Goal: Task Accomplishment & Management: Use online tool/utility

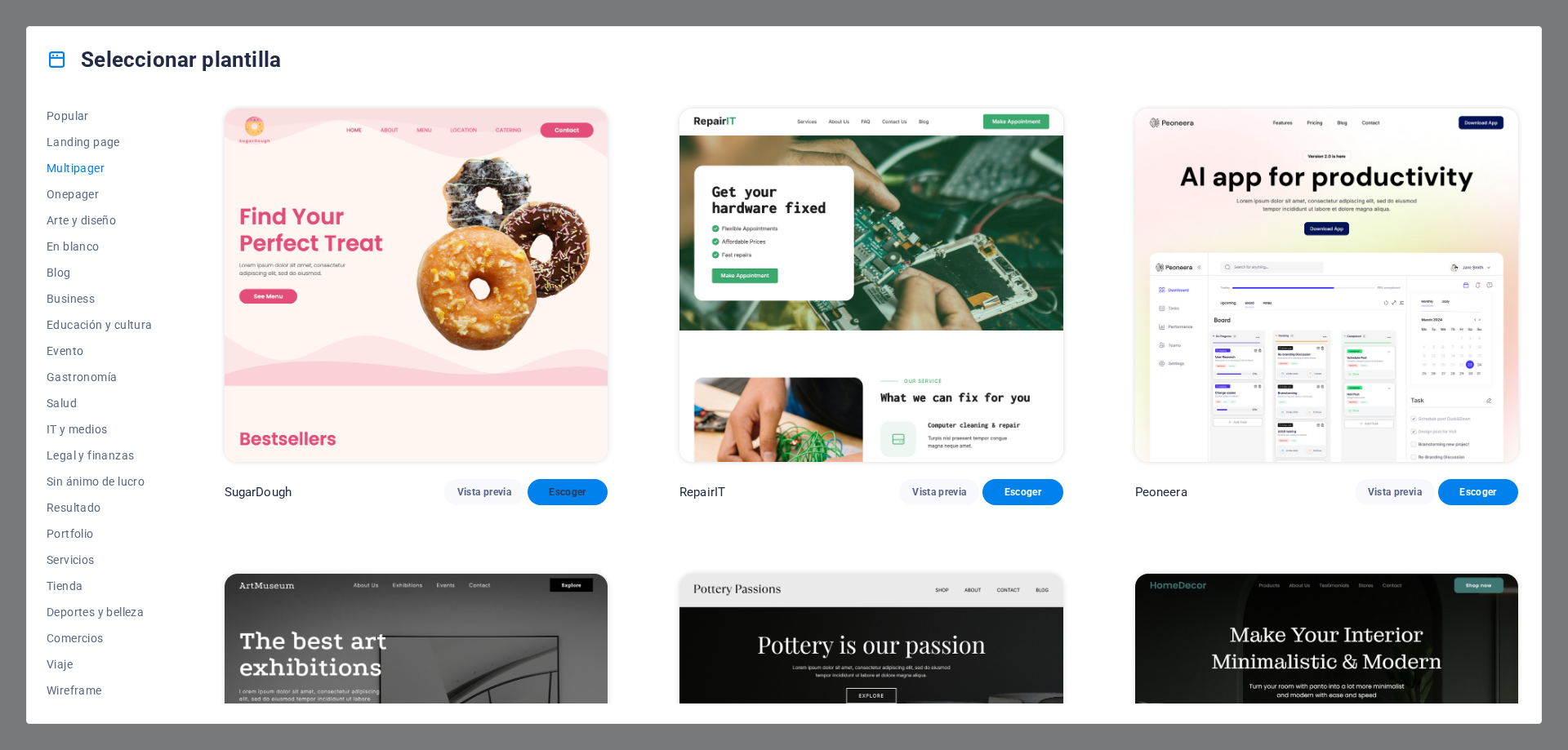
click at [556, 491] on span "Escoger" at bounding box center [567, 492] width 54 height 13
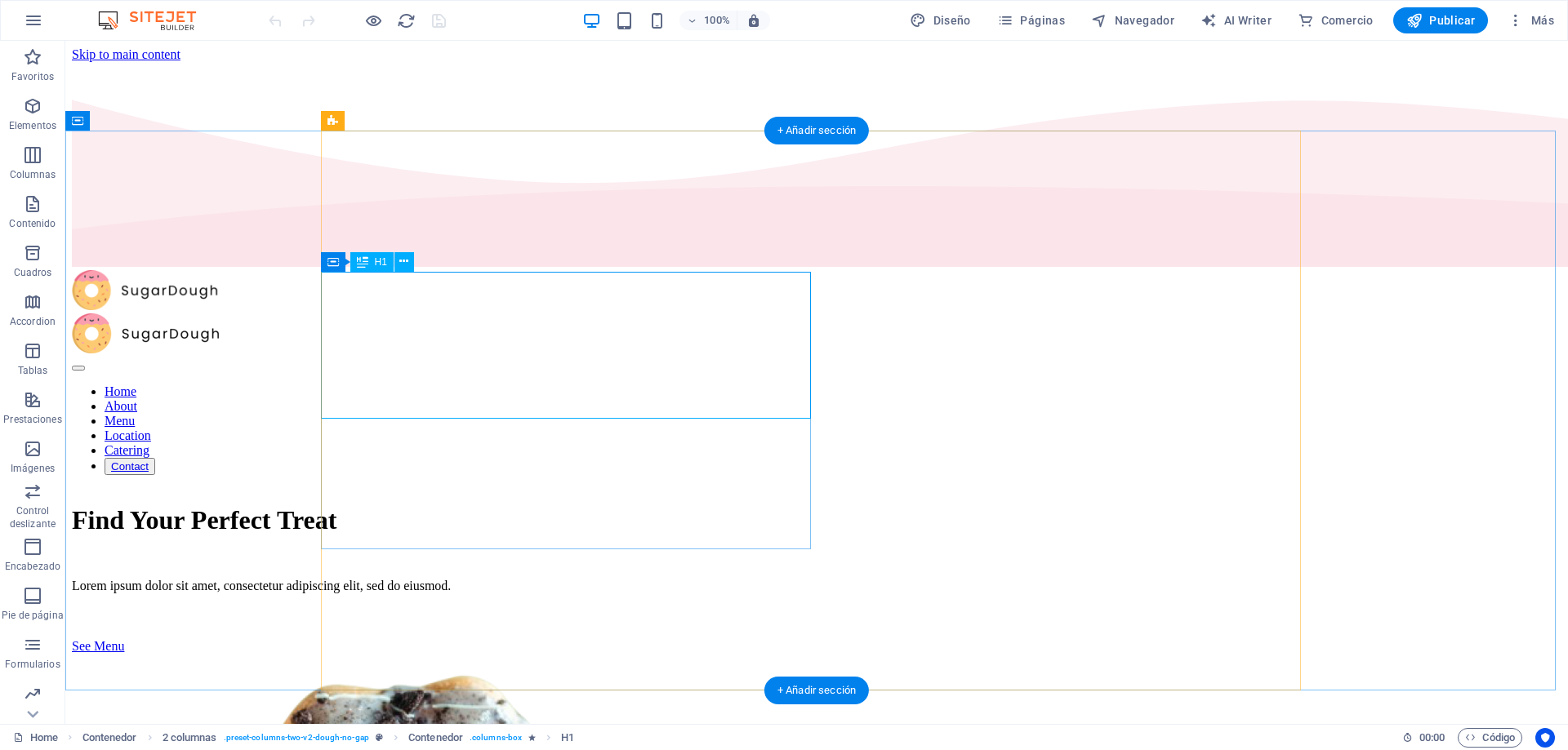
click at [494, 506] on div "Find Your Perfect Treat" at bounding box center [816, 521] width 1489 height 30
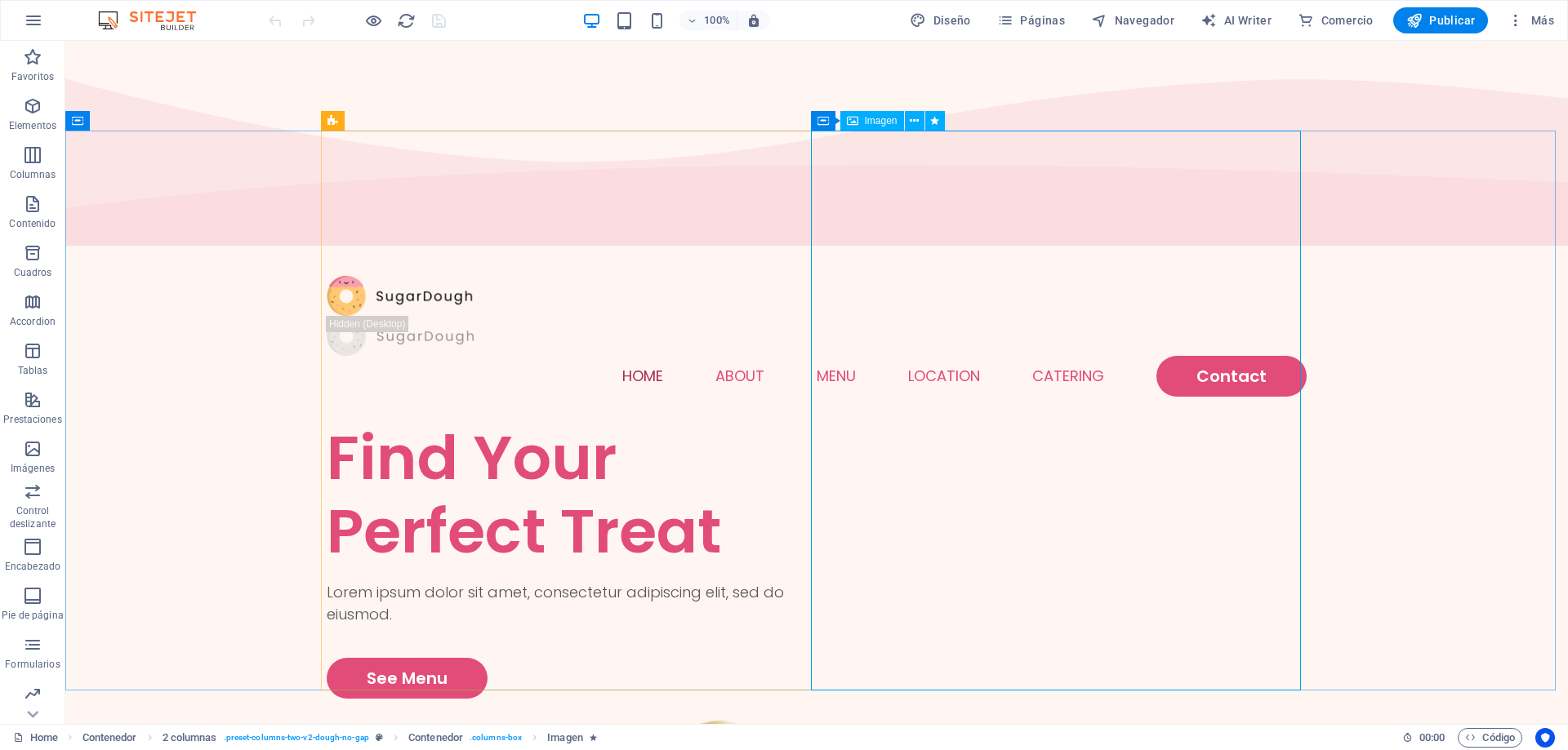
click at [875, 120] on span "Imagen" at bounding box center [881, 120] width 32 height 9
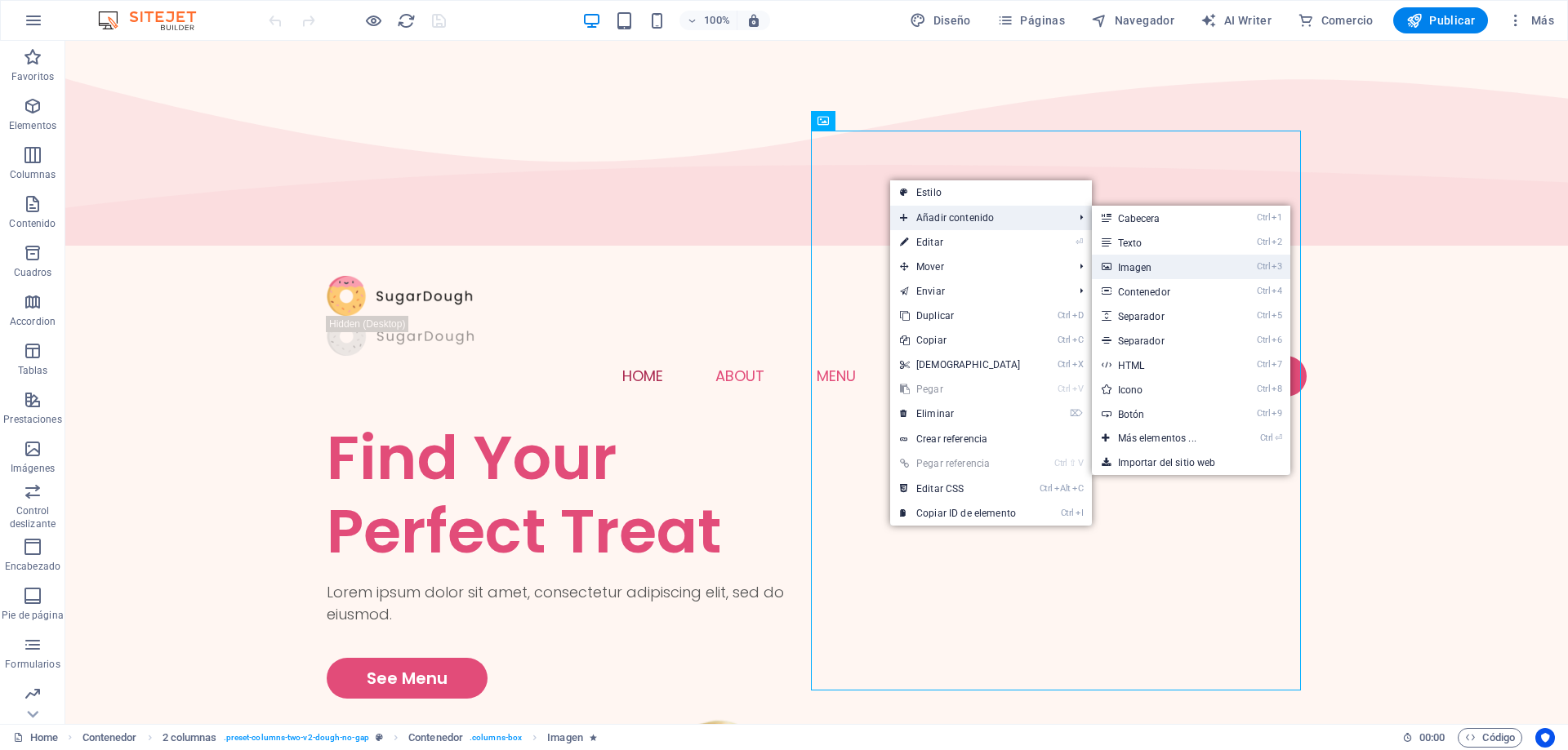
drag, startPoint x: 1153, startPoint y: 264, endPoint x: 201, endPoint y: 207, distance: 953.7
click at [1153, 264] on link "Ctrl 3 Imagen" at bounding box center [1160, 267] width 137 height 25
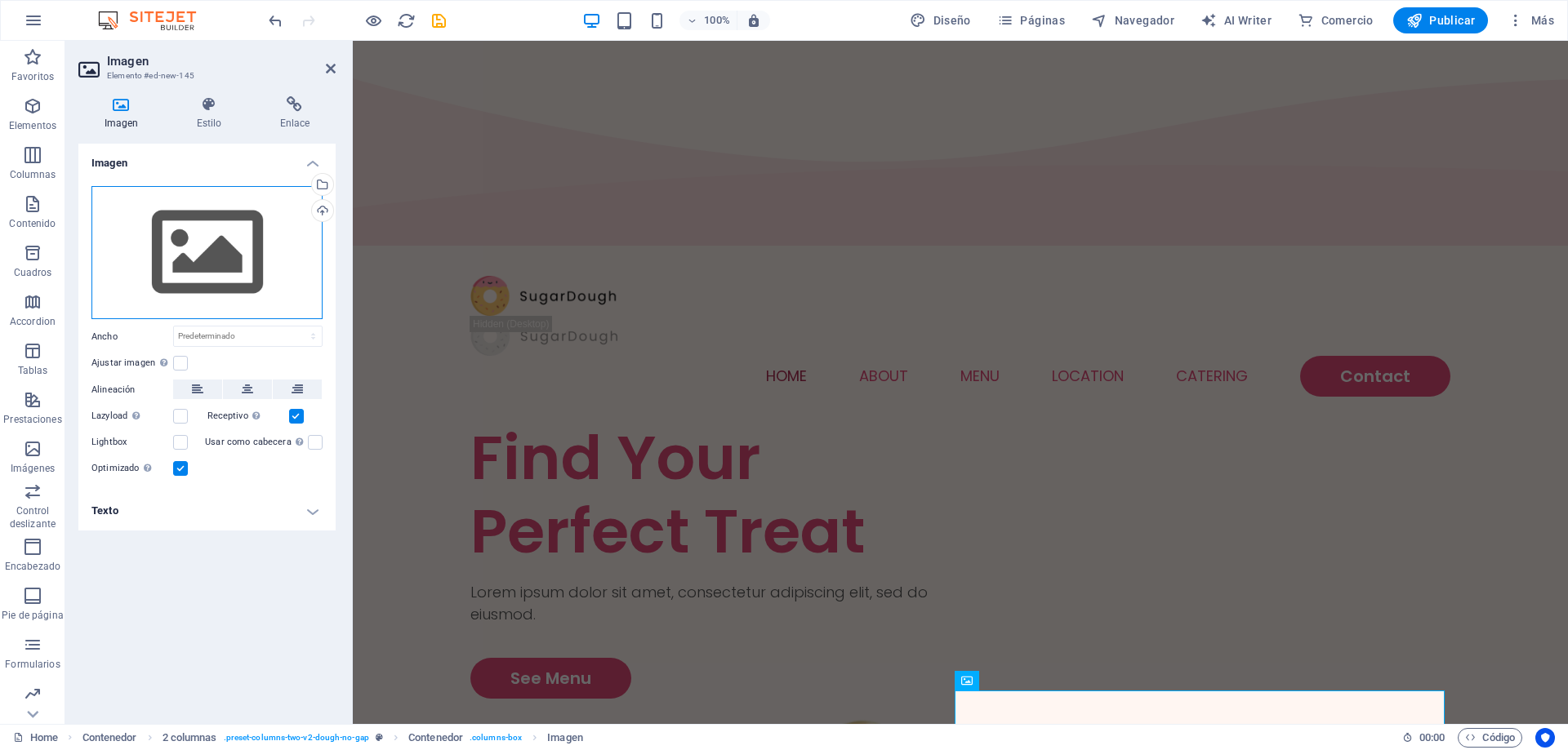
click at [218, 250] on div "Arrastra archivos aquí, haz clic para escoger archivos o selecciona archivos de…" at bounding box center [207, 253] width 231 height 134
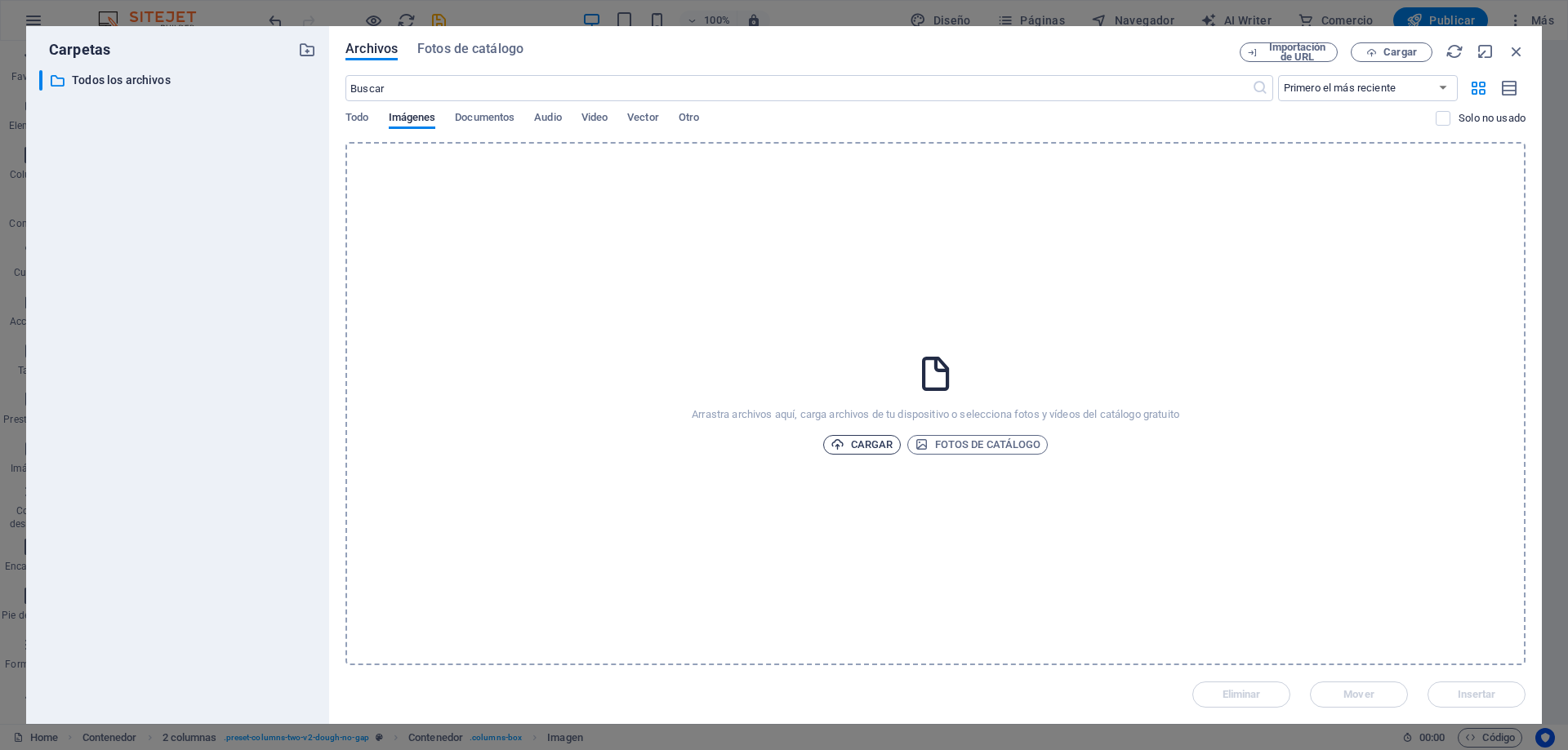
click at [866, 441] on span "Cargar" at bounding box center [862, 445] width 62 height 20
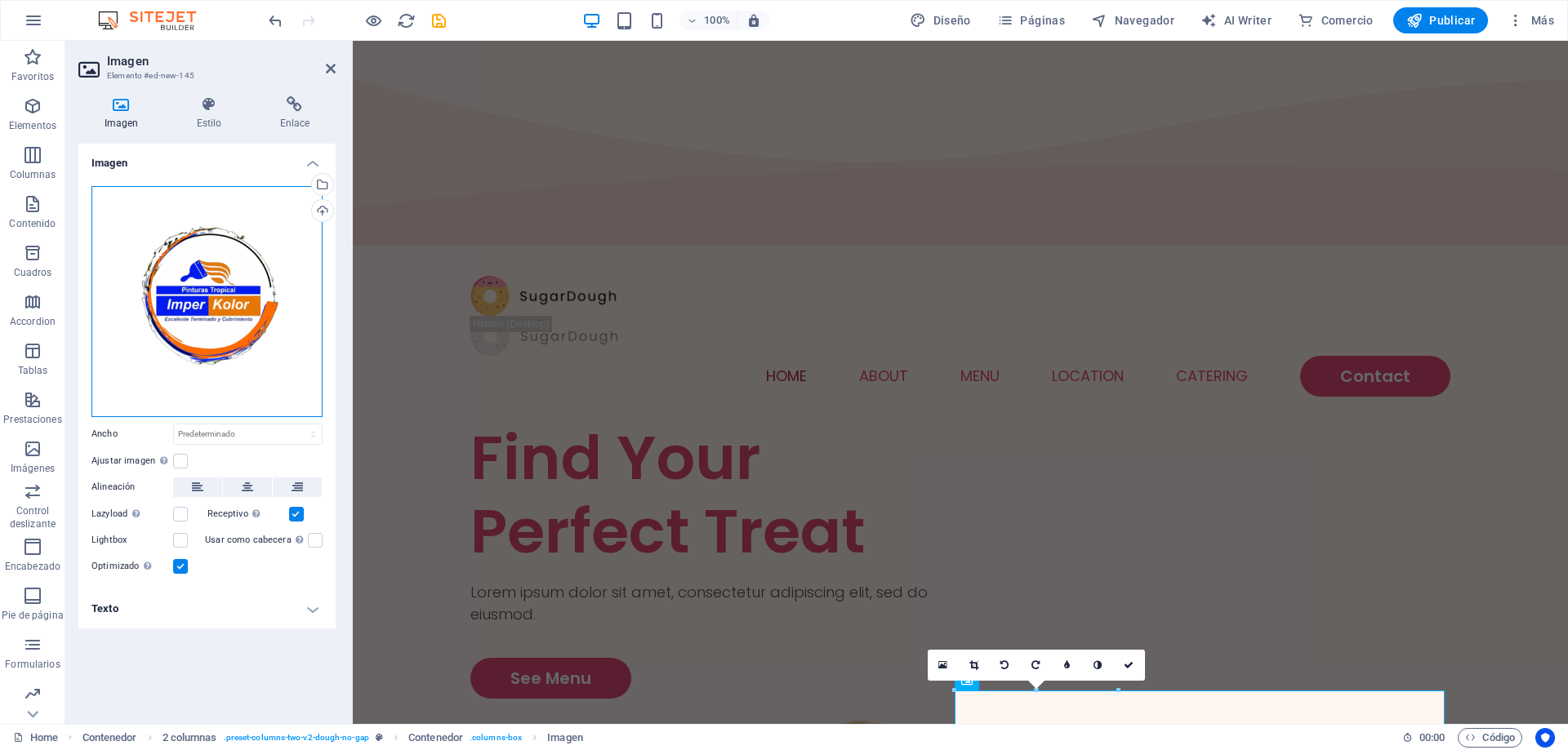
click at [289, 299] on div "Arrastra archivos aquí, haz clic para escoger archivos o selecciona archivos de…" at bounding box center [207, 302] width 231 height 231
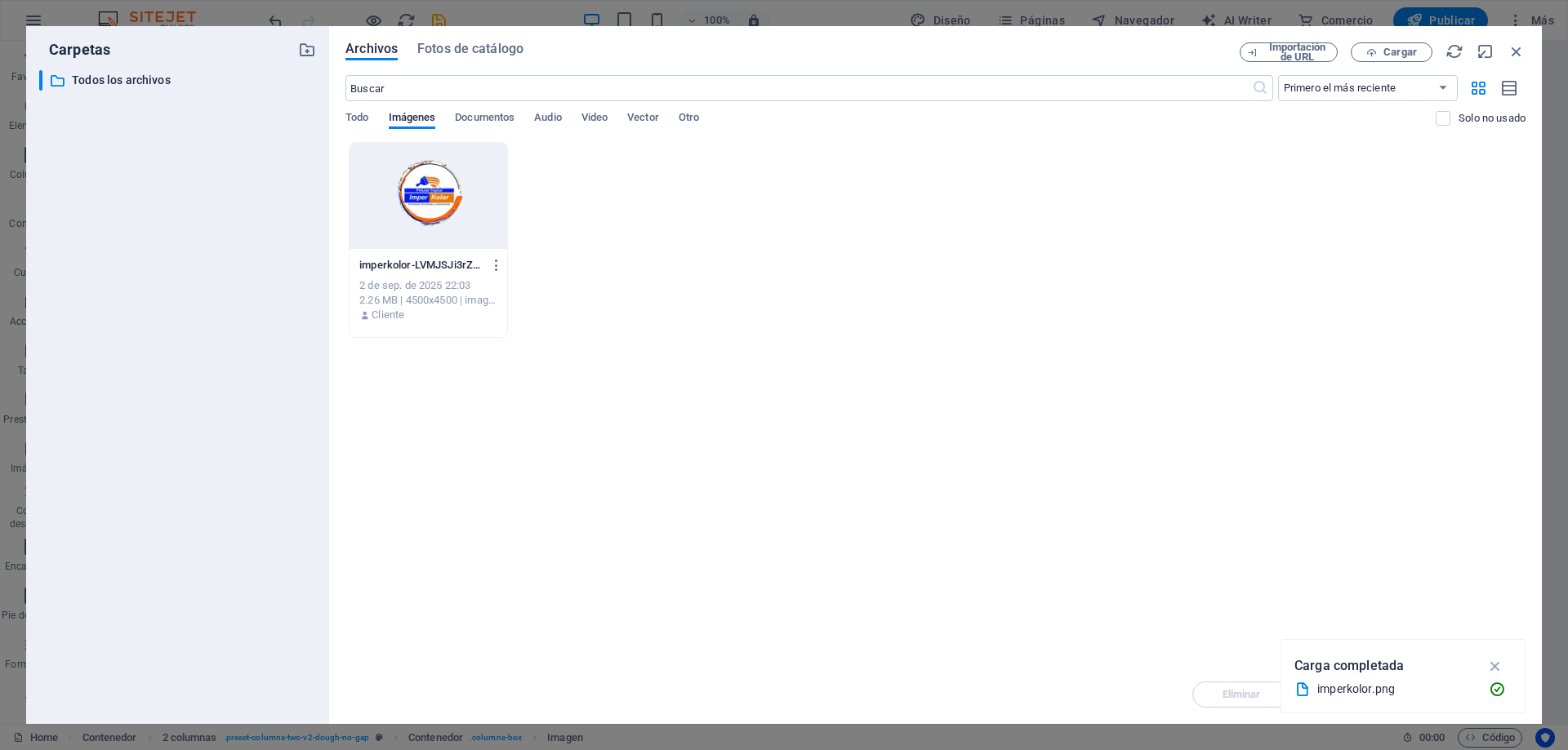
click at [458, 208] on div at bounding box center [428, 196] width 157 height 106
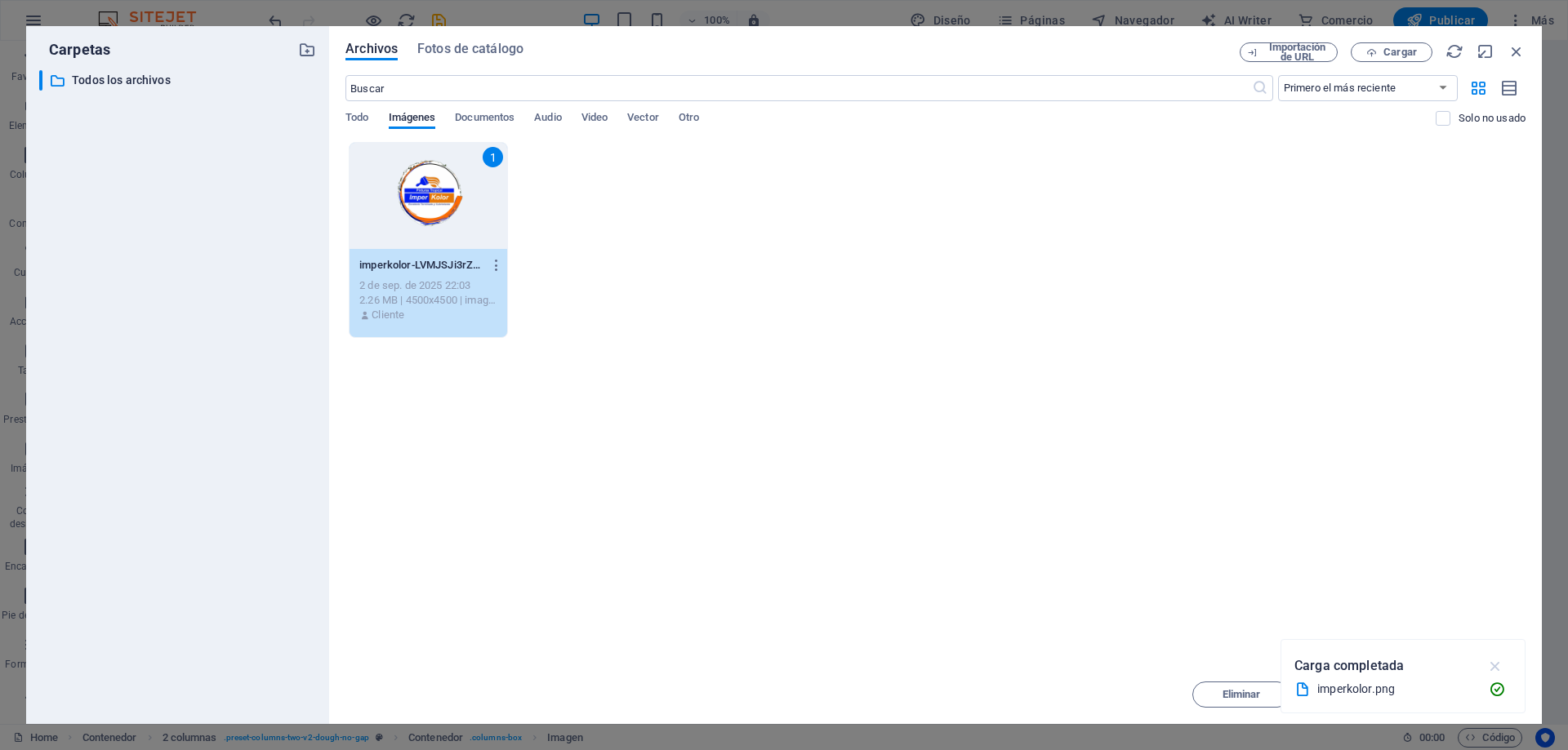
click at [1491, 669] on icon "button" at bounding box center [1495, 666] width 19 height 18
drag, startPoint x: 1041, startPoint y: 630, endPoint x: 1473, endPoint y: 696, distance: 437.0
click at [1473, 696] on span "Insertar" at bounding box center [1476, 695] width 39 height 9
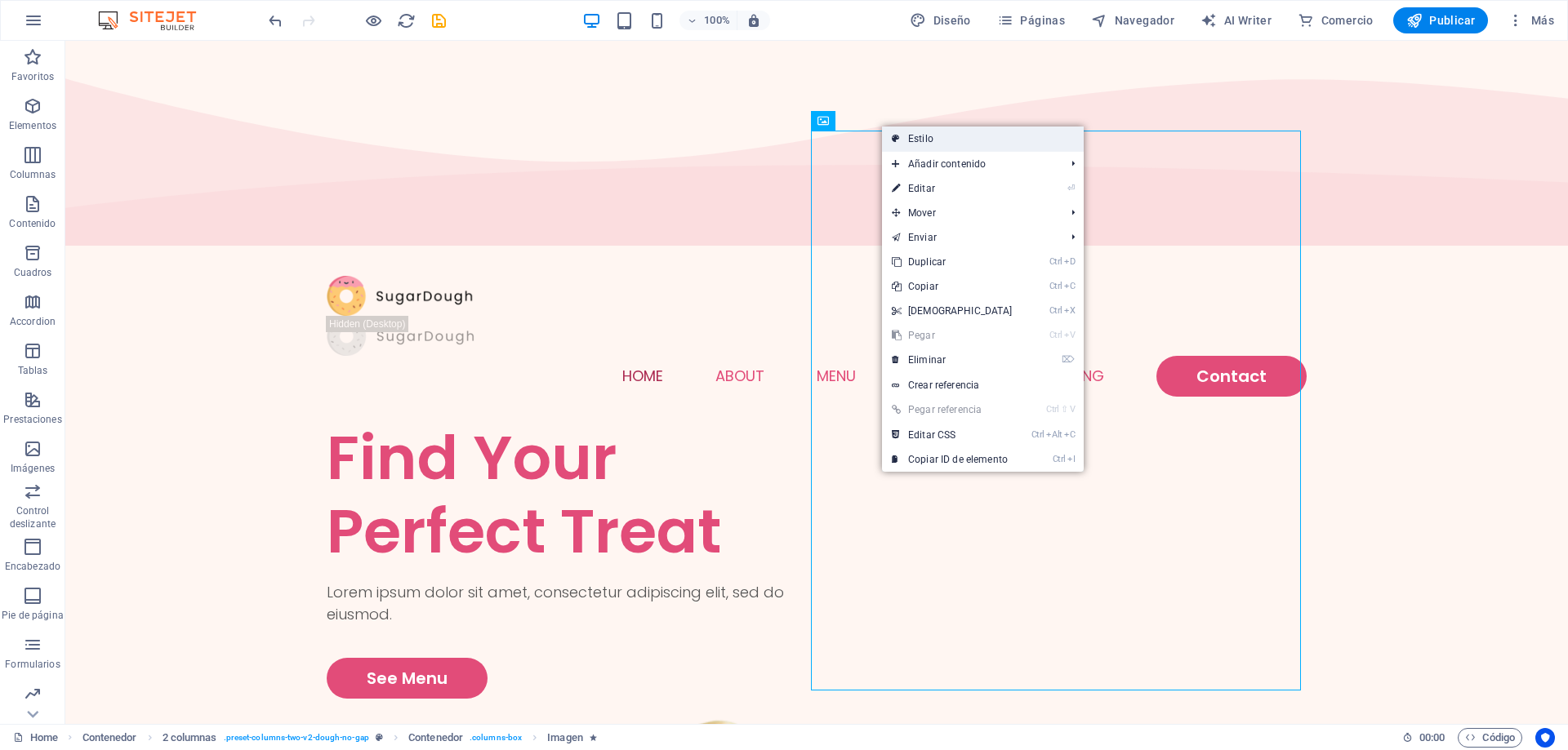
click at [910, 139] on link "Estilo" at bounding box center [982, 139] width 202 height 25
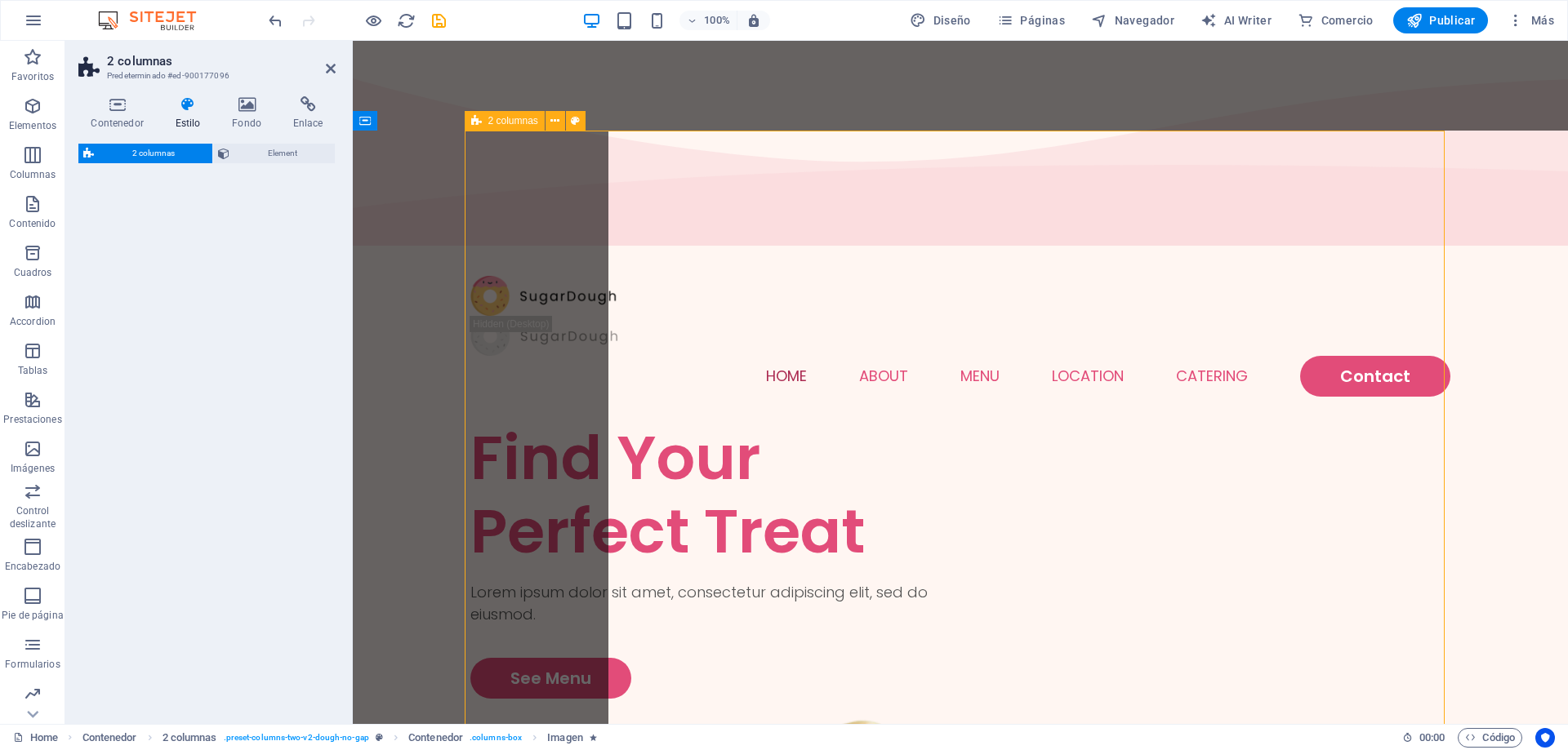
select select "rem"
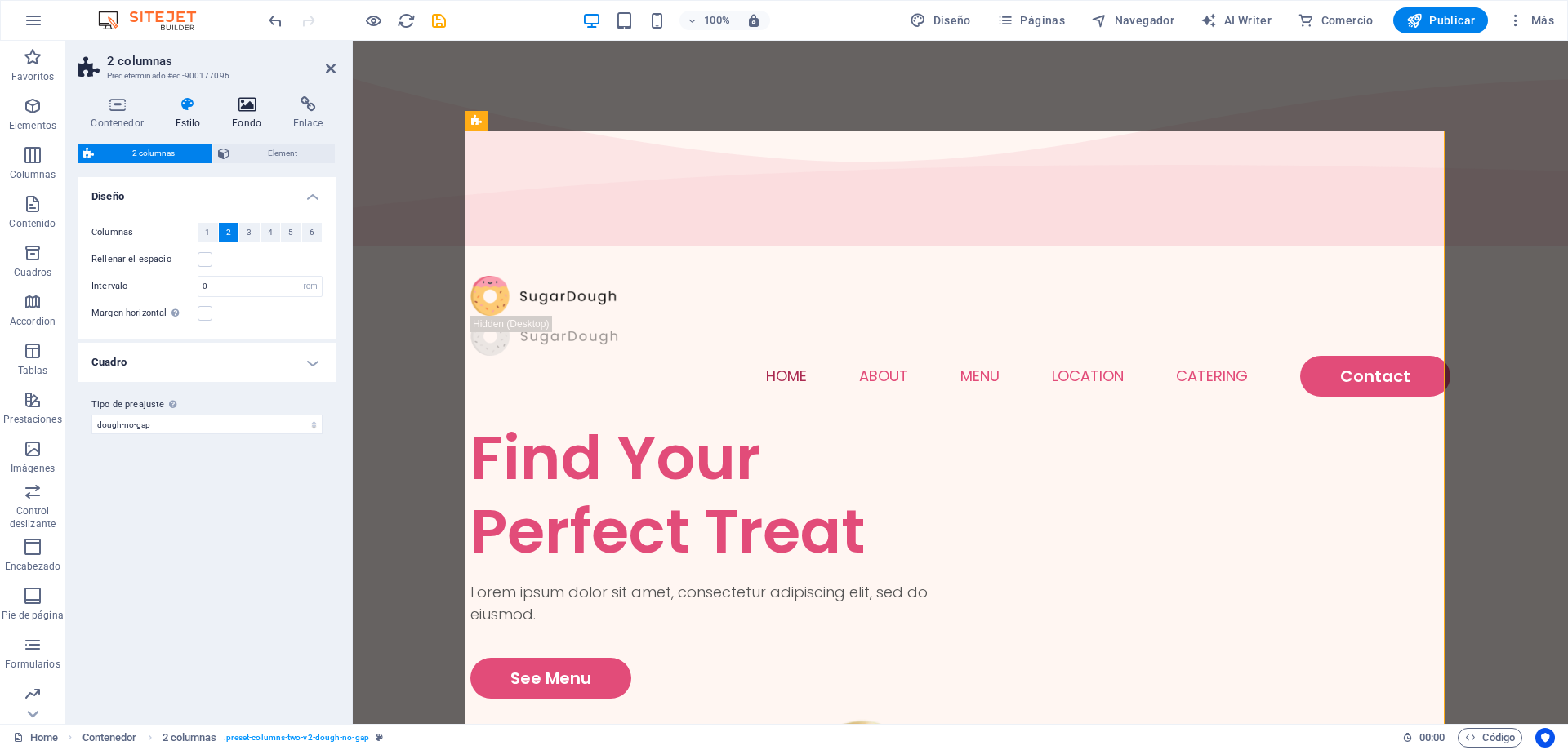
click at [267, 112] on icon at bounding box center [247, 104] width 55 height 16
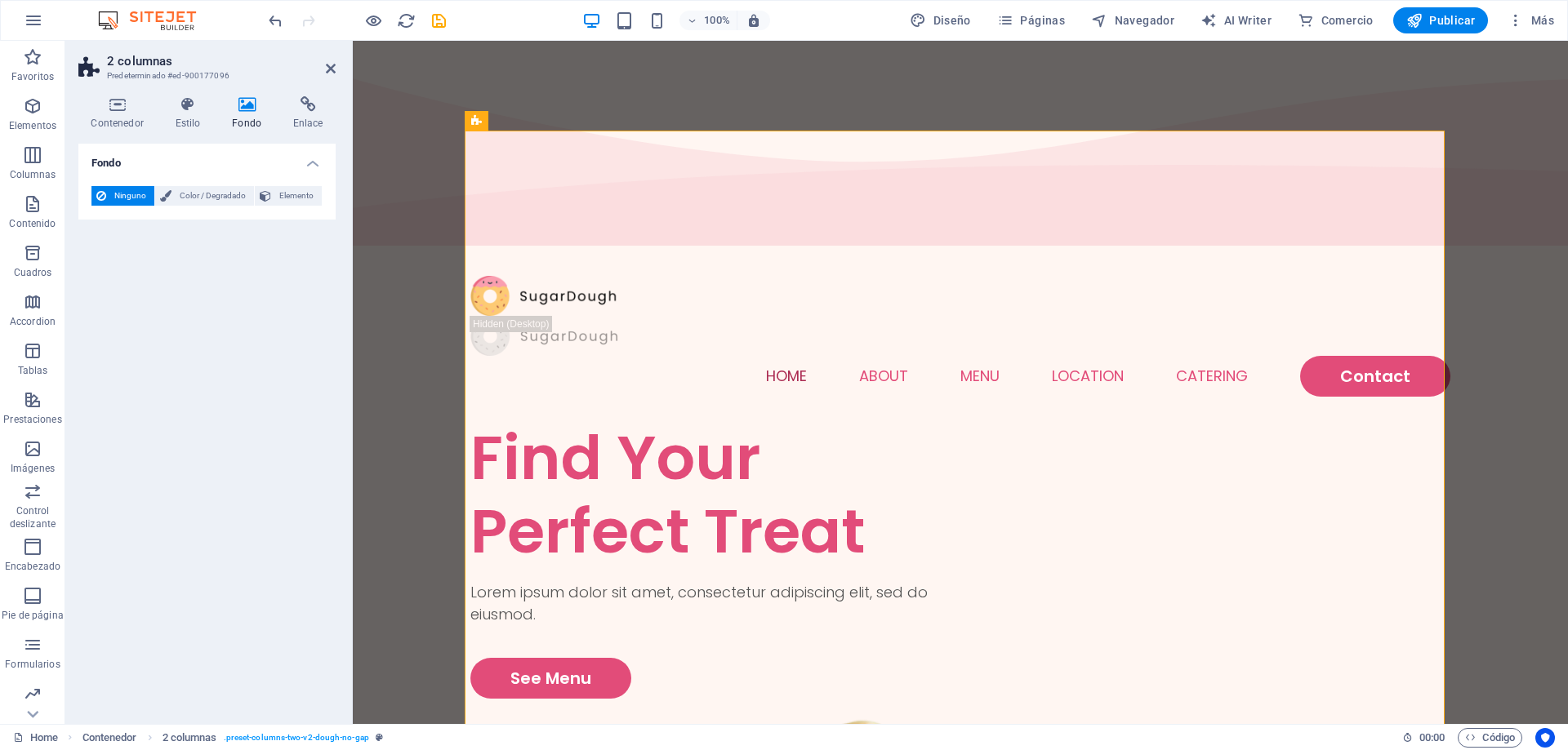
click at [242, 113] on h4 "Fondo" at bounding box center [250, 114] width 62 height 34
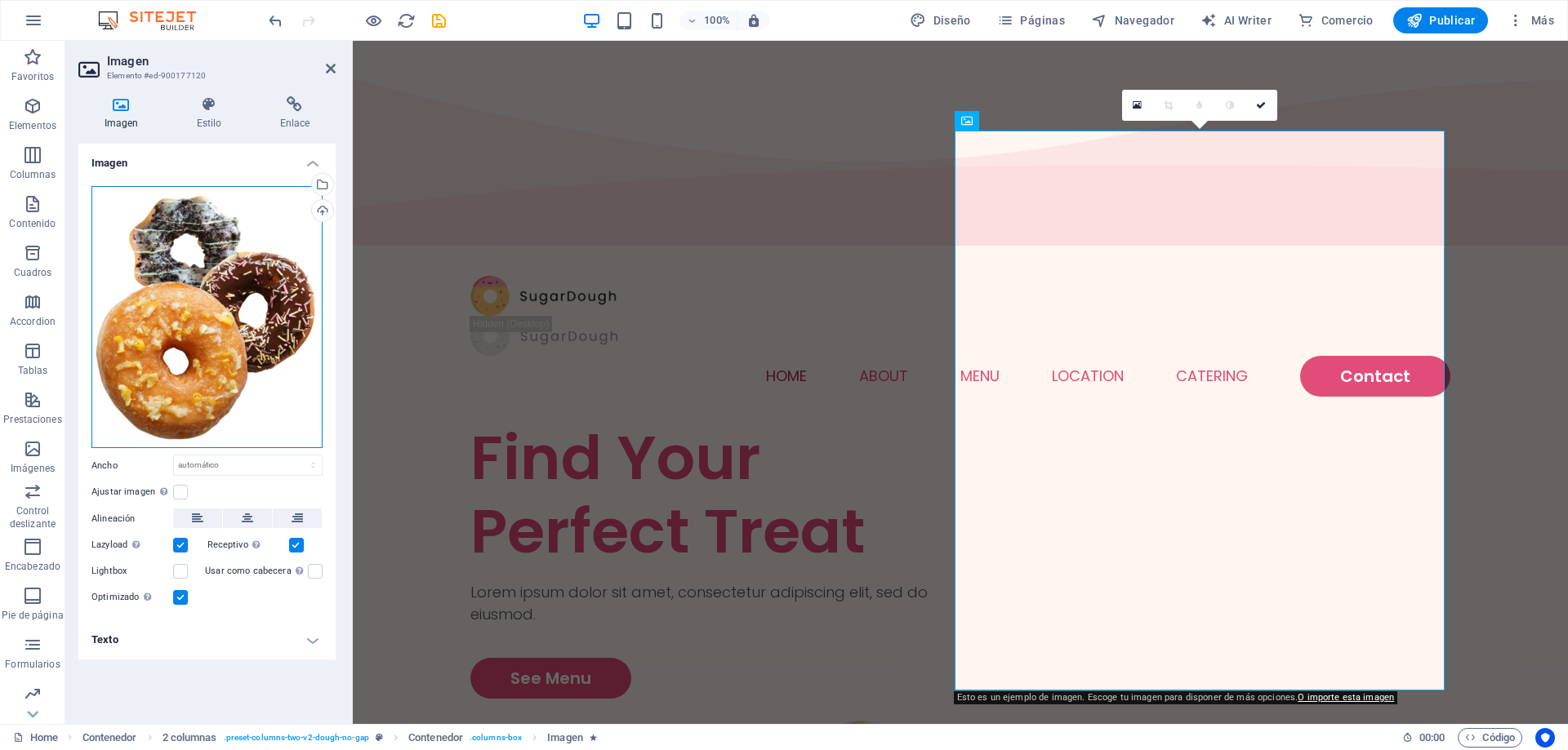
click at [201, 274] on div "Arrastra archivos aquí, haz clic para escoger archivos o selecciona archivos de…" at bounding box center [207, 318] width 231 height 263
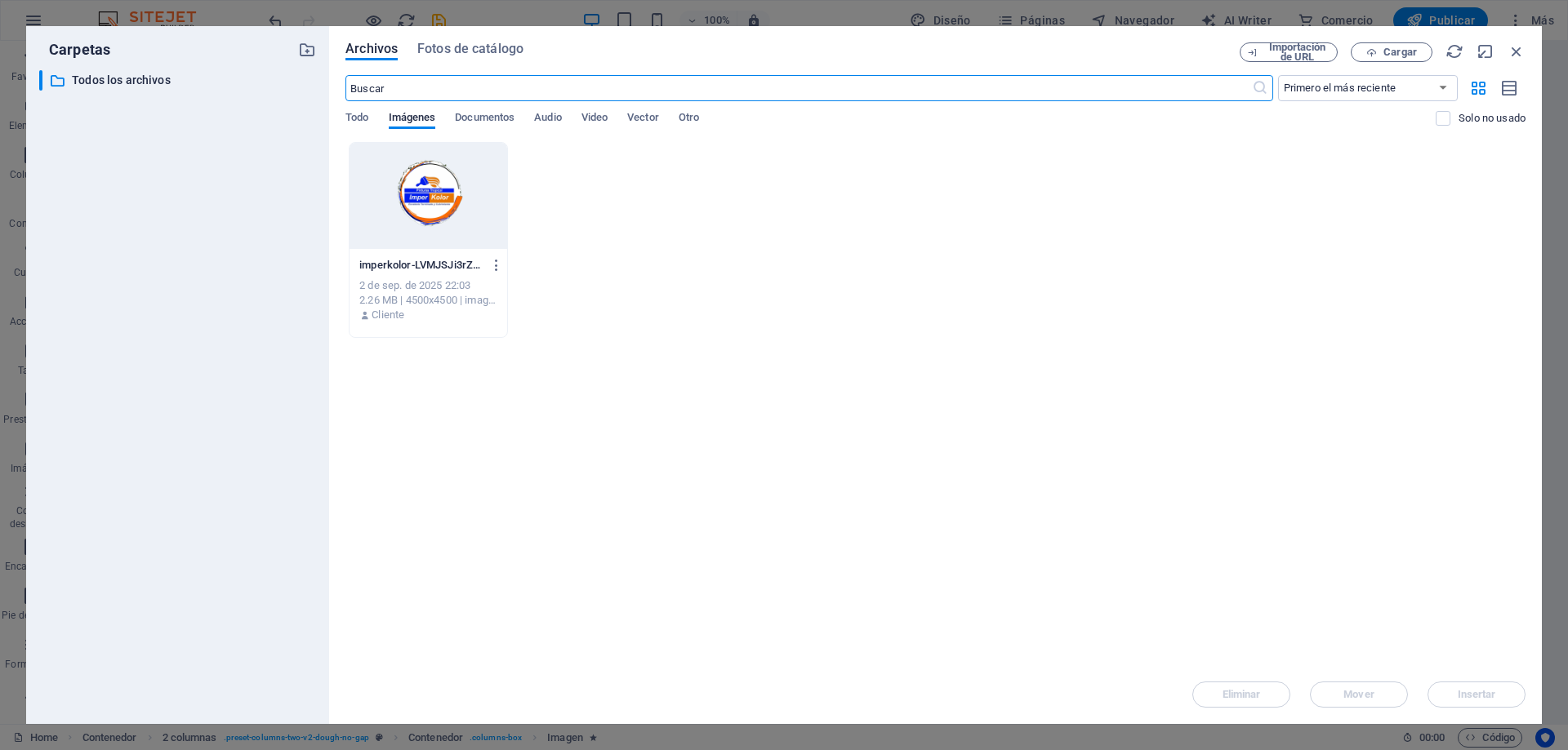
click at [460, 196] on div at bounding box center [428, 196] width 157 height 106
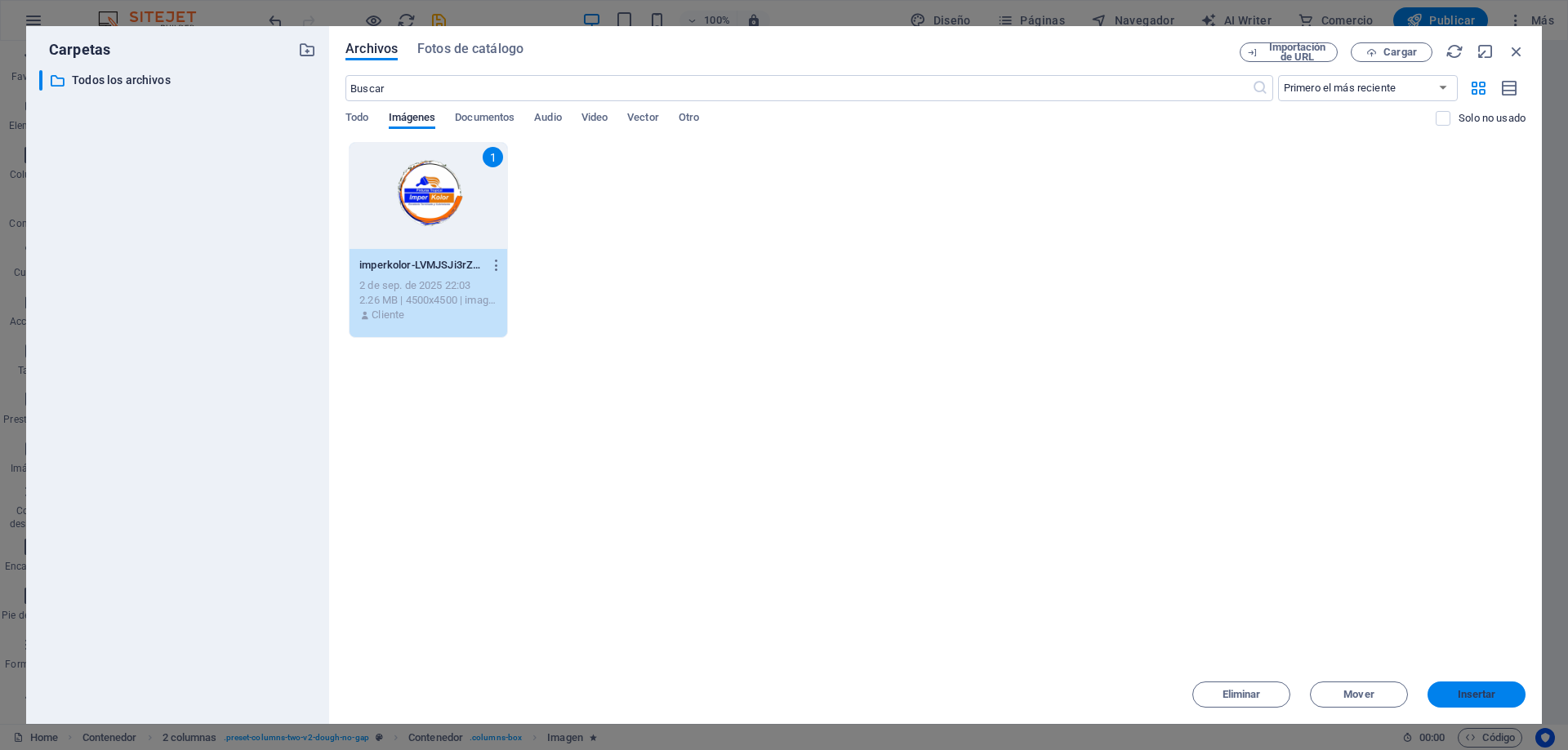
click at [1457, 692] on span "Insertar" at bounding box center [1476, 695] width 39 height 9
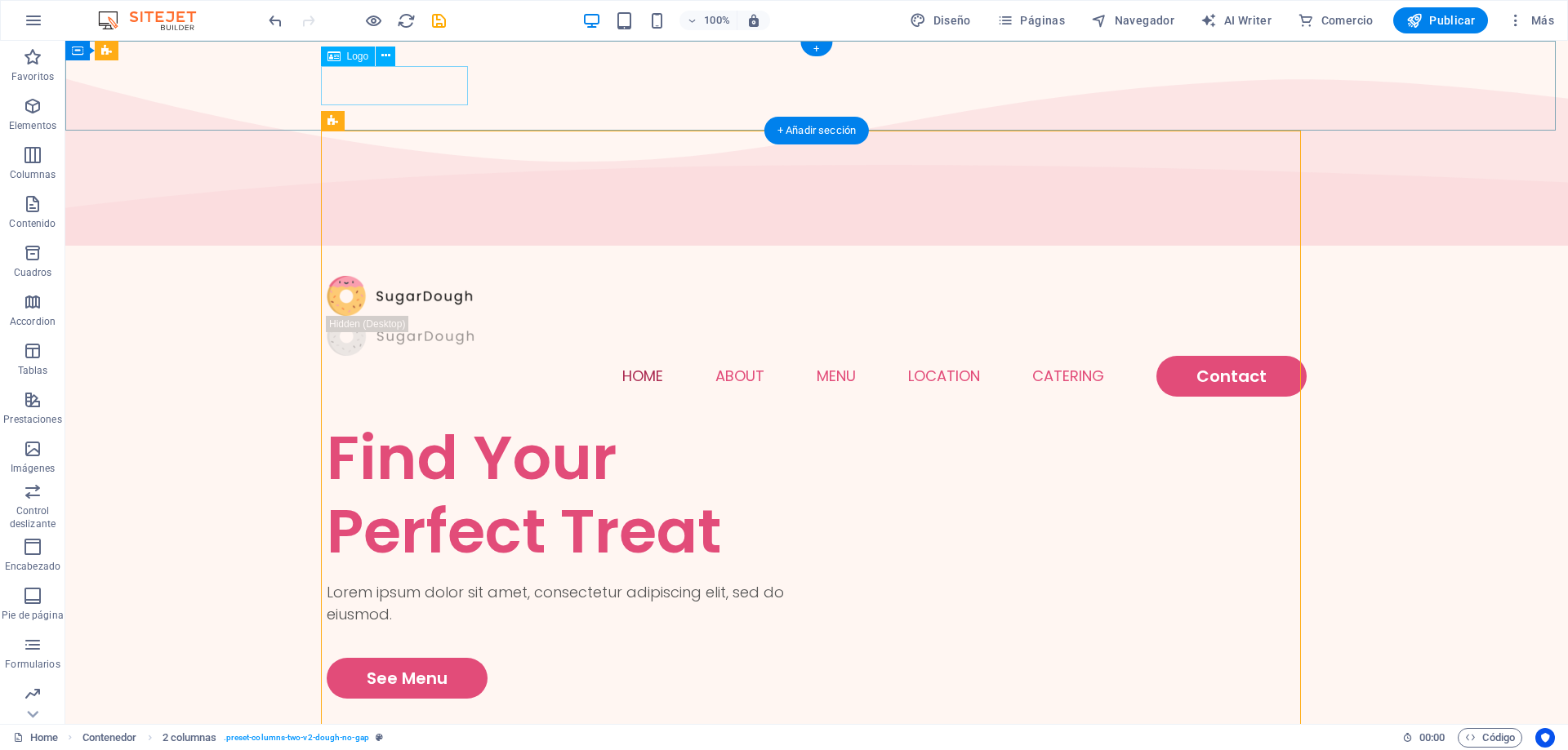
click at [344, 276] on div at bounding box center [816, 295] width 980 height 40
click at [359, 58] on span "Logo" at bounding box center [357, 56] width 22 height 9
click at [371, 276] on div at bounding box center [816, 295] width 980 height 40
select select "px"
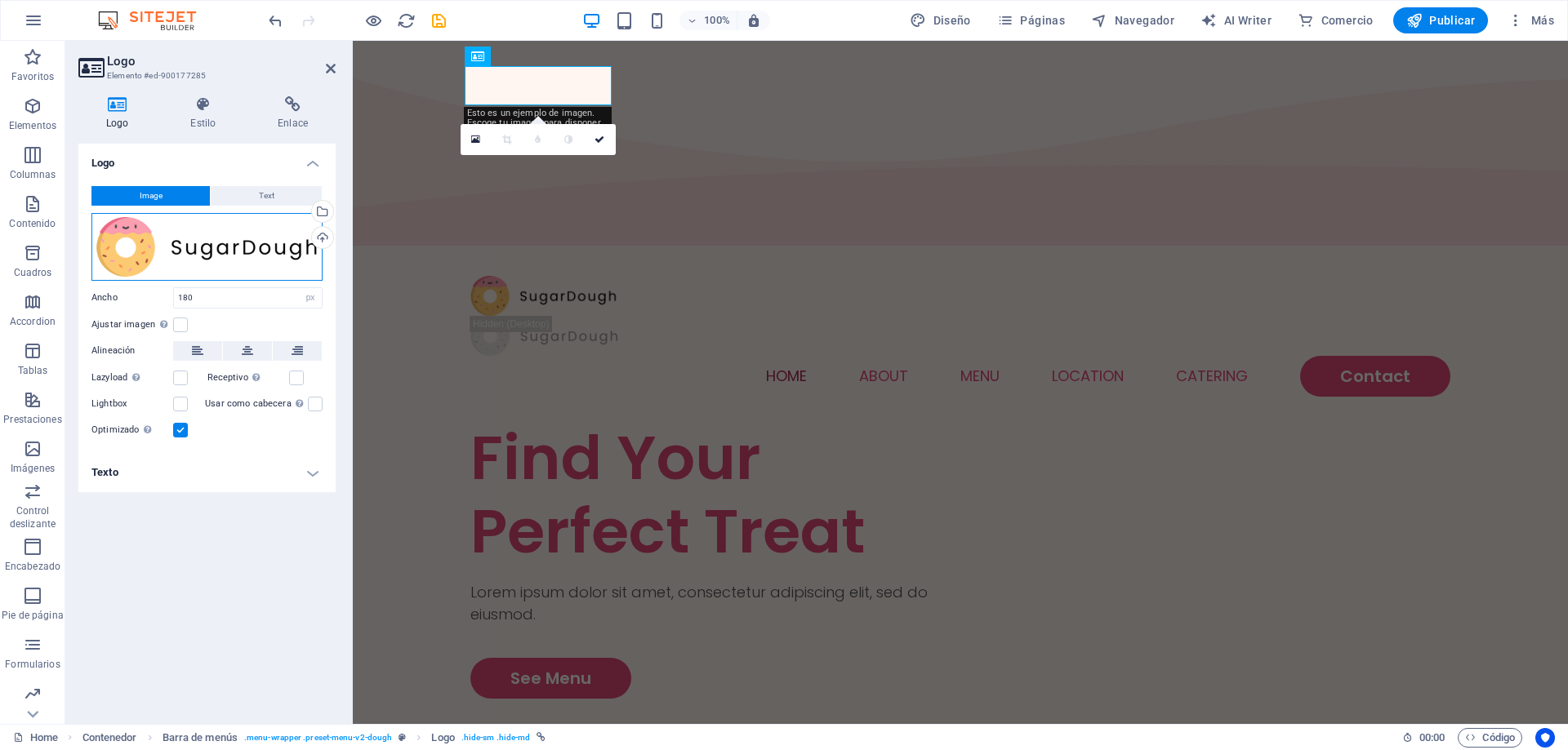
click at [200, 259] on div "Arrastra archivos aquí, haz clic para escoger archivos o selecciona archivos de…" at bounding box center [207, 247] width 231 height 68
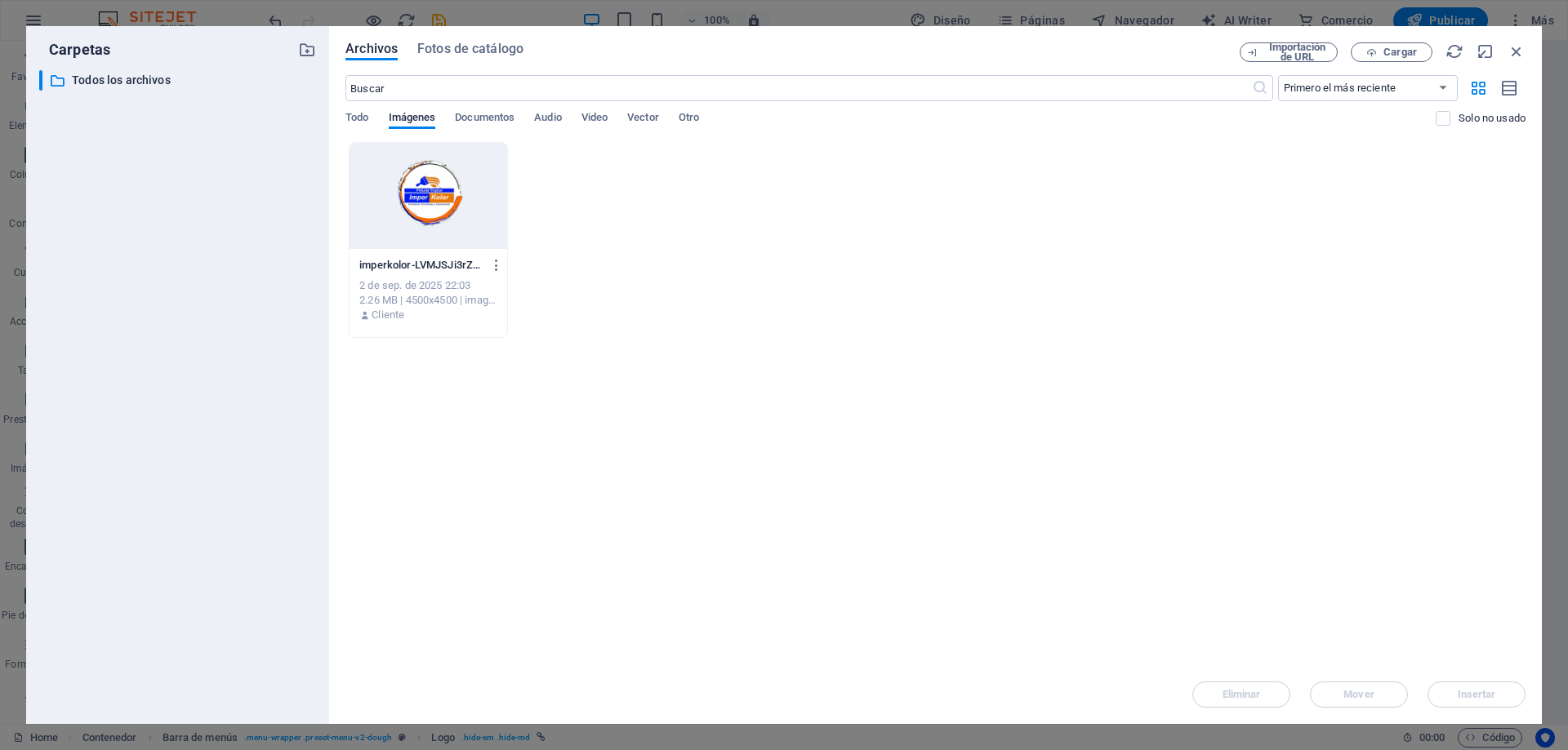
click at [454, 205] on div at bounding box center [428, 196] width 157 height 106
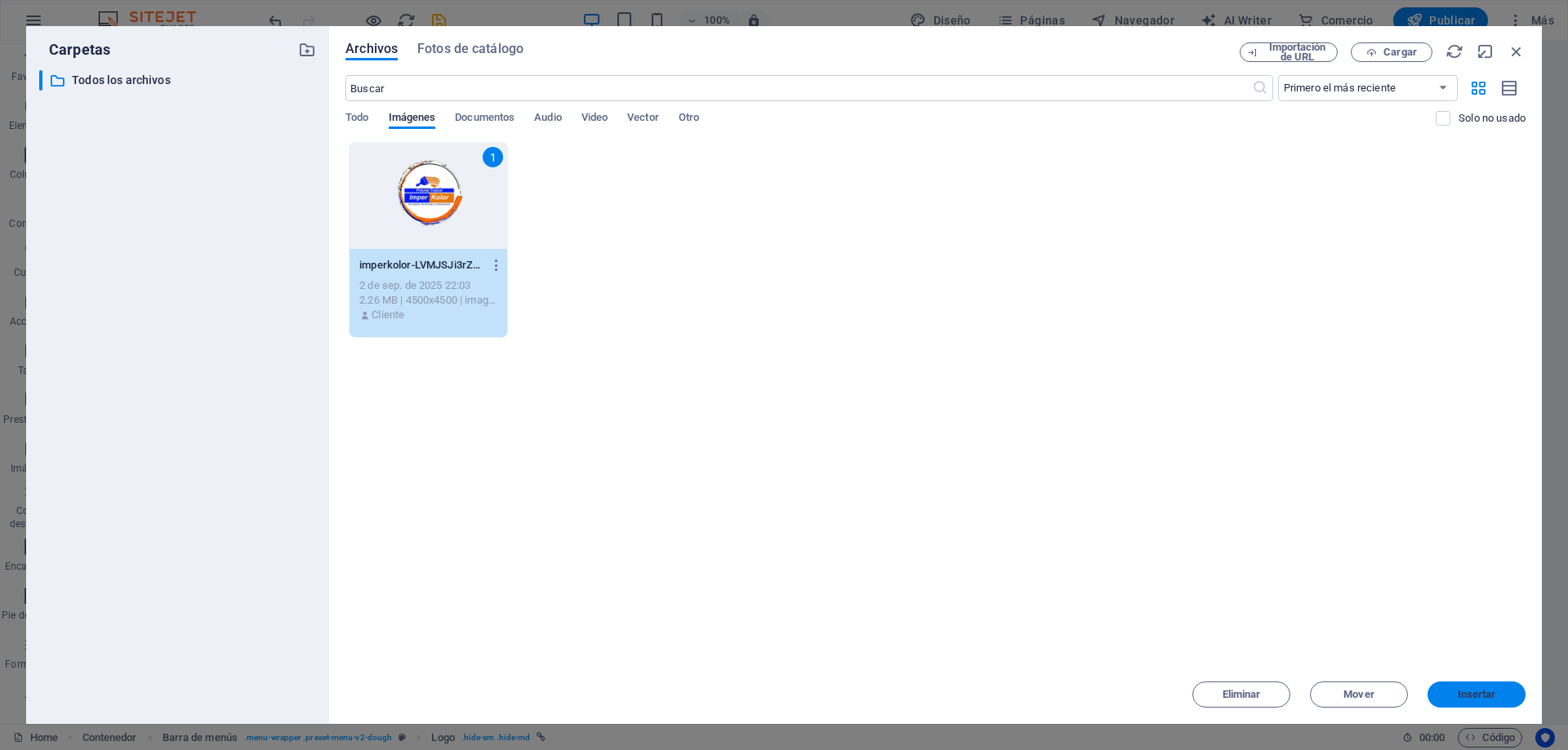
click at [1480, 691] on span "Insertar" at bounding box center [1476, 695] width 39 height 9
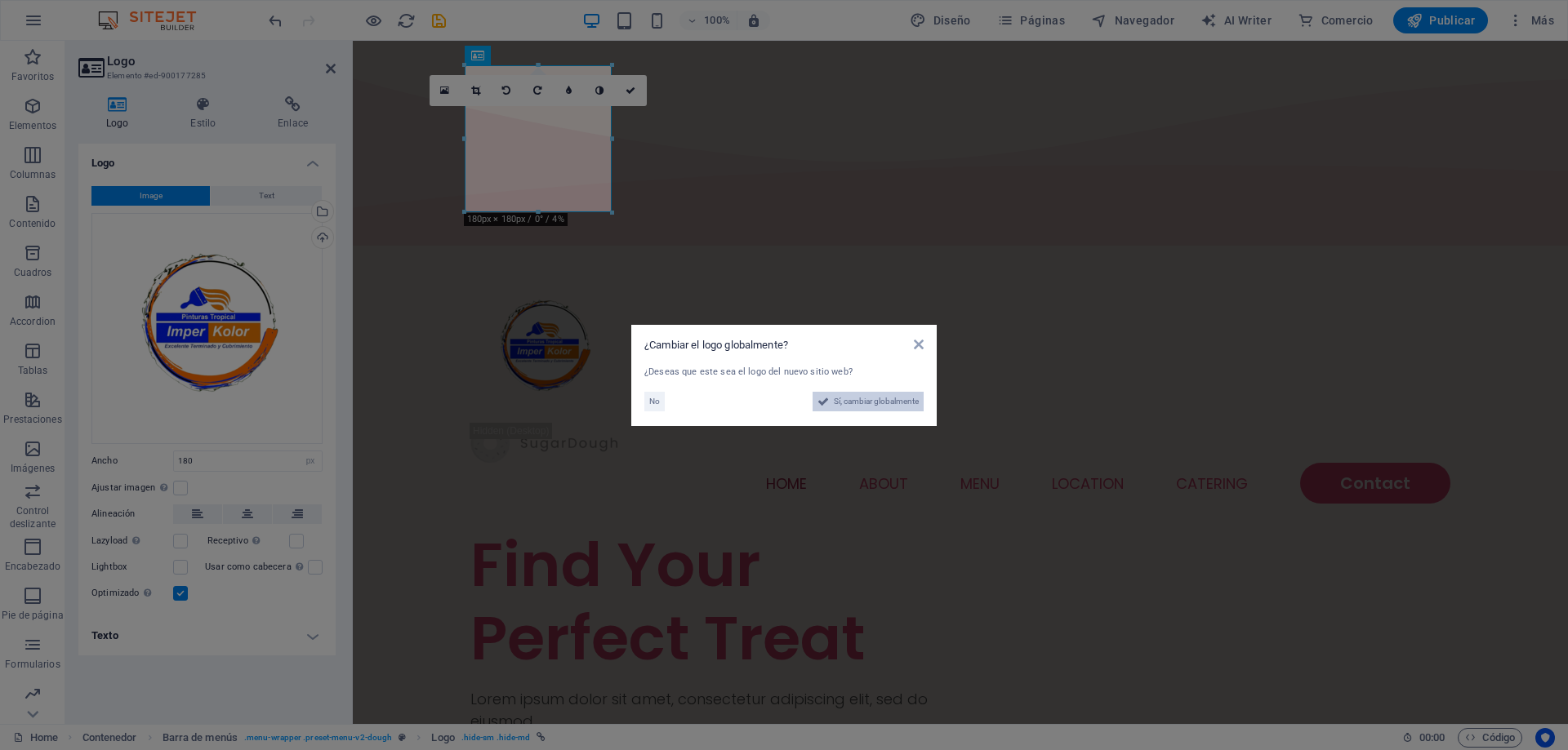
click at [868, 405] on span "Sí, cambiar globalmente" at bounding box center [876, 402] width 85 height 20
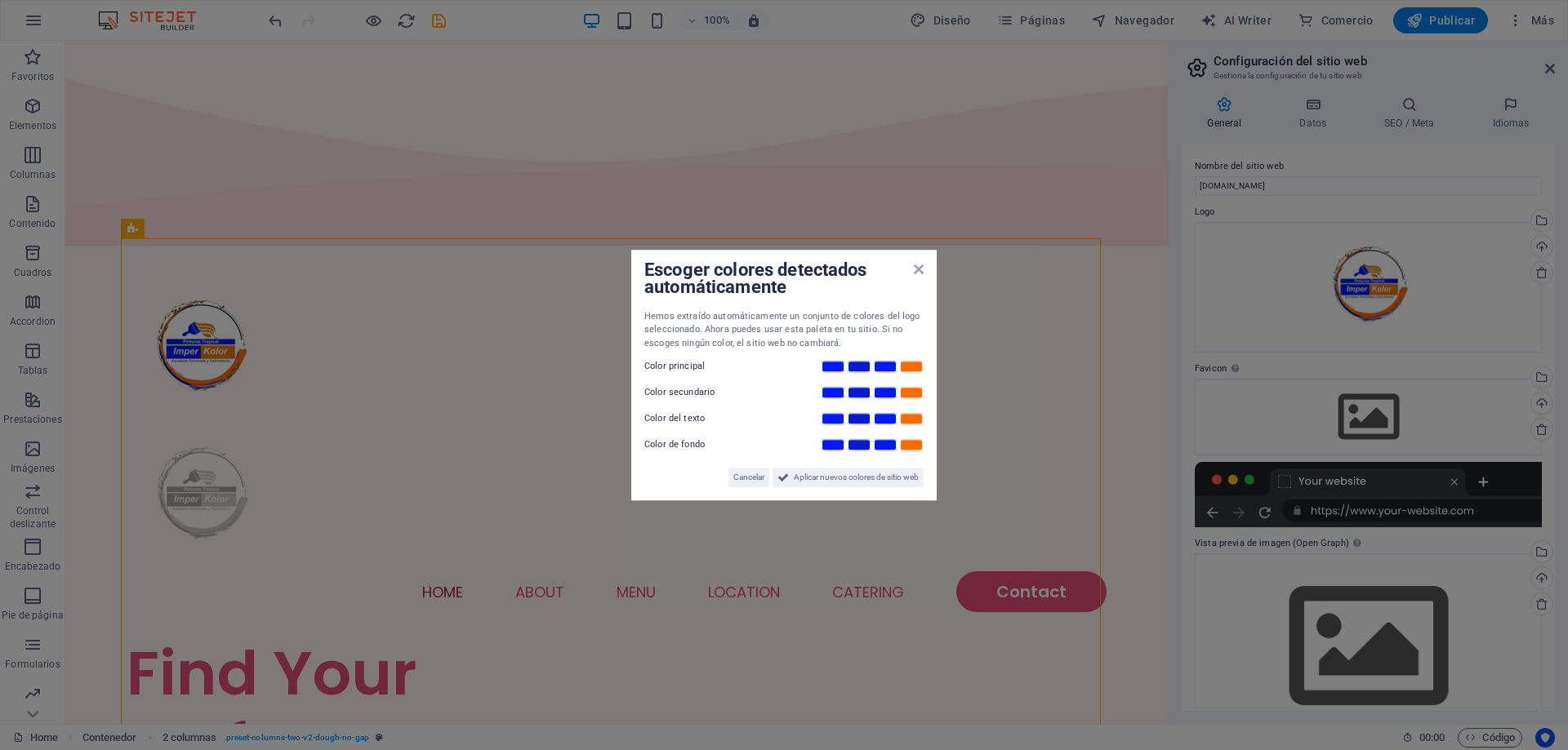
click at [342, 157] on aside "Escoger colores detectados automáticamente Hemos extraído automáticamente un co…" at bounding box center [784, 375] width 1568 height 750
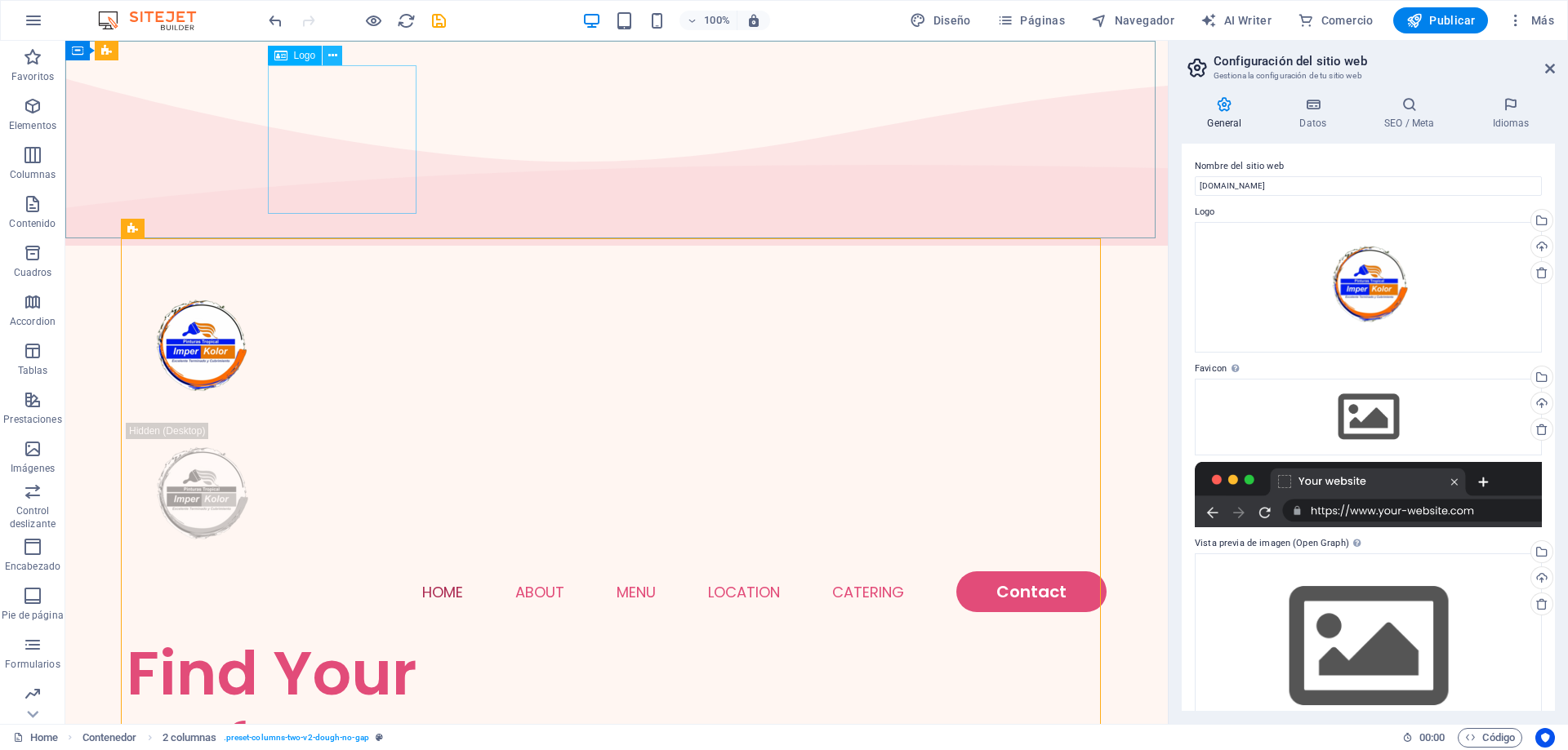
click at [331, 63] on icon at bounding box center [332, 56] width 9 height 17
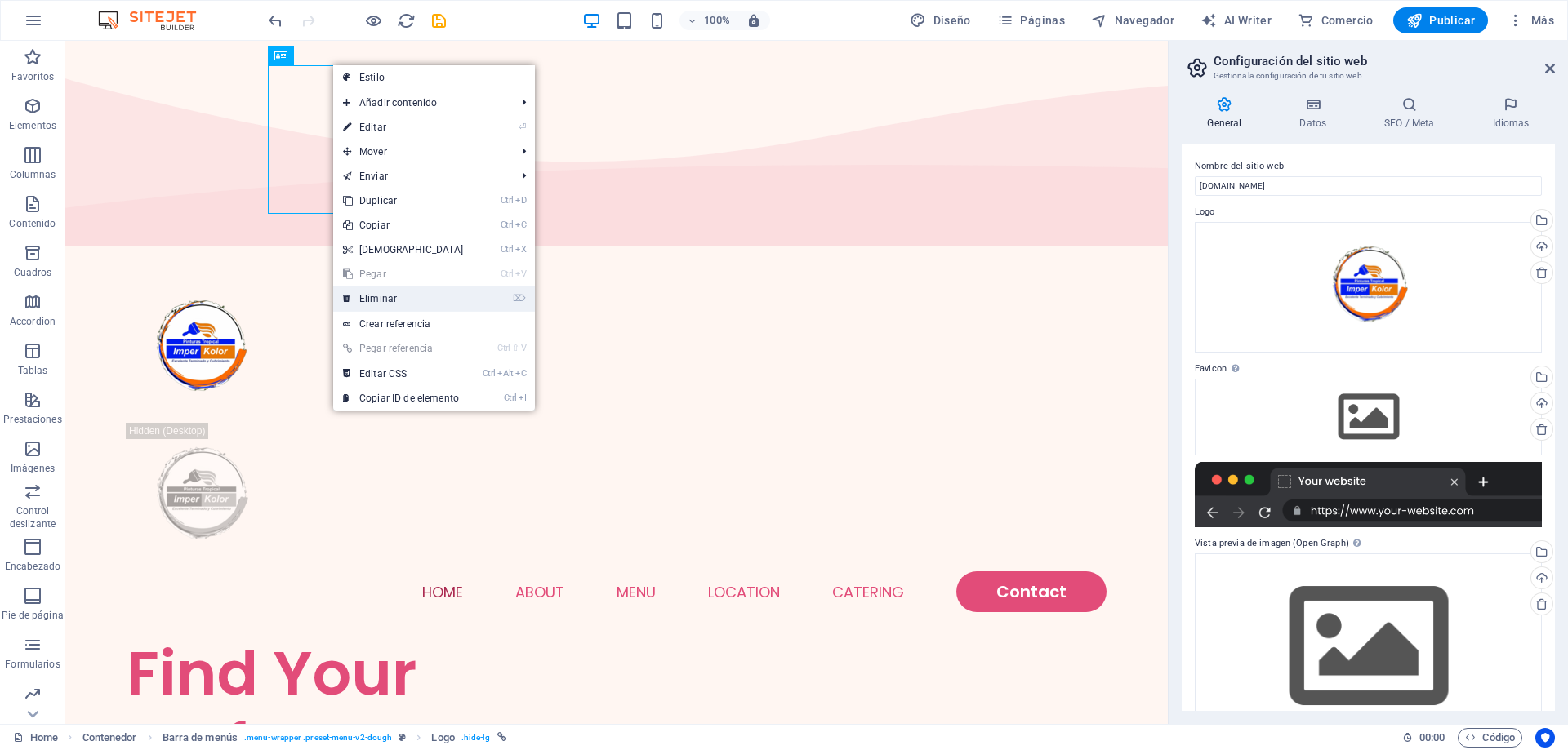
drag, startPoint x: 402, startPoint y: 301, endPoint x: 336, endPoint y: 259, distance: 78.2
click at [402, 301] on link "⌦ Eliminar" at bounding box center [403, 299] width 140 height 25
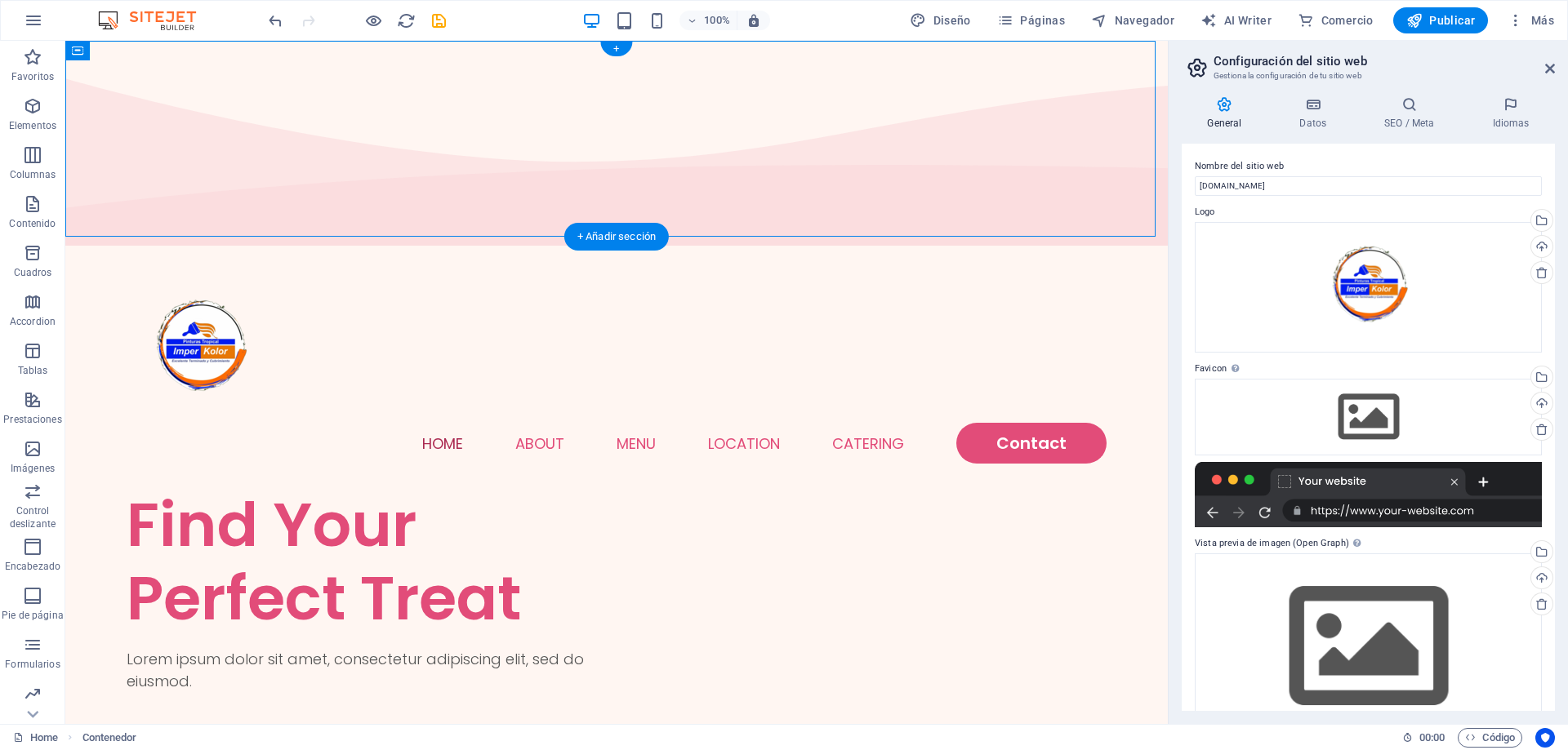
drag, startPoint x: 223, startPoint y: 131, endPoint x: 330, endPoint y: 131, distance: 107.0
click at [330, 252] on div "Home About Menu Location Catering Contact" at bounding box center [616, 370] width 1019 height 237
click at [1436, 27] on span "Publicar" at bounding box center [1440, 20] width 69 height 16
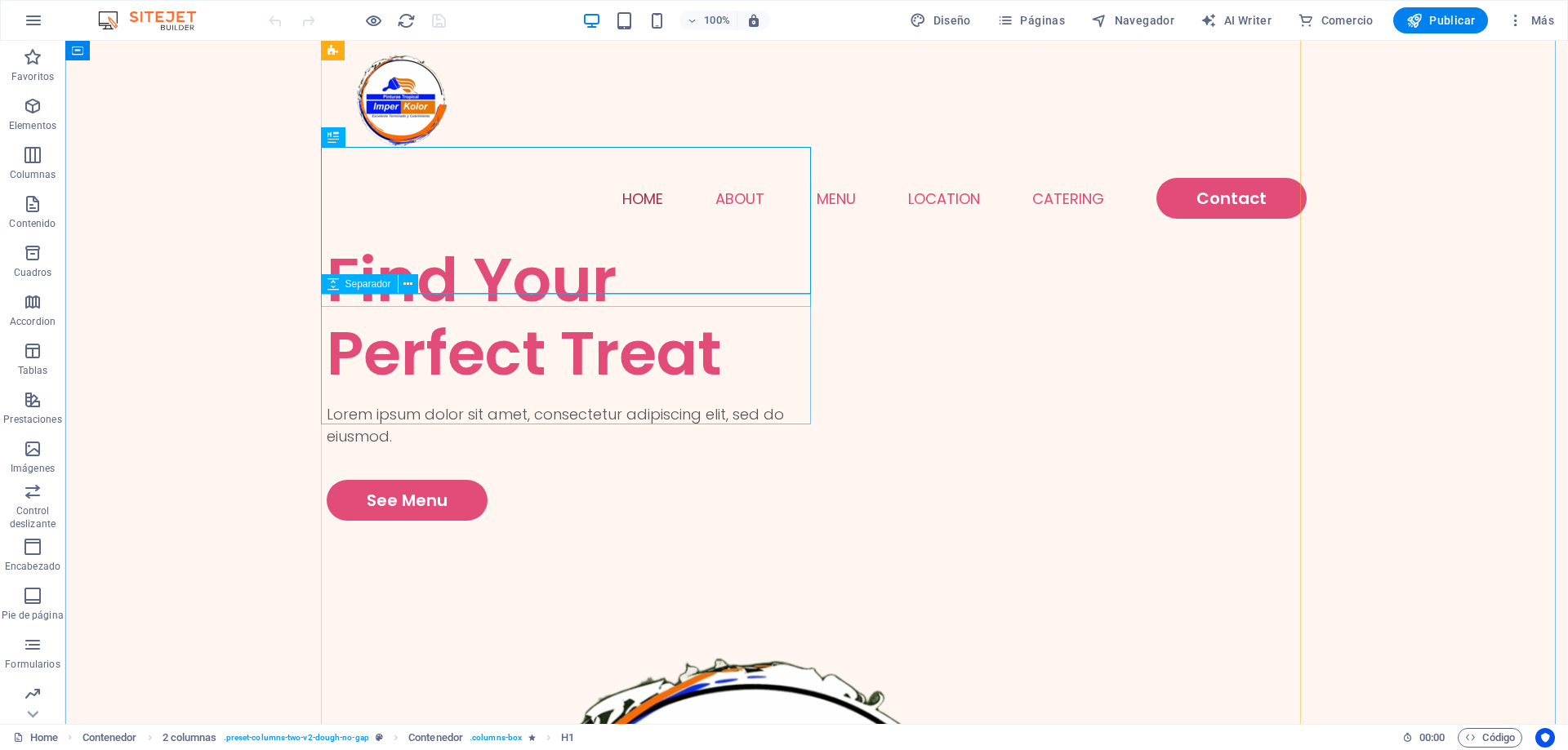
scroll to position [163, 0]
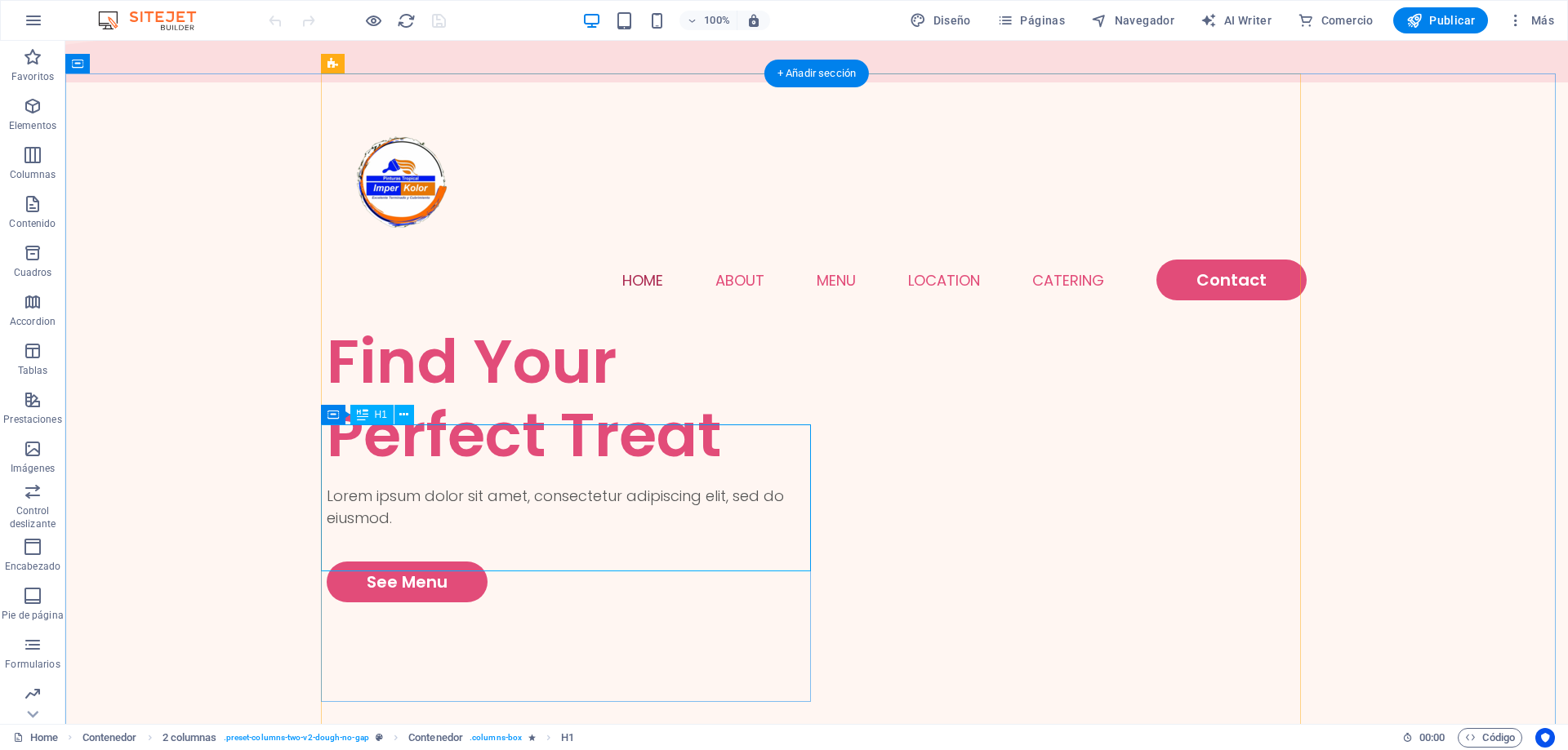
click at [512, 472] on div "Find Your Perfect Treat" at bounding box center [571, 398] width 490 height 147
click at [511, 472] on div "Find Your Perfect Treat" at bounding box center [571, 398] width 490 height 147
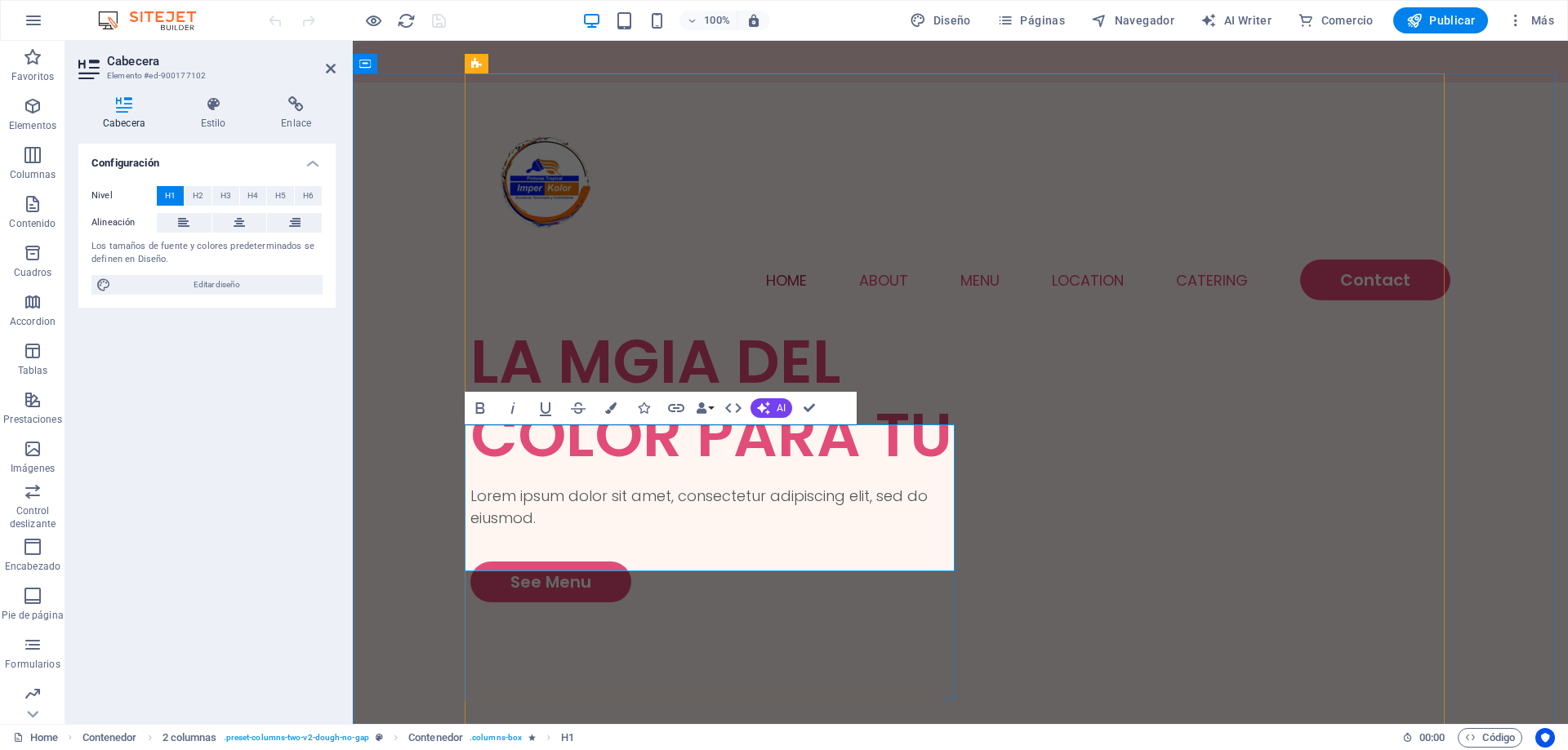
scroll to position [127, 0]
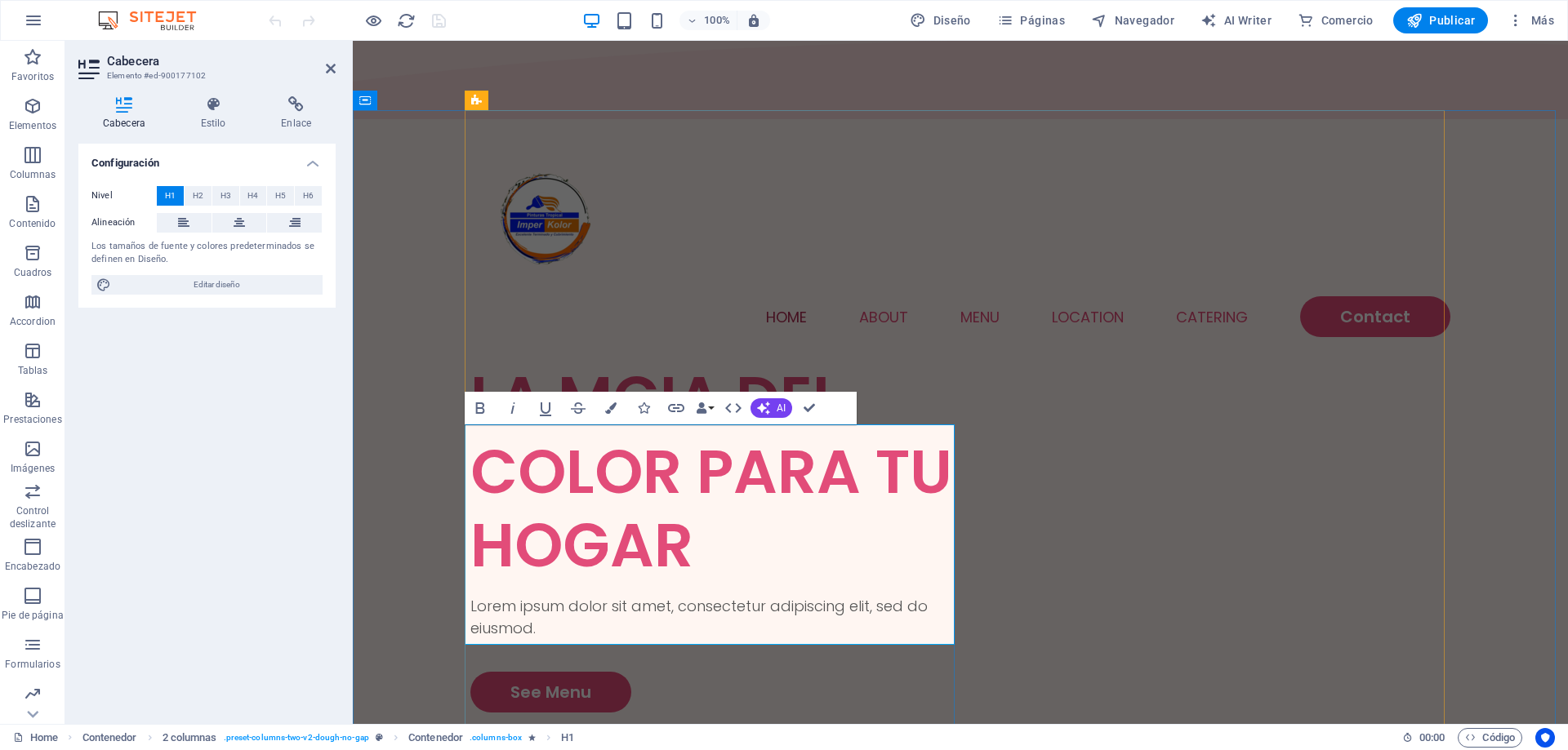
click at [688, 582] on h1 "LA MGIA DEL COLOR PARA TU HOGAR" at bounding box center [715, 472] width 490 height 221
click at [687, 582] on h1 "LA MGIA DEL COLOR PARA TU HOGAR" at bounding box center [715, 472] width 490 height 221
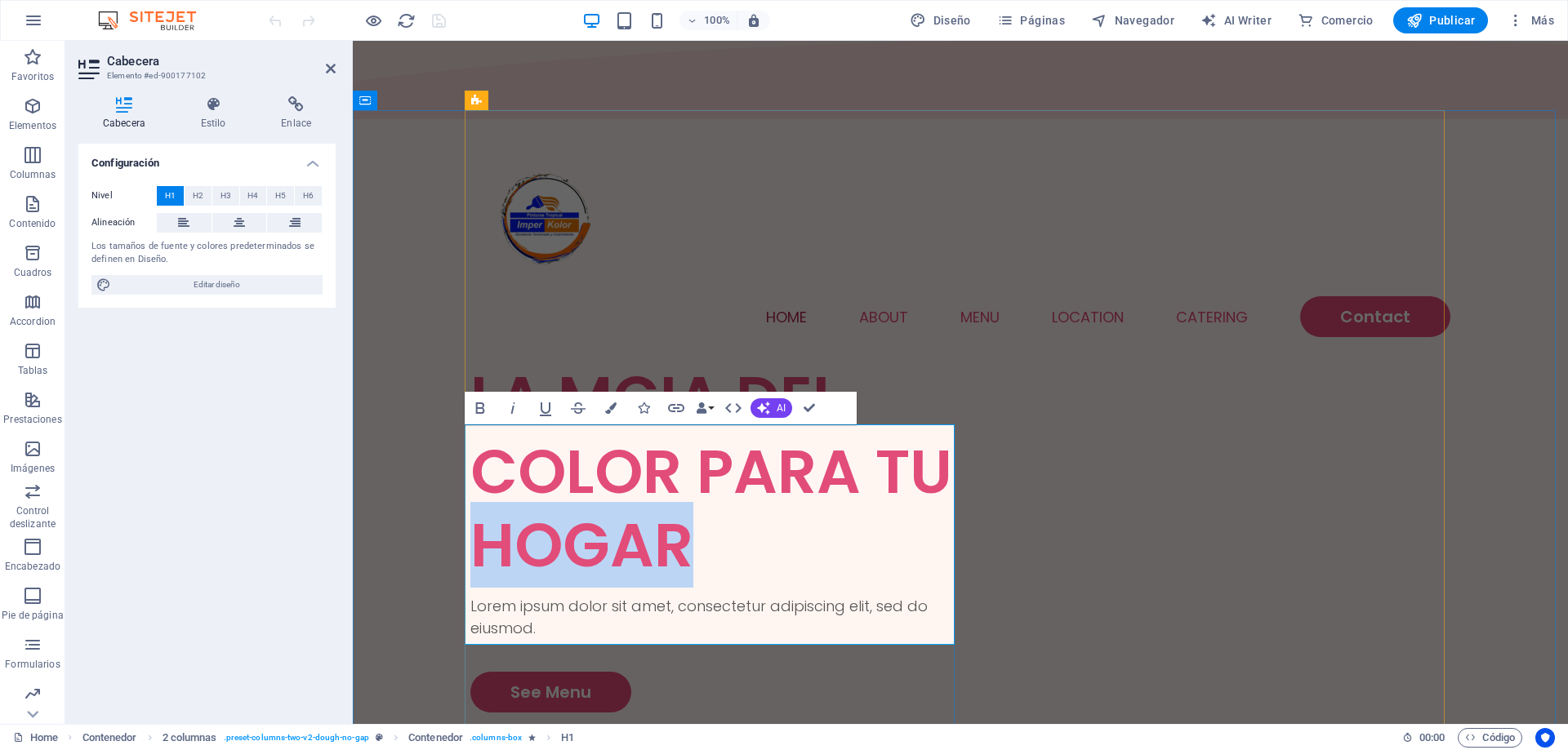
click at [687, 582] on h1 "LA MGIA DEL COLOR PARA TU HOGAR" at bounding box center [715, 472] width 490 height 221
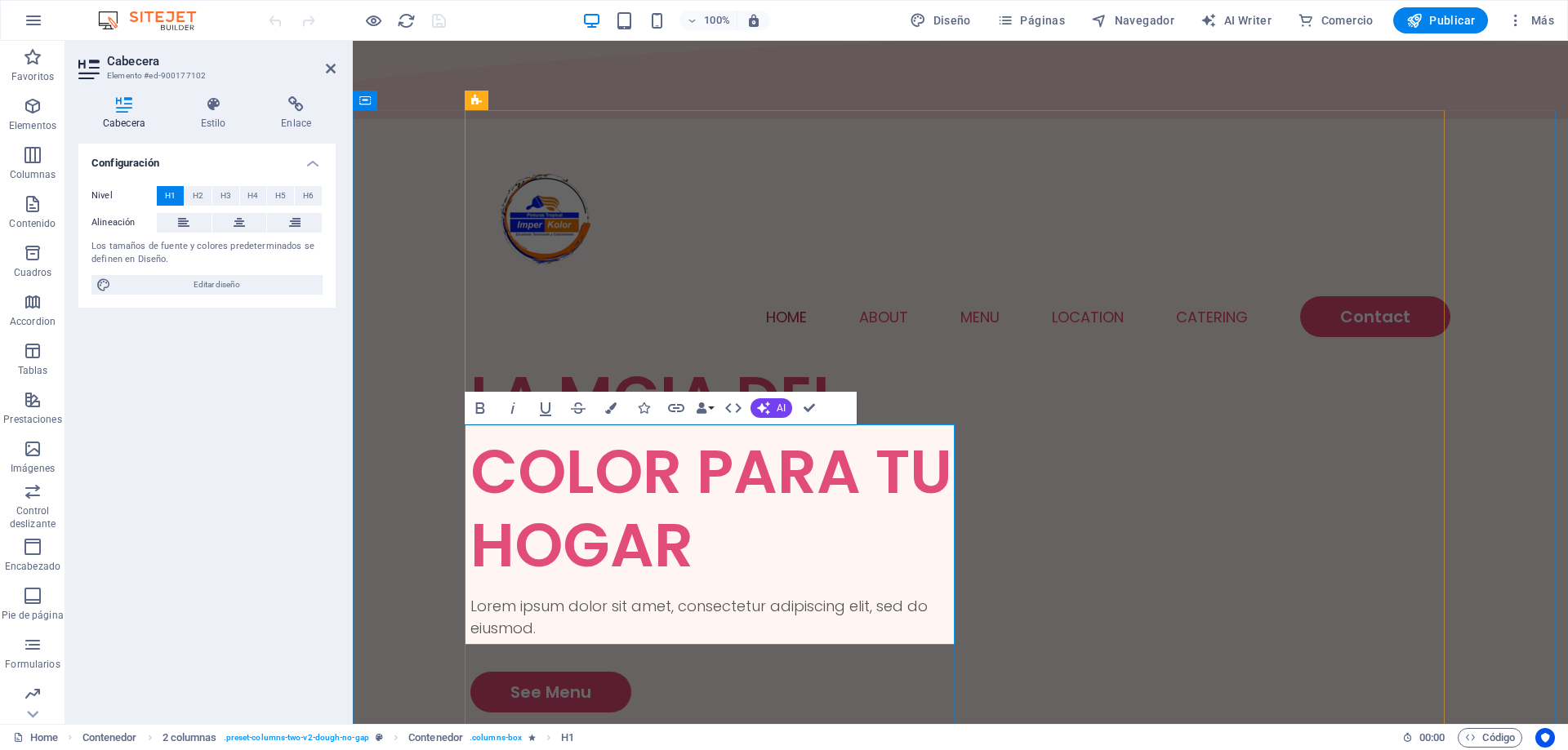
click at [617, 472] on h1 "LA MGIA DEL COLOR PARA TU HOGAR" at bounding box center [715, 472] width 490 height 221
click at [655, 471] on h1 "LA MAGIA DEL COLOR PARA TU HOGAR" at bounding box center [715, 472] width 490 height 221
click at [655, 468] on h1 "LA MAGIA DEL COLOR PARA TU HOGAR" at bounding box center [715, 472] width 490 height 221
click at [654, 467] on h1 "LA MAGIA DEL COLOR PARA TU HOGAR" at bounding box center [715, 472] width 490 height 221
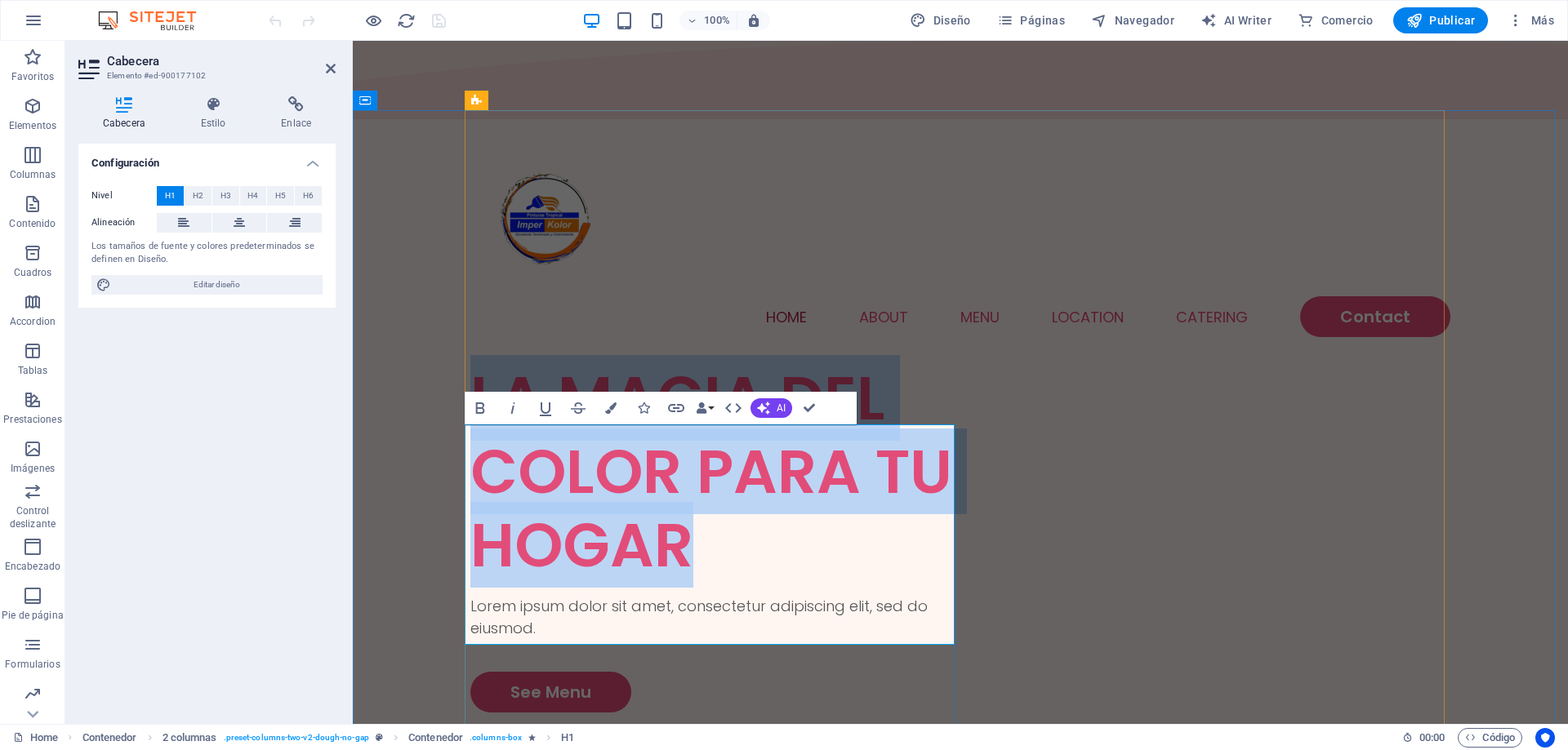
click at [654, 466] on h1 "LA MAGIA DEL COLOR PARA TU HOGAR" at bounding box center [715, 472] width 490 height 221
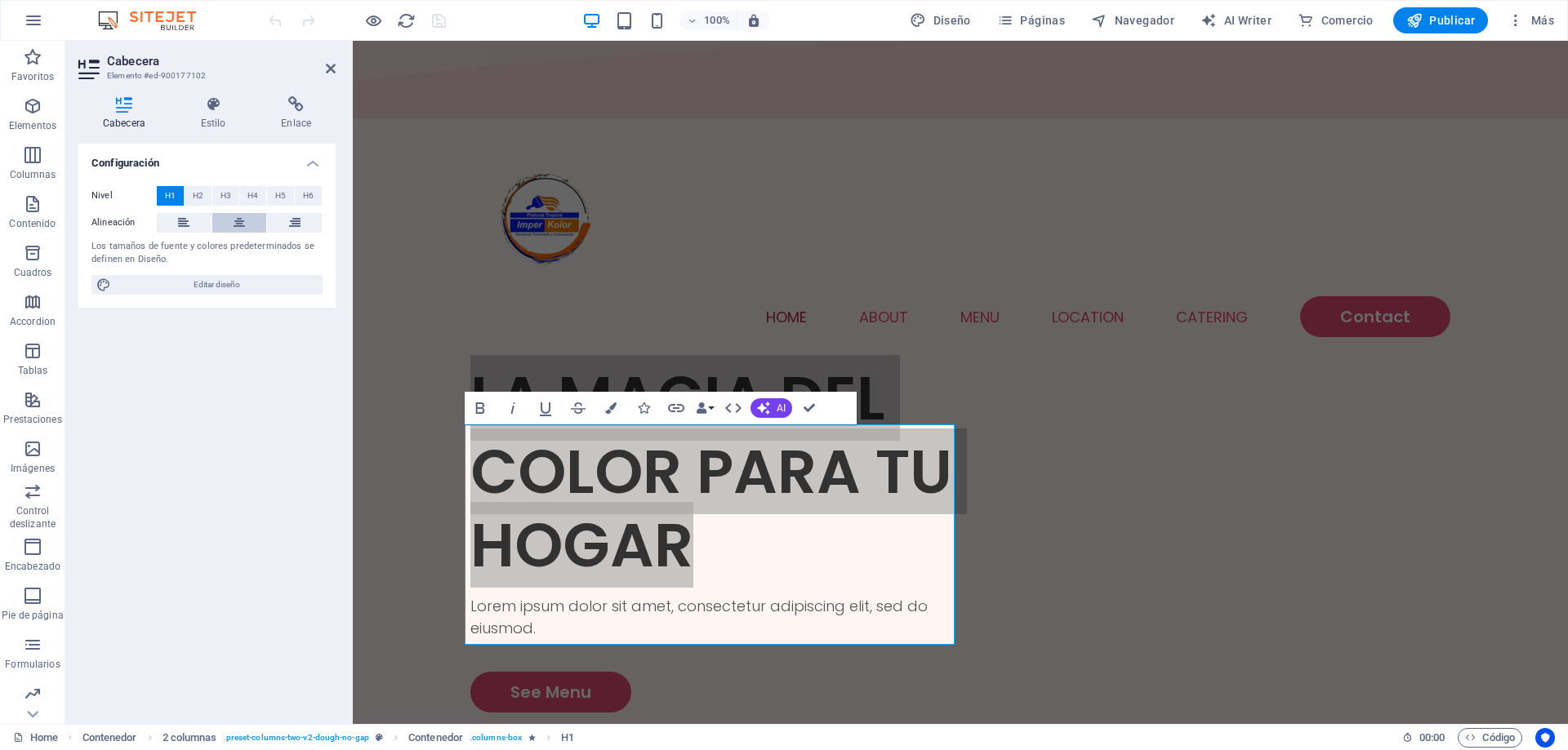
click at [232, 223] on button at bounding box center [240, 223] width 55 height 20
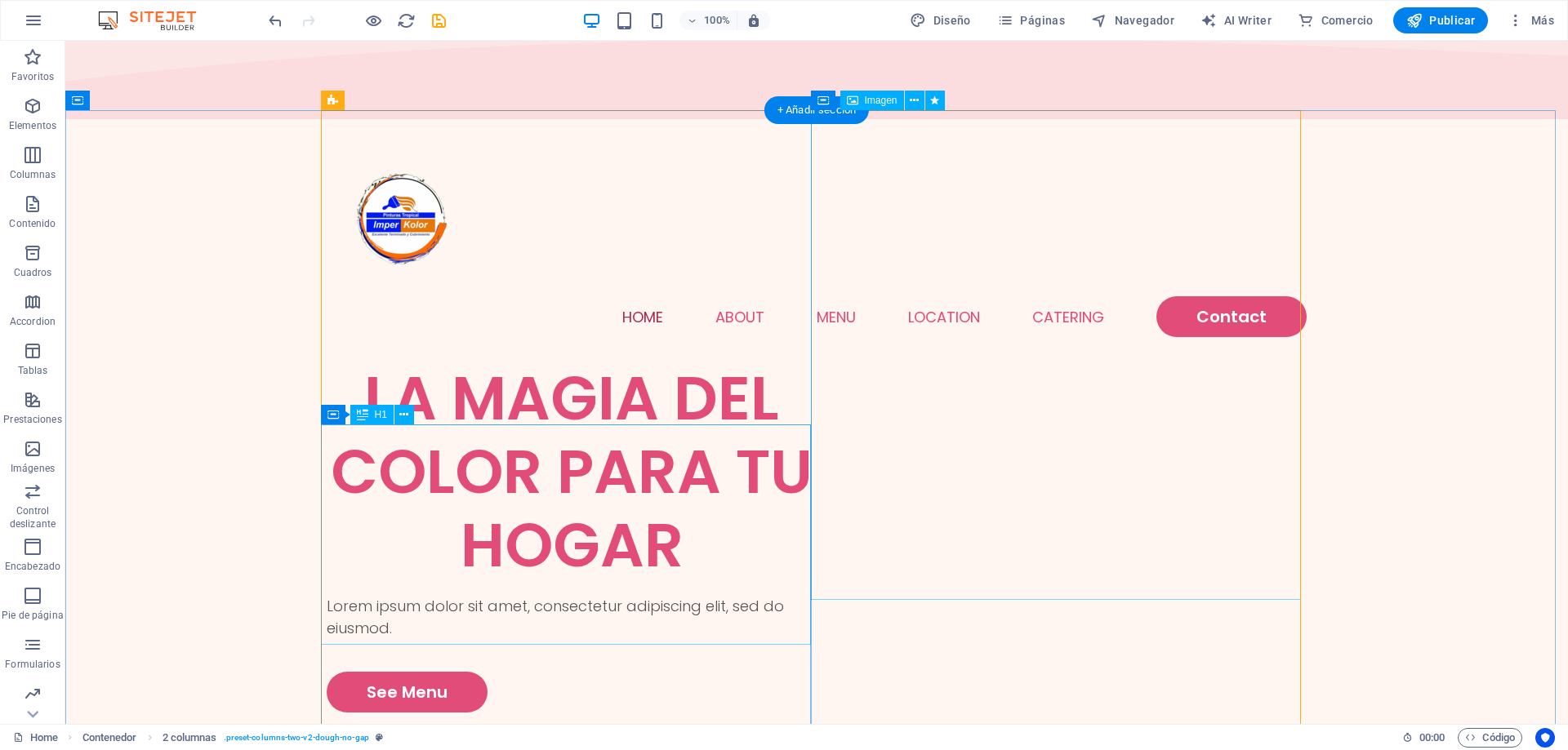
click at [660, 504] on div "LA MAGIA DEL COLOR PARA TU HOGAR" at bounding box center [571, 472] width 490 height 221
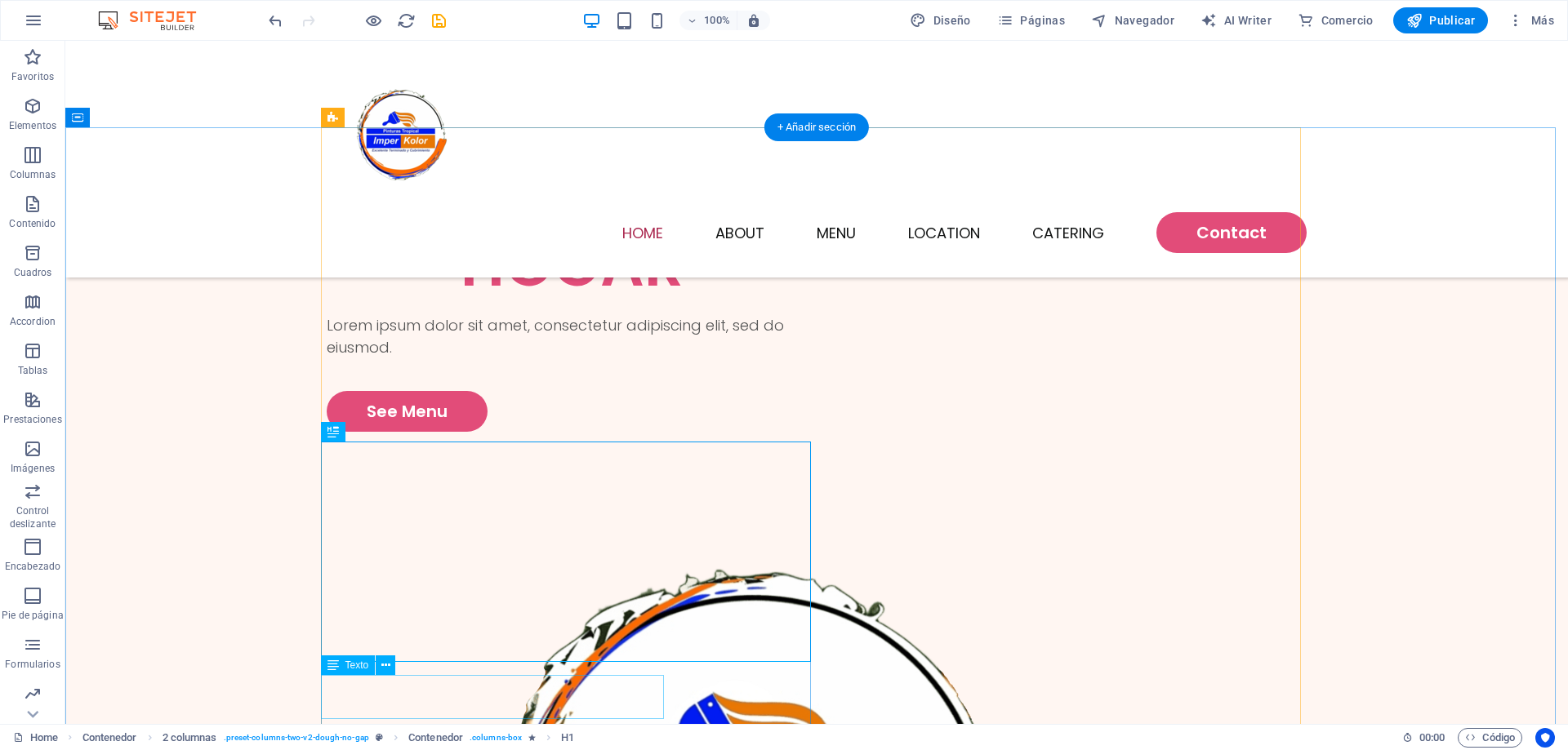
scroll to position [208, 0]
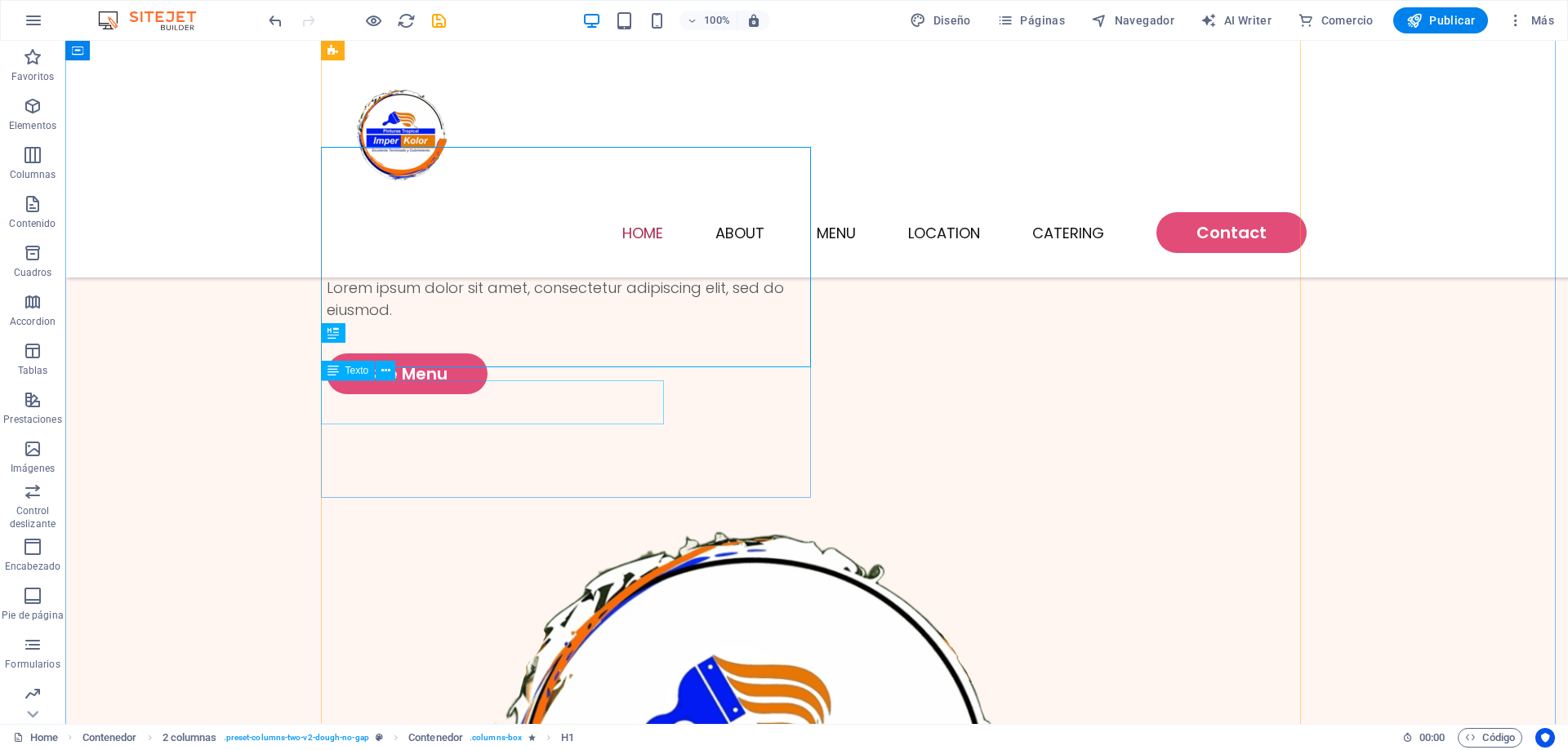
click at [549, 321] on div "Lorem ipsum dolor sit amet, consectetur adipiscing elit, sed do eiusmod." at bounding box center [571, 298] width 490 height 45
click at [327, 394] on div "LA MAGIA DEL COLOR PARA TU HOGAR Lorem ipsum dolor sit amet, consectetur adipis…" at bounding box center [571, 219] width 490 height 351
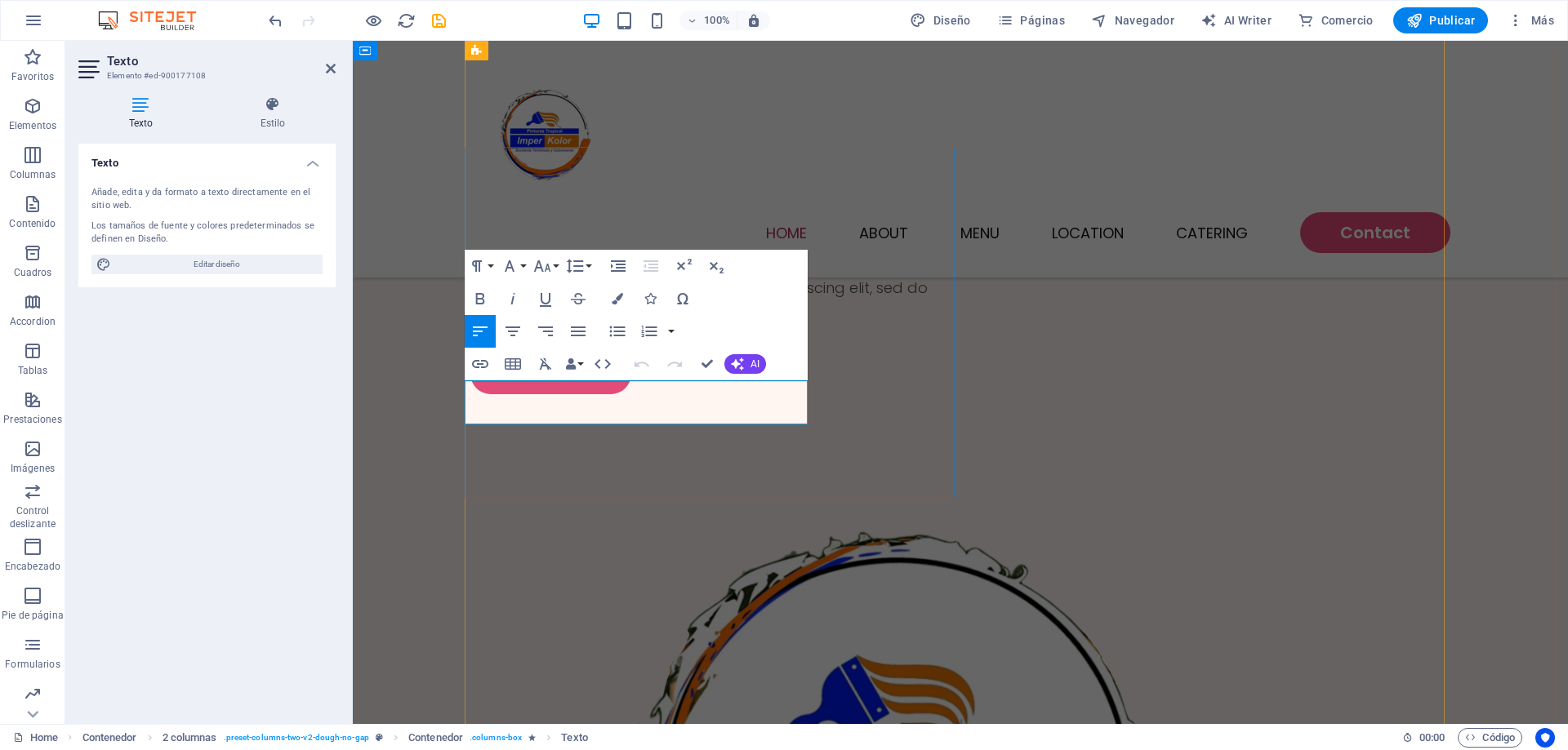
click at [549, 321] on p "Lorem ipsum dolor sit amet, consectetur adipiscing elit, sed do eiusmod." at bounding box center [715, 298] width 490 height 45
click at [703, 394] on div "See Menu" at bounding box center [715, 373] width 490 height 41
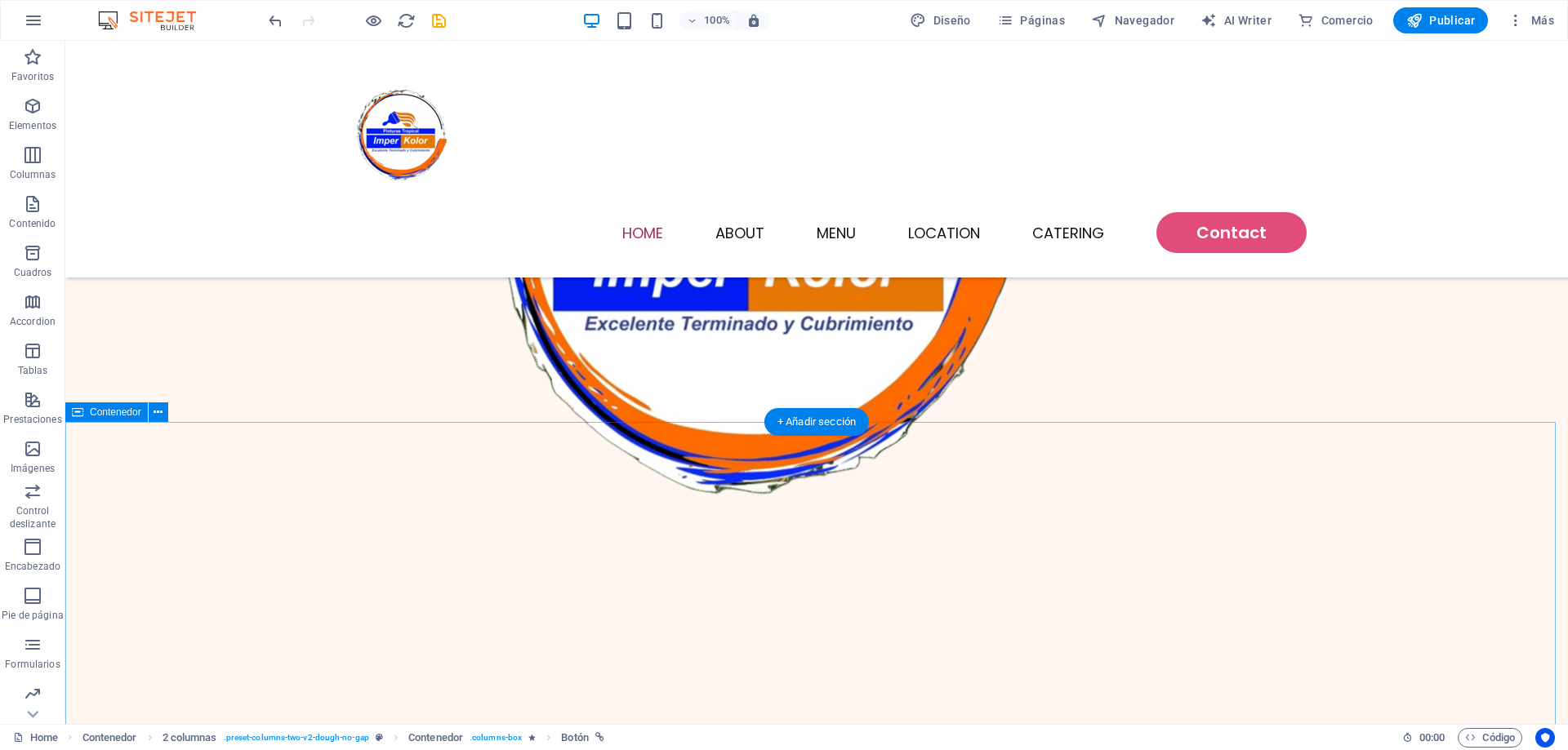
scroll to position [779, 0]
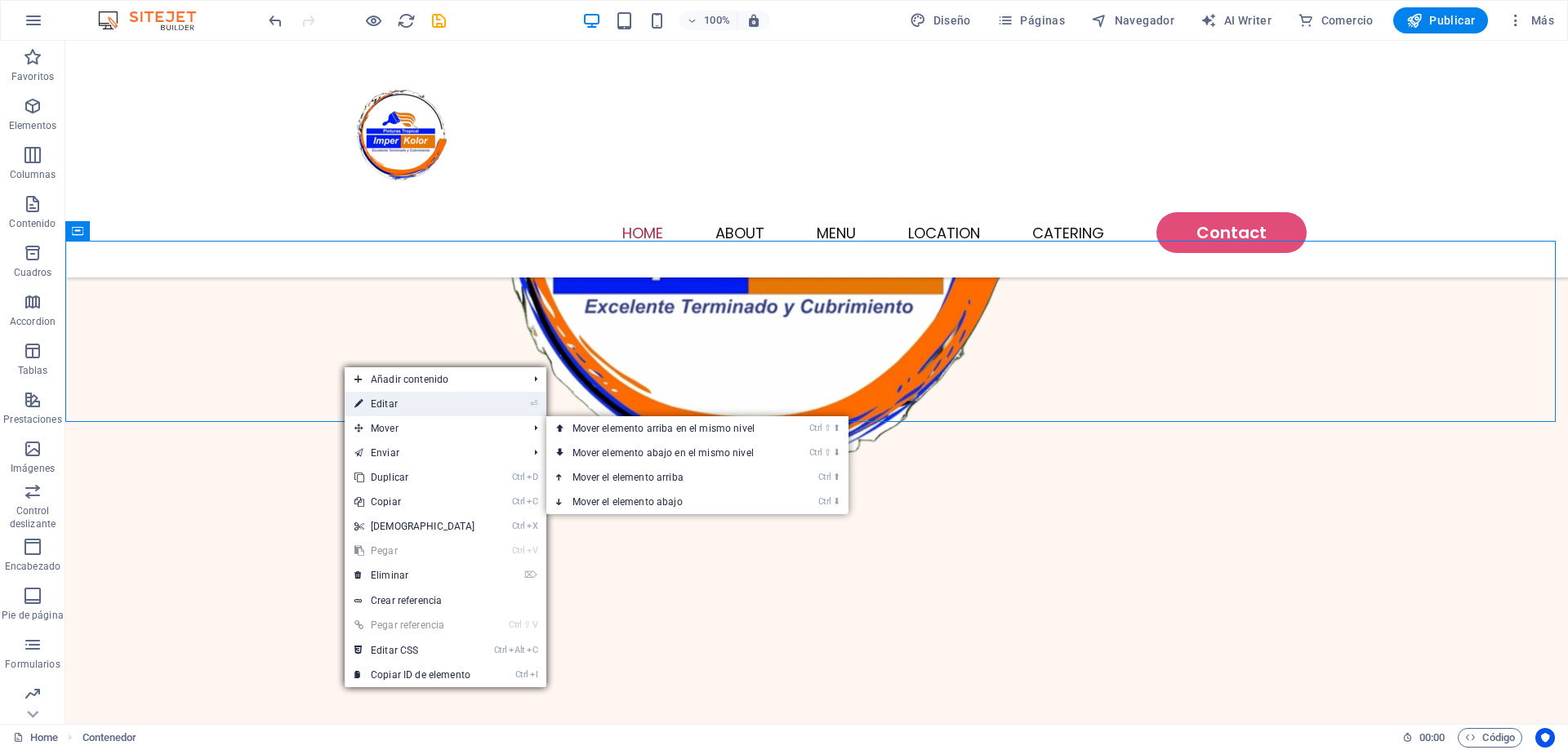
drag, startPoint x: 395, startPoint y: 407, endPoint x: 0, endPoint y: 312, distance: 406.3
click at [395, 407] on link "⏎ Editar" at bounding box center [415, 404] width 140 height 25
select select "multiple-waves"
select select "vh"
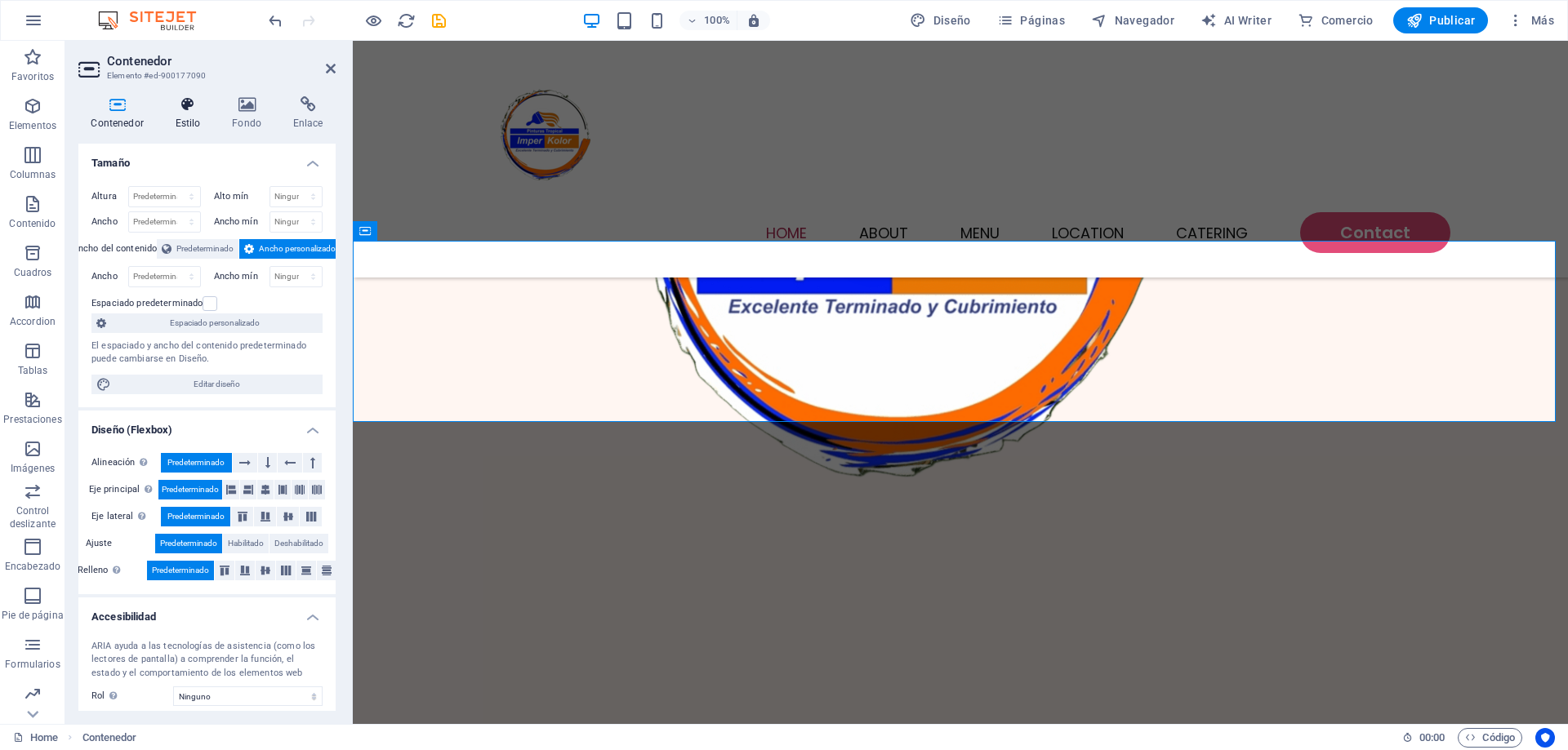
click at [194, 126] on h4 "Estilo" at bounding box center [191, 114] width 57 height 34
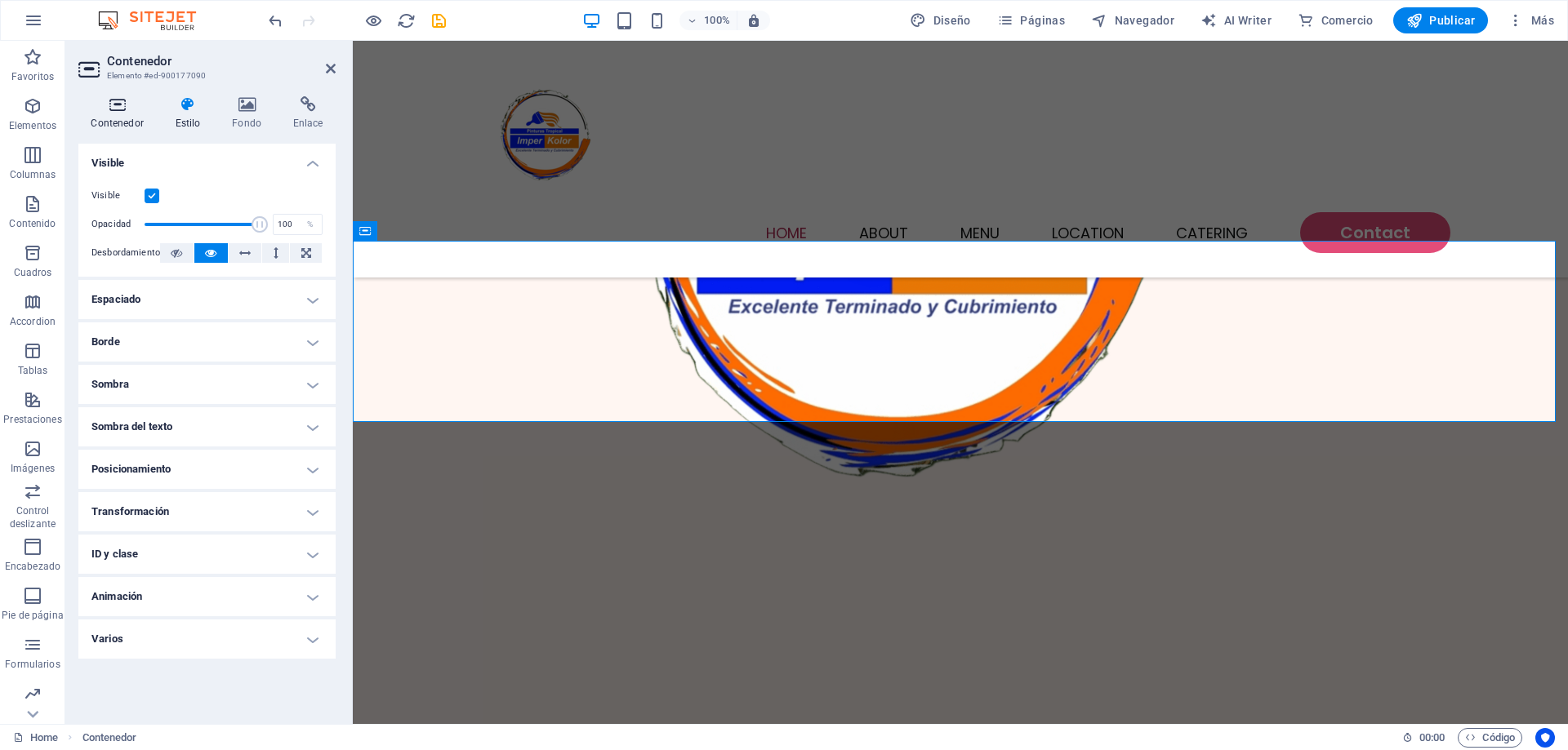
click at [131, 126] on h4 "Contenedor" at bounding box center [120, 114] width 84 height 34
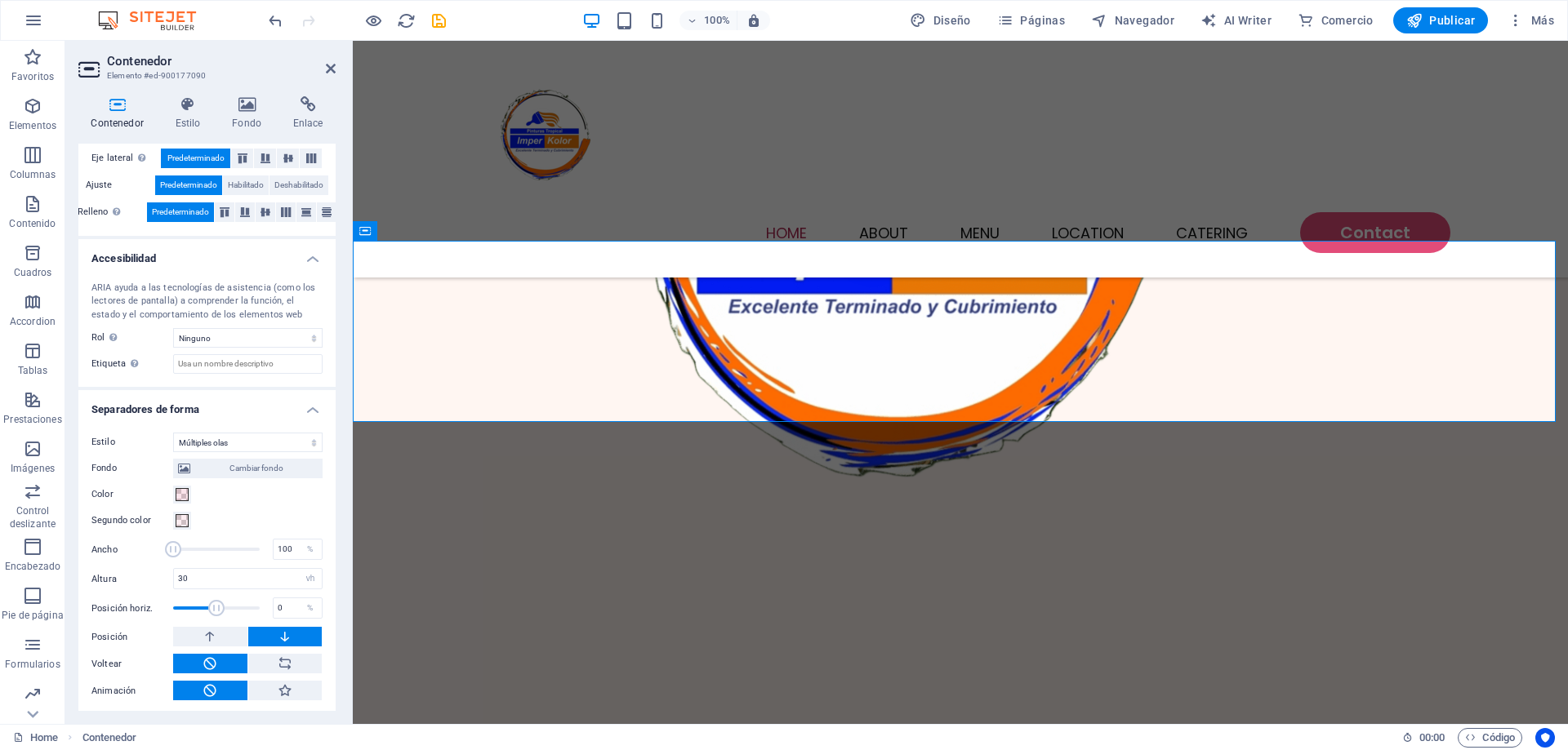
scroll to position [362, 0]
click at [181, 496] on span at bounding box center [182, 491] width 13 height 13
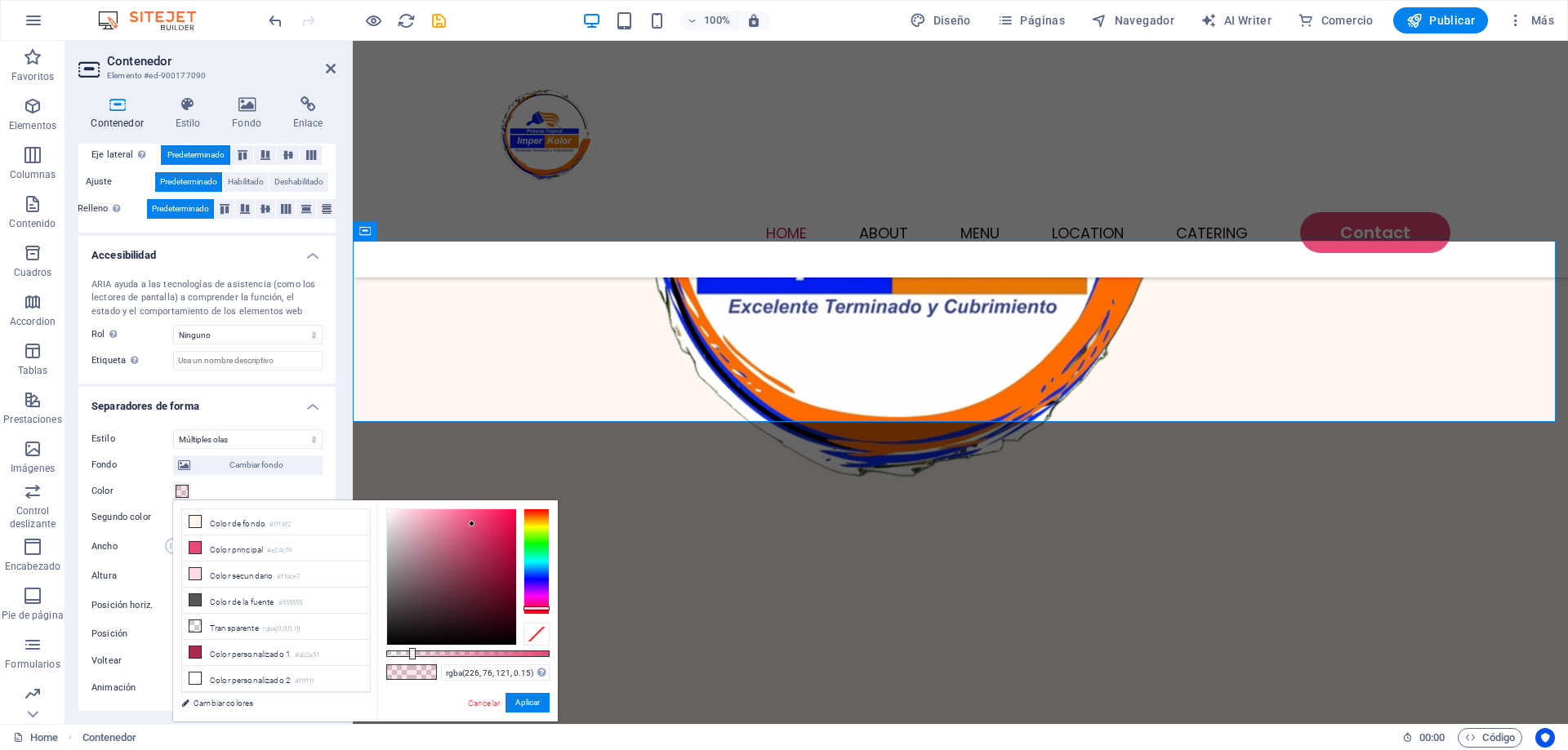
click at [183, 491] on span at bounding box center [182, 491] width 13 height 13
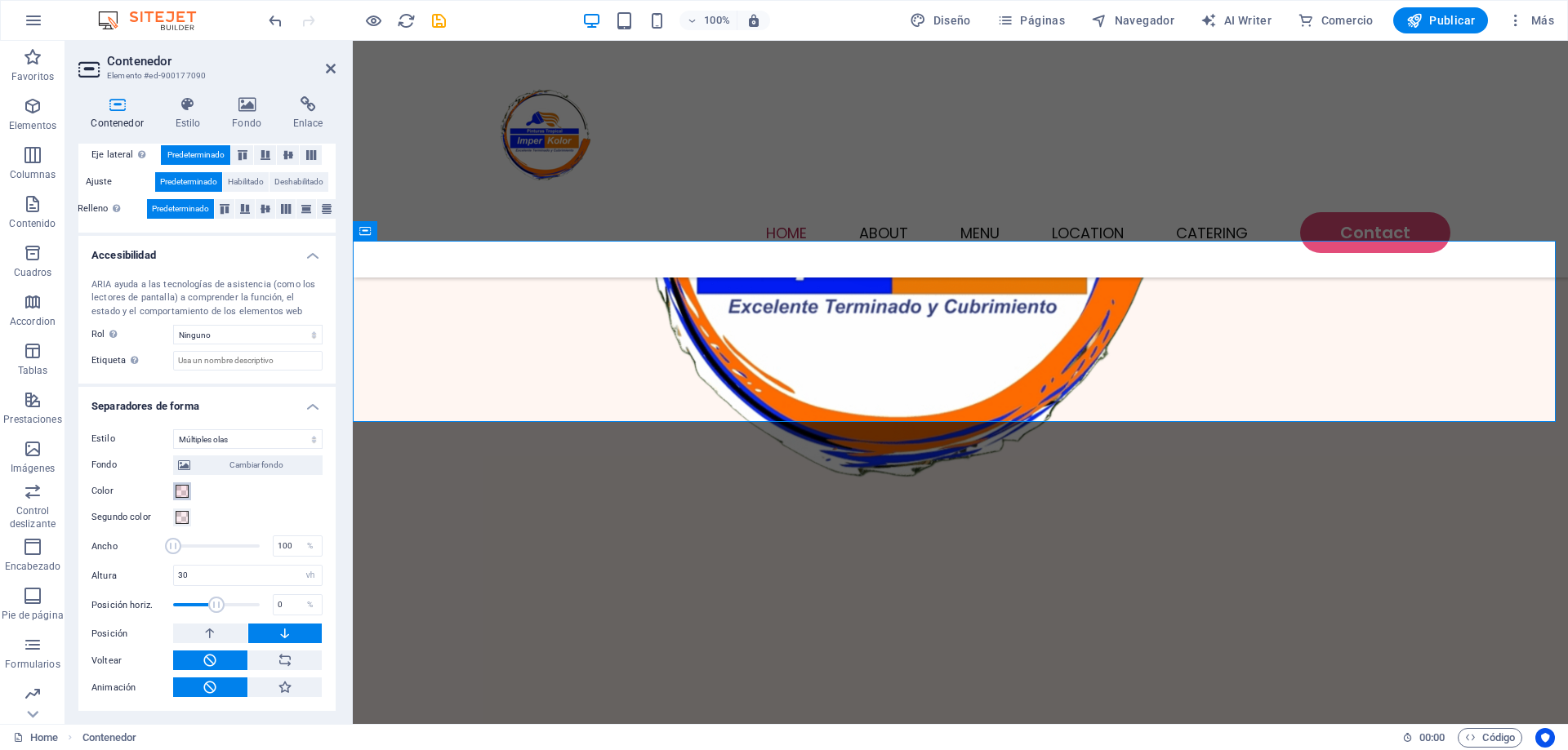
click at [183, 489] on span at bounding box center [182, 491] width 13 height 13
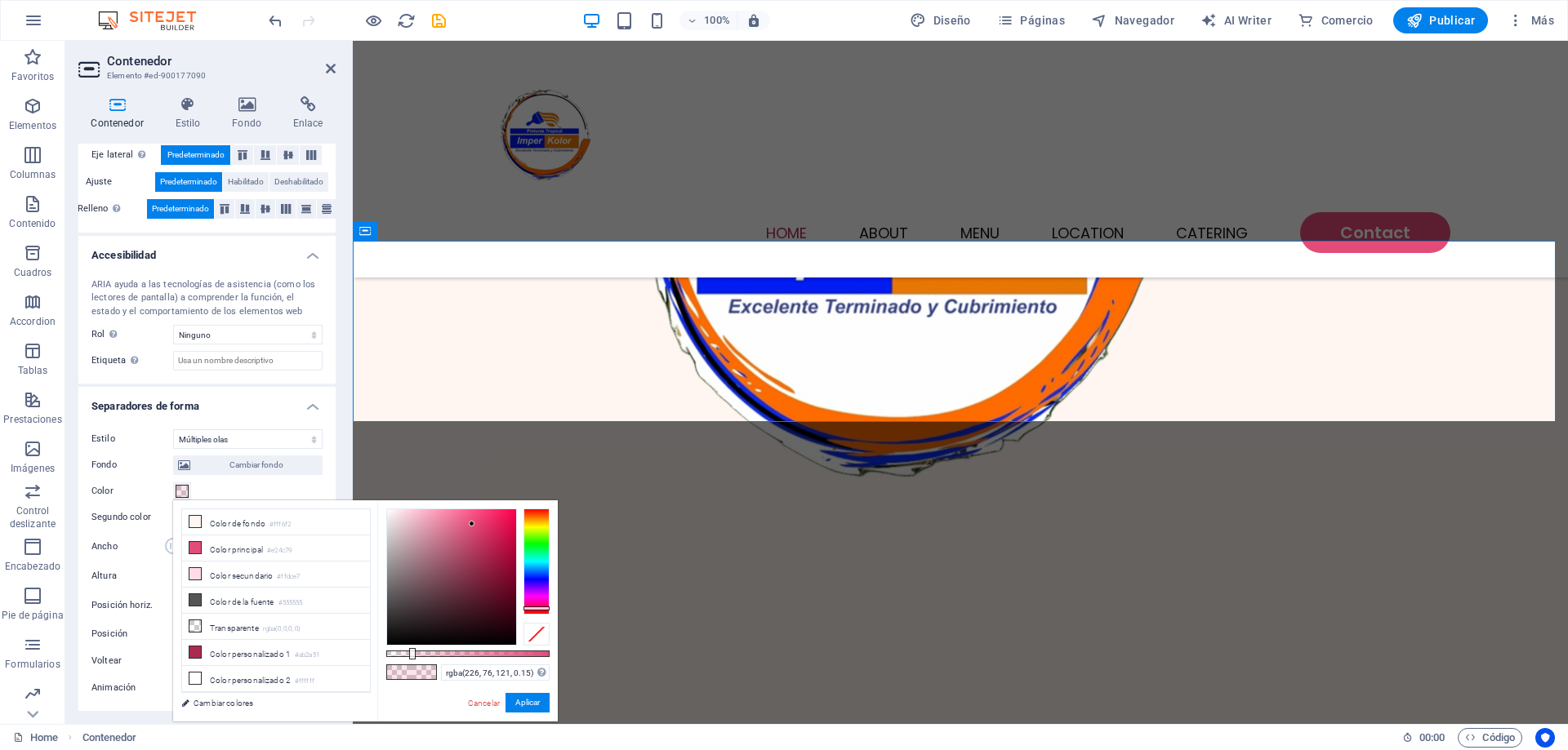
click at [425, 672] on span at bounding box center [424, 672] width 25 height 14
click at [467, 674] on input "rgba(226, 76, 121, 0.15)" at bounding box center [495, 672] width 109 height 16
paste input "personas pintando una habitación grande con pintura derramada en el piso con va…"
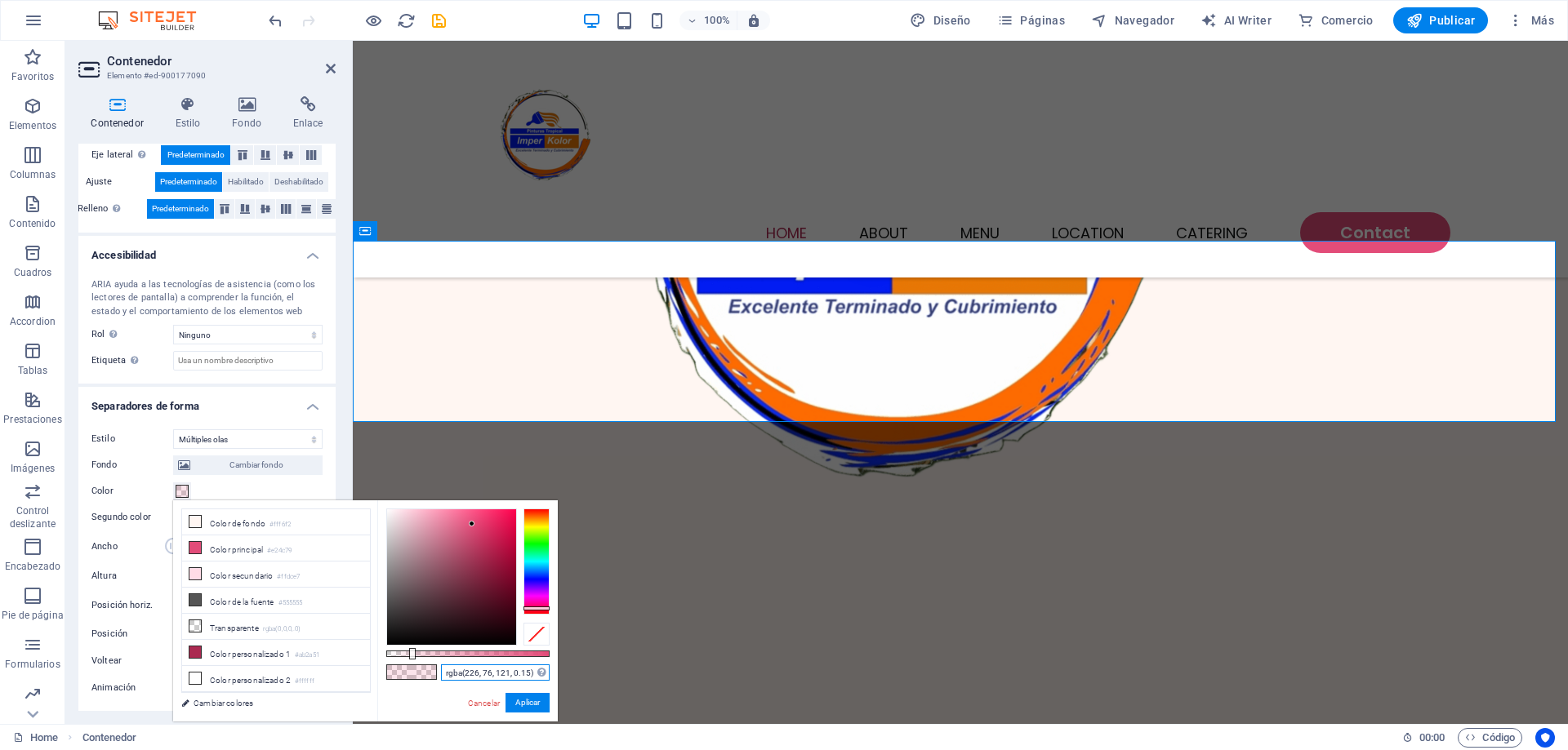
type input "personas pintando una habitación grande con pintura derramada en el piso con va…"
click at [472, 673] on input "personas pintando una habitación grande con pintura derramada en el piso con va…" at bounding box center [495, 672] width 109 height 16
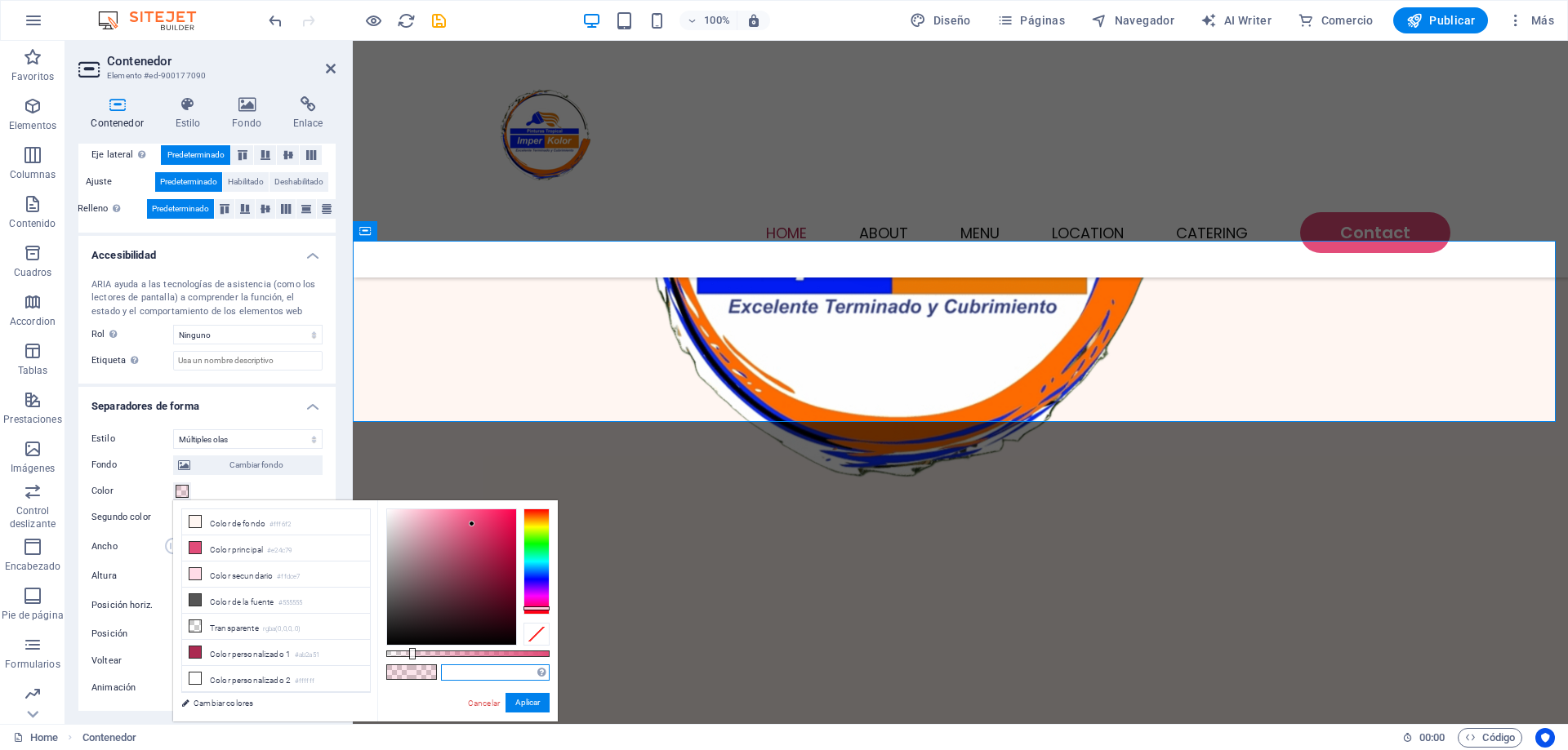
scroll to position [0, 0]
paste input "#F26B35"
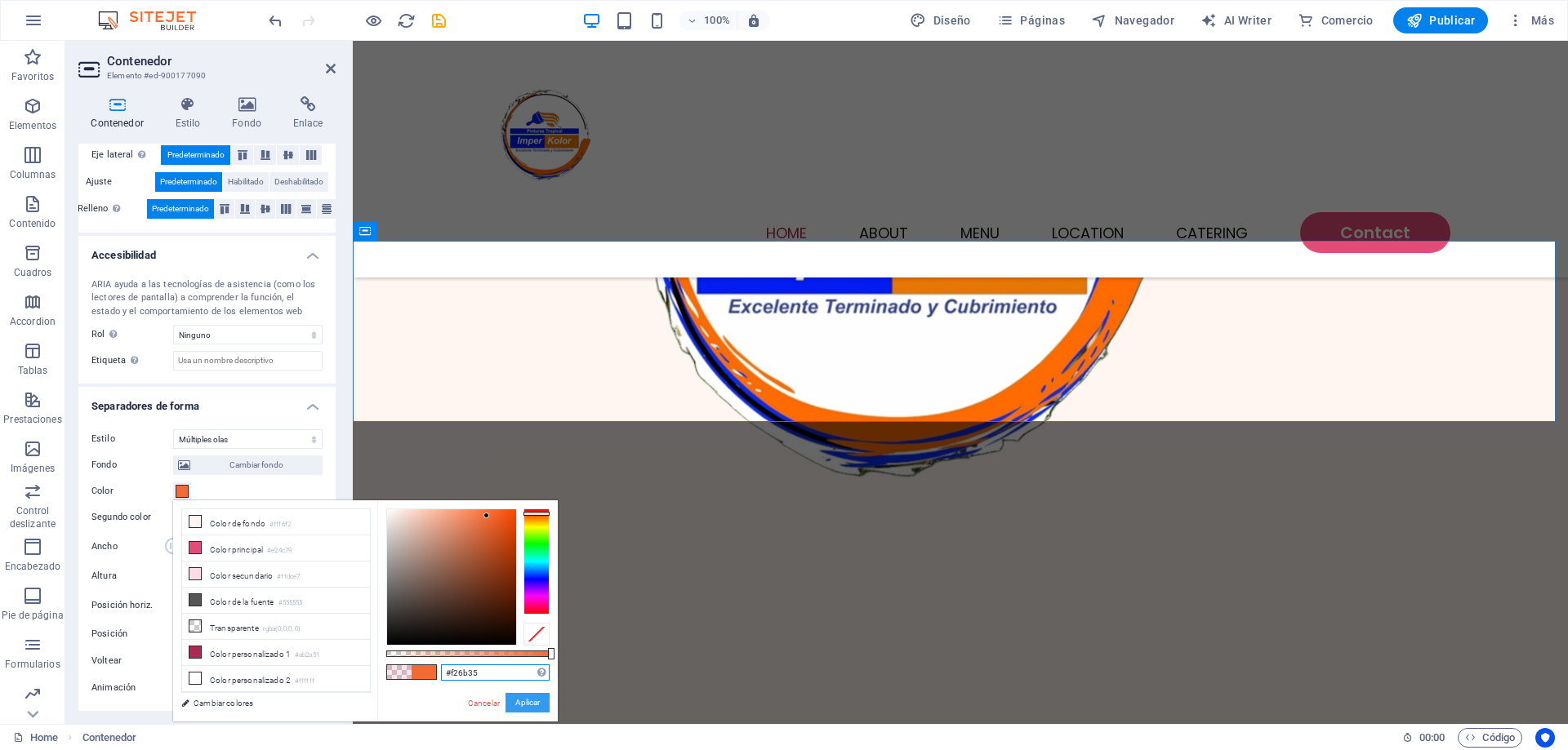
type input "#f26b35"
click at [524, 704] on button "Aplicar" at bounding box center [527, 703] width 45 height 20
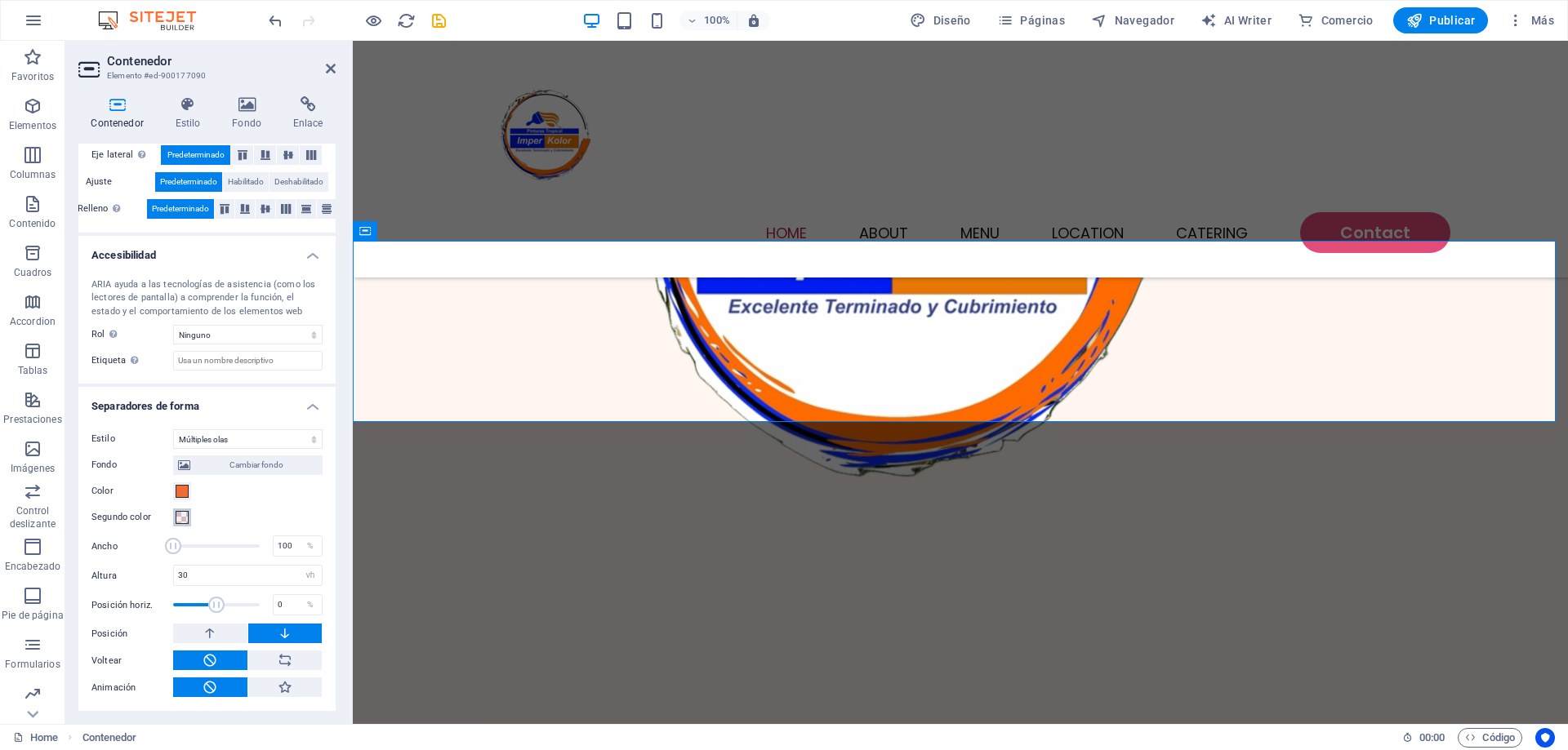
click at [181, 517] on span at bounding box center [182, 518] width 13 height 13
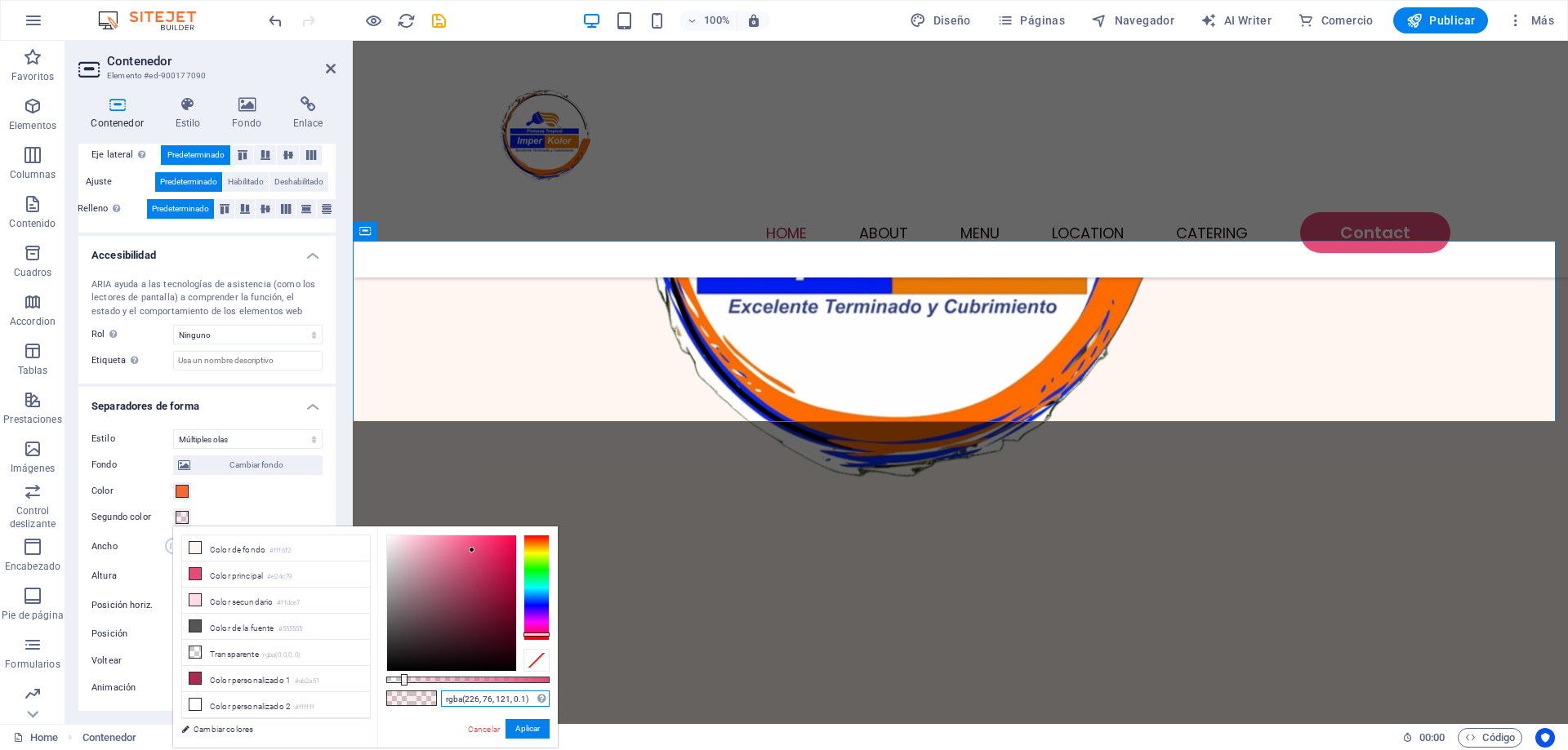
click at [461, 697] on input "rgba(226, 76, 121, 0.1)" at bounding box center [495, 699] width 109 height 16
click at [462, 697] on input "rgba(226, 76, 121, 0.1)" at bounding box center [495, 699] width 109 height 16
paste input "#F26B35"
drag, startPoint x: 550, startPoint y: 679, endPoint x: 475, endPoint y: 675, distance: 75.1
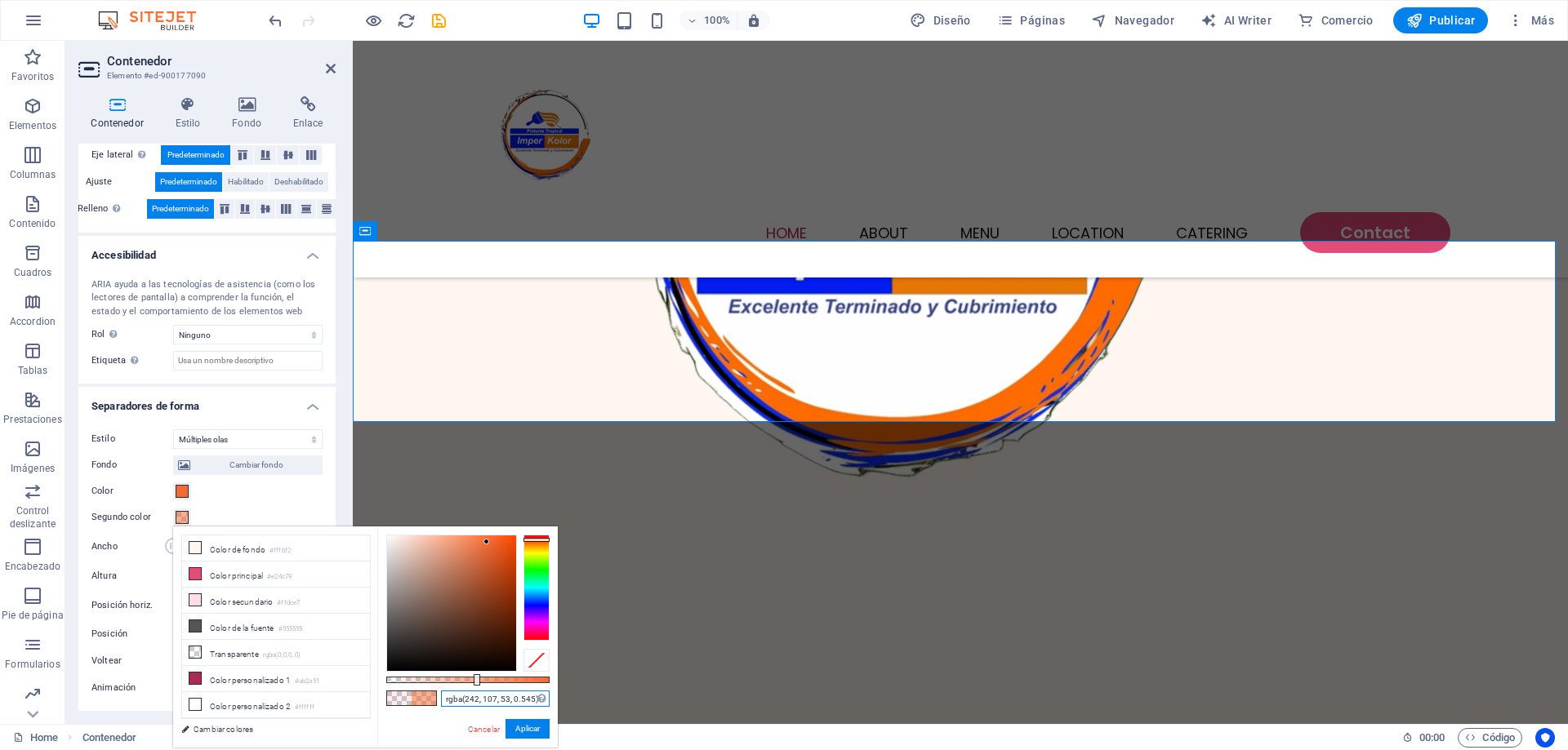
click at [475, 675] on div at bounding box center [476, 680] width 7 height 11
type input "rgba(242, 107, 53, 0.545)"
click at [304, 516] on div "Segundo color" at bounding box center [207, 517] width 231 height 20
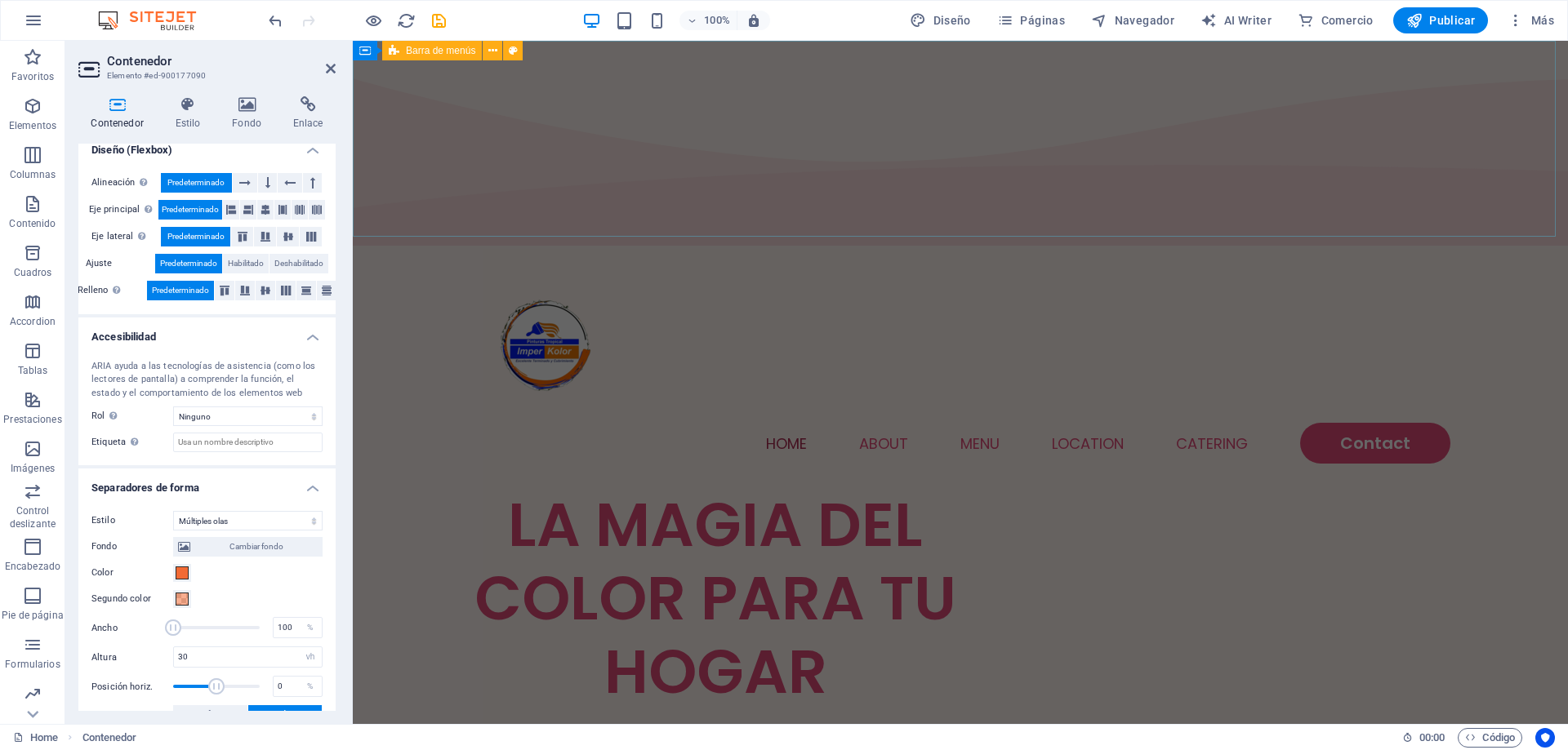
click at [651, 252] on div "Home About Menu Location Catering Contact" at bounding box center [960, 370] width 1215 height 237
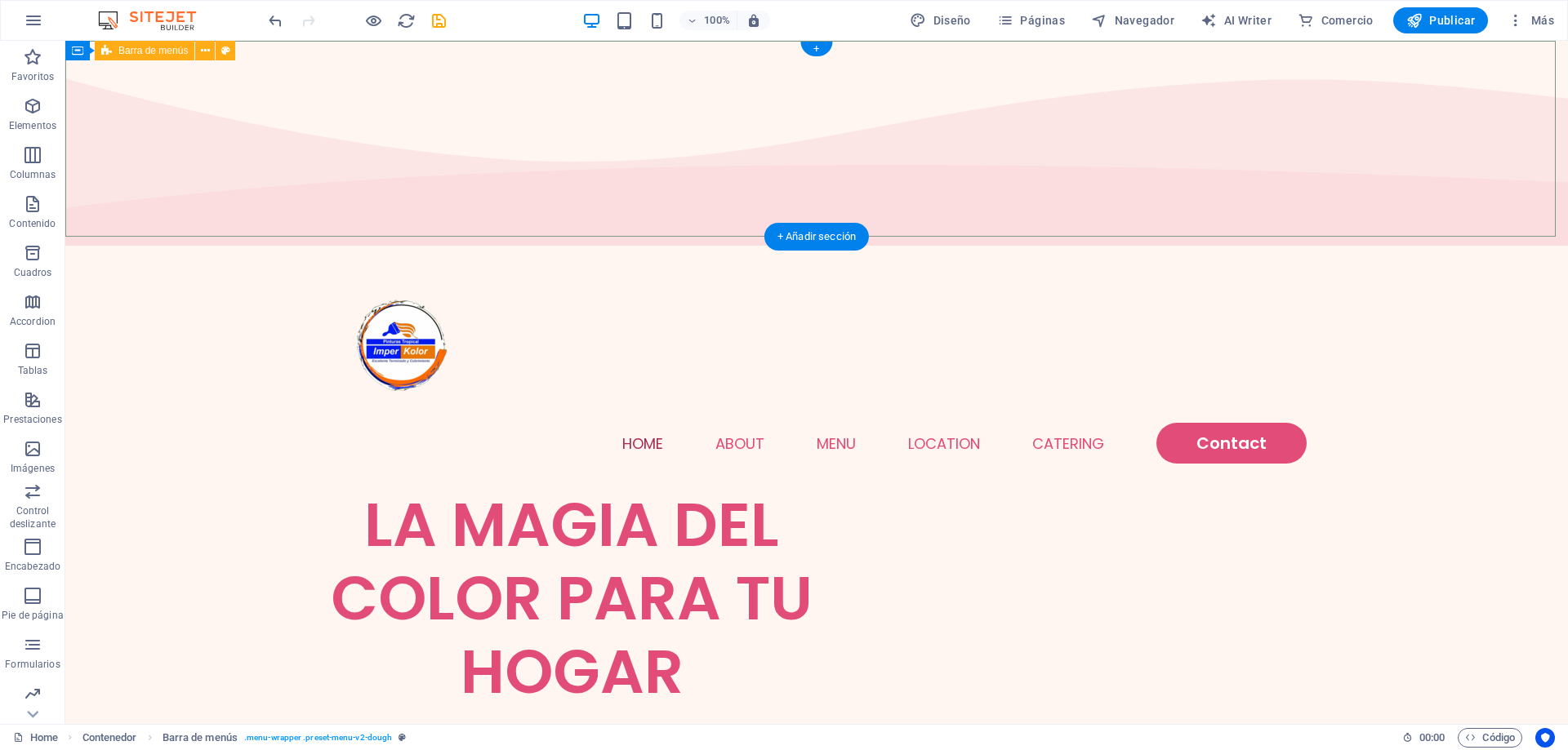
click at [643, 252] on div "Home About Menu Location Catering Contact" at bounding box center [816, 370] width 1503 height 237
click at [641, 252] on div "Home About Menu Location Catering Contact" at bounding box center [816, 370] width 1503 height 237
drag, startPoint x: 641, startPoint y: 66, endPoint x: 306, endPoint y: 473, distance: 527.1
click at [641, 252] on div "Home About Menu Location Catering Contact" at bounding box center [816, 370] width 1503 height 237
click at [353, 252] on div "Home About Menu Location Catering Contact" at bounding box center [816, 370] width 1503 height 237
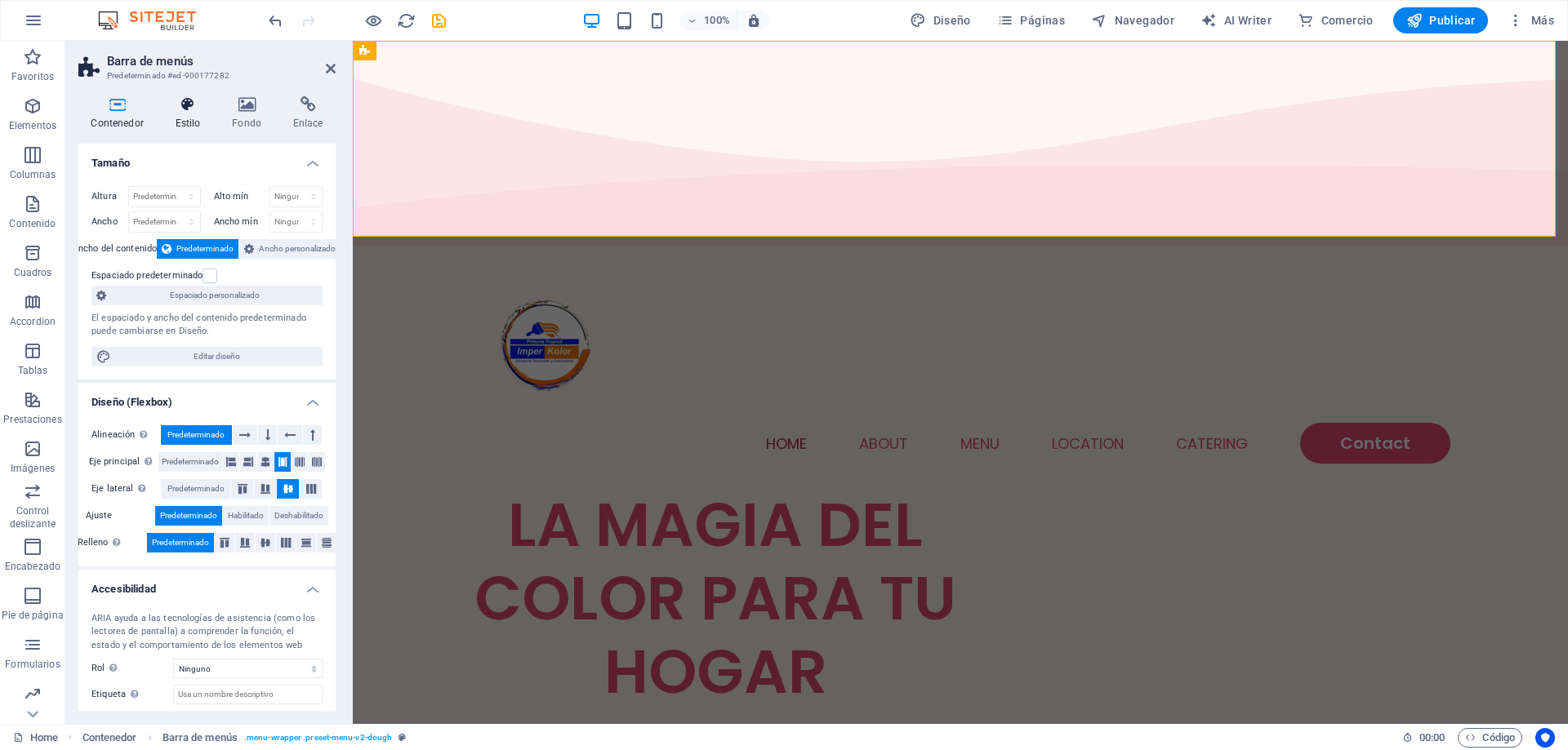
click at [187, 114] on h4 "Estilo" at bounding box center [191, 114] width 57 height 34
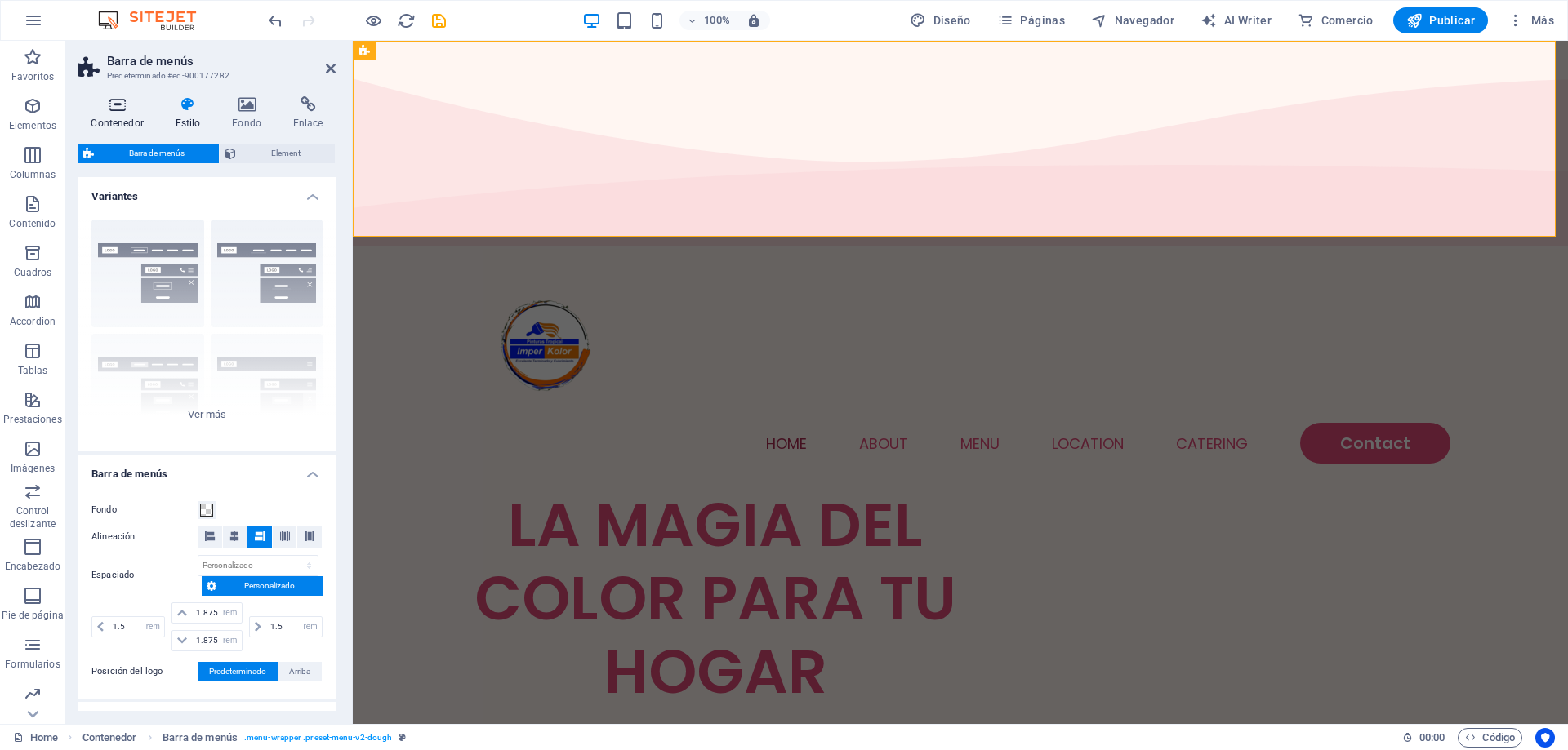
click at [117, 114] on h4 "Contenedor" at bounding box center [120, 114] width 84 height 34
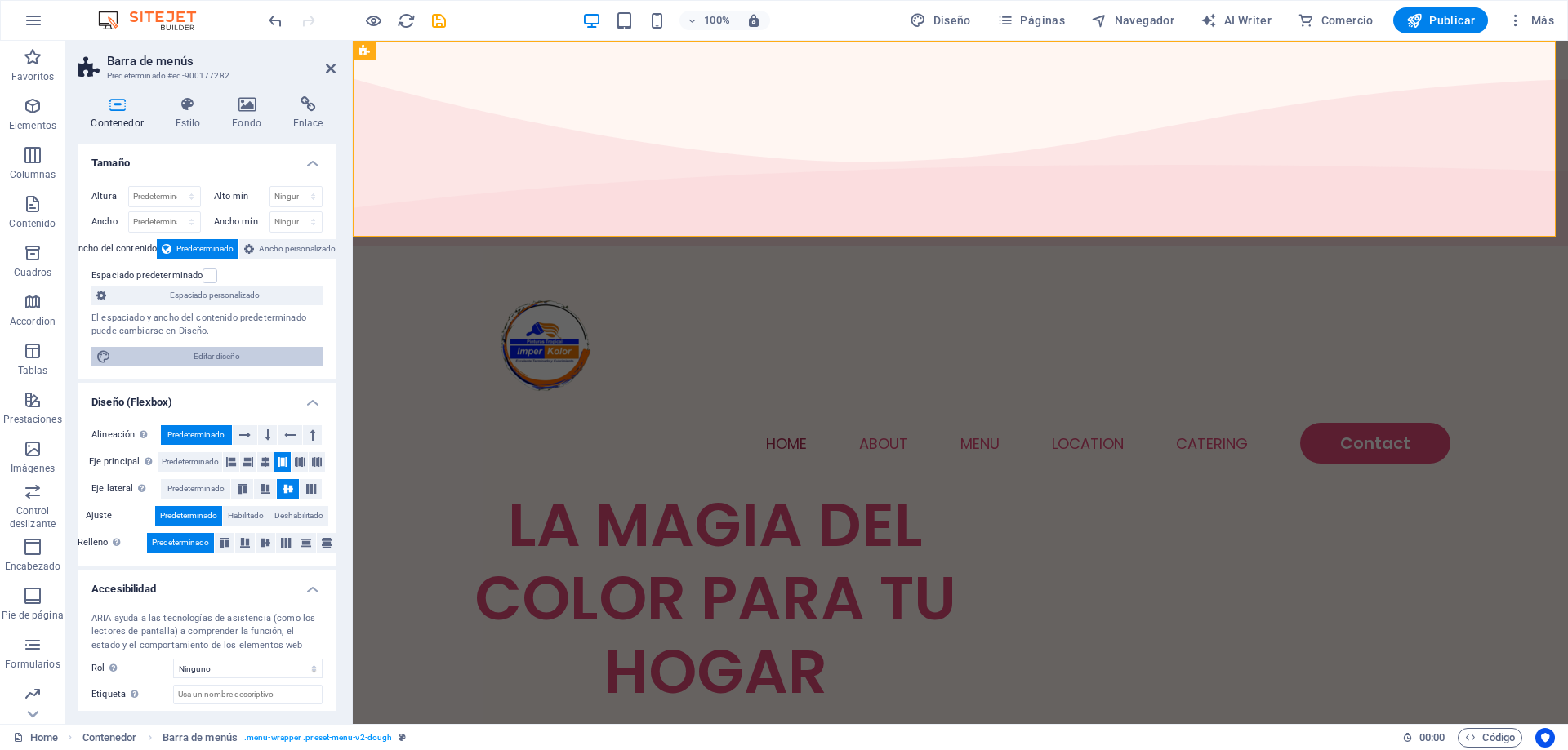
click at [214, 361] on span "Editar diseño" at bounding box center [216, 356] width 202 height 20
select select "rem"
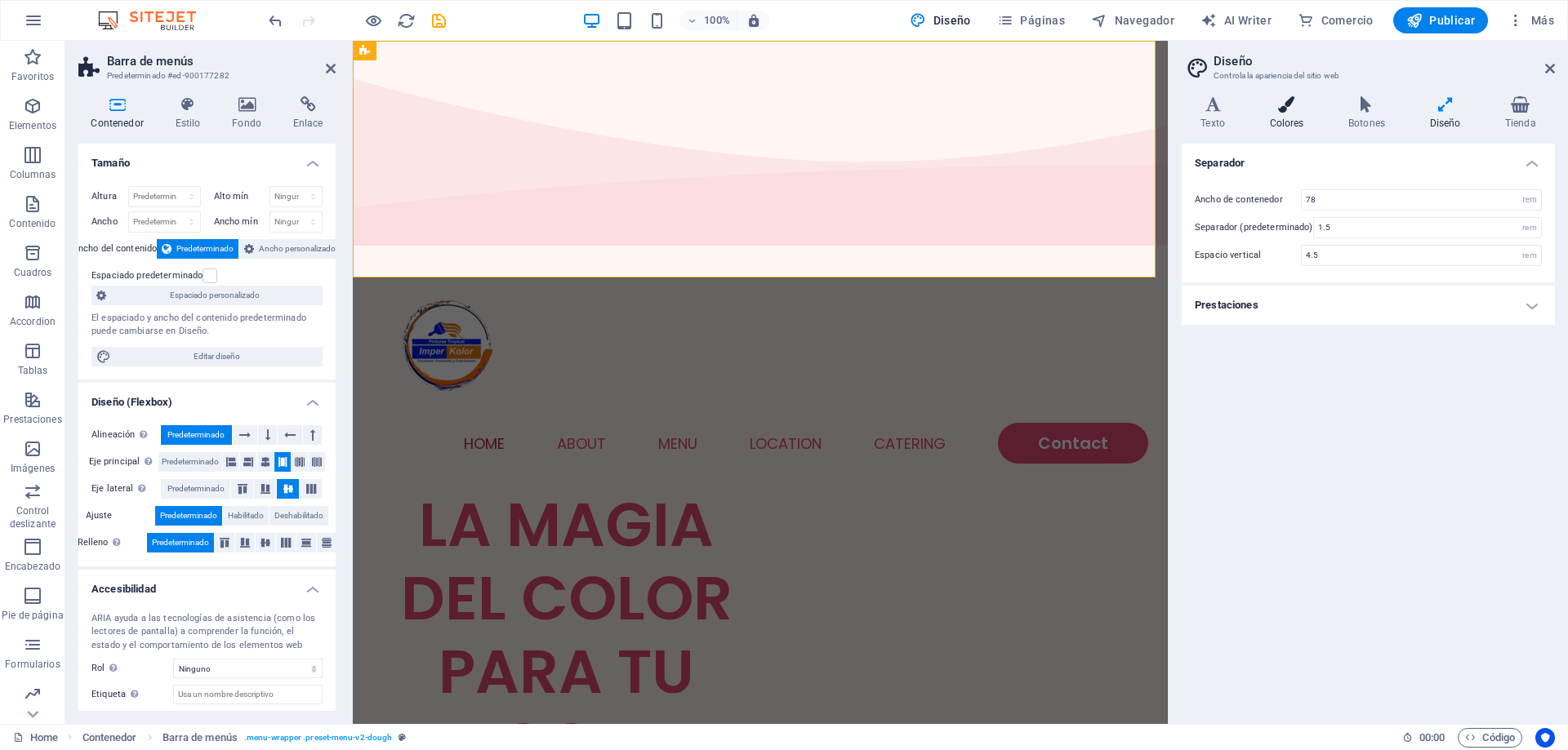
click at [1292, 126] on h4 "Colores" at bounding box center [1290, 114] width 80 height 34
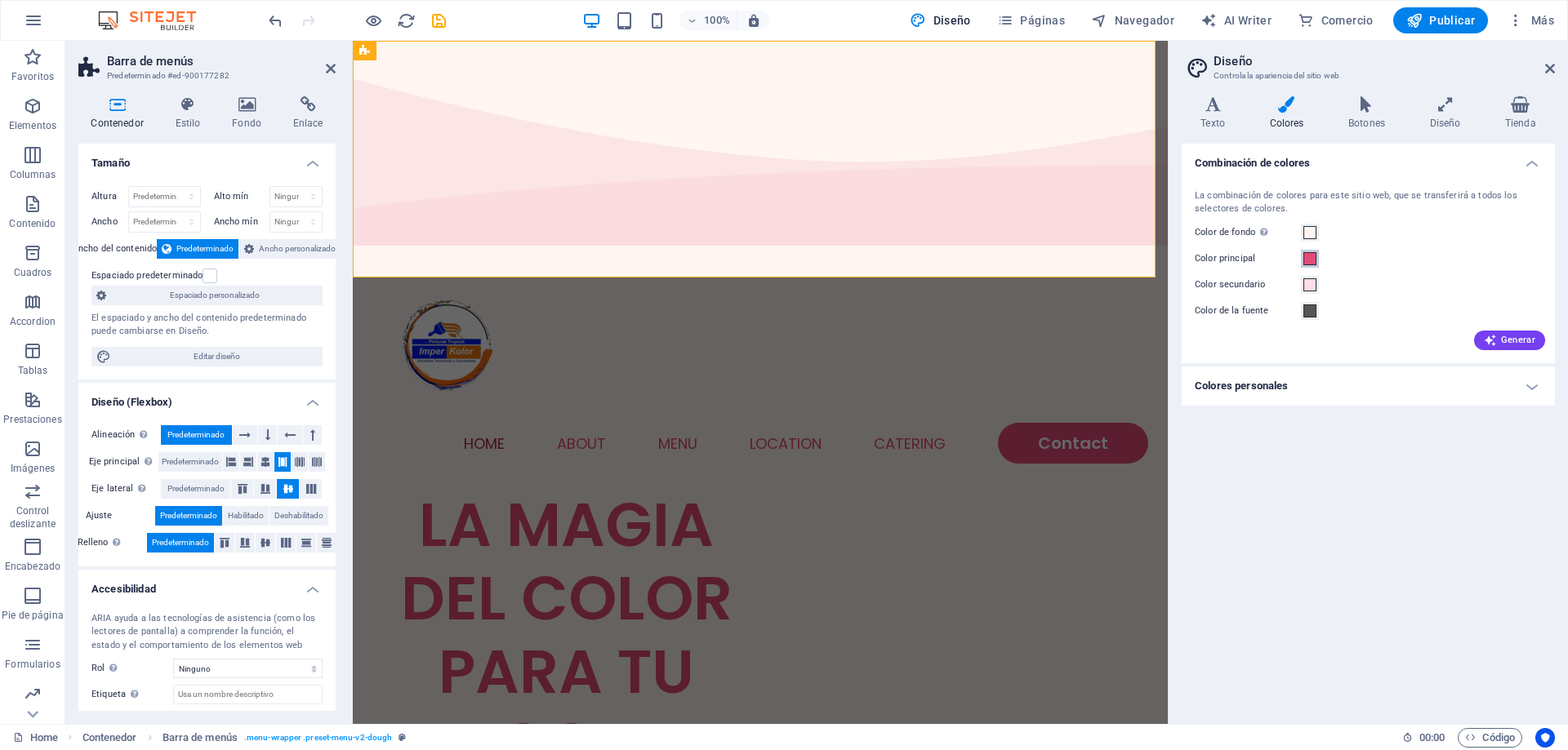
click at [1312, 259] on span at bounding box center [1310, 259] width 13 height 13
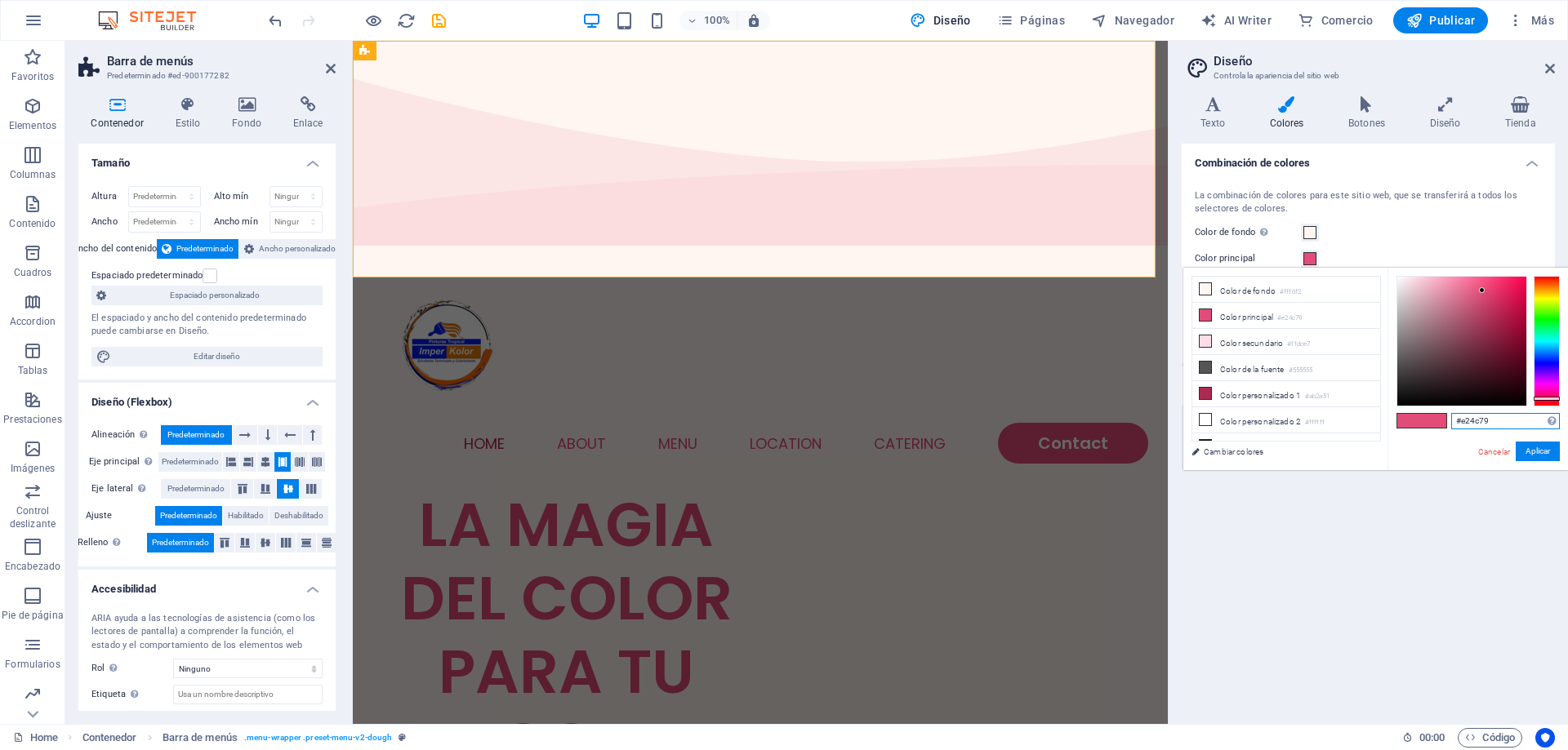
click at [1466, 421] on input "#e24c79" at bounding box center [1505, 420] width 109 height 16
click at [1467, 421] on input "#e24c79" at bounding box center [1505, 420] width 109 height 16
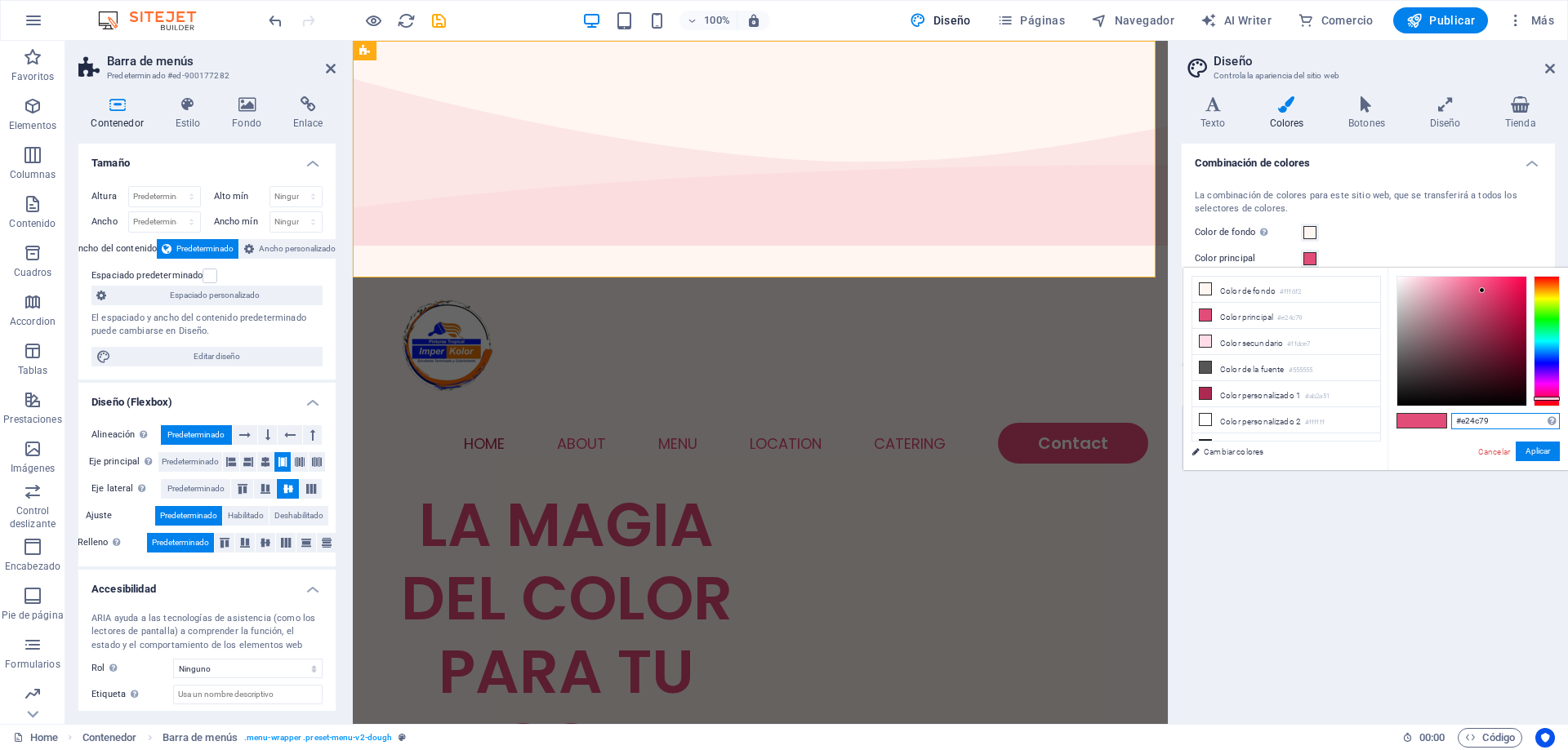
paste input "092CFE"
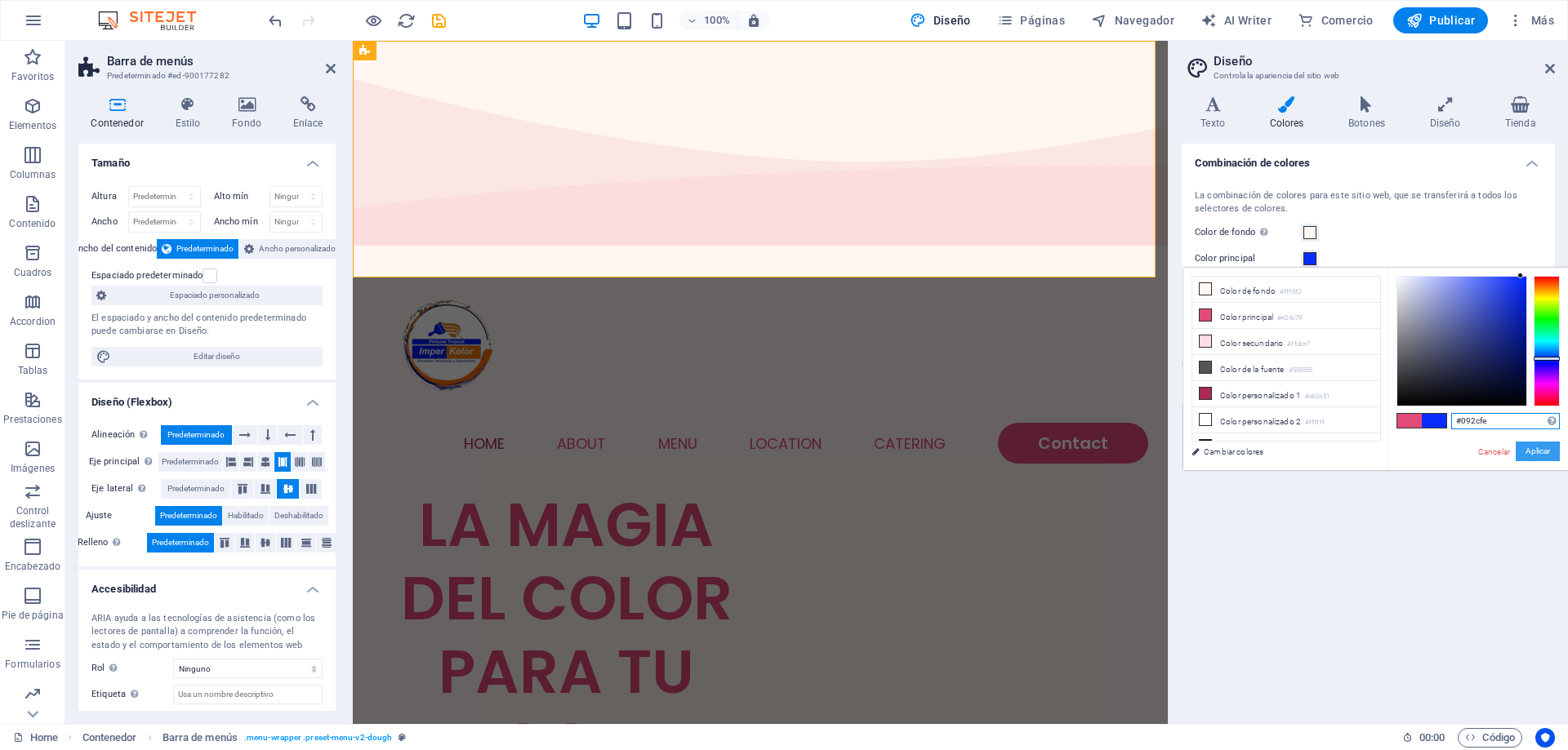
type input "#092cfe"
click at [1534, 451] on button "Aplicar" at bounding box center [1537, 452] width 45 height 20
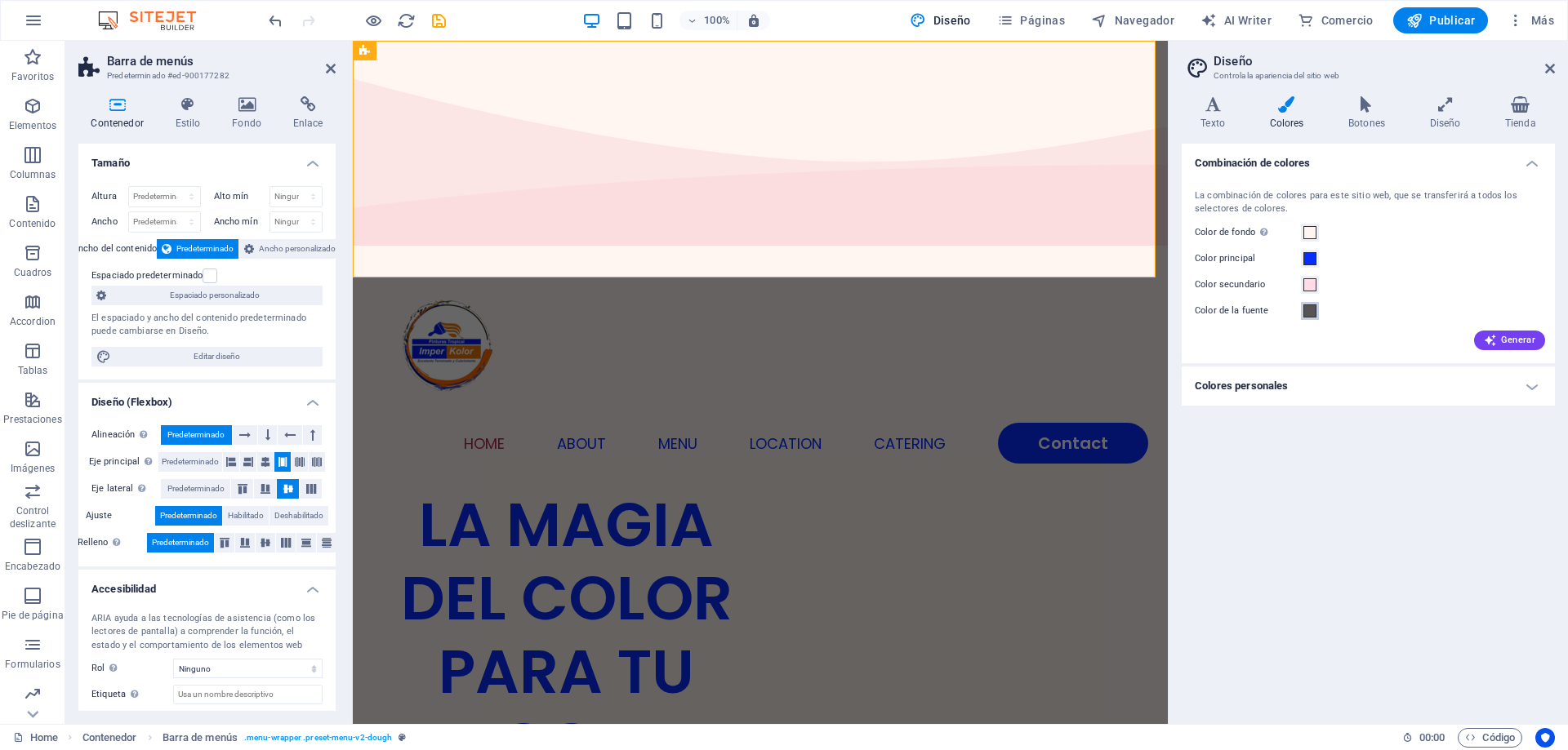
click at [1311, 313] on span at bounding box center [1310, 312] width 13 height 13
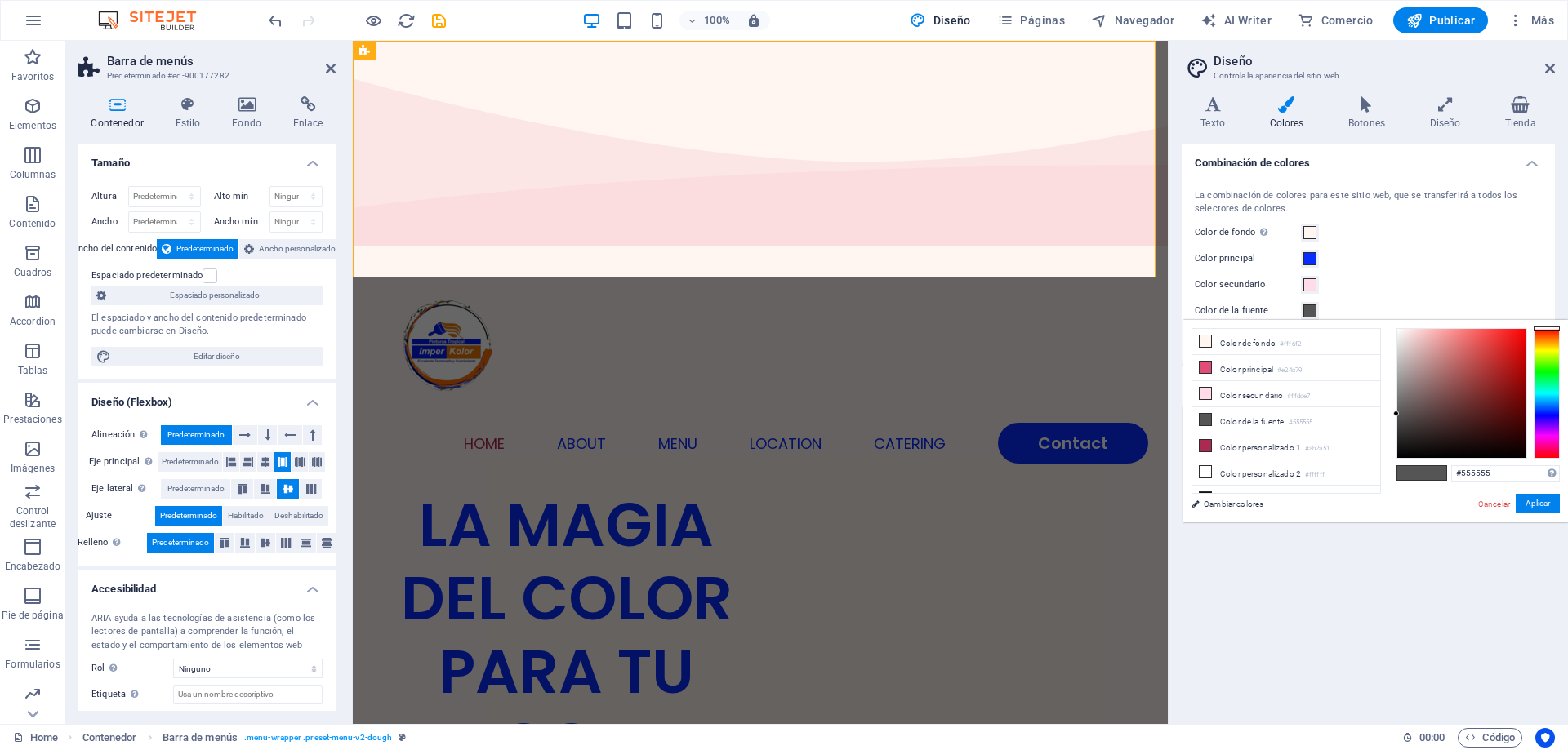
click at [1311, 313] on span at bounding box center [1310, 312] width 13 height 13
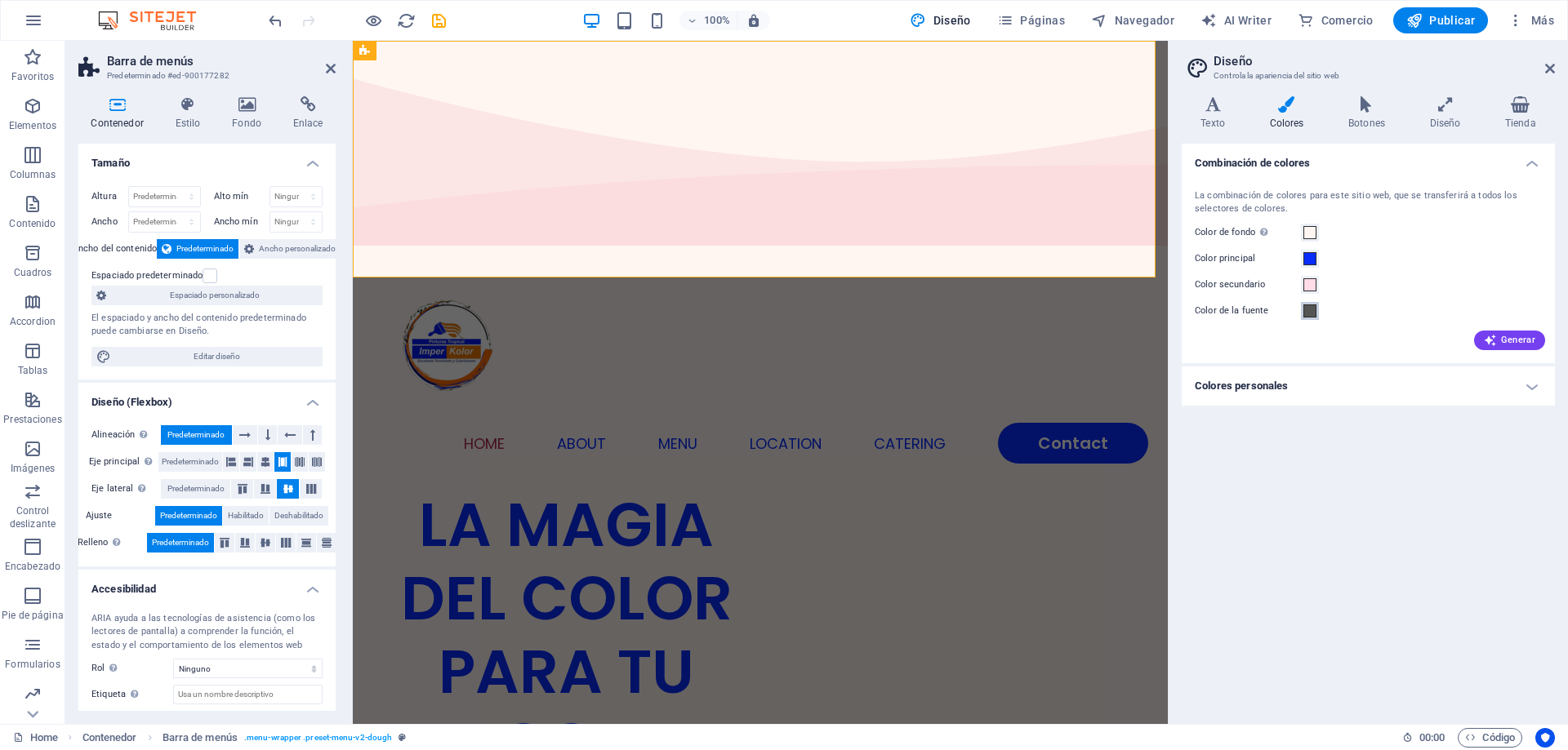
click at [1311, 313] on span at bounding box center [1310, 312] width 13 height 13
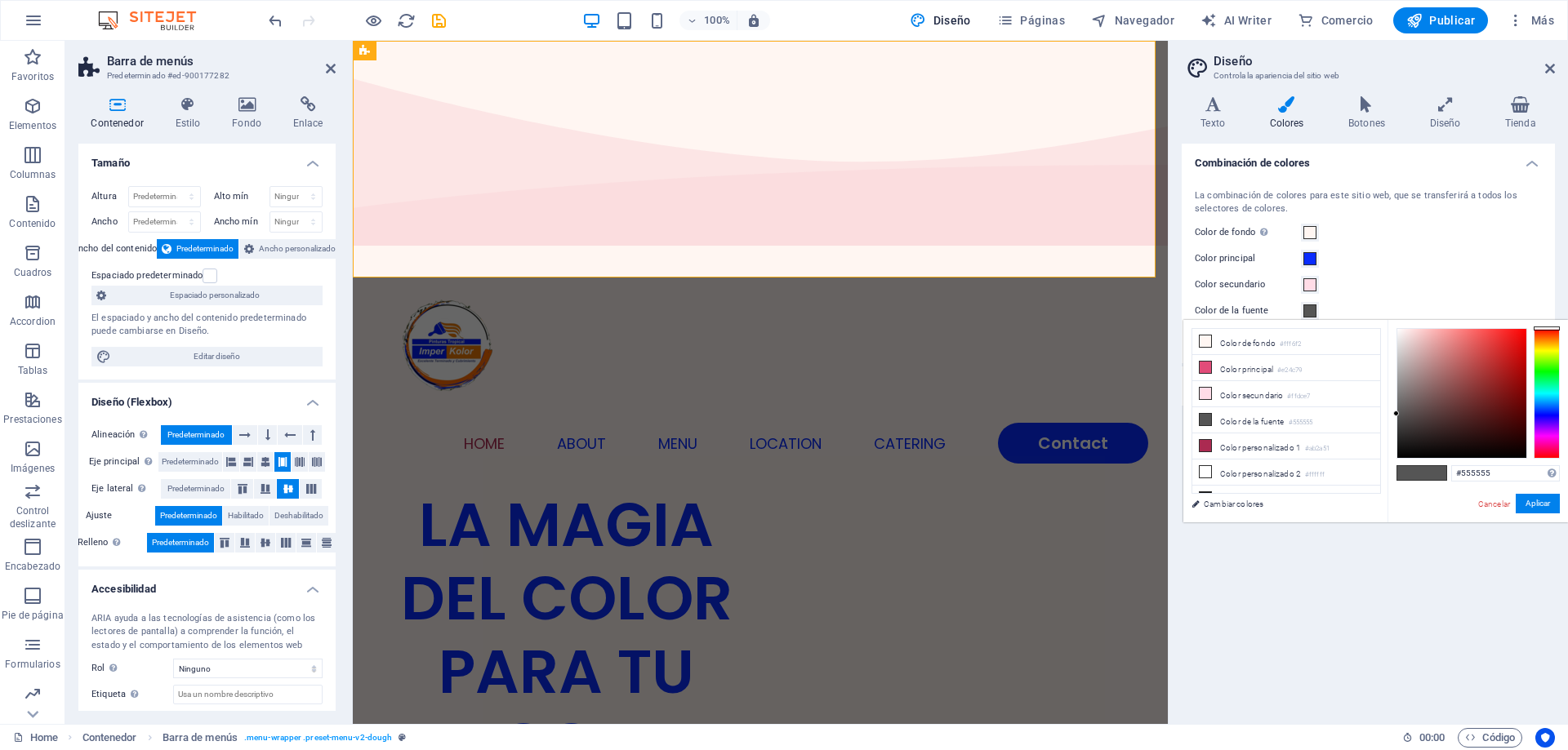
click at [1311, 313] on span at bounding box center [1310, 312] width 13 height 13
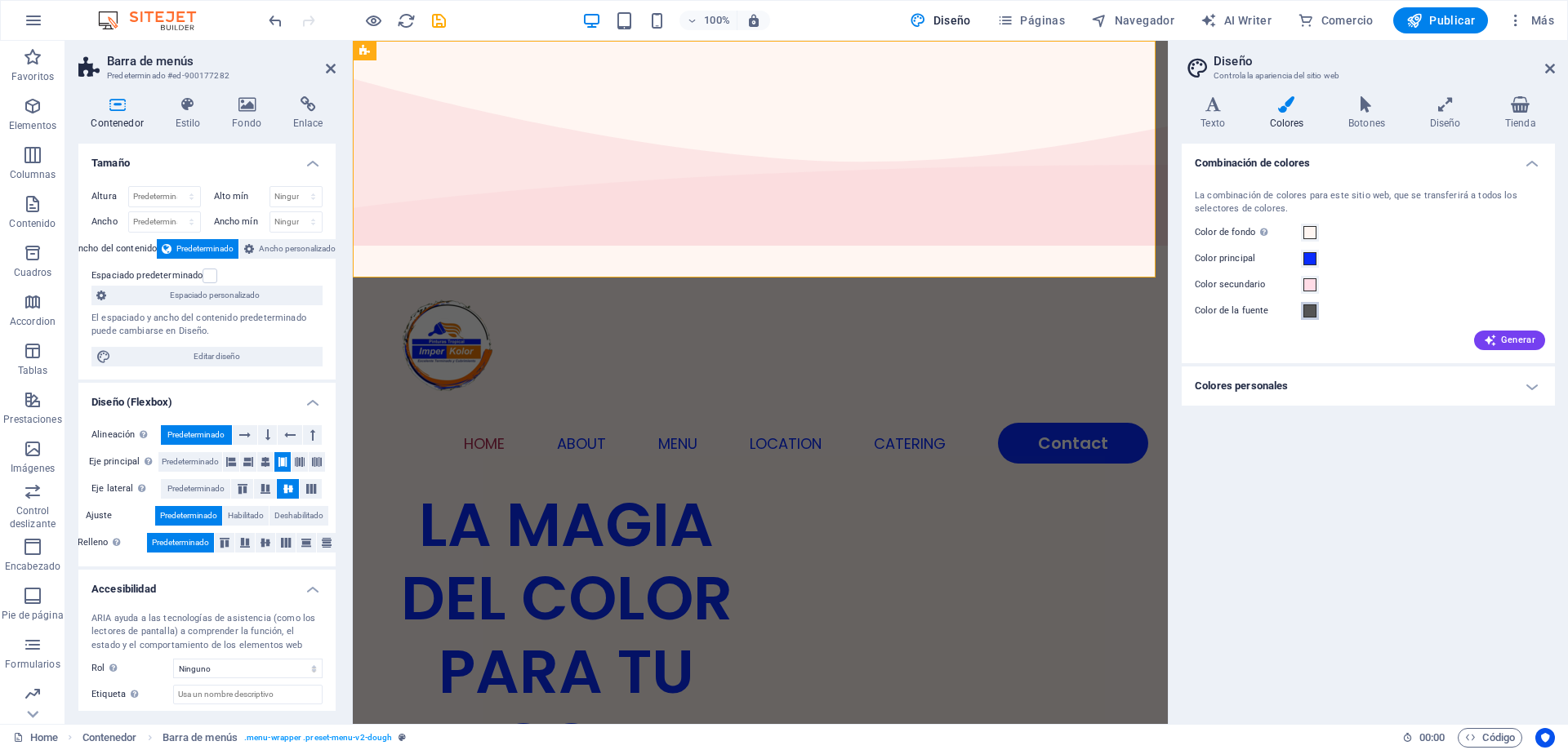
click at [1311, 313] on span at bounding box center [1310, 312] width 13 height 13
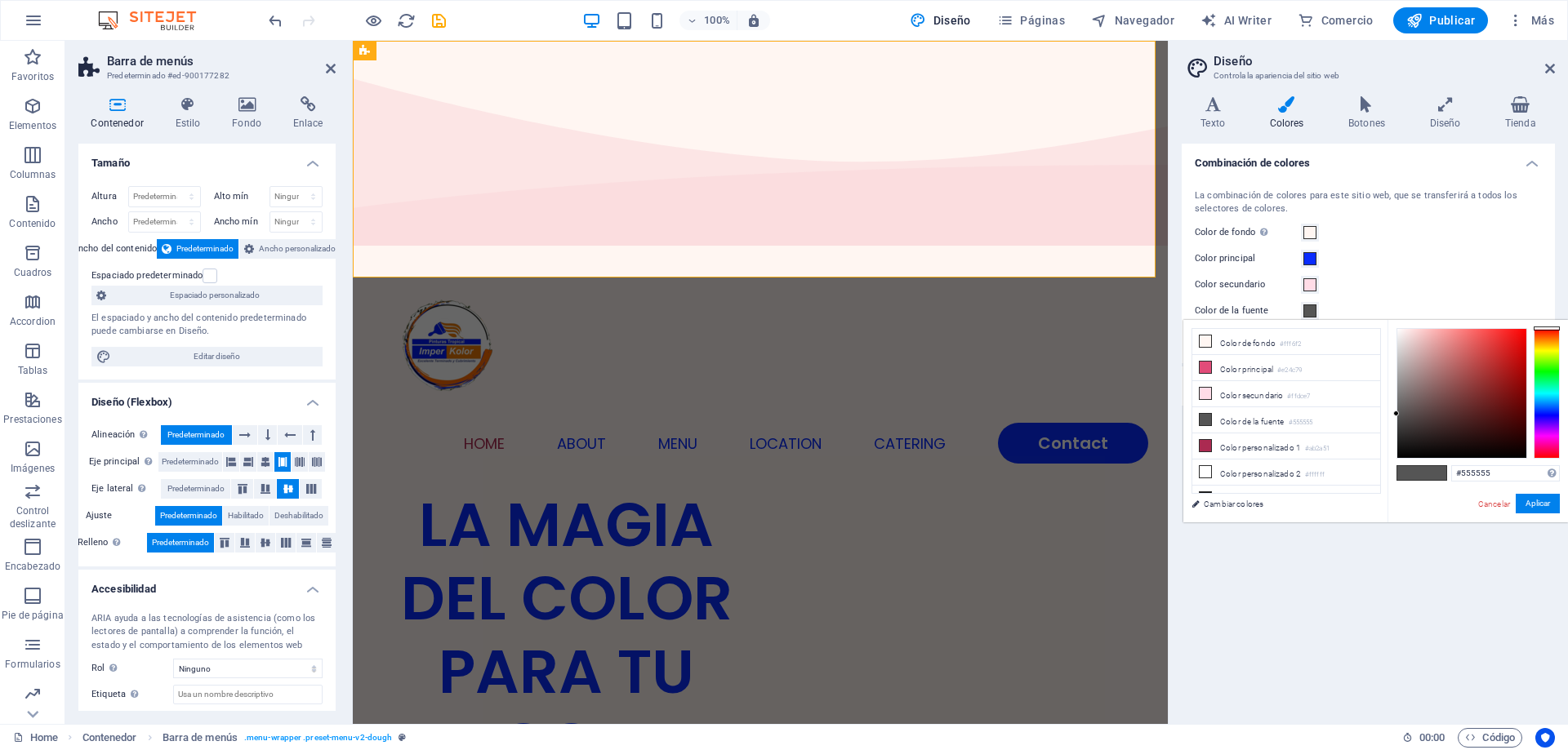
type input "#070000"
click at [1523, 454] on div at bounding box center [1461, 394] width 129 height 129
click at [1529, 498] on button "Aplicar" at bounding box center [1537, 504] width 45 height 20
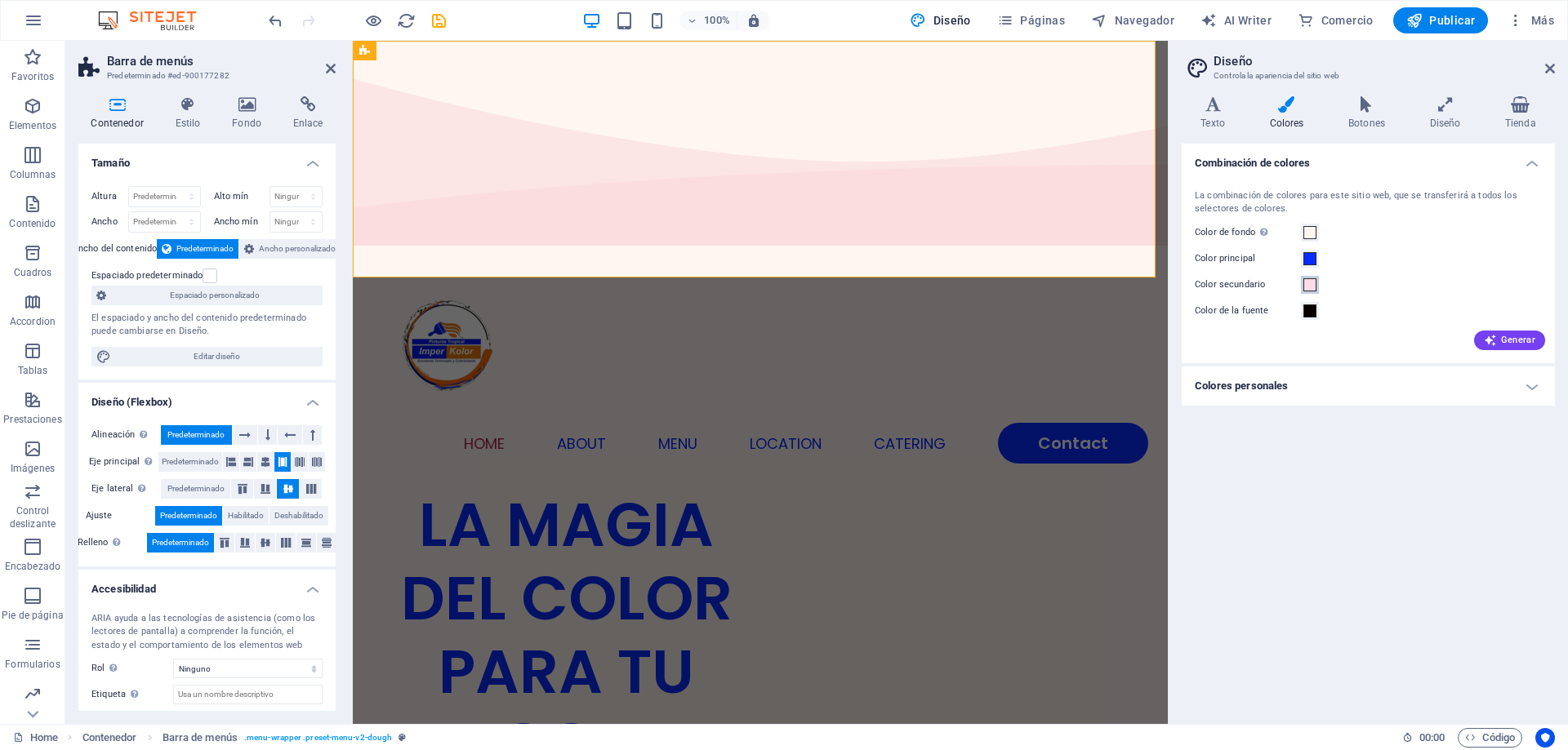
click at [1310, 291] on span at bounding box center [1310, 285] width 13 height 13
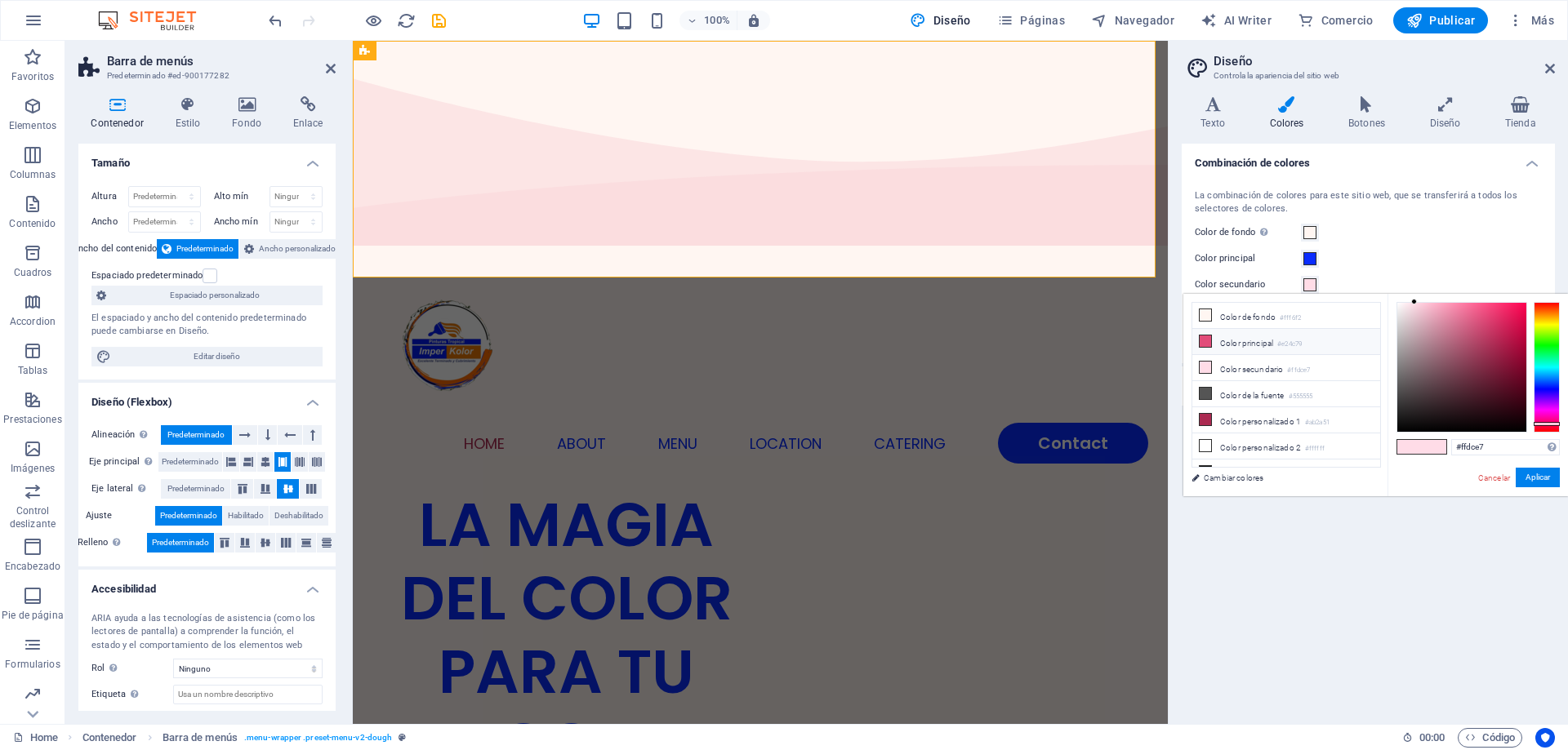
click at [1206, 343] on icon at bounding box center [1205, 341] width 11 height 11
click at [1468, 446] on input "#e24c79" at bounding box center [1505, 447] width 109 height 16
click at [1468, 447] on input "#e24c79" at bounding box center [1505, 447] width 109 height 16
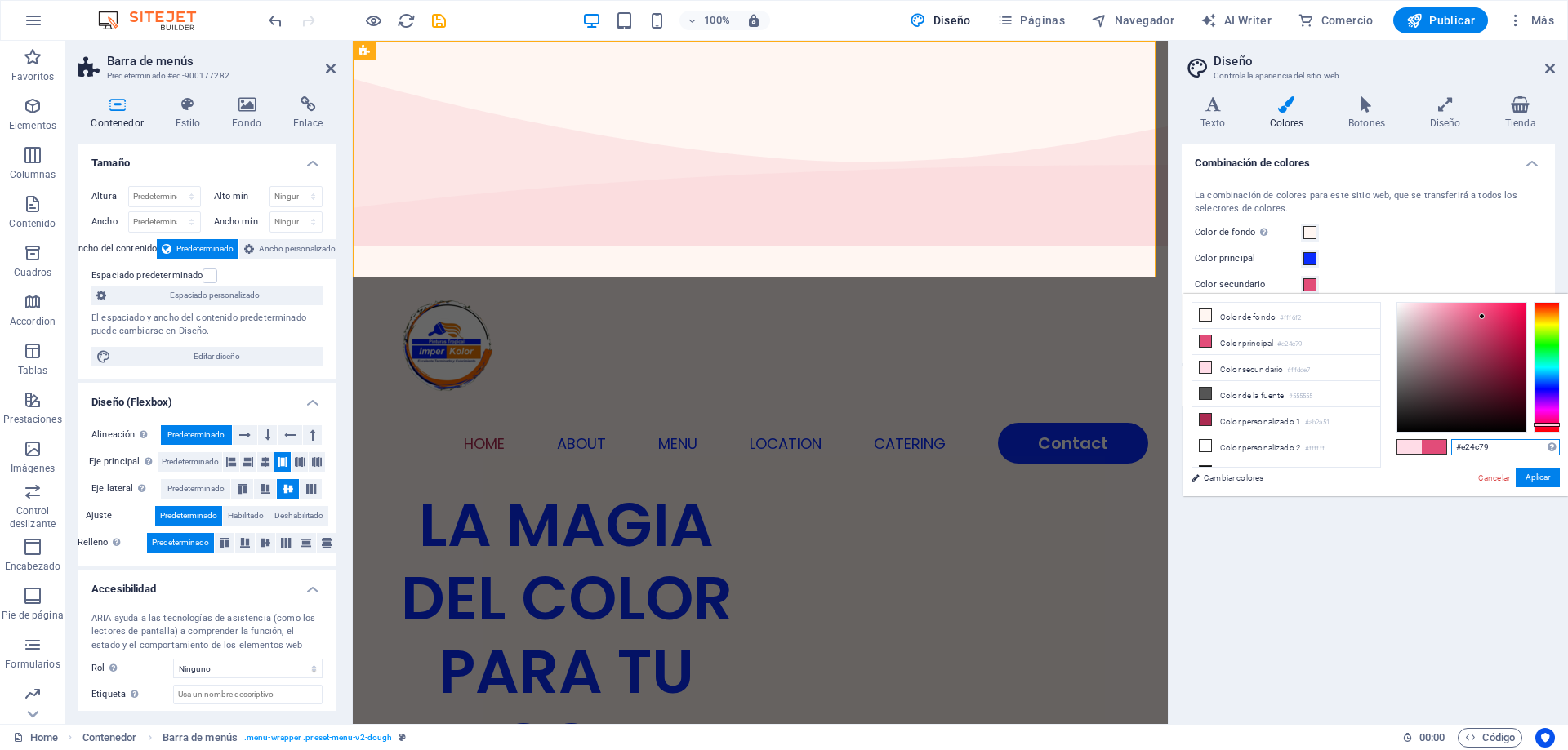
paste input "FE6B01"
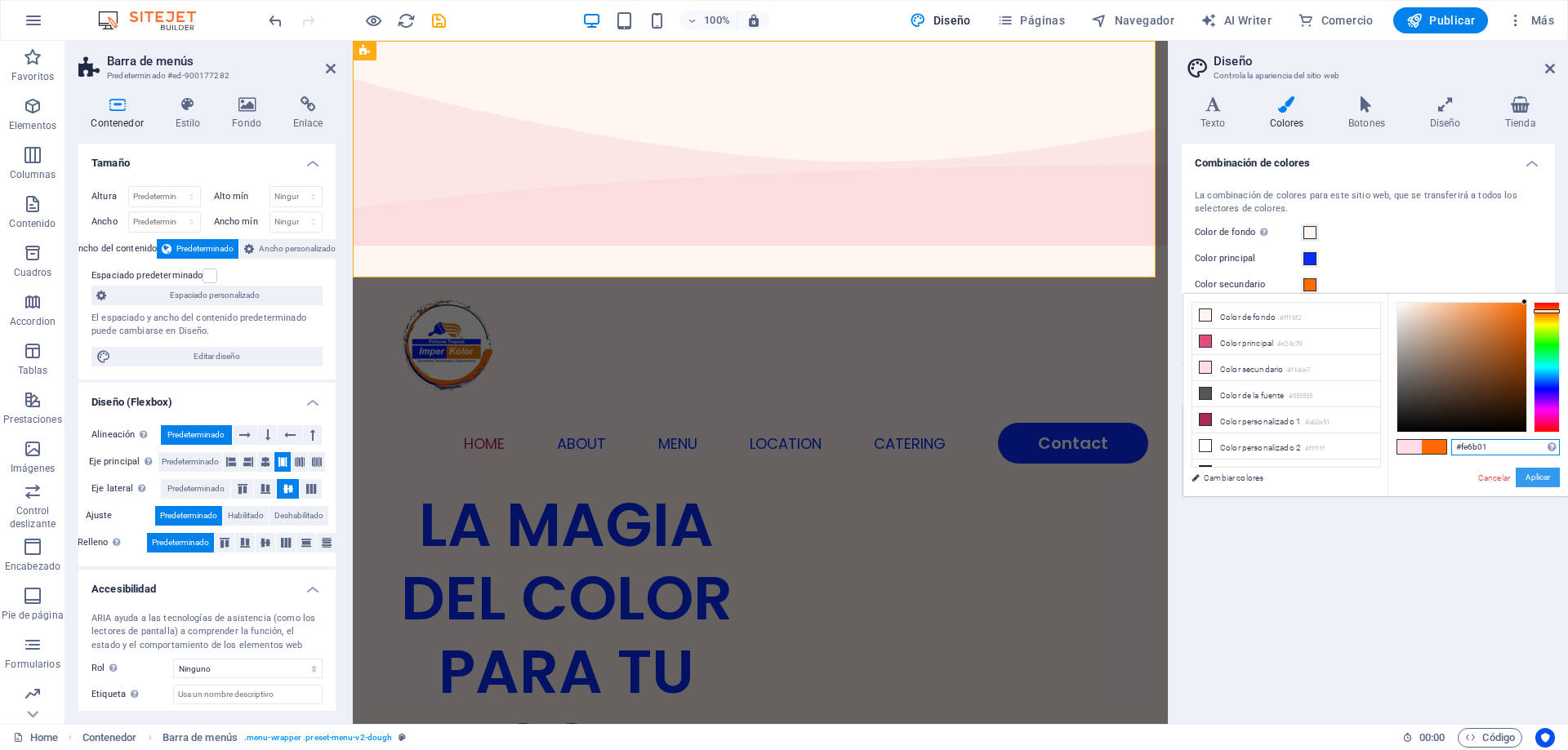
type input "#fe6b01"
click at [1535, 485] on button "Aplicar" at bounding box center [1537, 477] width 45 height 20
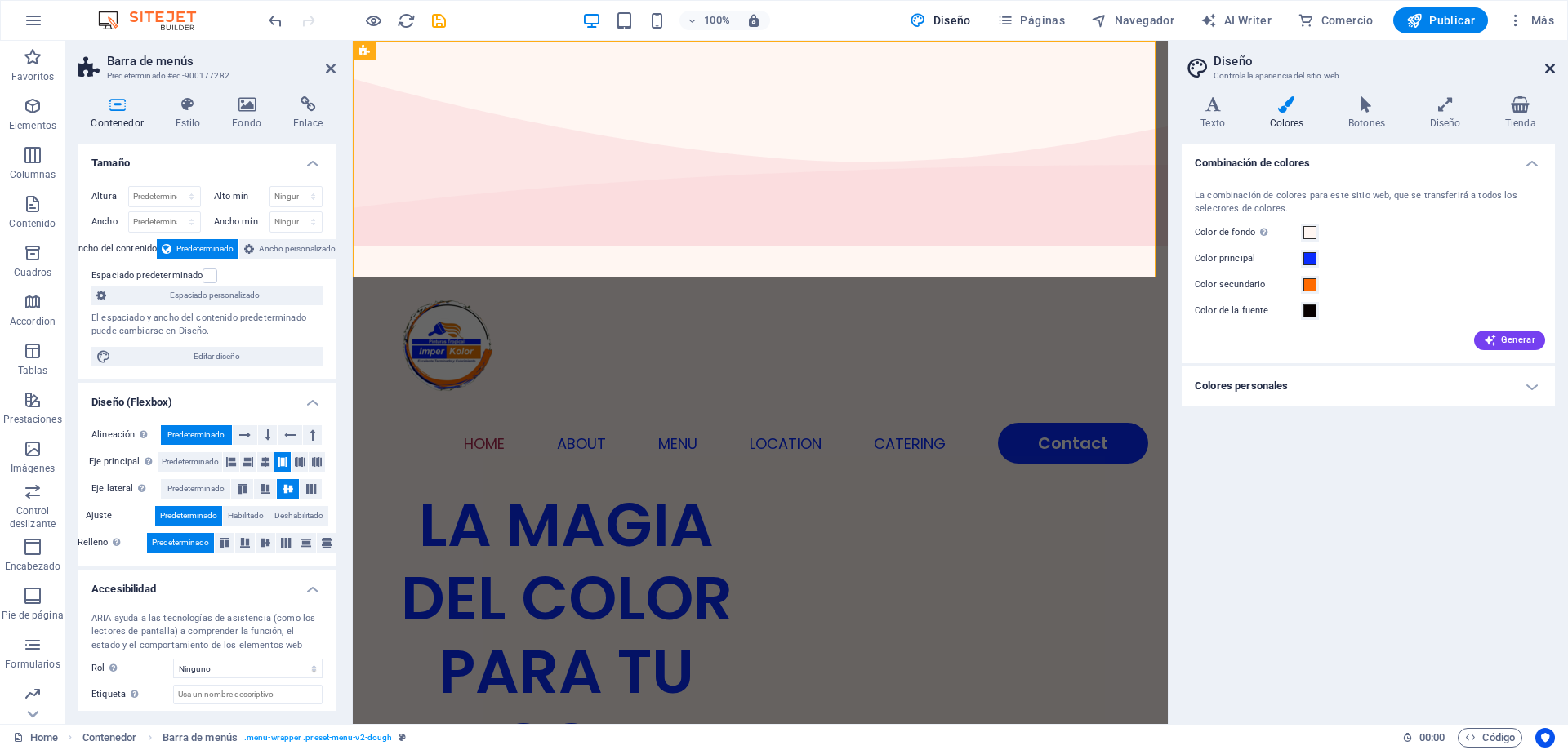
drag, startPoint x: 333, startPoint y: 102, endPoint x: 1549, endPoint y: 73, distance: 1216.3
click at [1549, 73] on icon at bounding box center [1549, 69] width 9 height 13
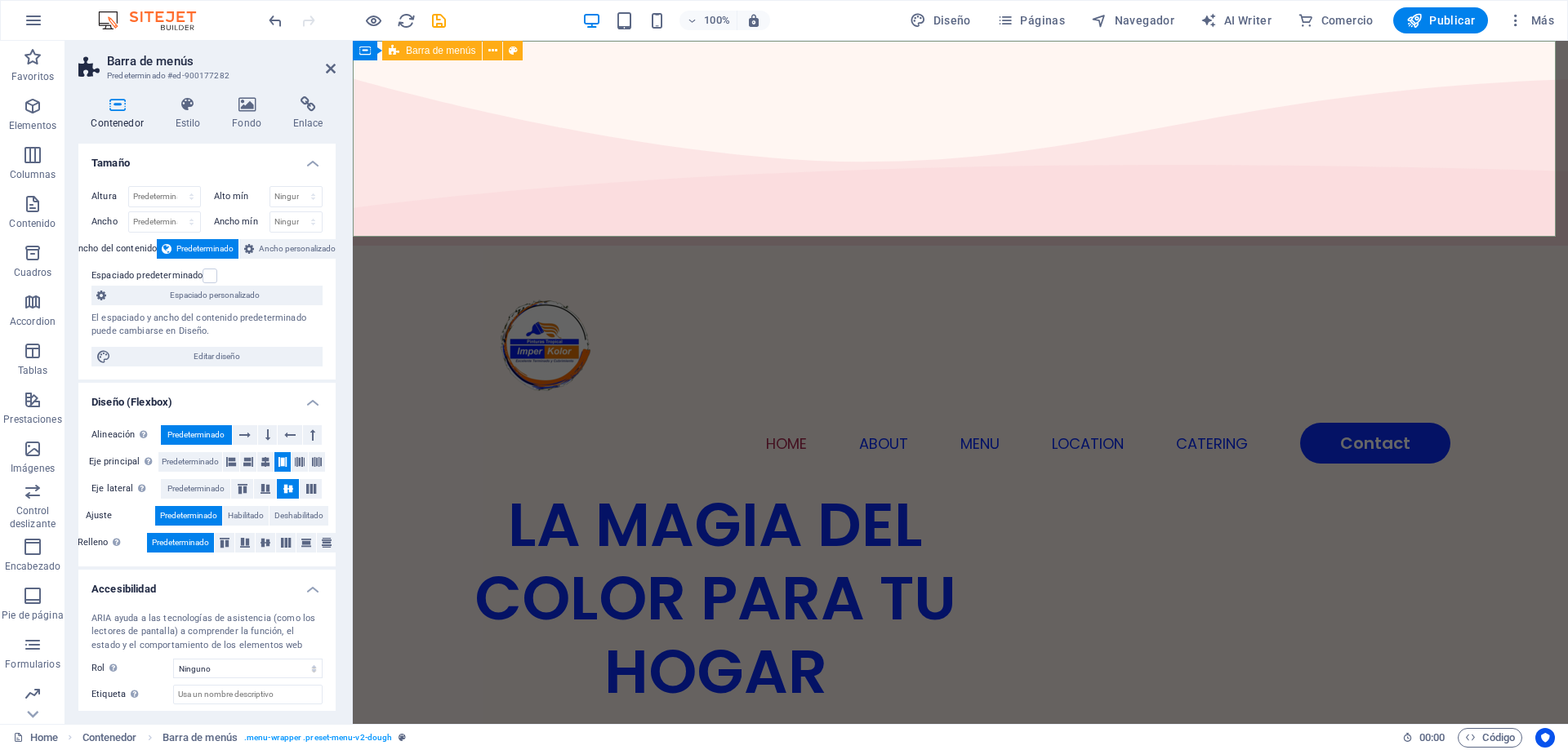
click at [630, 252] on div "Home About Menu Location Catering Contact" at bounding box center [960, 370] width 1215 height 237
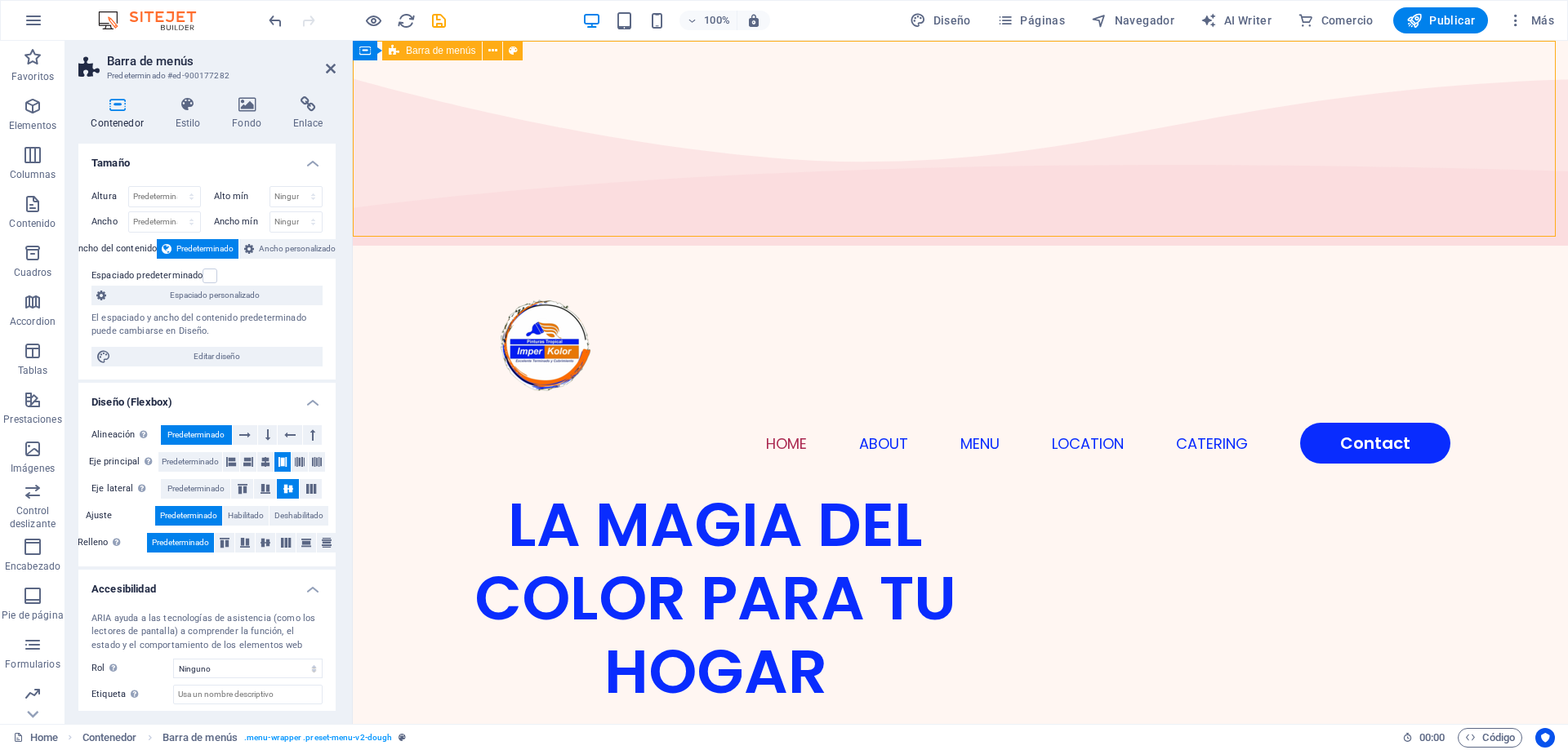
click at [676, 252] on div "Home About Menu Location Catering Contact" at bounding box center [960, 370] width 1215 height 237
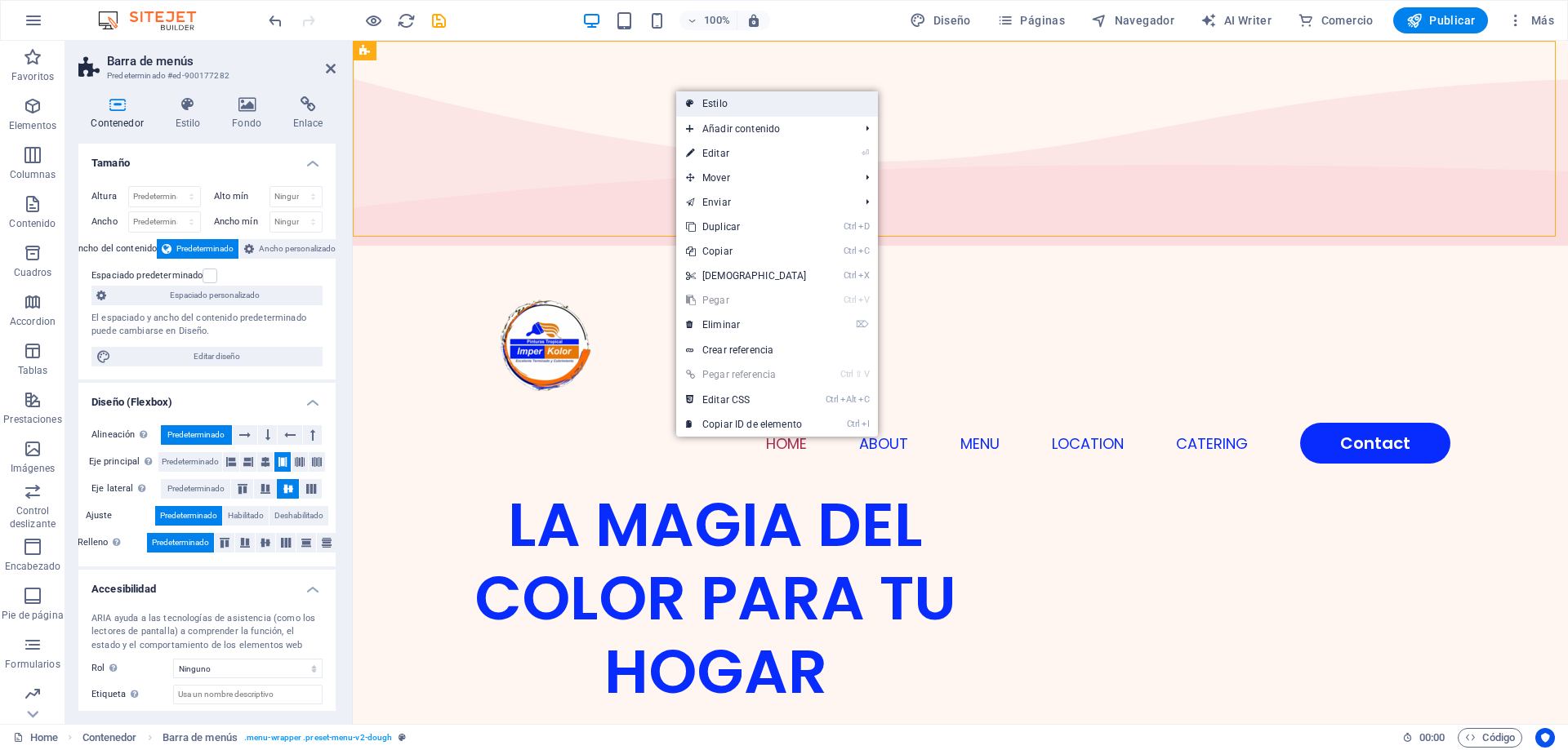
drag, startPoint x: 707, startPoint y: 100, endPoint x: 353, endPoint y: 61, distance: 356.1
click at [707, 100] on link "Estilo" at bounding box center [776, 104] width 202 height 25
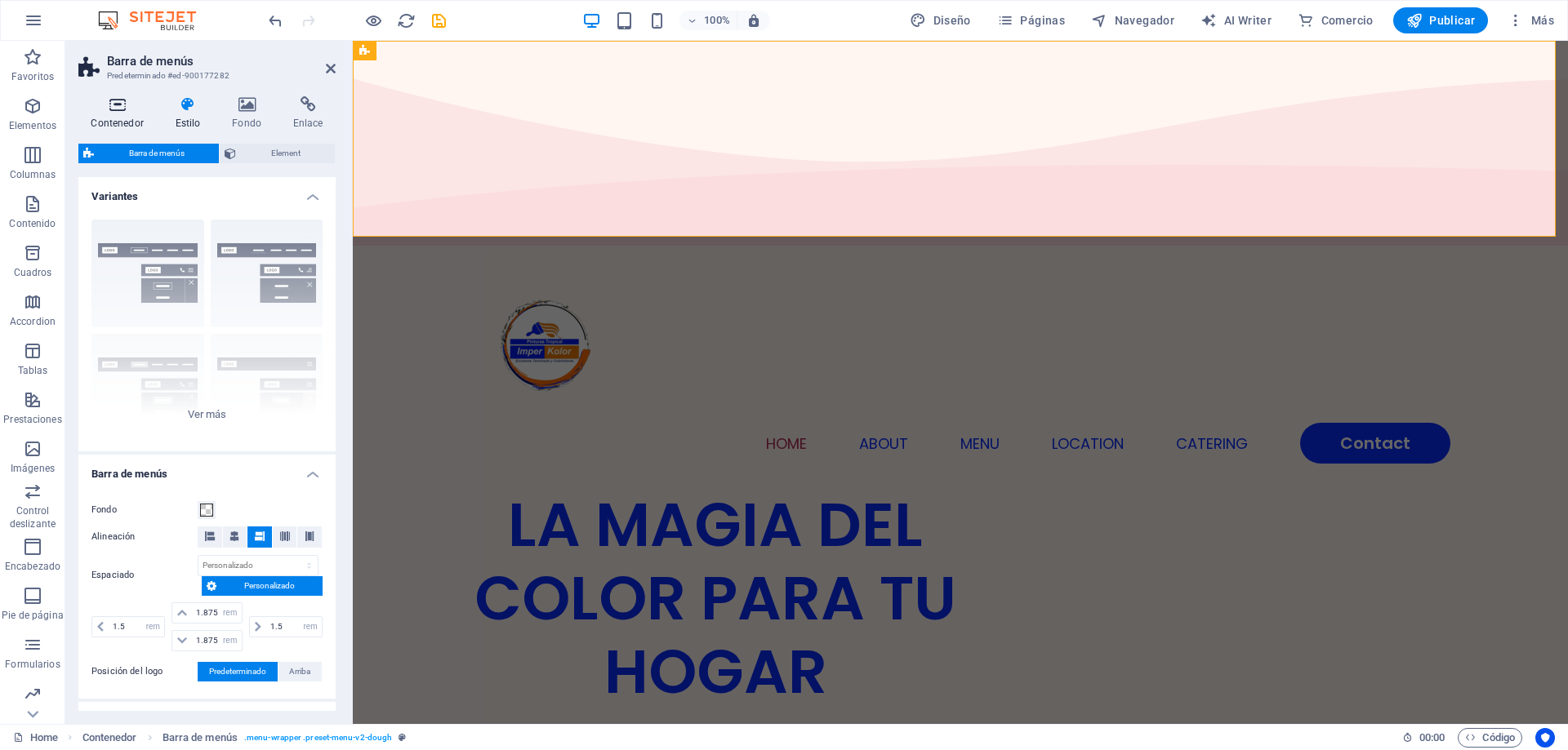
click at [123, 121] on h4 "Contenedor" at bounding box center [120, 114] width 84 height 34
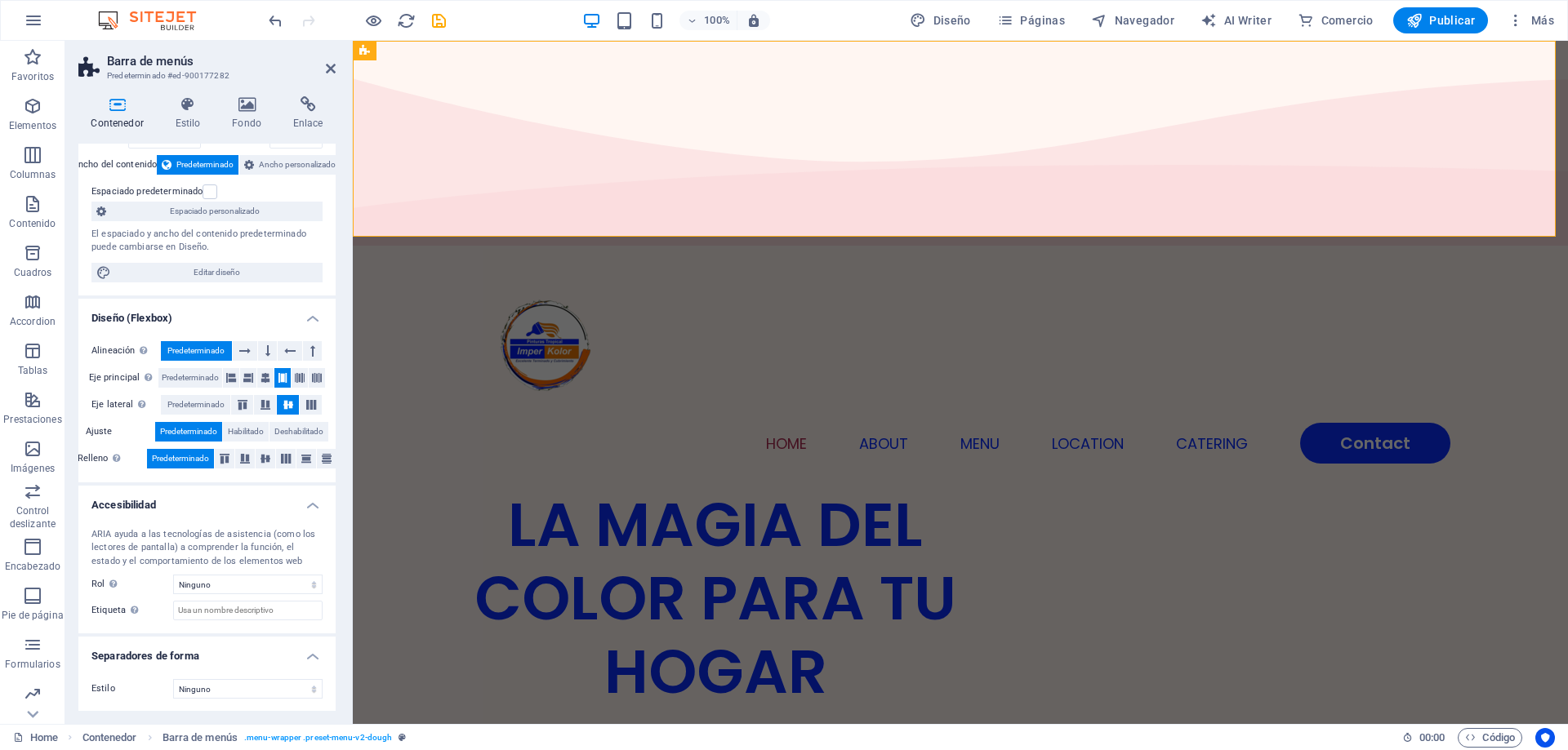
scroll to position [85, 0]
click at [264, 168] on span "Ancho personalizado" at bounding box center [296, 164] width 77 height 20
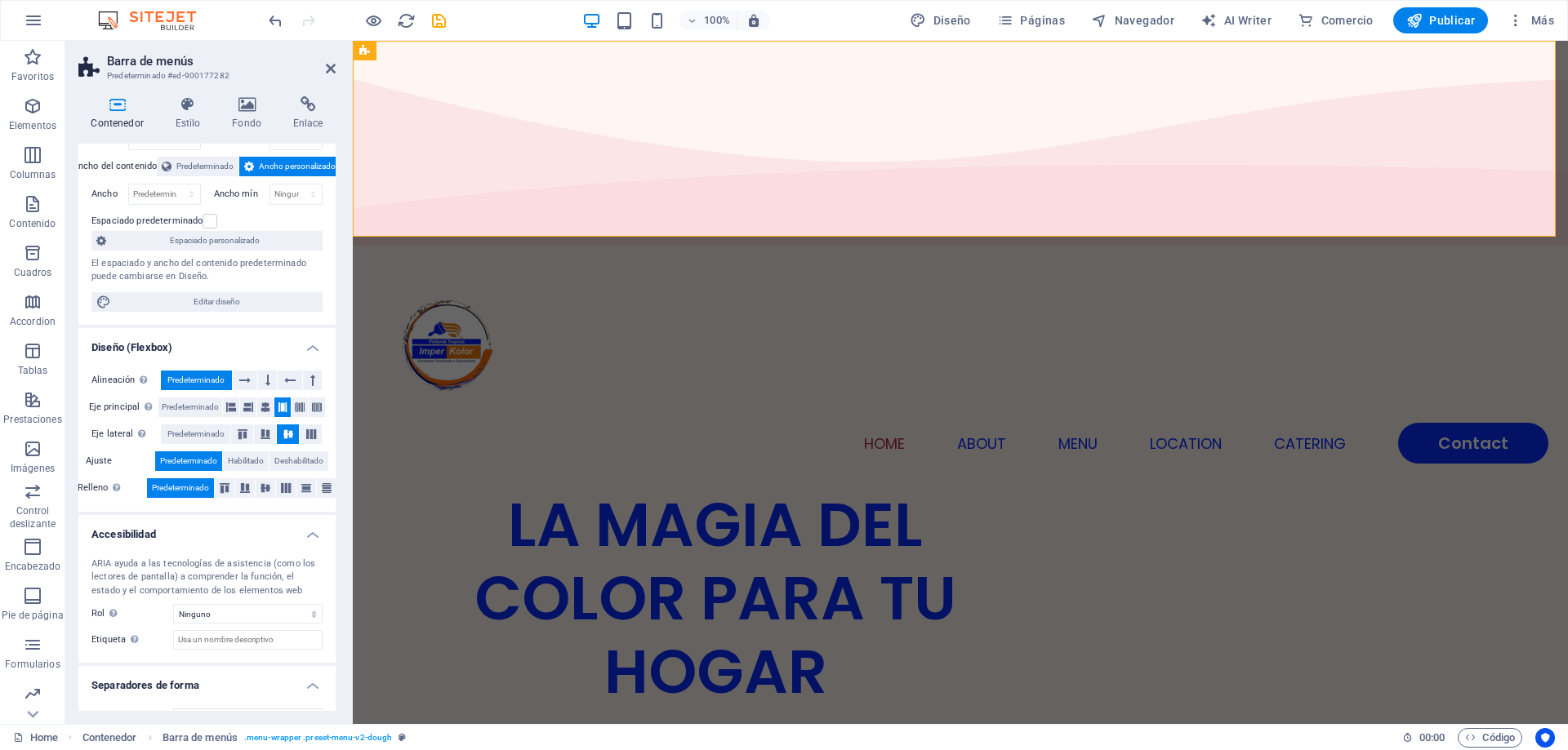
scroll to position [81, 0]
click at [122, 169] on label "Ancho del contenido" at bounding box center [116, 167] width 85 height 20
click at [170, 163] on button "Predeterminado" at bounding box center [198, 167] width 81 height 20
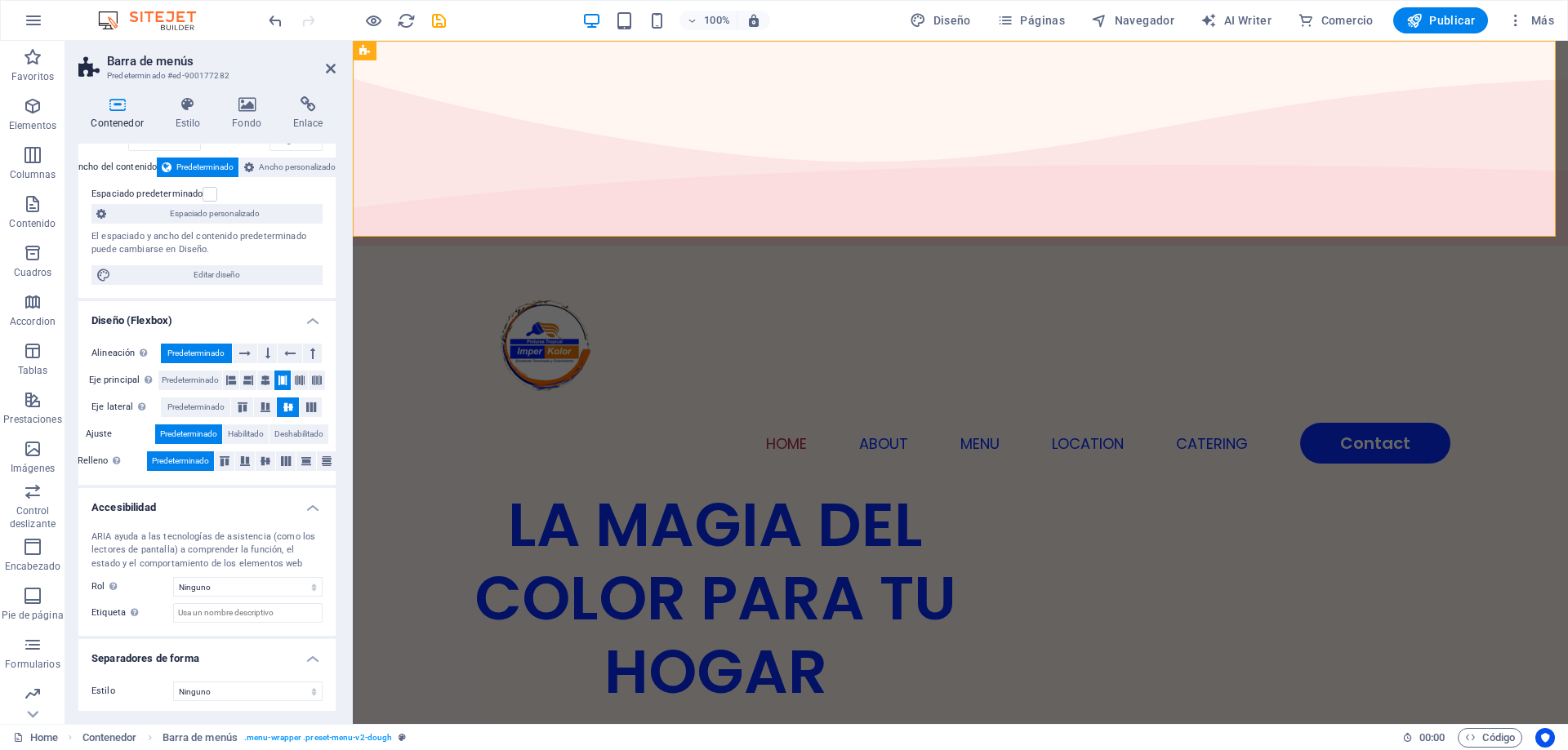
click at [121, 169] on label "Ancho del contenido" at bounding box center [116, 167] width 85 height 20
click at [205, 215] on span "Espaciado personalizado" at bounding box center [214, 214] width 206 height 20
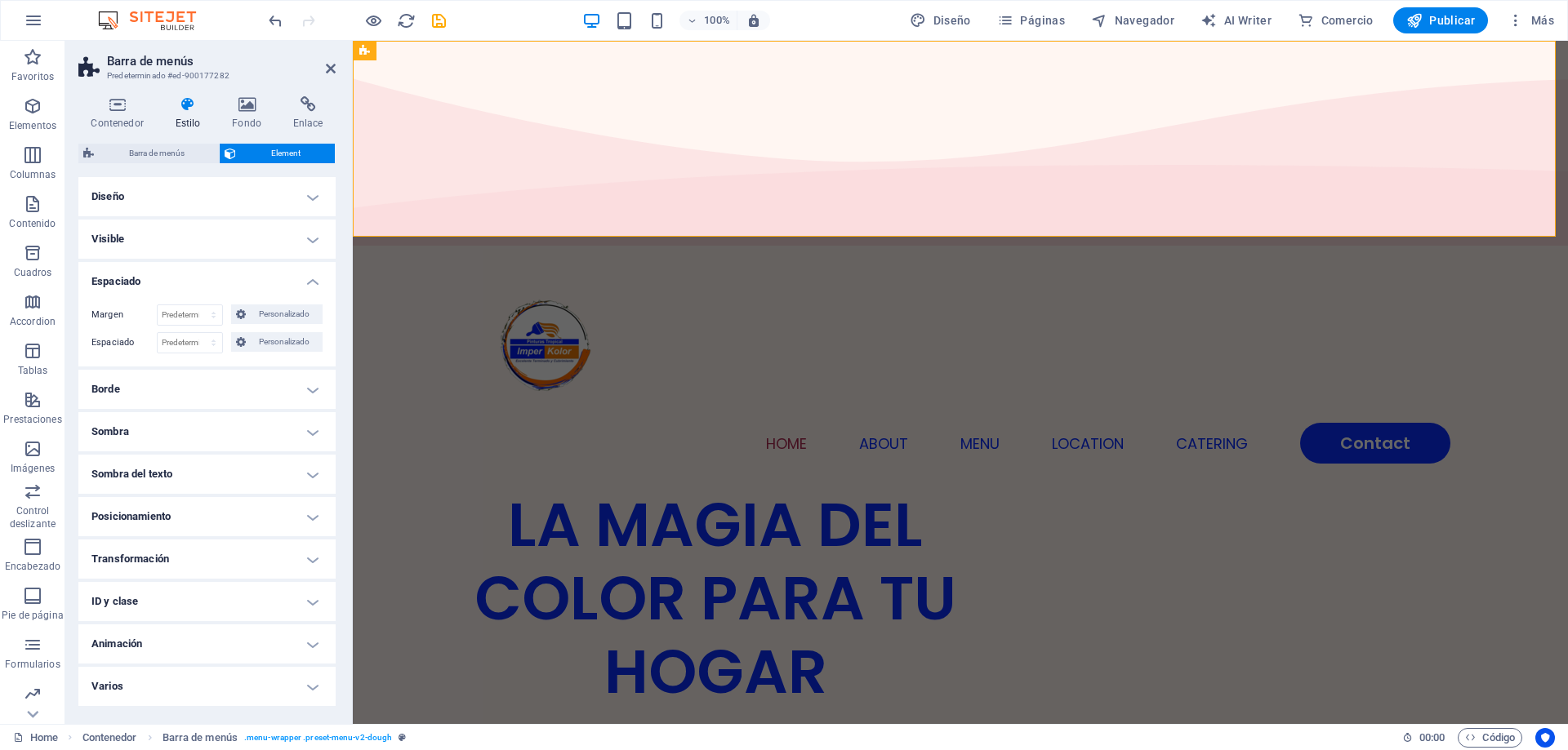
click at [146, 194] on h4 "Diseño" at bounding box center [207, 196] width 258 height 39
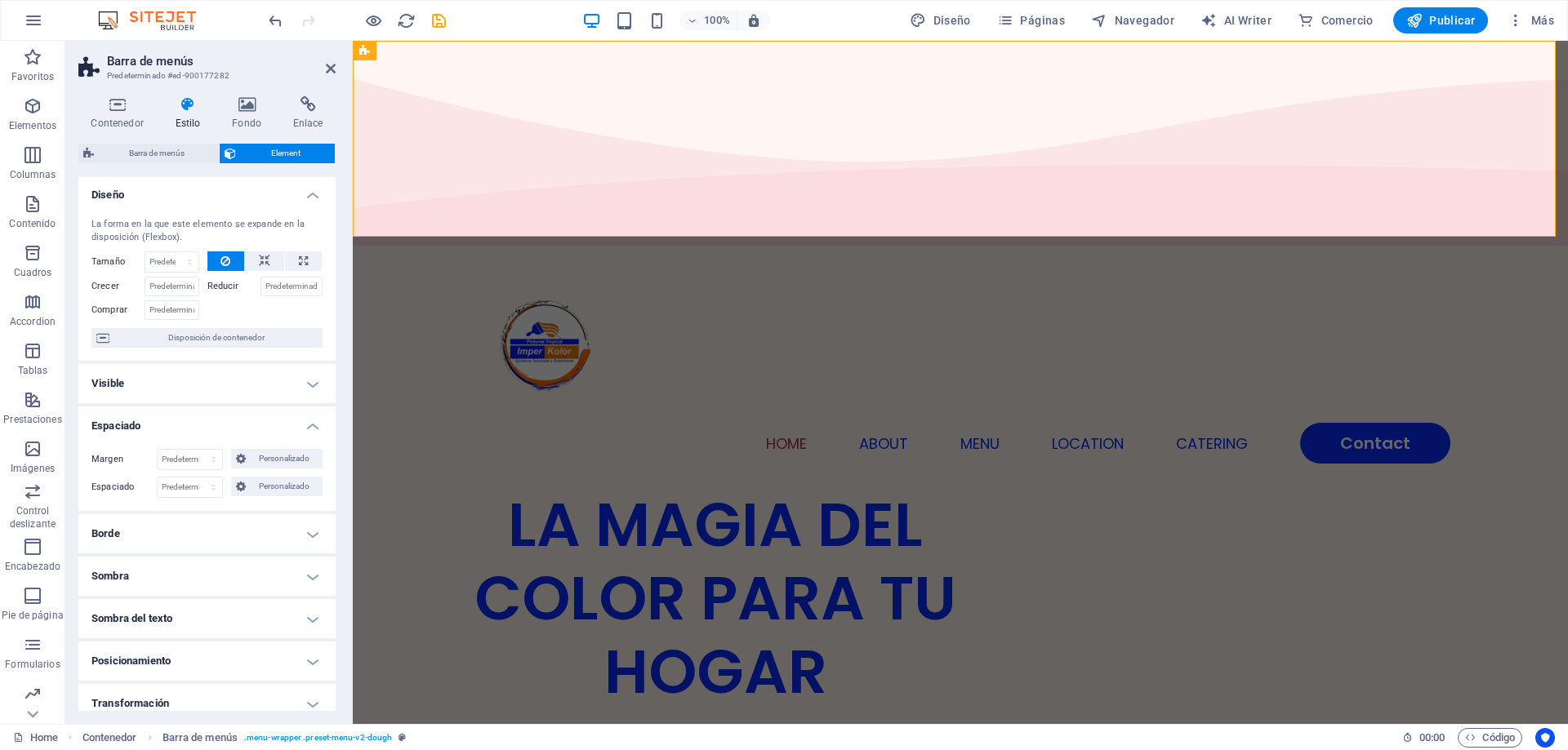
scroll to position [0, 0]
click at [243, 113] on h4 "Fondo" at bounding box center [250, 114] width 62 height 34
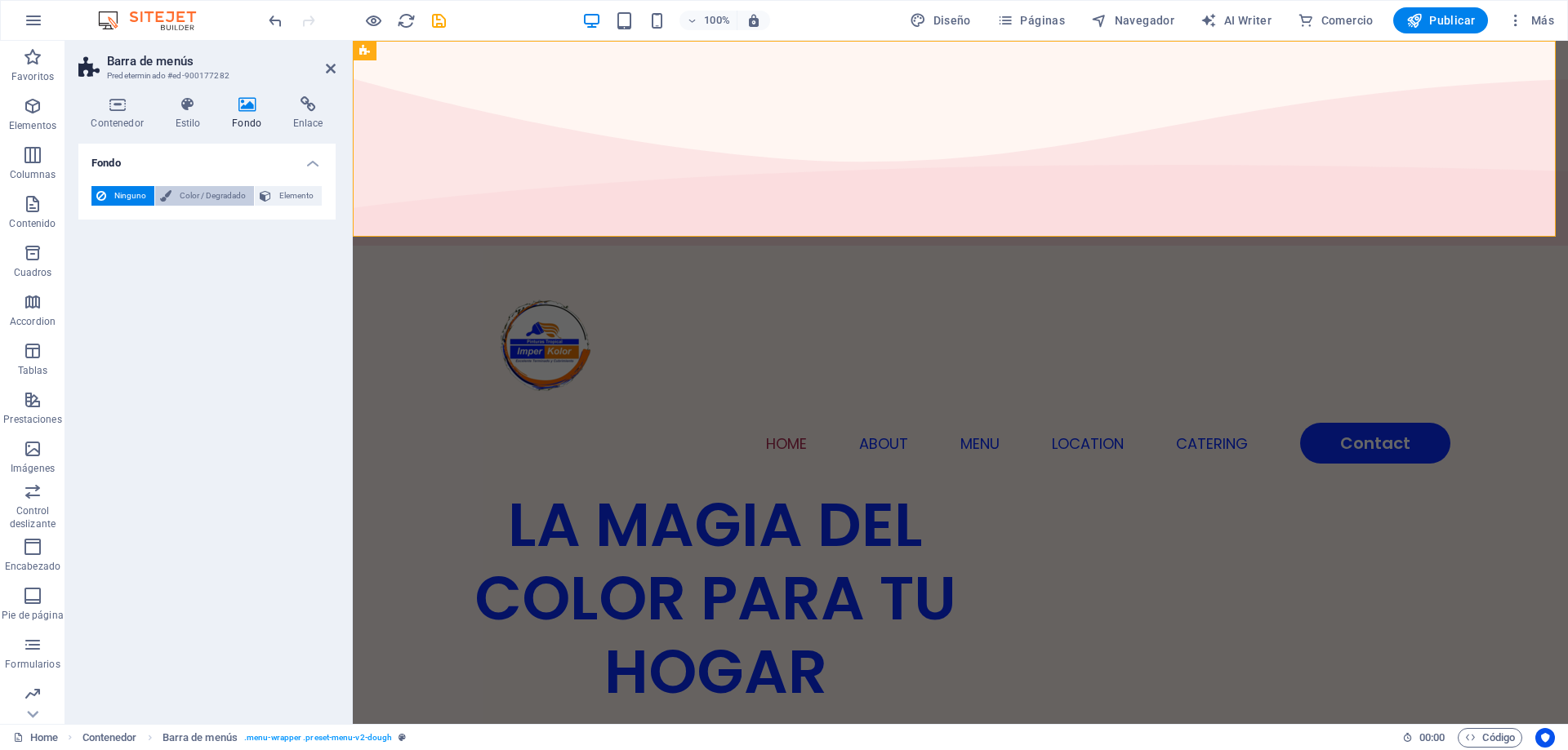
click at [182, 200] on span "Color / Degradado" at bounding box center [212, 196] width 73 height 20
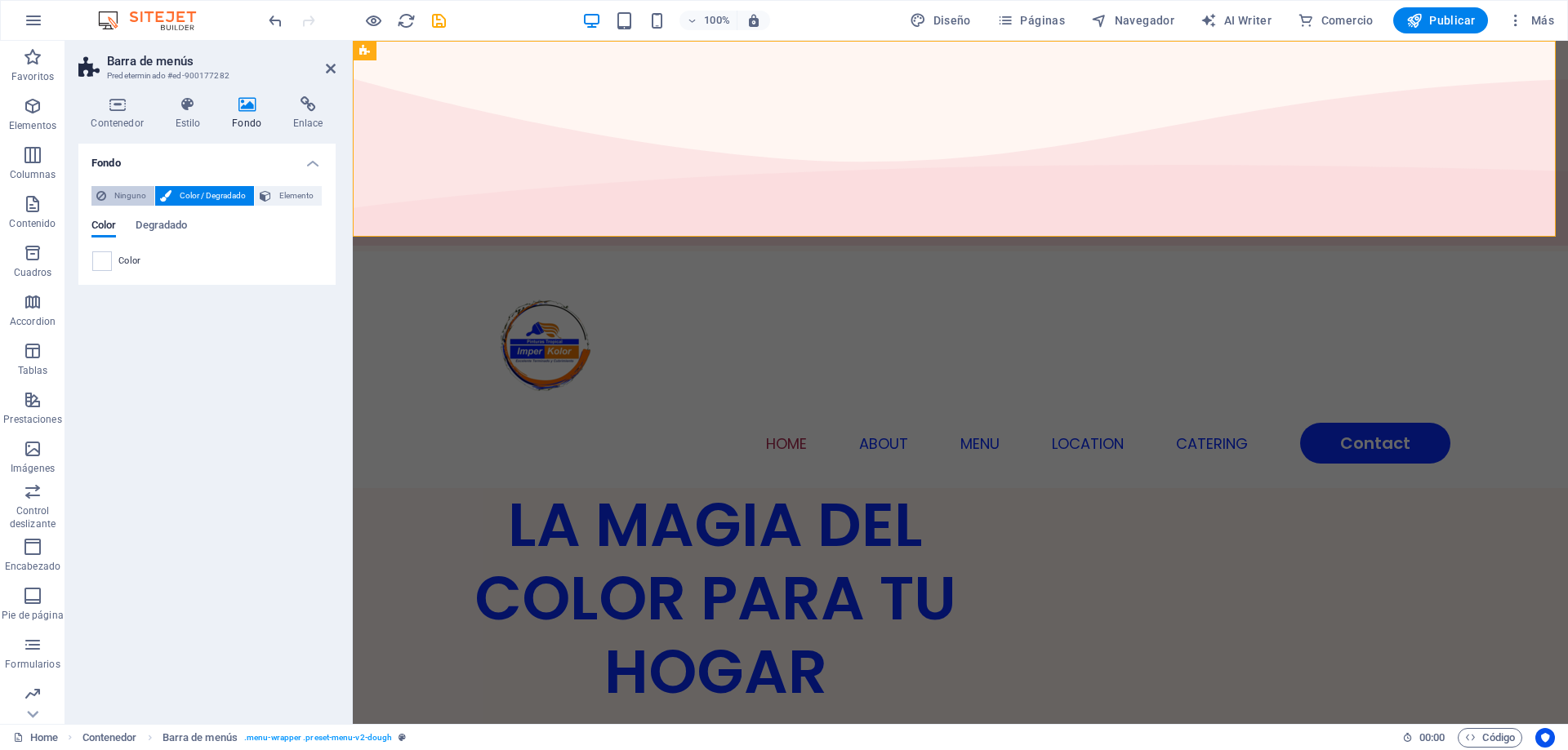
click at [138, 198] on span "Ninguno" at bounding box center [130, 196] width 39 height 20
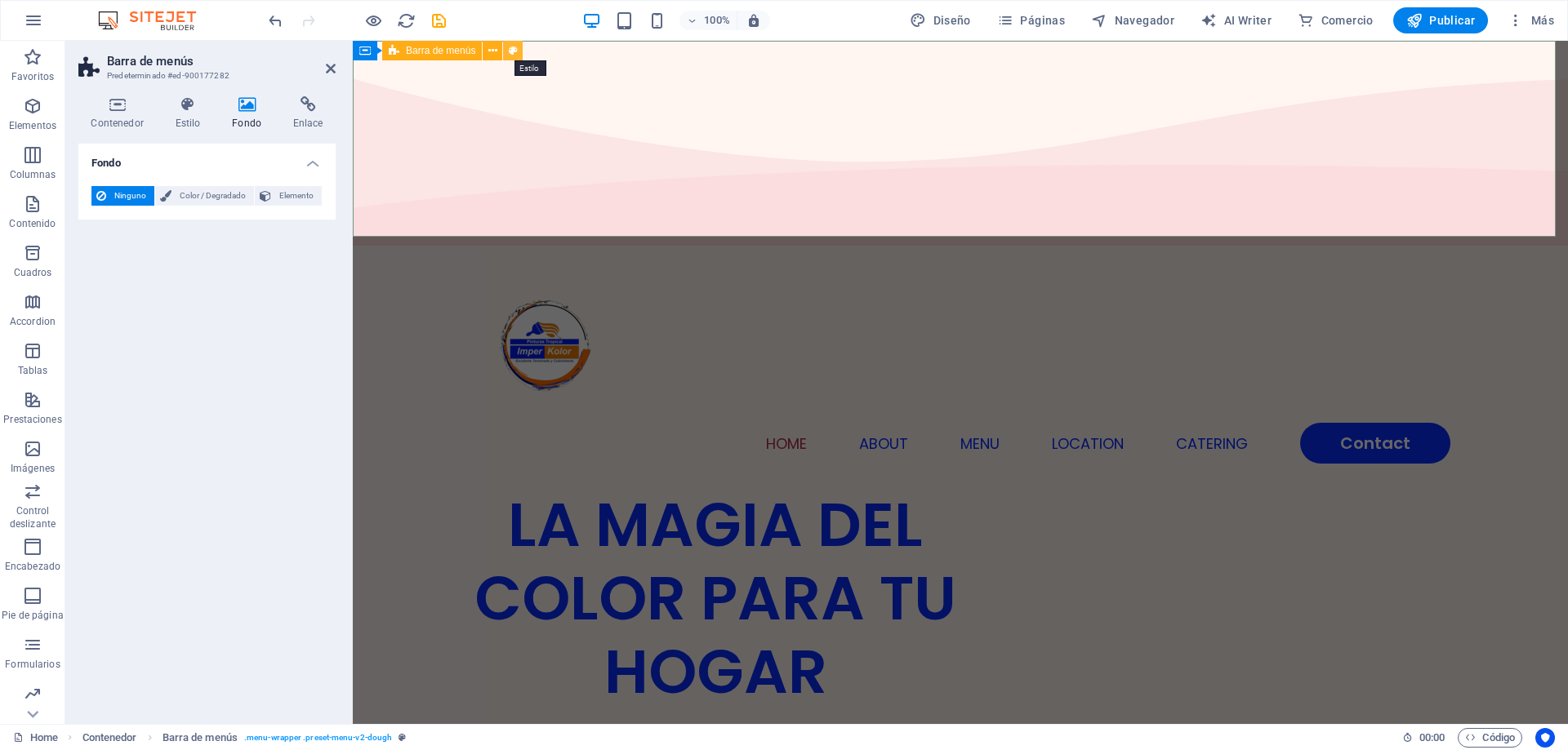
click at [509, 51] on icon at bounding box center [512, 51] width 9 height 17
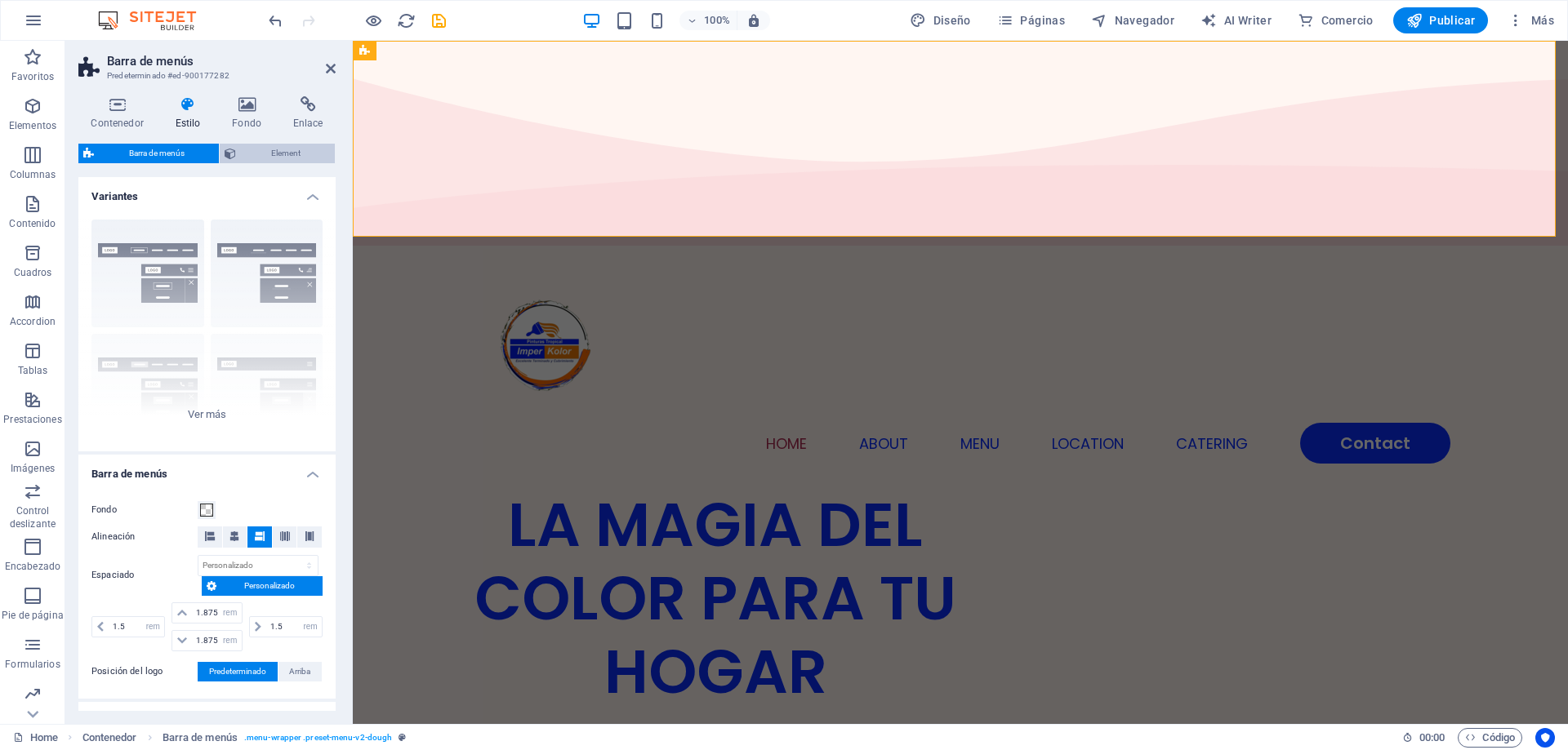
click at [277, 154] on span "Element" at bounding box center [285, 153] width 89 height 20
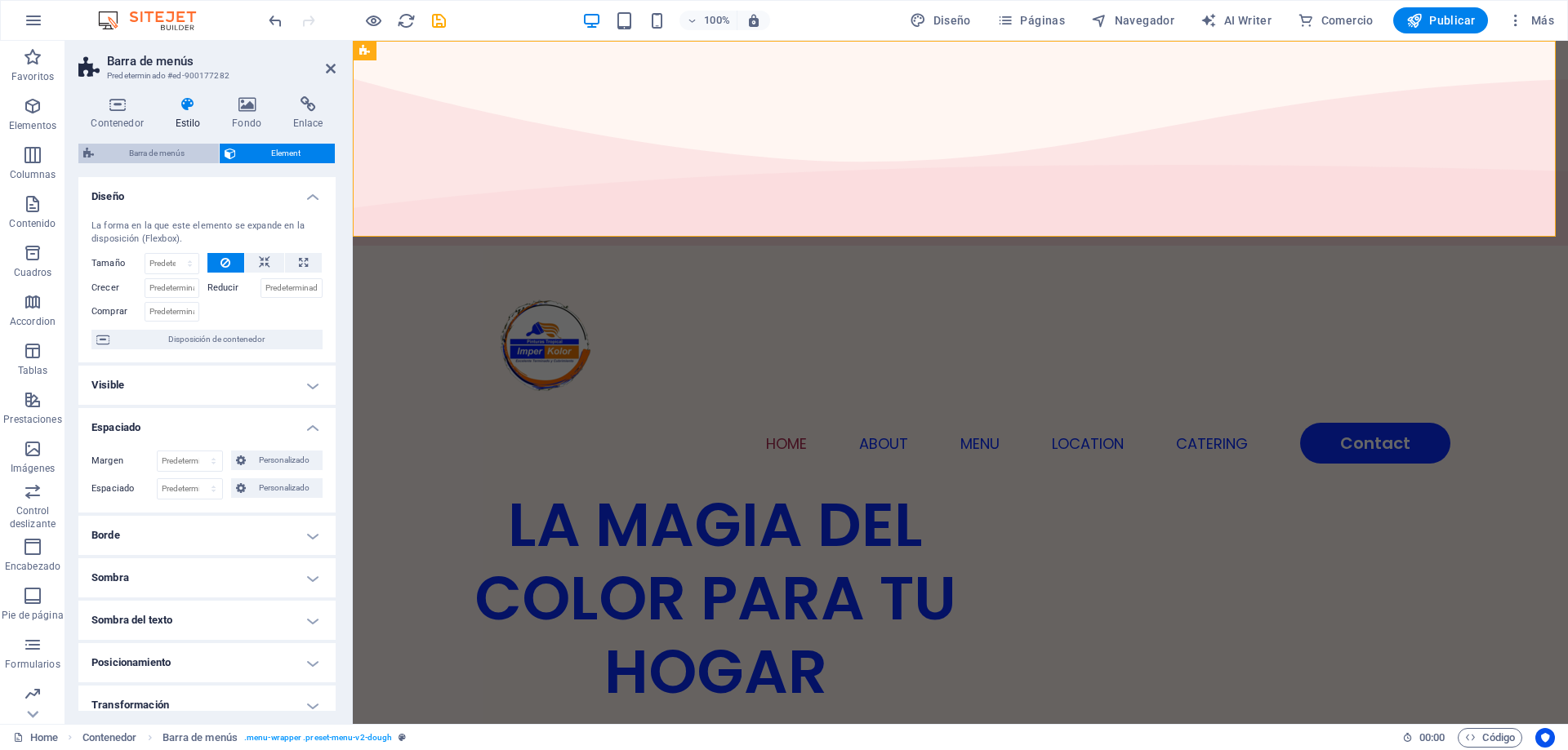
click at [196, 157] on span "Barra de menús" at bounding box center [156, 153] width 116 height 20
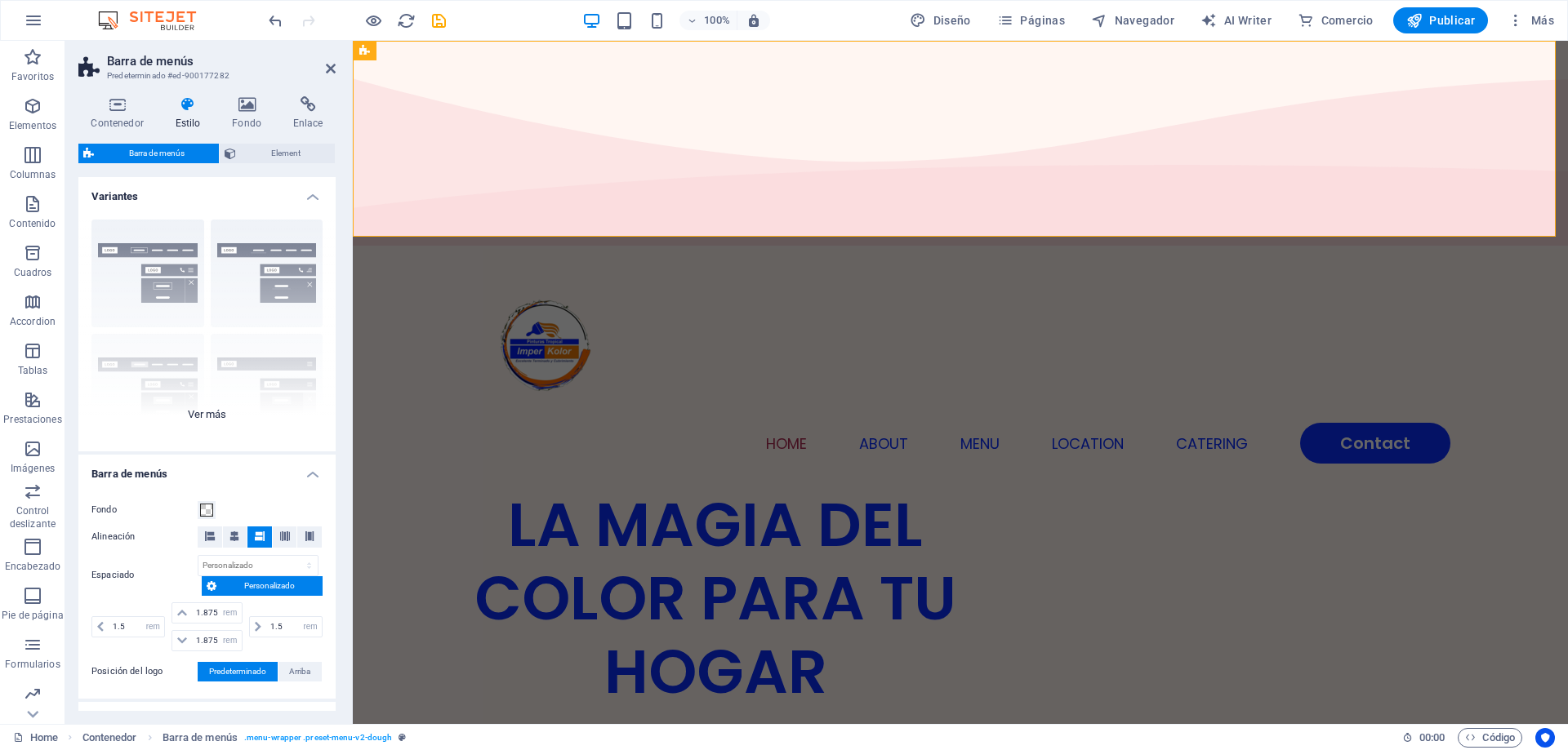
click at [244, 366] on div "Borde Centrado Predeterminado Fijo Loki Desencadenador Ancho XXL" at bounding box center [207, 329] width 258 height 245
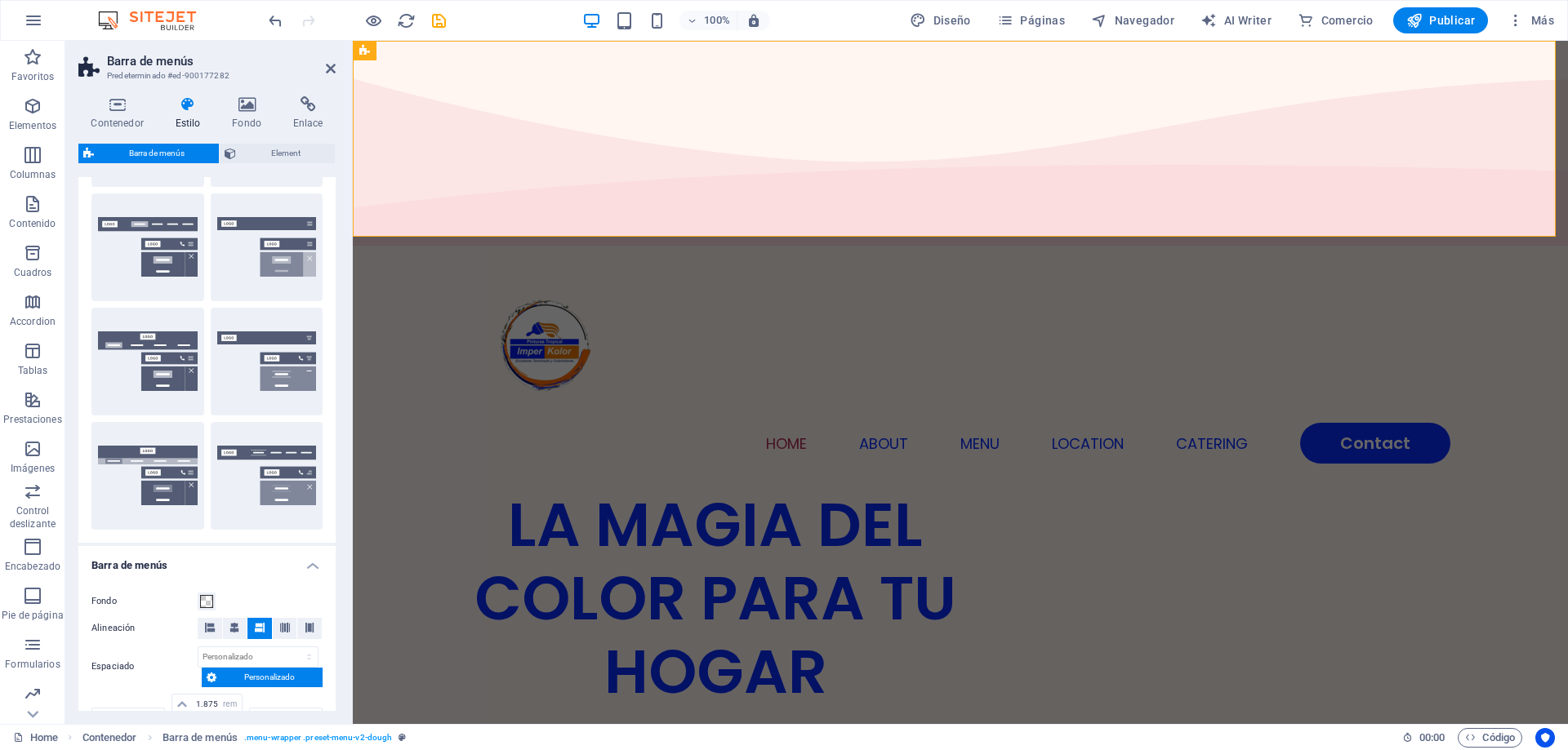
scroll to position [245, 0]
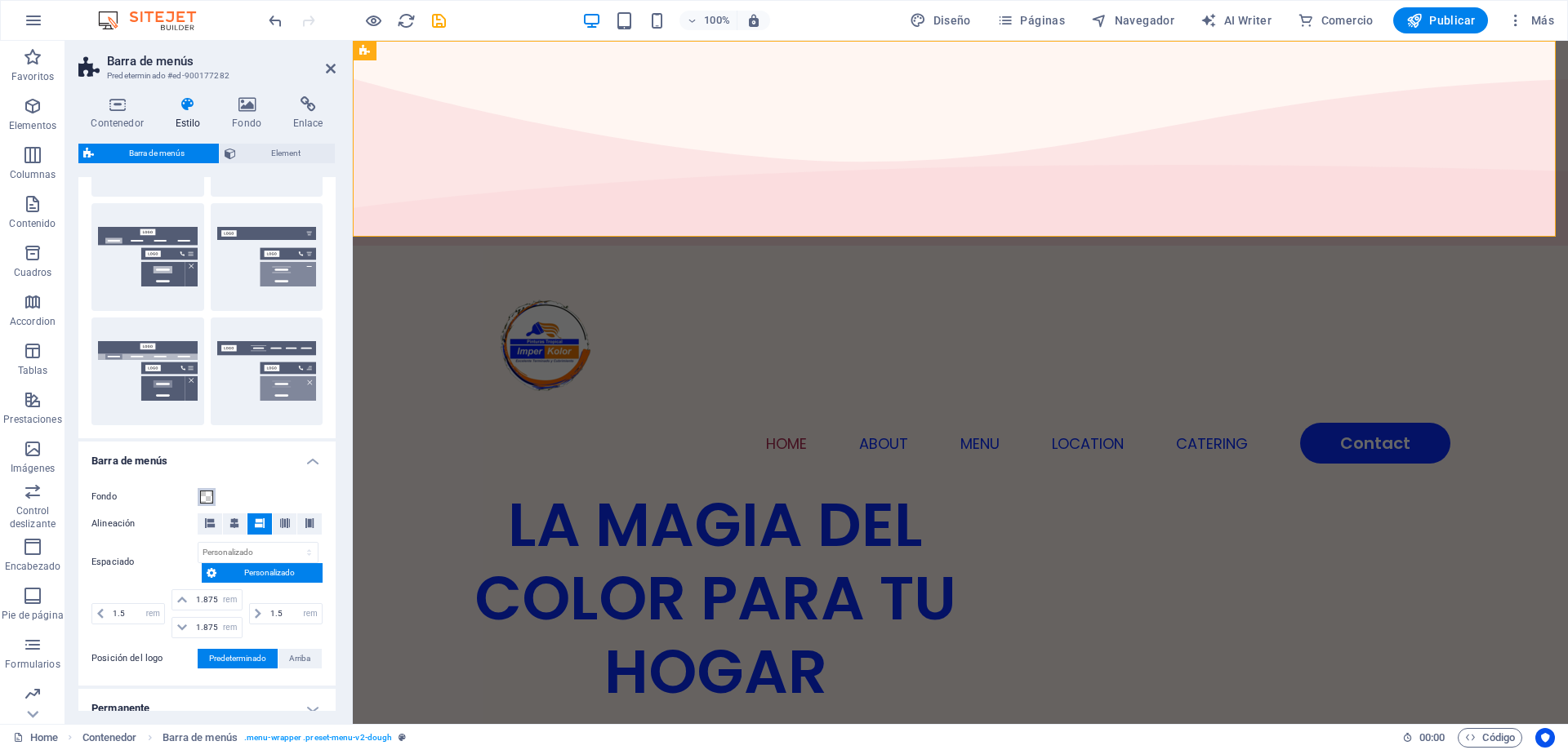
click at [205, 504] on button "Fondo" at bounding box center [206, 497] width 18 height 18
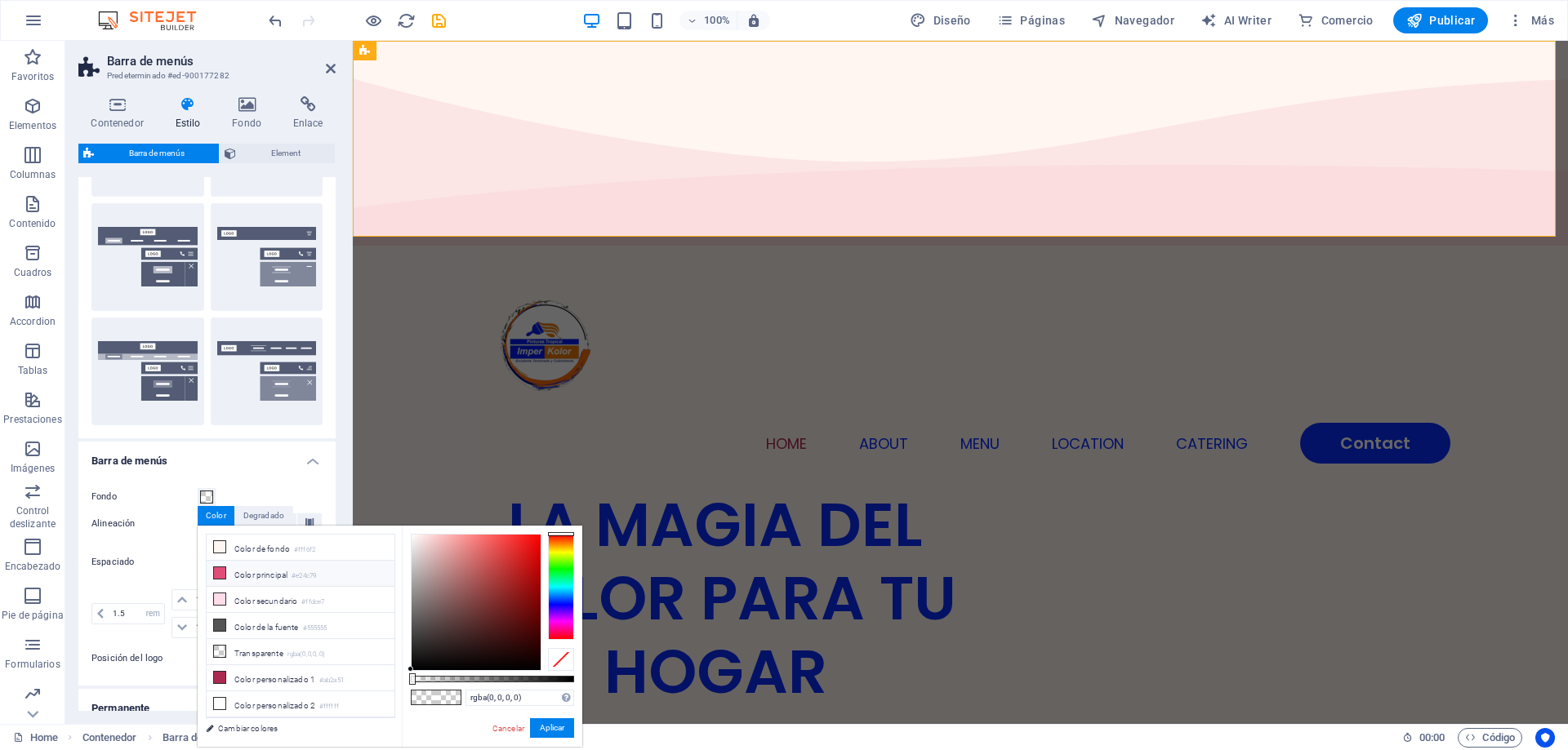
click at [220, 576] on icon at bounding box center [220, 573] width 11 height 11
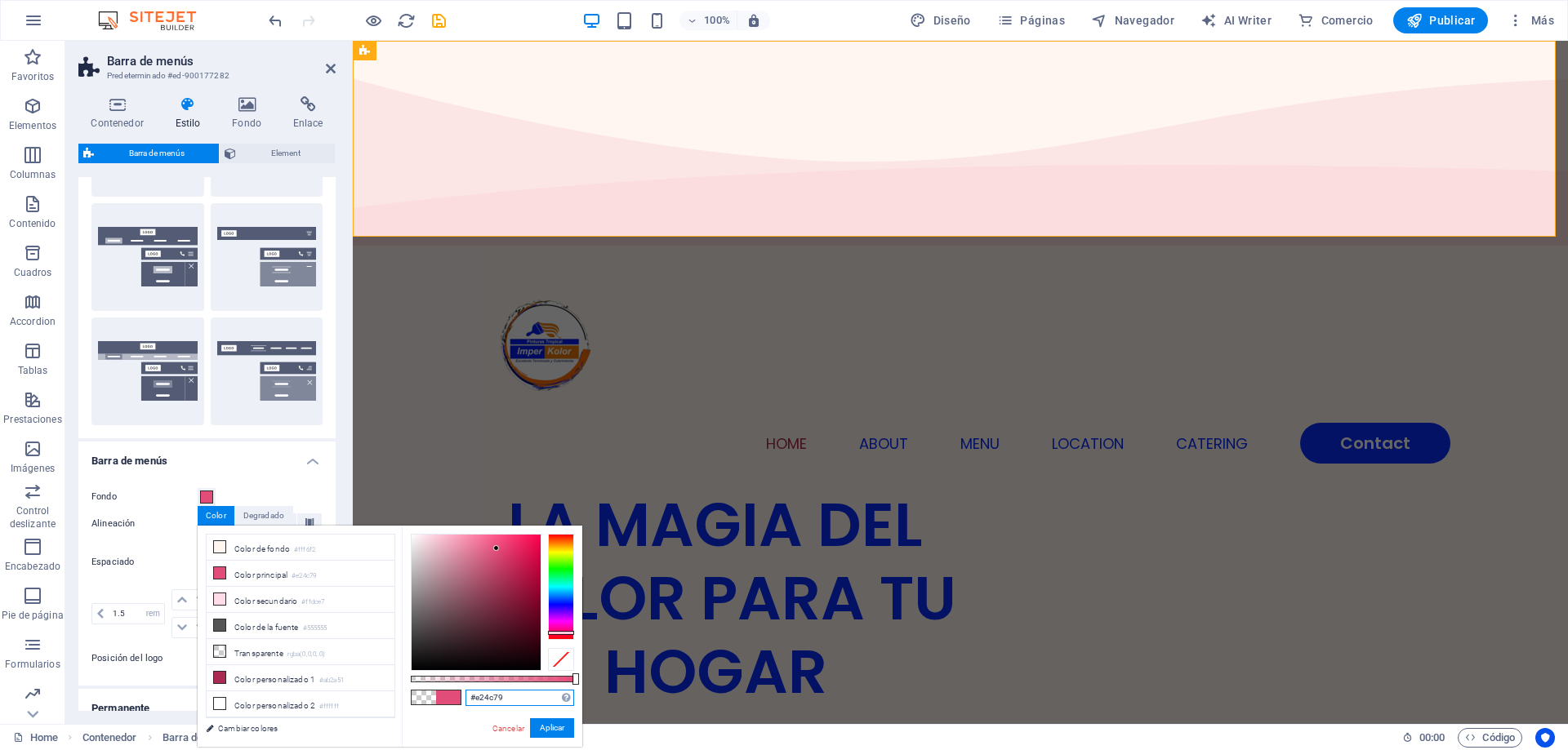
click at [501, 696] on input "#e24c79" at bounding box center [520, 698] width 109 height 16
click at [506, 688] on div "#e24c79 Formatos soportados #0852ed rgb(8, 82, 237) rgba(8, 82, 237, 90%) hsv(2…" at bounding box center [491, 755] width 181 height 458
click at [508, 698] on input "#e24c79" at bounding box center [520, 698] width 109 height 16
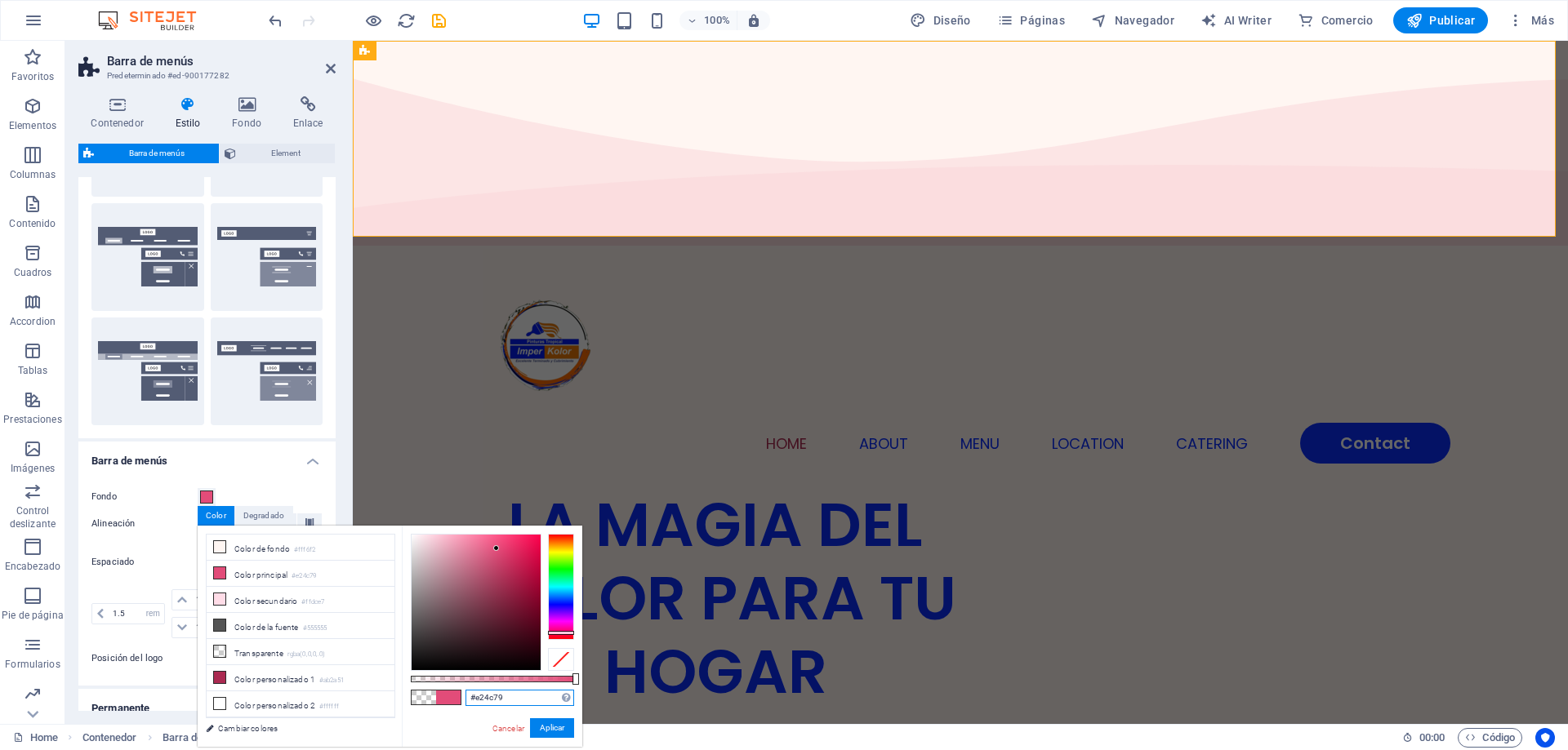
click at [508, 698] on input "#e24c79" at bounding box center [520, 698] width 109 height 16
paste input "FE6B01"
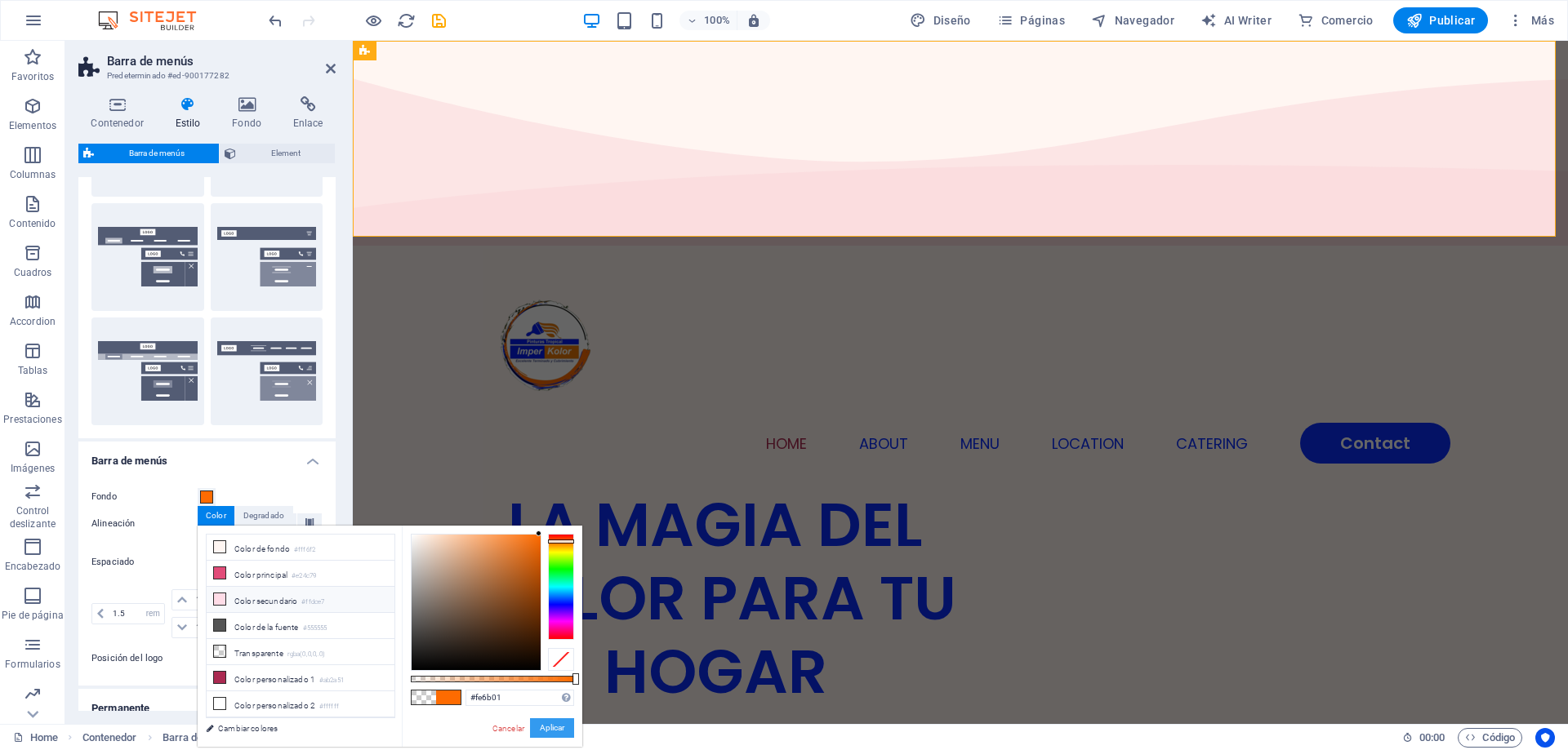
drag, startPoint x: 541, startPoint y: 726, endPoint x: 38, endPoint y: 614, distance: 515.3
click at [541, 726] on button "Aplicar" at bounding box center [552, 728] width 45 height 20
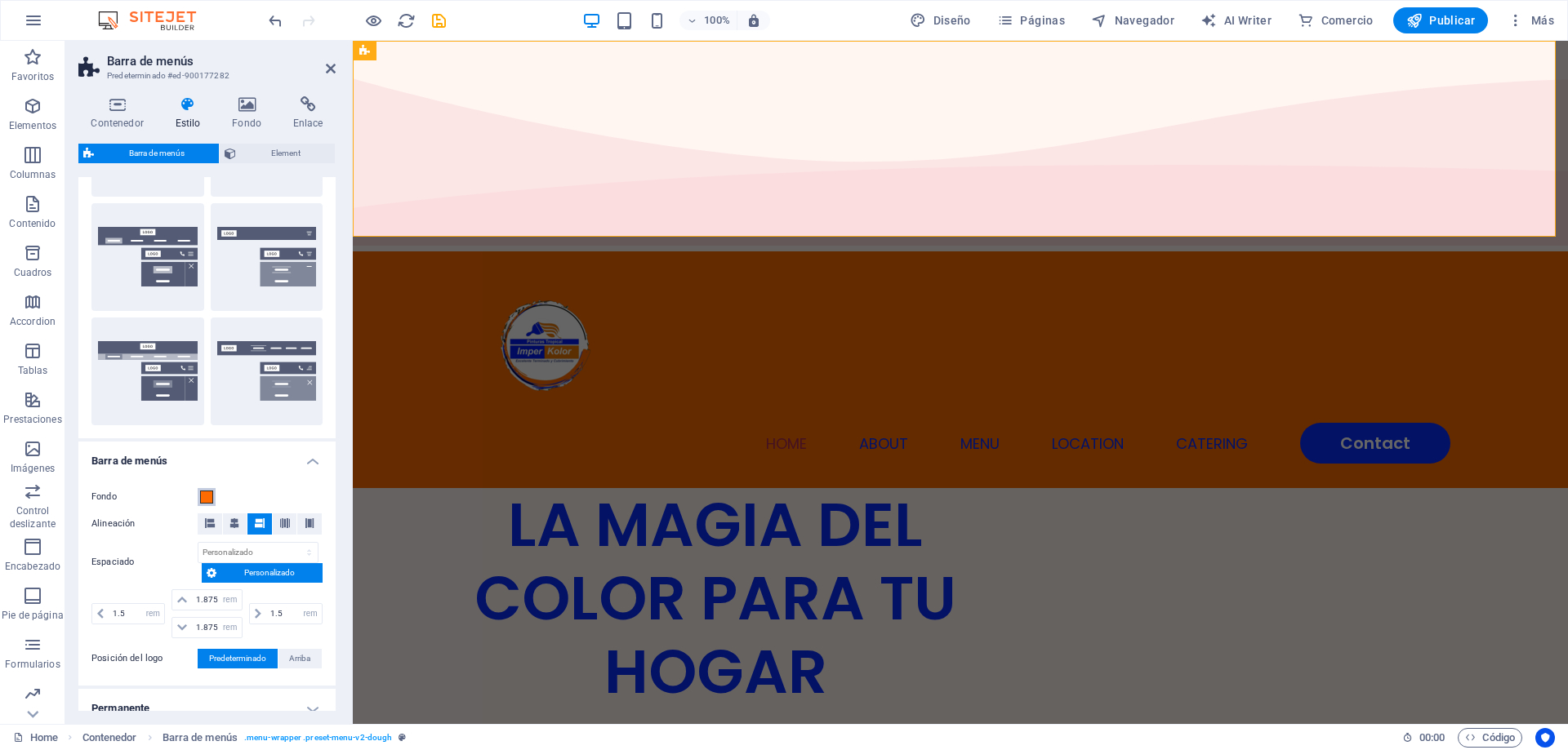
click at [210, 501] on span at bounding box center [206, 497] width 13 height 13
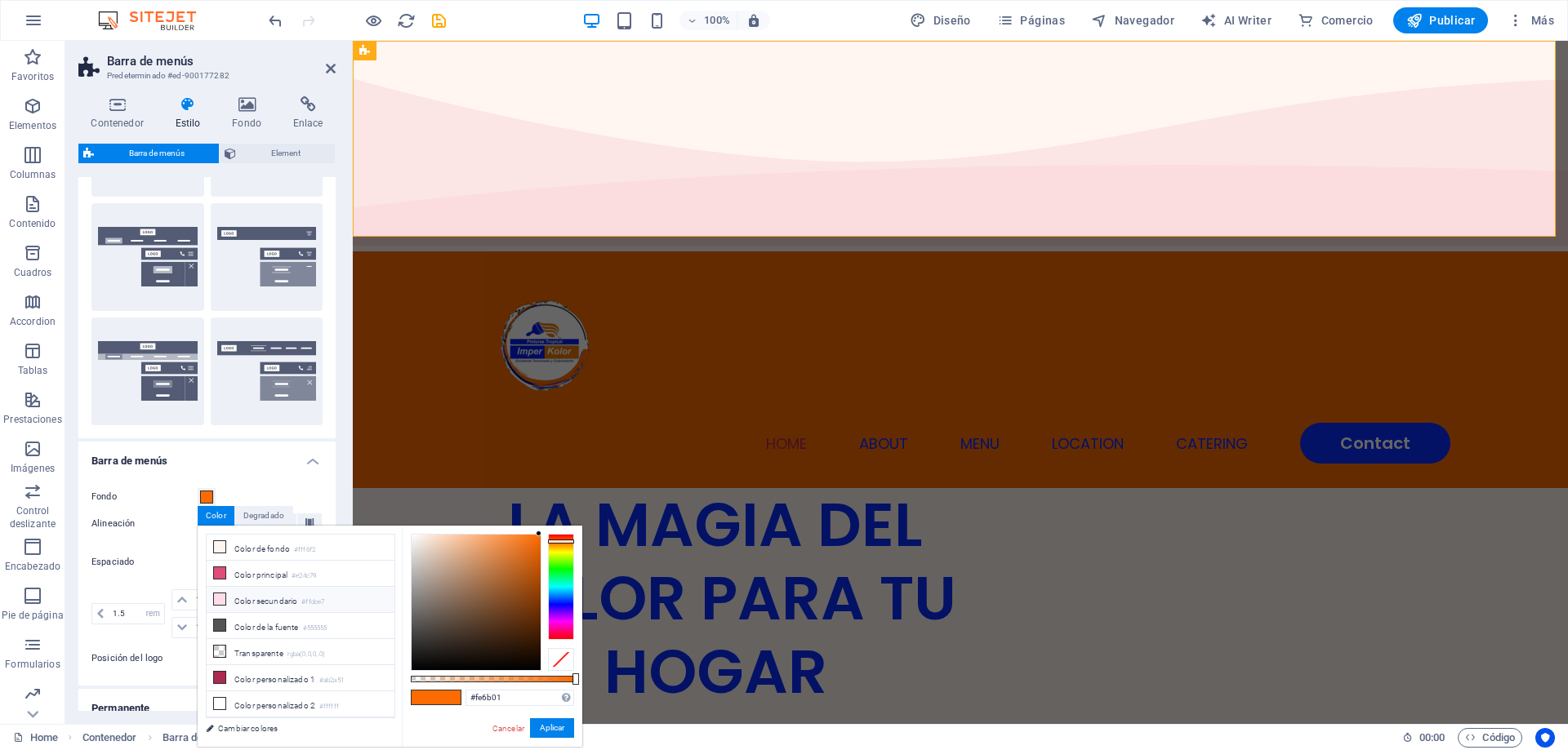
click at [220, 600] on icon at bounding box center [220, 599] width 11 height 11
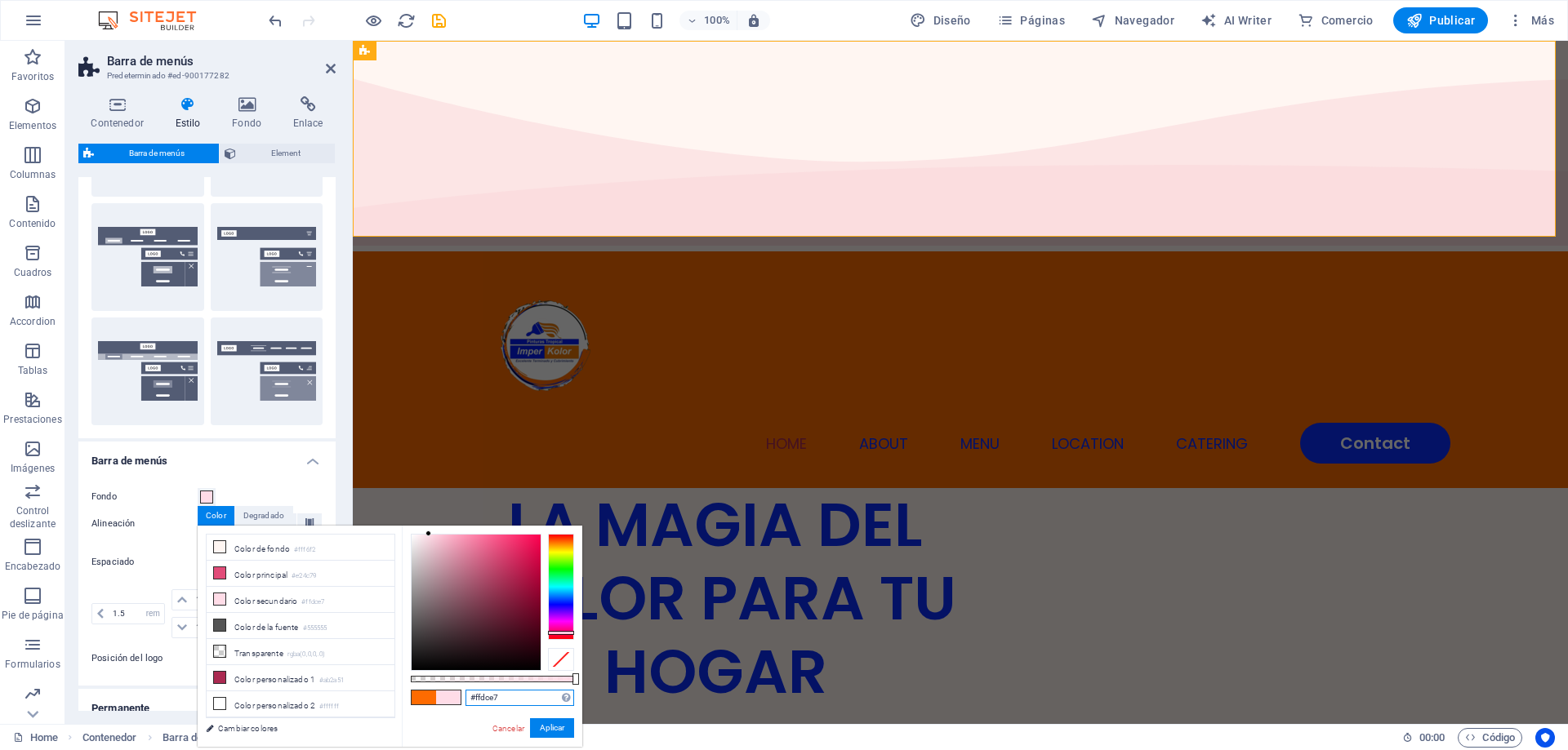
click at [501, 696] on input "#ffdce7" at bounding box center [520, 698] width 109 height 16
paste input "FE6B01"
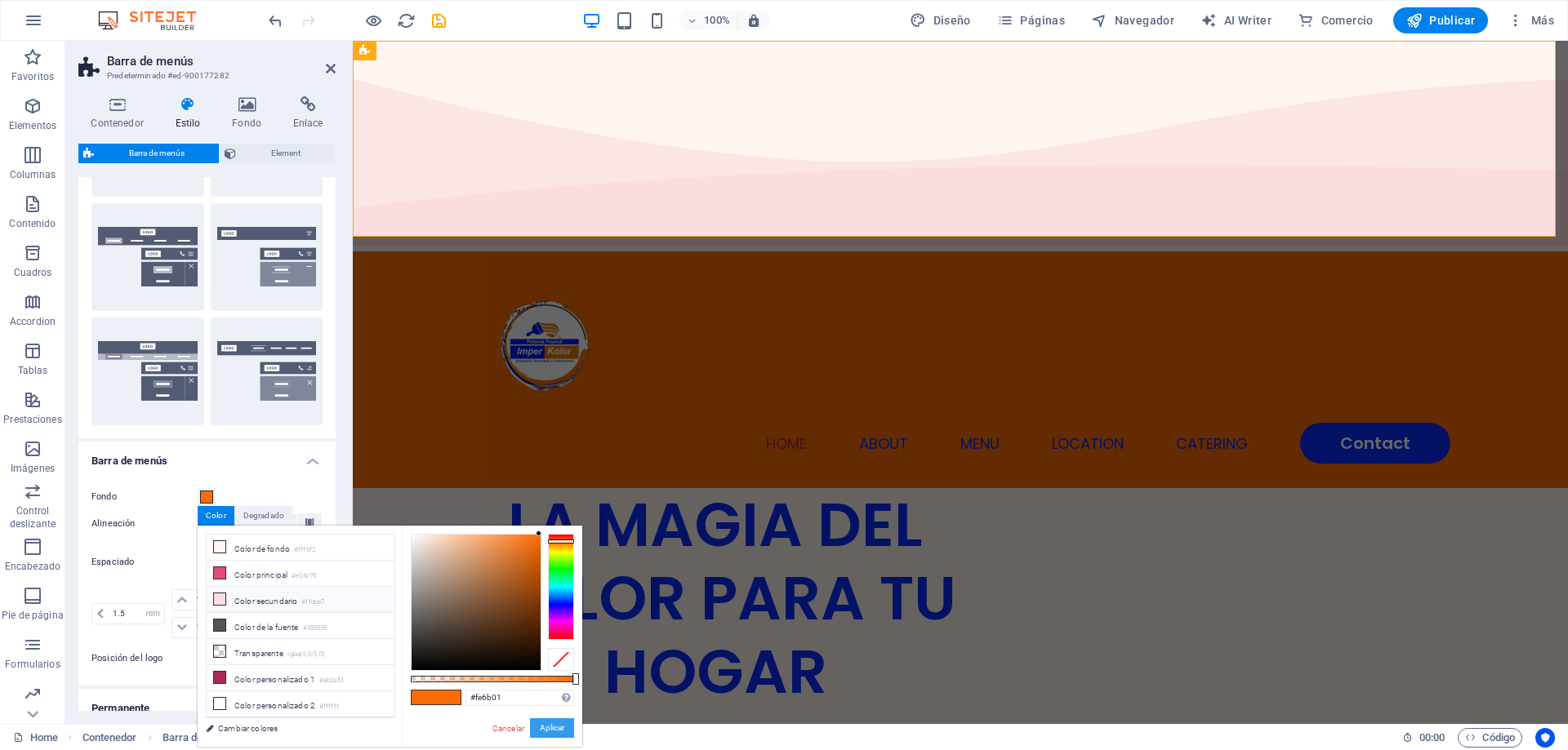
click at [542, 722] on button "Aplicar" at bounding box center [552, 728] width 45 height 20
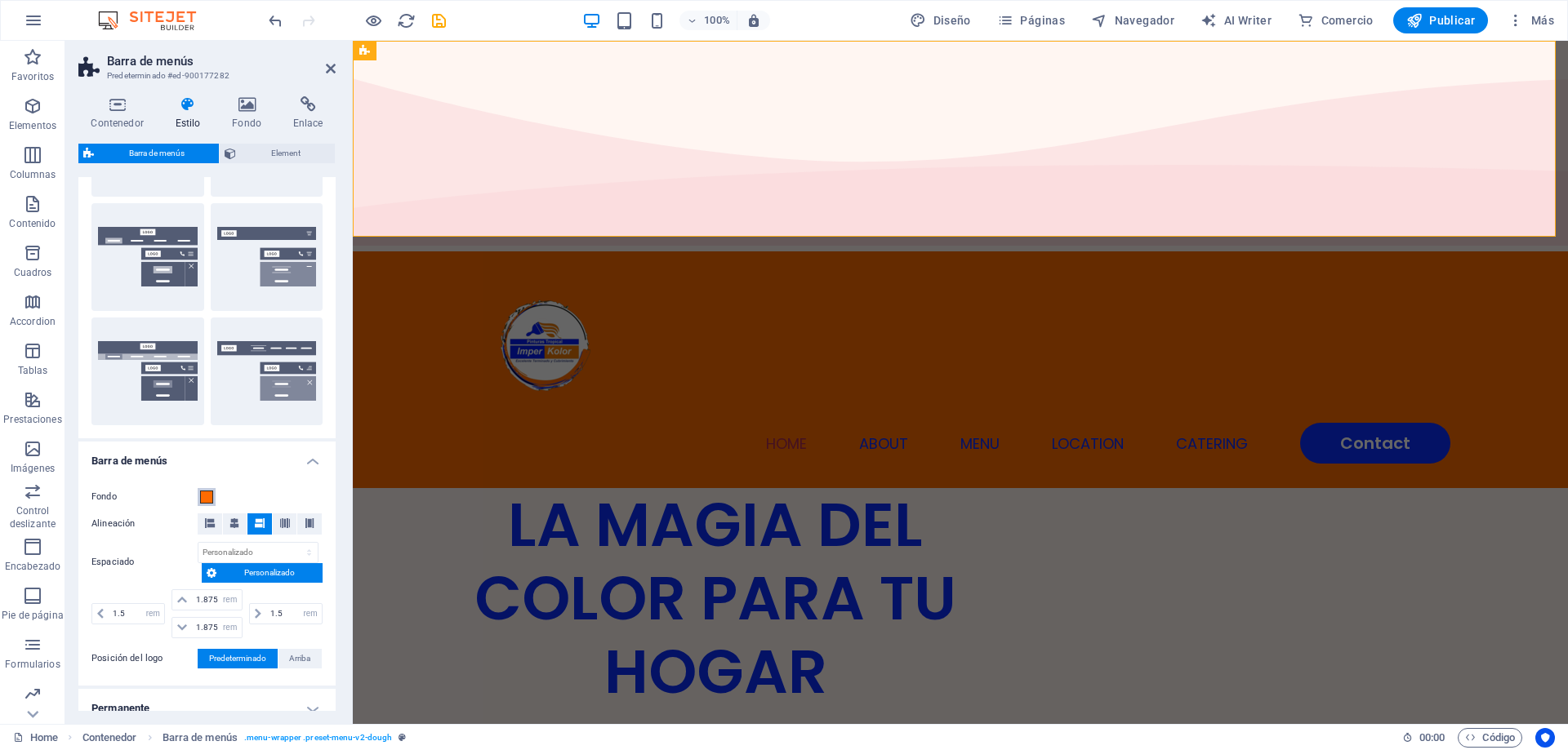
click at [208, 502] on span at bounding box center [206, 497] width 13 height 13
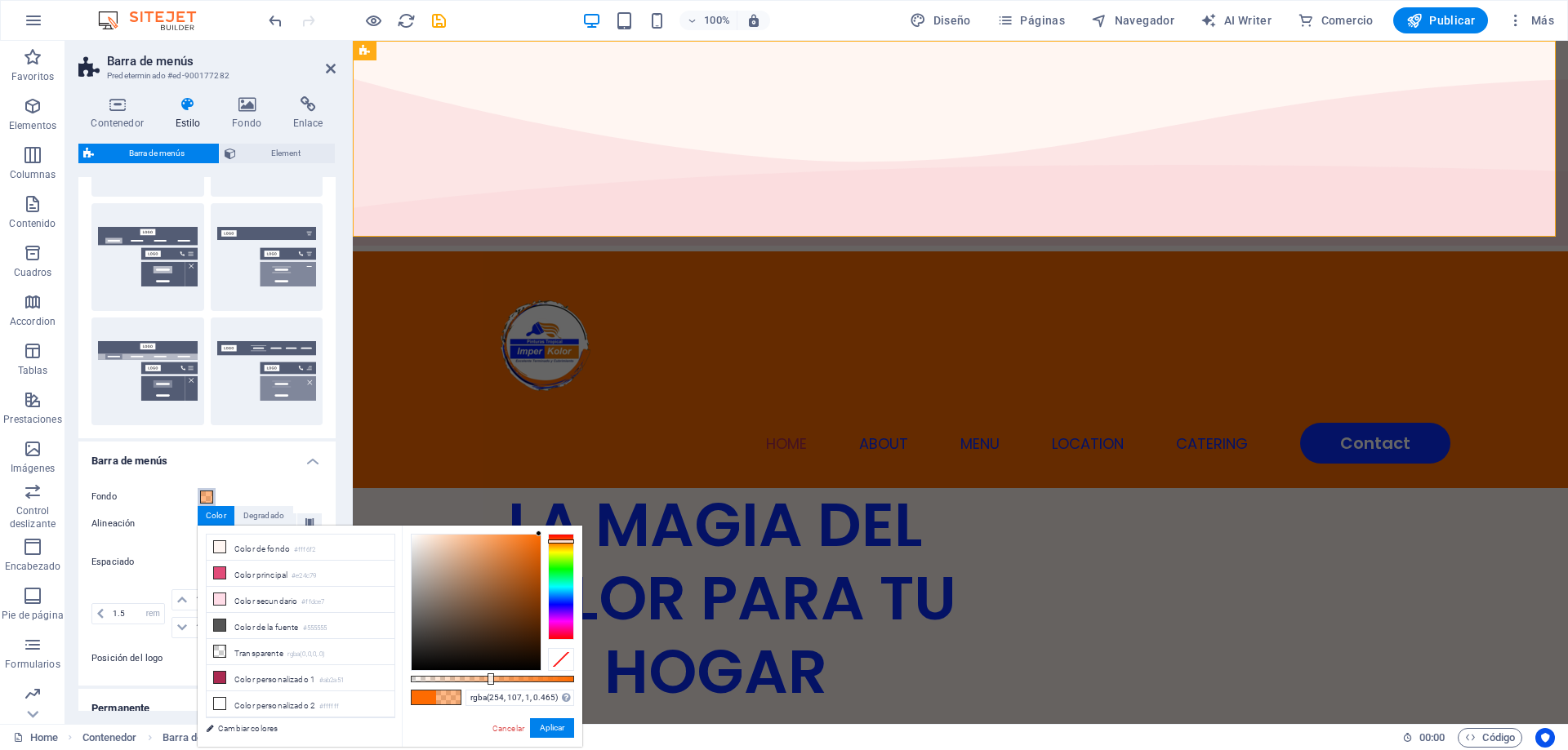
drag, startPoint x: 568, startPoint y: 678, endPoint x: 487, endPoint y: 676, distance: 81.0
click at [487, 676] on div at bounding box center [492, 679] width 163 height 7
drag, startPoint x: 551, startPoint y: 727, endPoint x: 2, endPoint y: 596, distance: 564.4
click at [551, 727] on button "Aplicar" at bounding box center [552, 728] width 45 height 20
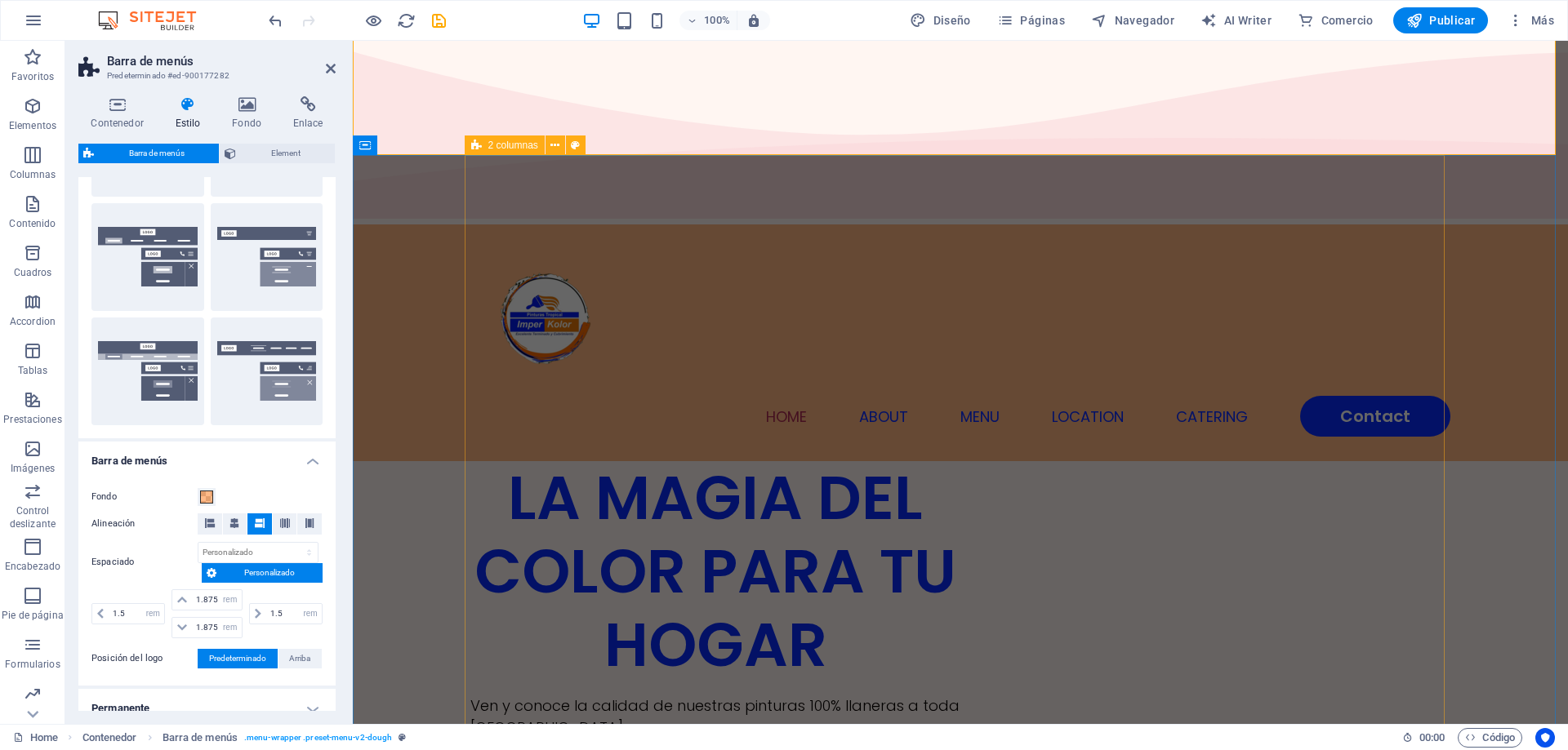
scroll to position [0, 0]
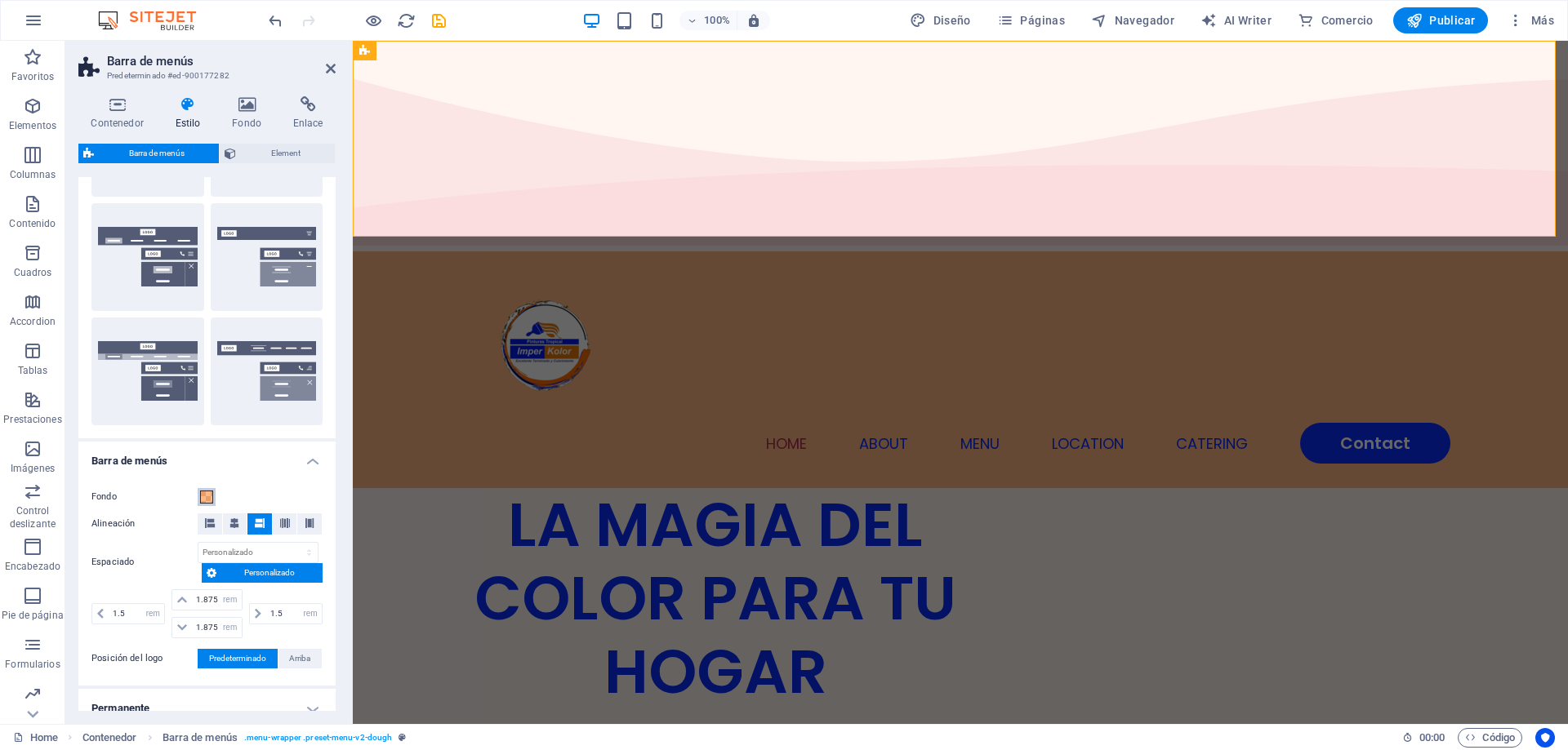
click at [207, 495] on span at bounding box center [206, 497] width 13 height 13
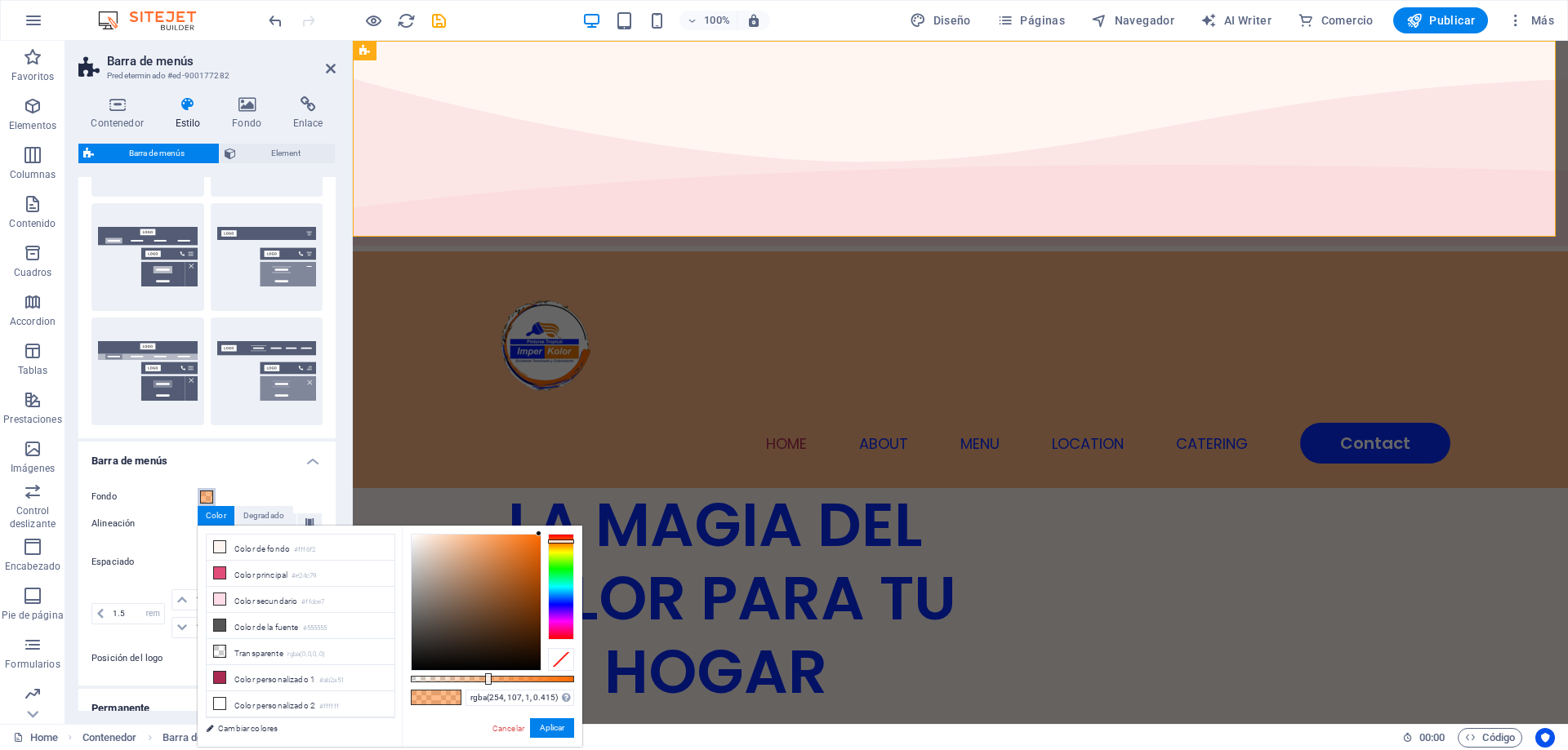
drag, startPoint x: 478, startPoint y: 676, endPoint x: 467, endPoint y: 677, distance: 11.0
click at [476, 677] on div at bounding box center [492, 679] width 163 height 7
click at [466, 677] on div at bounding box center [492, 679] width 163 height 7
type input "rgba(254, 107, 1, 0.3)"
click at [459, 677] on div at bounding box center [492, 679] width 163 height 7
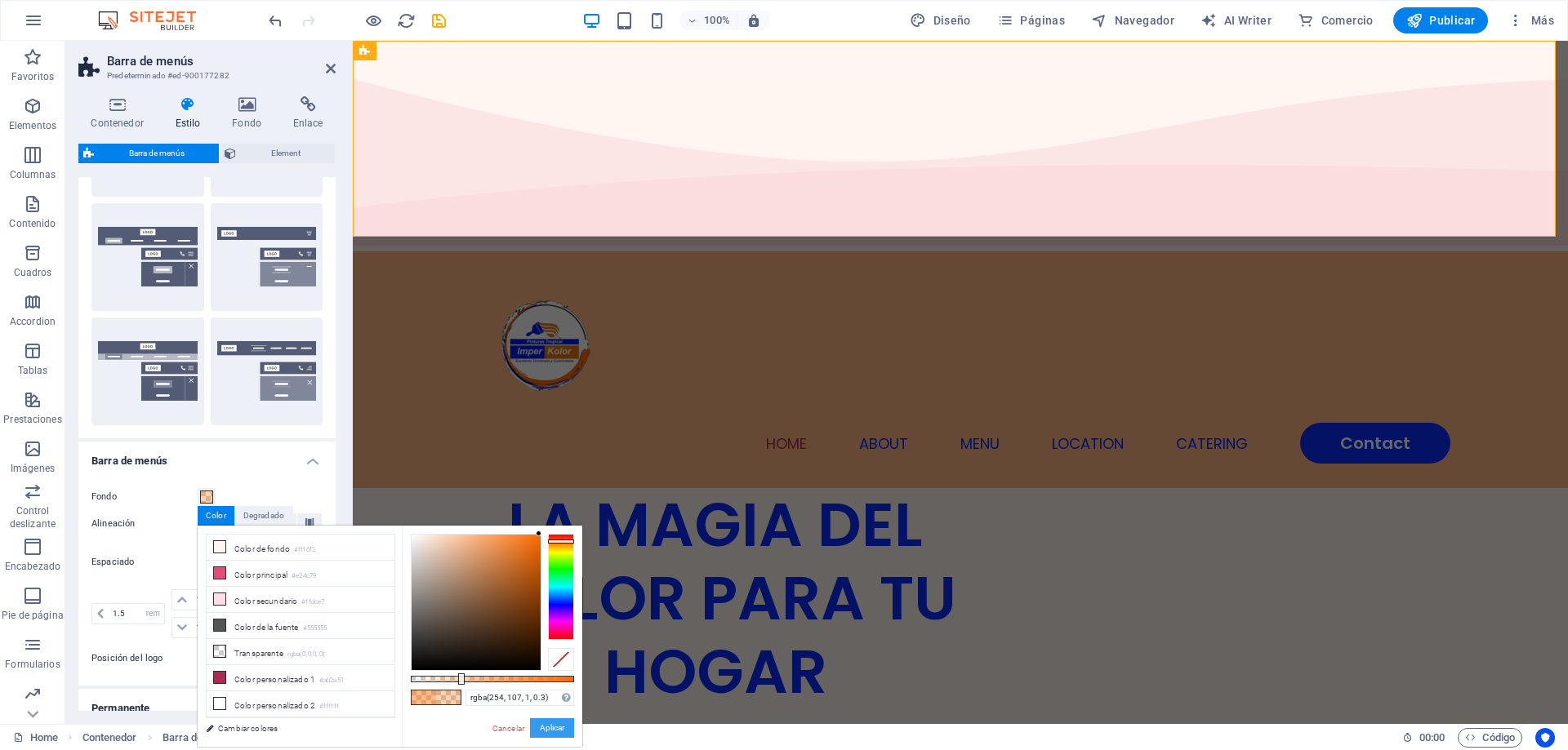
drag, startPoint x: 569, startPoint y: 722, endPoint x: 235, endPoint y: 652, distance: 341.3
click at [569, 722] on button "Aplicar" at bounding box center [552, 728] width 45 height 20
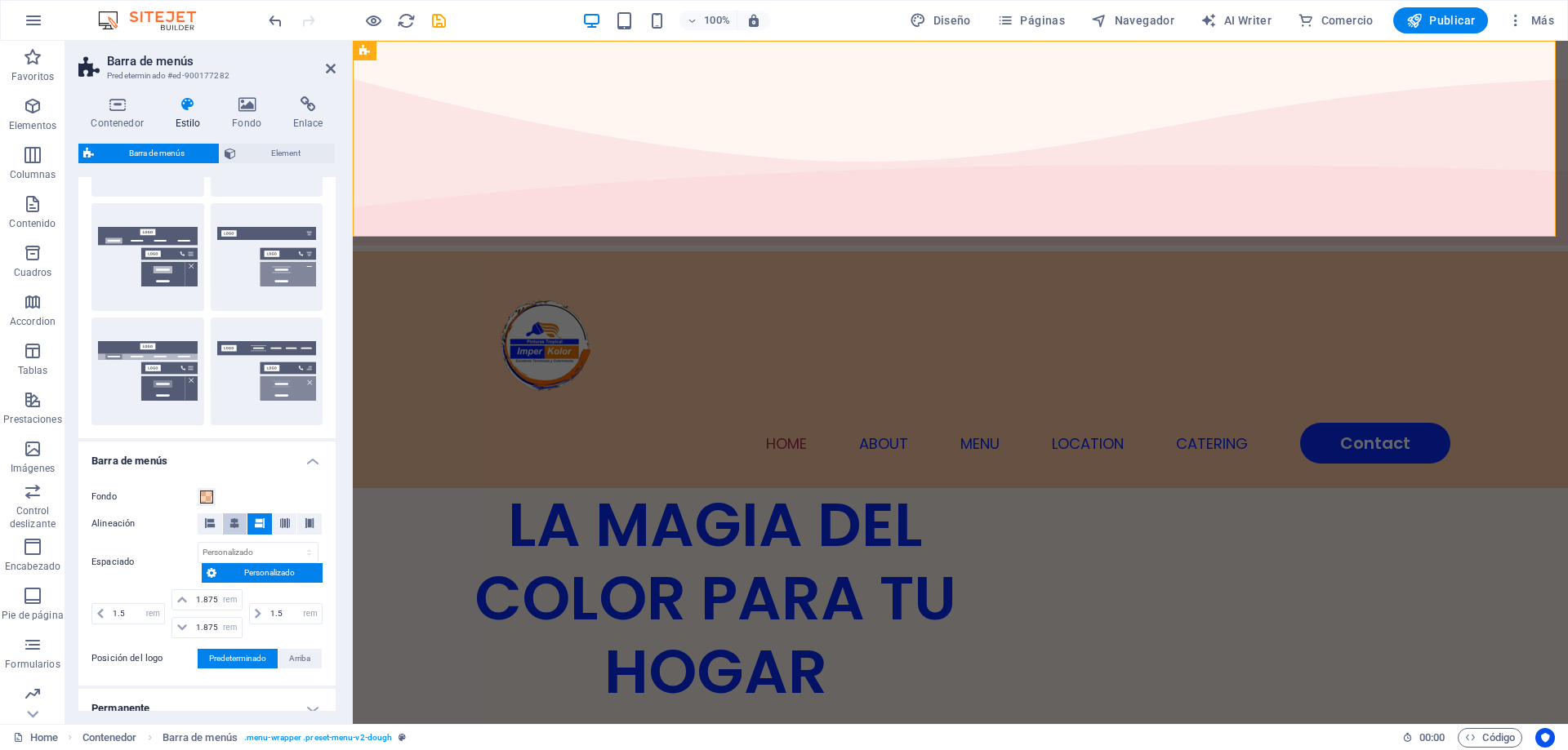
click at [229, 519] on icon at bounding box center [234, 524] width 9 height 9
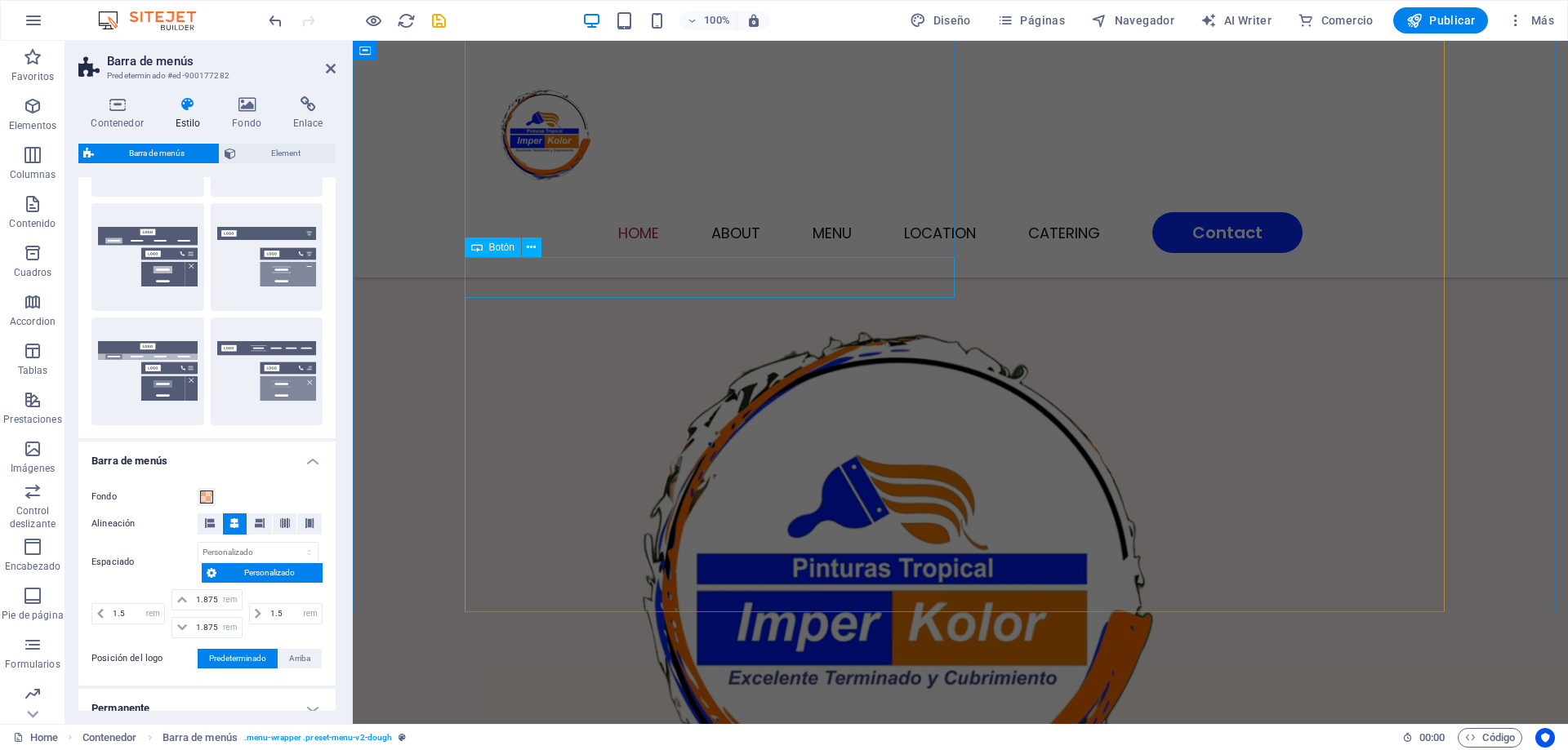
scroll to position [245, 0]
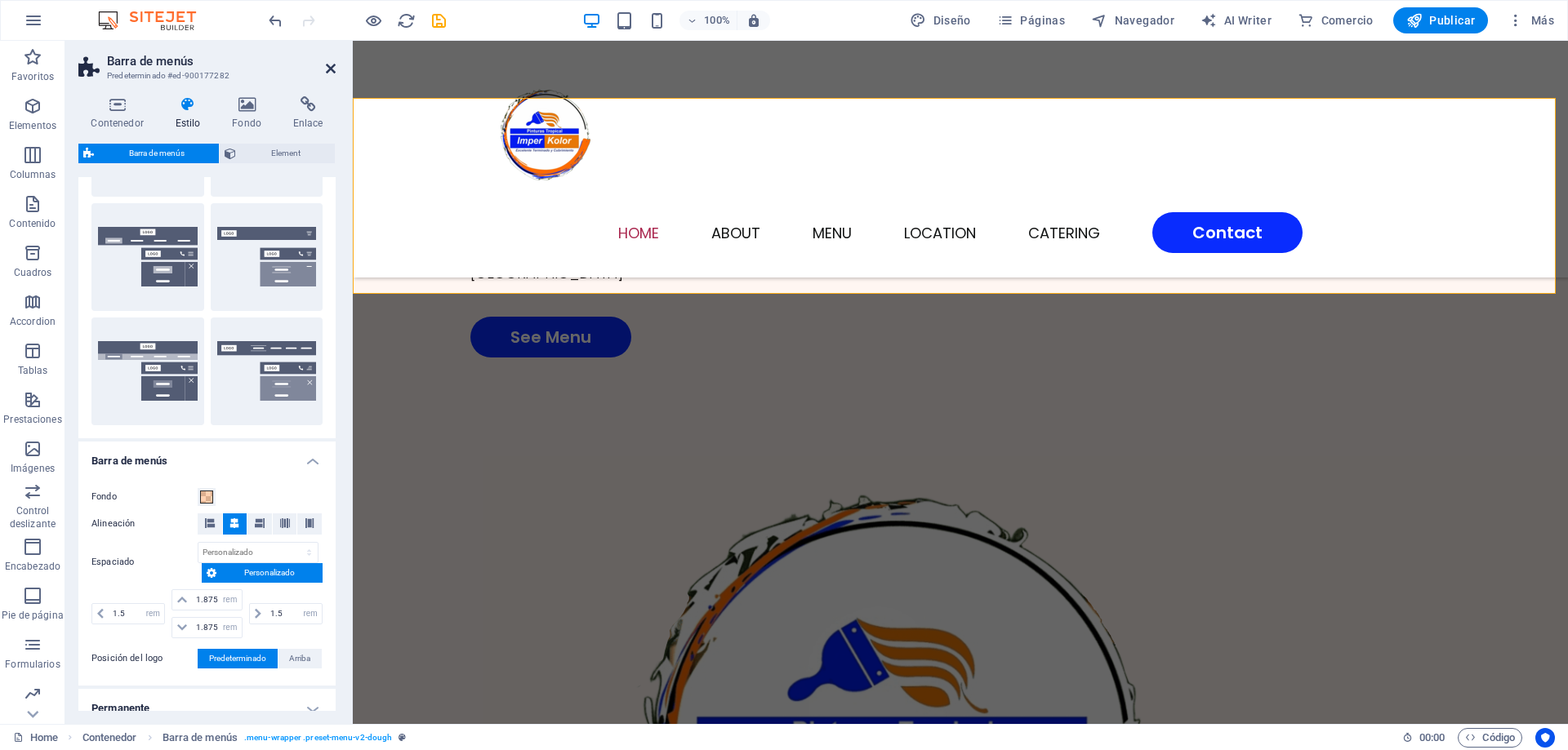
drag, startPoint x: 334, startPoint y: 71, endPoint x: 272, endPoint y: 31, distance: 73.8
click at [334, 71] on icon at bounding box center [330, 69] width 9 height 13
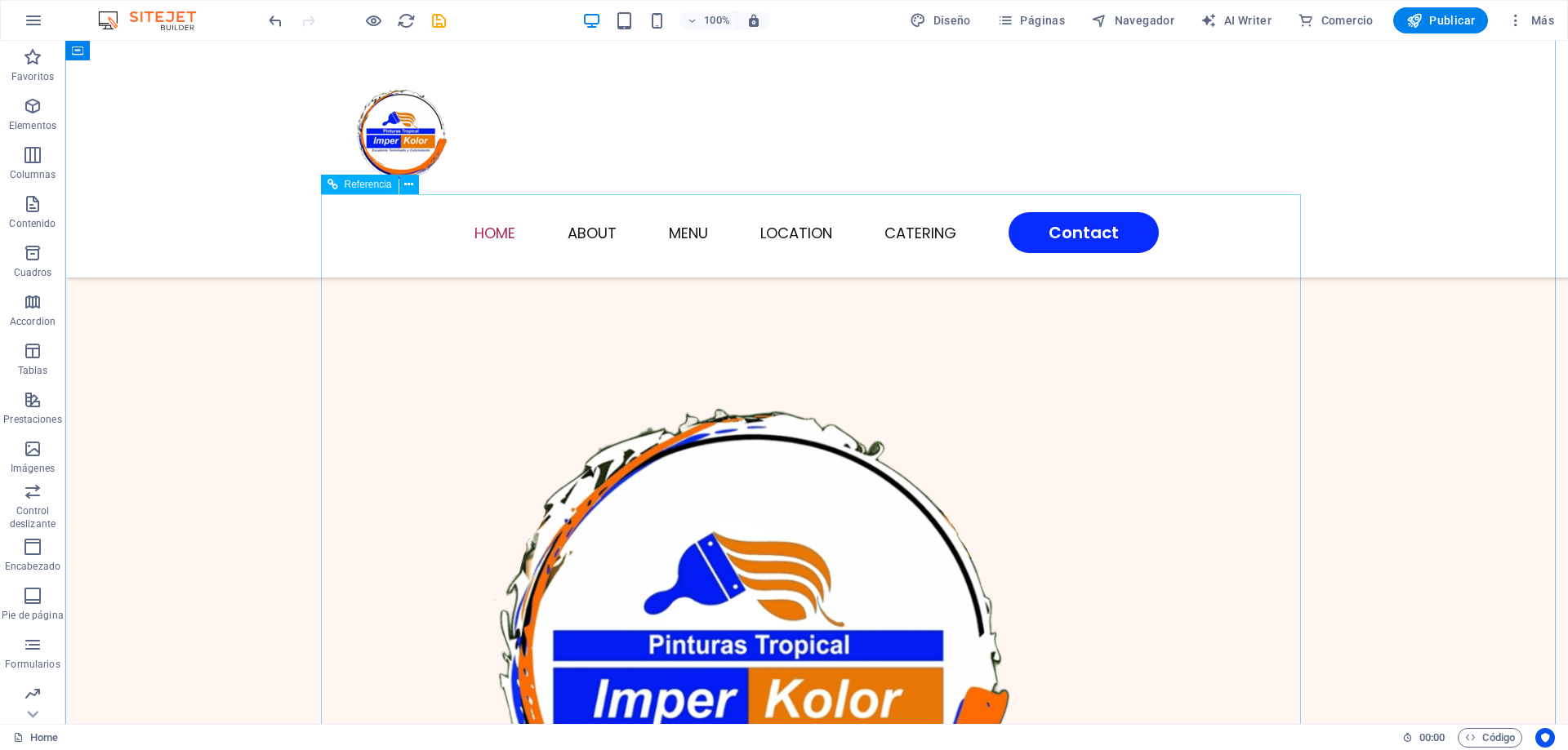
scroll to position [1143, 0]
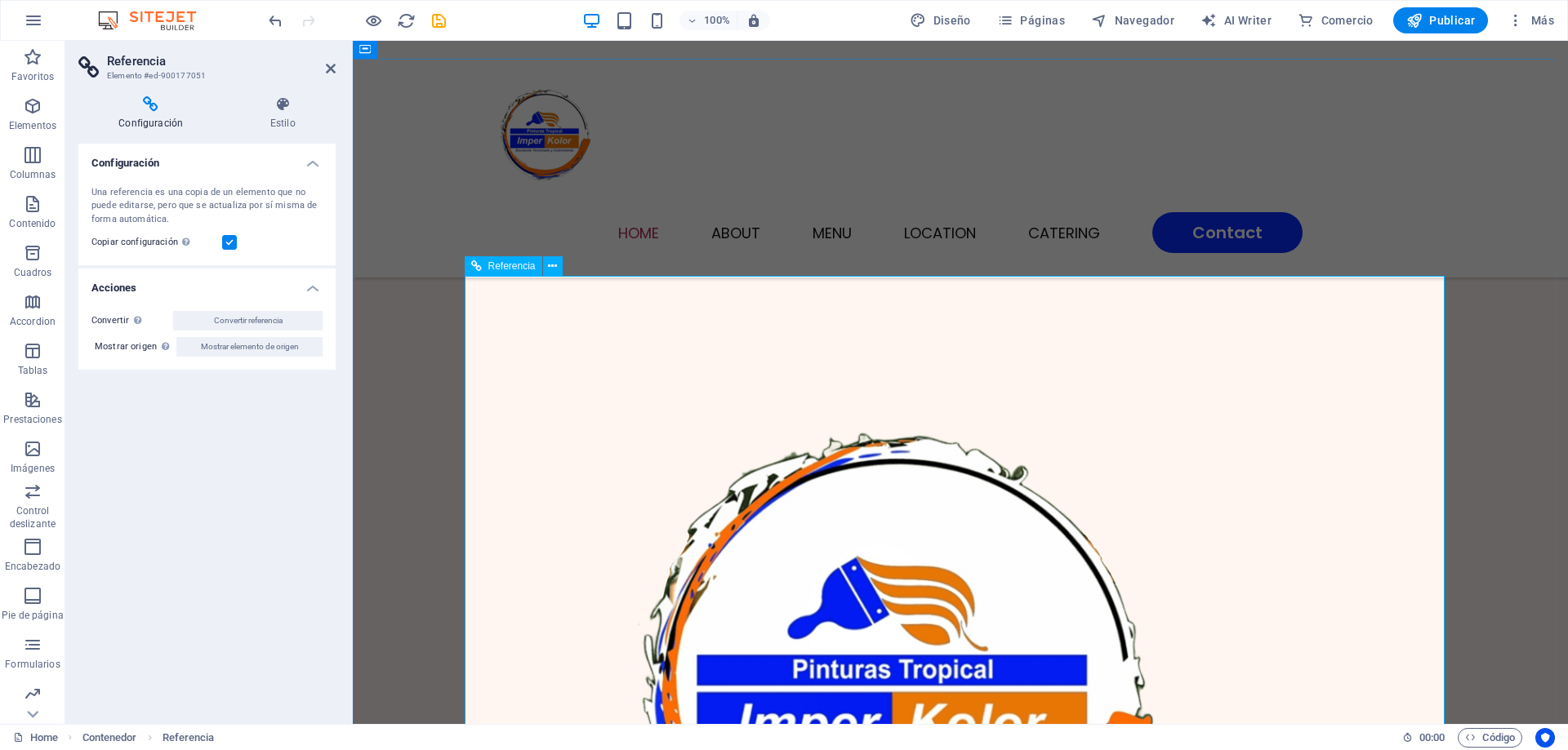
click at [514, 273] on div "Referencia" at bounding box center [504, 266] width 78 height 20
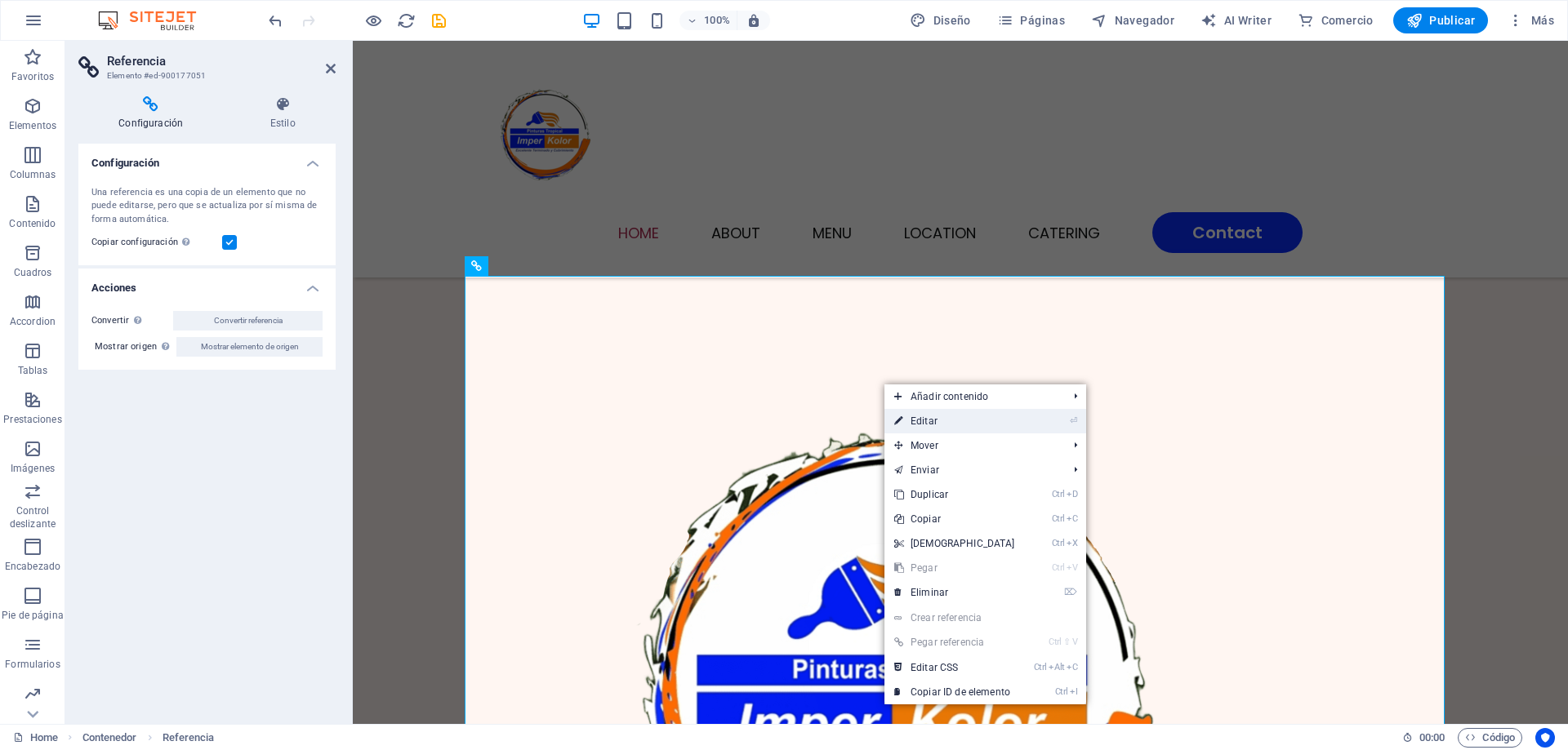
click at [928, 420] on link "⏎ Editar" at bounding box center [954, 421] width 140 height 25
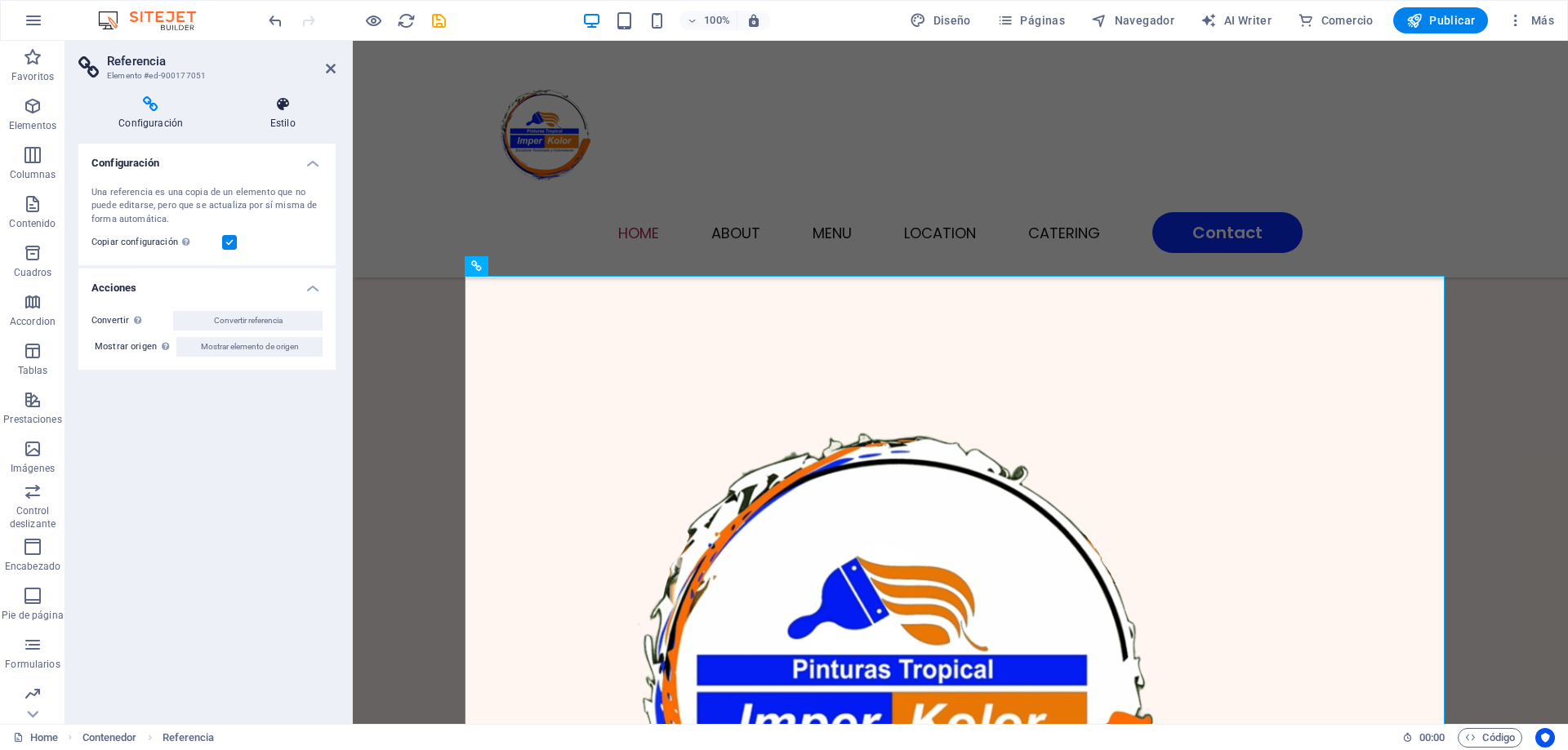
click at [273, 113] on h4 "Estilo" at bounding box center [282, 114] width 106 height 34
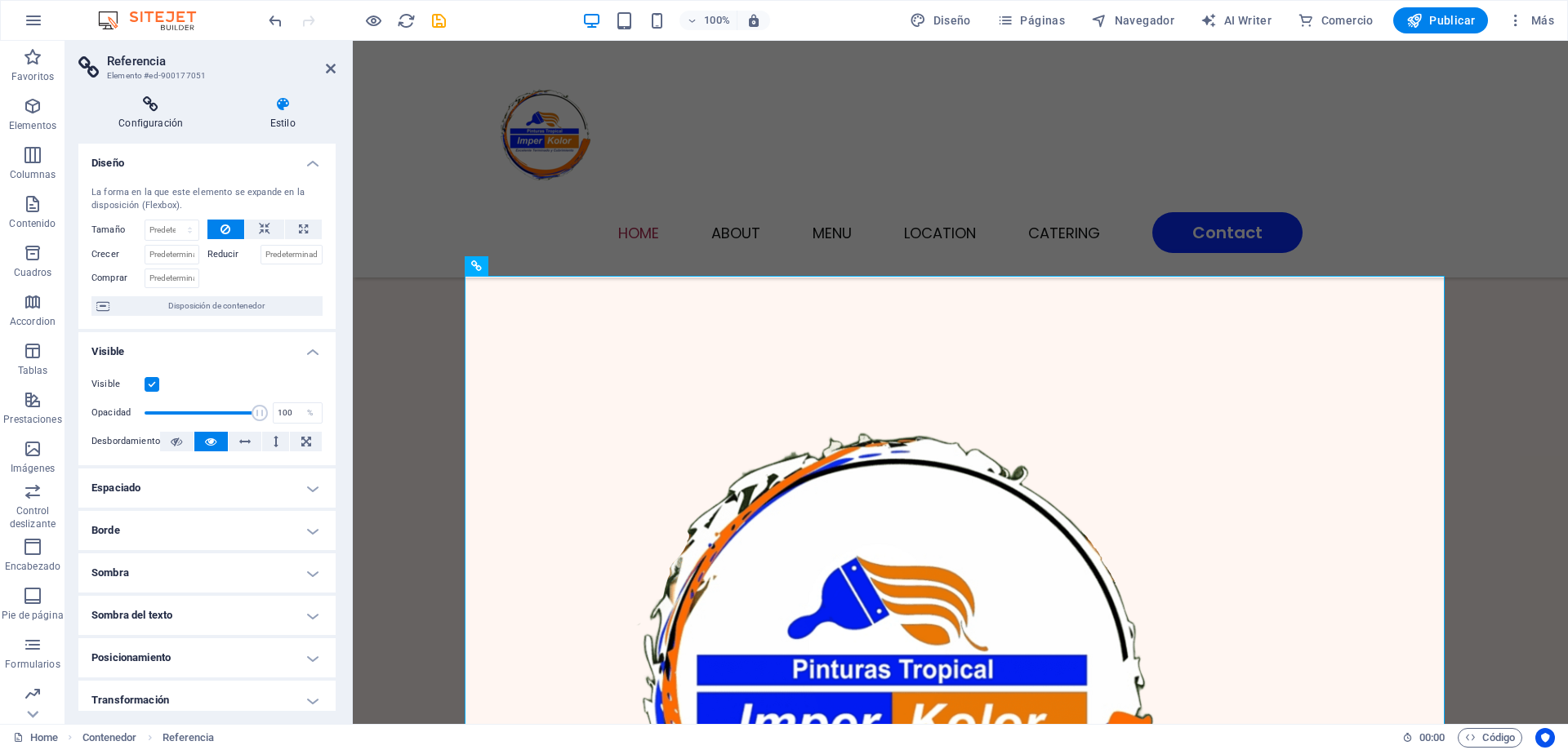
click at [139, 121] on h4 "Configuración" at bounding box center [154, 114] width 151 height 34
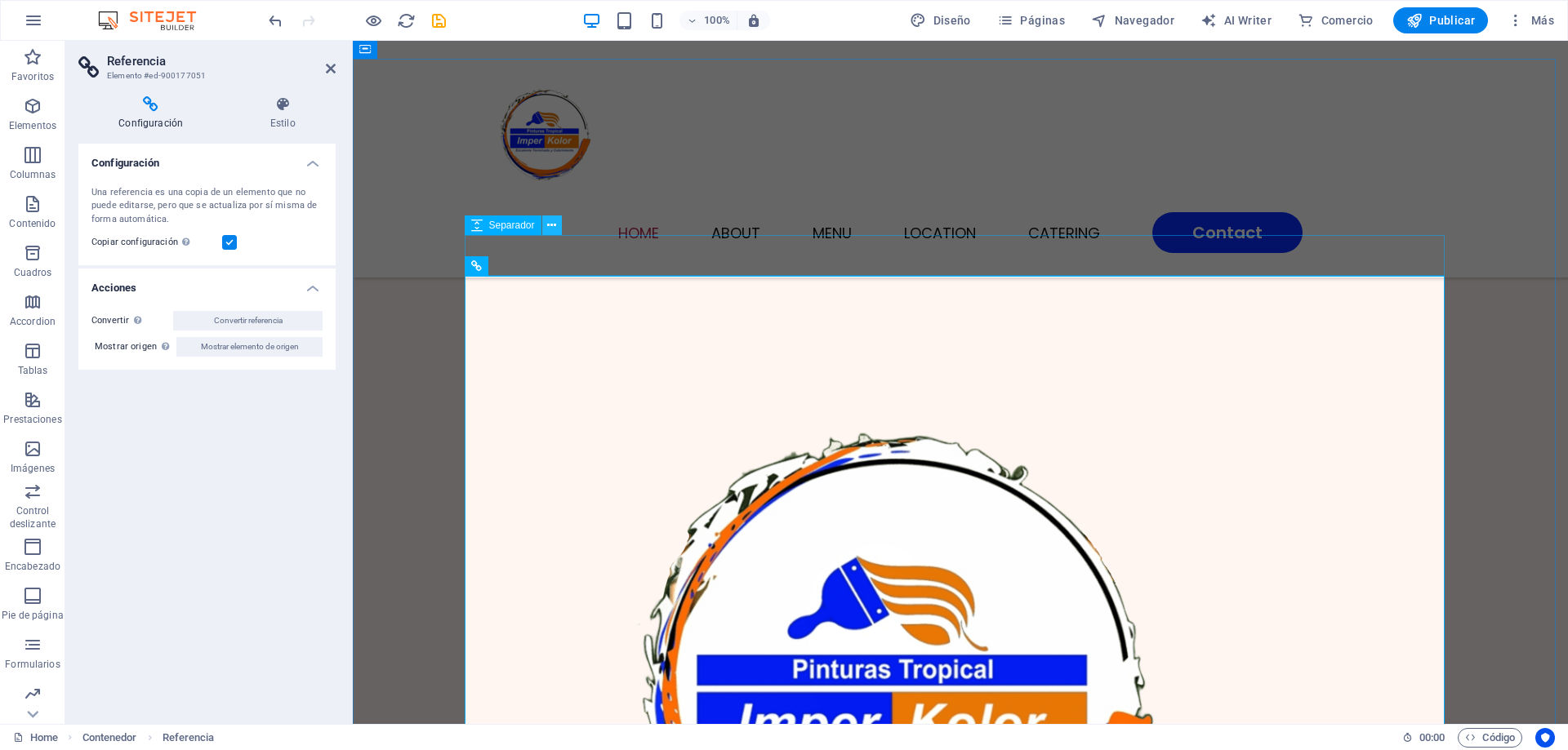
click at [549, 224] on icon at bounding box center [551, 225] width 9 height 17
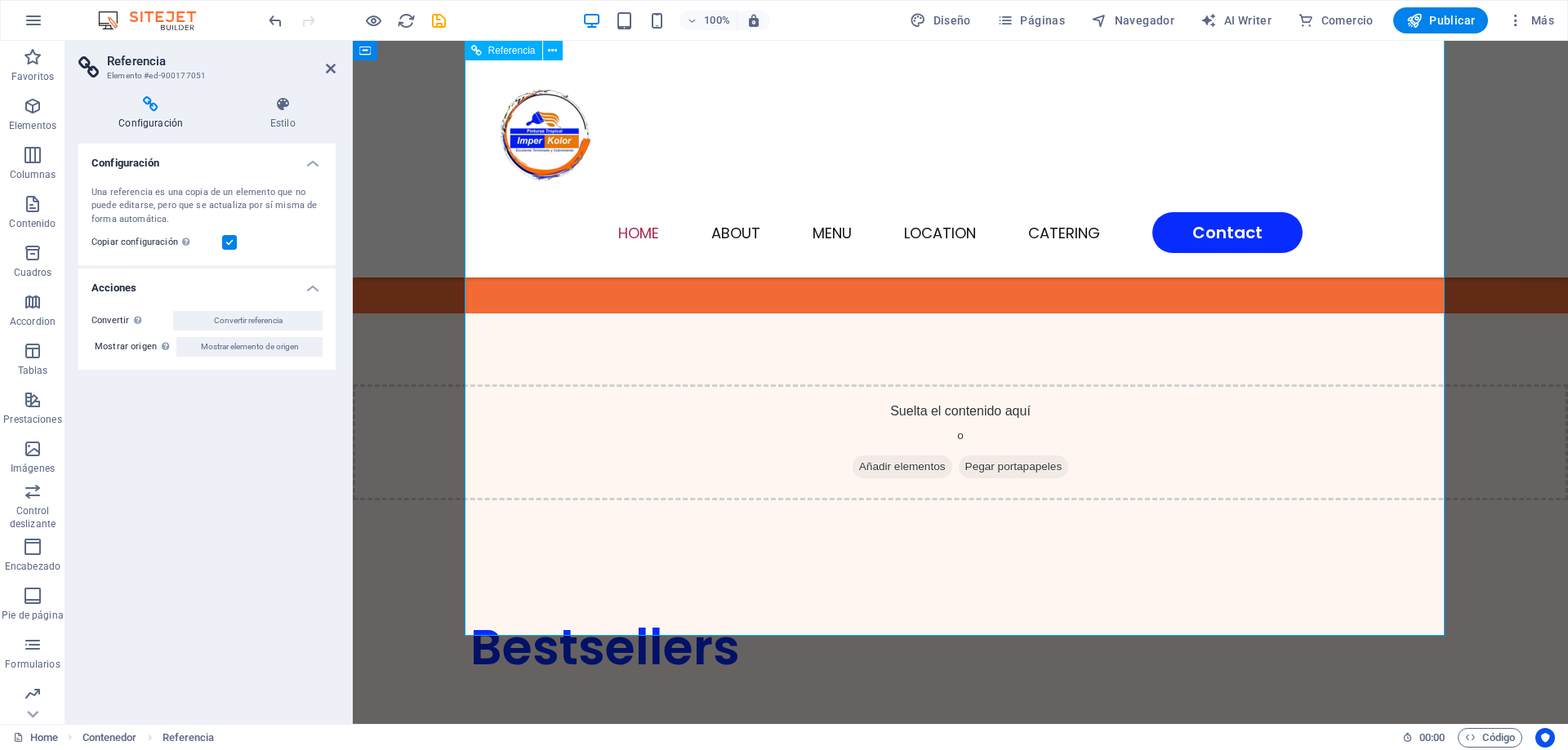
scroll to position [2205, 0]
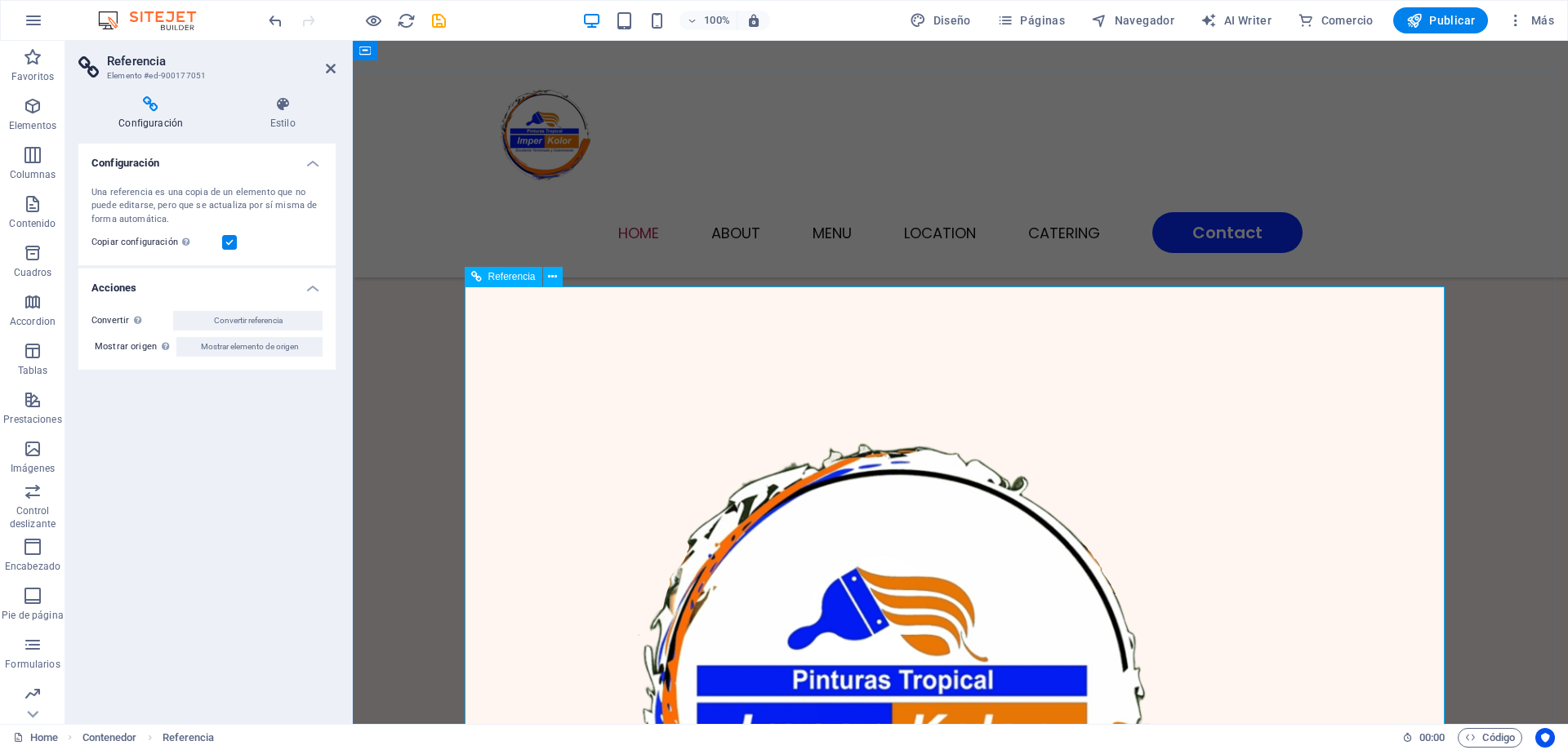
scroll to position [735, 0]
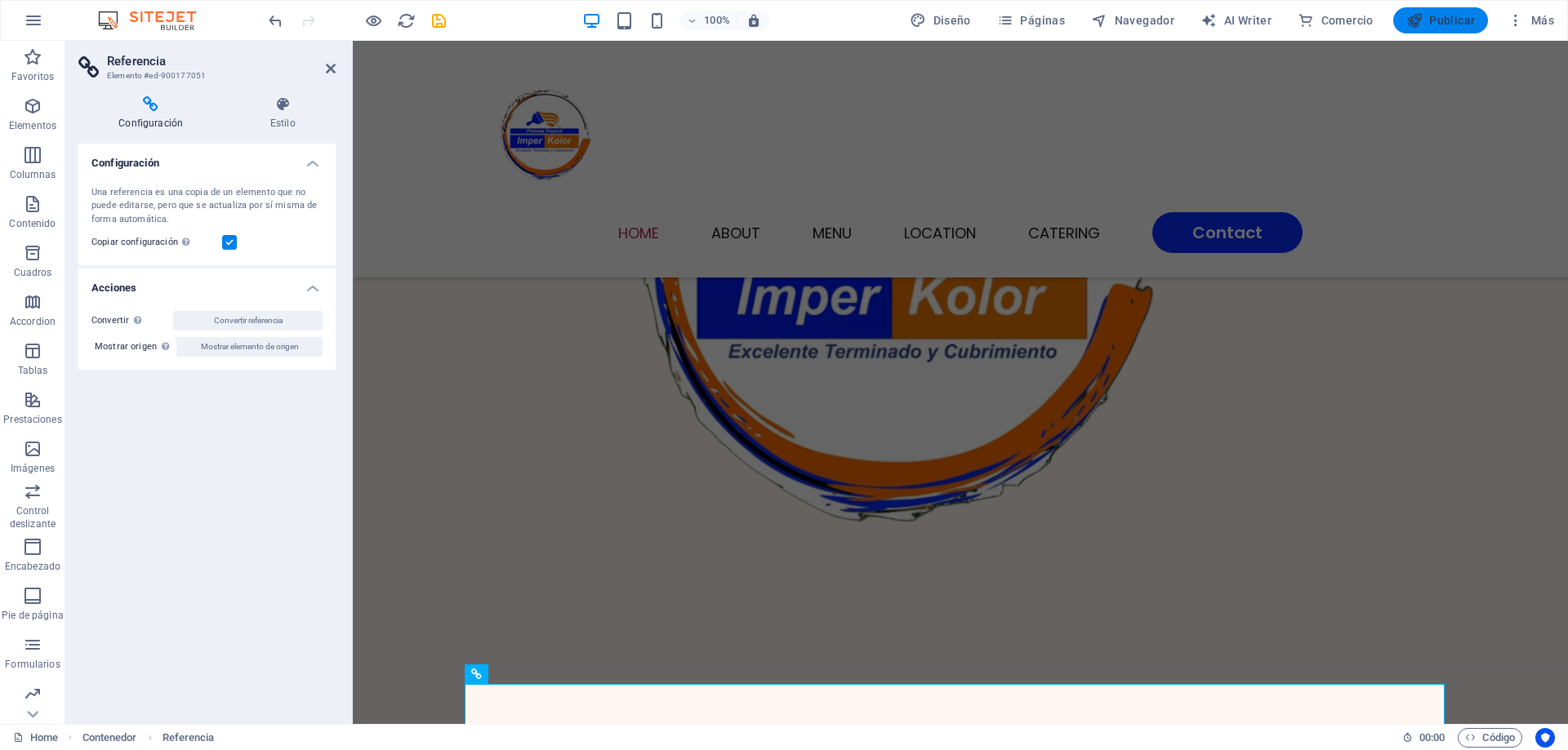
click at [1438, 16] on span "Publicar" at bounding box center [1440, 20] width 69 height 16
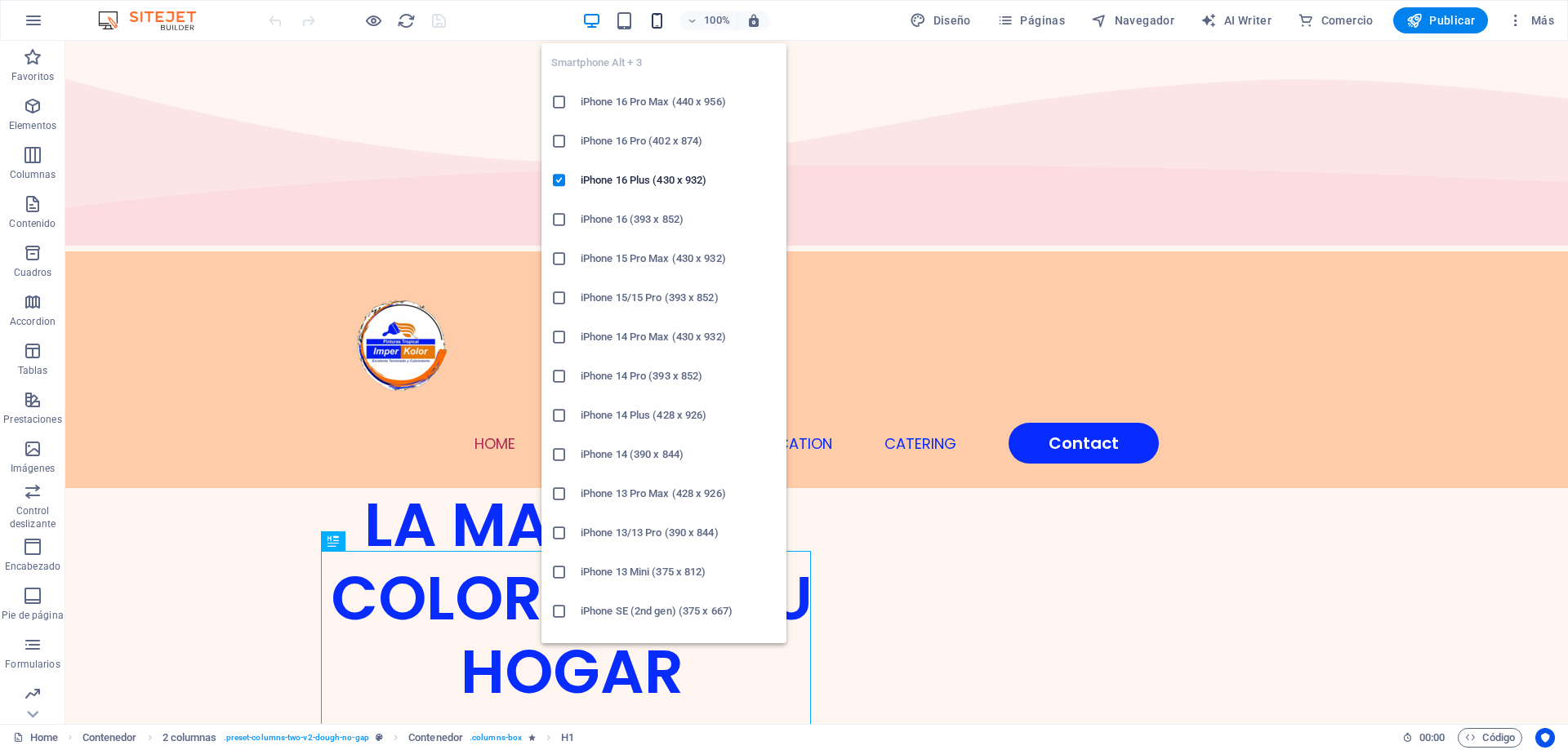
click at [654, 26] on icon "button" at bounding box center [657, 21] width 19 height 19
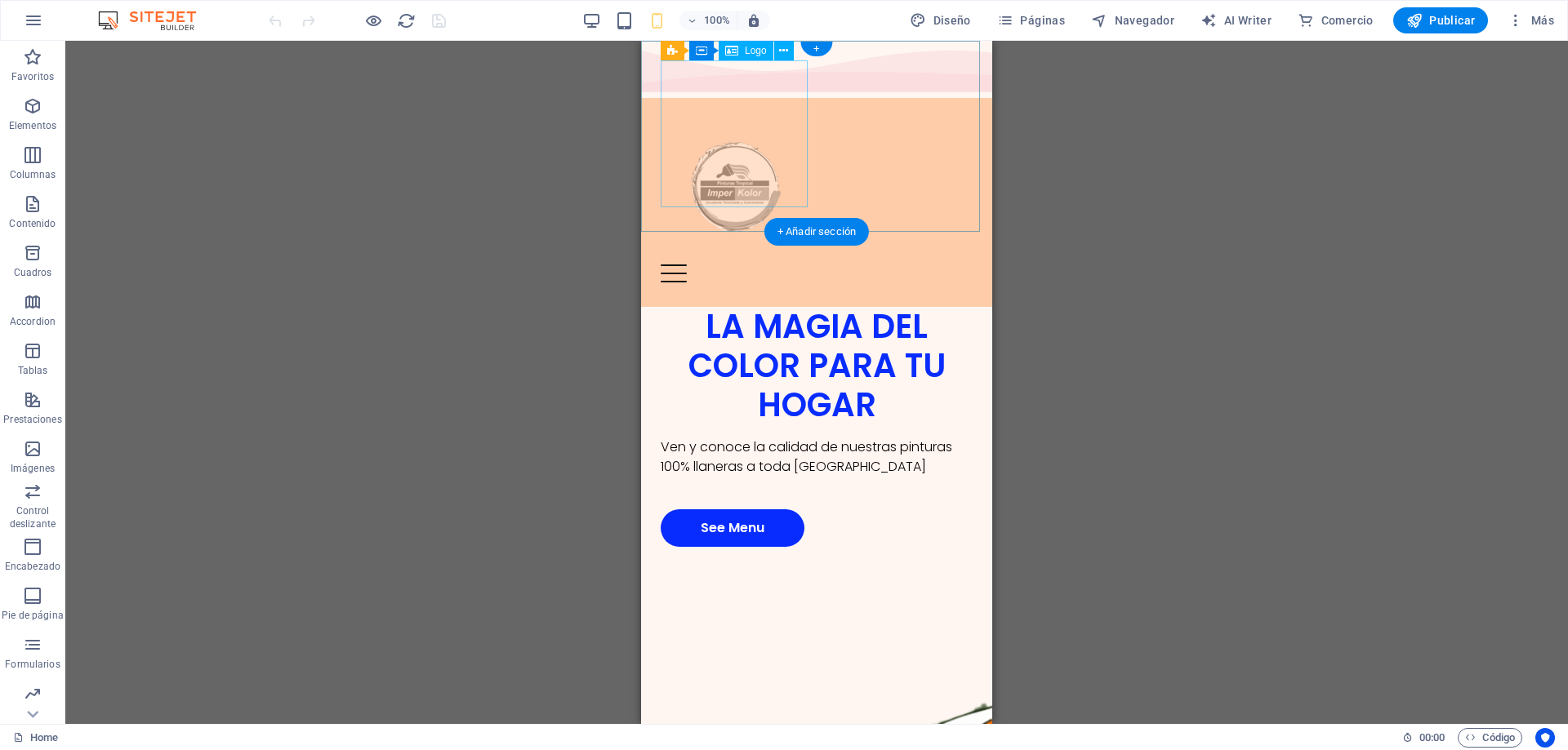
click at [750, 132] on div at bounding box center [816, 190] width 312 height 147
select select "px"
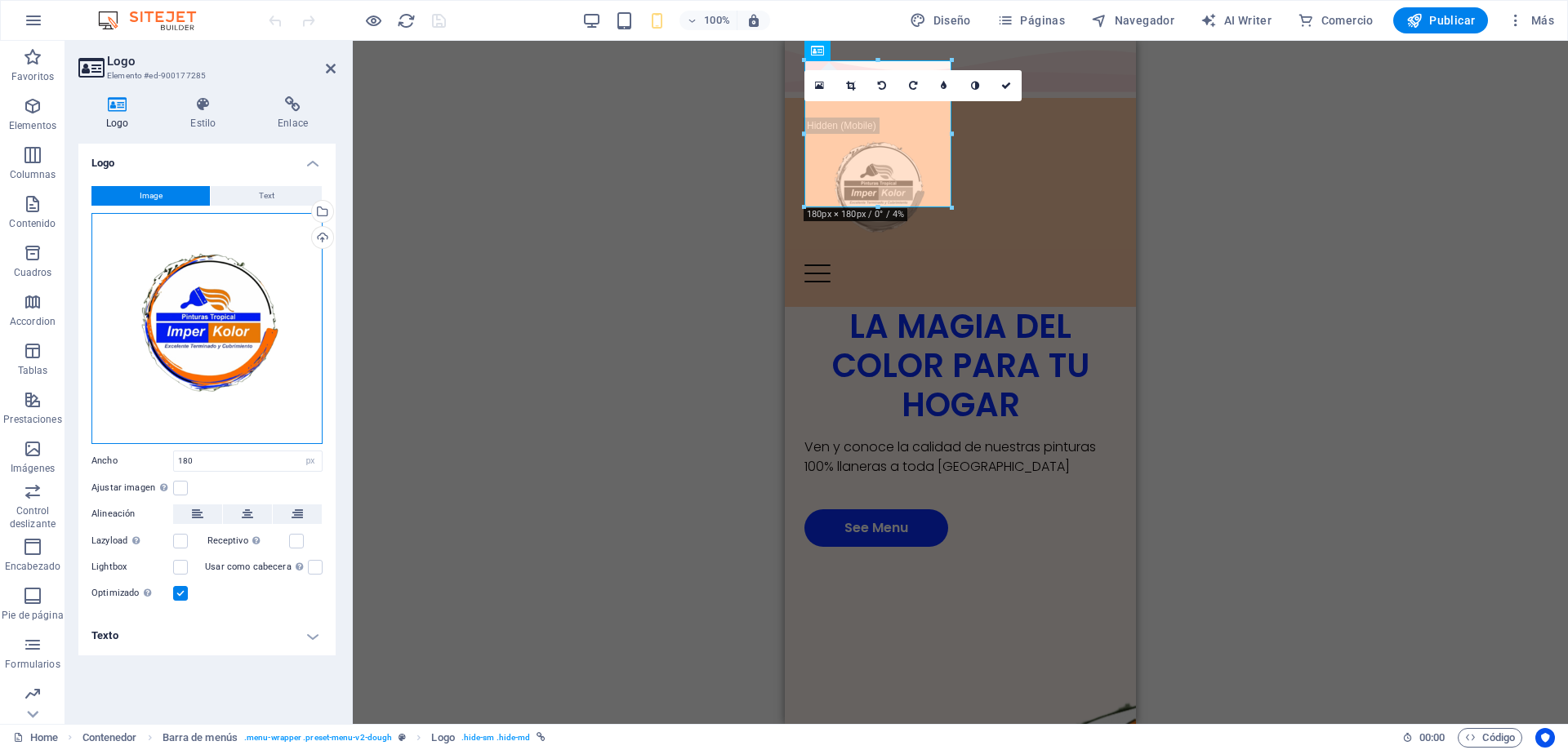
click at [205, 311] on div "Arrastra archivos aquí, haz clic para escoger archivos o selecciona archivos de…" at bounding box center [207, 329] width 231 height 231
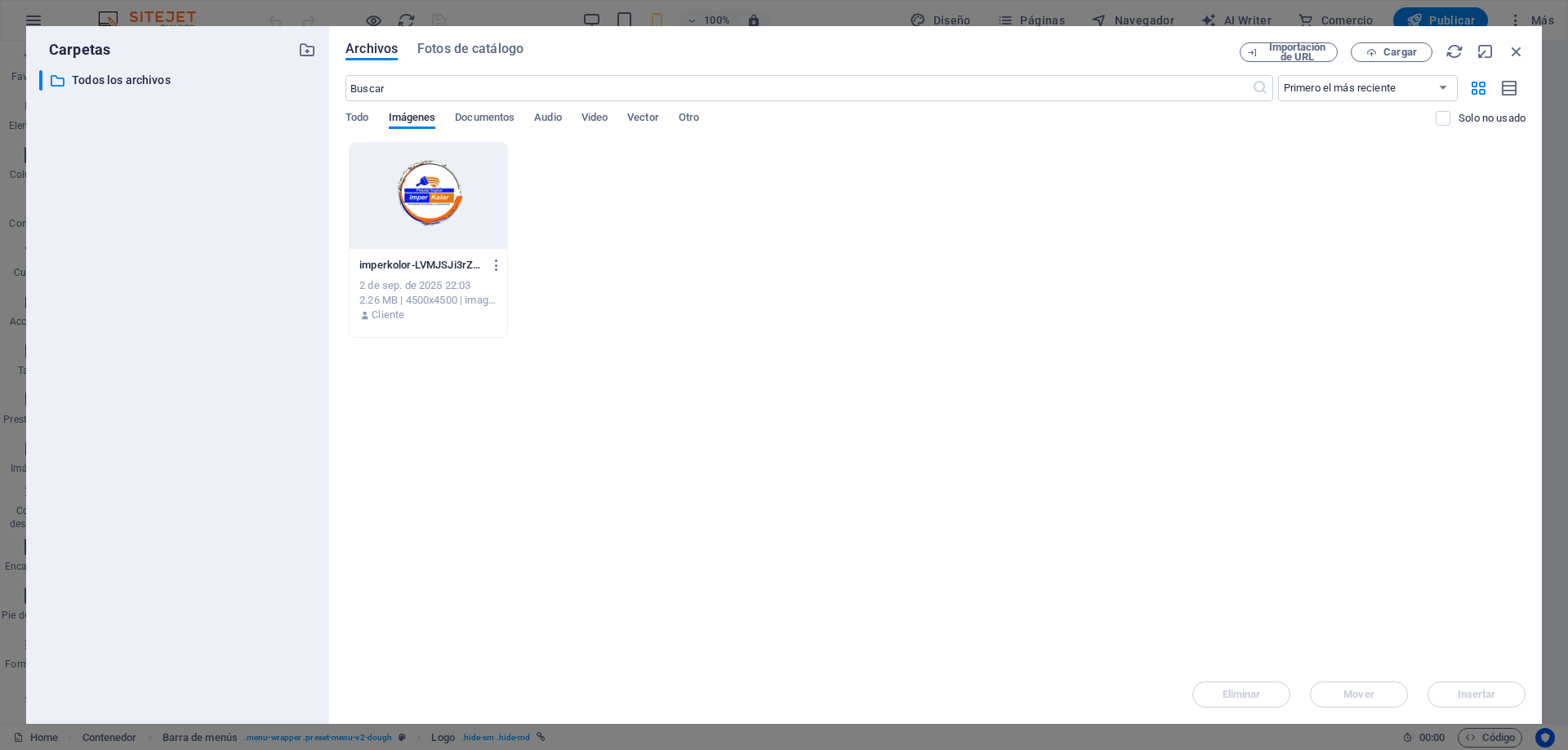
click at [399, 219] on div at bounding box center [428, 196] width 157 height 106
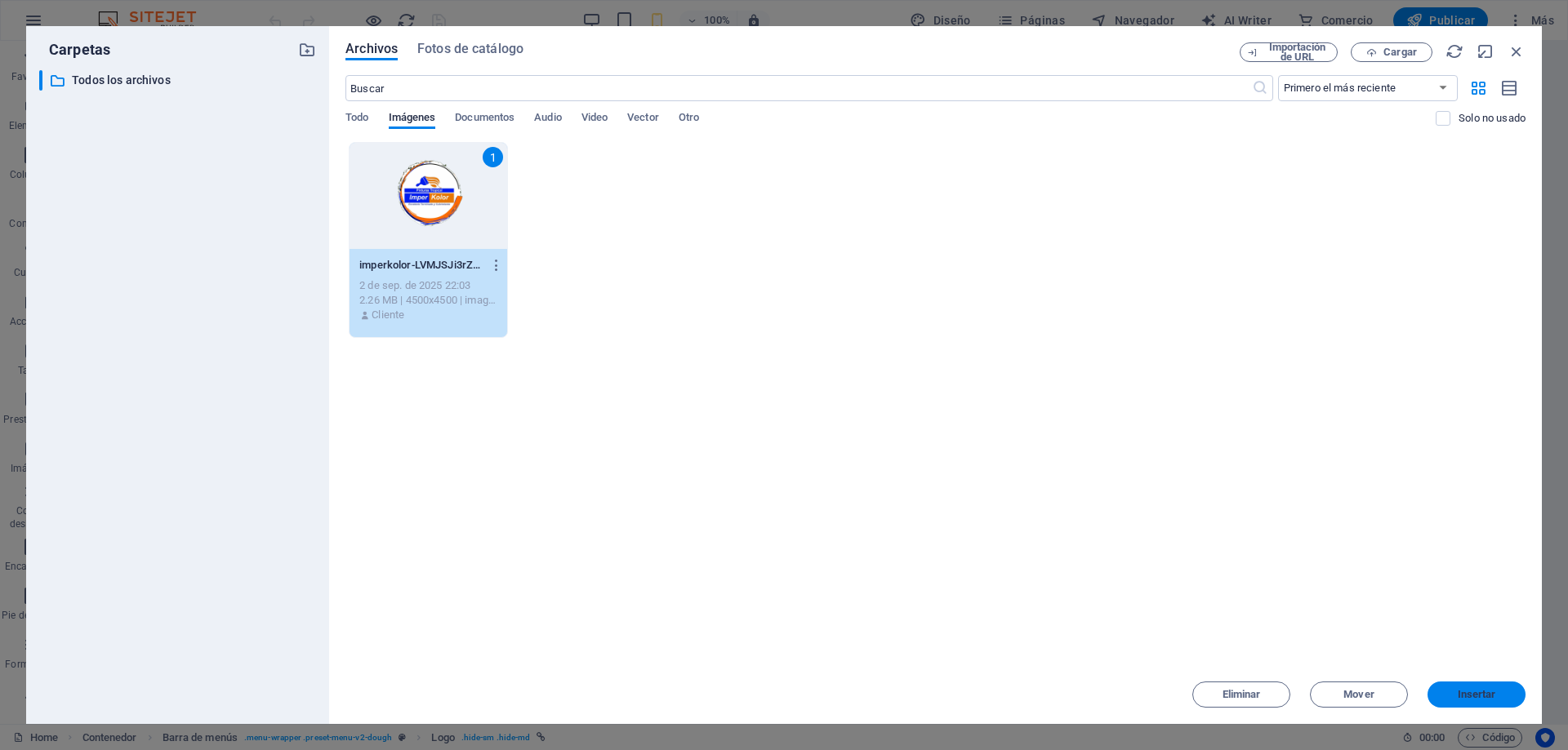
click at [1443, 691] on span "Insertar" at bounding box center [1476, 695] width 85 height 9
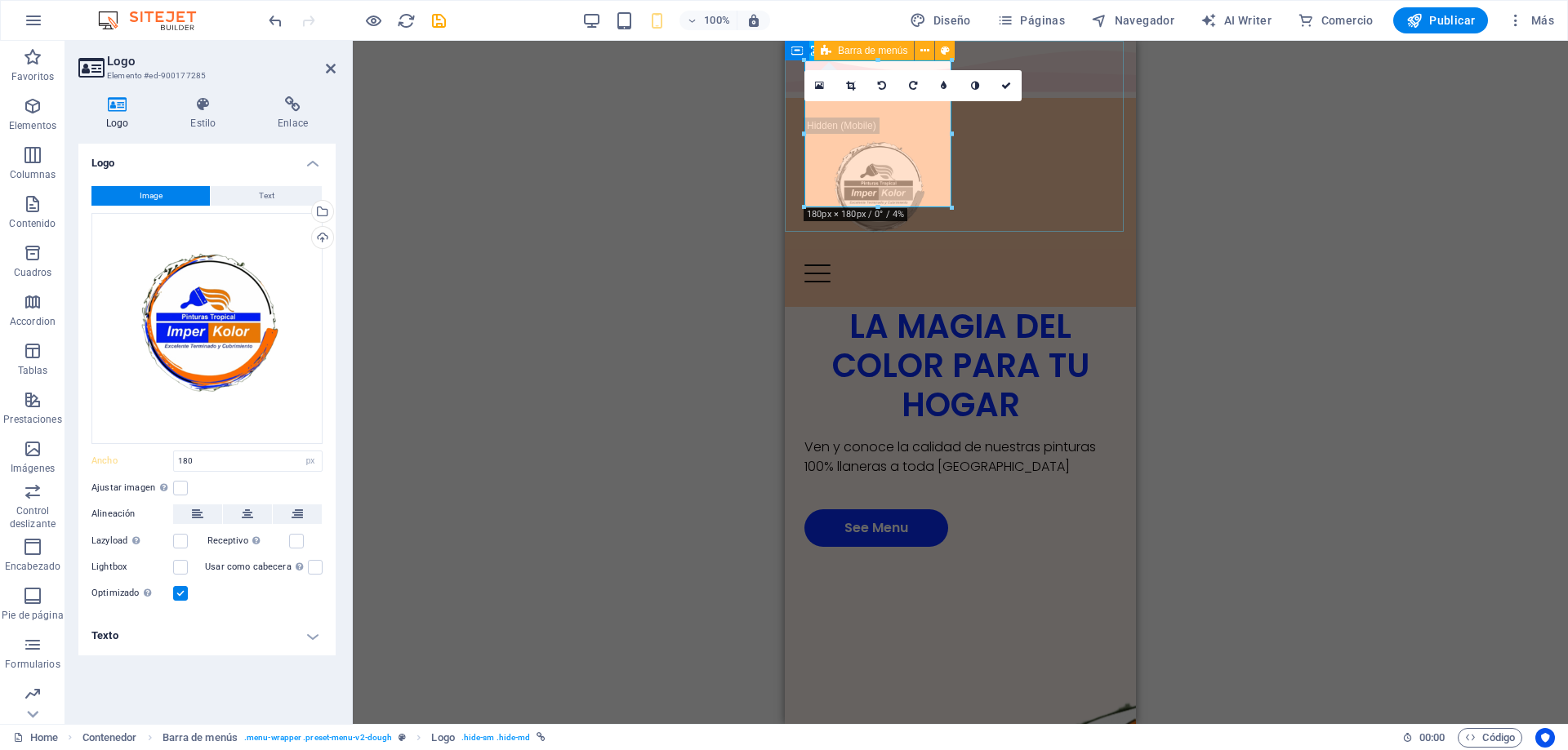
click at [1022, 207] on div "Home About Menu Location Catering Contact" at bounding box center [960, 202] width 351 height 209
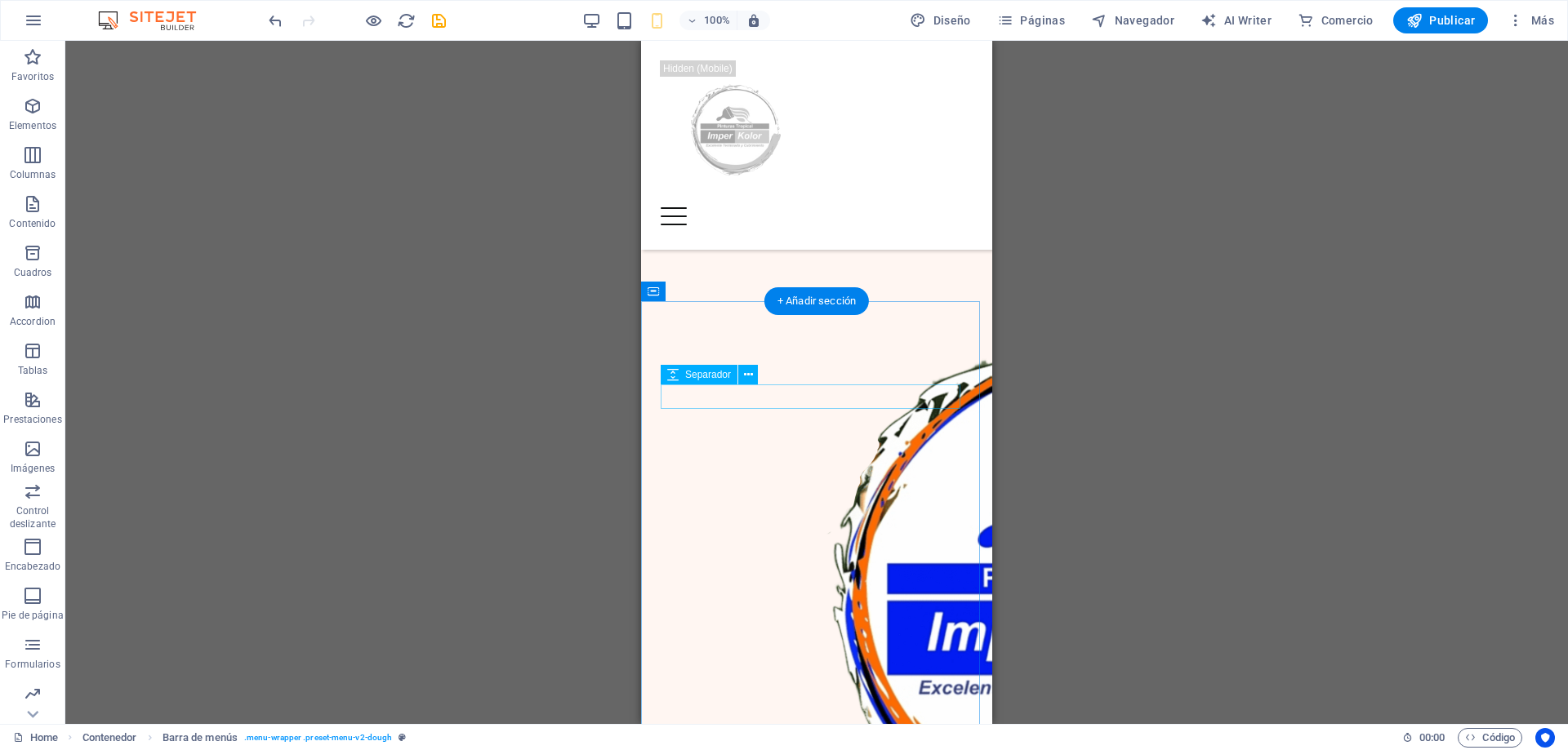
scroll to position [980, 0]
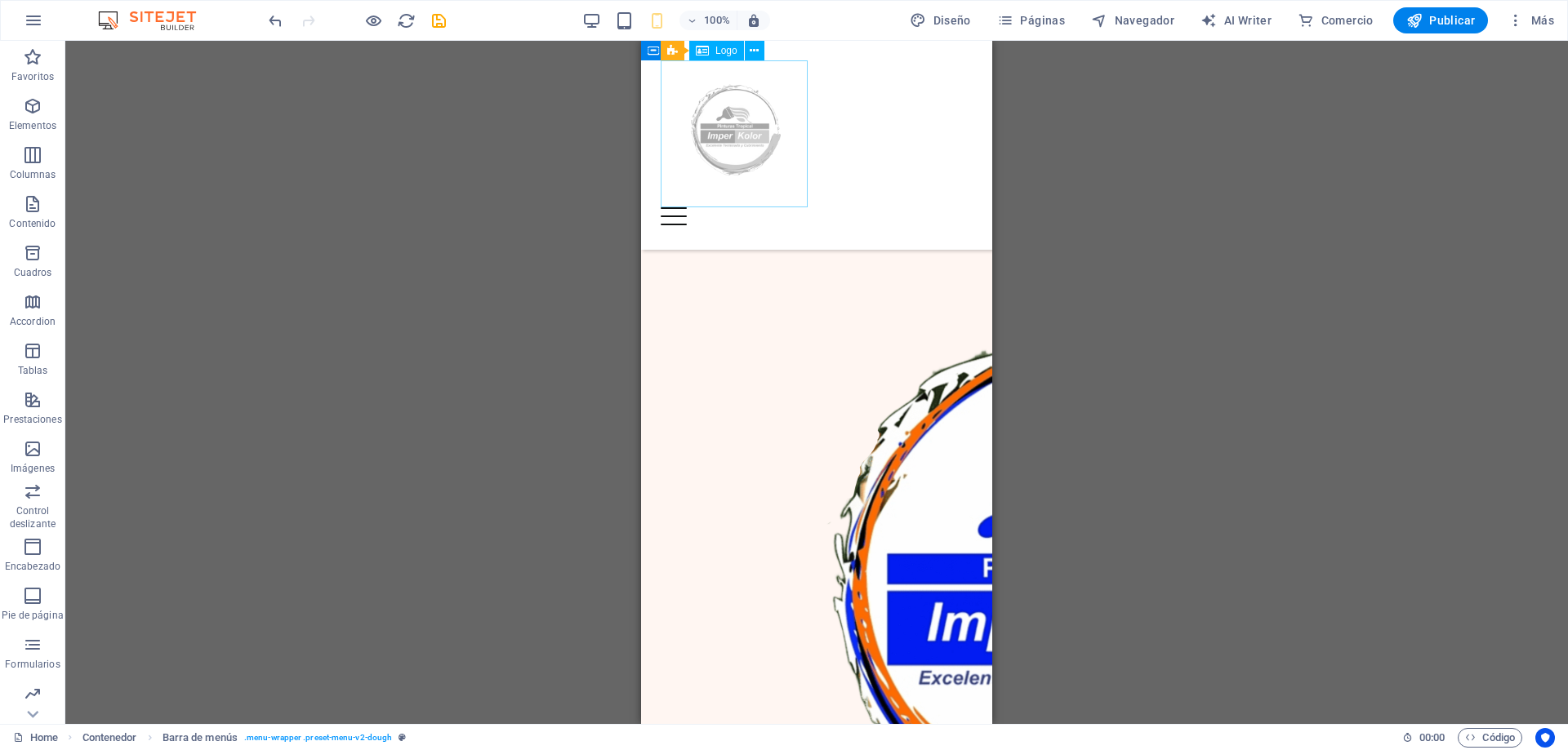
click at [747, 137] on div at bounding box center [816, 134] width 312 height 147
select select "px"
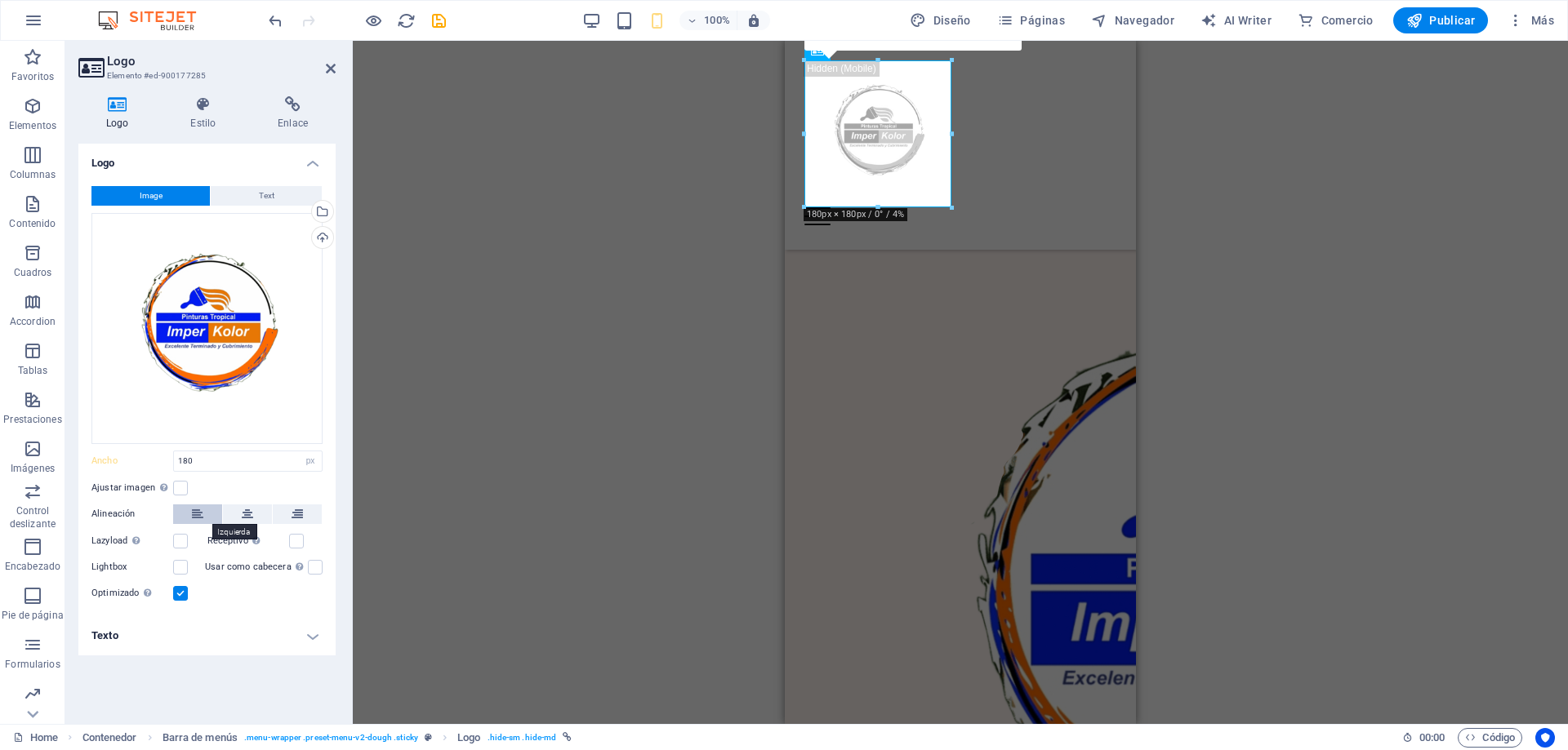
click at [195, 519] on icon at bounding box center [198, 514] width 11 height 20
click at [175, 490] on label at bounding box center [181, 489] width 15 height 15
click at [0, 0] on input "Ajustar imagen Ajustar imagen automáticamente a un ancho y alto fijo" at bounding box center [0, 0] width 0 height 0
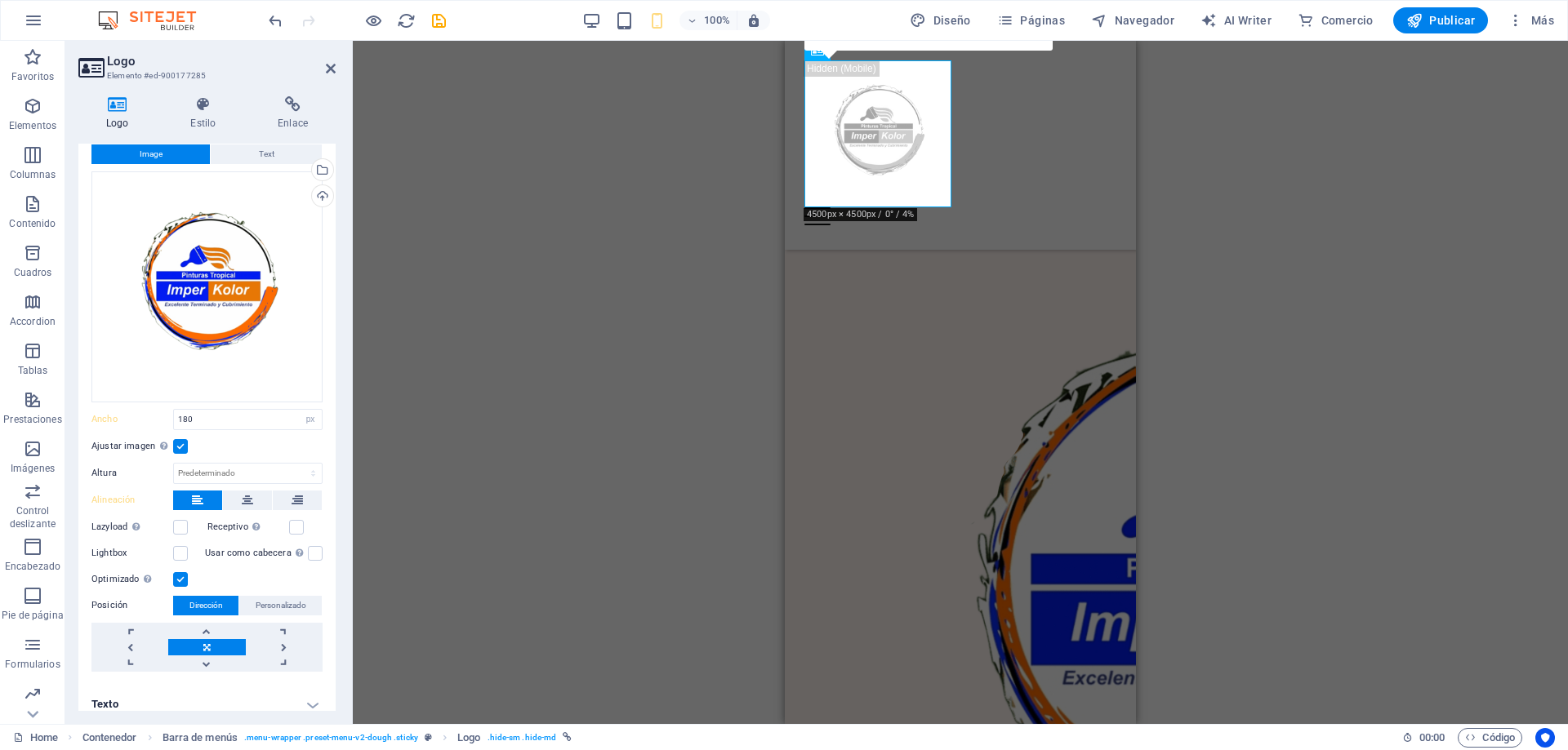
scroll to position [51, 0]
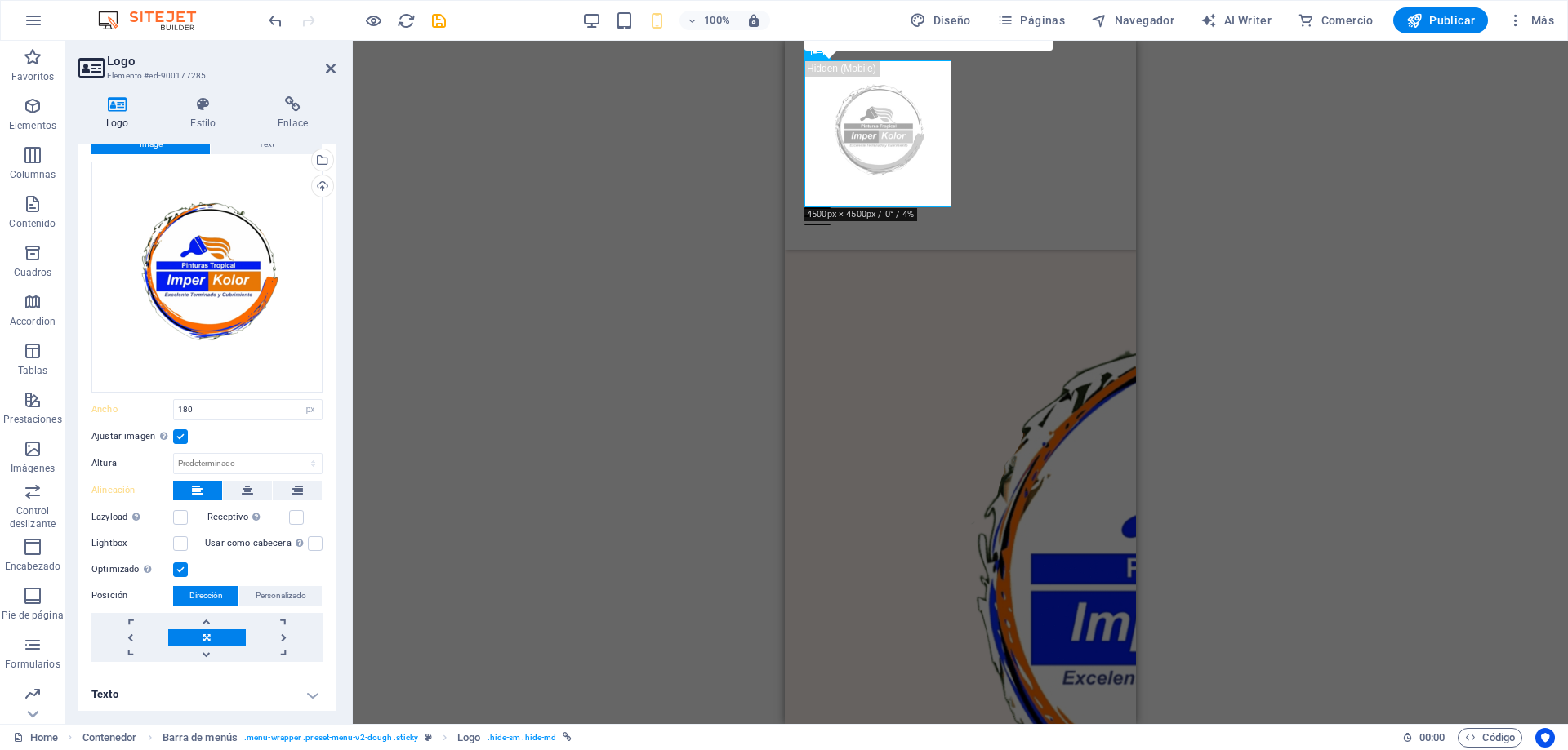
click at [208, 634] on link at bounding box center [206, 637] width 77 height 16
click at [134, 634] on link at bounding box center [130, 637] width 77 height 16
click at [212, 116] on h4 "Estilo" at bounding box center [206, 114] width 87 height 34
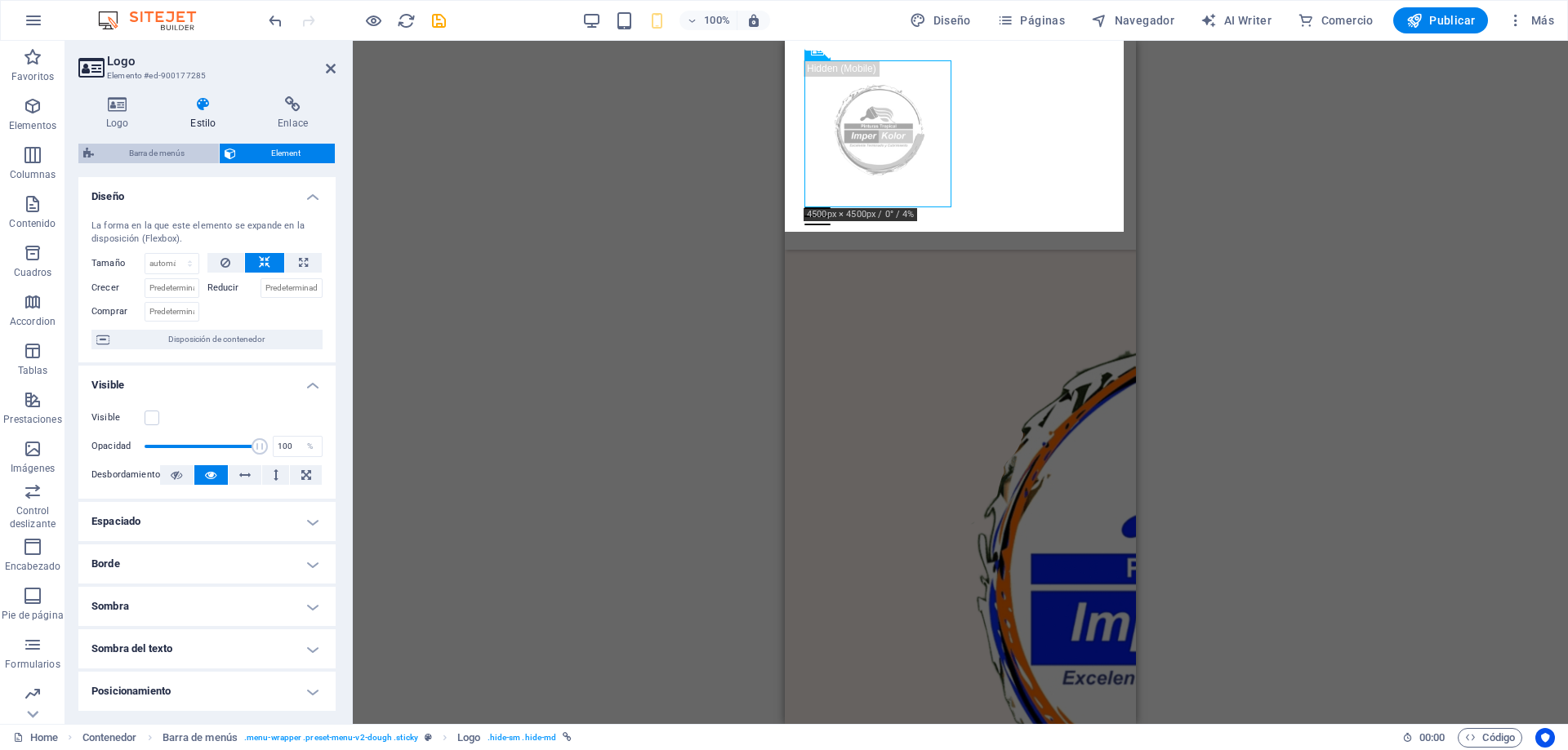
click at [175, 152] on span "Barra de menús" at bounding box center [156, 153] width 116 height 20
select select "rem"
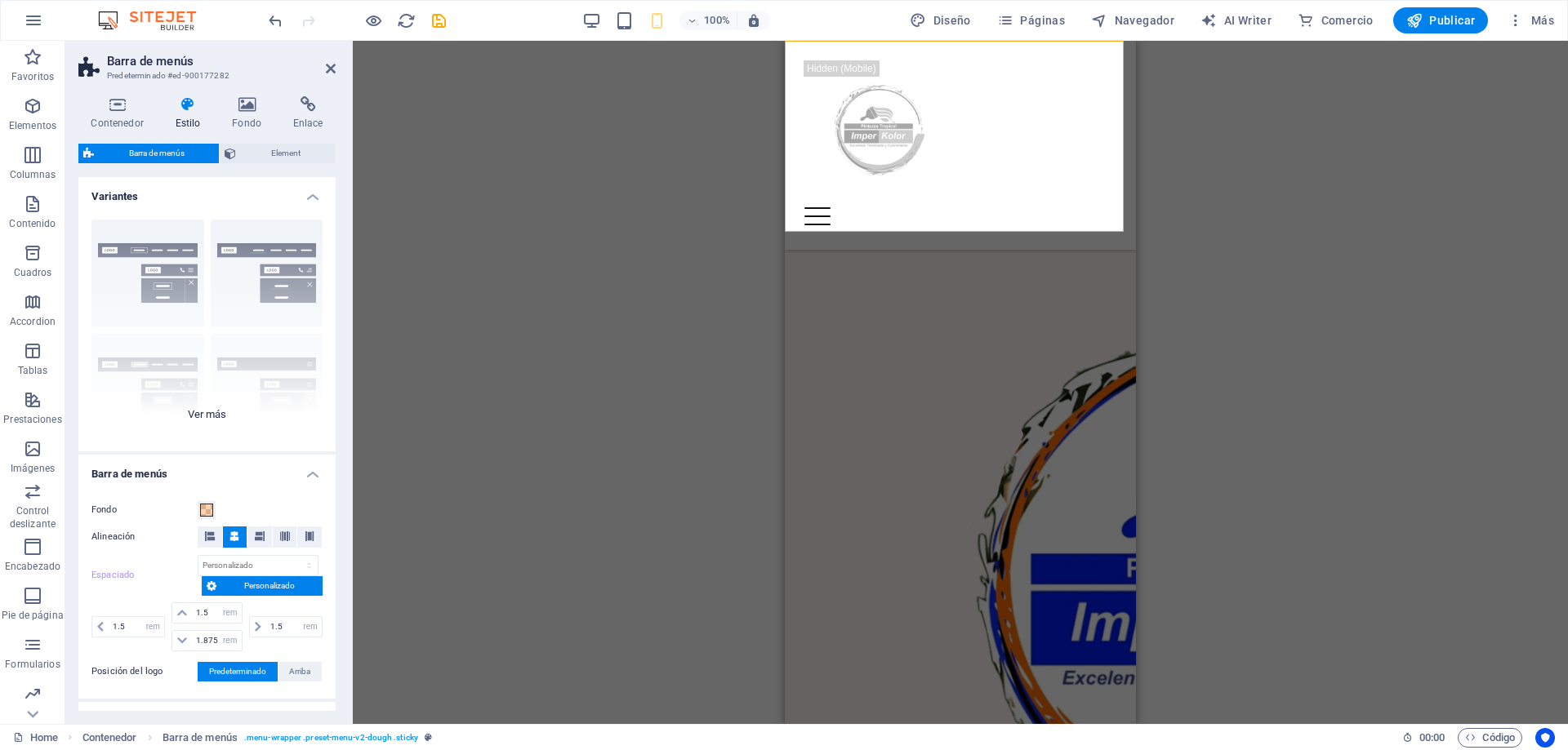
click at [277, 280] on div "Borde Centrado Predeterminado Fijo Loki Desencadenador Ancho XXL" at bounding box center [207, 329] width 258 height 245
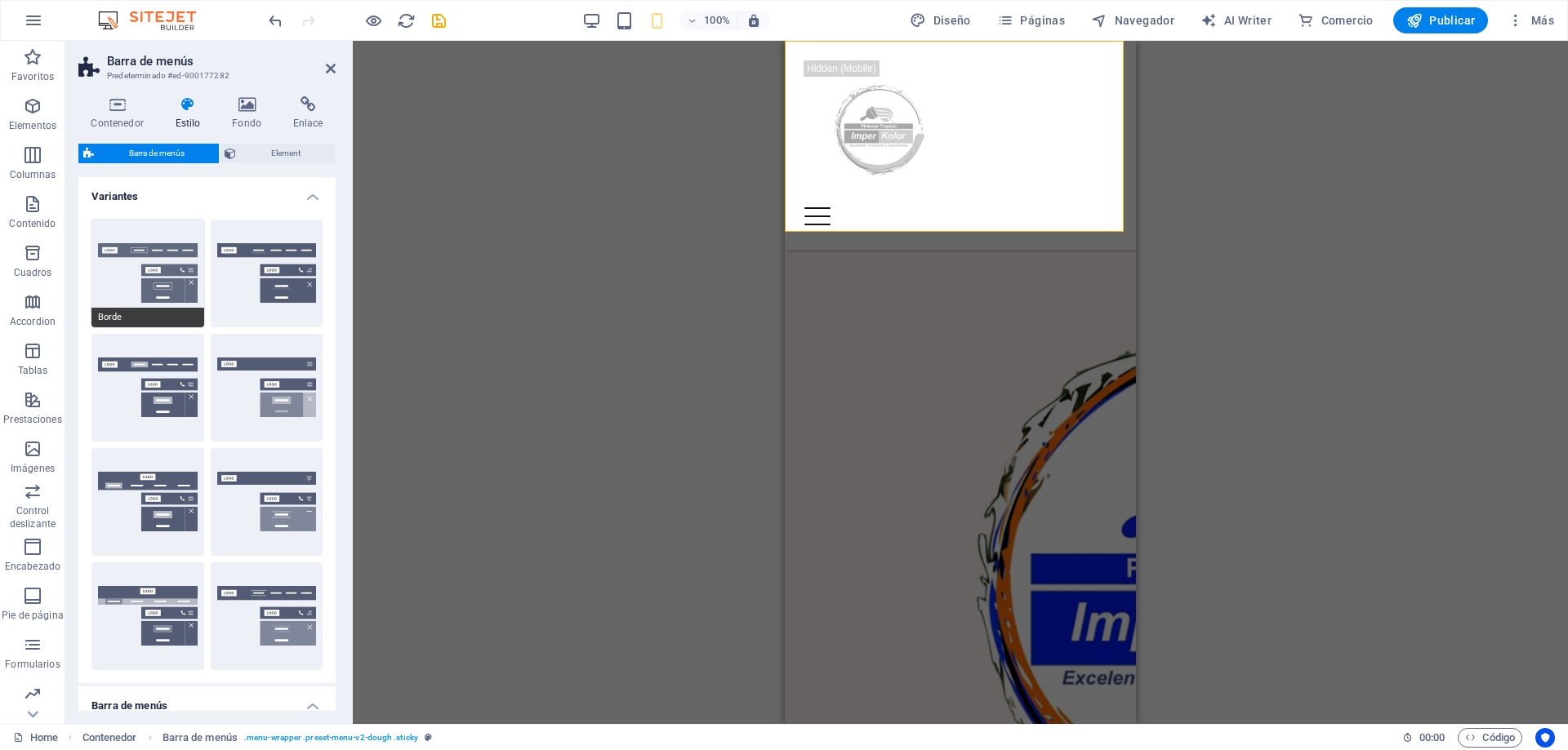
click at [151, 279] on button "Borde" at bounding box center [148, 274] width 113 height 108
type input "1"
select select "rem"
type input "1"
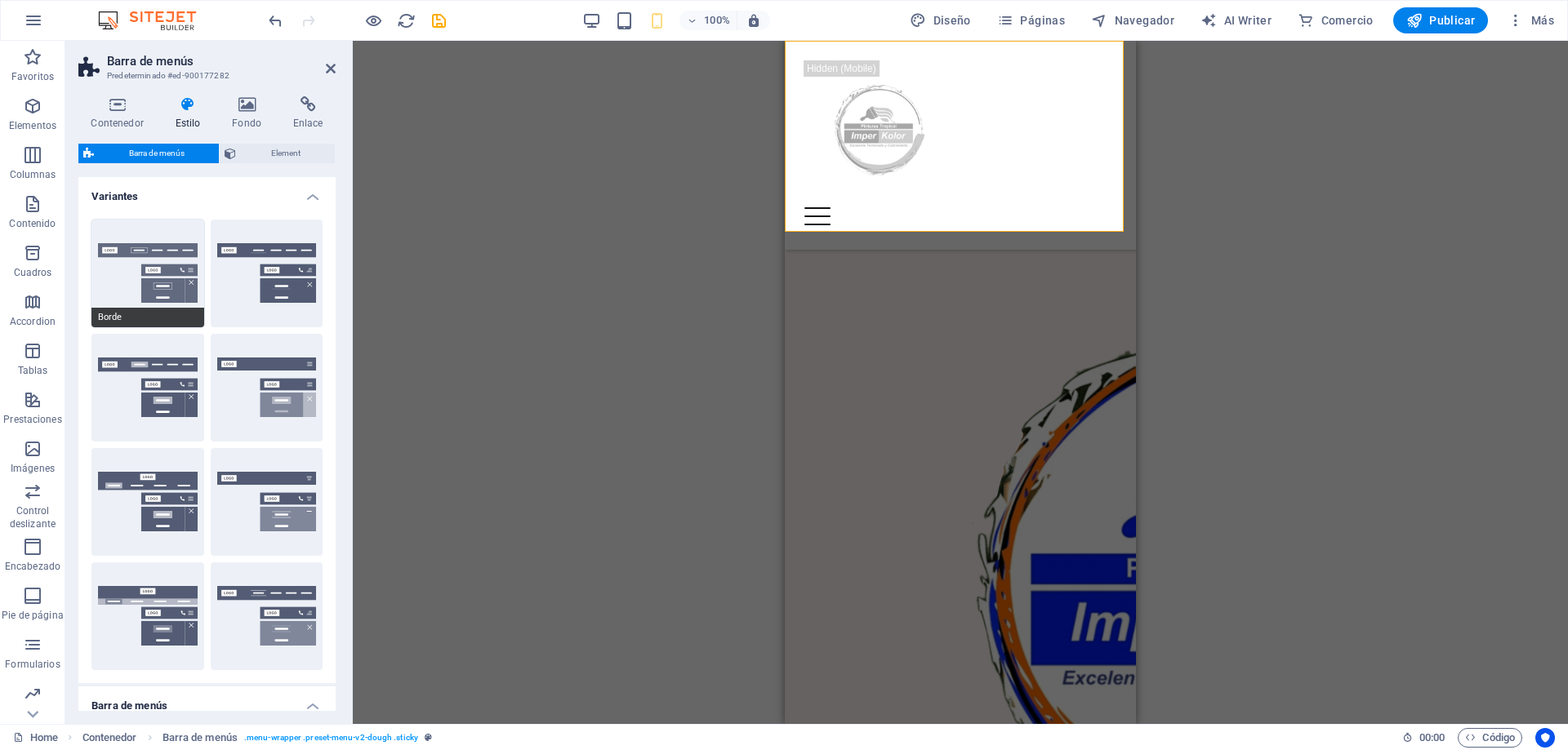
type input "1"
click at [333, 70] on icon at bounding box center [330, 69] width 9 height 13
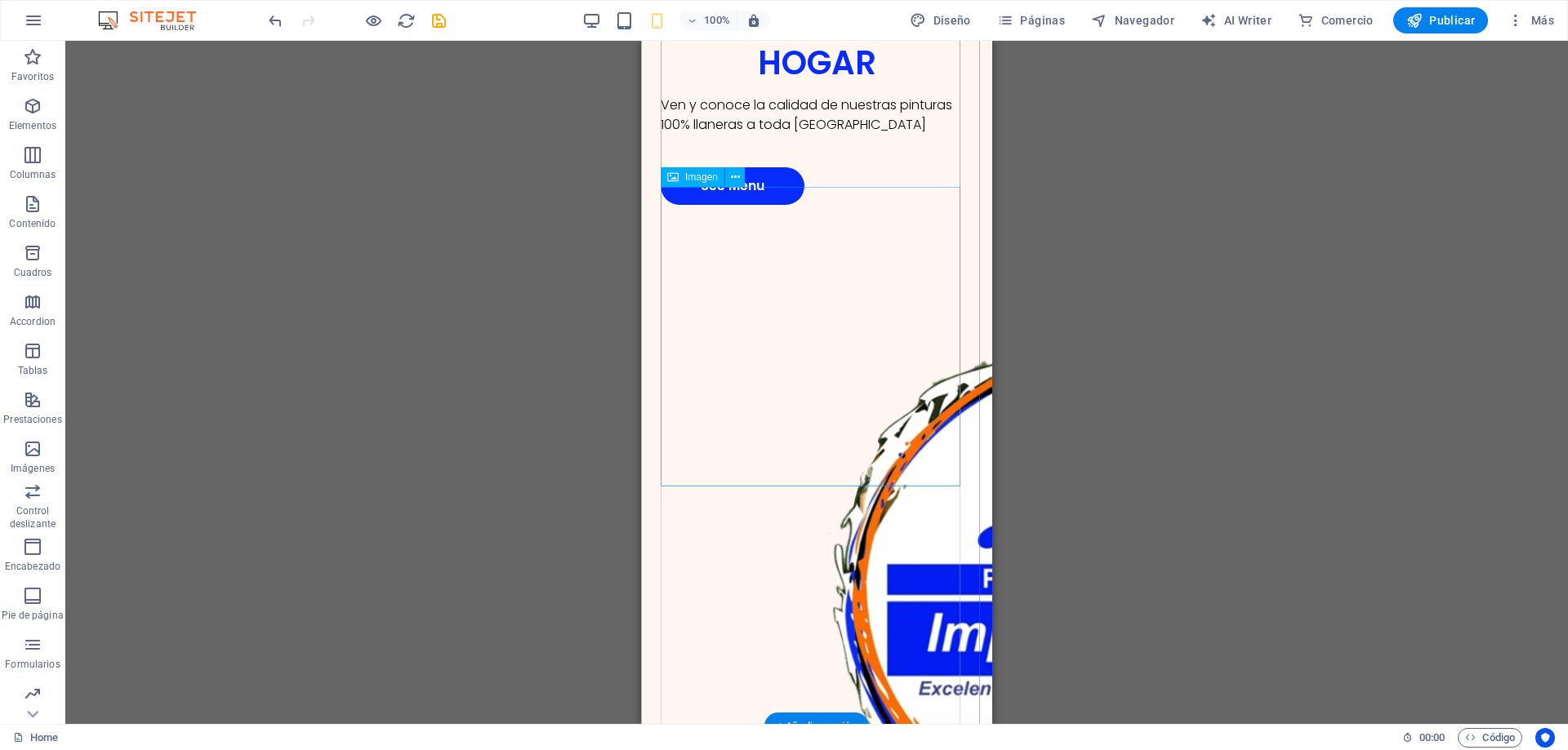
scroll to position [0, 0]
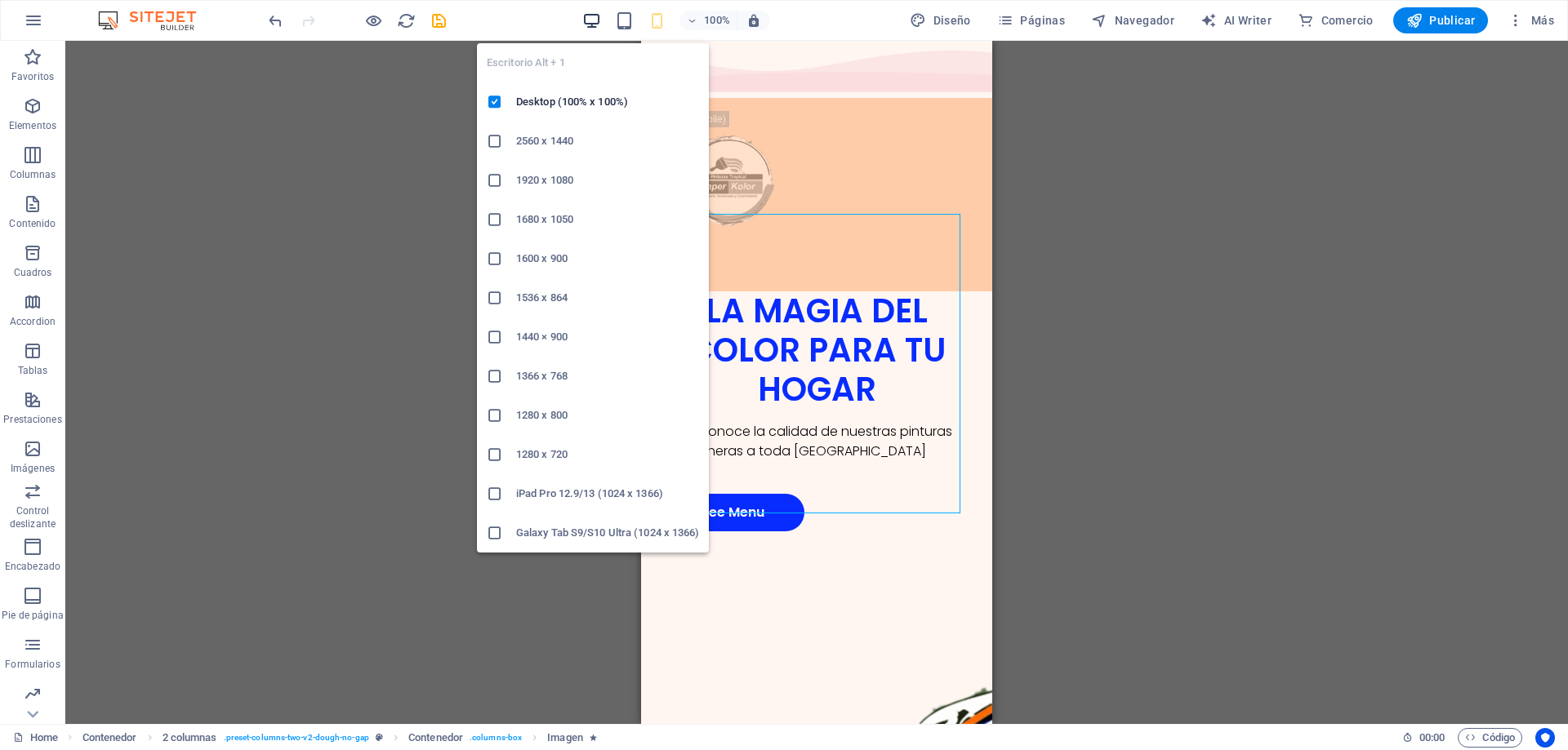
click at [597, 23] on icon "button" at bounding box center [592, 21] width 19 height 19
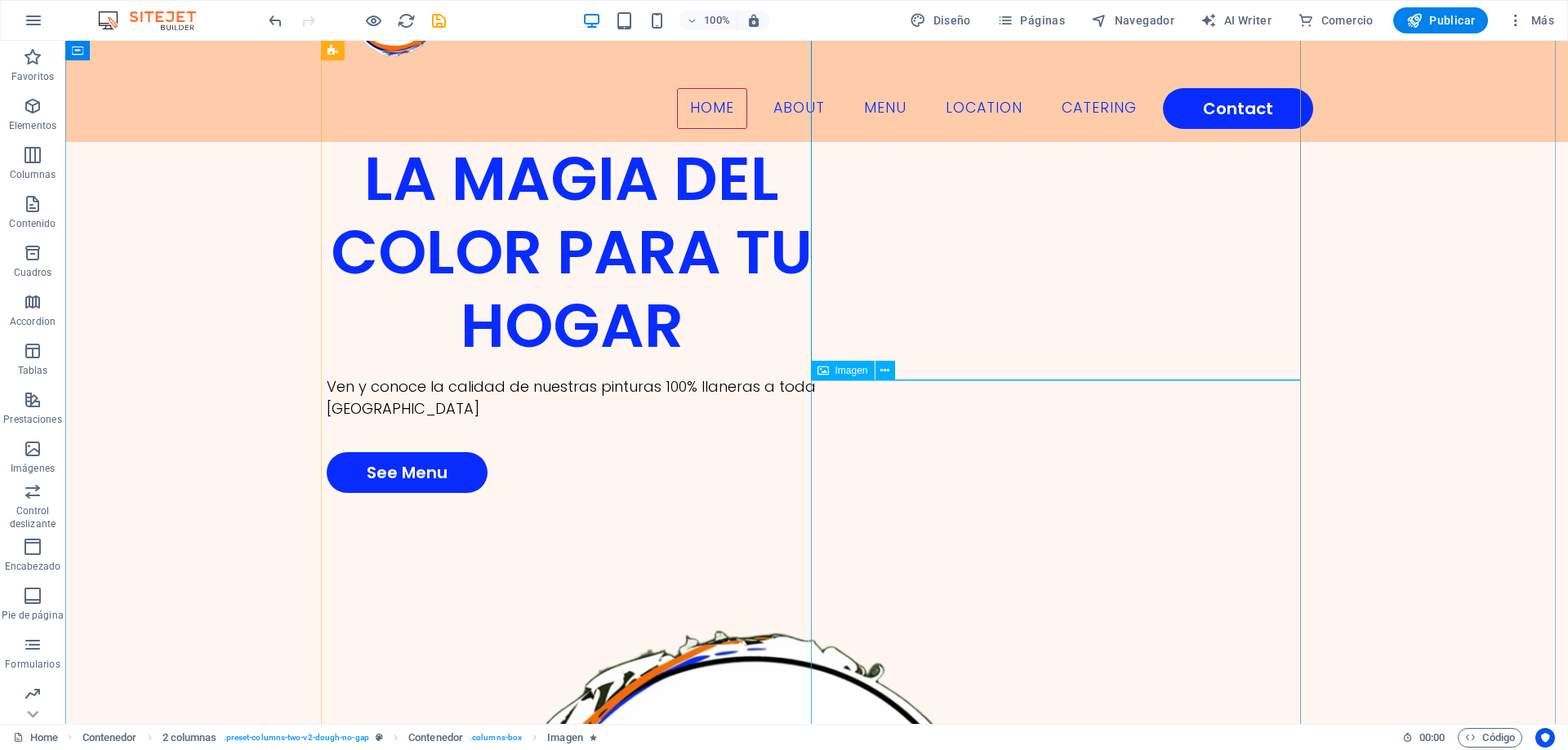
scroll to position [408, 0]
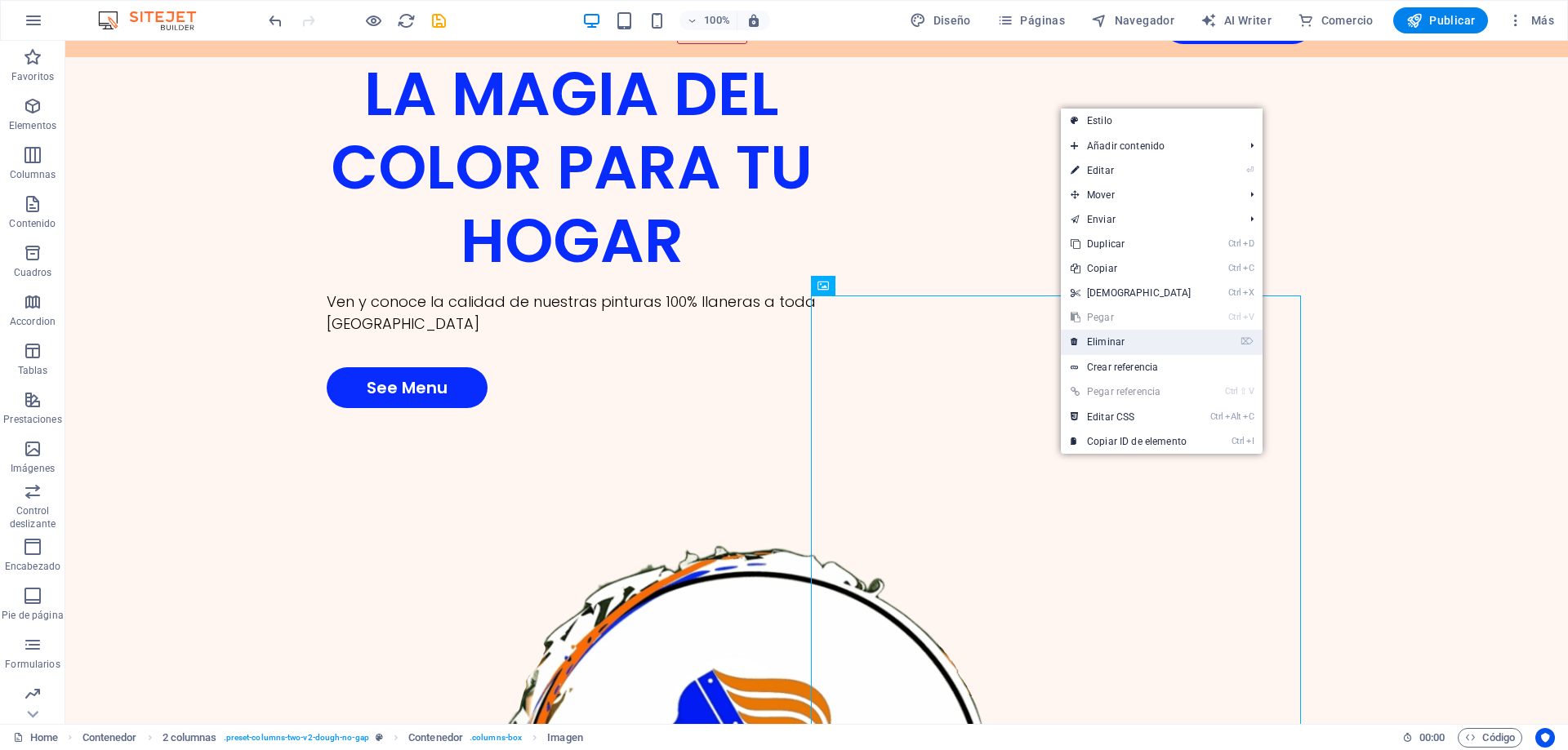
click at [1118, 346] on link "⌦ Eliminar" at bounding box center [1131, 342] width 140 height 25
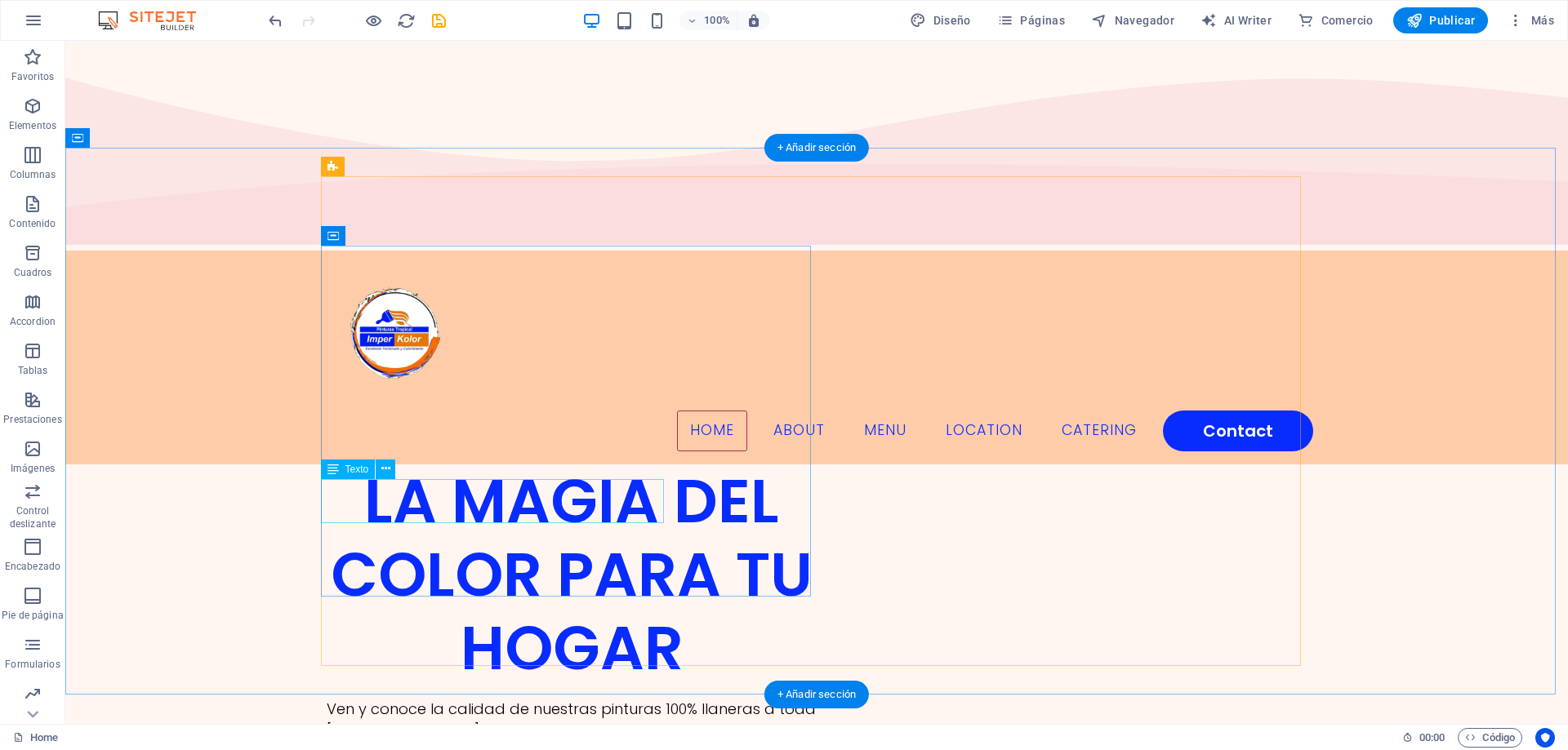
scroll to position [0, 0]
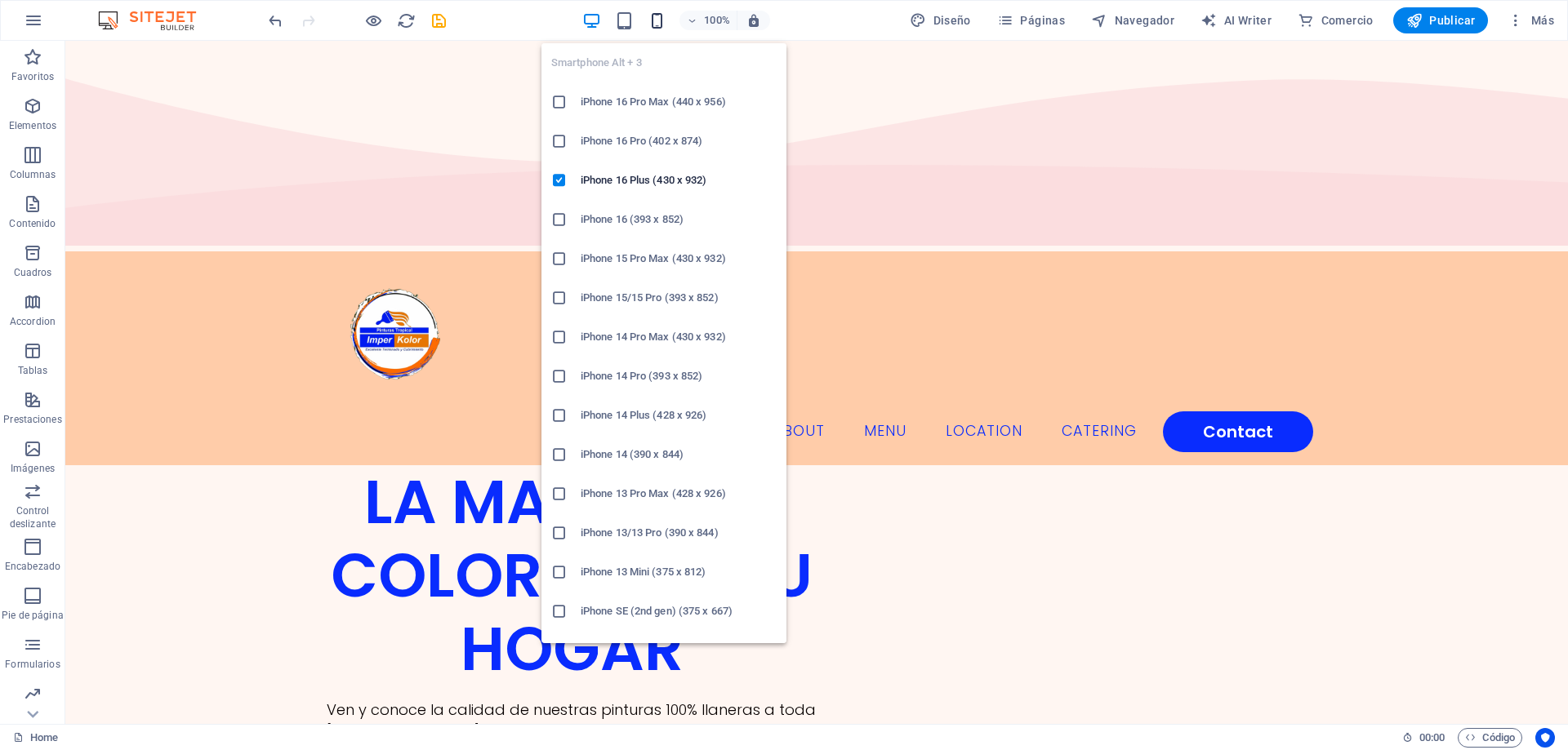
click at [660, 27] on icon "button" at bounding box center [657, 21] width 19 height 19
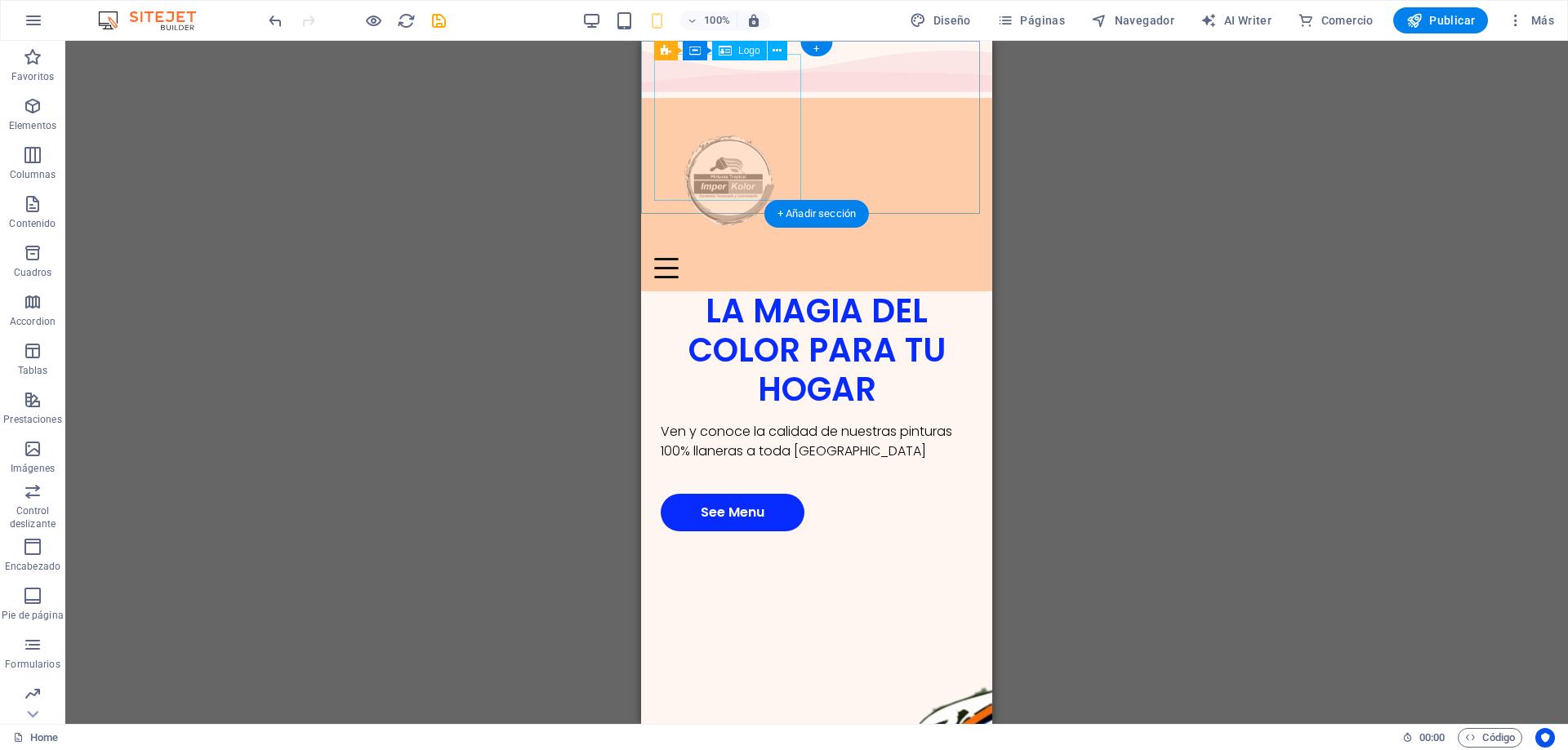
click at [727, 134] on div at bounding box center [816, 184] width 325 height 147
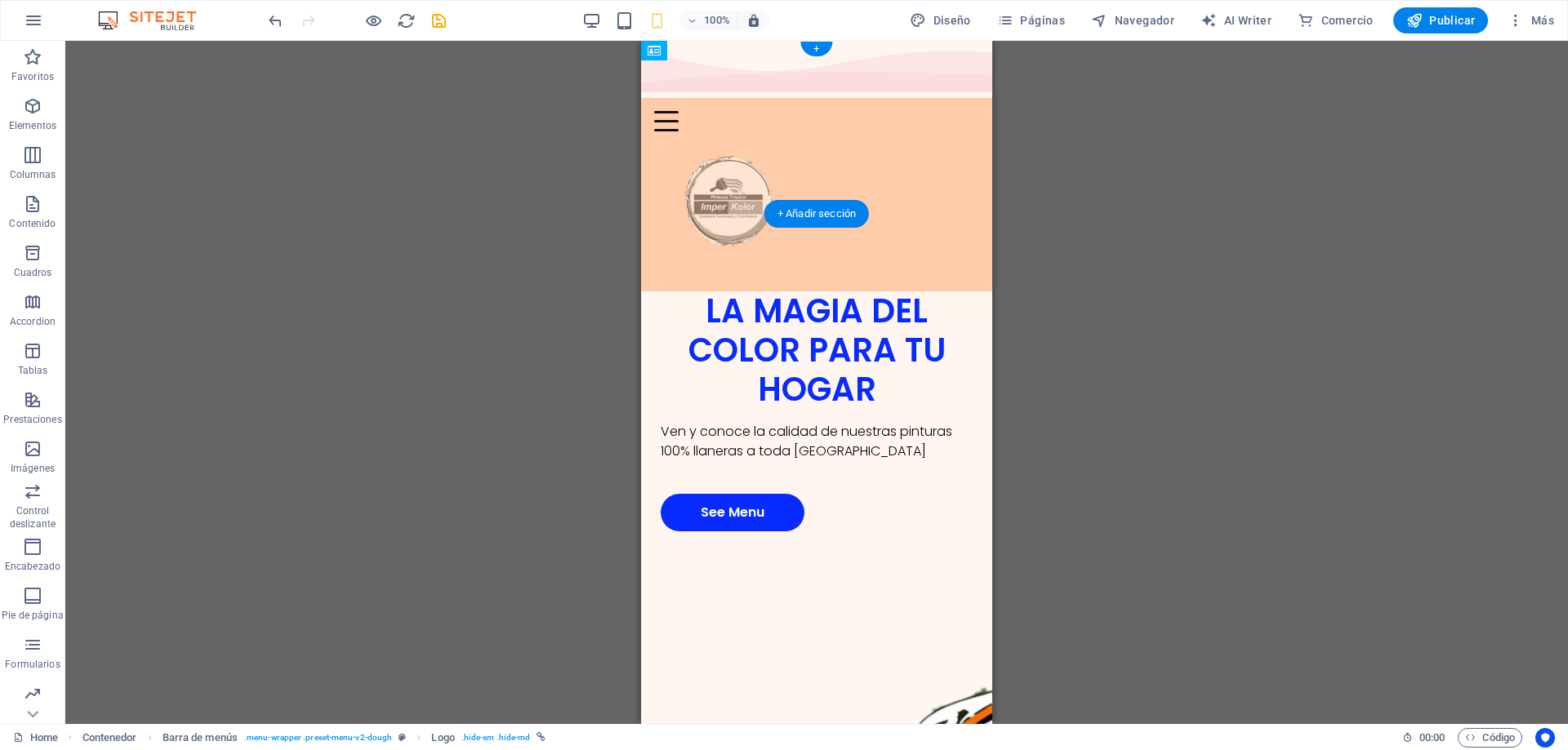
drag, startPoint x: 746, startPoint y: 130, endPoint x: 835, endPoint y: 131, distance: 89.0
drag, startPoint x: 902, startPoint y: 131, endPoint x: 732, endPoint y: 119, distance: 170.4
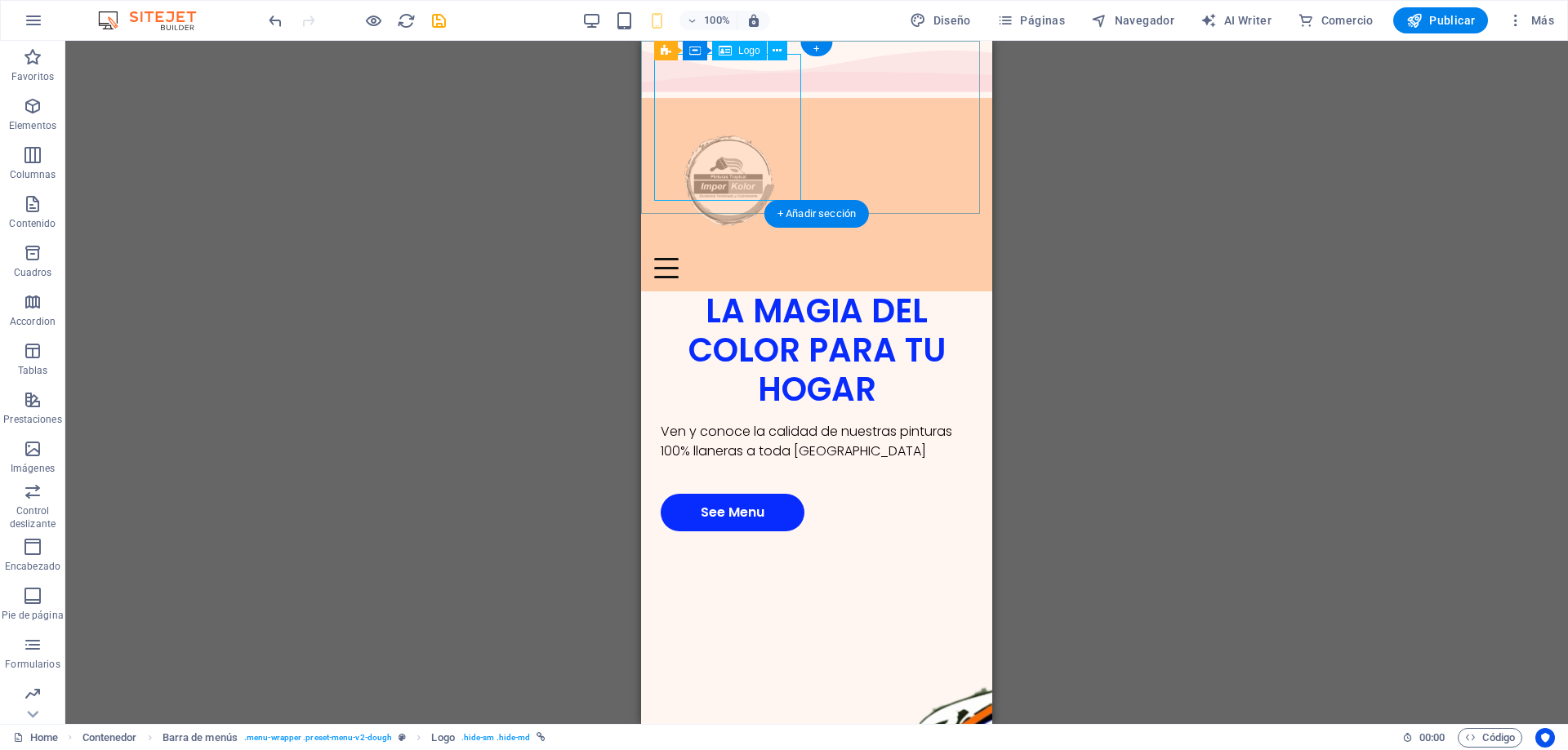
click at [745, 130] on div at bounding box center [816, 184] width 325 height 147
click at [745, 130] on div "Arrastra aquí para reemplazar el contenido existente. Si quieres crear un eleme…" at bounding box center [816, 383] width 1503 height 684
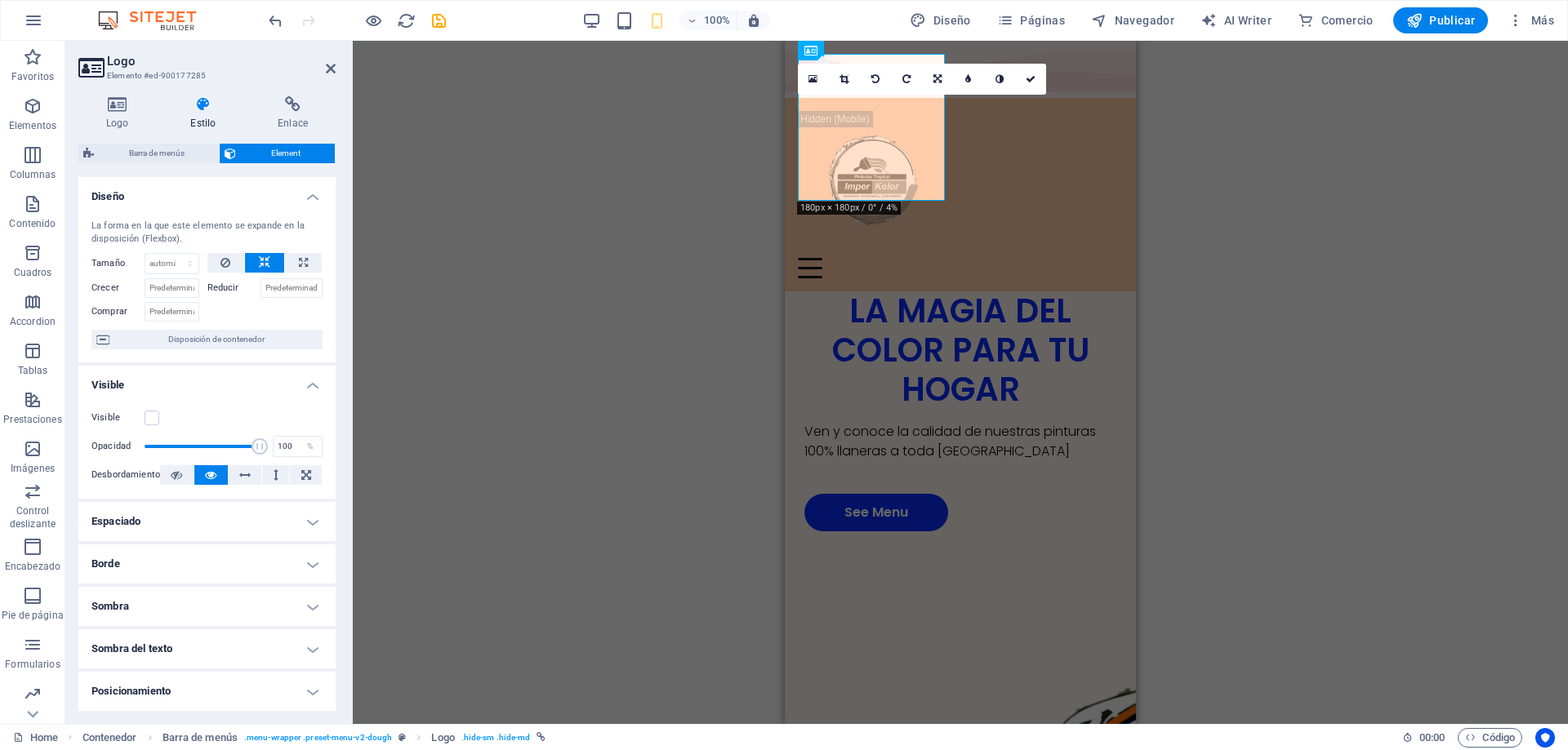
click at [498, 259] on div "Contenedor H1 Contenedor Contenedor 2 columnas Contenedor Contenedor Barra de m…" at bounding box center [960, 383] width 1215 height 684
click at [1049, 179] on div "Home About Menu Location Catering Contact" at bounding box center [960, 194] width 351 height 193
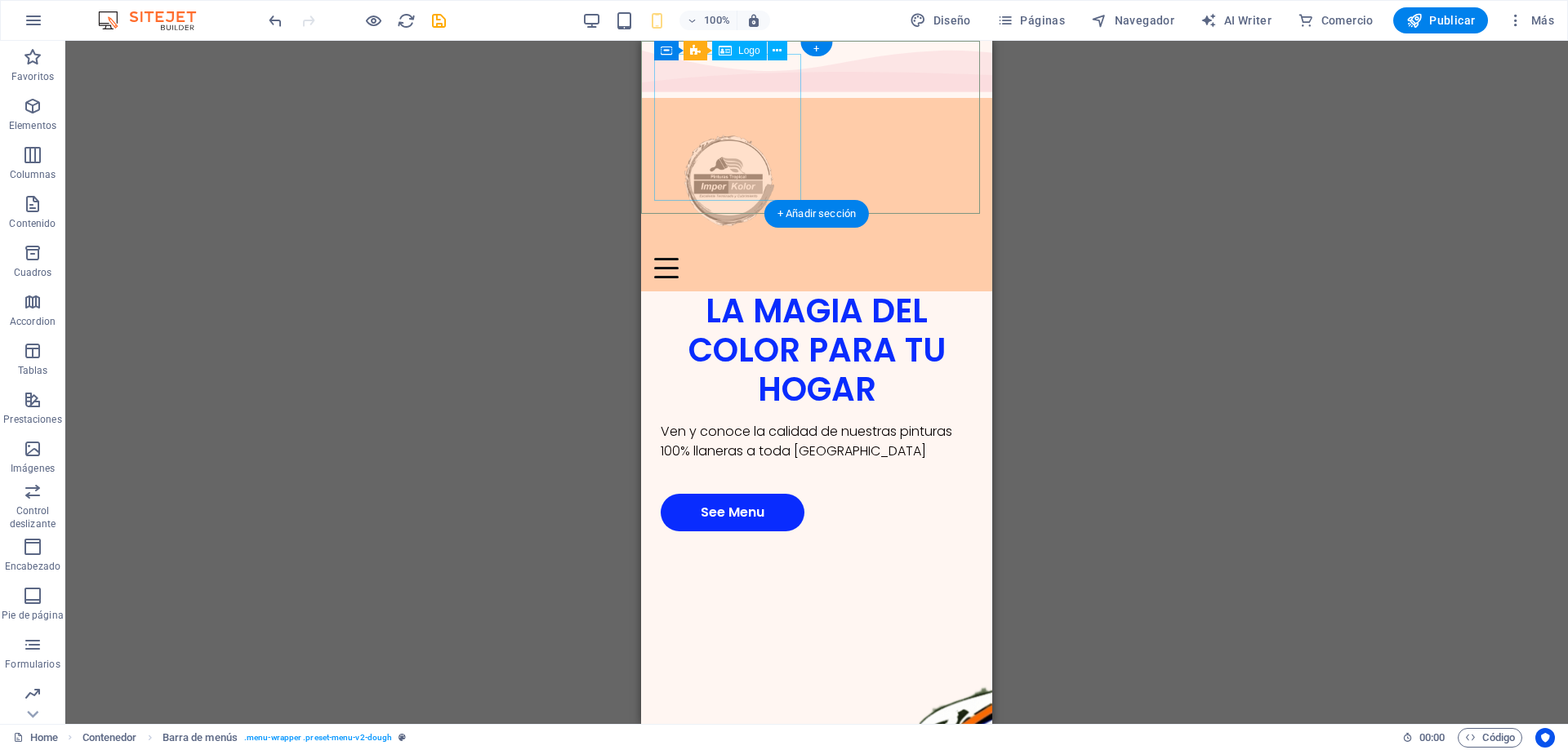
click at [737, 116] on div at bounding box center [816, 184] width 325 height 147
click at [738, 116] on div at bounding box center [816, 184] width 325 height 147
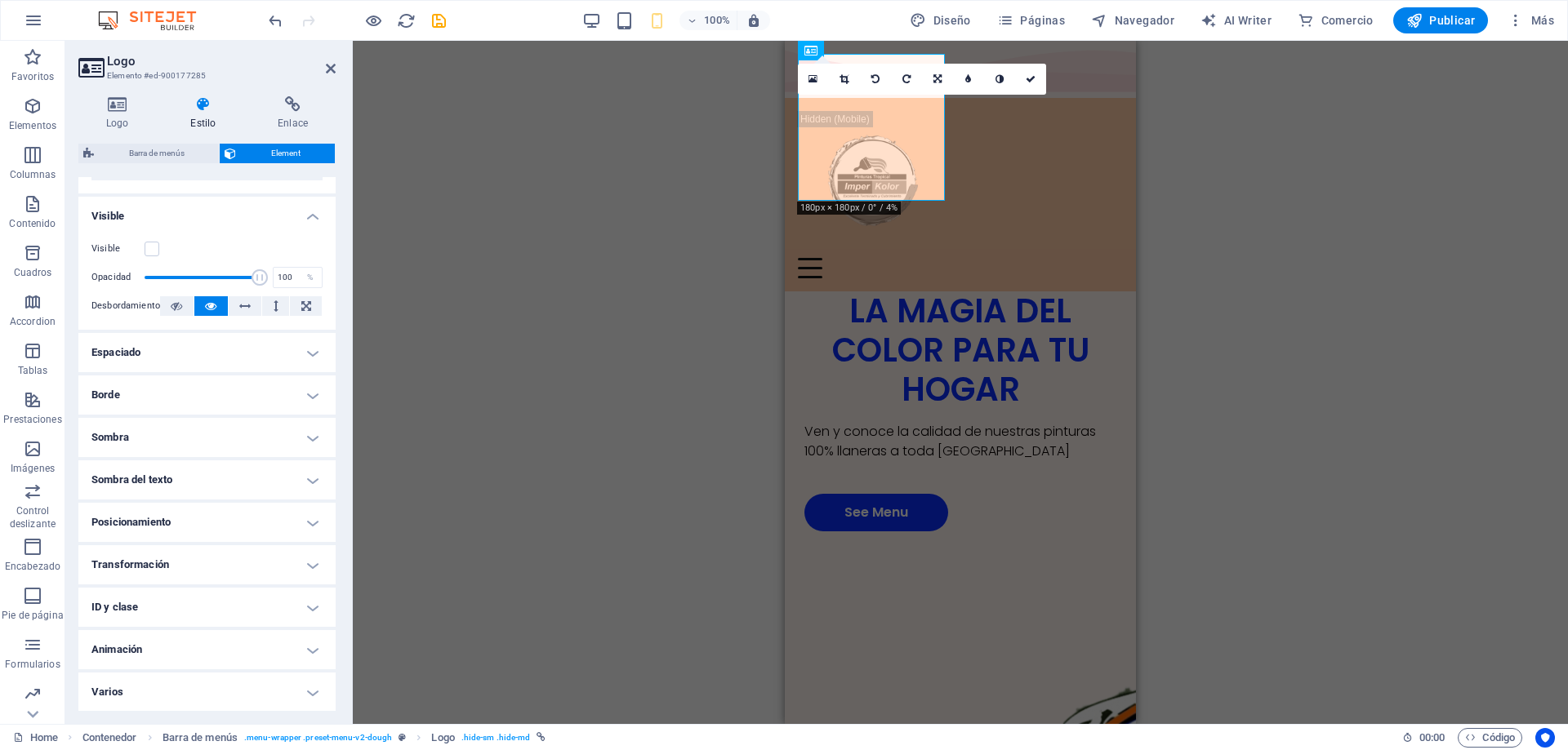
scroll to position [170, 0]
click at [240, 648] on h4 "Animación" at bounding box center [207, 649] width 258 height 39
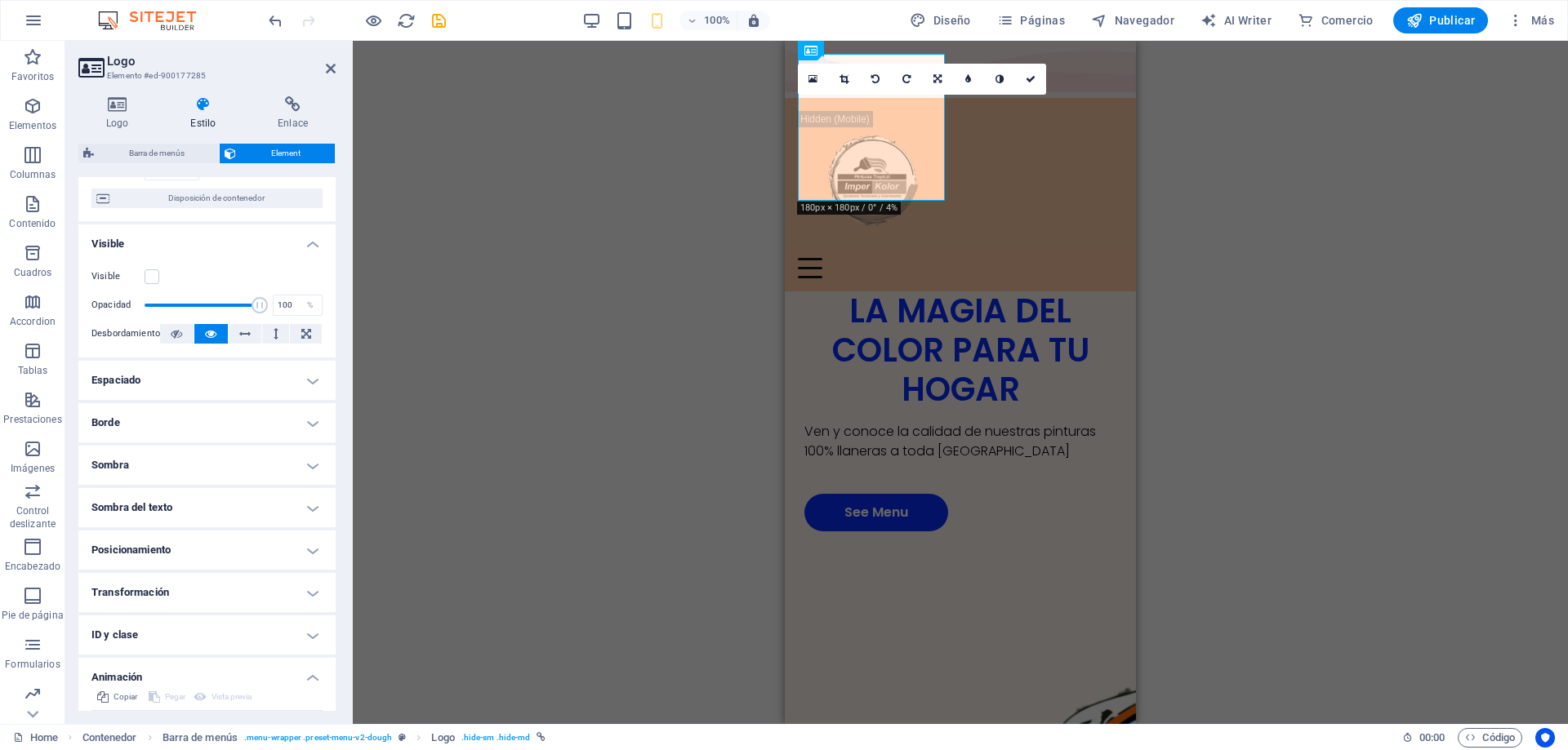
scroll to position [223, 0]
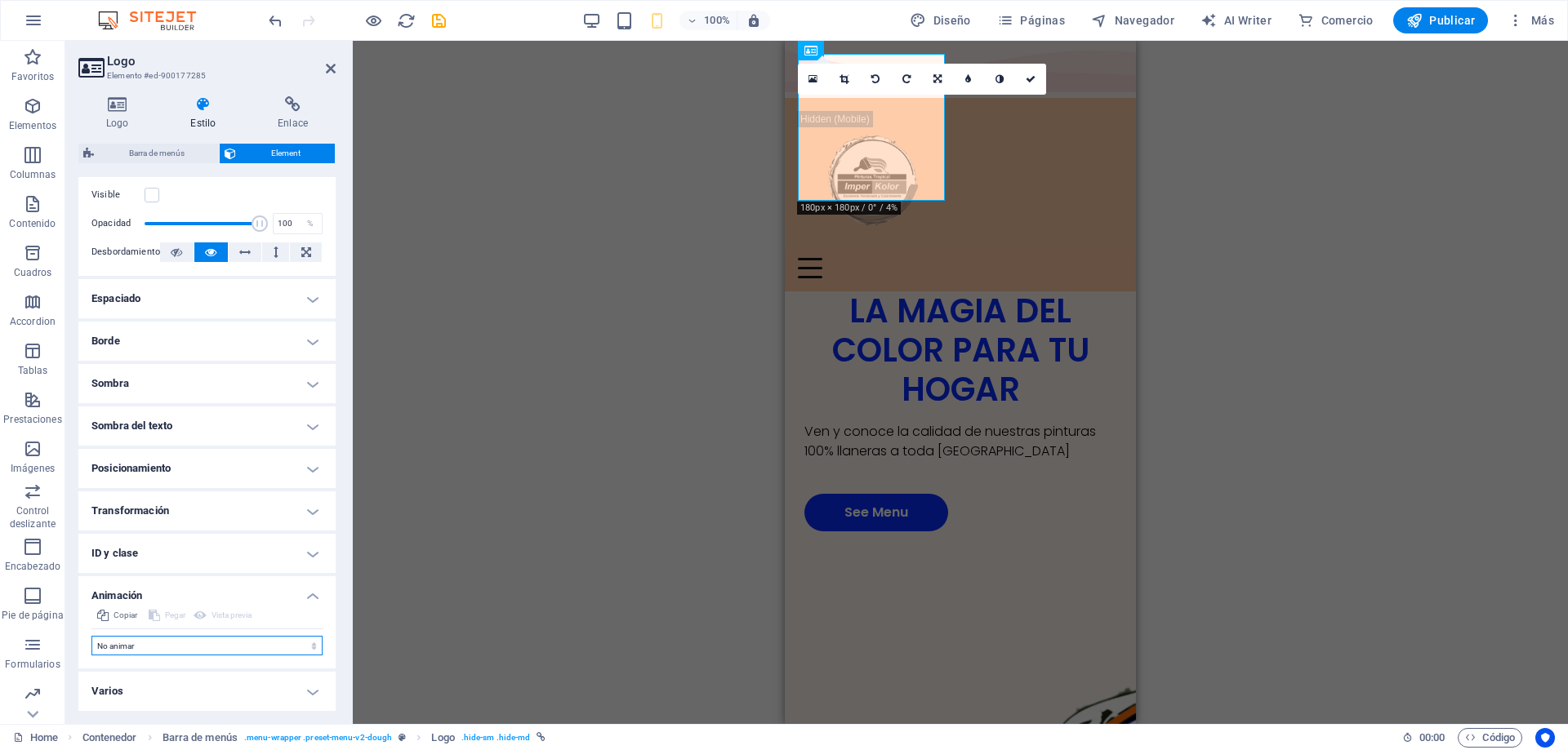
click at [288, 643] on select "No animar Mostrar / Ocultar Subir/bajar Acercar/alejar Deslizar de izquierda a …" at bounding box center [207, 646] width 231 height 20
select select "pulse"
click at [92, 636] on select "No animar Mostrar / Ocultar Subir/bajar Acercar/alejar Deslizar de izquierda a …" at bounding box center [207, 646] width 231 height 20
select select "scroll"
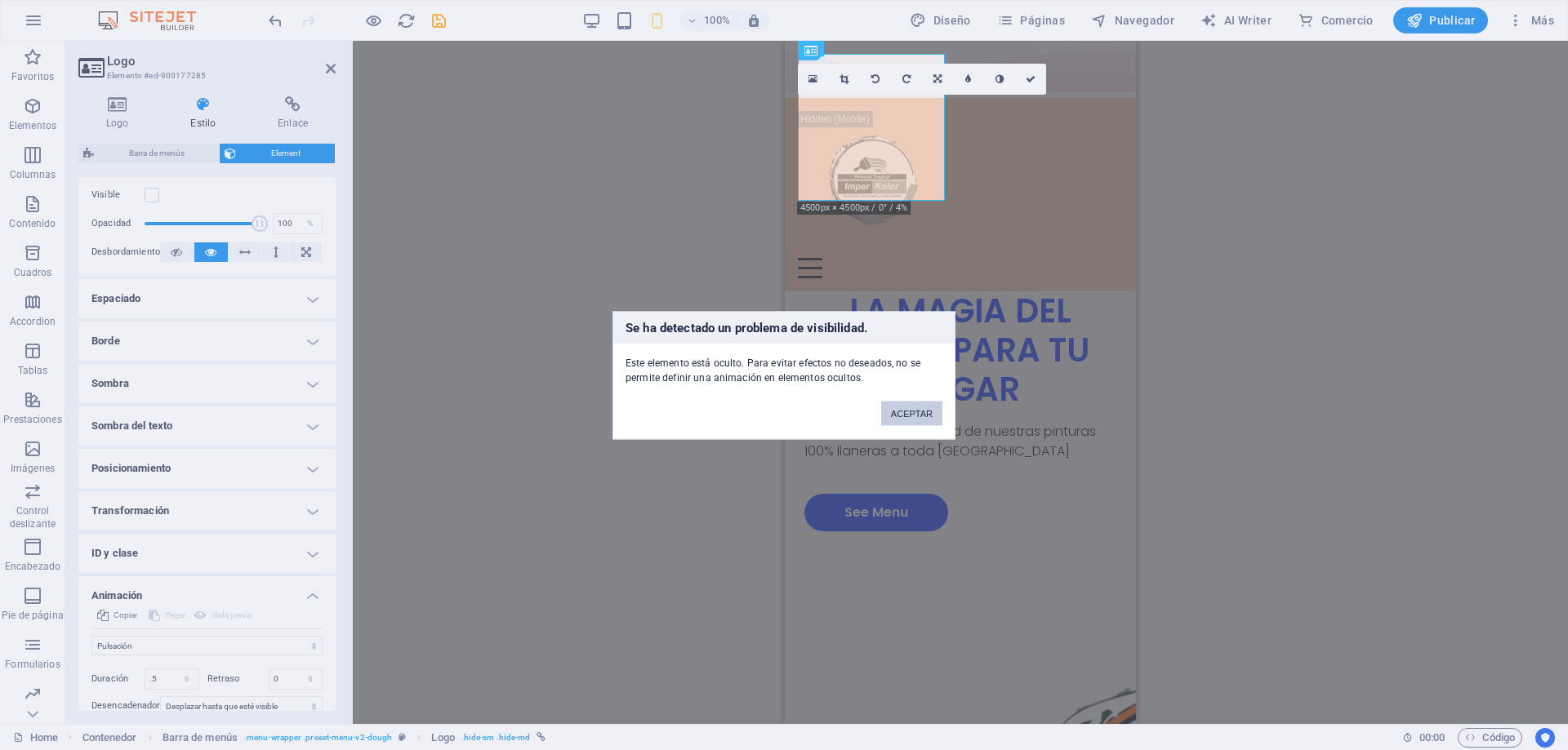
drag, startPoint x: 908, startPoint y: 410, endPoint x: 122, endPoint y: 368, distance: 787.1
click at [908, 410] on button "ACEPTAR" at bounding box center [911, 413] width 62 height 25
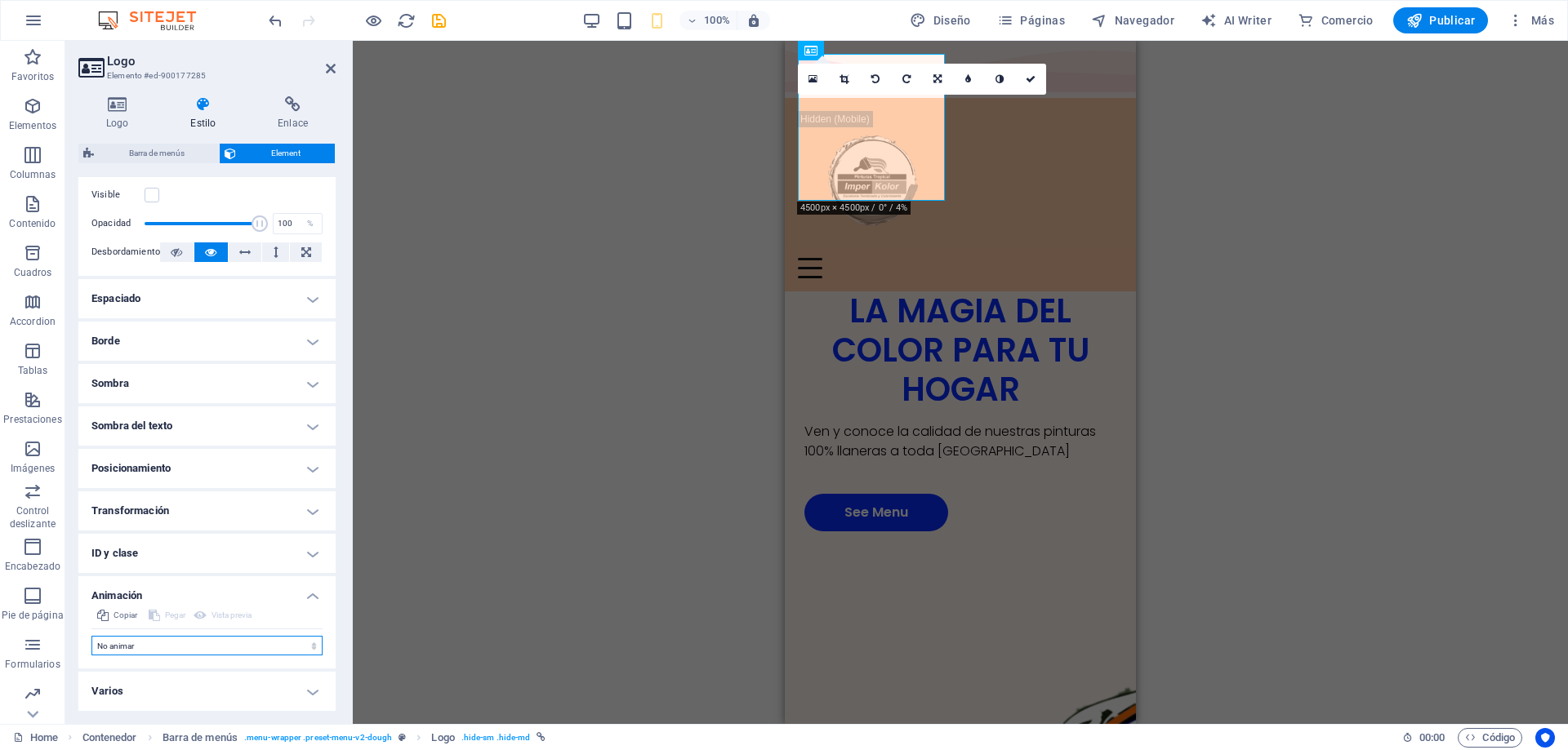
click at [228, 649] on select "No animar Mostrar / Ocultar Subir/bajar Acercar/alejar Deslizar de izquierda a …" at bounding box center [207, 646] width 231 height 20
click at [92, 636] on select "No animar Mostrar / Ocultar Subir/bajar Acercar/alejar Deslizar de izquierda a …" at bounding box center [207, 646] width 231 height 20
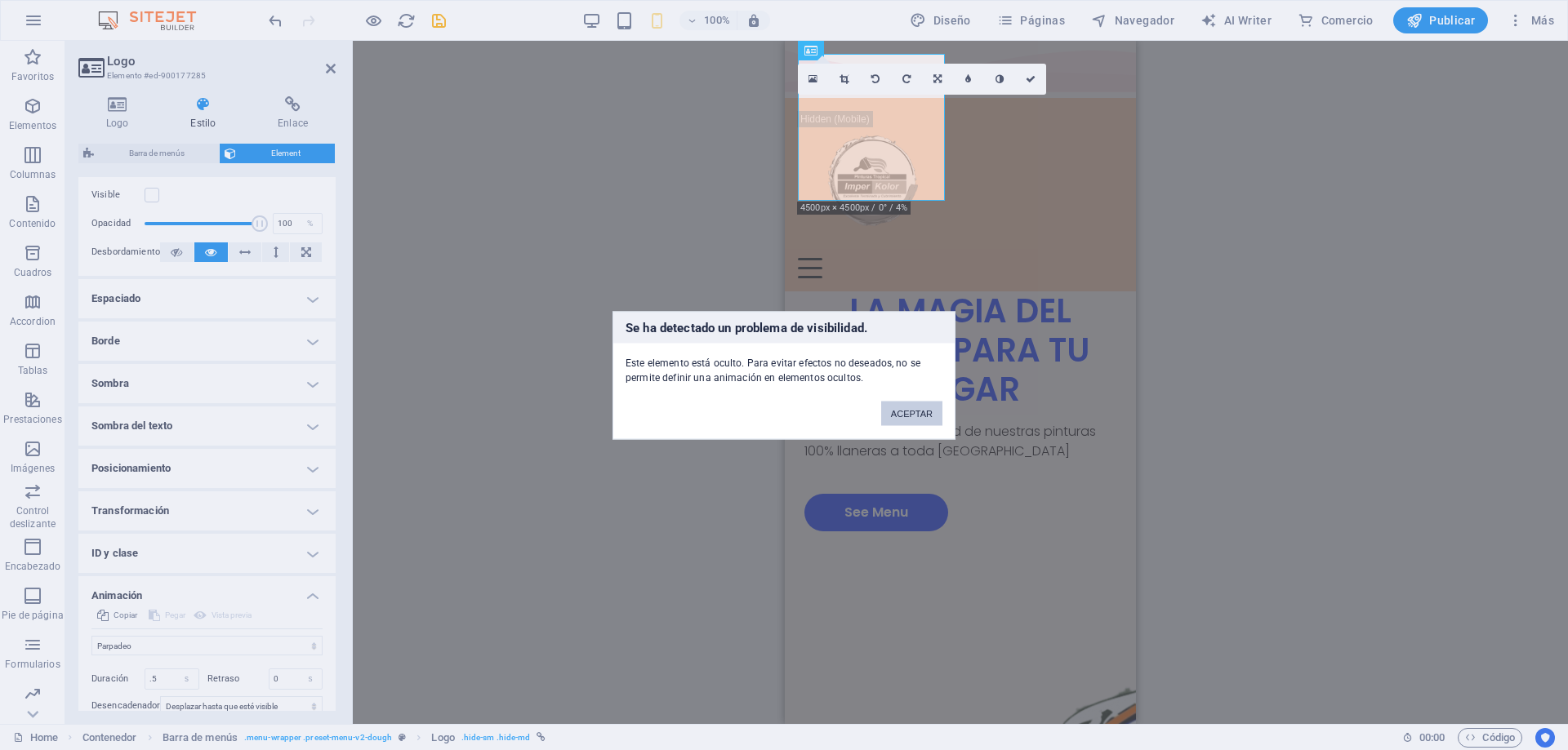
click at [913, 418] on button "ACEPTAR" at bounding box center [911, 413] width 62 height 25
select select "none"
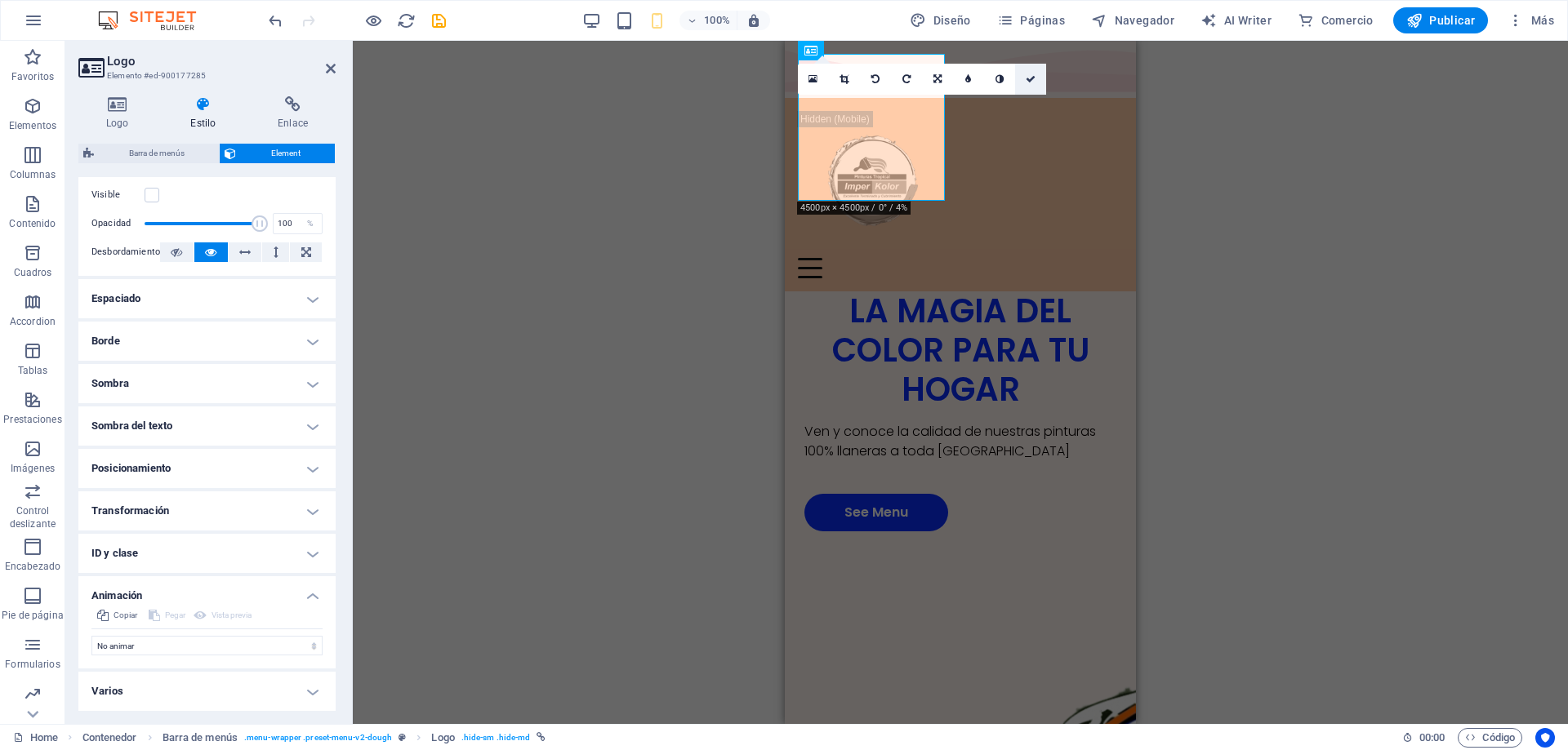
click at [1028, 78] on icon at bounding box center [1030, 79] width 9 height 9
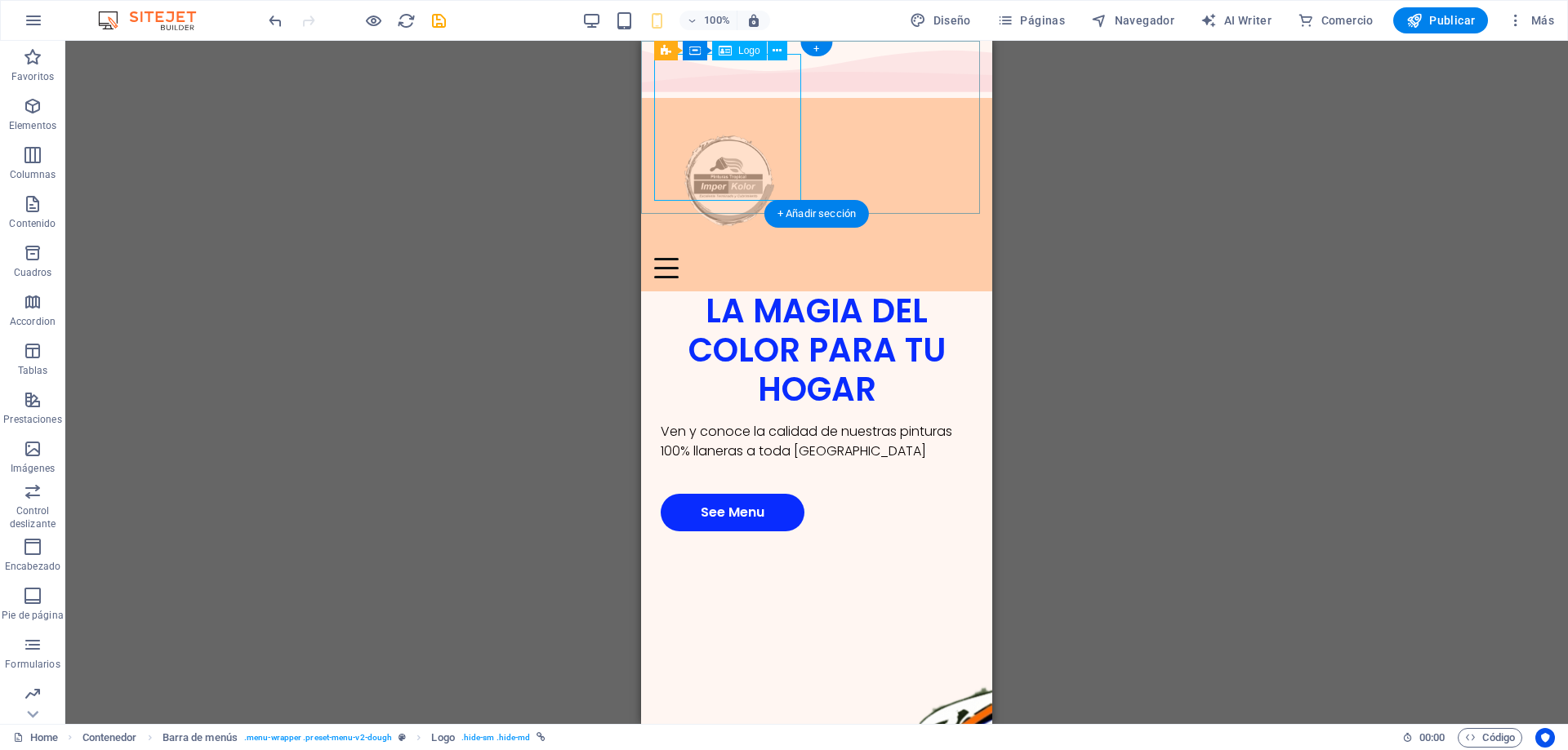
click at [748, 120] on div at bounding box center [816, 184] width 325 height 147
select select "px"
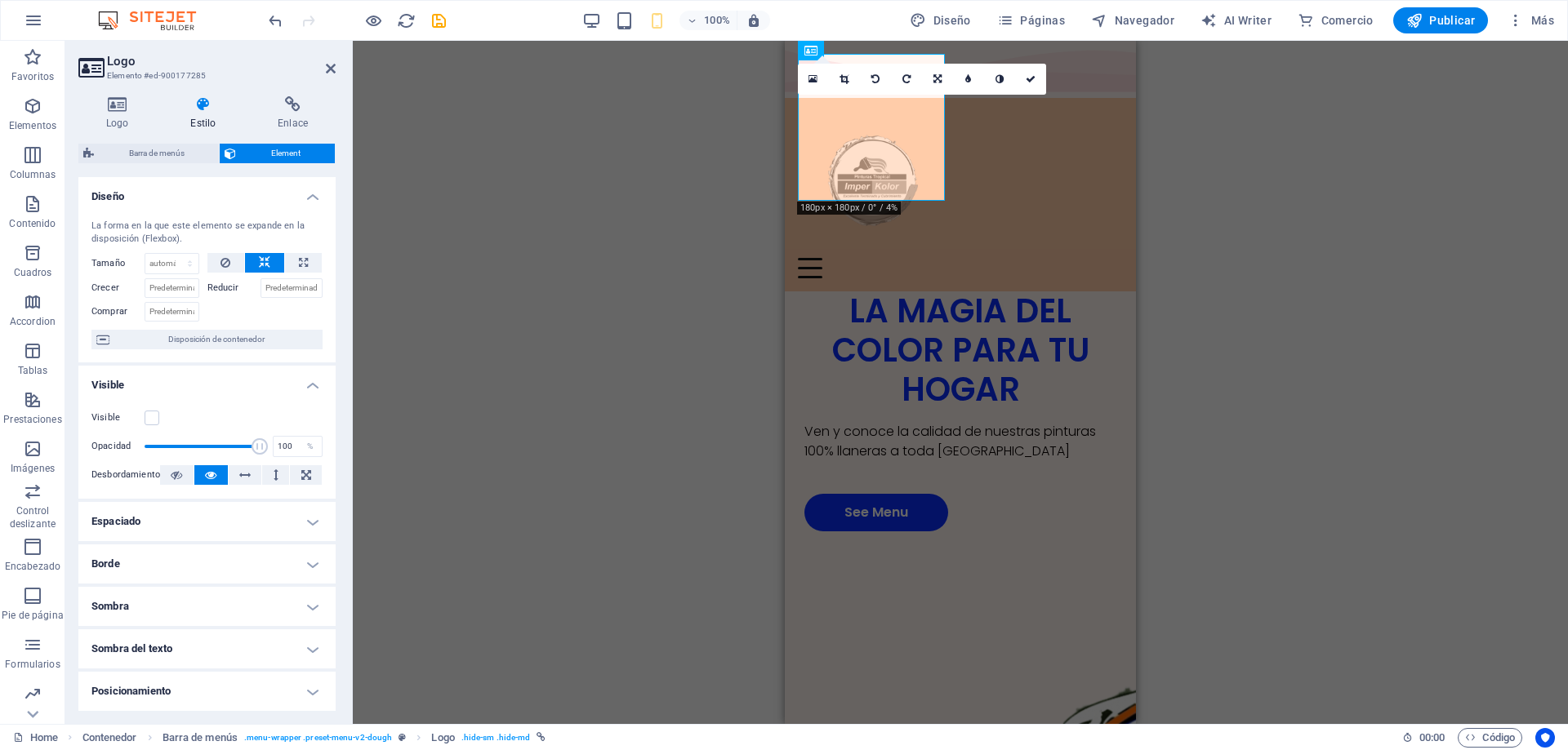
click at [748, 120] on div "Contenedor H1 Contenedor Contenedor 2 columnas Contenedor Contenedor Barra de m…" at bounding box center [960, 383] width 1215 height 684
click at [127, 114] on h4 "Logo" at bounding box center [120, 114] width 84 height 34
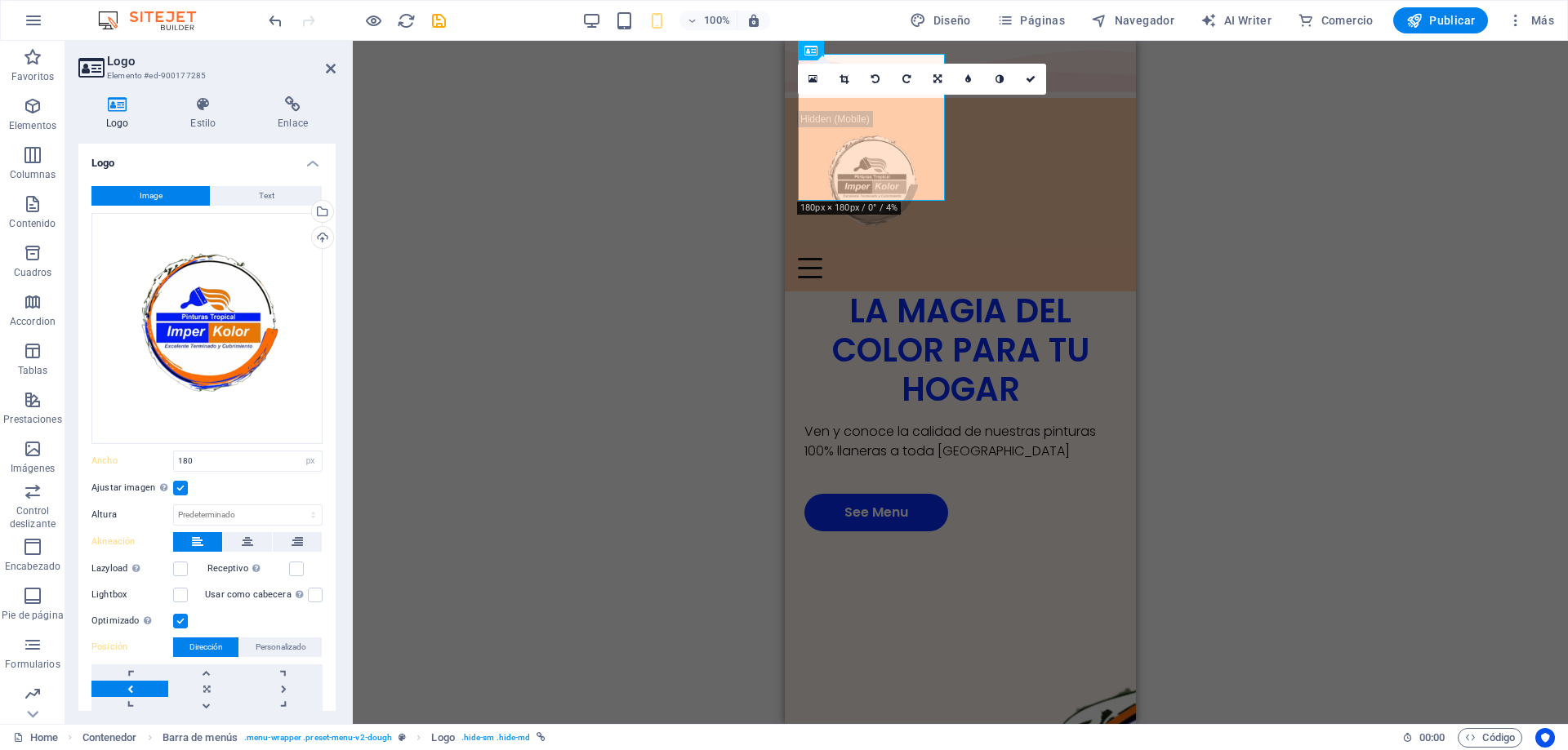
scroll to position [51, 0]
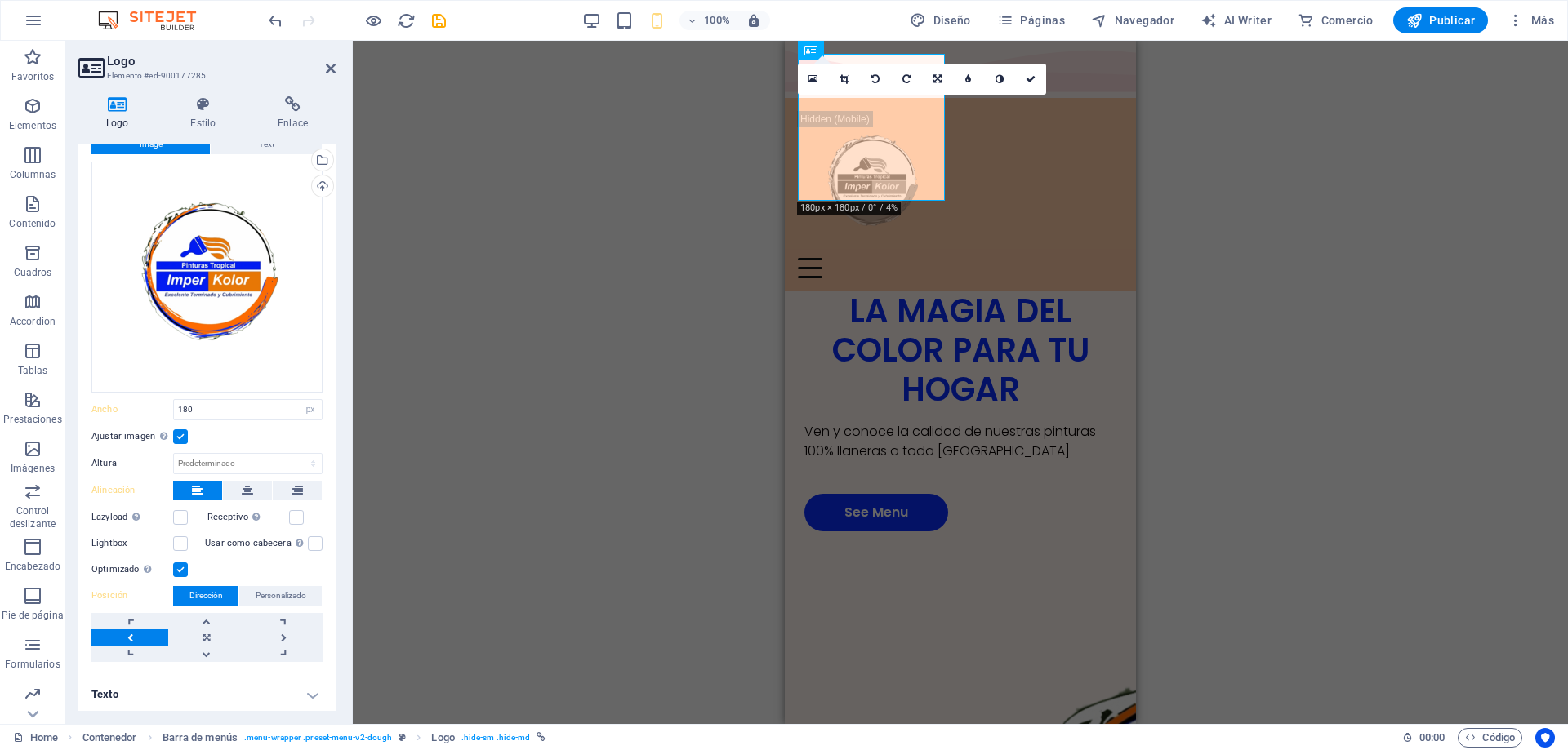
click at [177, 566] on label at bounding box center [181, 570] width 15 height 15
click at [0, 0] on input "Optimizado Las imágenes se comprimen para así mejorar la velocidad de las págin…" at bounding box center [0, 0] width 0 height 0
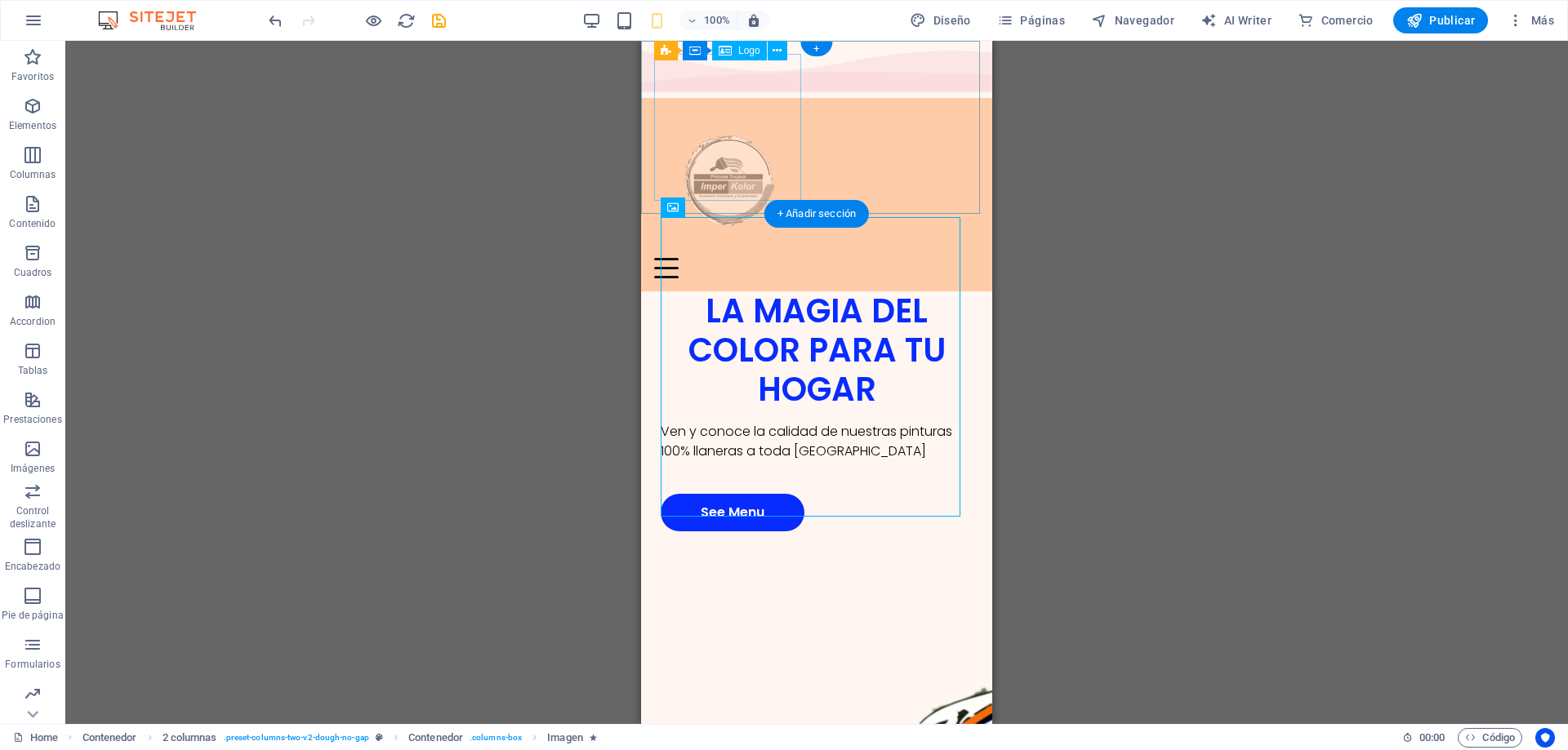
click at [744, 128] on div at bounding box center [816, 184] width 325 height 147
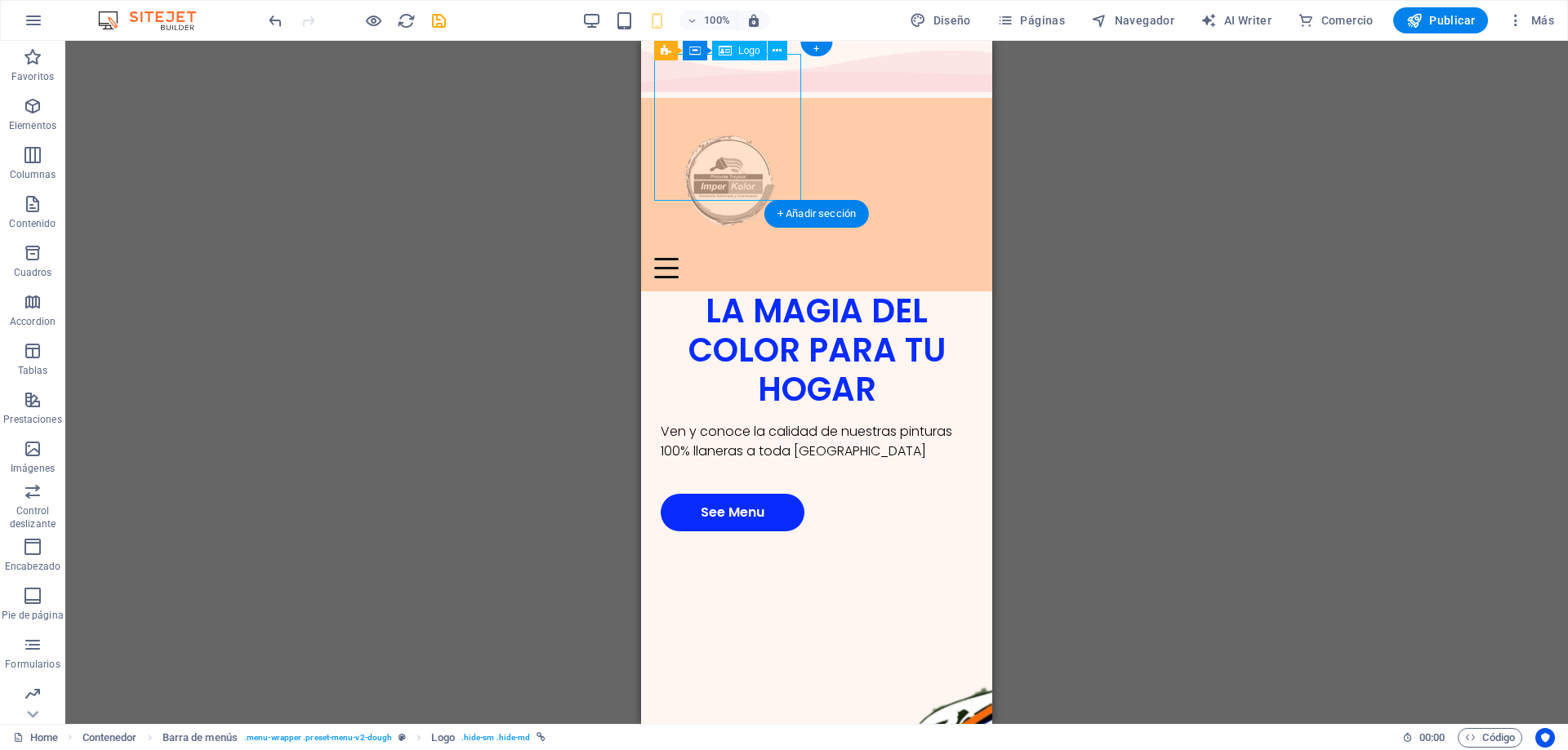
click at [744, 128] on div at bounding box center [816, 184] width 325 height 147
select select "px"
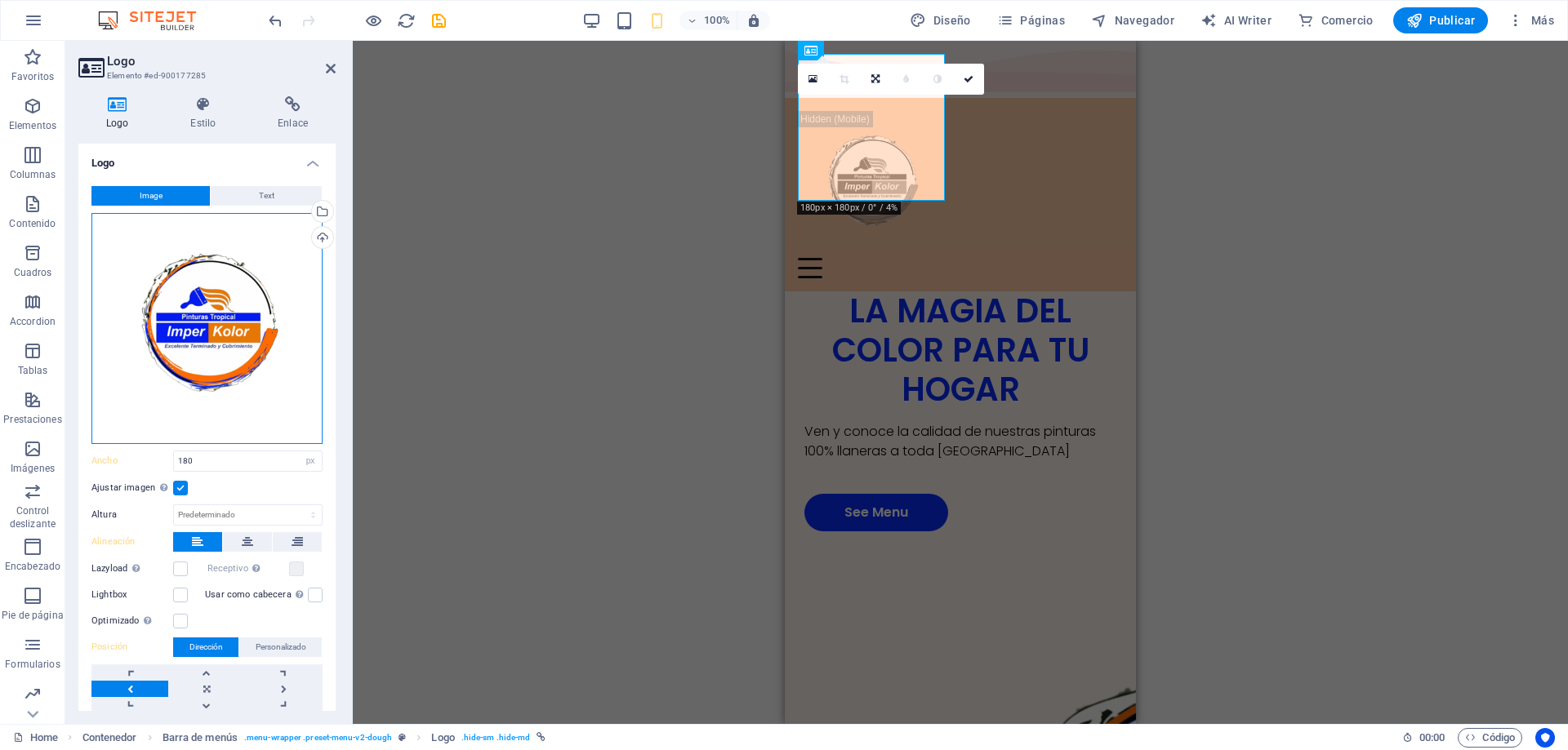
click at [221, 306] on div "Arrastra archivos aquí, haz clic para escoger archivos o selecciona archivos de…" at bounding box center [207, 329] width 231 height 231
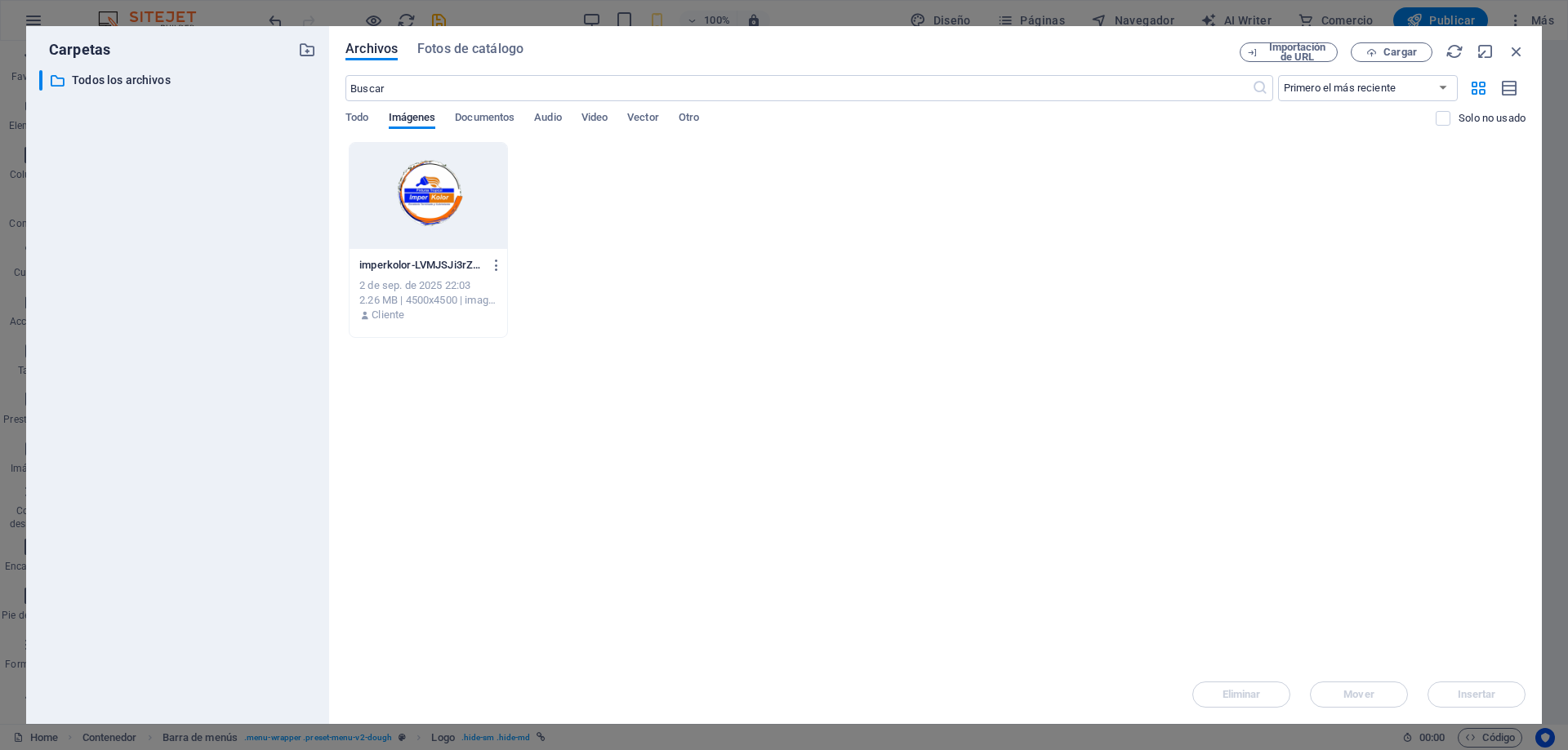
click at [430, 202] on div at bounding box center [428, 196] width 157 height 106
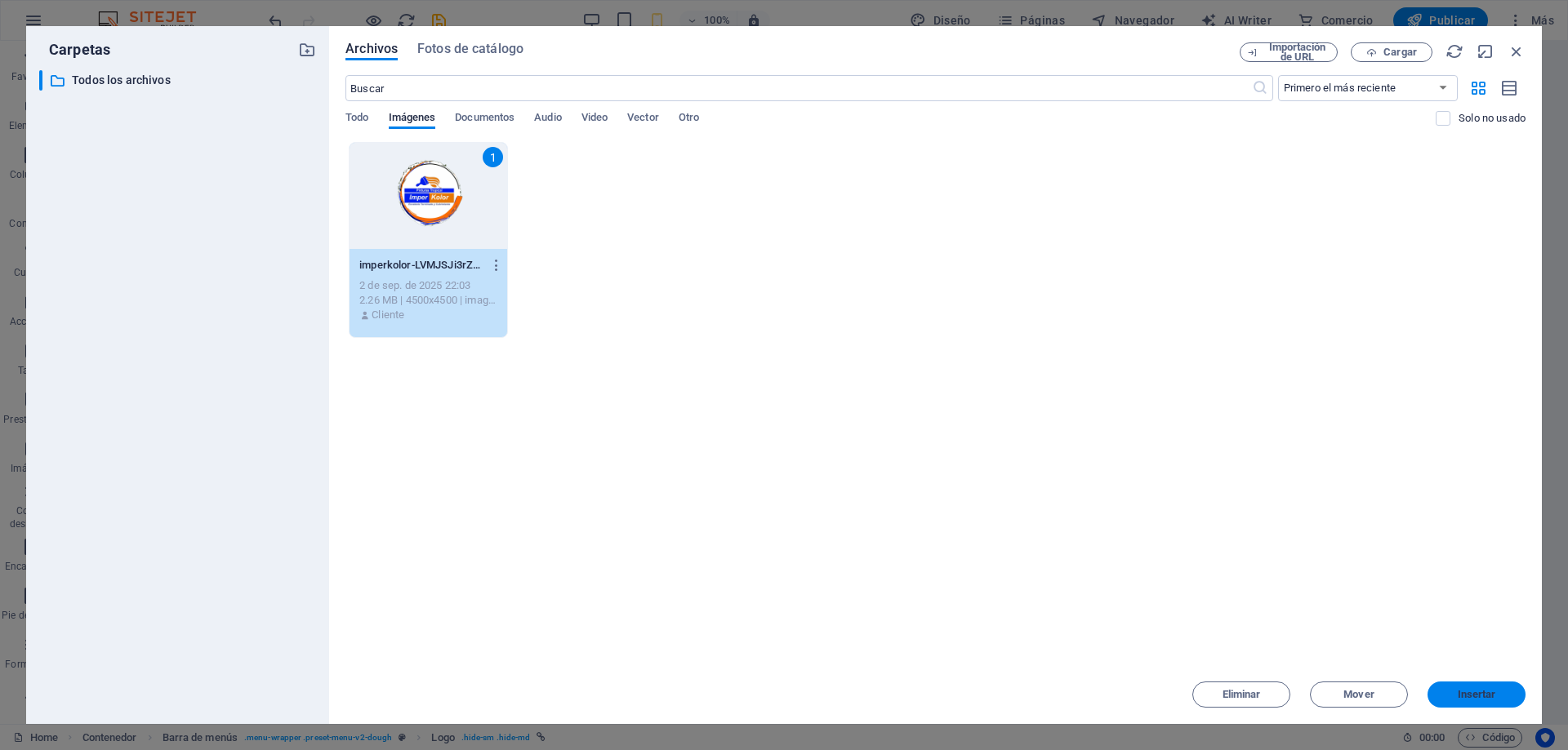
click at [1454, 689] on button "Insertar" at bounding box center [1475, 695] width 98 height 27
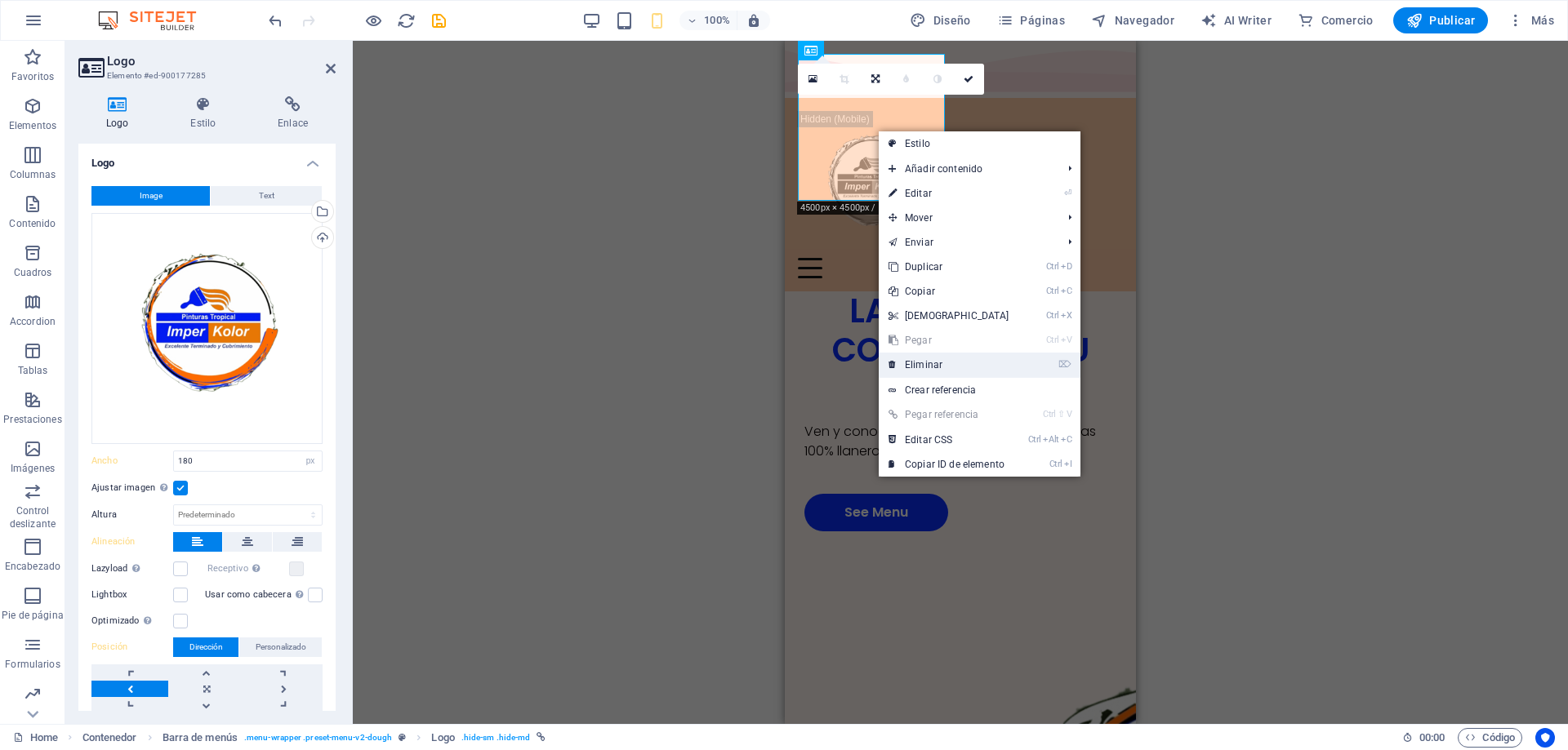
drag, startPoint x: 230, startPoint y: 305, endPoint x: 952, endPoint y: 367, distance: 724.7
click at [952, 367] on link "⌦ Eliminar" at bounding box center [949, 366] width 140 height 25
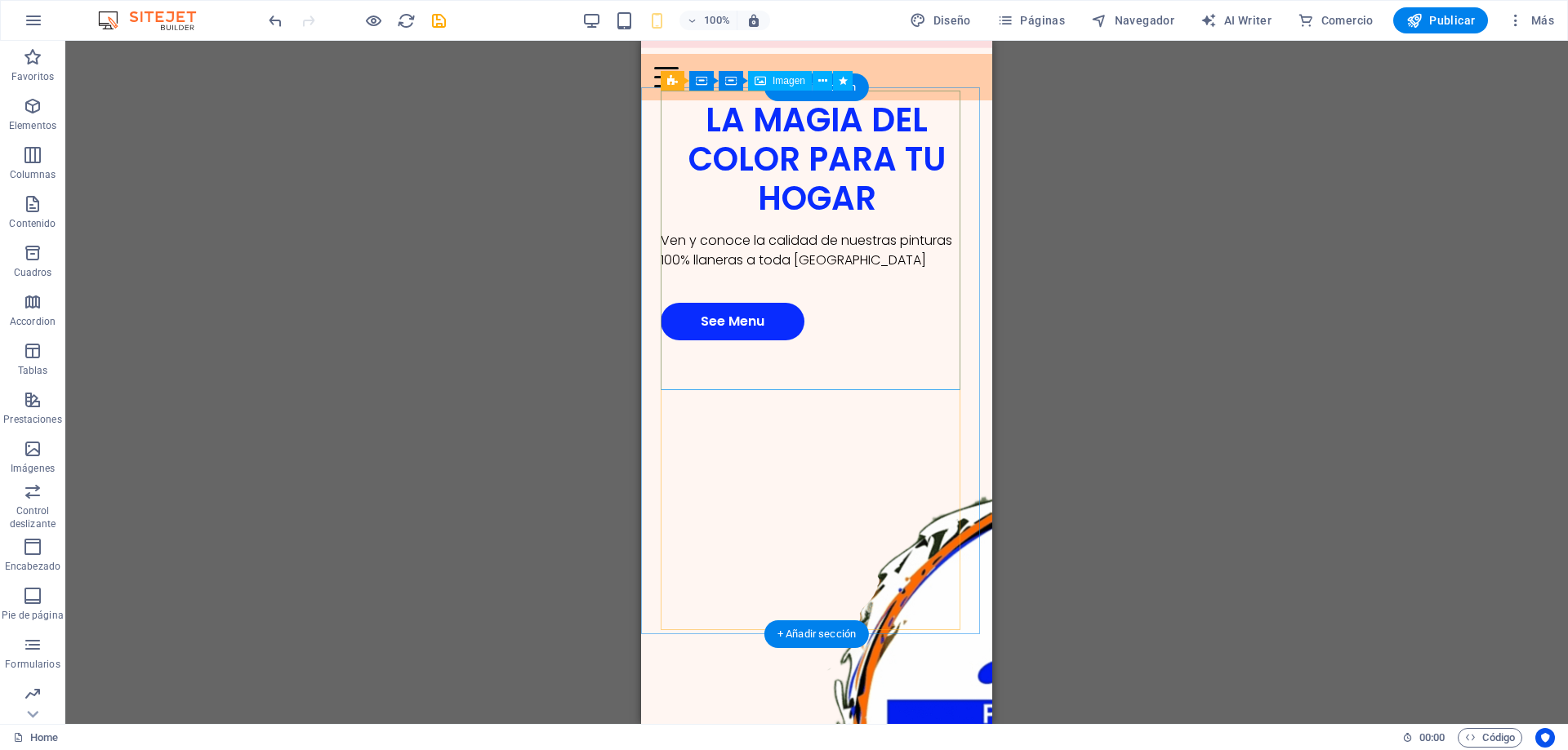
scroll to position [81, 0]
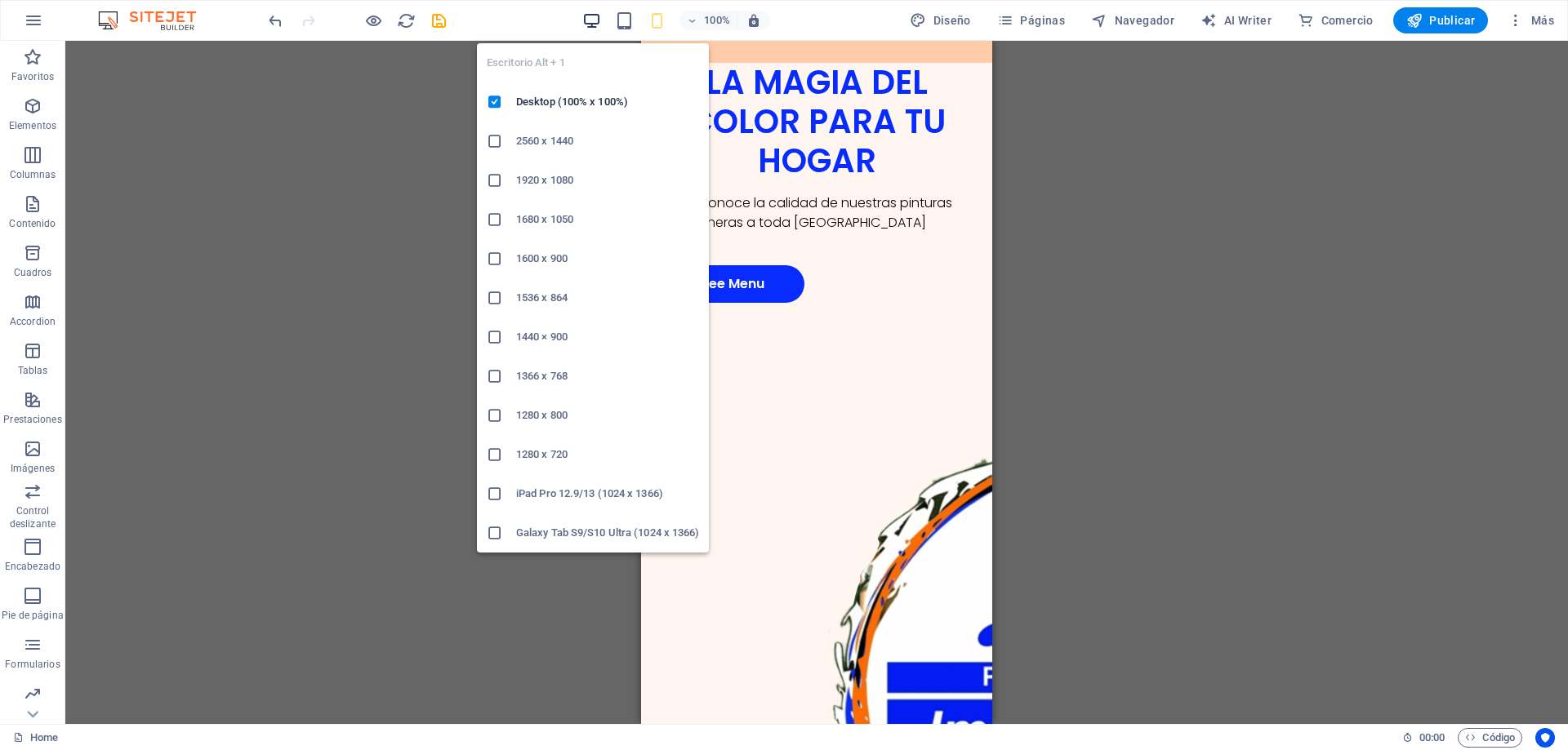
click at [597, 27] on icon "button" at bounding box center [592, 21] width 19 height 19
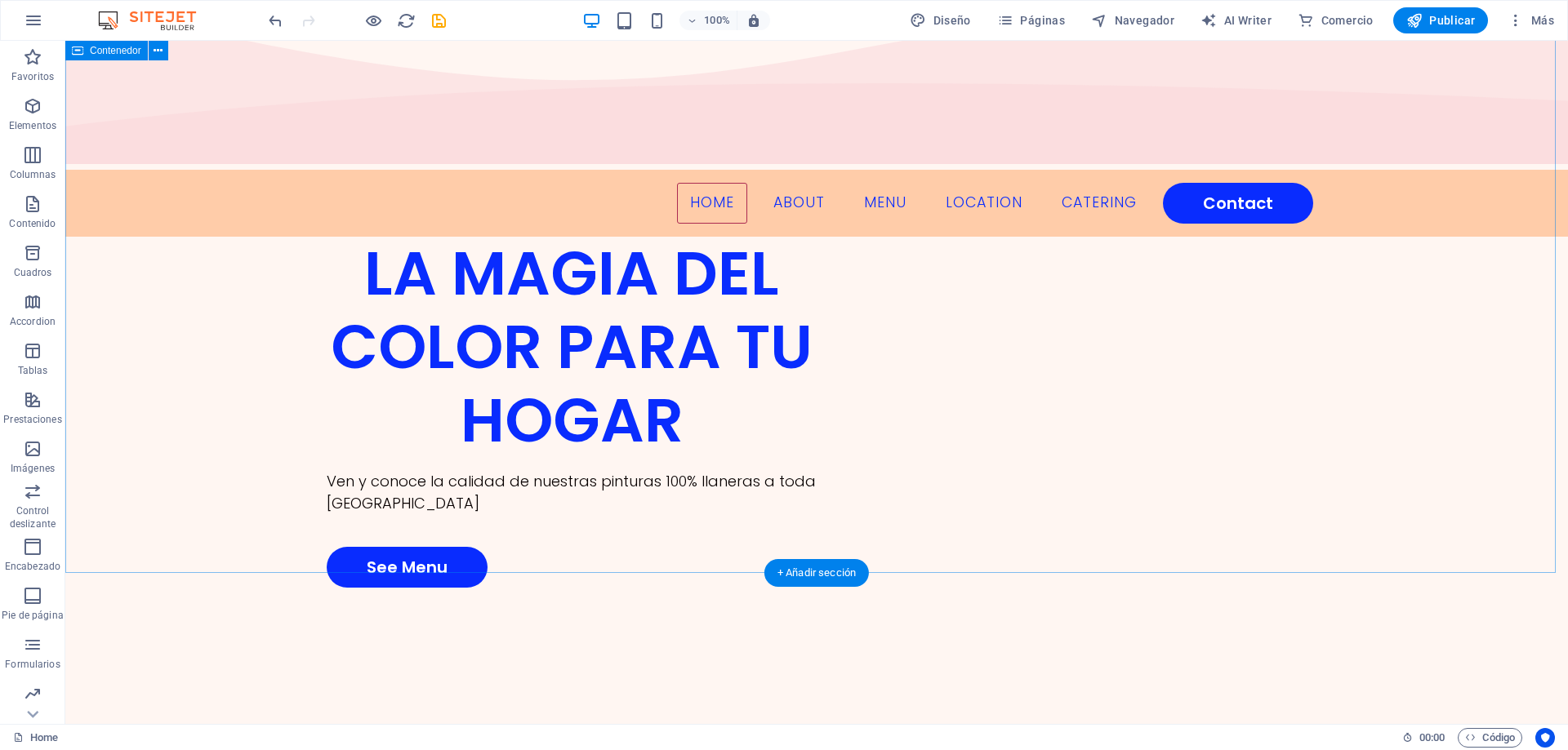
drag, startPoint x: 98, startPoint y: 498, endPoint x: 274, endPoint y: 77, distance: 456.3
click at [42, 452] on icon "button" at bounding box center [32, 449] width 20 height 20
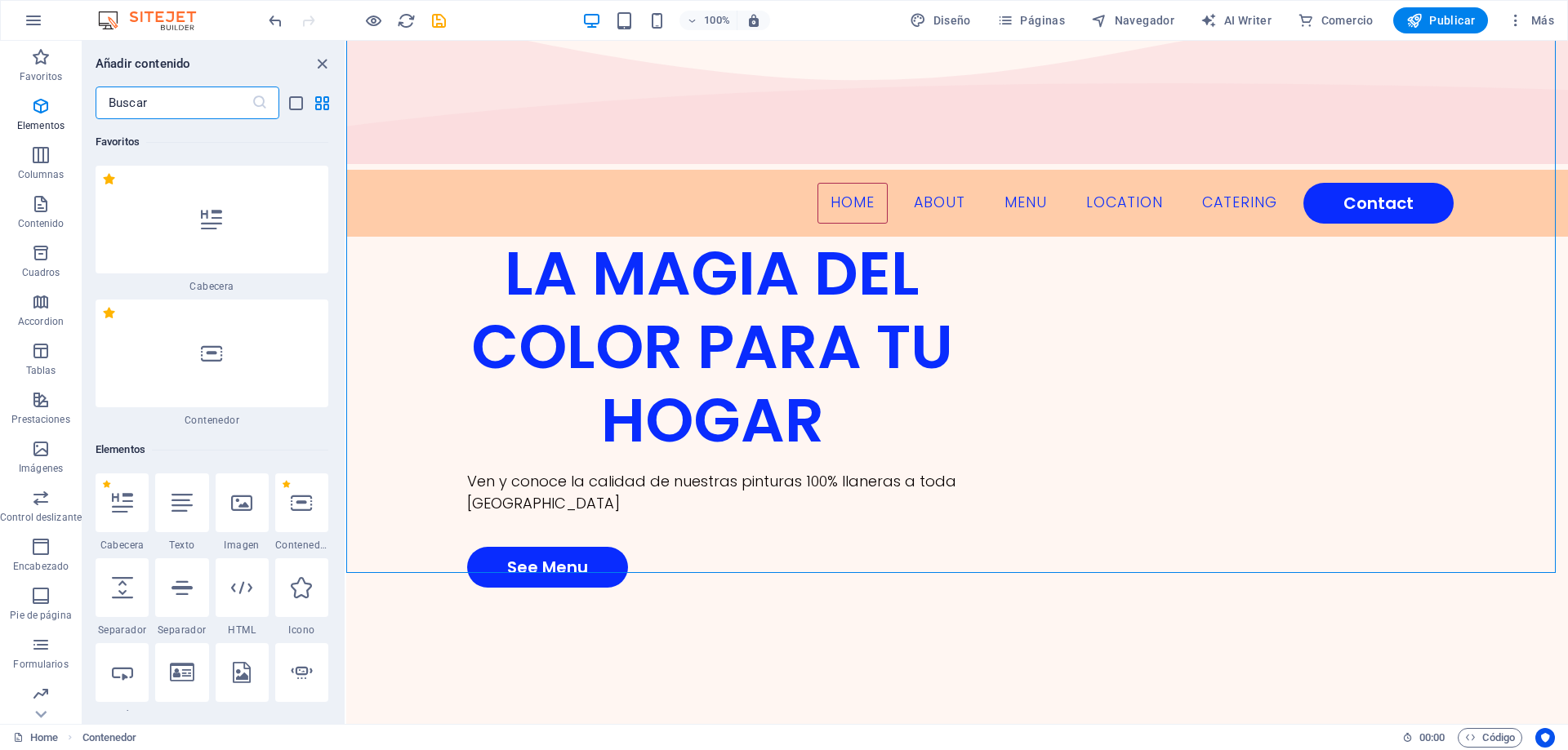
scroll to position [15110, 0]
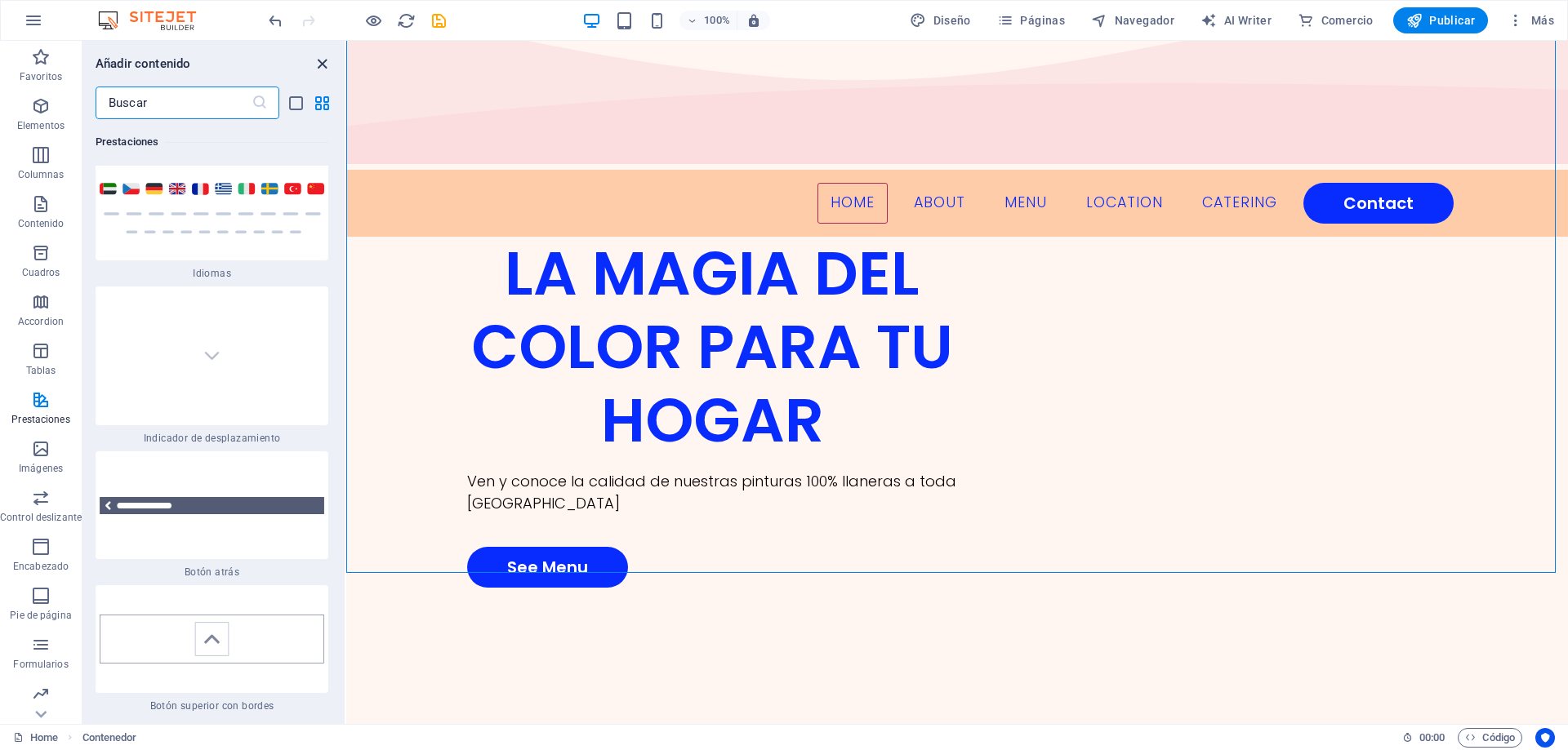
click at [317, 64] on icon "close panel" at bounding box center [322, 64] width 19 height 19
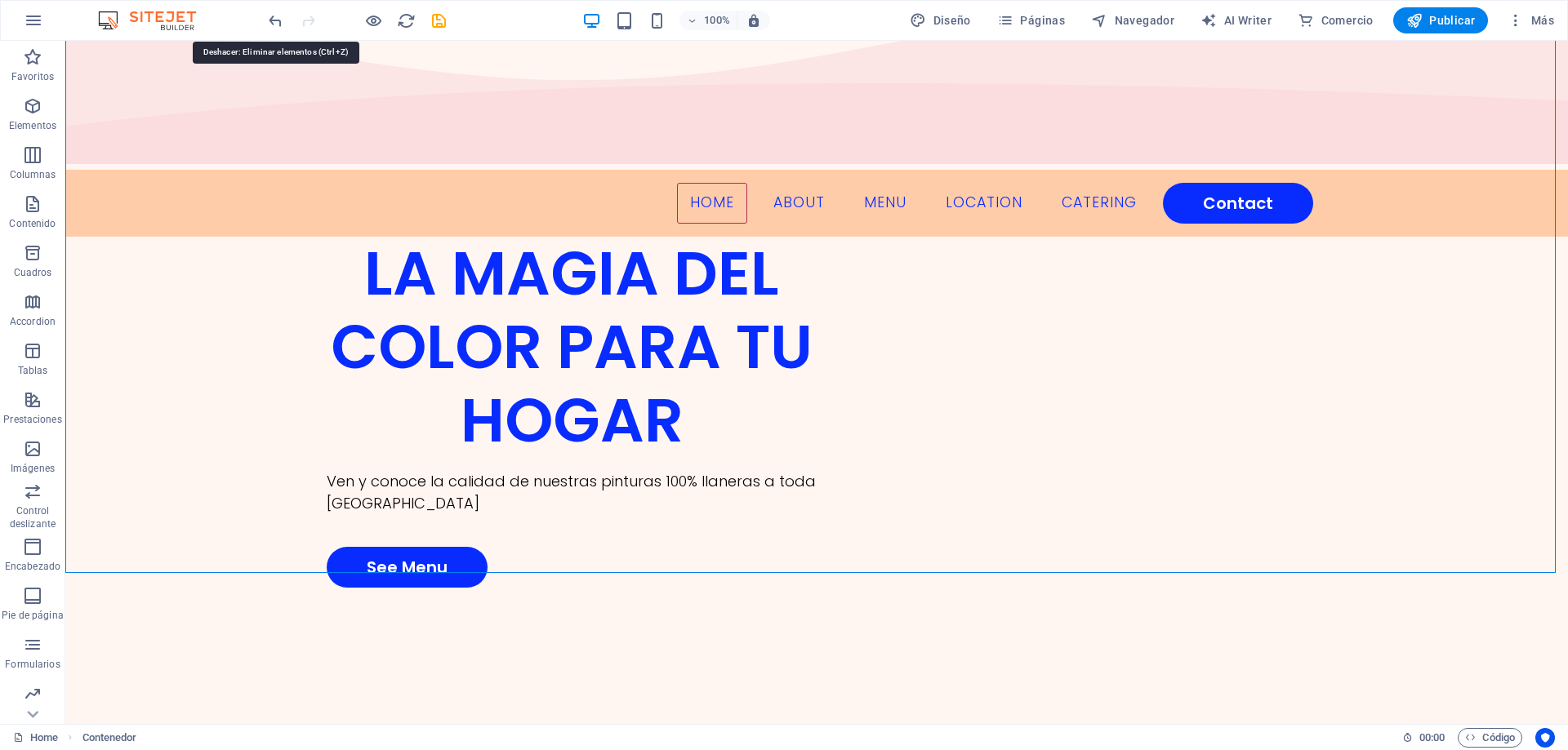
click at [269, 30] on div at bounding box center [356, 21] width 183 height 27
click at [269, 25] on icon "undo" at bounding box center [276, 21] width 19 height 19
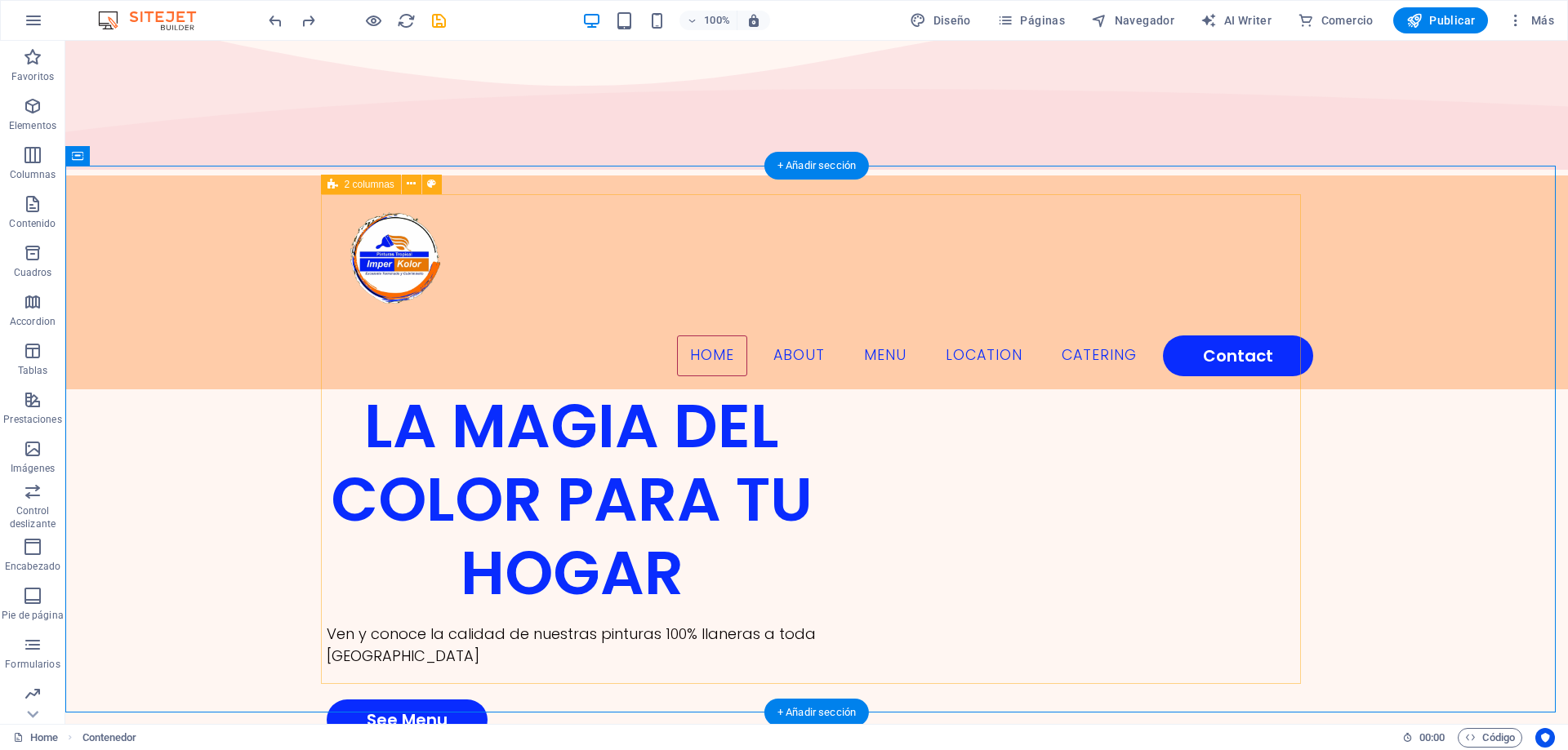
scroll to position [0, 0]
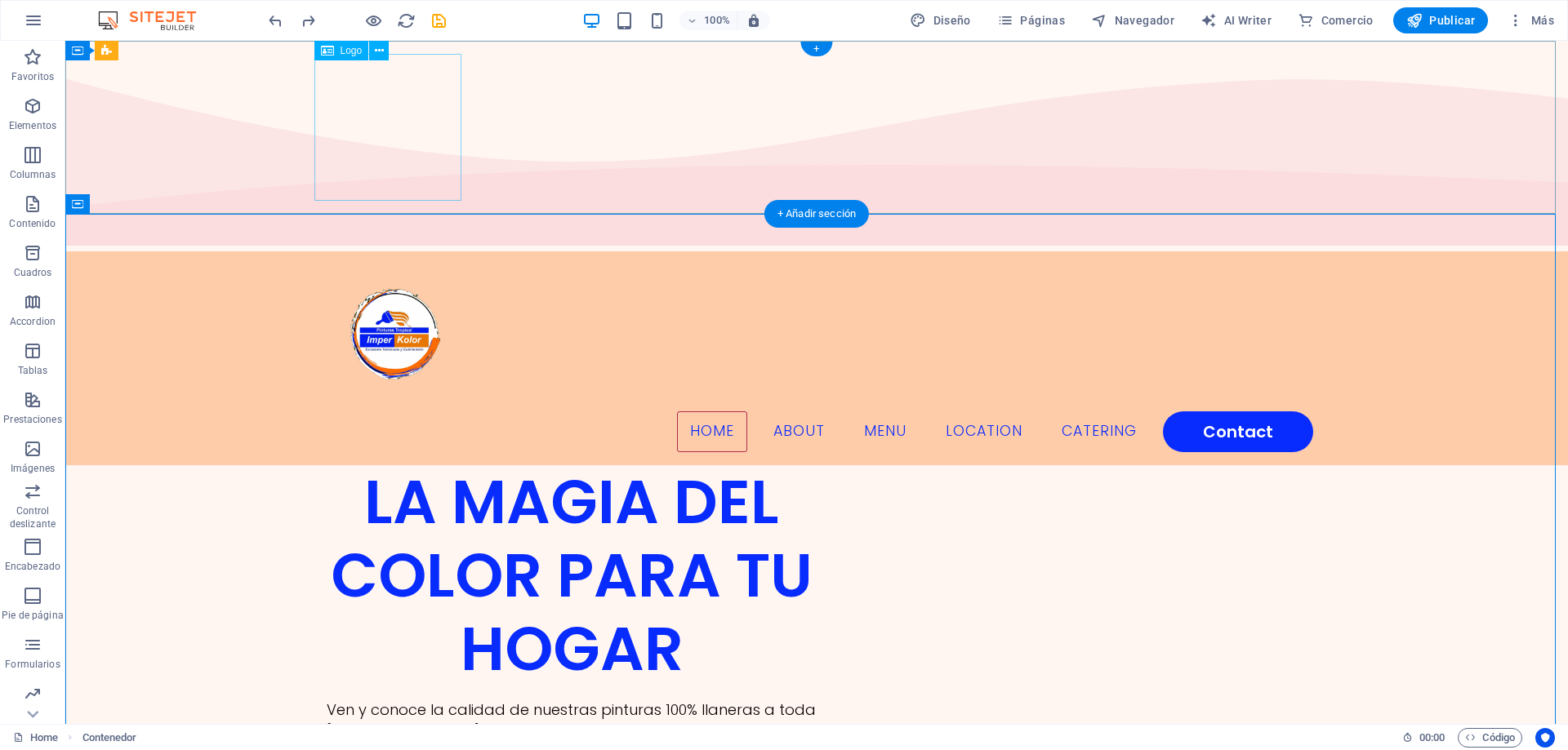
click at [405, 264] on div at bounding box center [816, 337] width 993 height 147
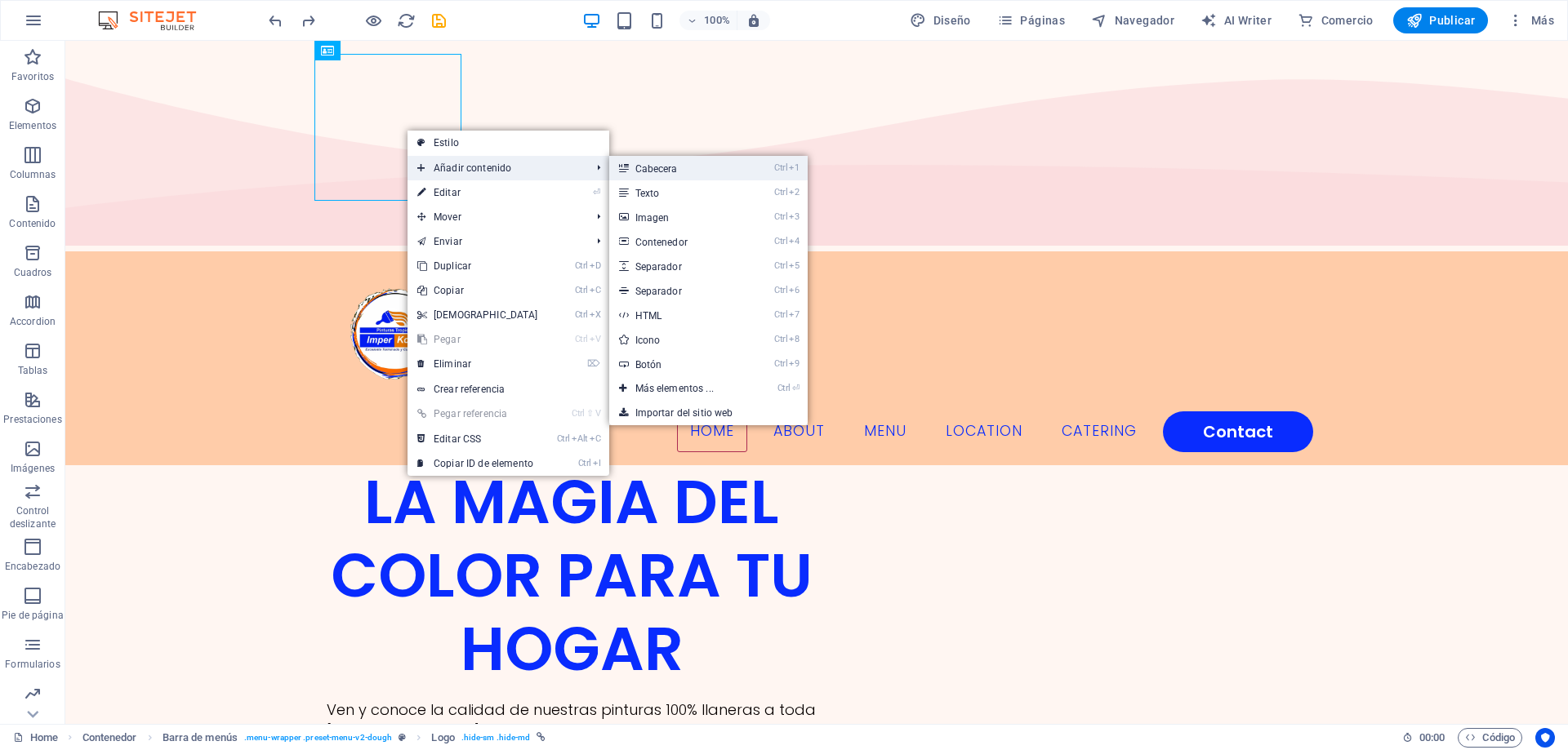
click at [643, 169] on link "Ctrl 1 Cabecera" at bounding box center [677, 169] width 137 height 25
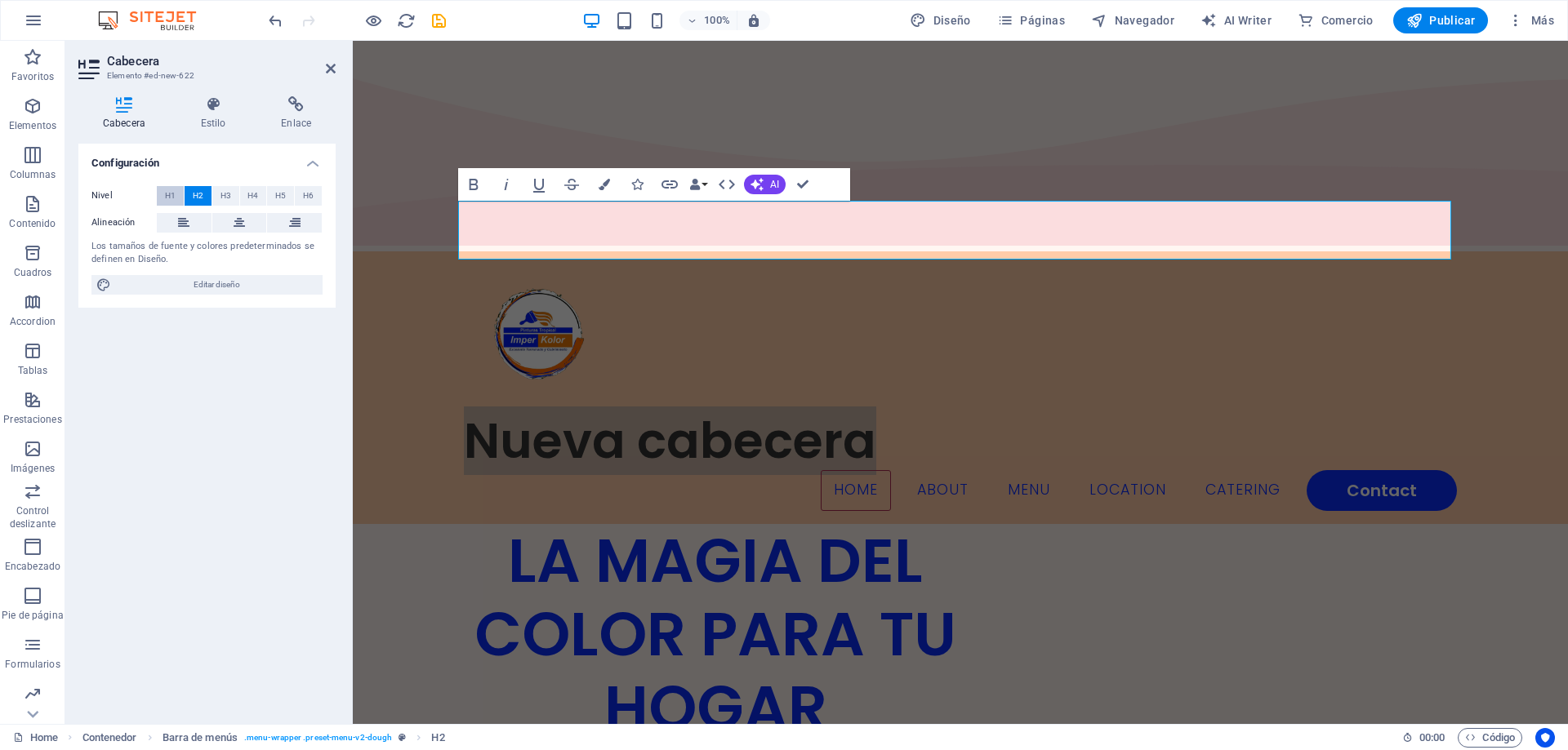
click at [169, 195] on span "H1" at bounding box center [169, 196] width 10 height 20
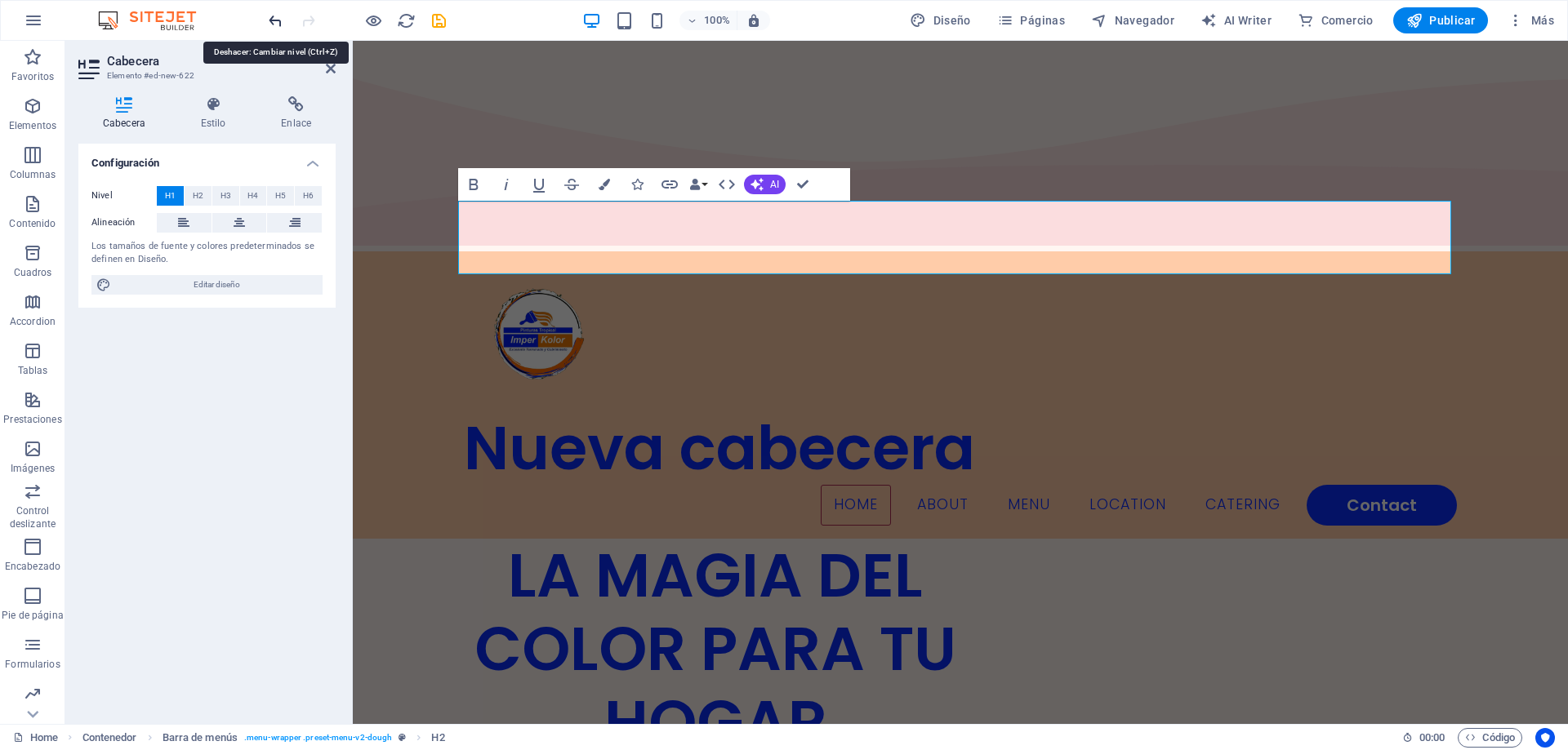
click at [269, 26] on icon "undo" at bounding box center [276, 21] width 19 height 19
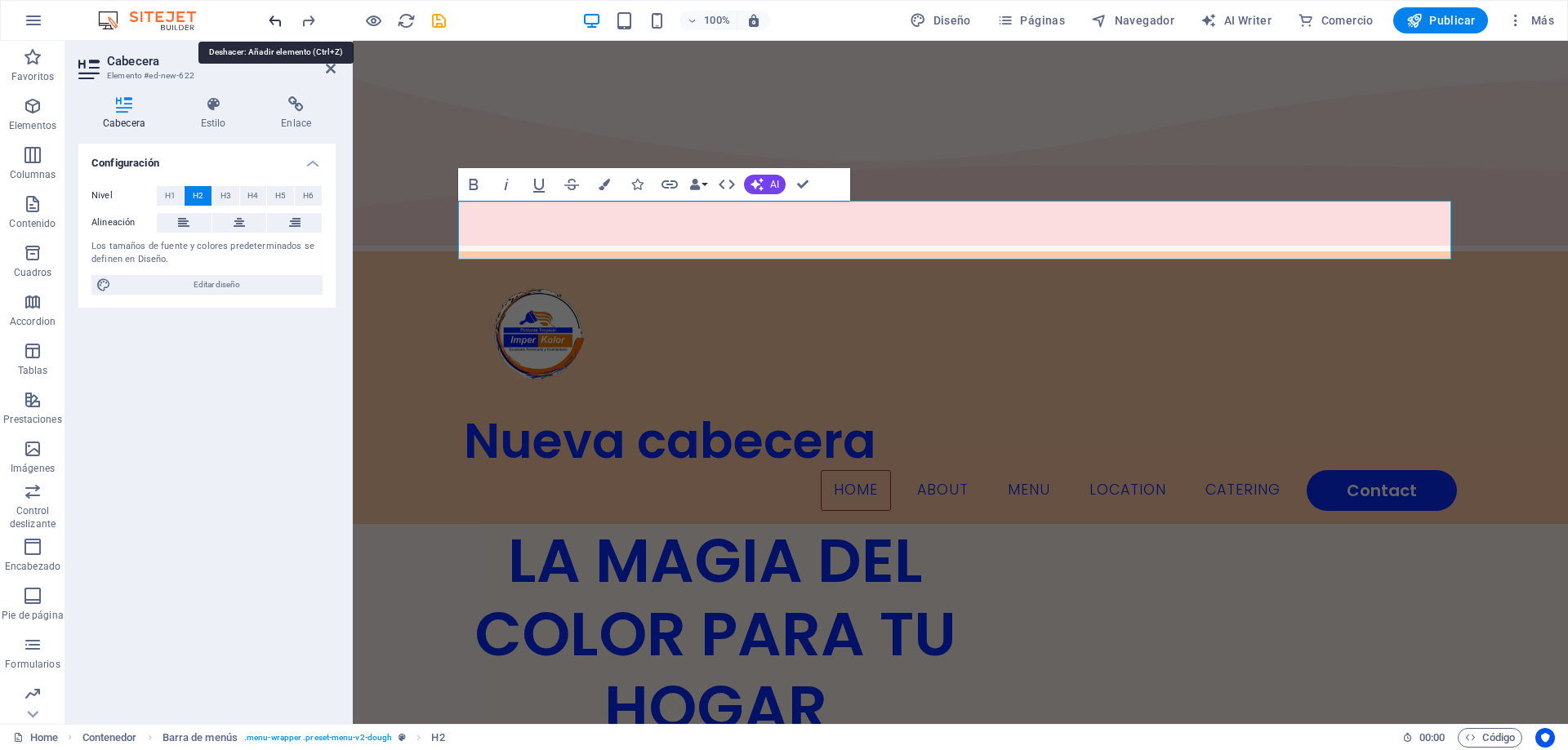
click at [269, 27] on icon "undo" at bounding box center [276, 21] width 19 height 19
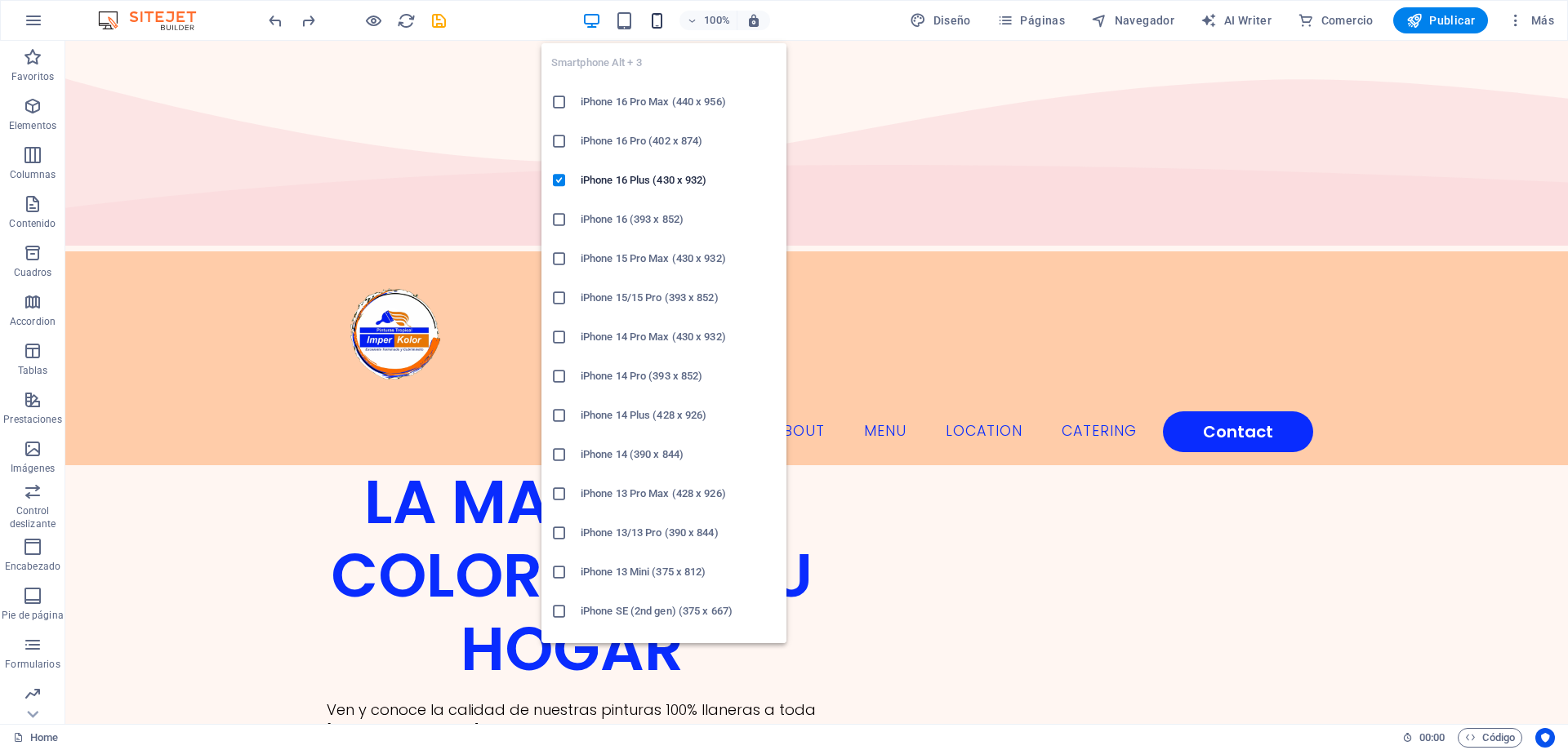
click at [657, 24] on icon "button" at bounding box center [657, 21] width 19 height 19
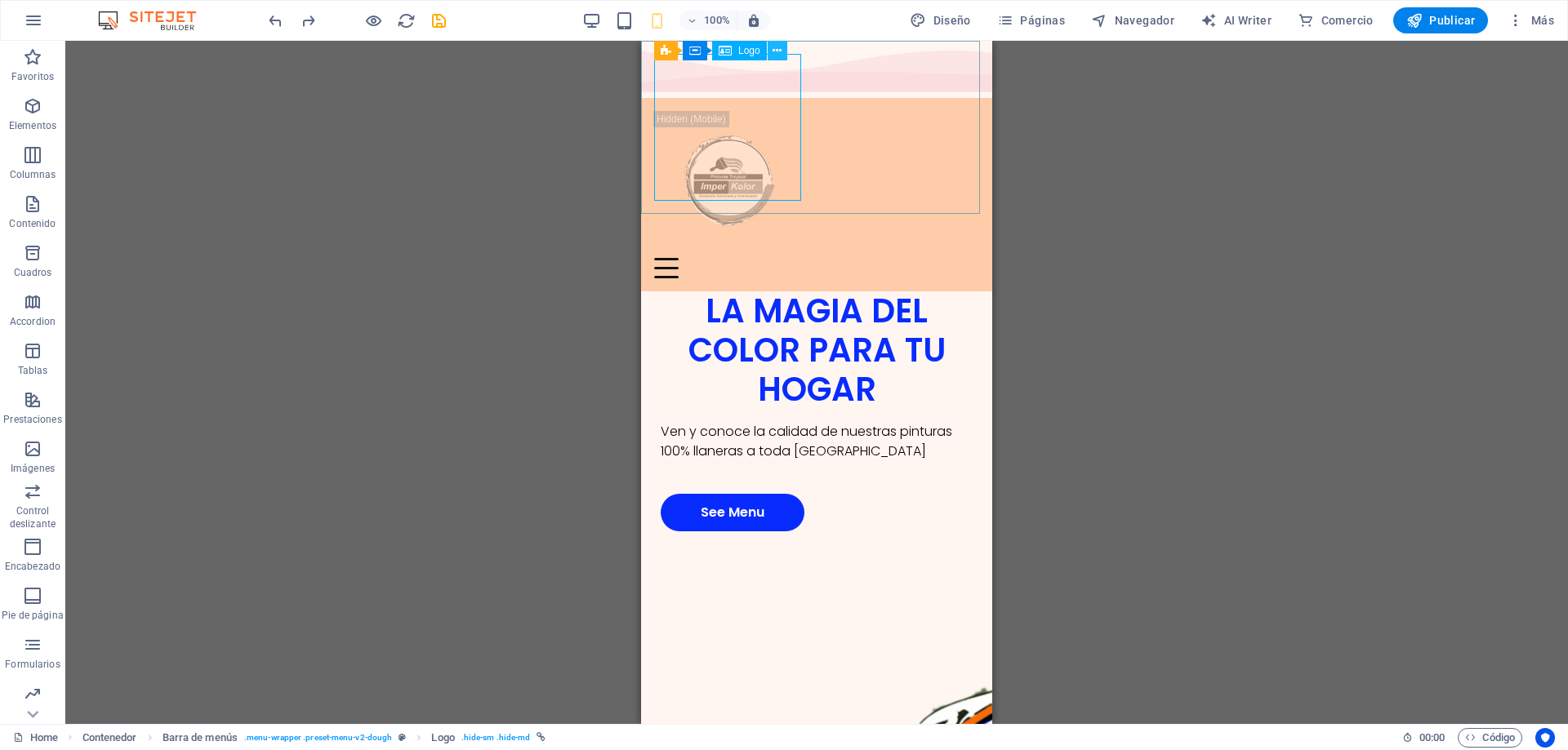
click at [772, 50] on button at bounding box center [777, 50] width 20 height 20
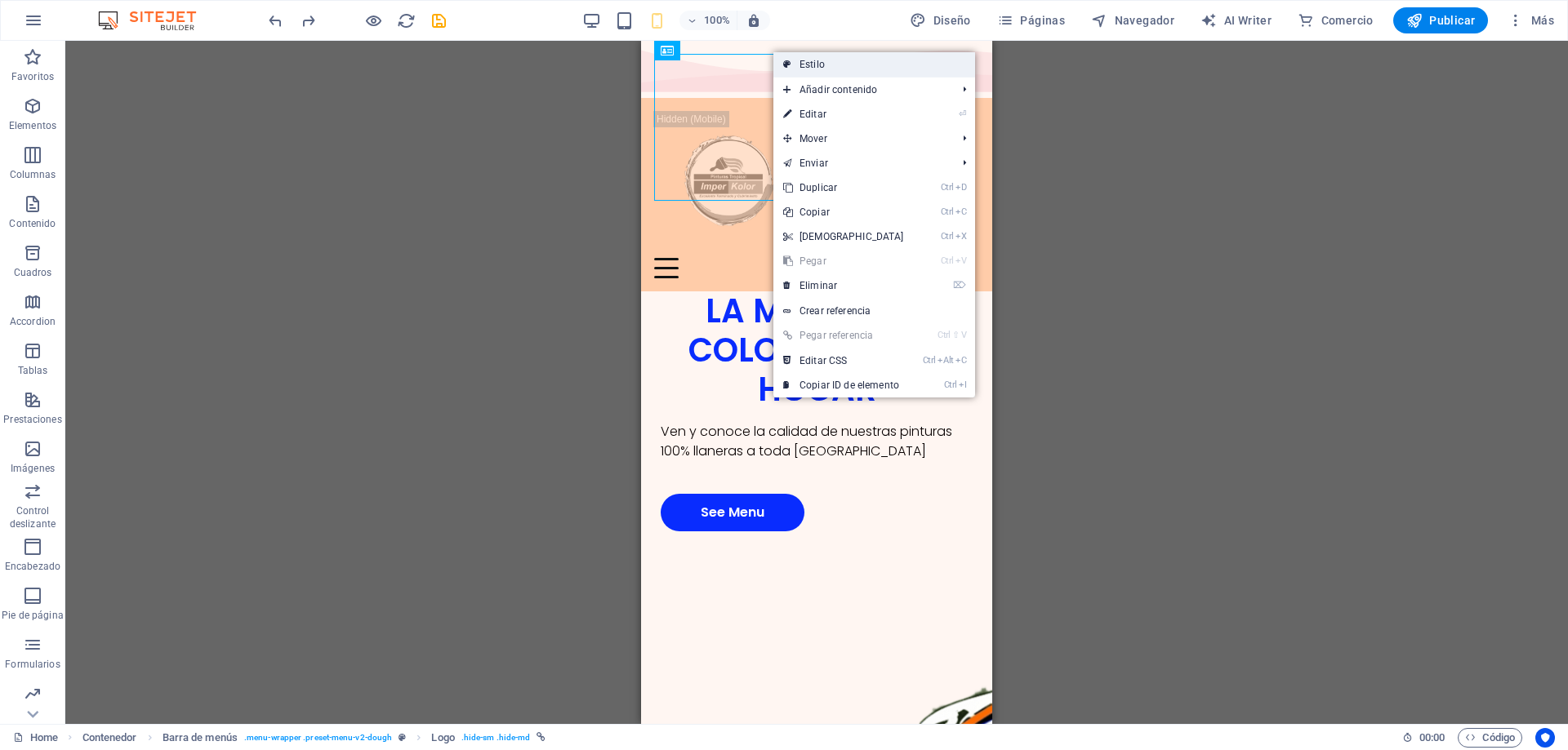
drag, startPoint x: 806, startPoint y: 63, endPoint x: 17, endPoint y: 87, distance: 789.4
click at [806, 63] on link "Estilo" at bounding box center [874, 64] width 202 height 25
select select "rem"
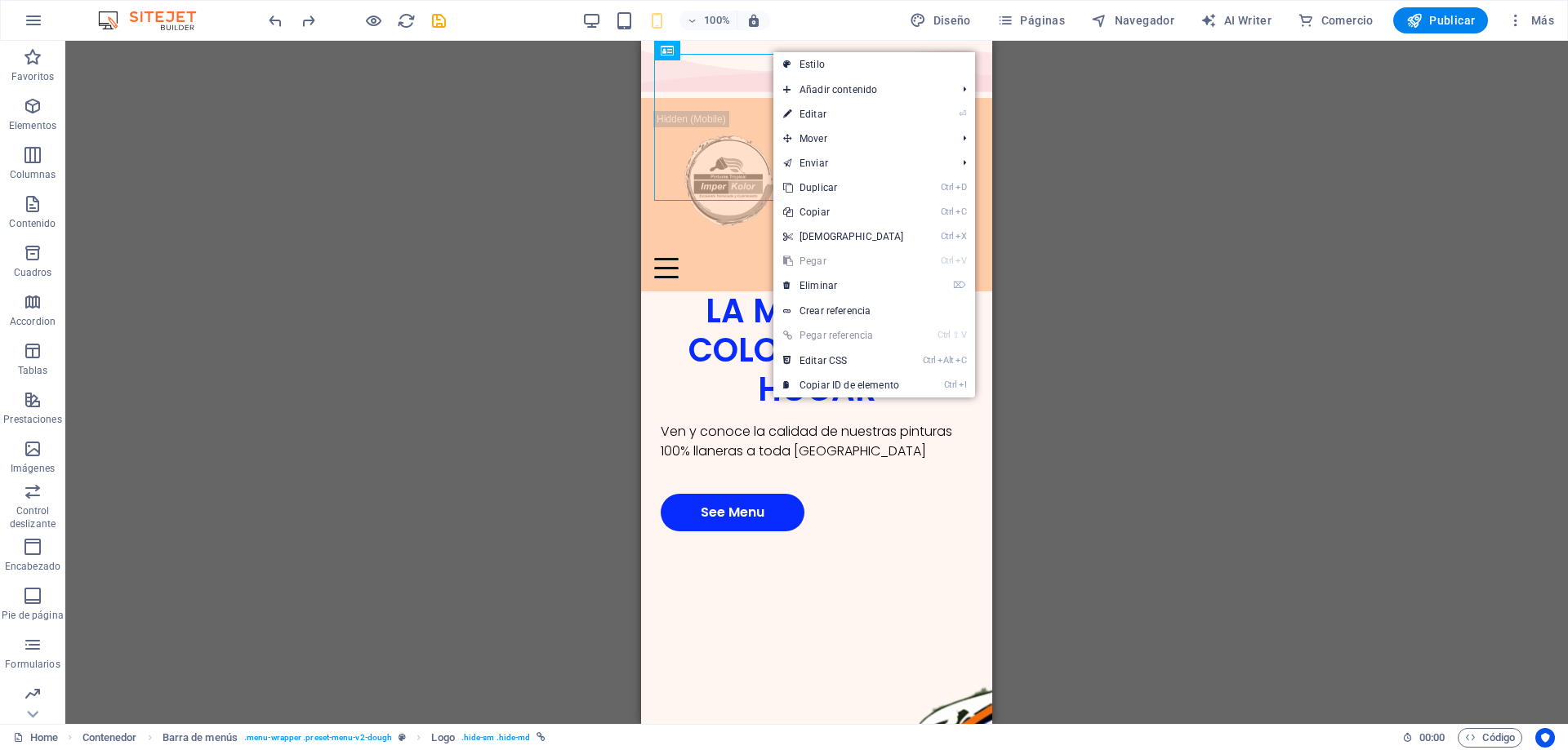
select select "rem"
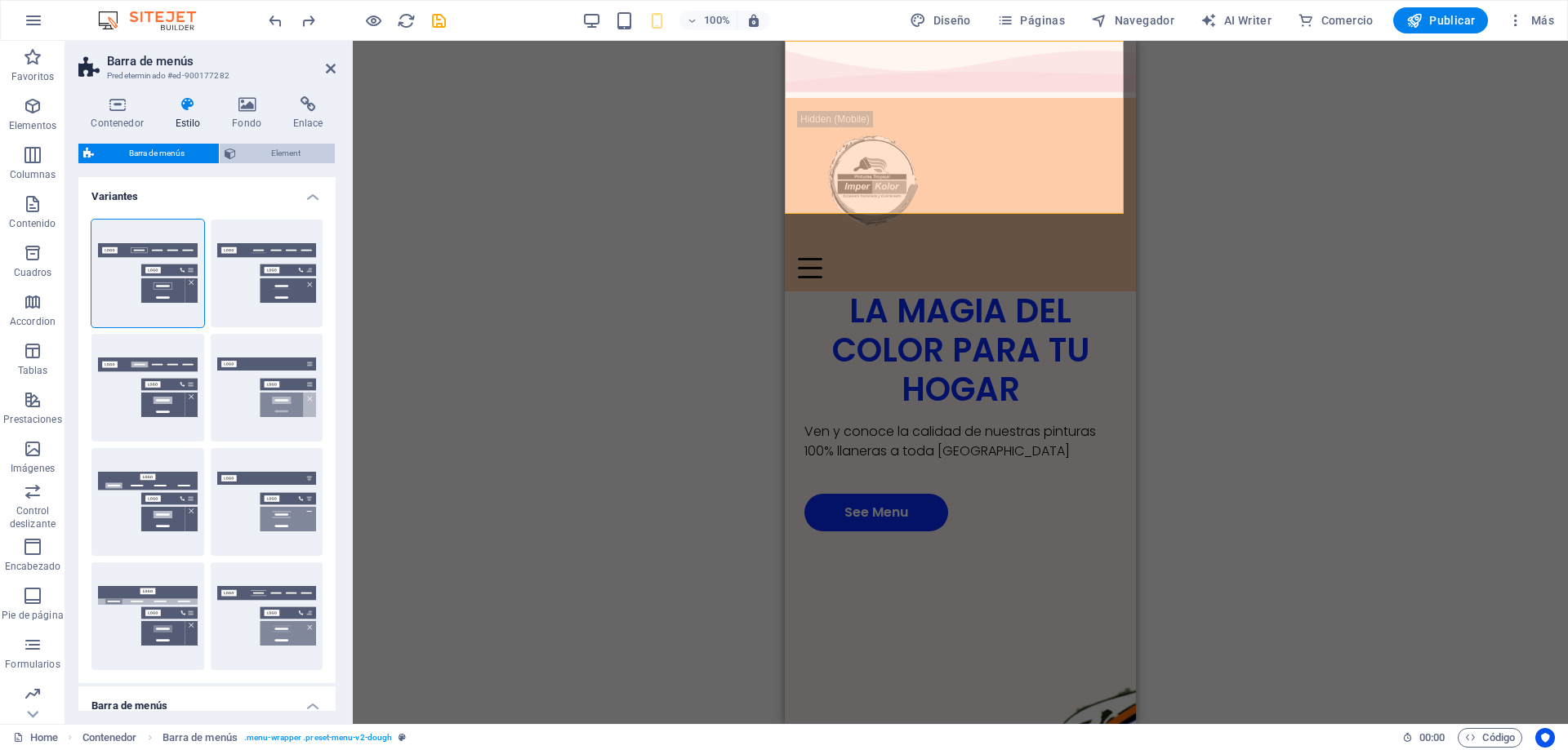
click at [268, 154] on span "Element" at bounding box center [285, 153] width 89 height 20
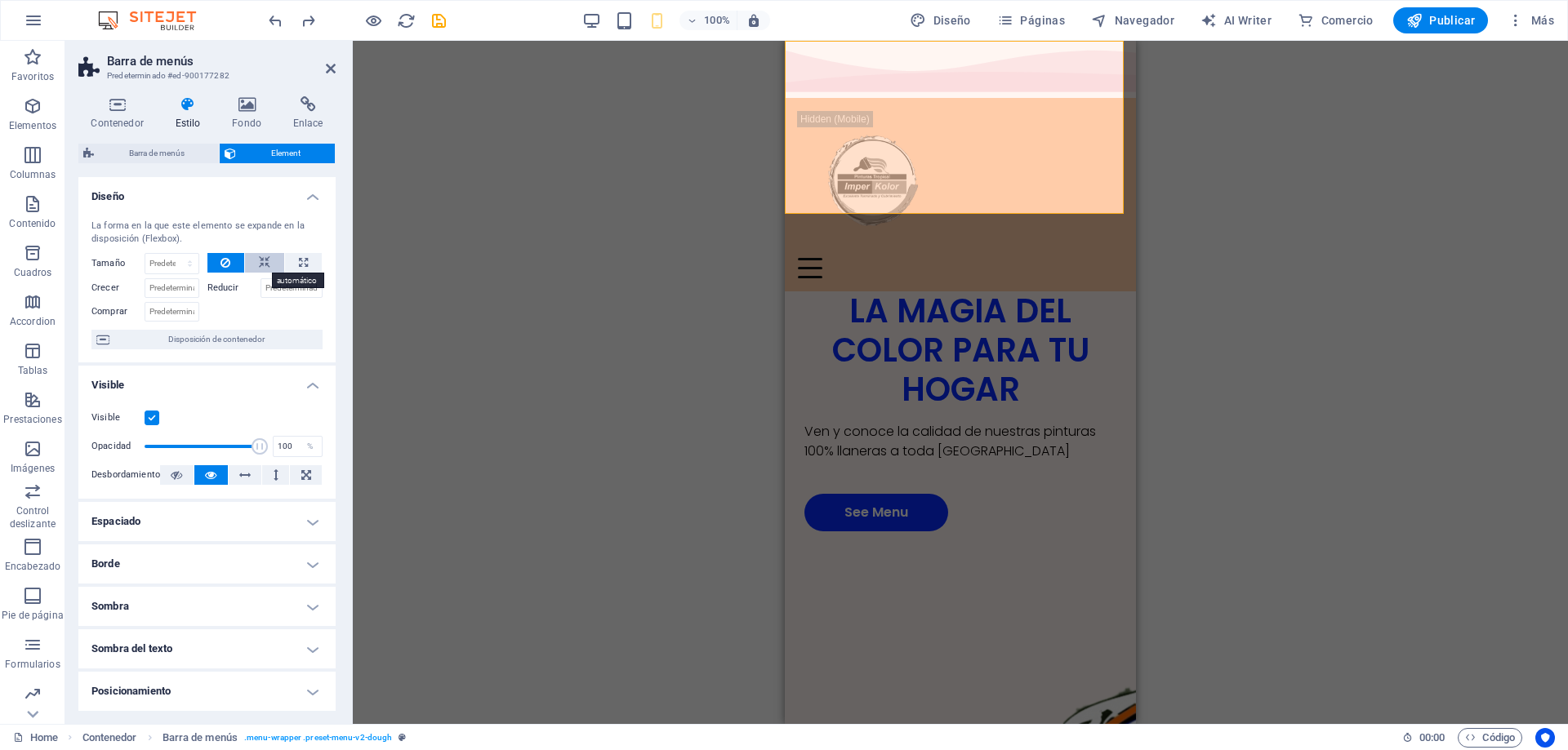
click at [270, 264] on button at bounding box center [264, 262] width 39 height 20
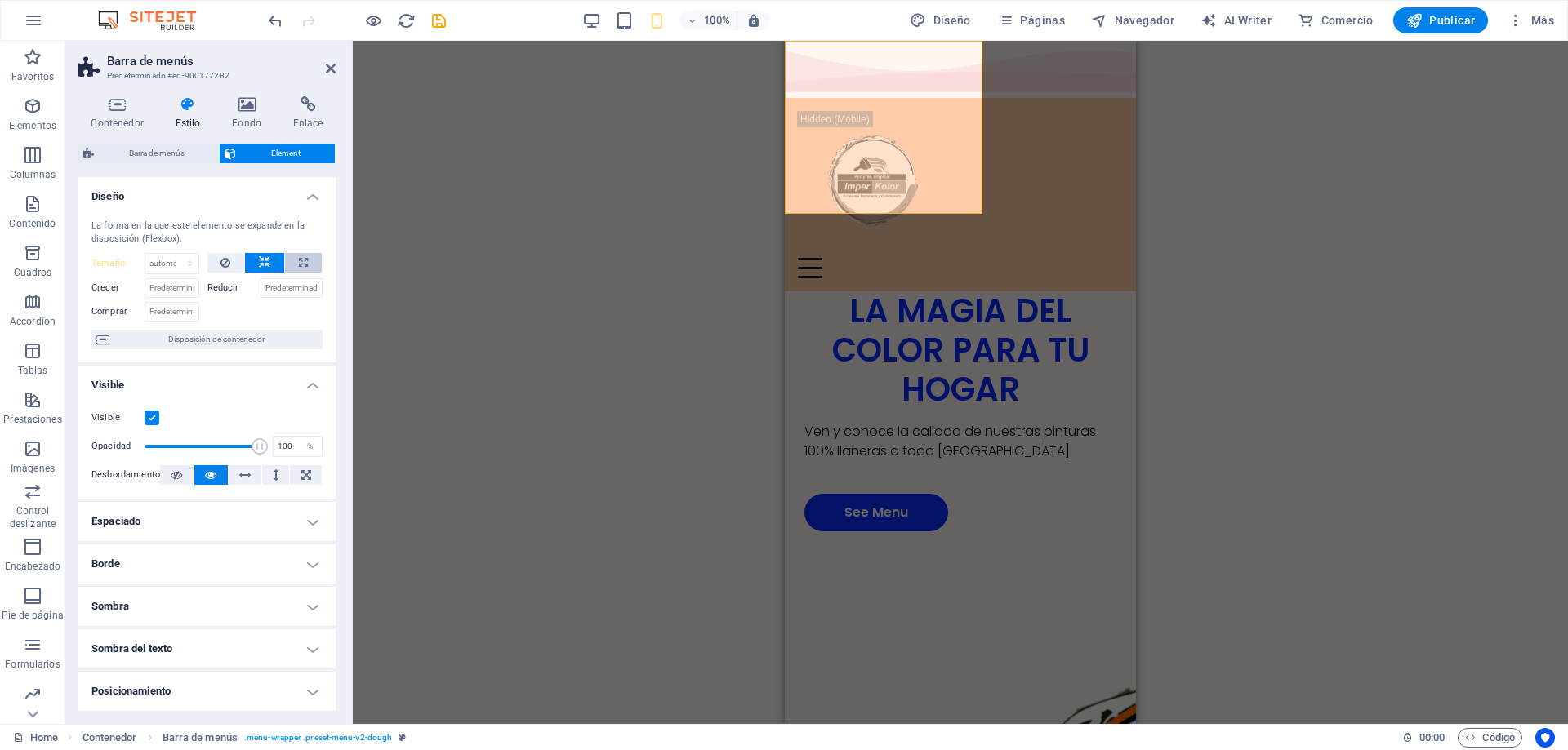
click at [304, 268] on icon at bounding box center [303, 262] width 9 height 20
type input "100"
select select "%"
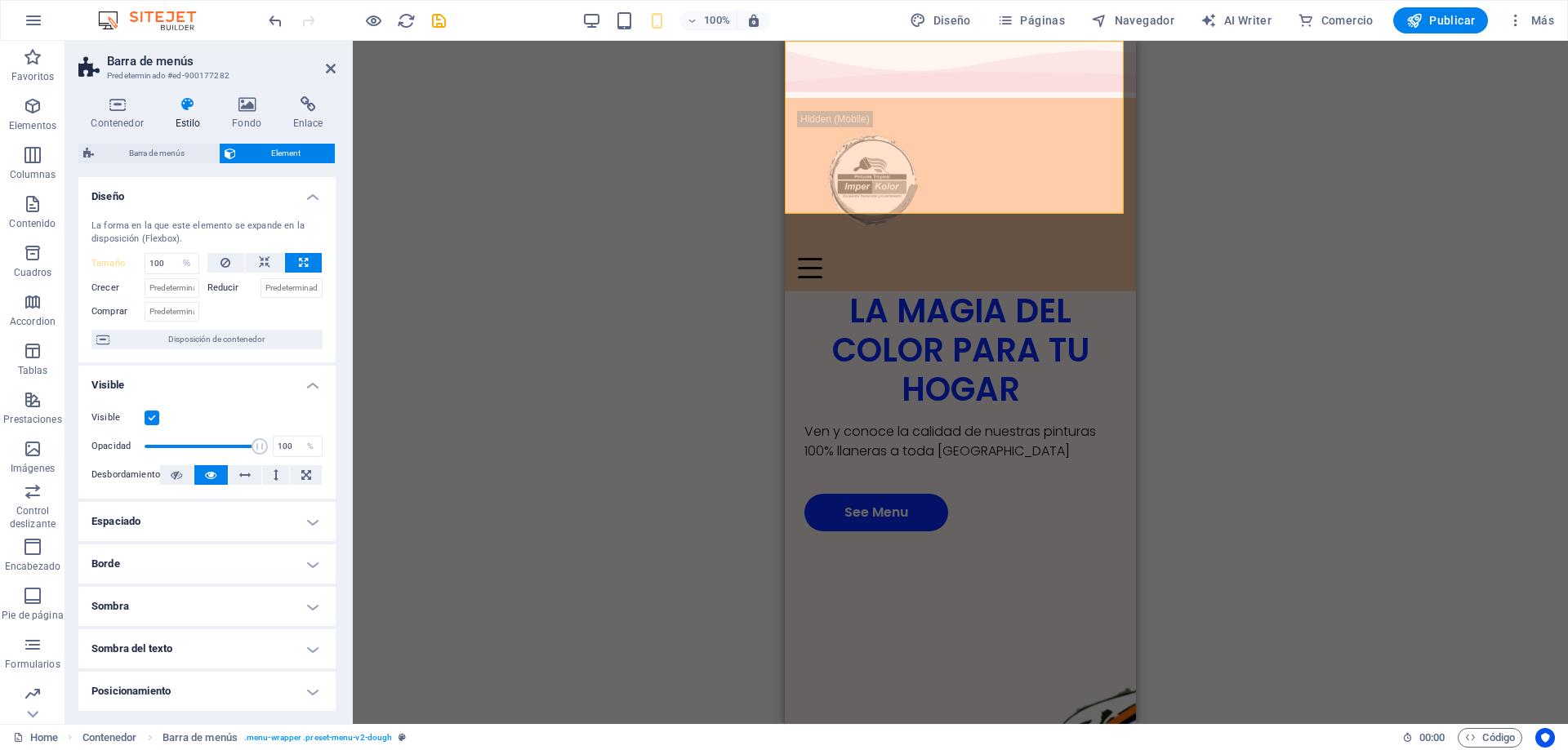
click at [155, 418] on label at bounding box center [152, 419] width 15 height 15
click at [0, 0] on input "Visible" at bounding box center [0, 0] width 0 height 0
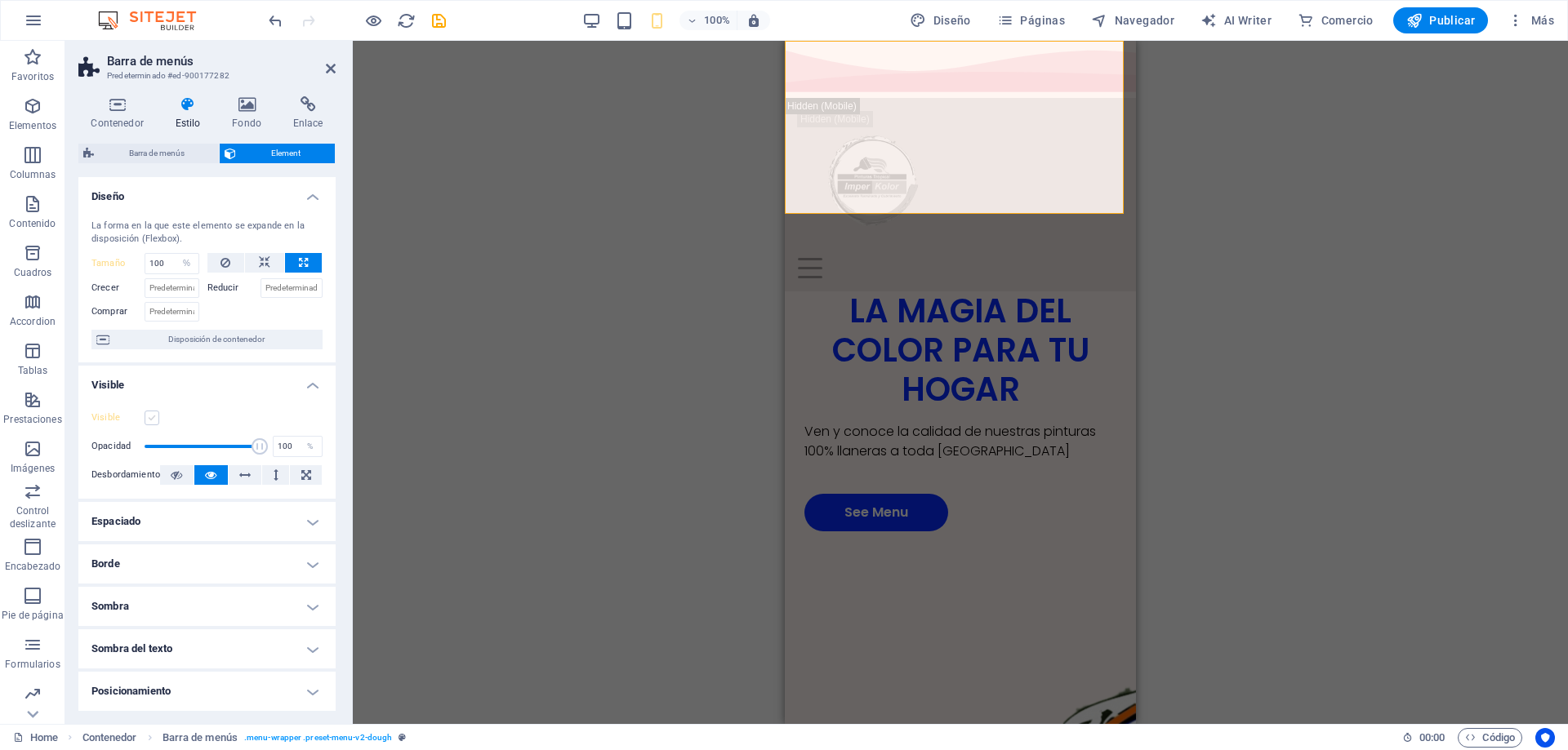
click at [155, 418] on label at bounding box center [152, 419] width 15 height 15
click at [0, 0] on input "Visible" at bounding box center [0, 0] width 0 height 0
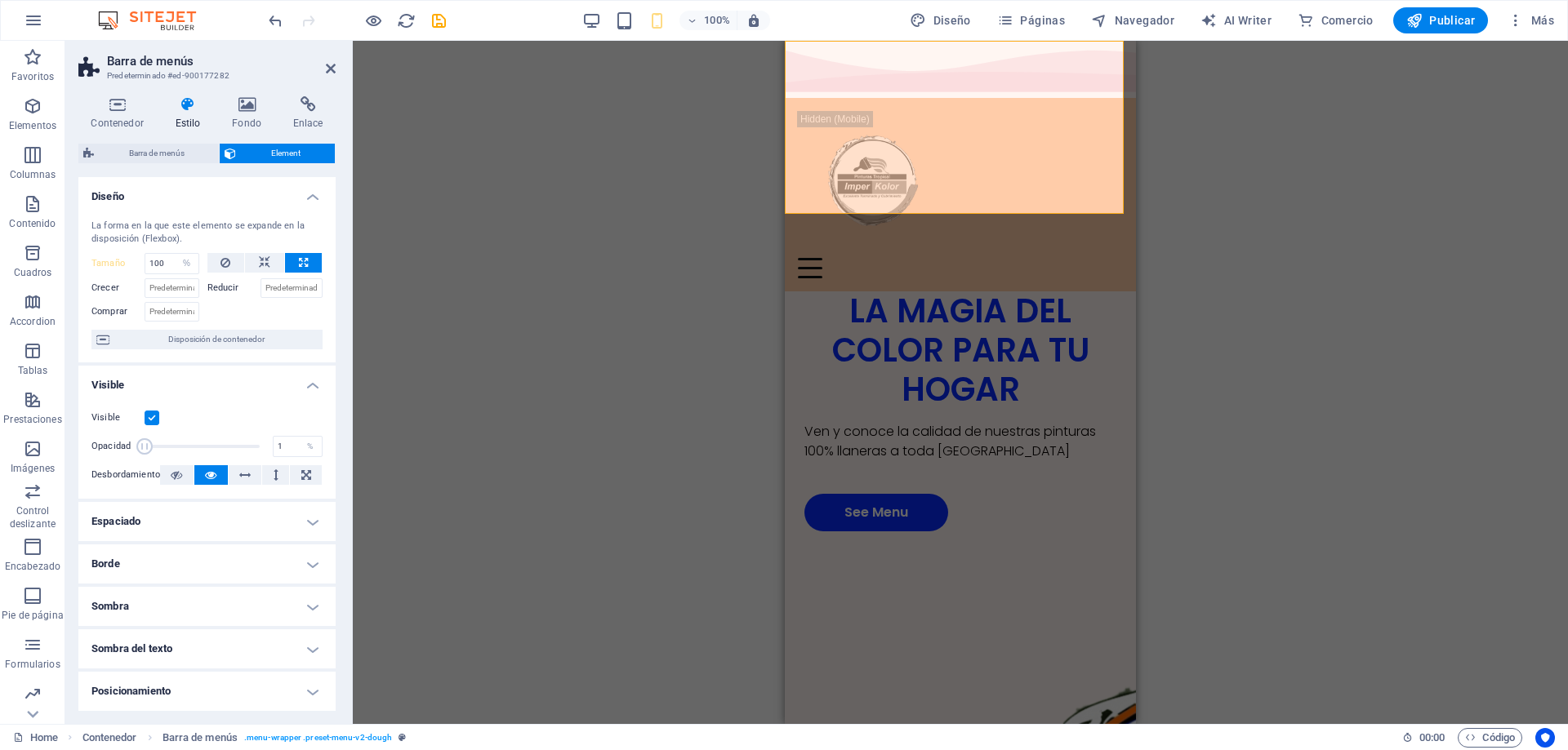
drag, startPoint x: 249, startPoint y: 446, endPoint x: 134, endPoint y: 447, distance: 115.0
click at [134, 447] on div "Opacidad 1 %" at bounding box center [207, 447] width 231 height 25
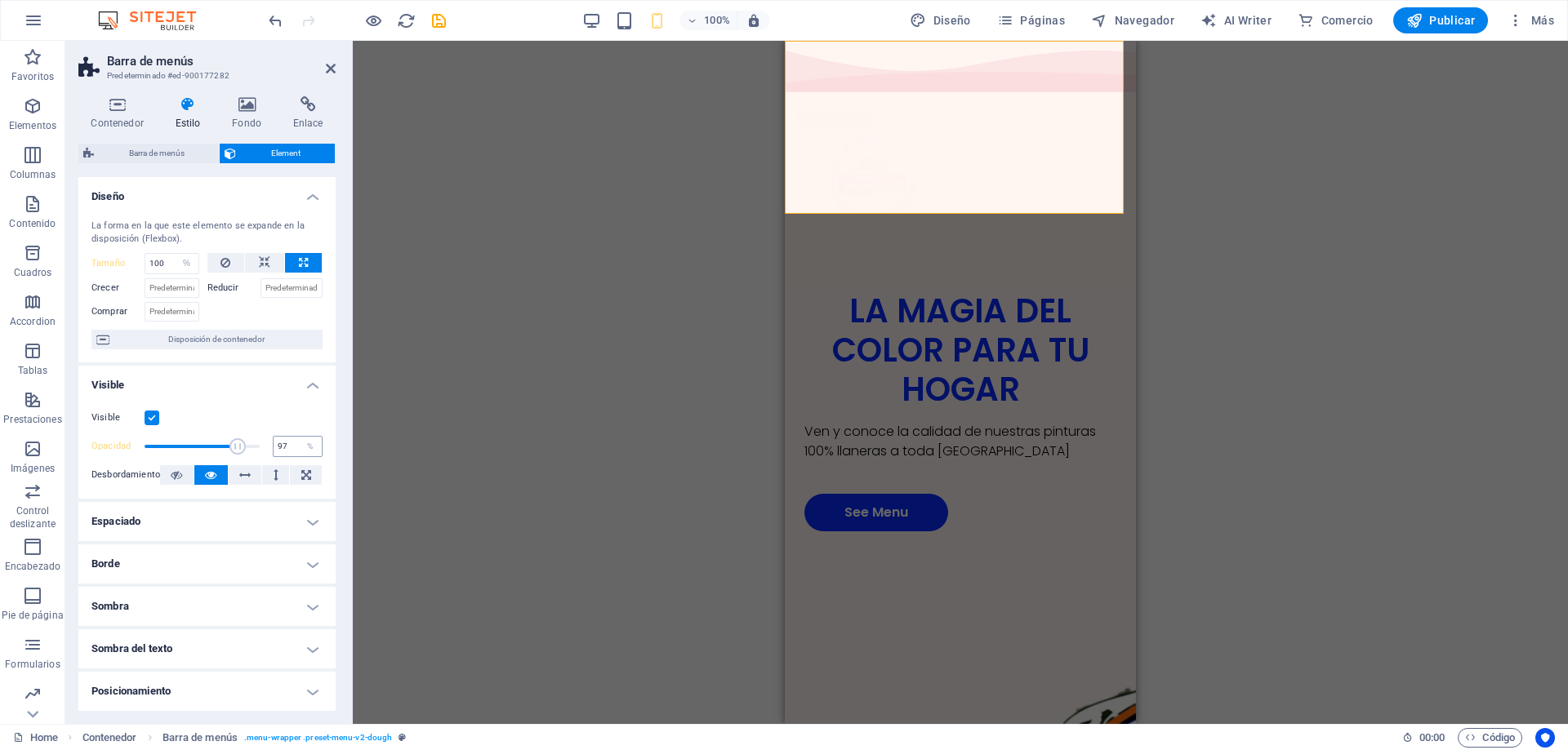
type input "100"
drag, startPoint x: 145, startPoint y: 447, endPoint x: 290, endPoint y: 449, distance: 145.0
click at [290, 449] on div "Opacidad 100 %" at bounding box center [207, 447] width 231 height 25
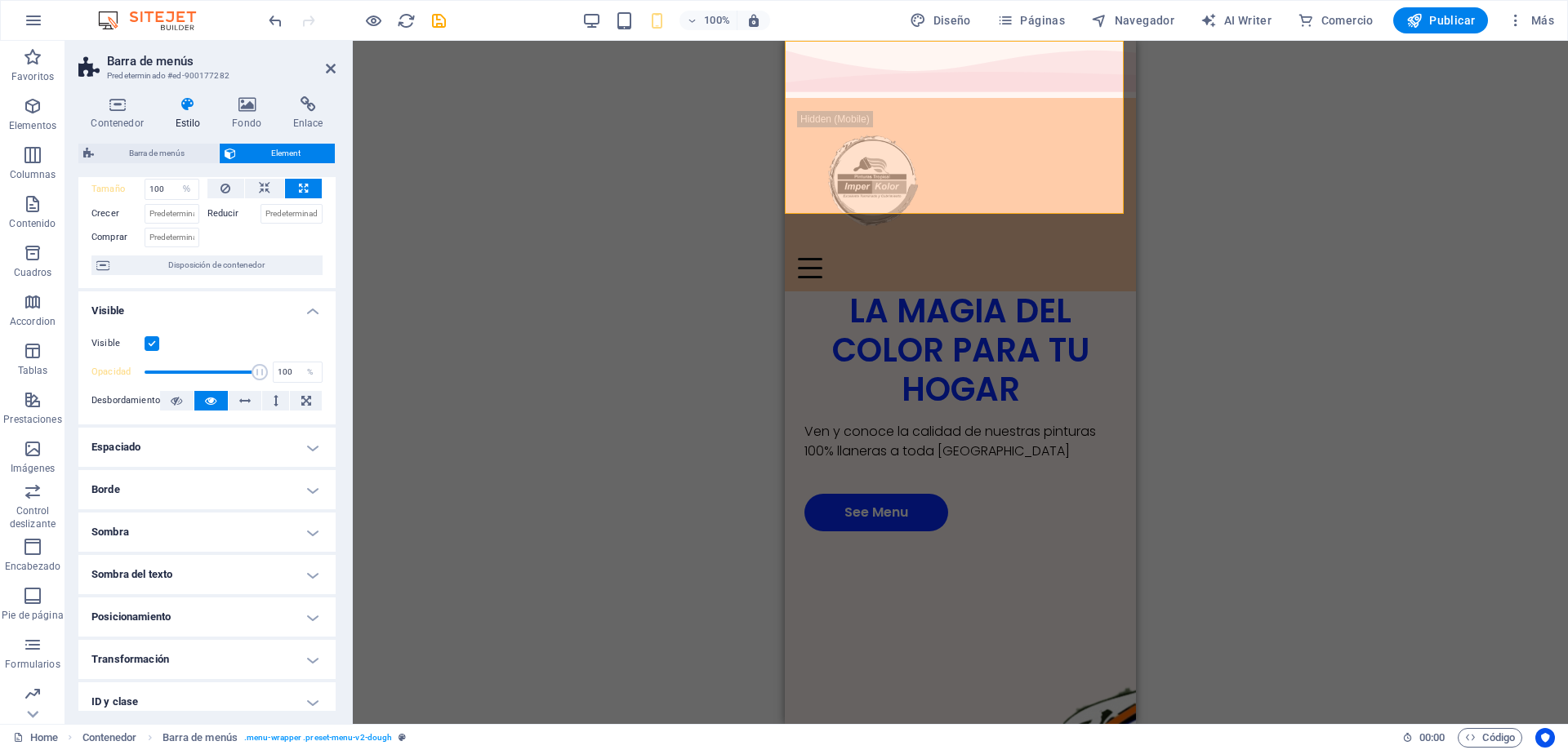
scroll to position [170, 0]
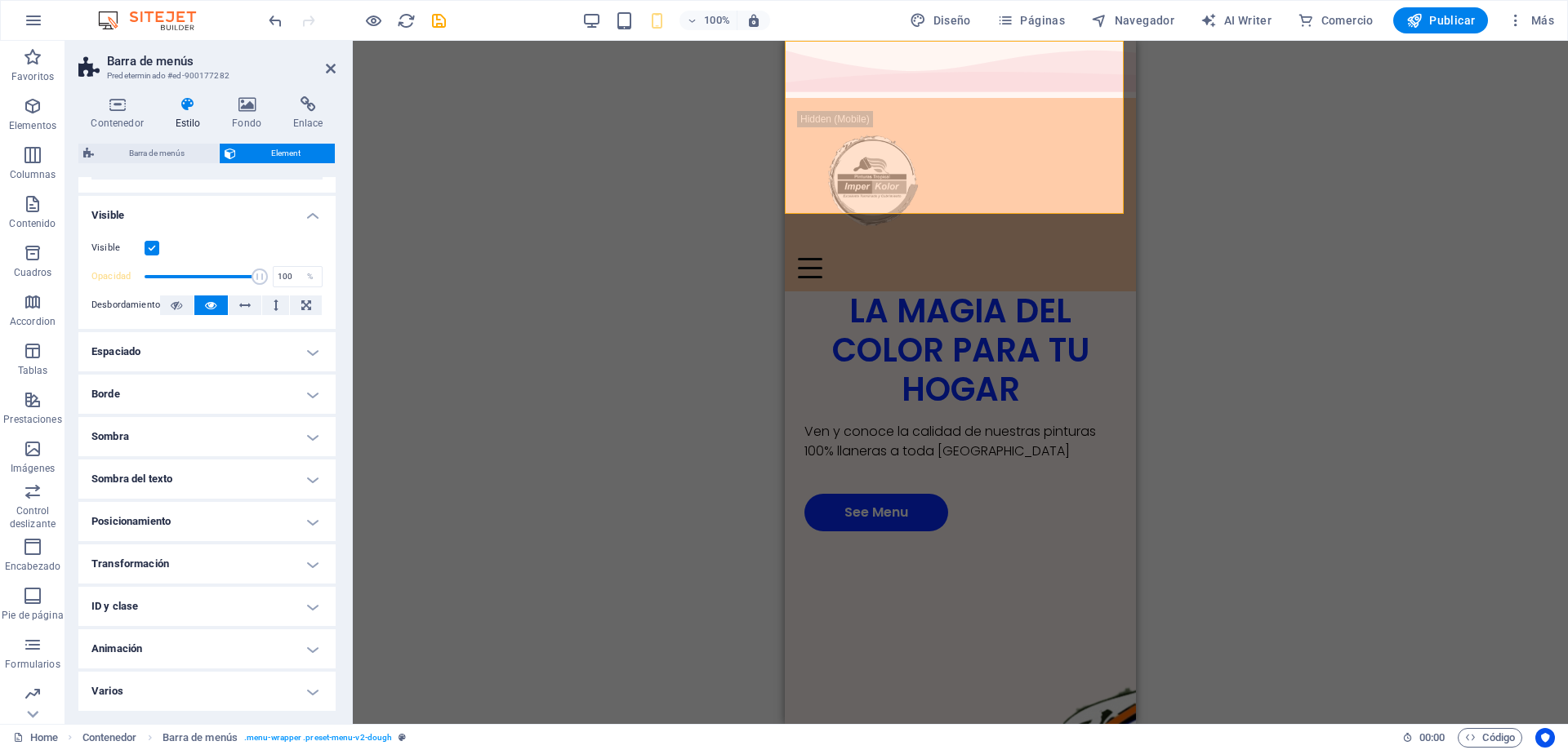
click at [280, 648] on h4 "Animación" at bounding box center [207, 649] width 258 height 39
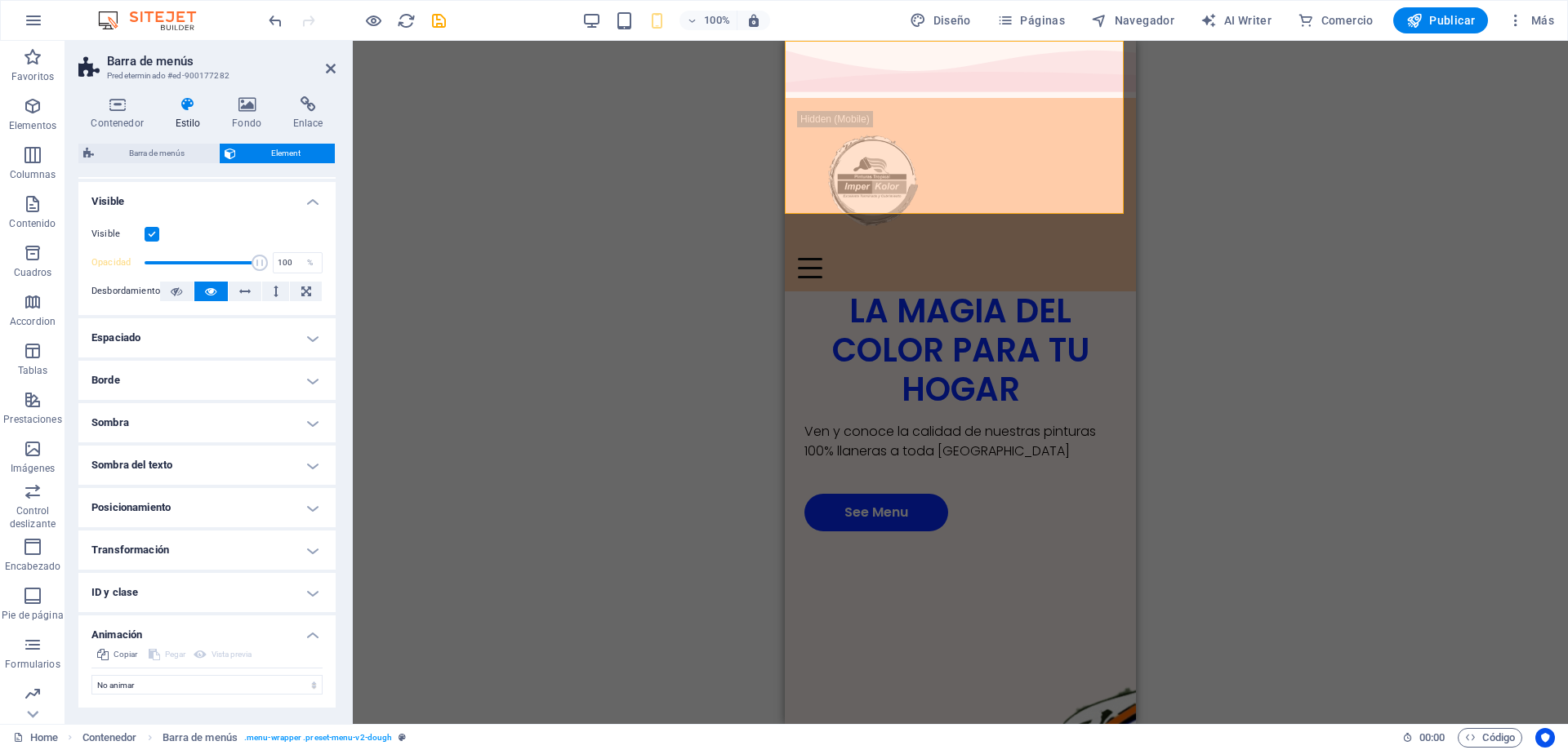
scroll to position [223, 0]
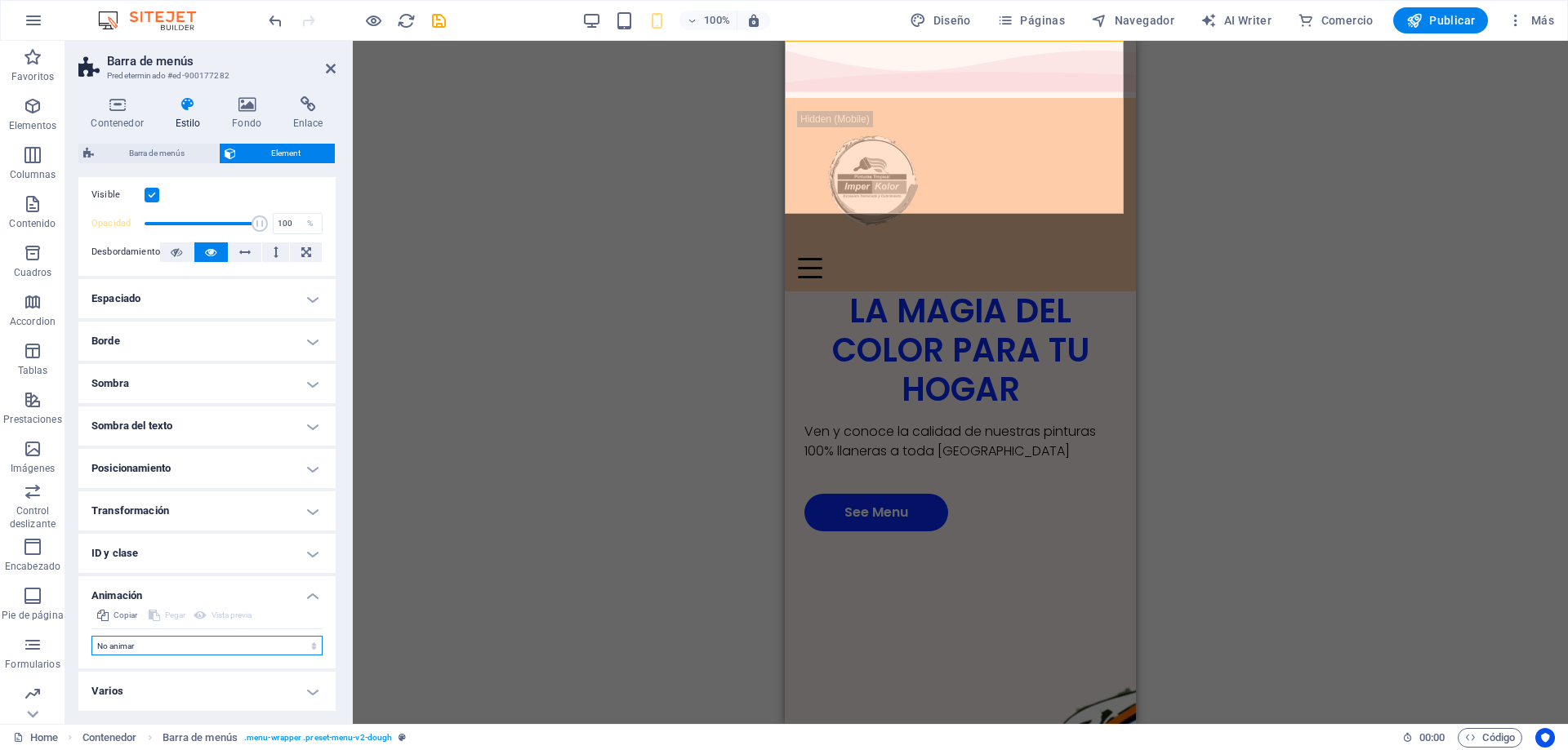
click at [223, 652] on select "No animar Mostrar / Ocultar Subir/bajar Acercar/alejar Deslizar de izquierda a …" at bounding box center [207, 646] width 231 height 20
select select "flash"
click at [92, 636] on select "No animar Mostrar / Ocultar Subir/bajar Acercar/alejar Deslizar de izquierda a …" at bounding box center [207, 646] width 231 height 20
select select "scroll"
click at [206, 646] on select "No animar Mostrar / Ocultar Subir/bajar Acercar/alejar Deslizar de izquierda a …" at bounding box center [207, 646] width 231 height 20
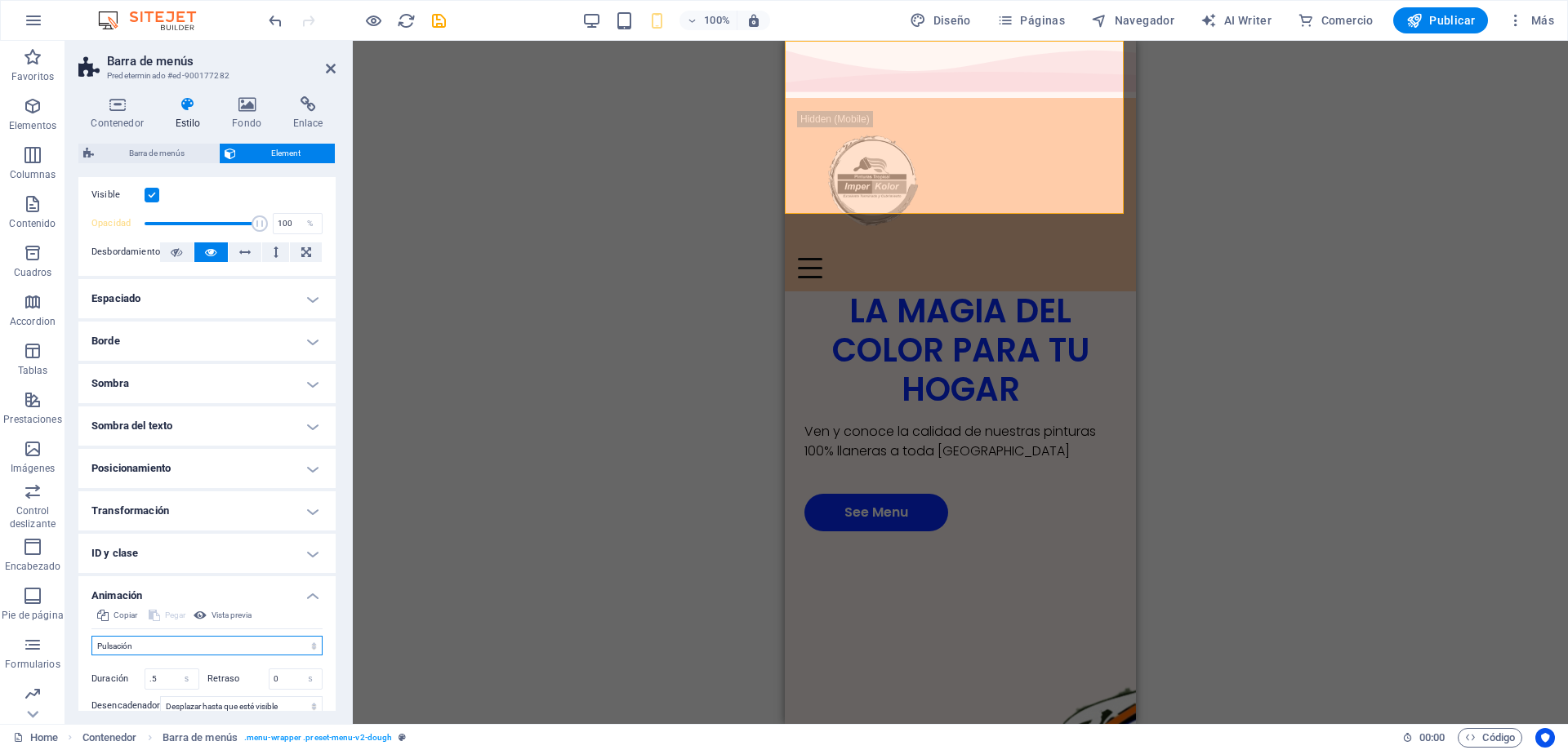
click at [92, 636] on select "No animar Mostrar / Ocultar Subir/bajar Acercar/alejar Deslizar de izquierda a …" at bounding box center [207, 646] width 231 height 20
click at [205, 640] on select "No animar Mostrar / Ocultar Subir/bajar Acercar/alejar Deslizar de izquierda a …" at bounding box center [207, 646] width 231 height 20
select select "move-bottom-to-top"
click at [92, 636] on select "No animar Mostrar / Ocultar Subir/bajar Acercar/alejar Deslizar de izquierda a …" at bounding box center [207, 646] width 231 height 20
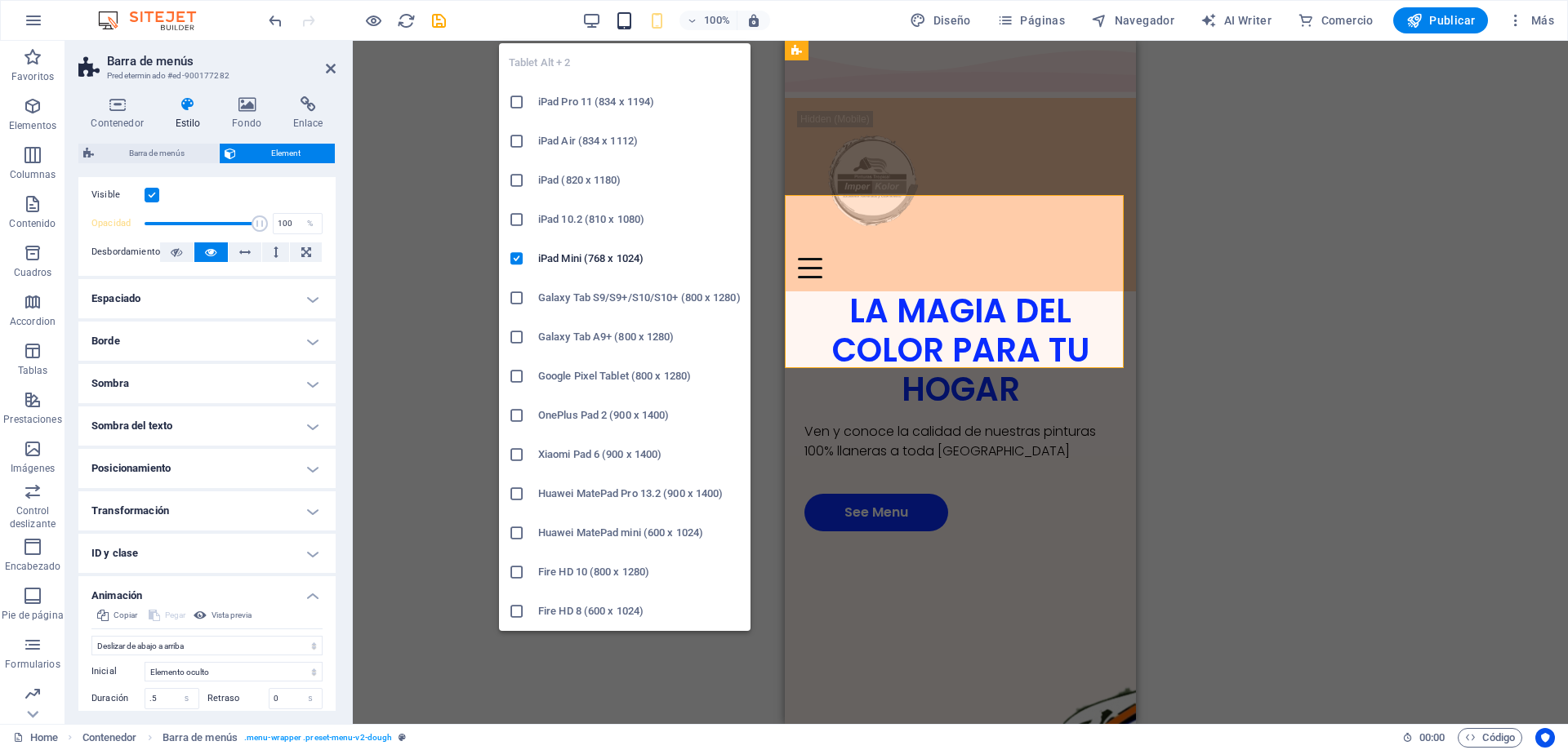
click at [623, 22] on icon "button" at bounding box center [624, 21] width 19 height 19
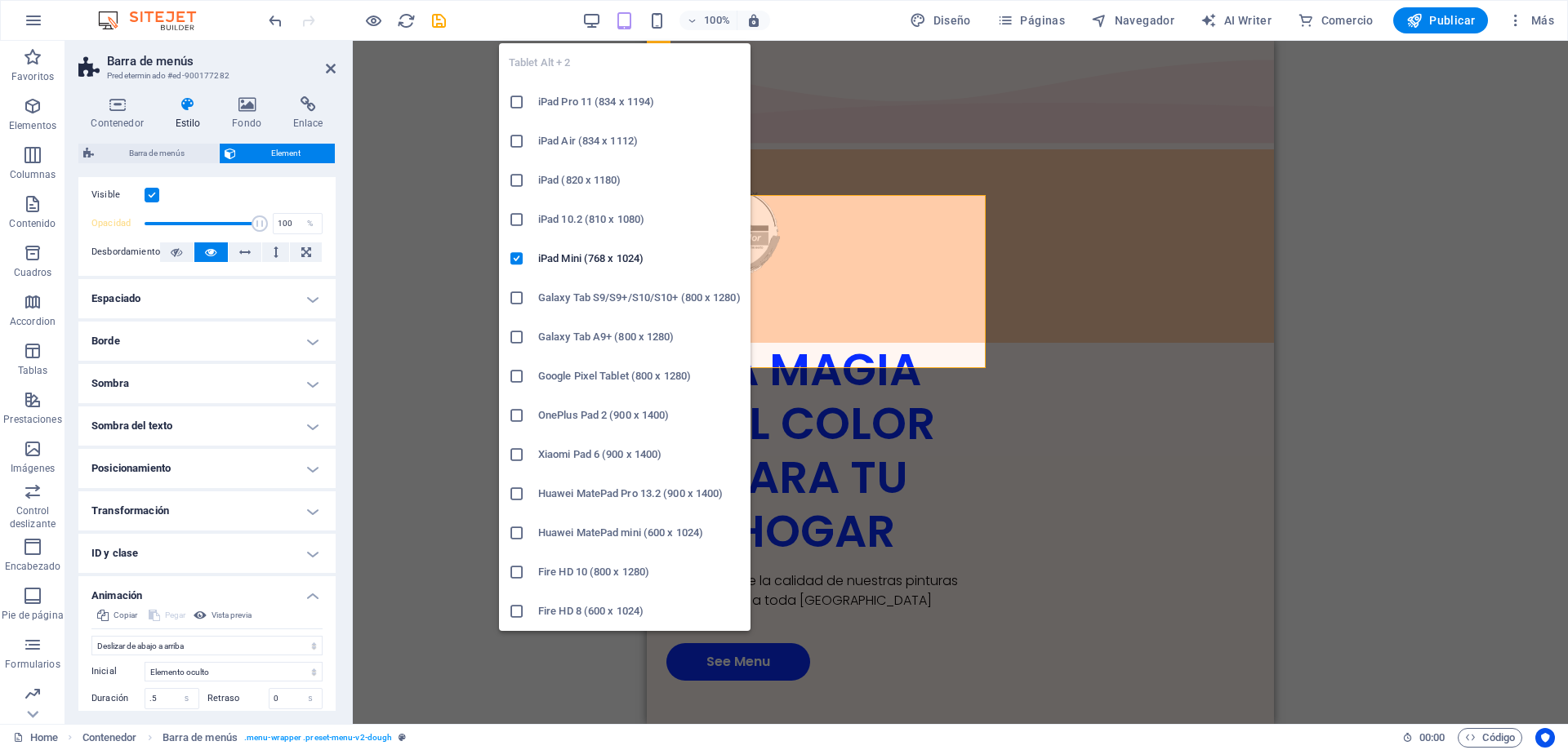
select select "DISABLED_OPTION_VALUE"
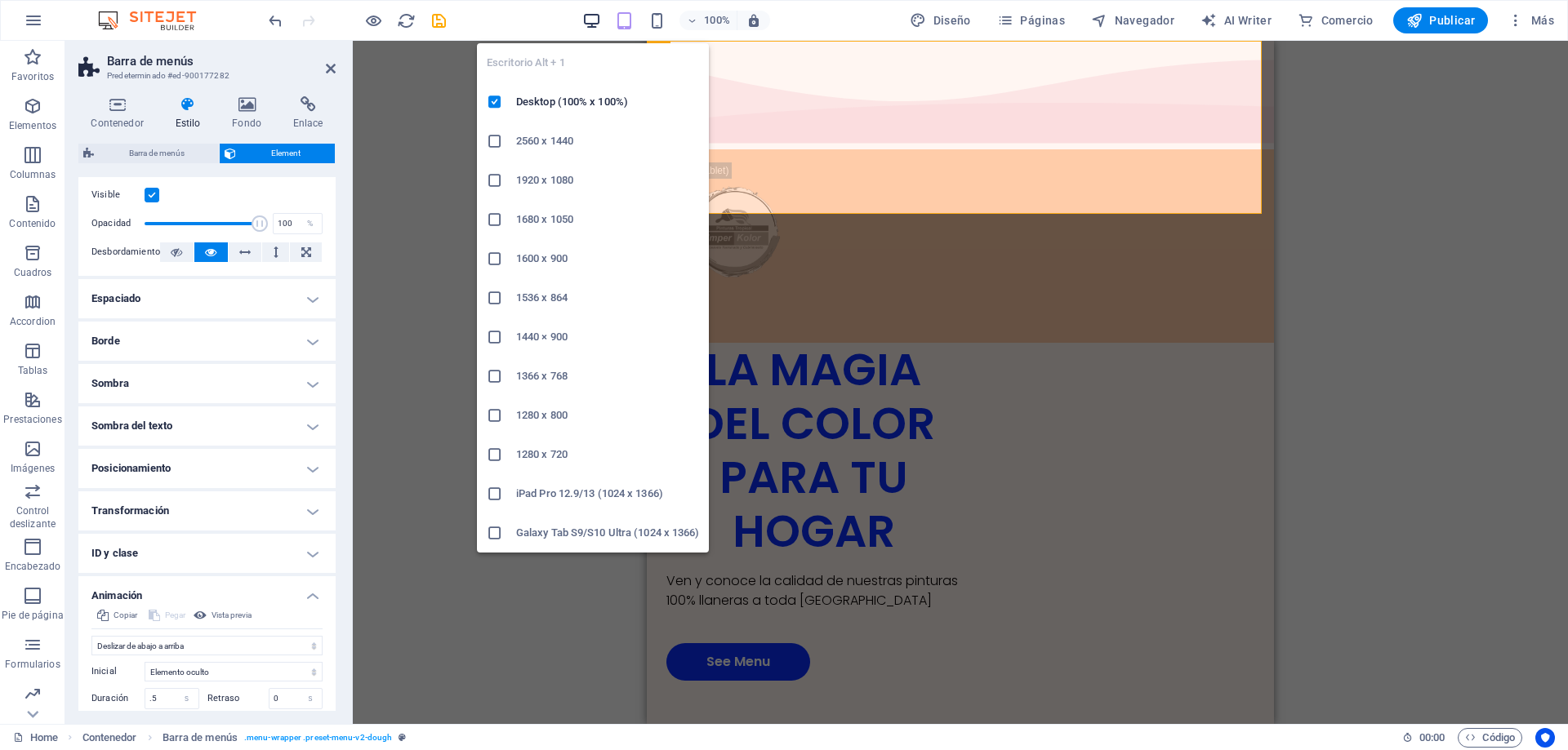
click at [590, 27] on icon "button" at bounding box center [592, 21] width 19 height 19
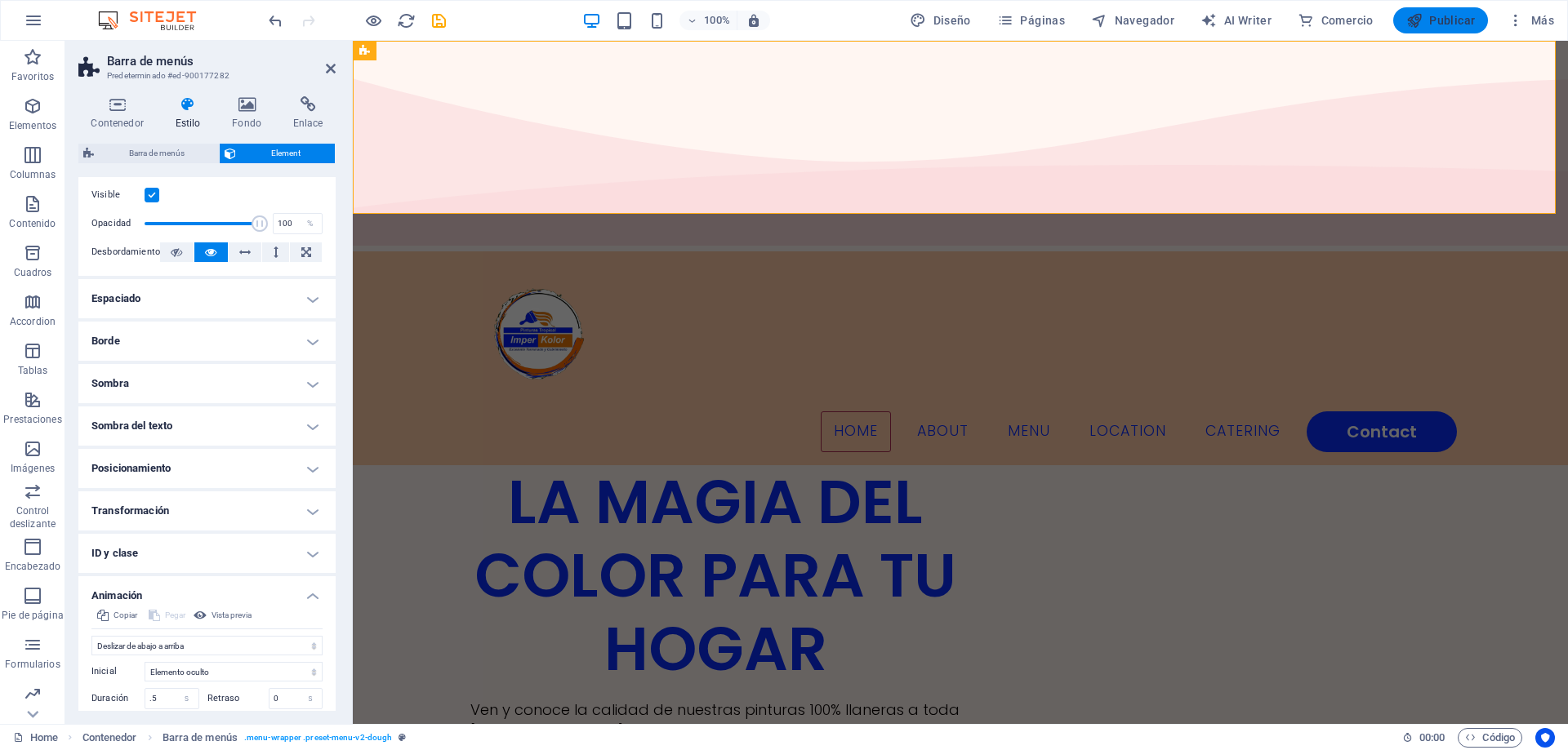
click at [1439, 21] on span "Publicar" at bounding box center [1440, 20] width 69 height 16
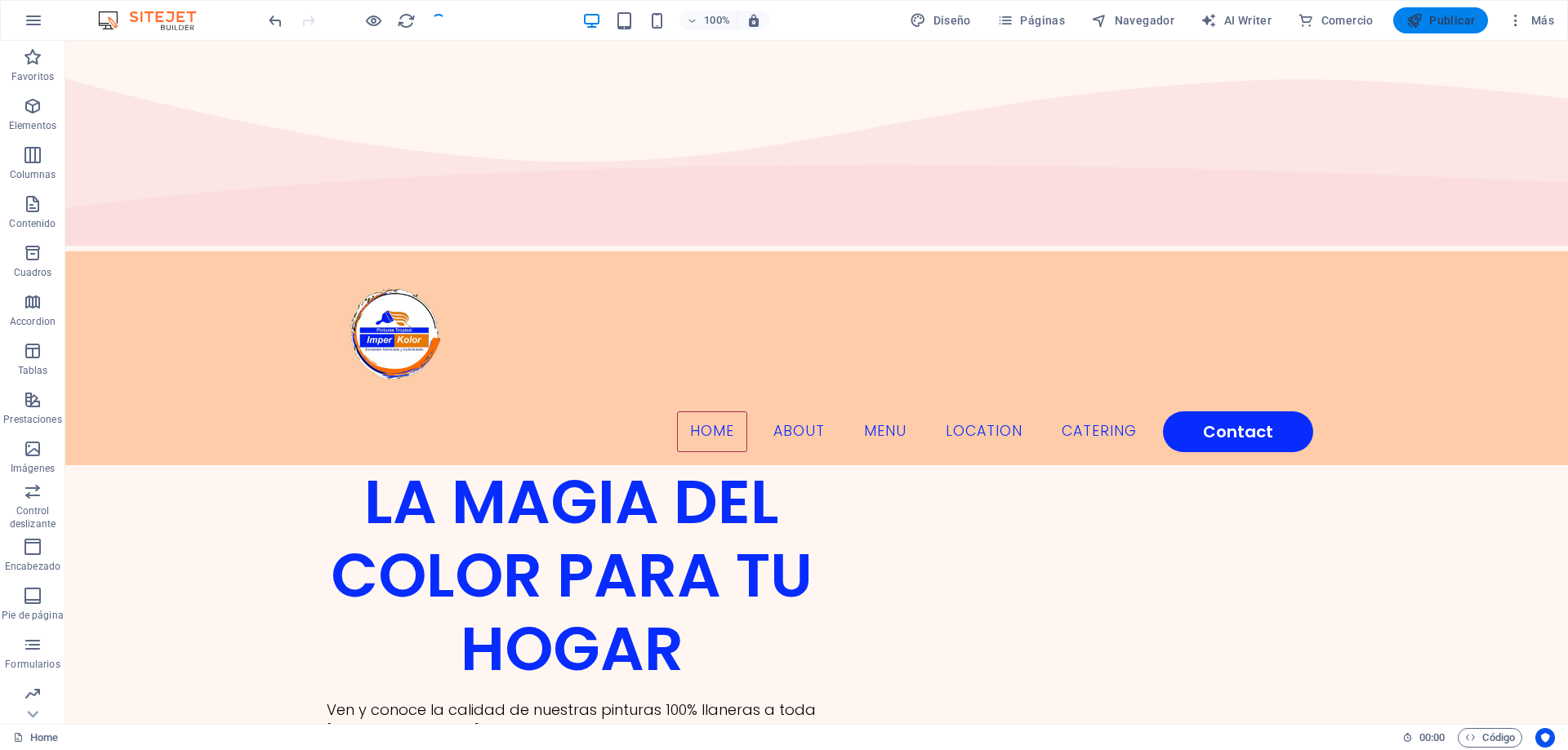
click at [1459, 16] on span "Publicar" at bounding box center [1440, 20] width 69 height 16
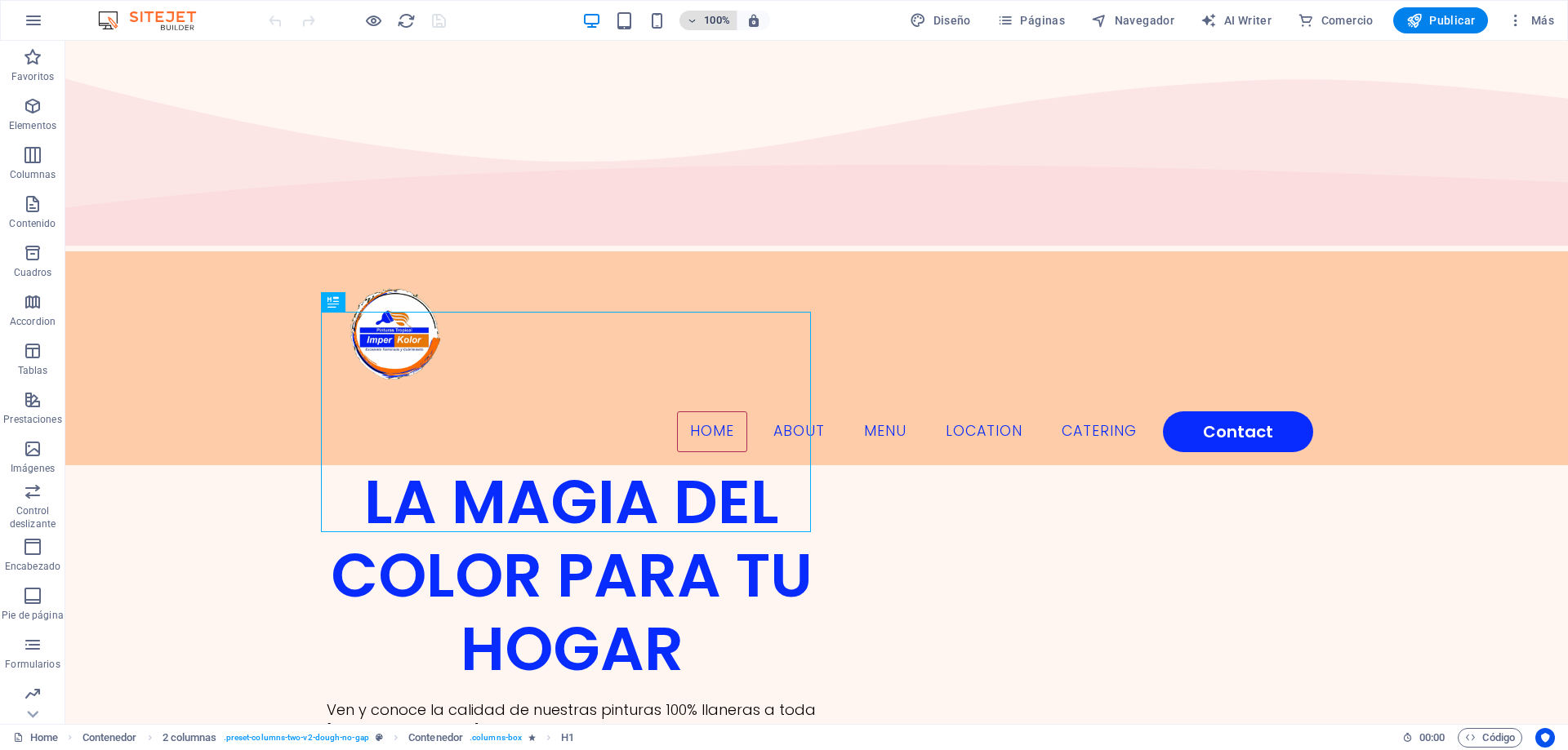
click at [707, 21] on h6 "100%" at bounding box center [717, 20] width 27 height 20
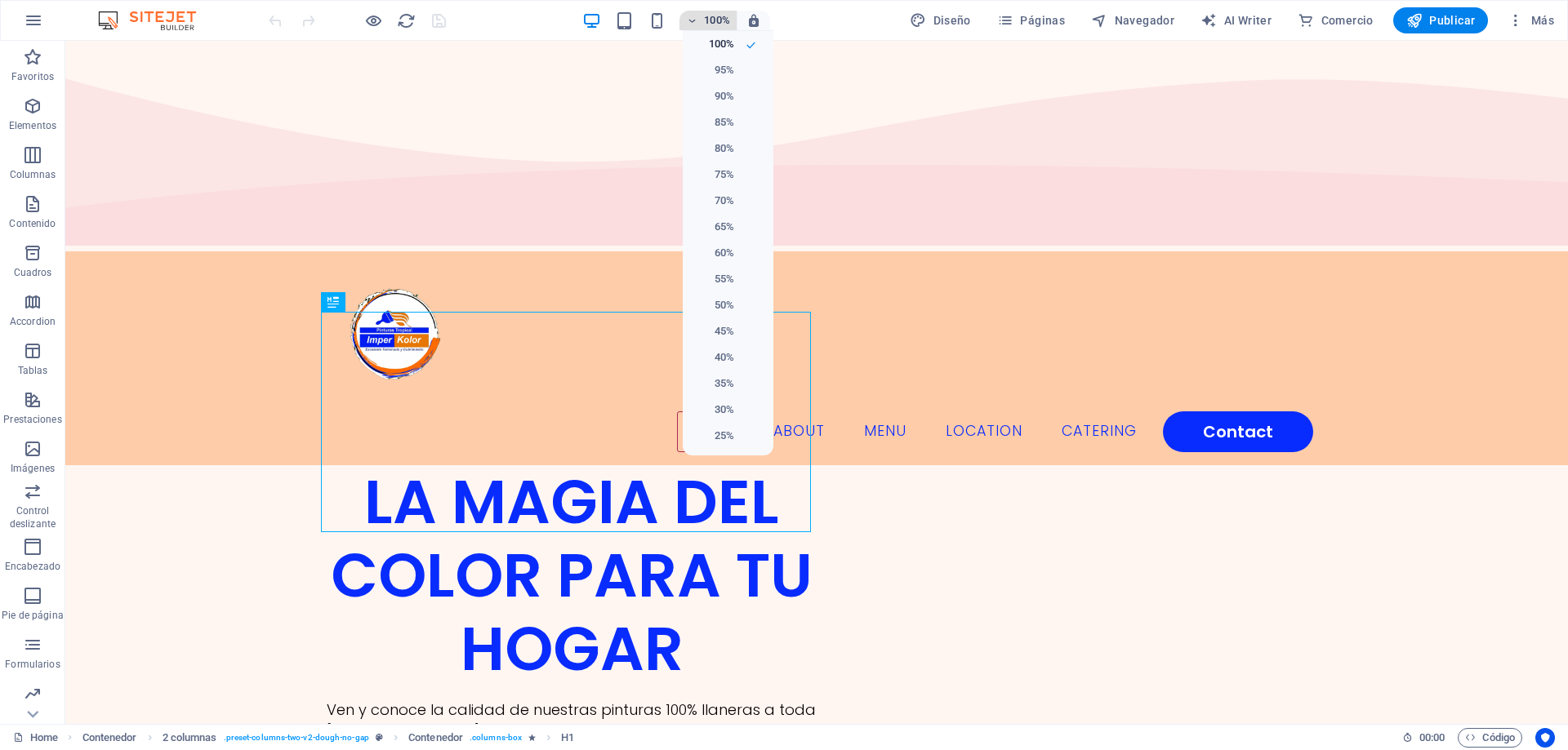
click at [707, 21] on div at bounding box center [784, 375] width 1568 height 750
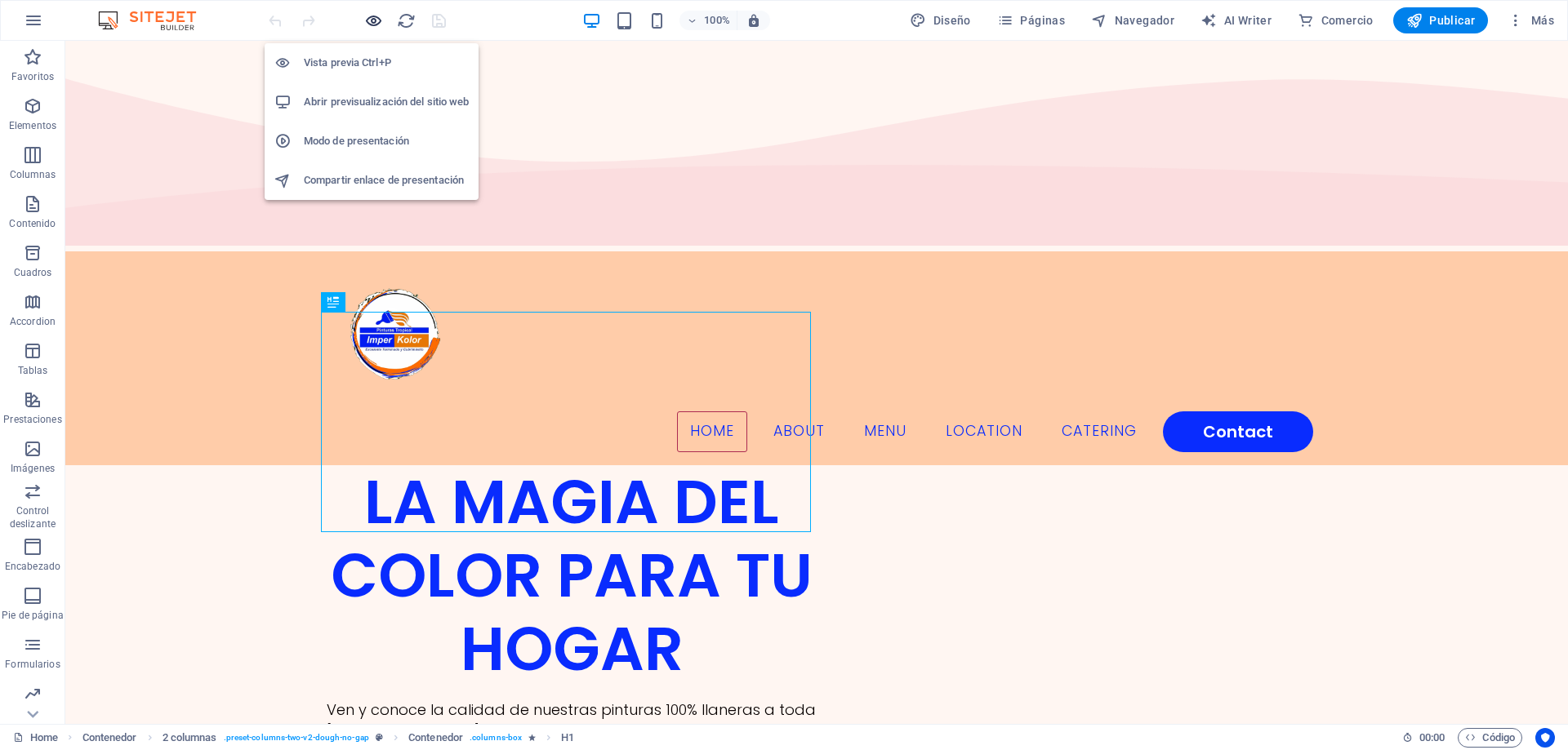
click at [377, 21] on icon "button" at bounding box center [374, 21] width 19 height 19
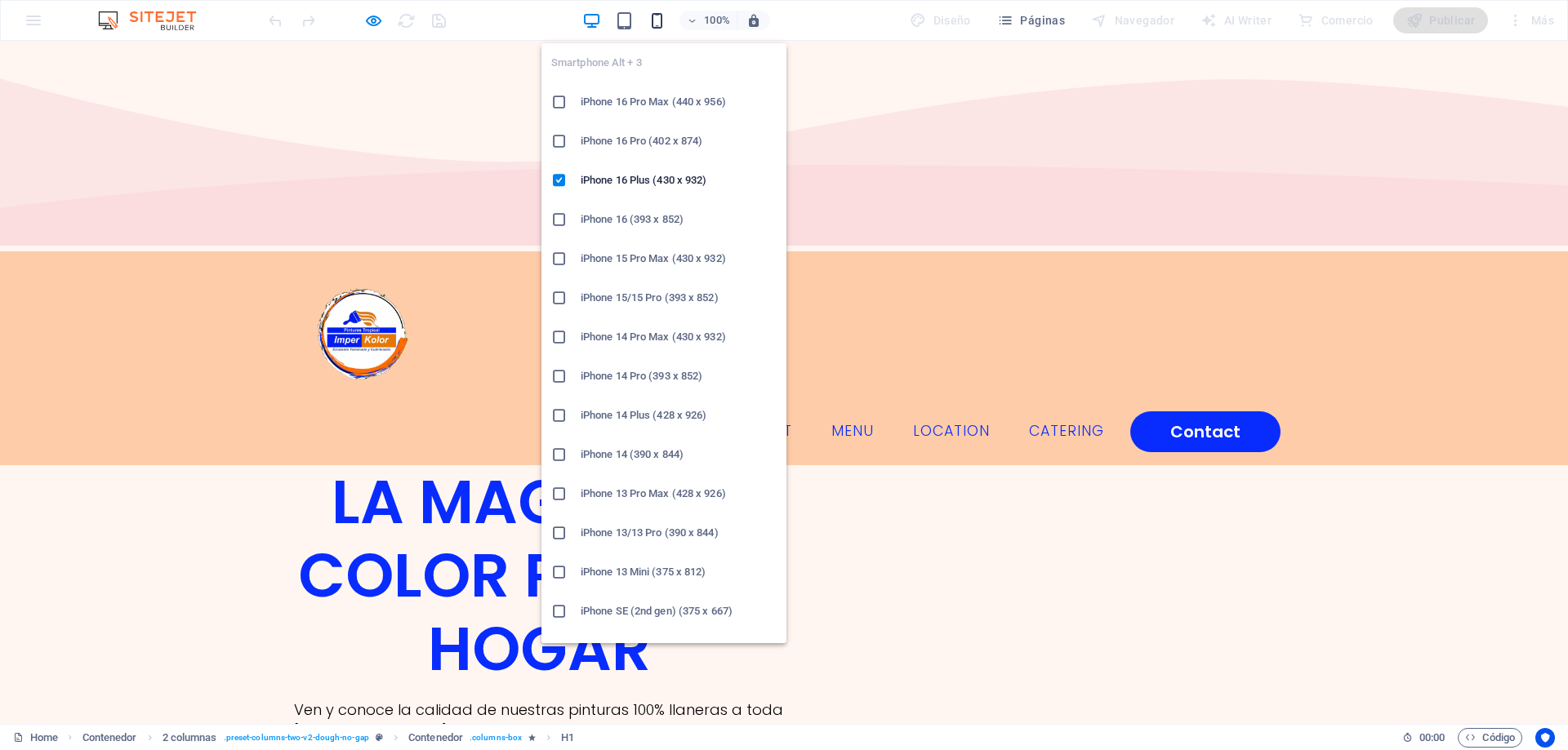
click at [661, 27] on icon "button" at bounding box center [657, 21] width 19 height 19
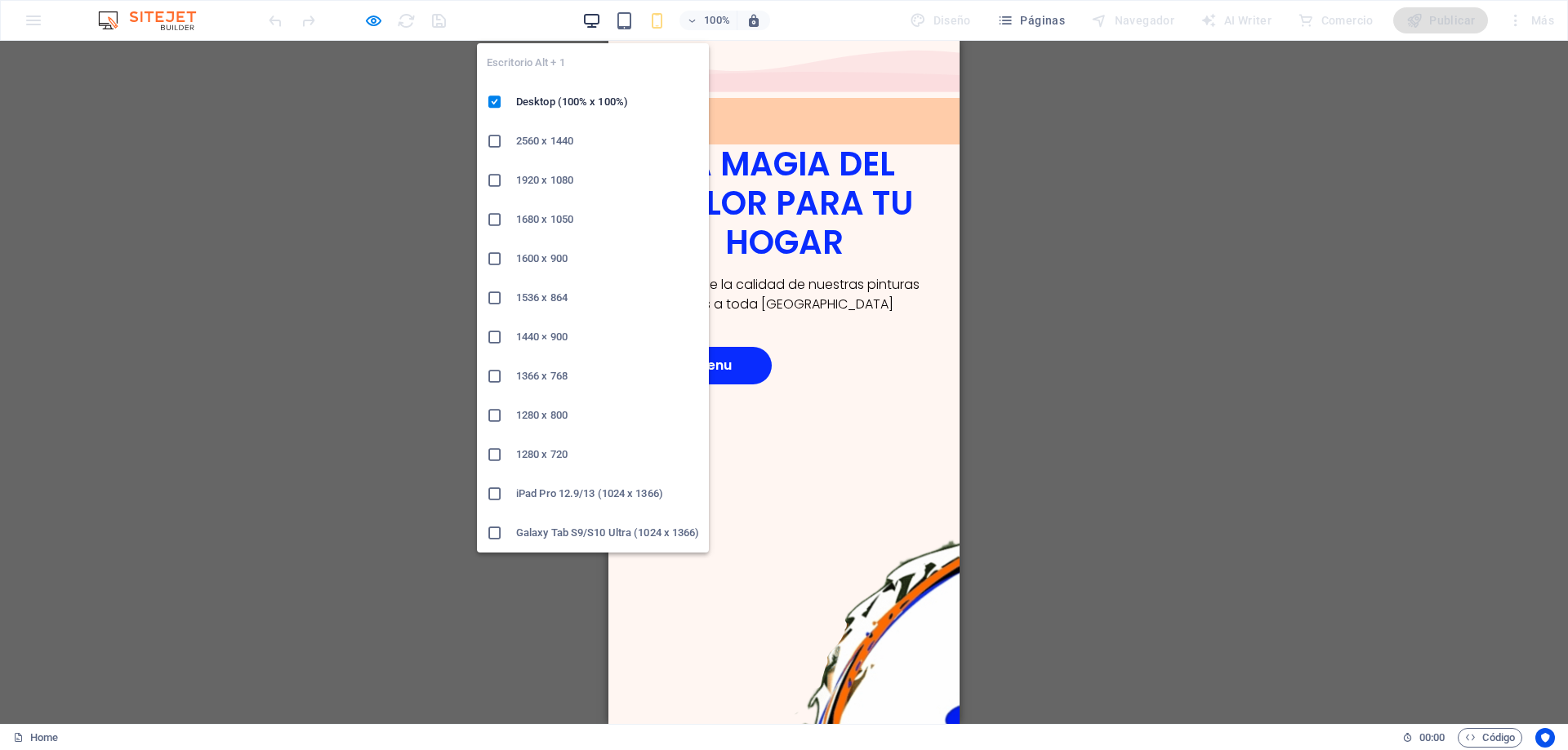
click at [597, 22] on icon "button" at bounding box center [592, 21] width 19 height 19
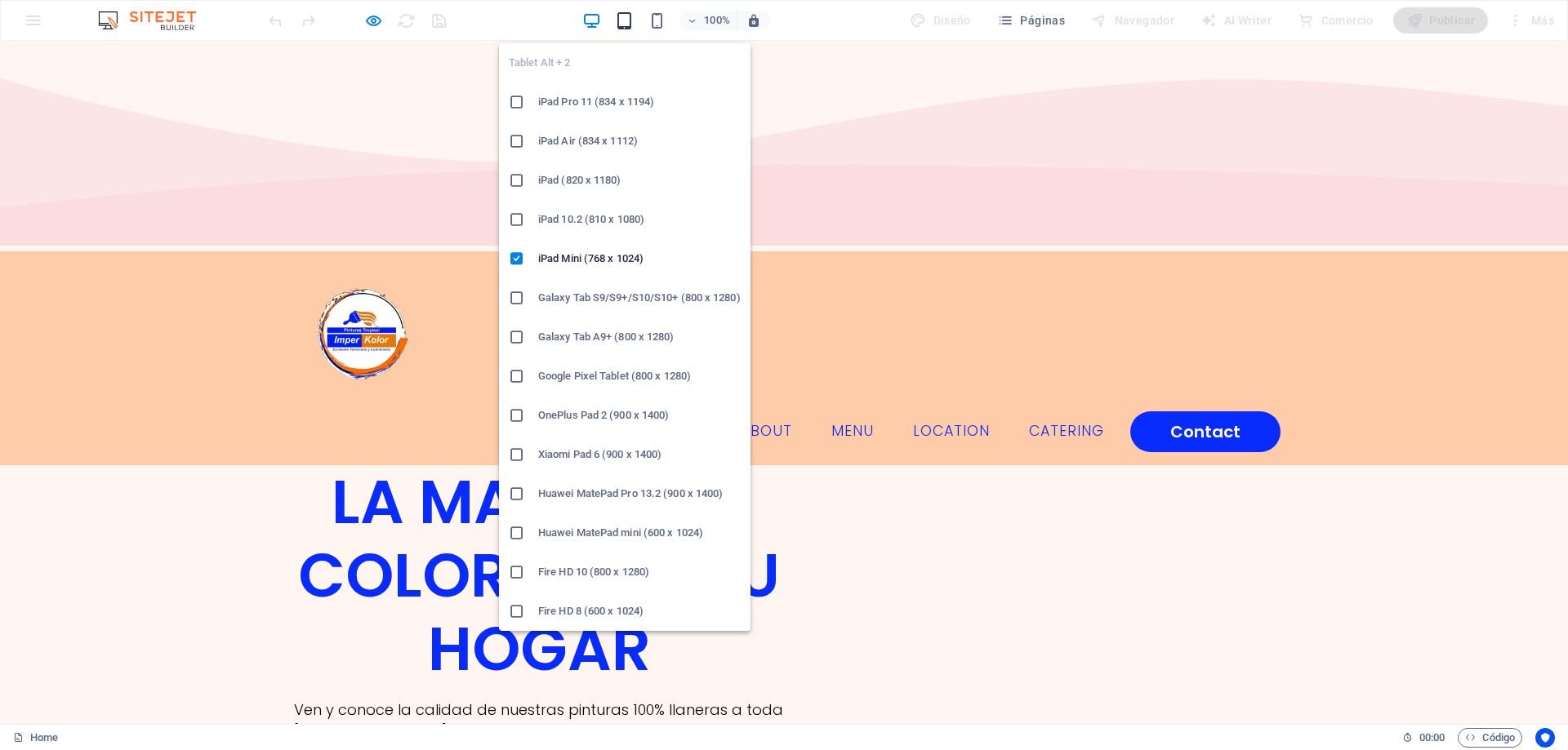
click at [632, 21] on icon "button" at bounding box center [624, 21] width 19 height 19
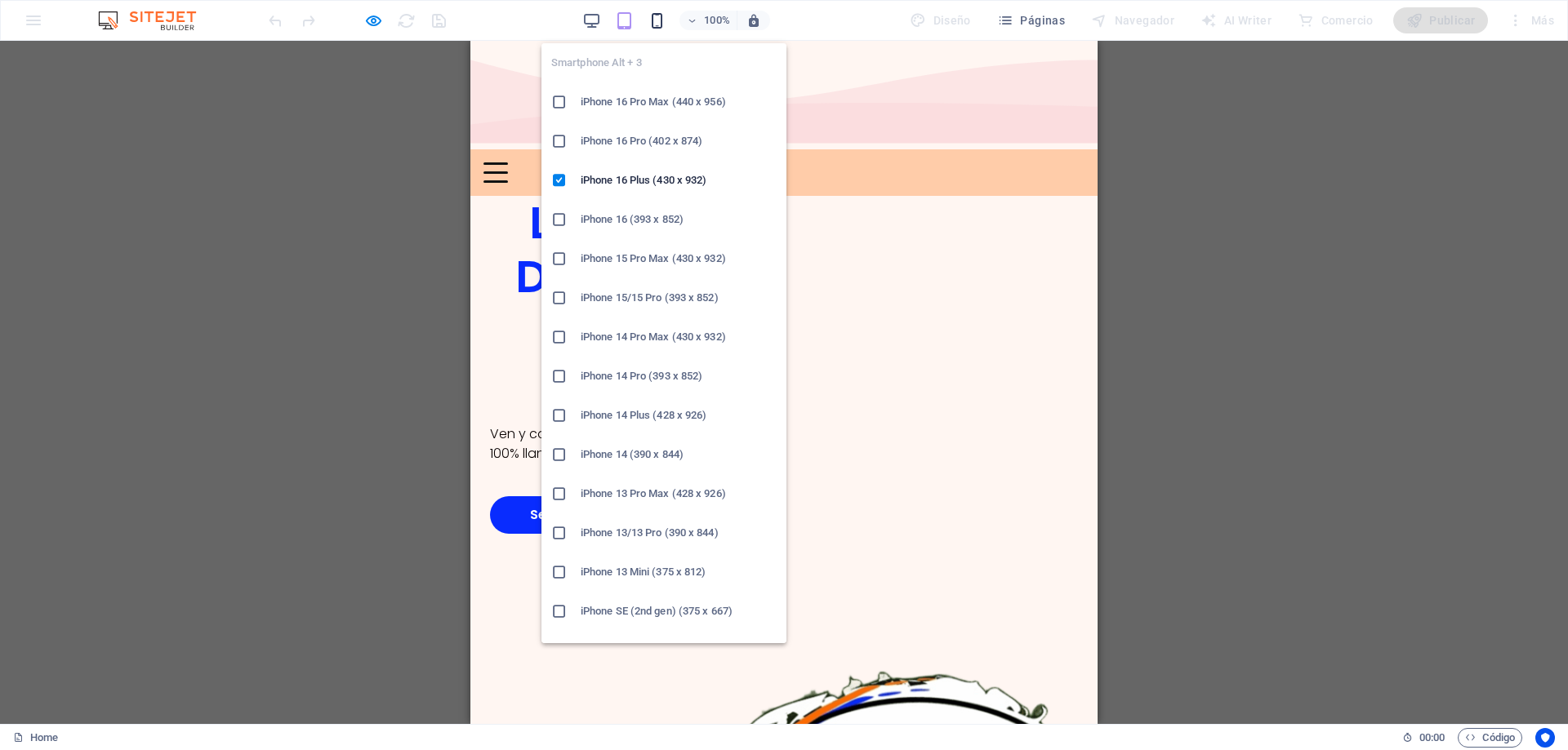
click at [660, 25] on icon "button" at bounding box center [657, 21] width 19 height 19
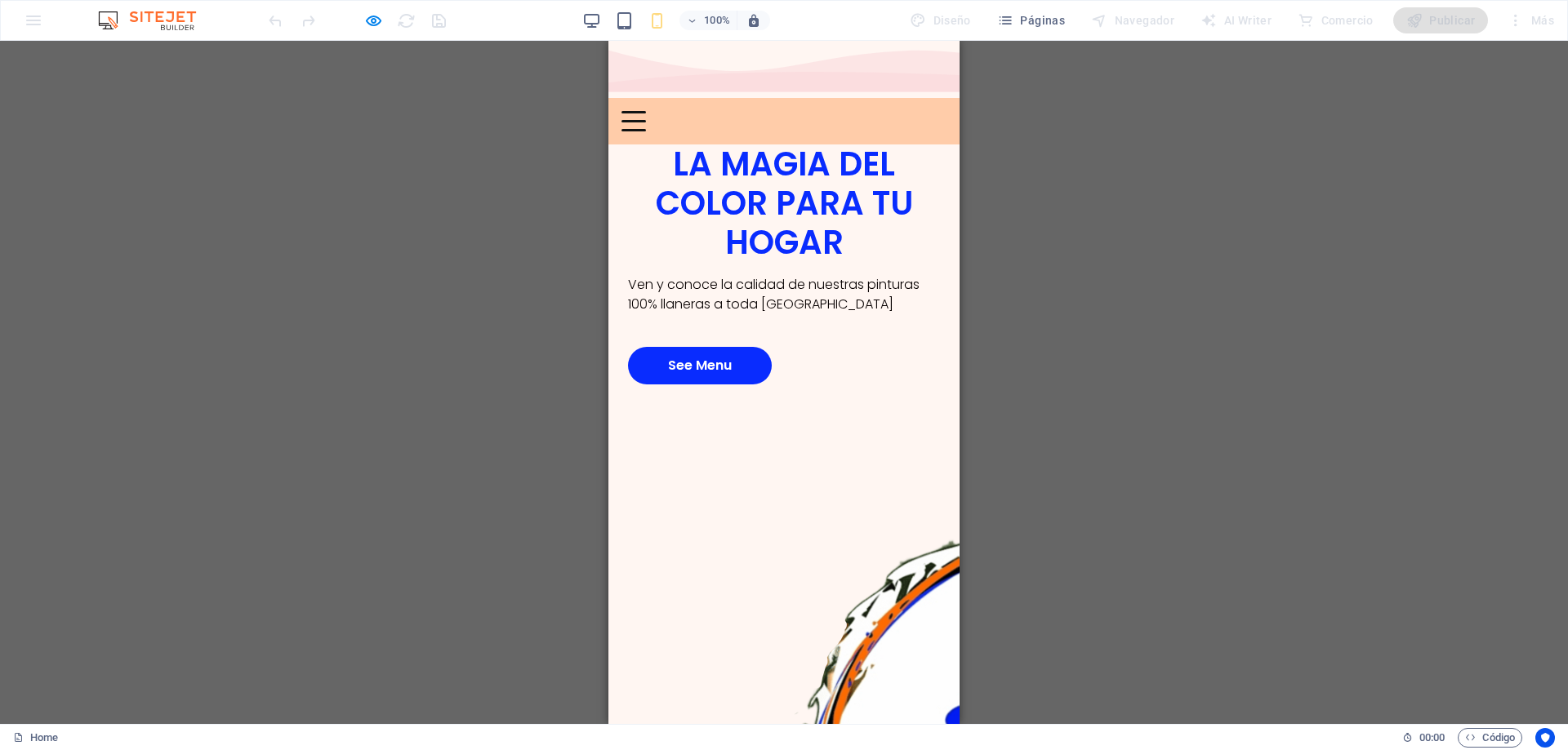
click at [815, 98] on div "Home About Menu Location Catering Contact" at bounding box center [783, 120] width 351 height 46
click at [646, 111] on div at bounding box center [633, 121] width 25 height 21
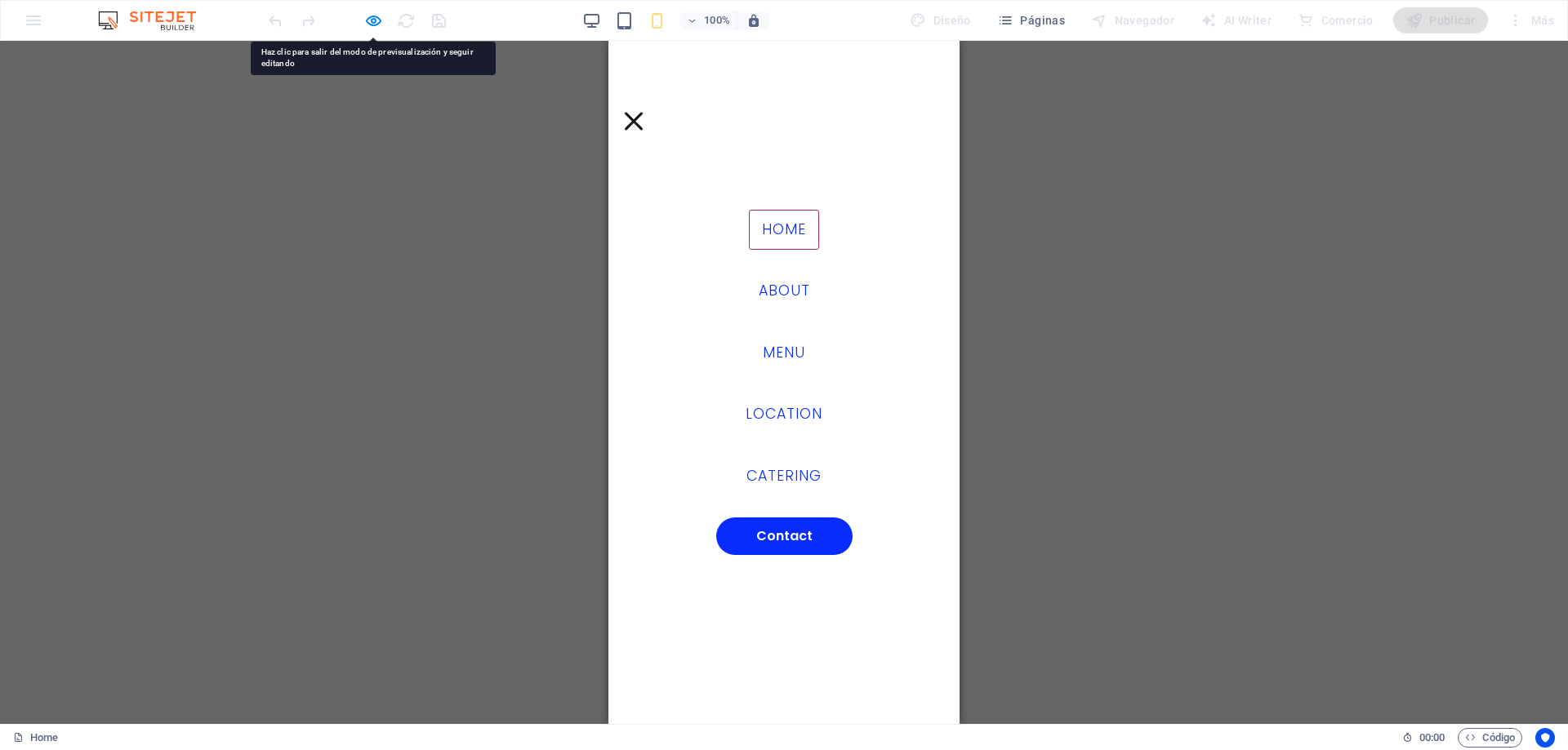
click at [646, 111] on div at bounding box center [633, 121] width 25 height 21
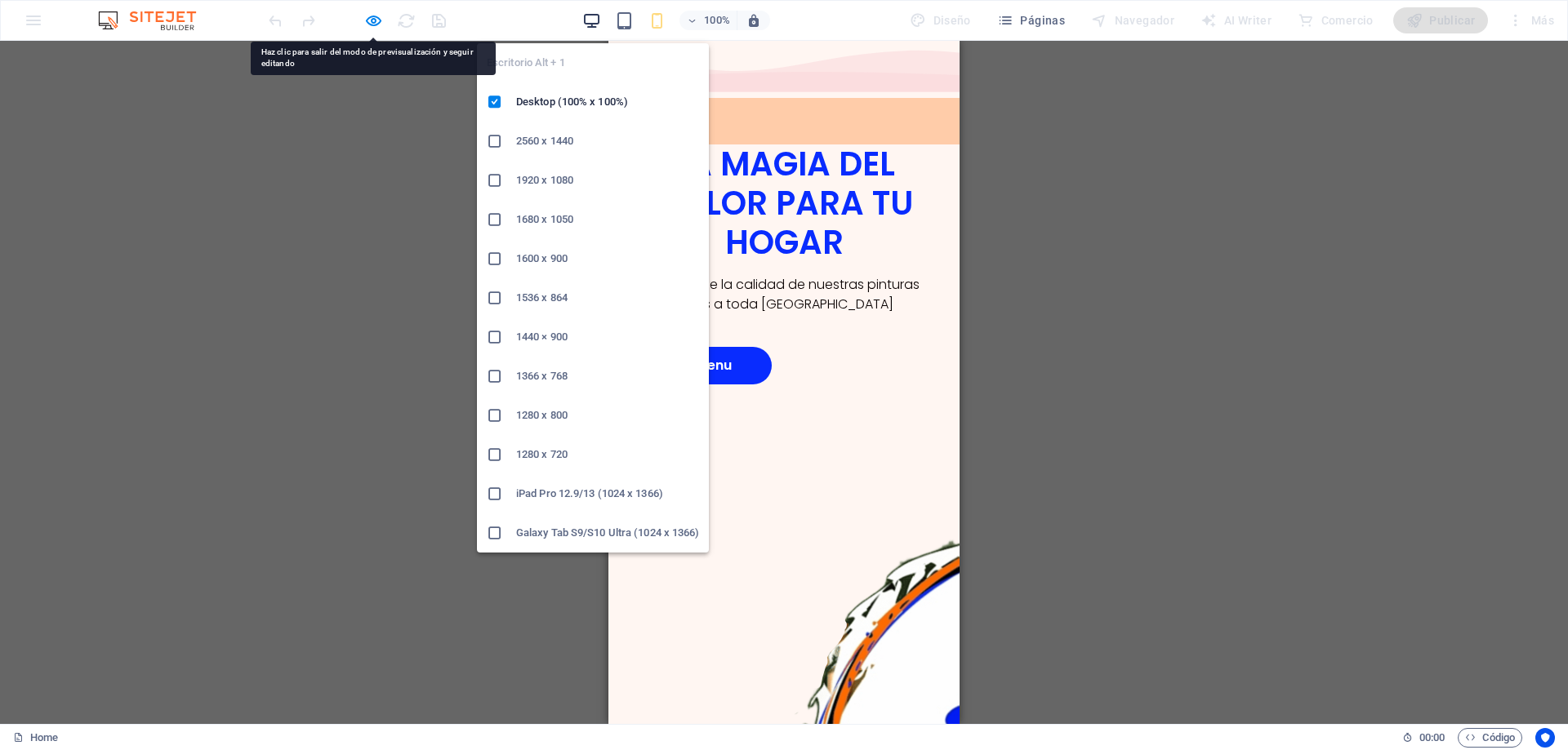
click at [598, 22] on icon "button" at bounding box center [592, 21] width 19 height 19
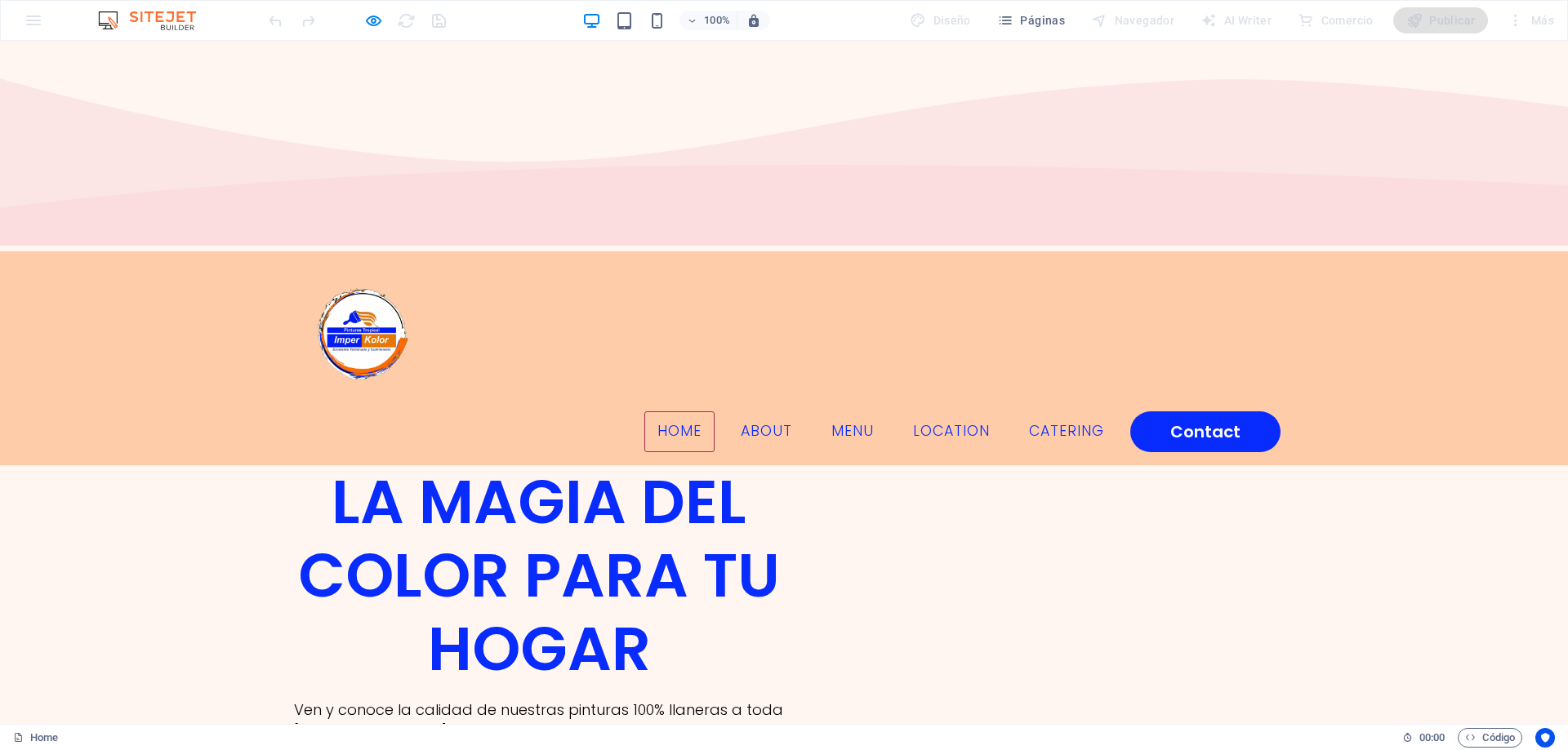
click at [366, 264] on img at bounding box center [361, 337] width 147 height 147
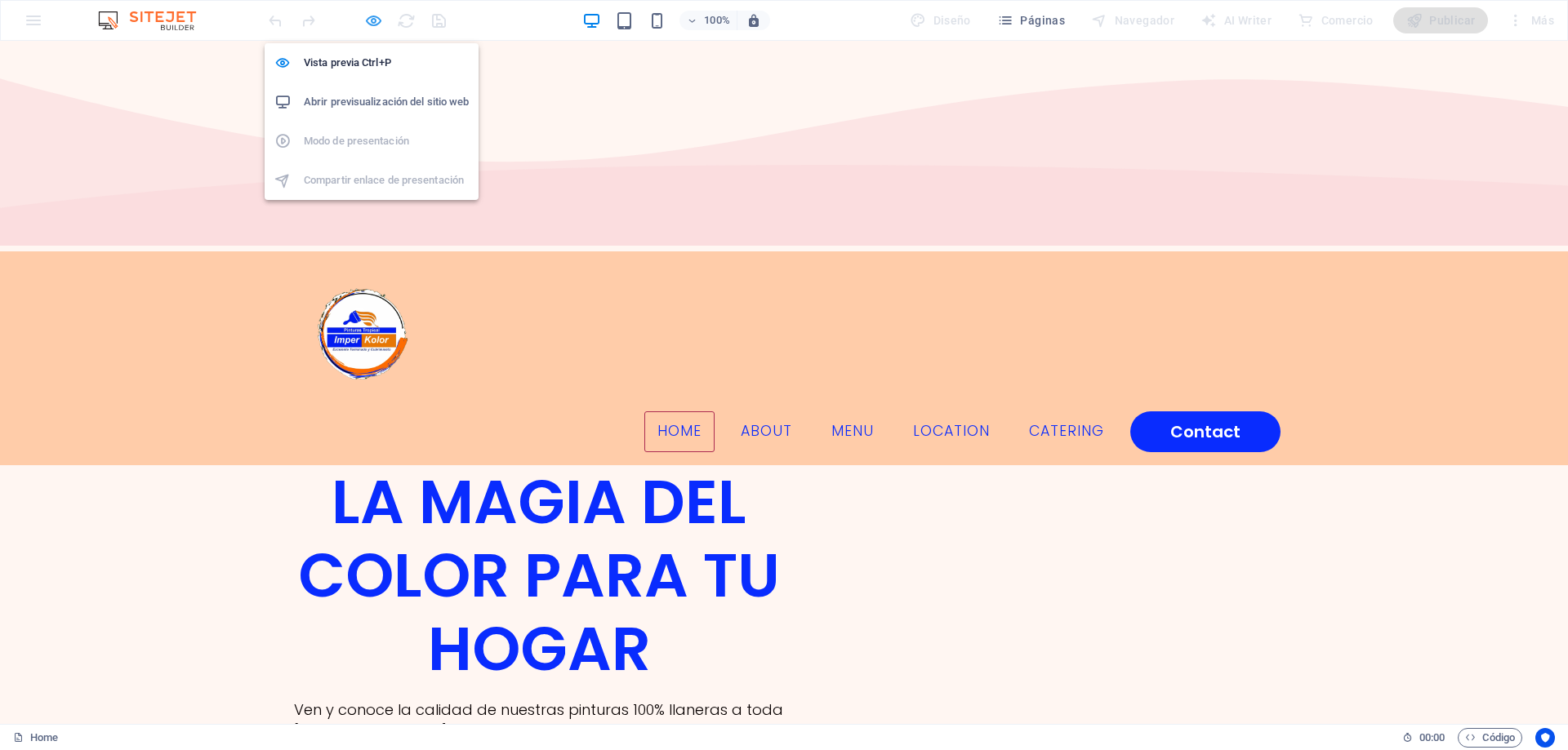
click at [378, 25] on icon "button" at bounding box center [374, 21] width 19 height 19
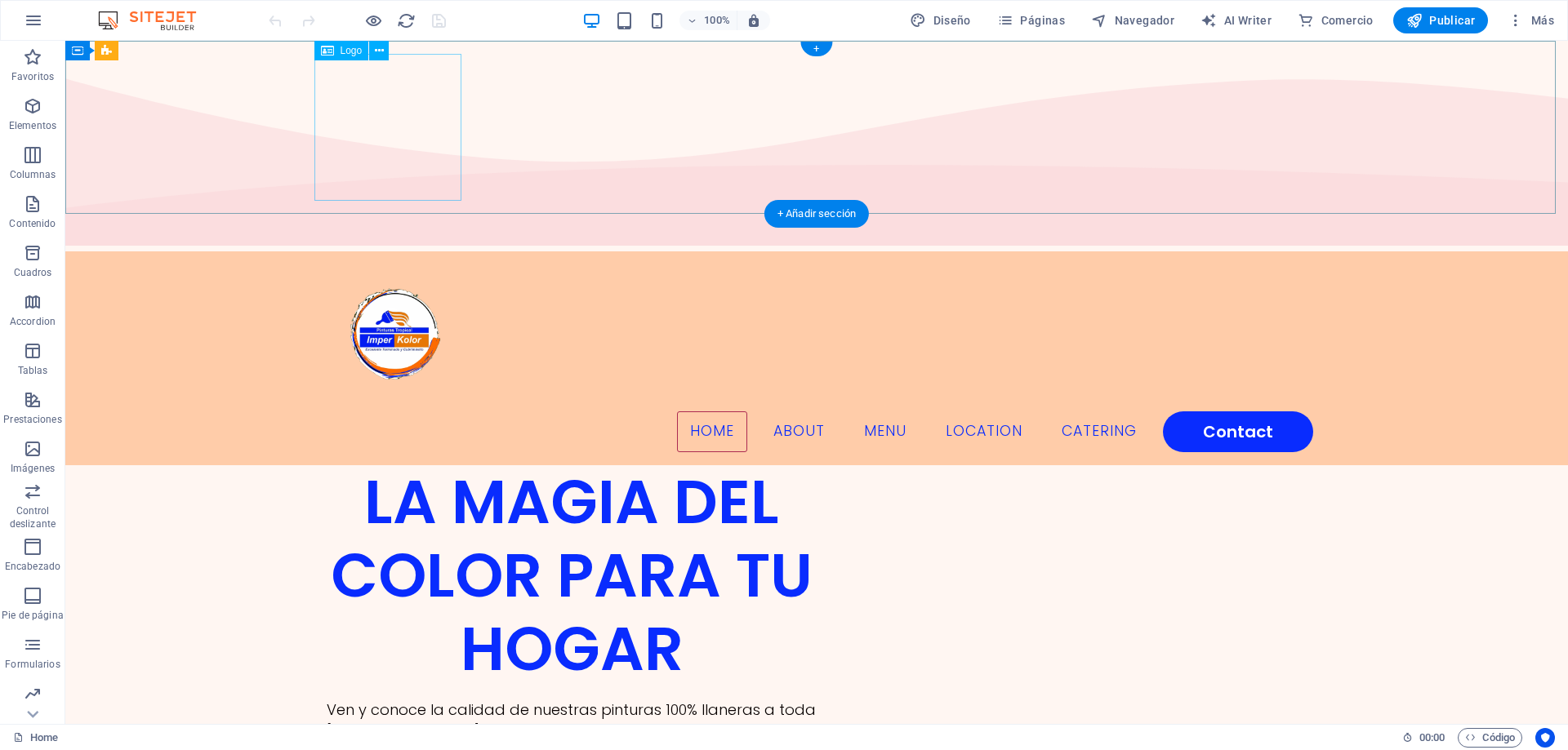
click at [390, 264] on div at bounding box center [816, 337] width 993 height 147
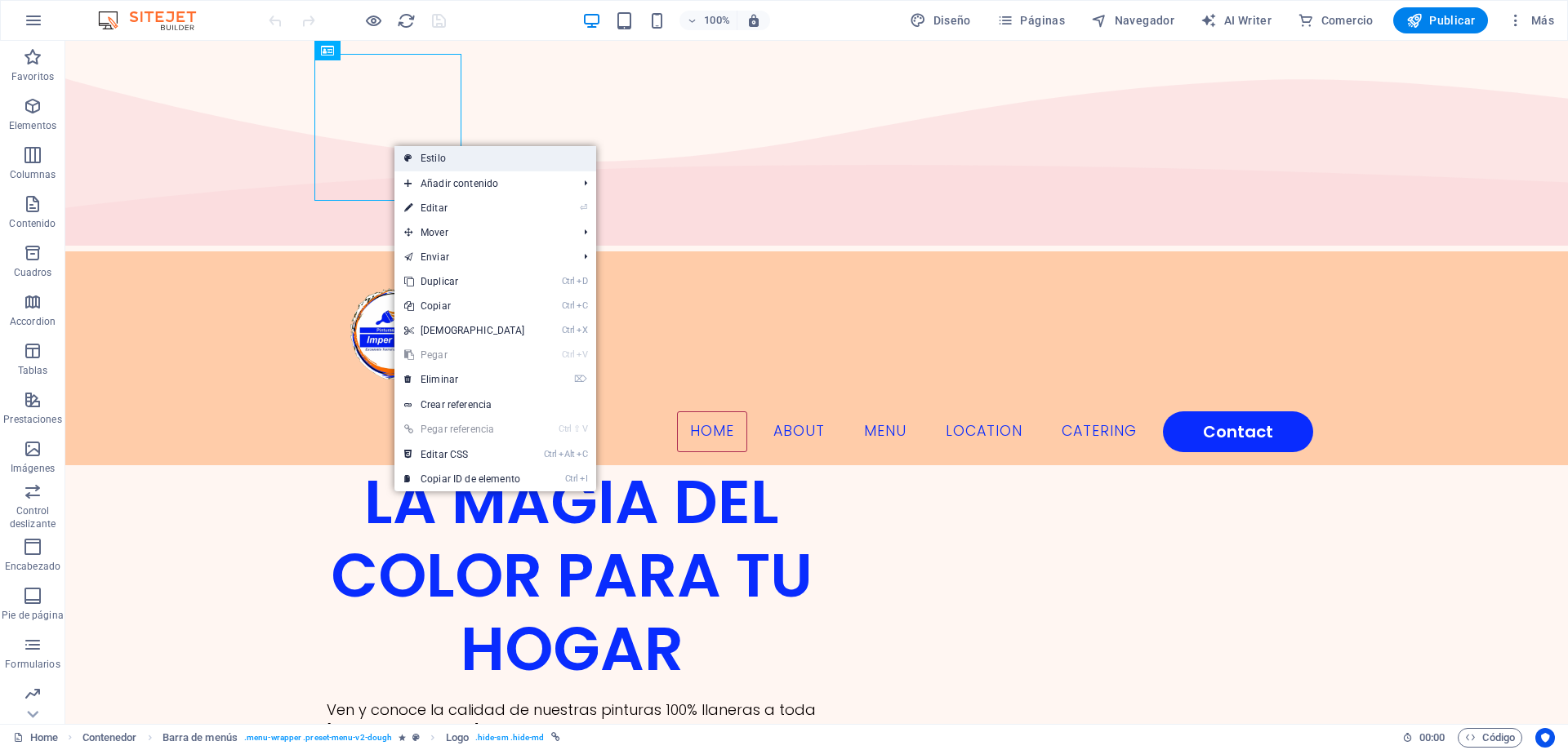
click at [434, 154] on link "Estilo" at bounding box center [494, 158] width 202 height 25
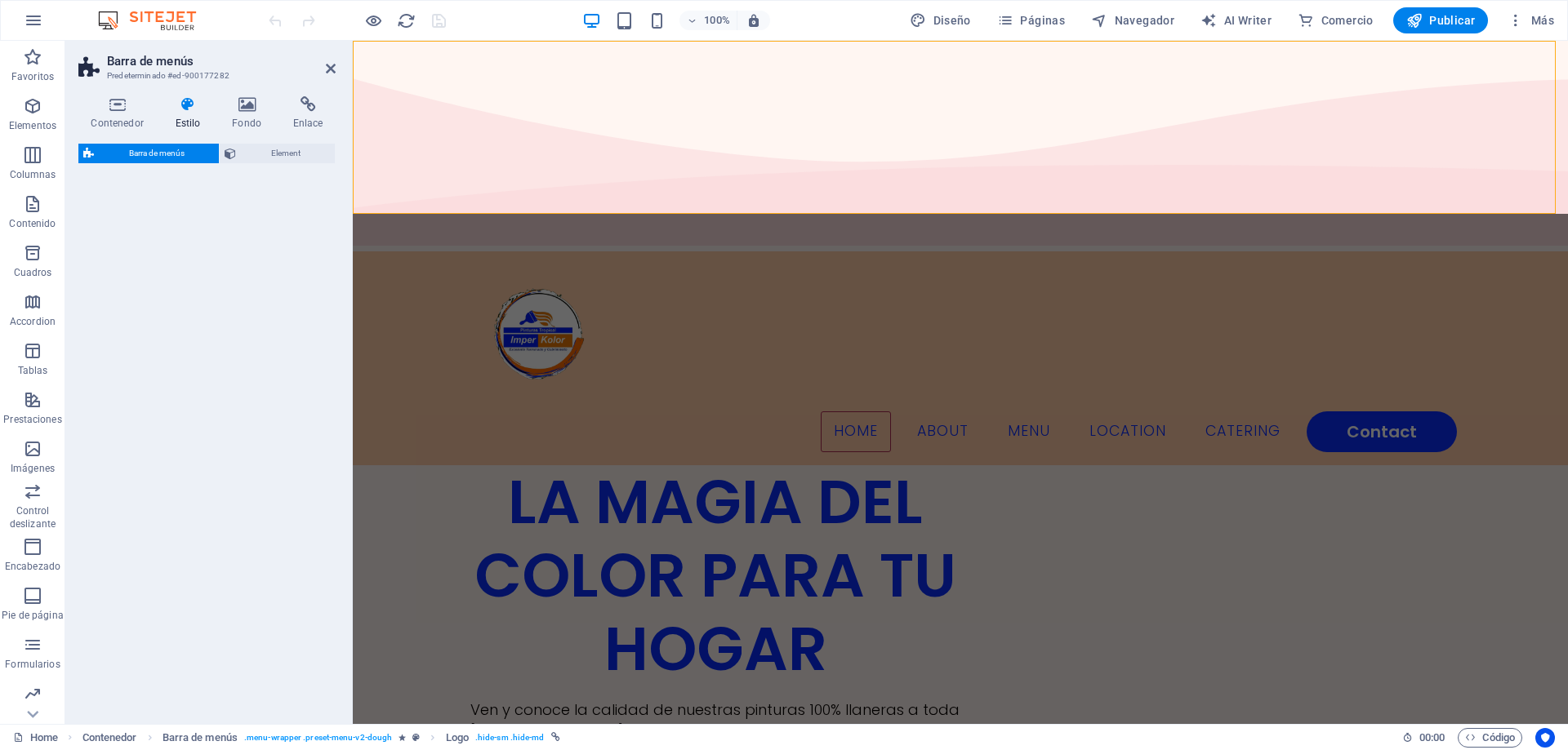
select select "rem"
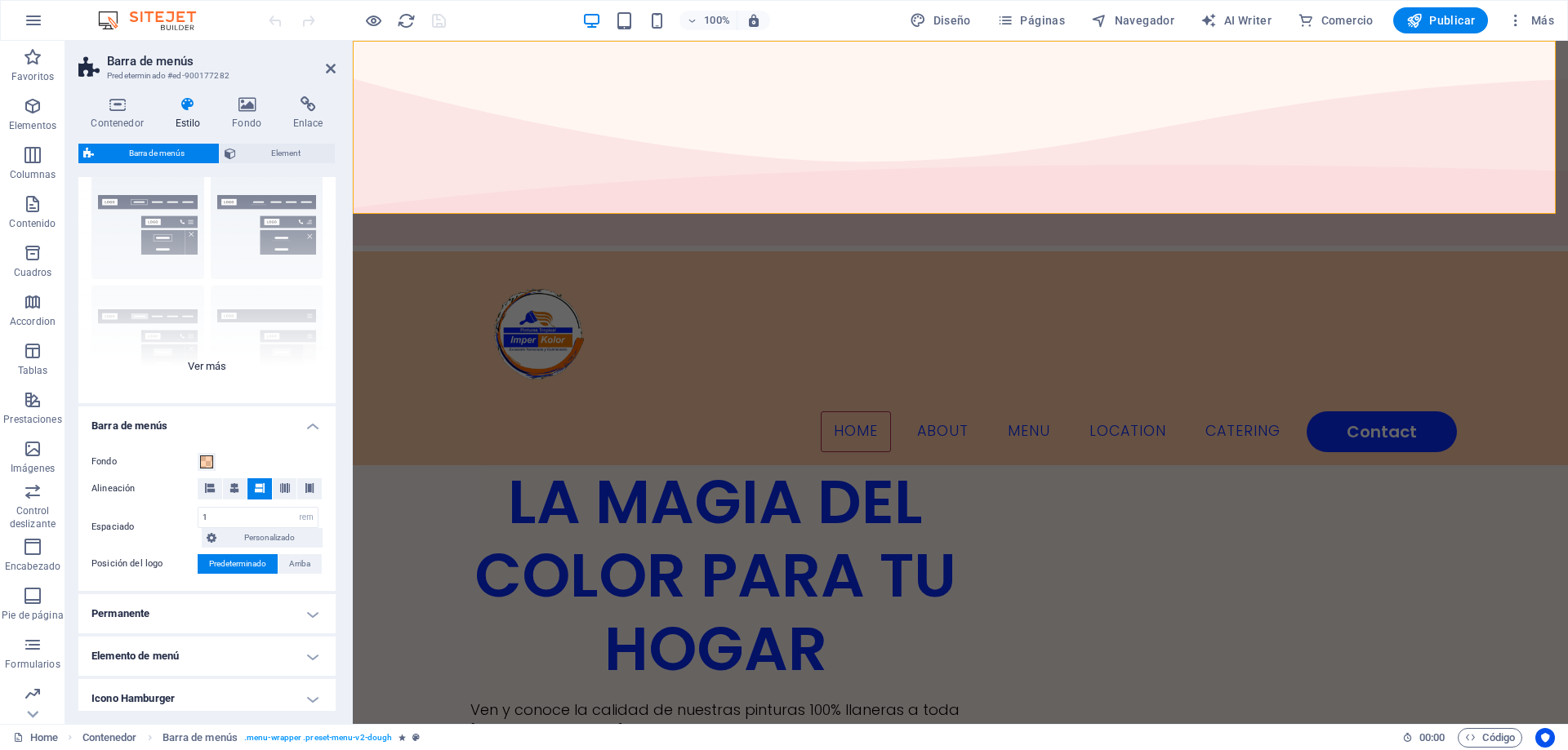
scroll to position [43, 0]
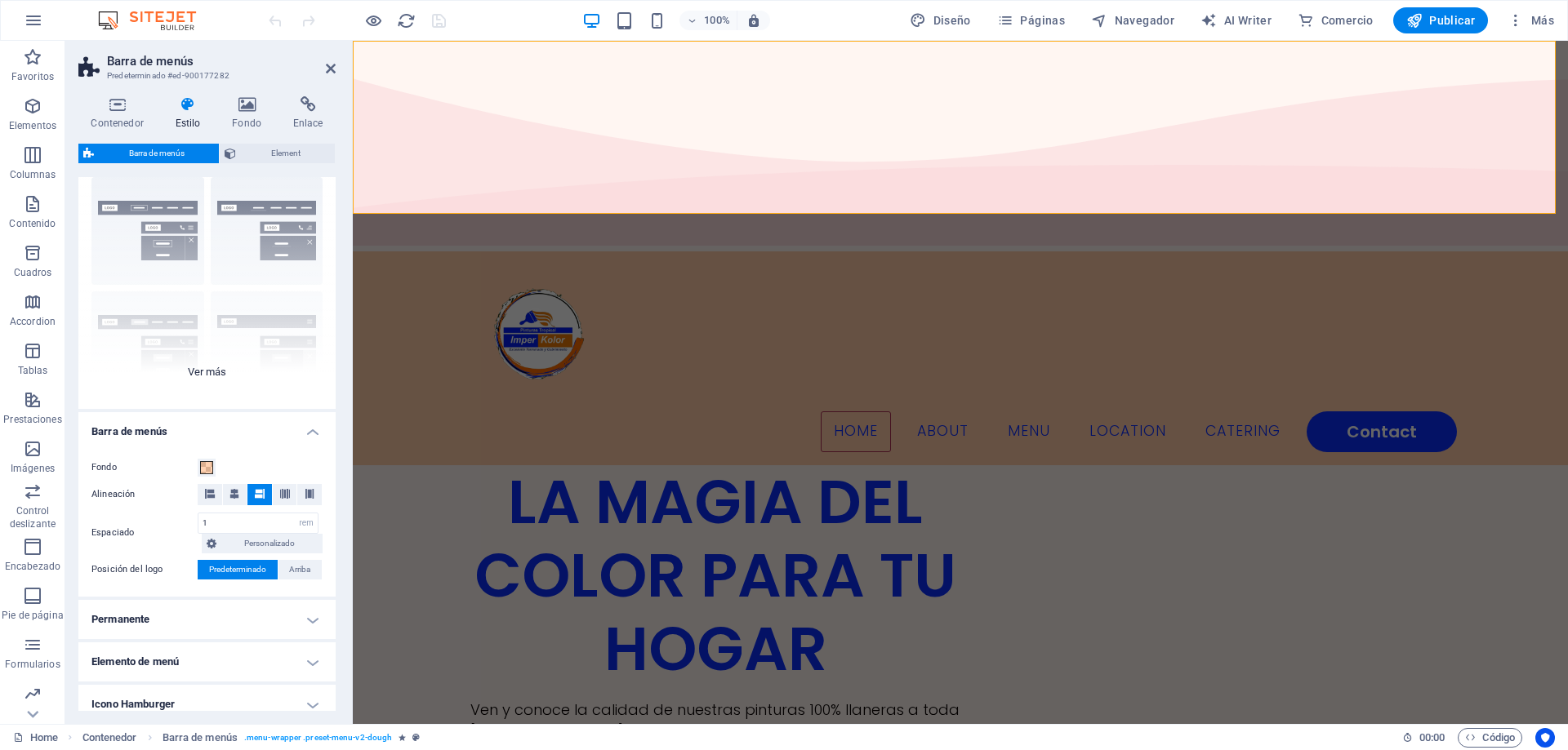
click at [220, 375] on div "Borde Centrado Predeterminado Fijo Loki Desencadenador Ancho XXL" at bounding box center [207, 286] width 258 height 245
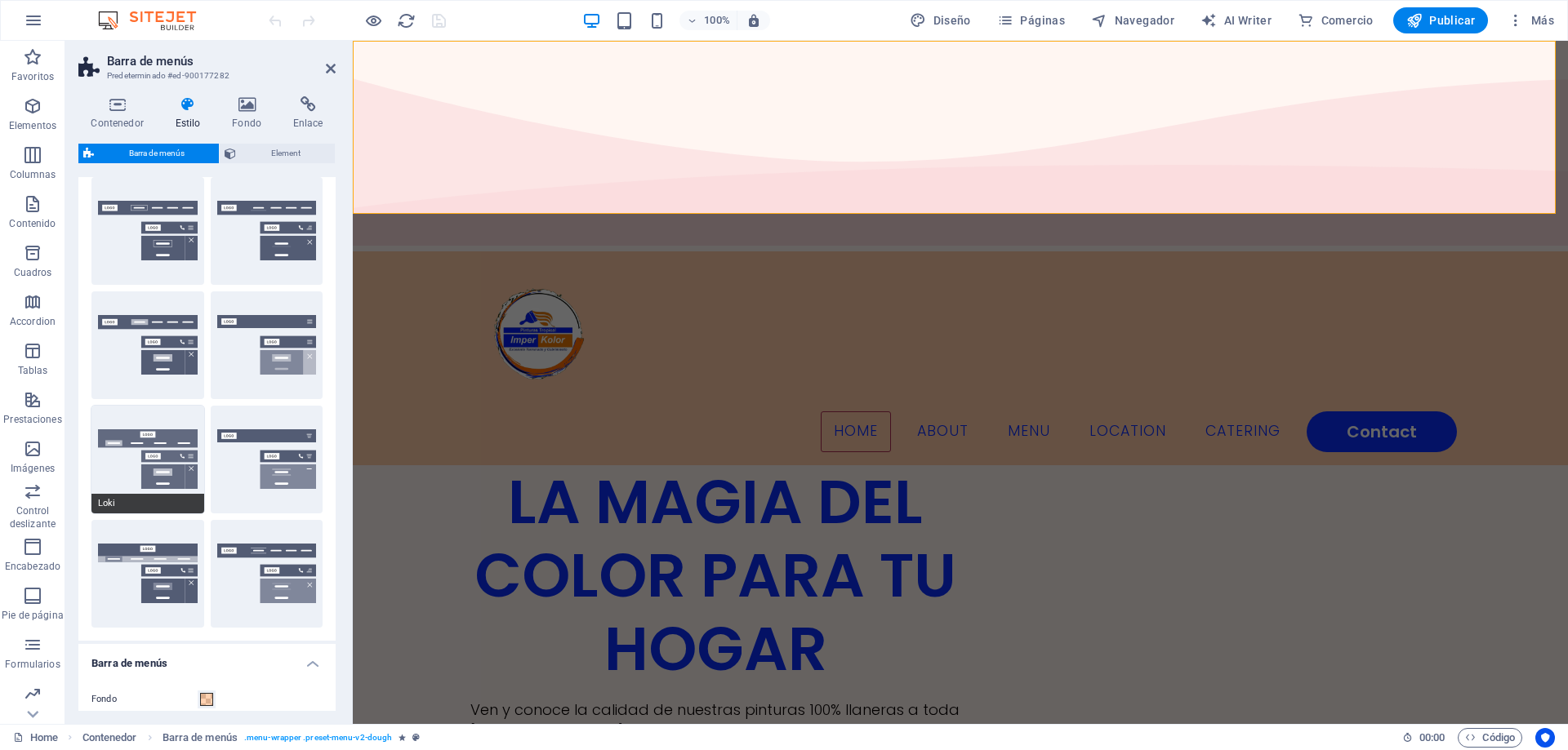
click at [160, 466] on button "Loki" at bounding box center [148, 460] width 113 height 108
type input "0"
select select "DISABLED_OPTION_VALUE"
type input "2"
type input "1"
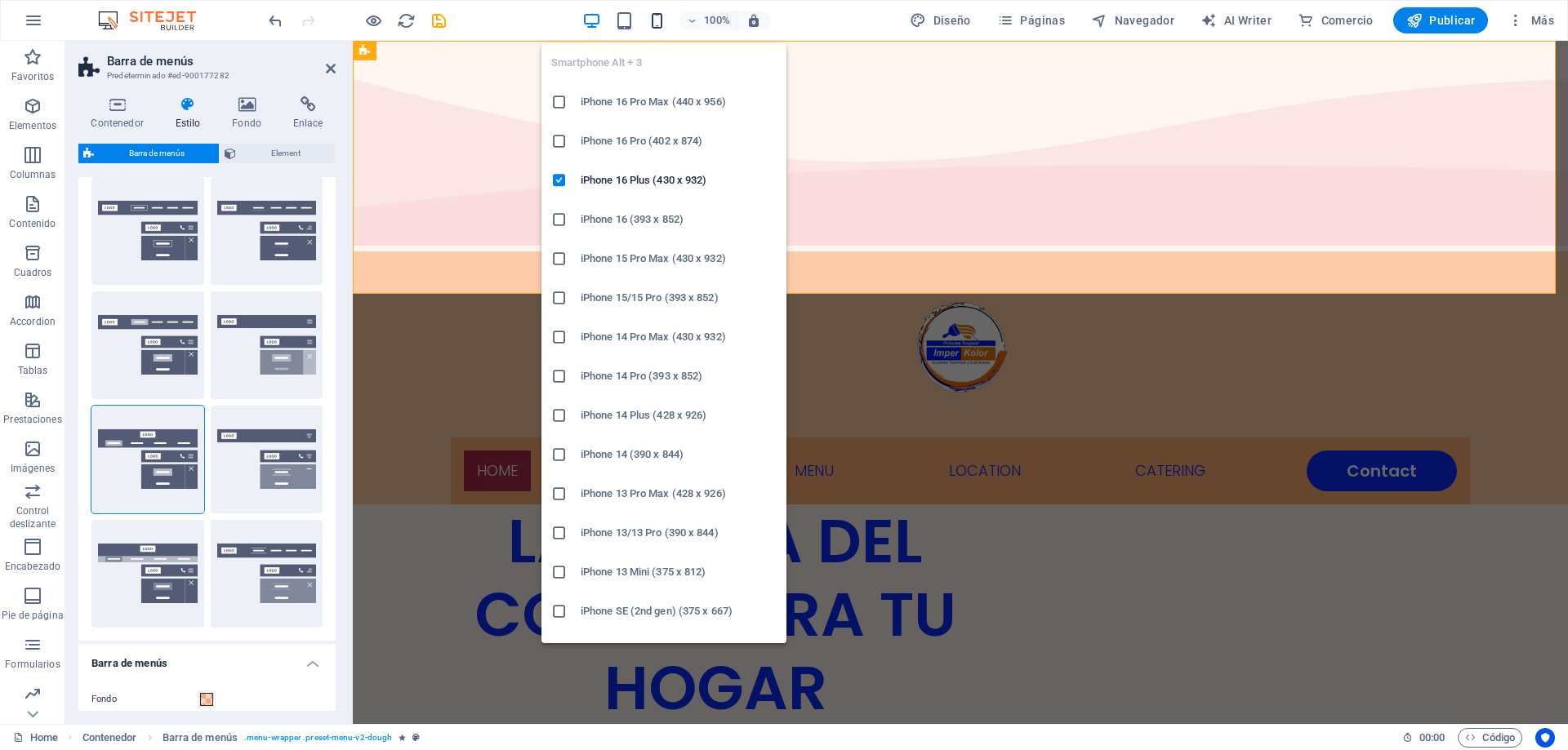
click at [660, 25] on icon "button" at bounding box center [657, 21] width 19 height 19
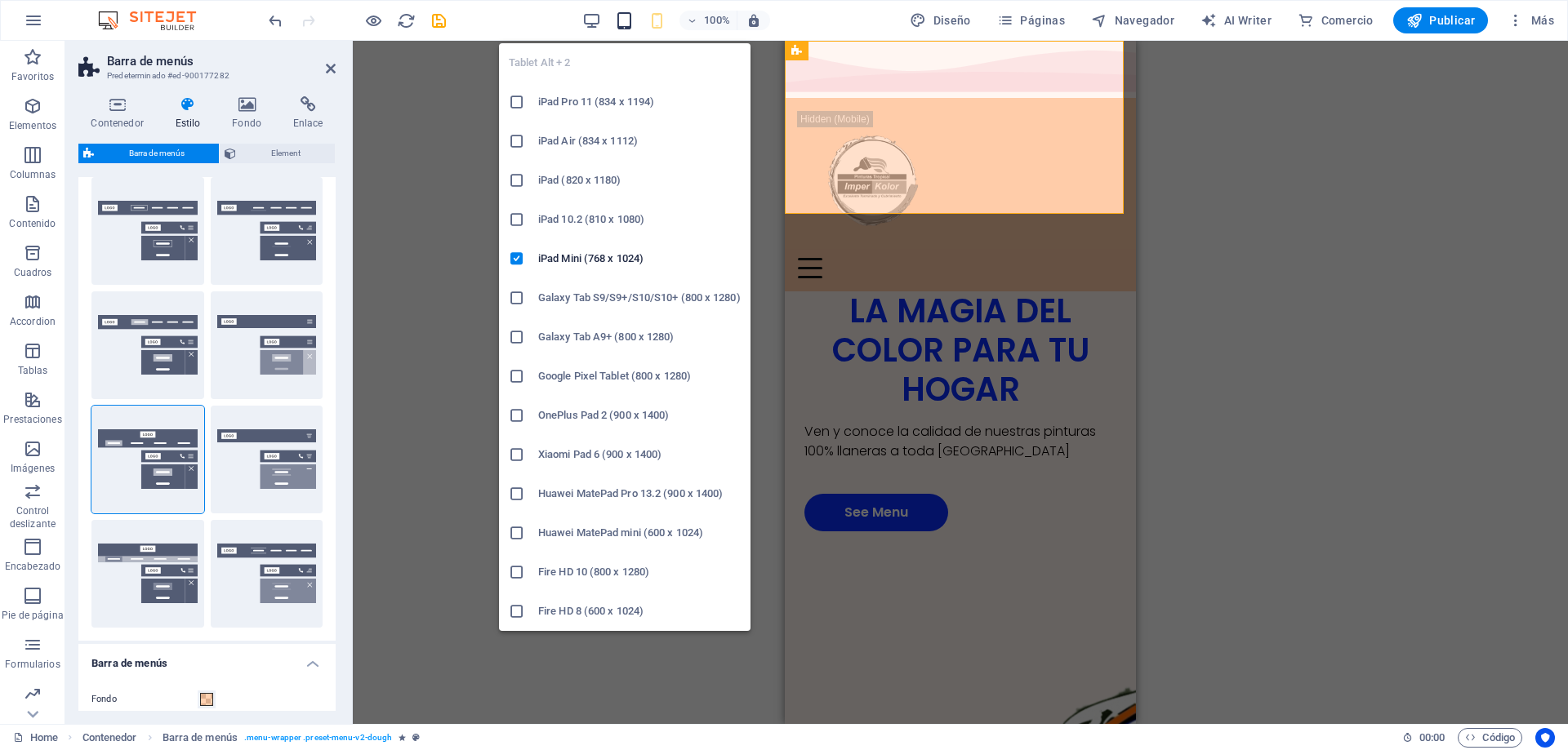
click at [630, 25] on icon "button" at bounding box center [624, 21] width 19 height 19
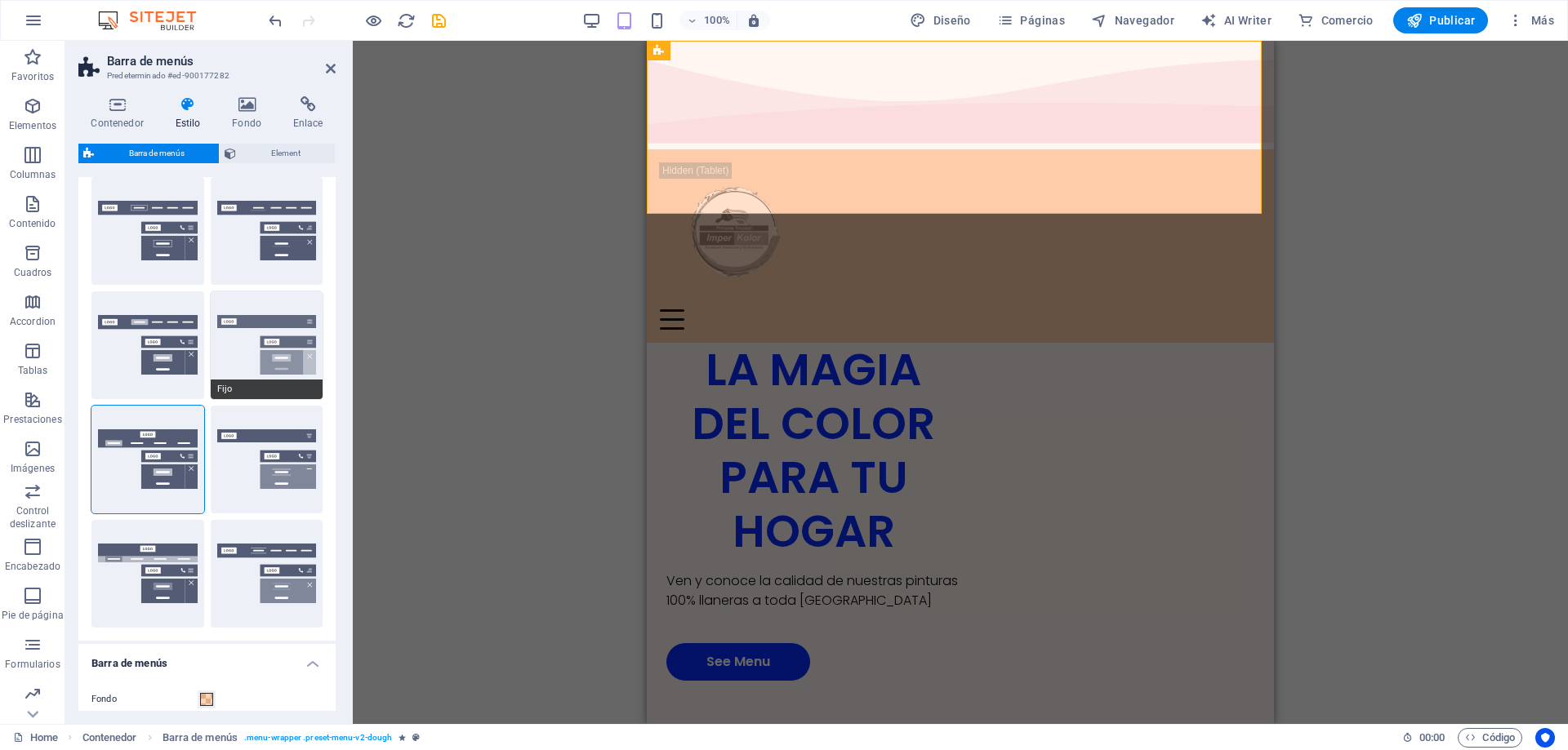
click at [295, 332] on button "Fijo" at bounding box center [266, 346] width 113 height 108
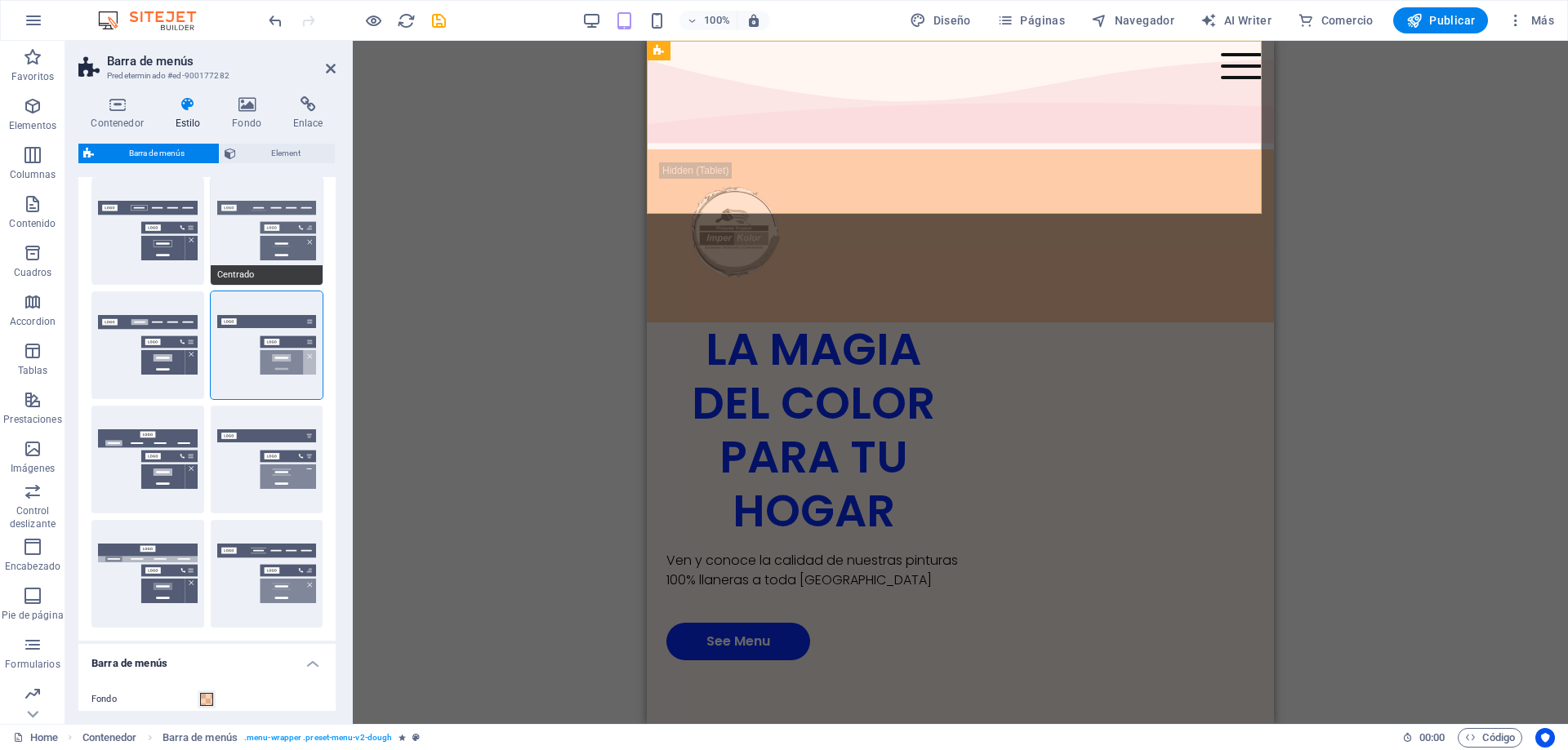
click at [292, 259] on button "Centrado" at bounding box center [266, 231] width 113 height 108
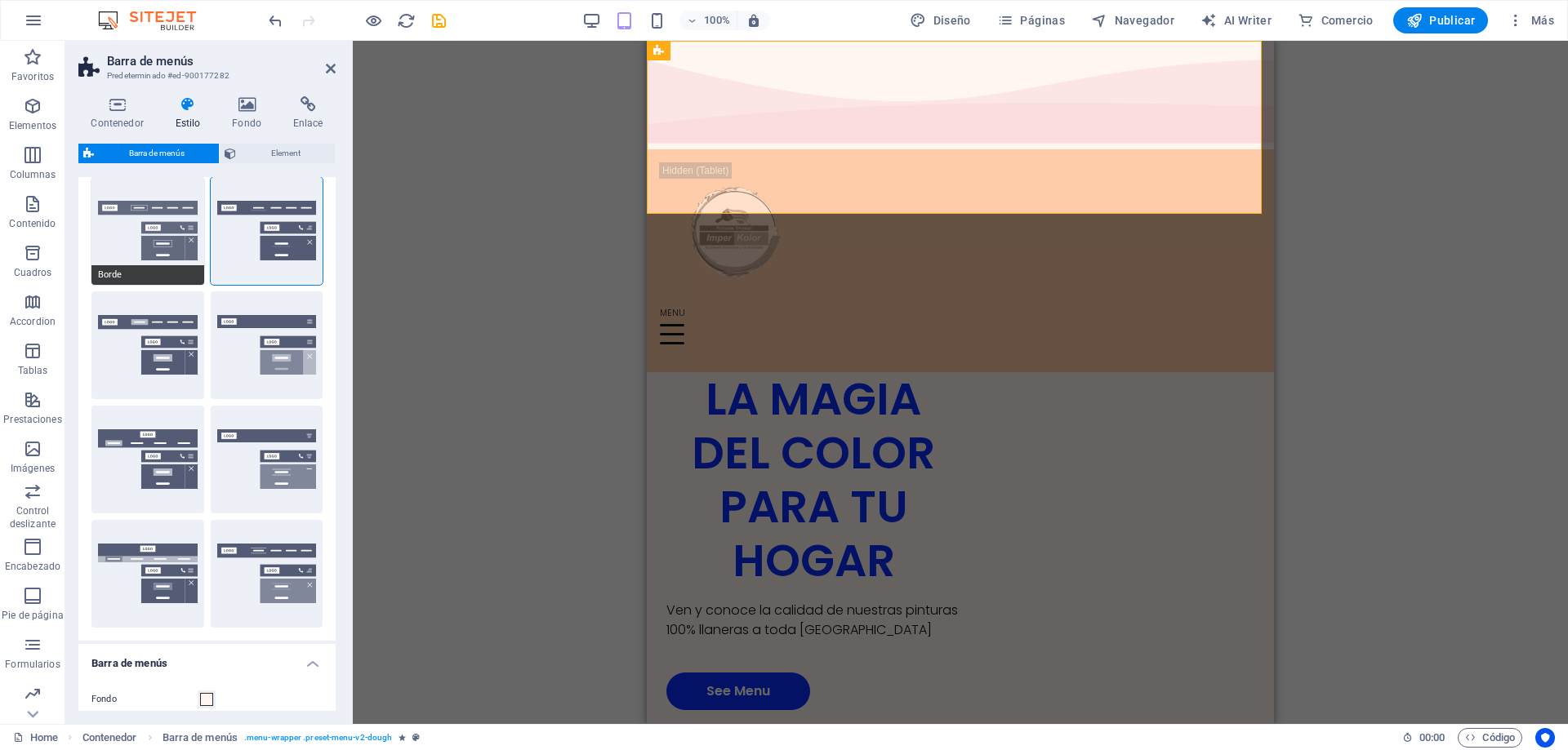
click at [159, 252] on button "Borde" at bounding box center [148, 231] width 113 height 108
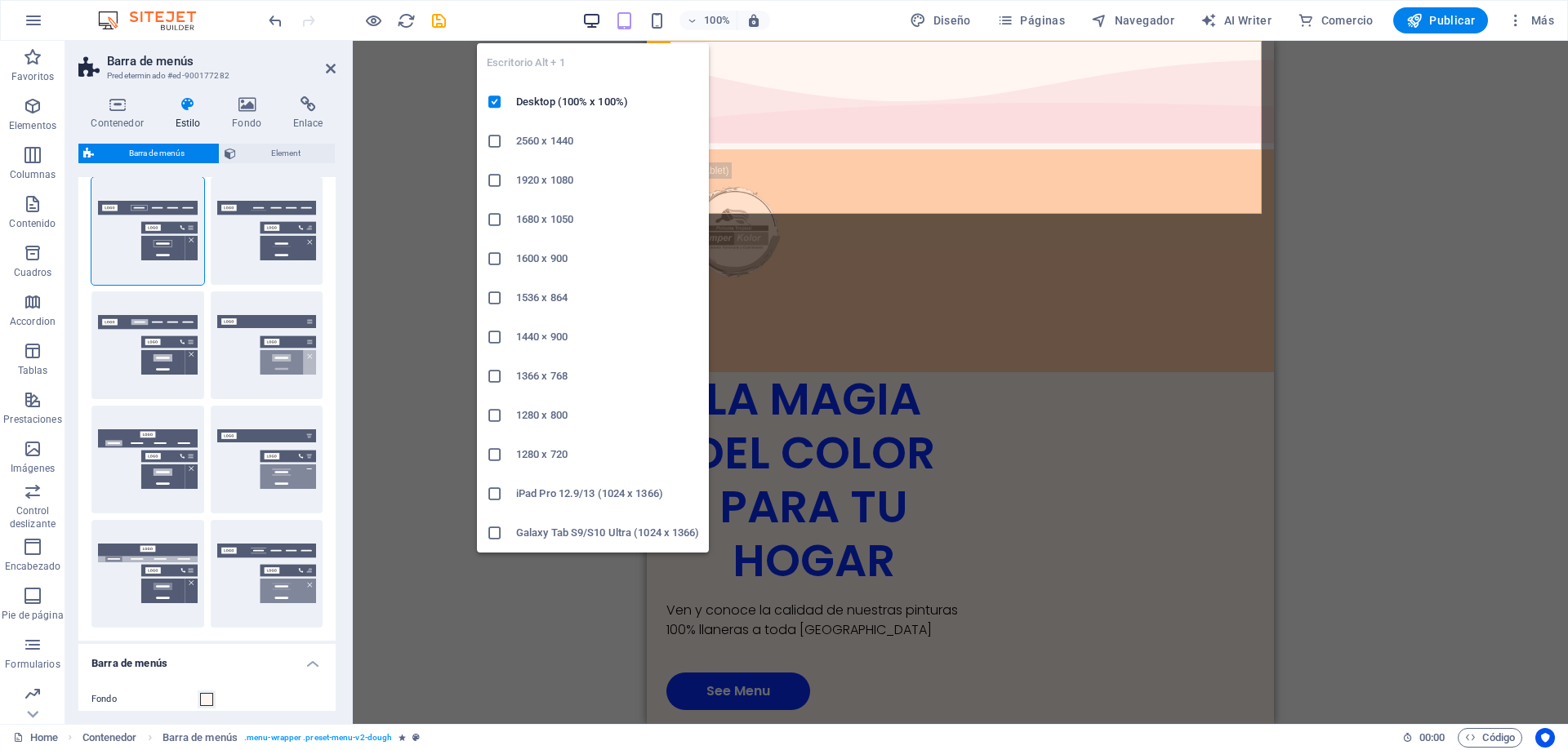
click at [597, 25] on icon "button" at bounding box center [592, 21] width 19 height 19
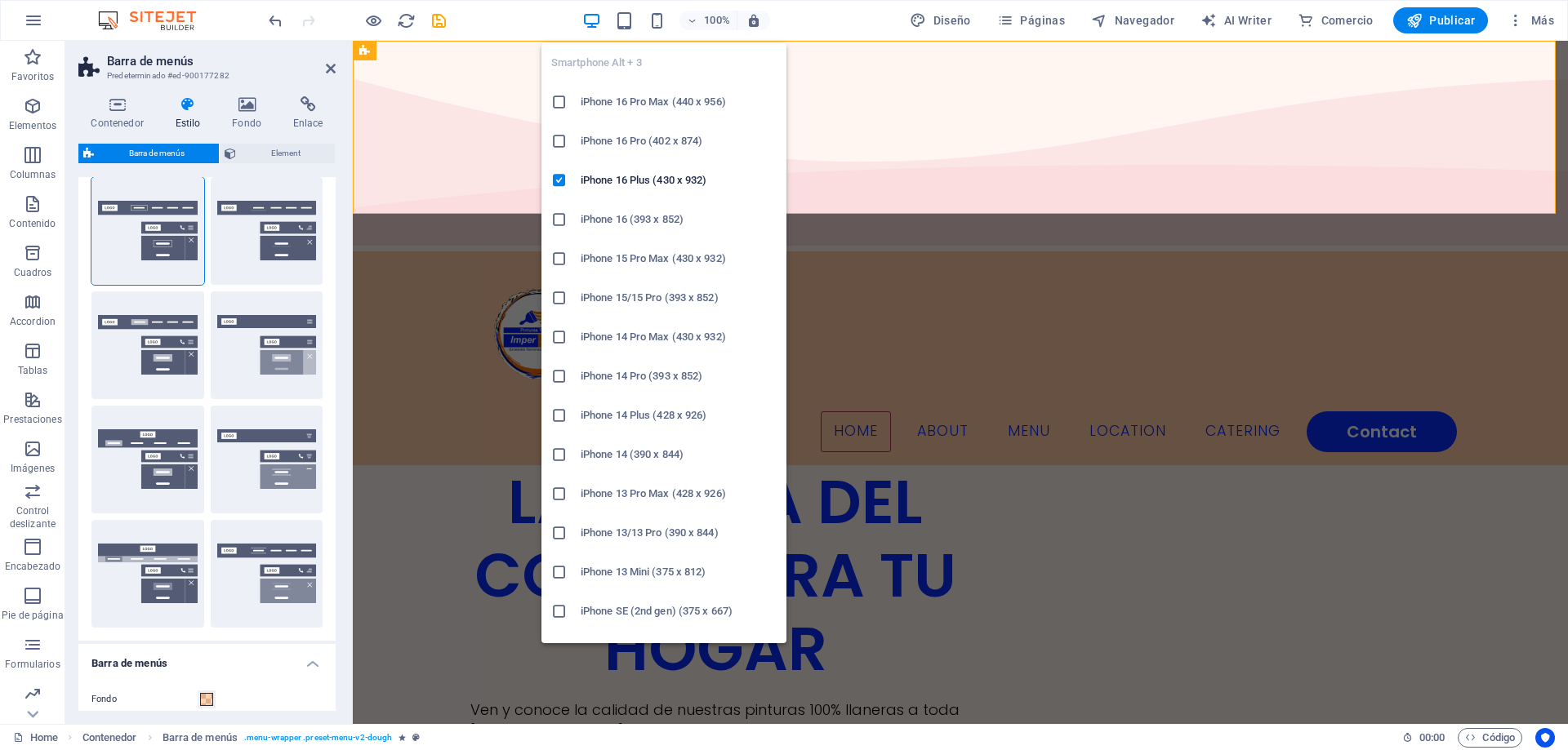
drag, startPoint x: 661, startPoint y: 24, endPoint x: 672, endPoint y: 36, distance: 16.3
click at [662, 24] on icon "button" at bounding box center [657, 21] width 19 height 19
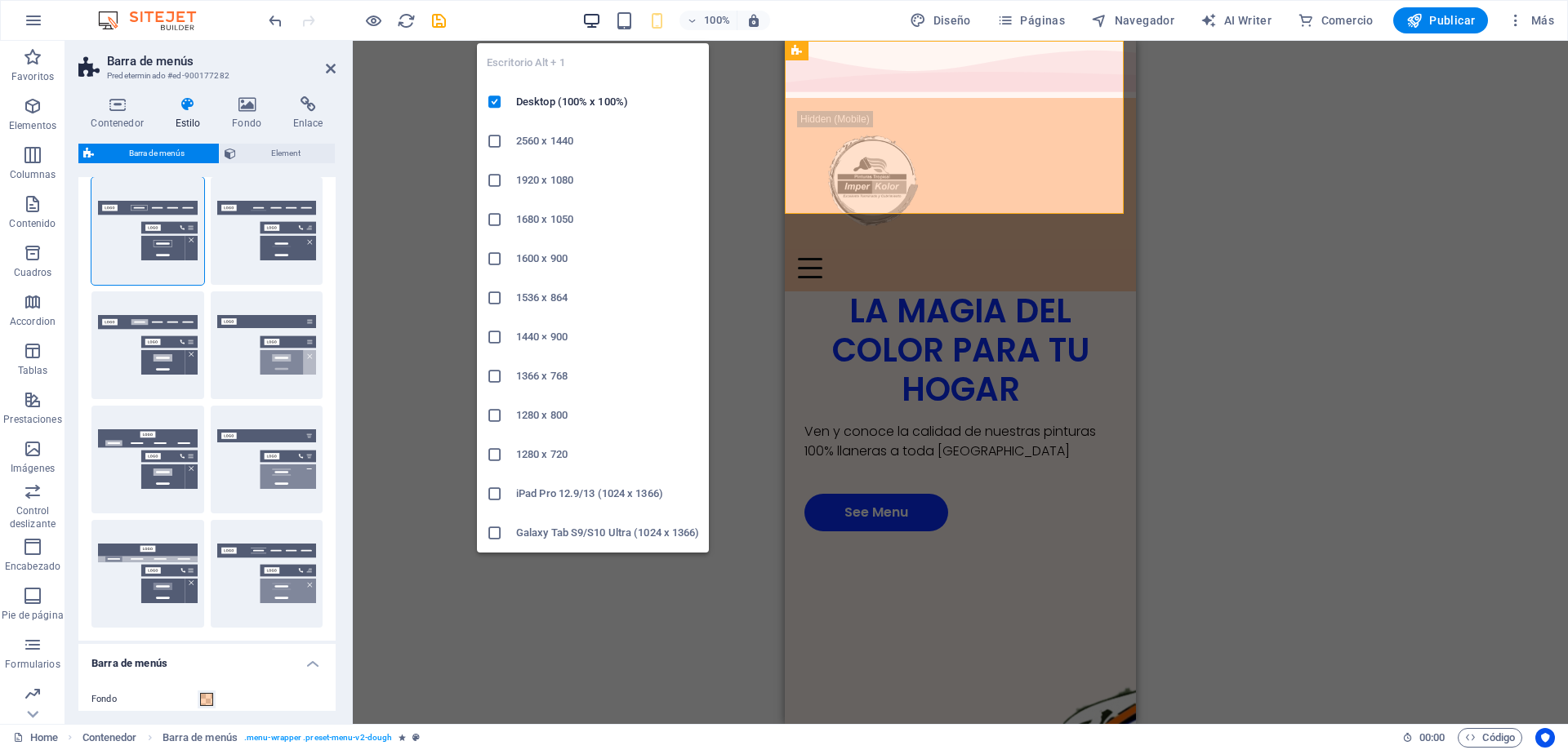
click at [598, 26] on icon "button" at bounding box center [592, 21] width 19 height 19
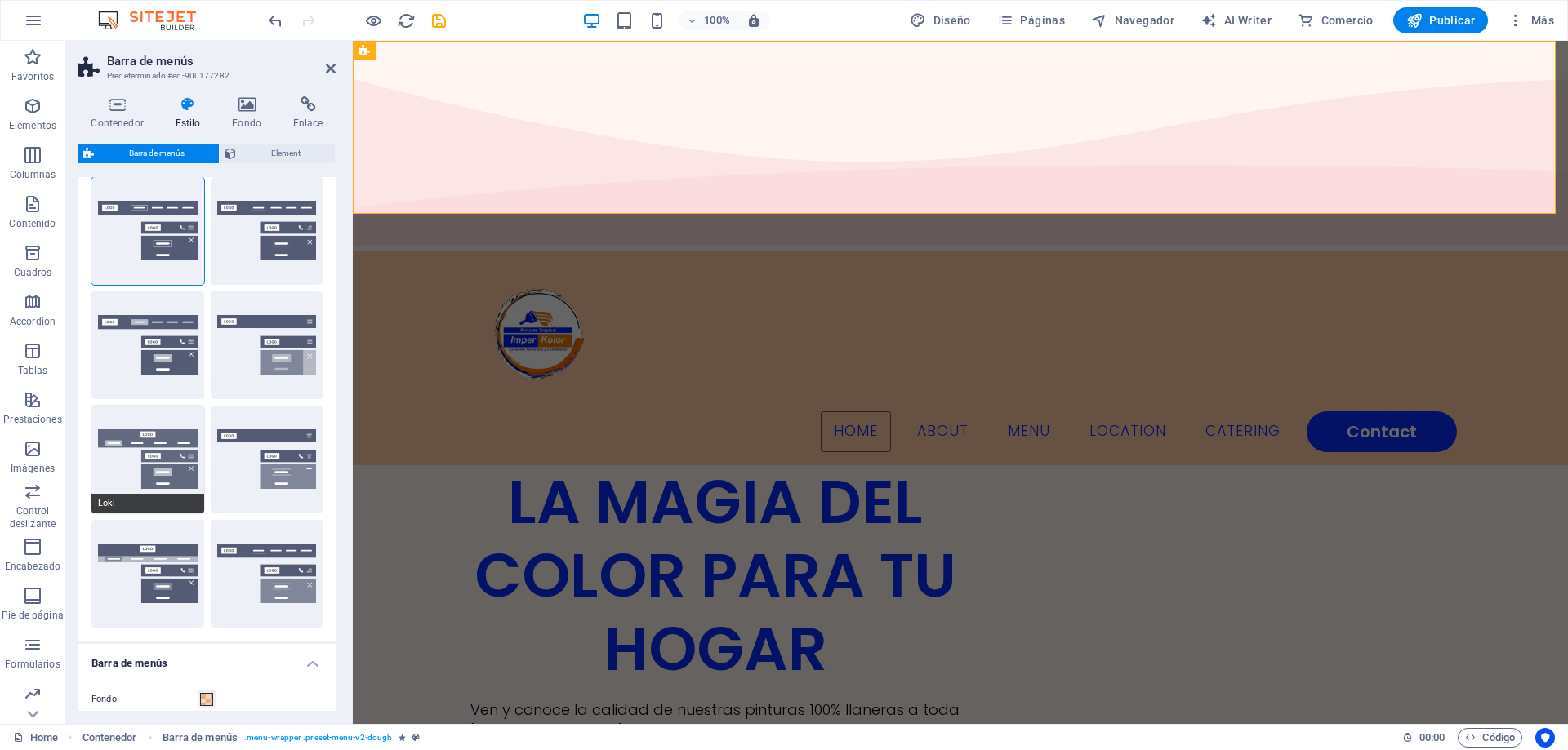
click at [177, 475] on button "Loki" at bounding box center [148, 460] width 113 height 108
type input "0"
select select "DISABLED_OPTION_VALUE"
type input "2"
type input "1"
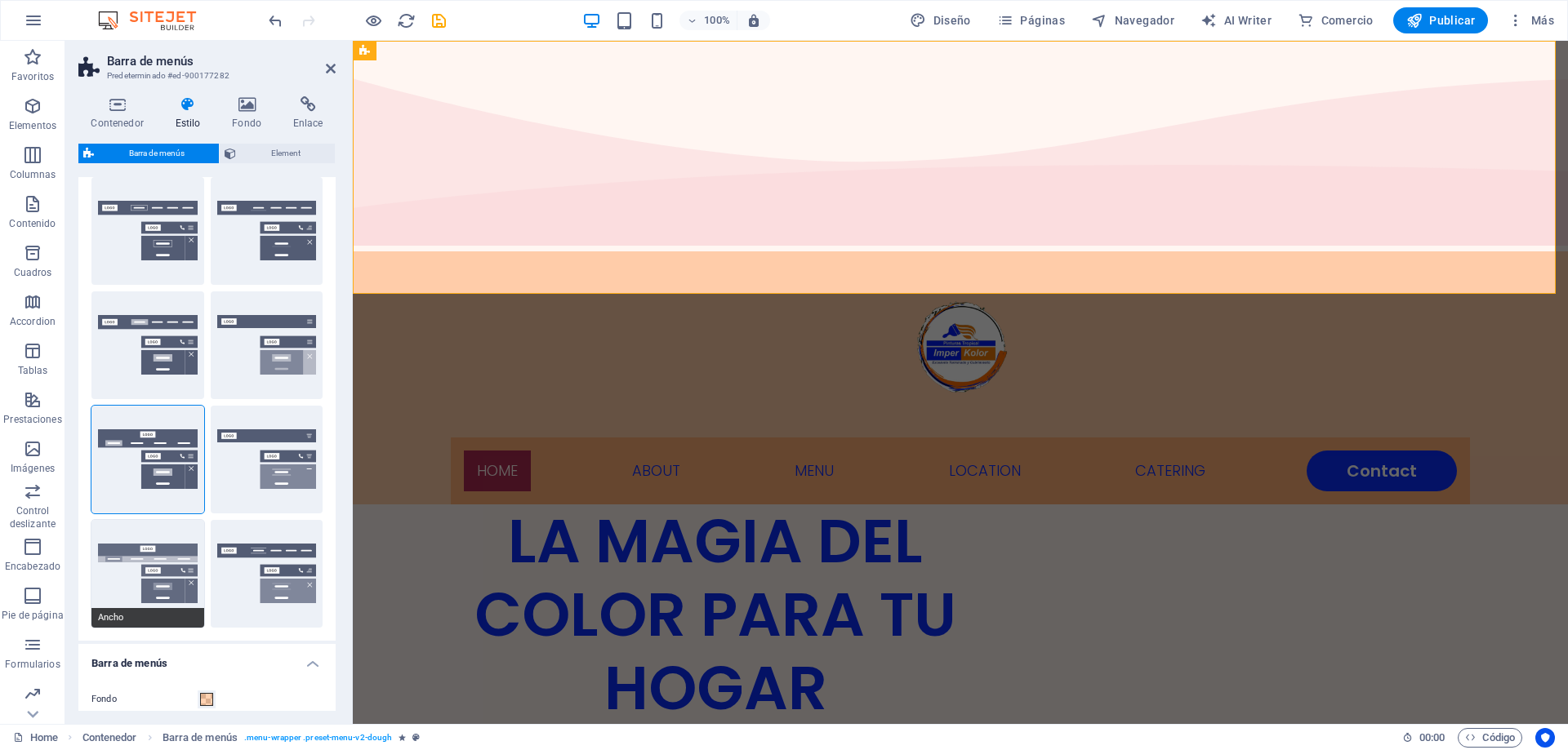
click at [168, 563] on button "Ancho" at bounding box center [148, 574] width 113 height 108
type input "0"
type input "2"
select select "rem"
type input "2"
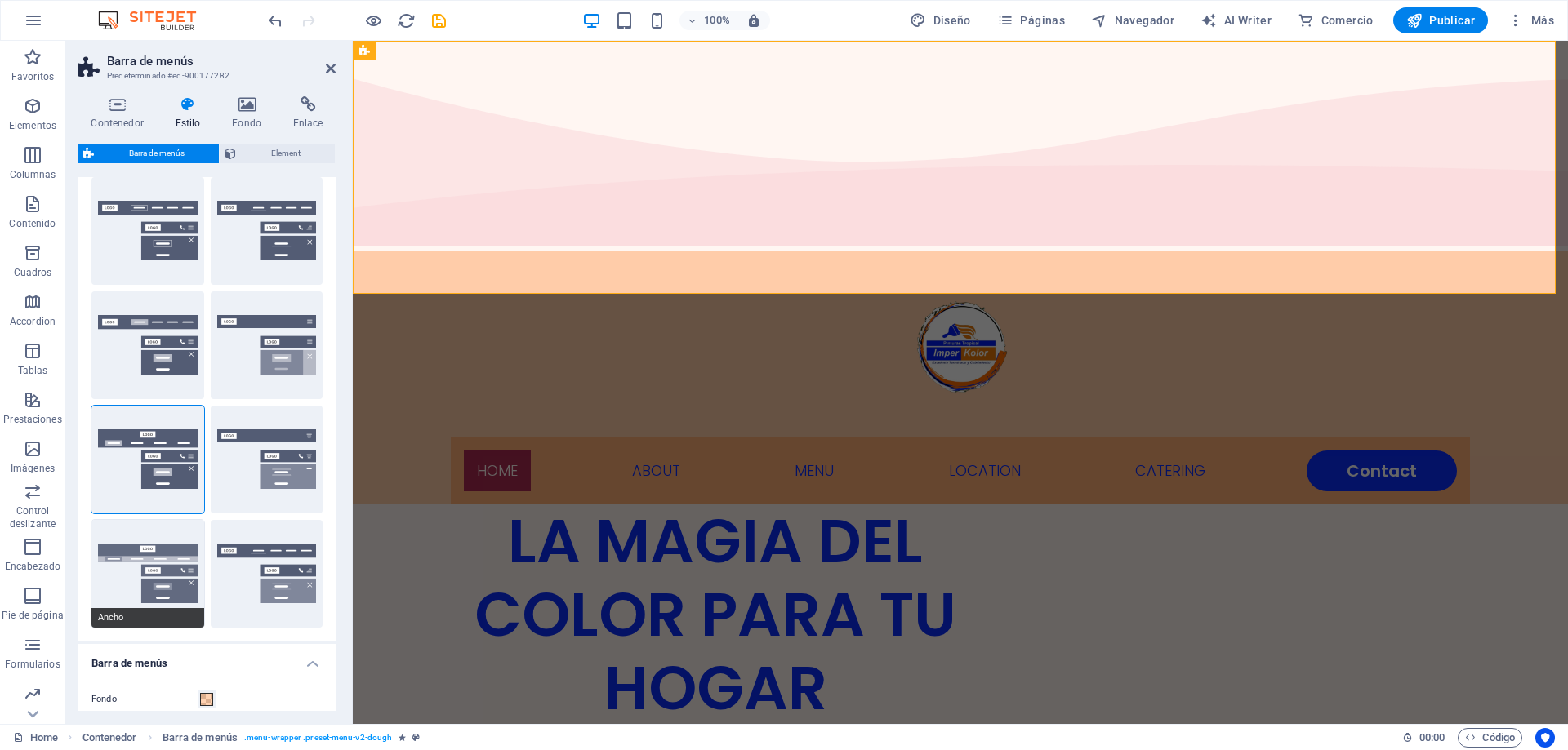
type input "2"
type input "0"
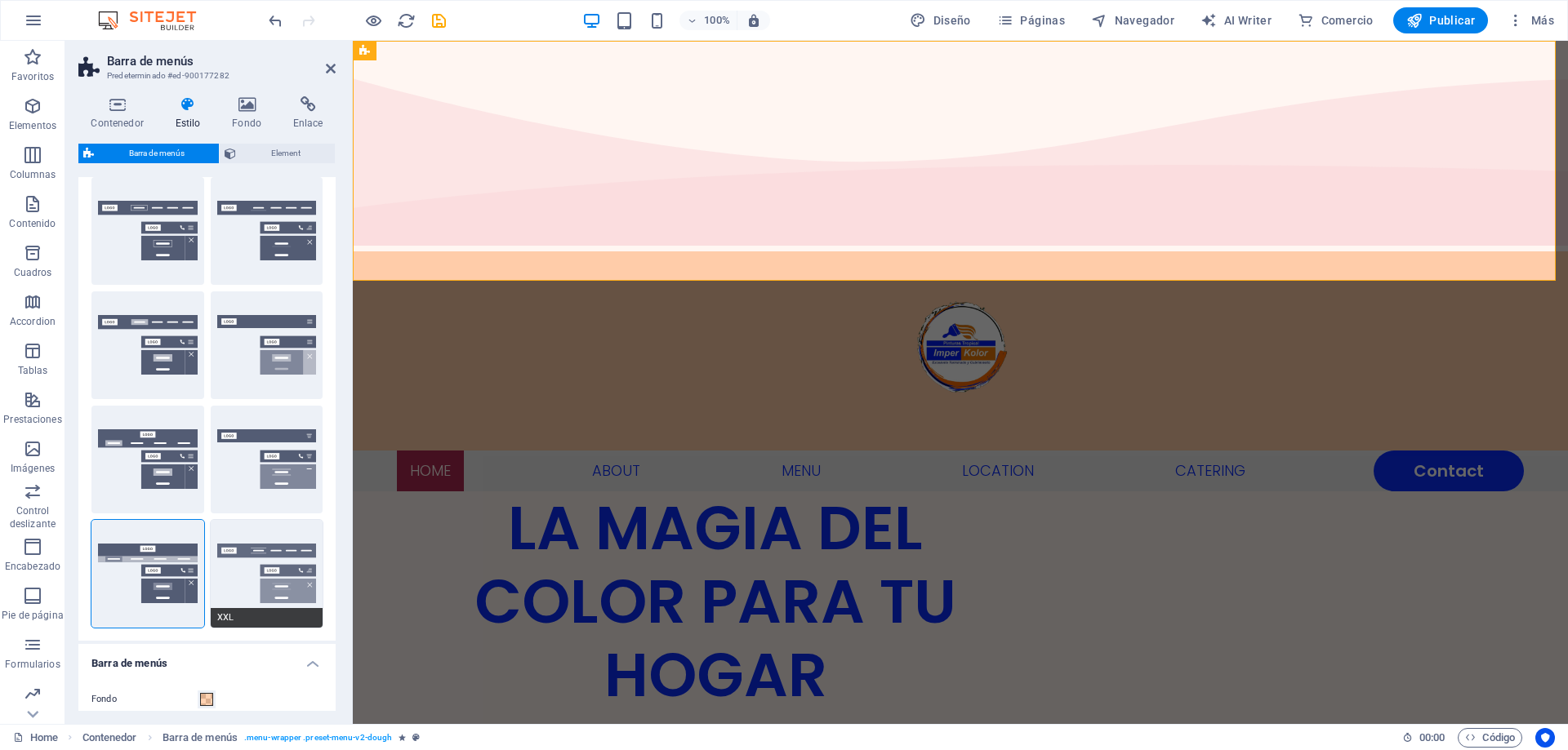
click at [257, 576] on button "XXL" at bounding box center [266, 574] width 113 height 108
type input "1"
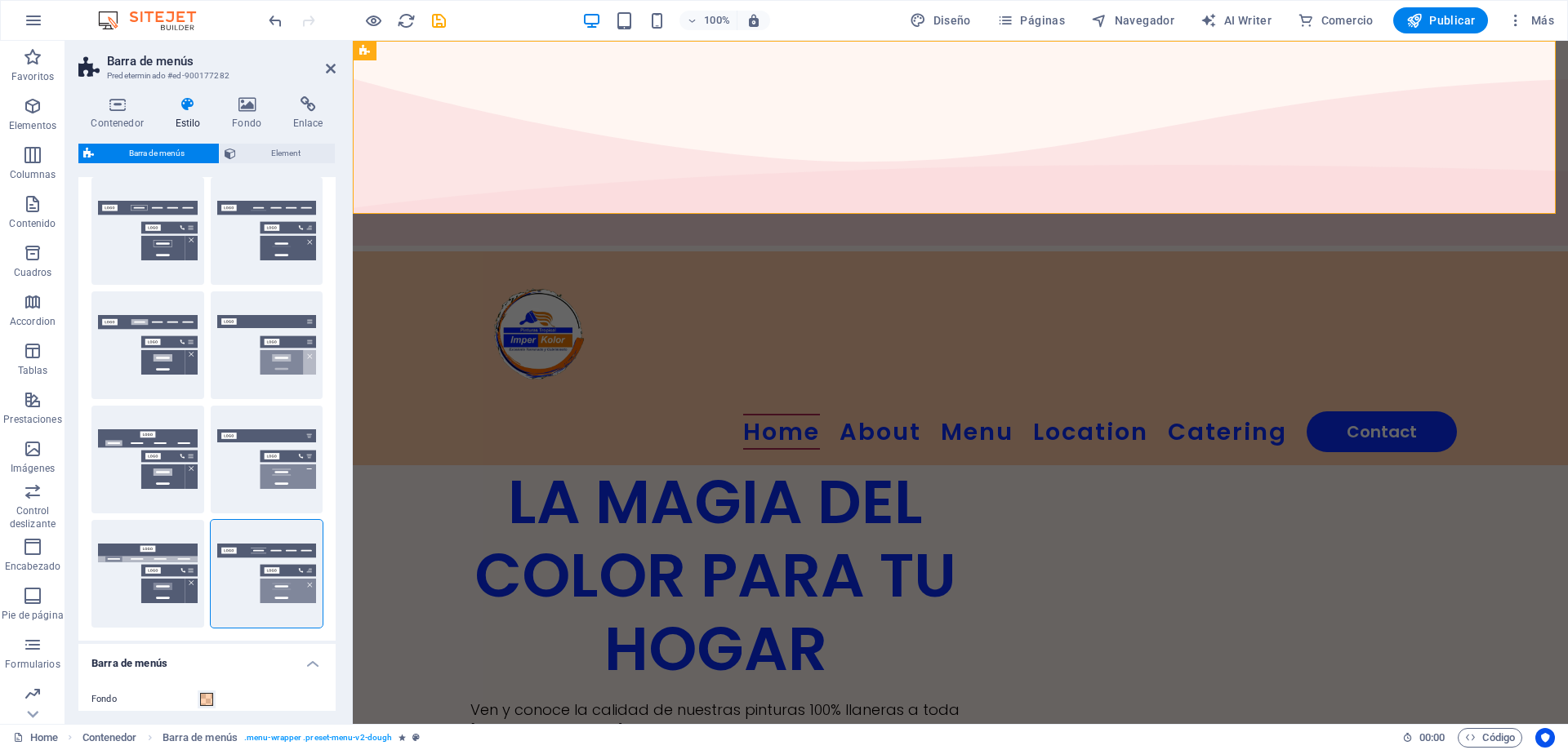
click at [164, 340] on div "Predeterminado" at bounding box center [148, 346] width 113 height 108
click at [104, 359] on button "Predeterminado" at bounding box center [148, 346] width 113 height 108
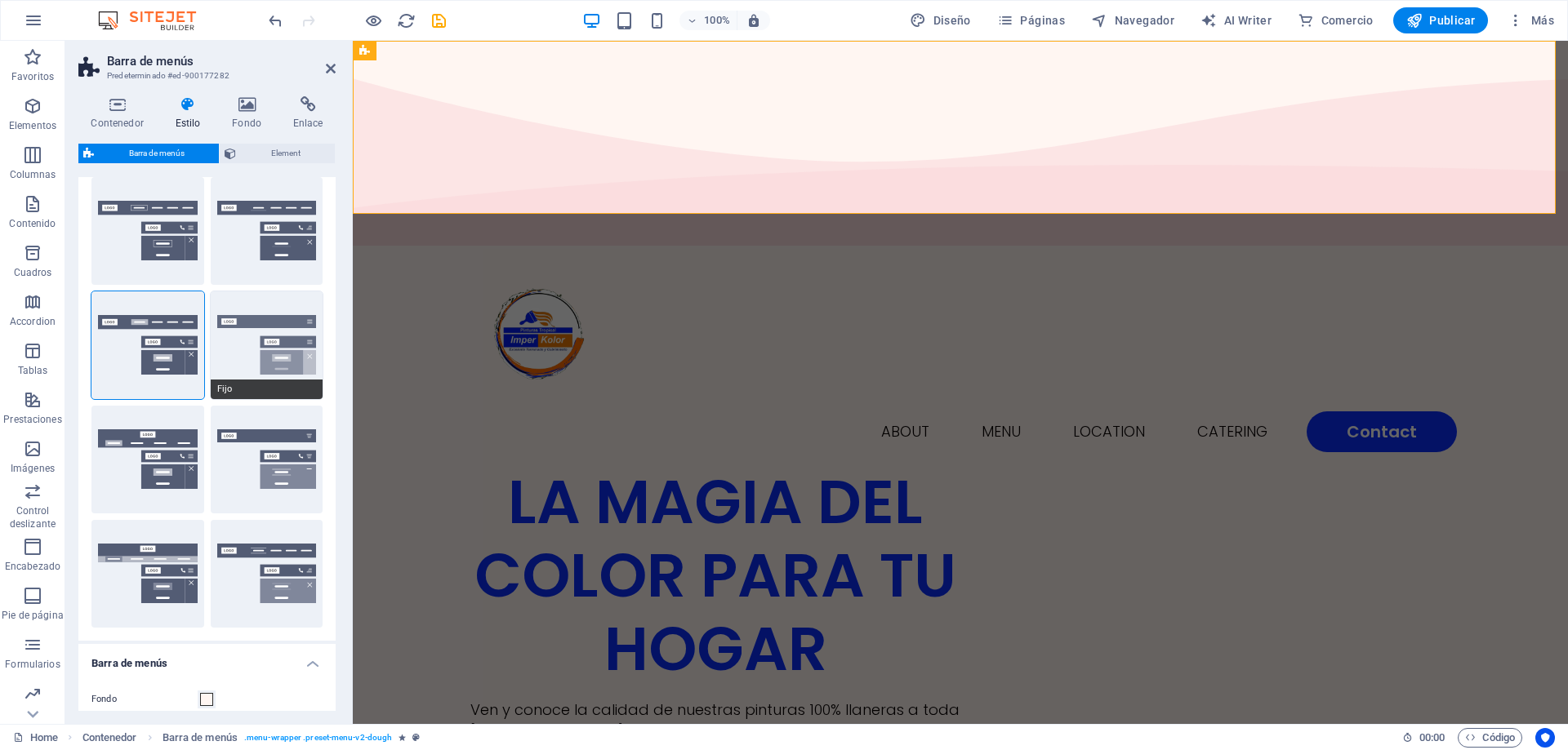
click at [272, 366] on button "Fijo" at bounding box center [266, 346] width 113 height 108
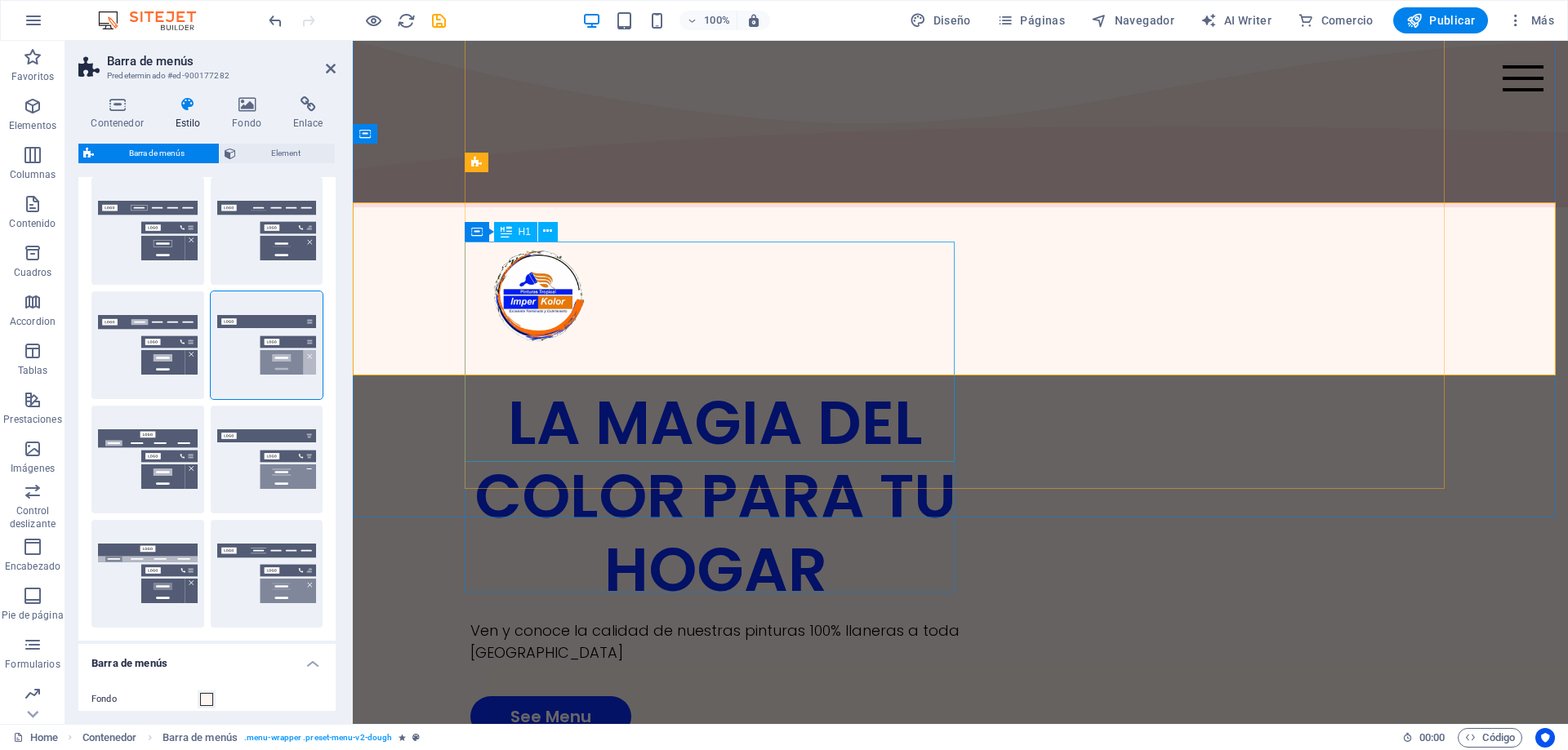
scroll to position [0, 0]
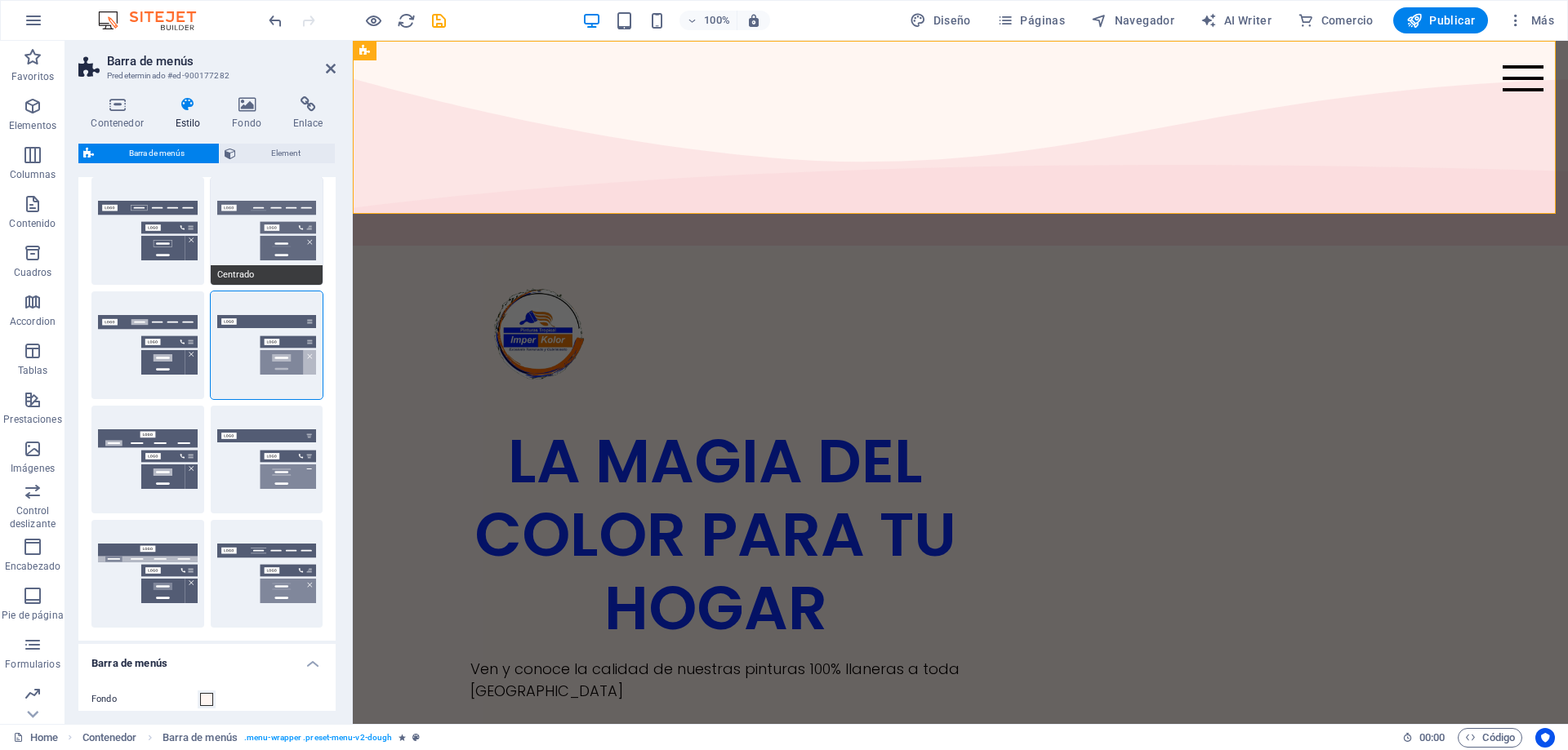
click at [238, 249] on button "Centrado" at bounding box center [266, 231] width 113 height 108
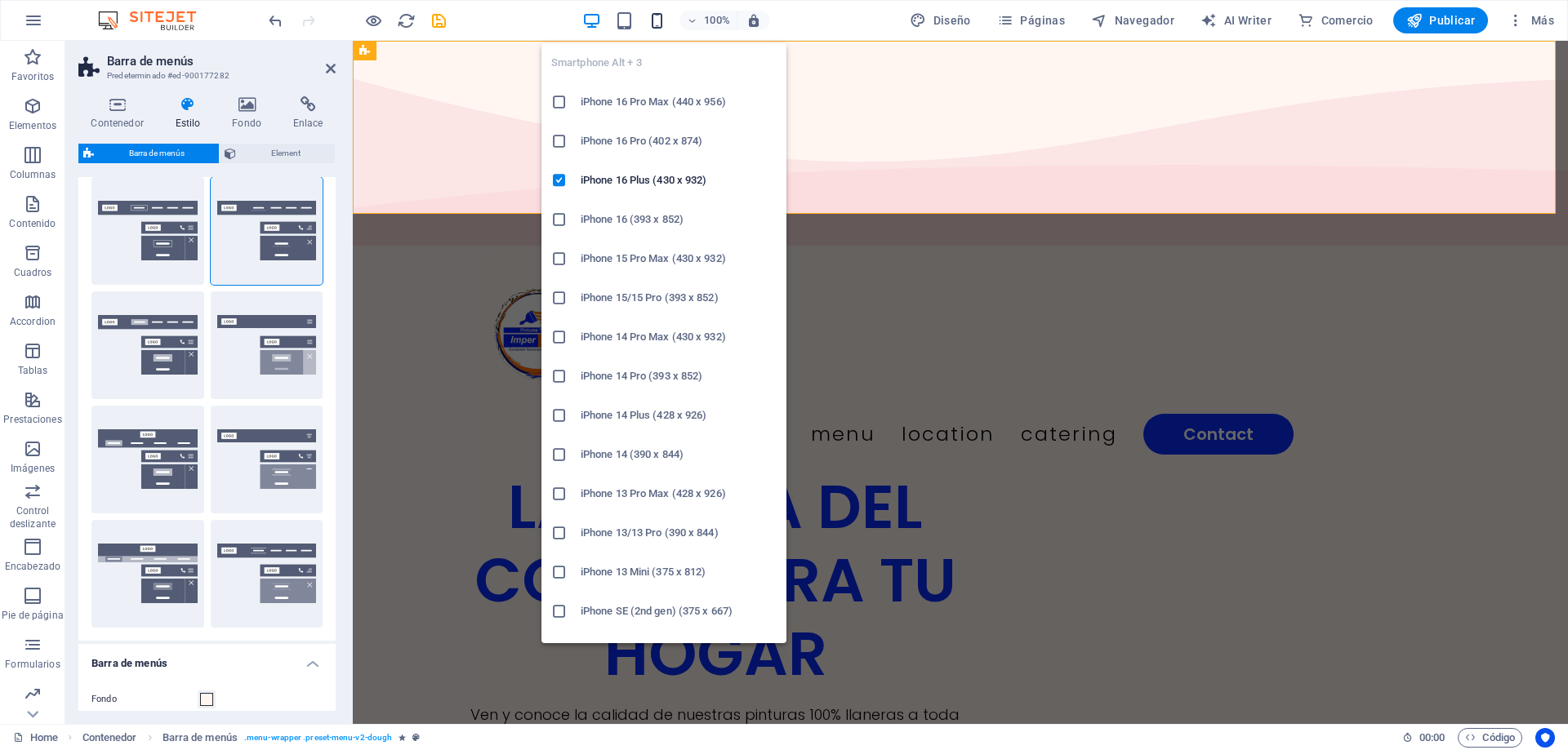
click at [663, 23] on icon "button" at bounding box center [657, 21] width 19 height 19
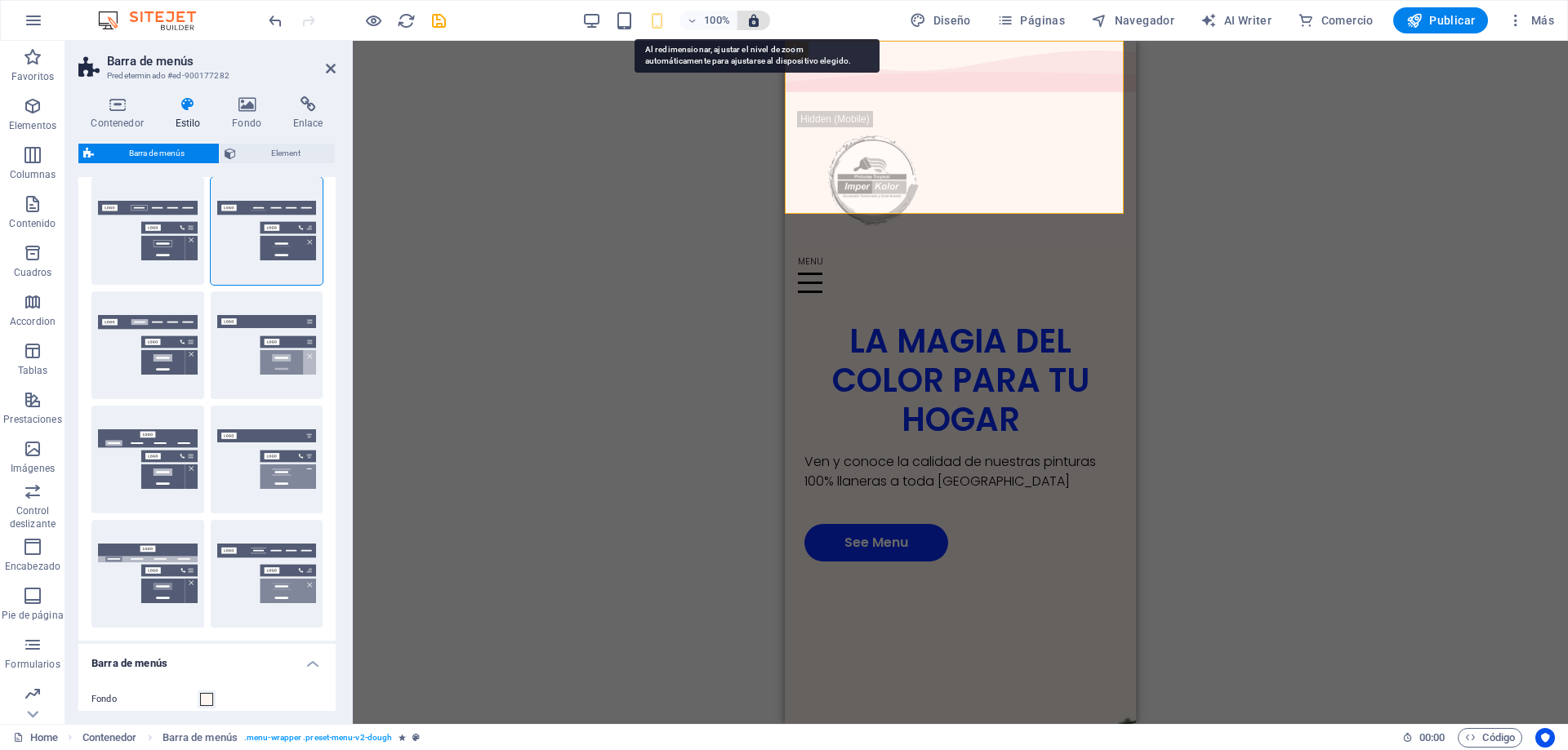
click at [759, 24] on icon "button" at bounding box center [754, 21] width 15 height 15
click at [437, 27] on icon "save" at bounding box center [439, 21] width 19 height 19
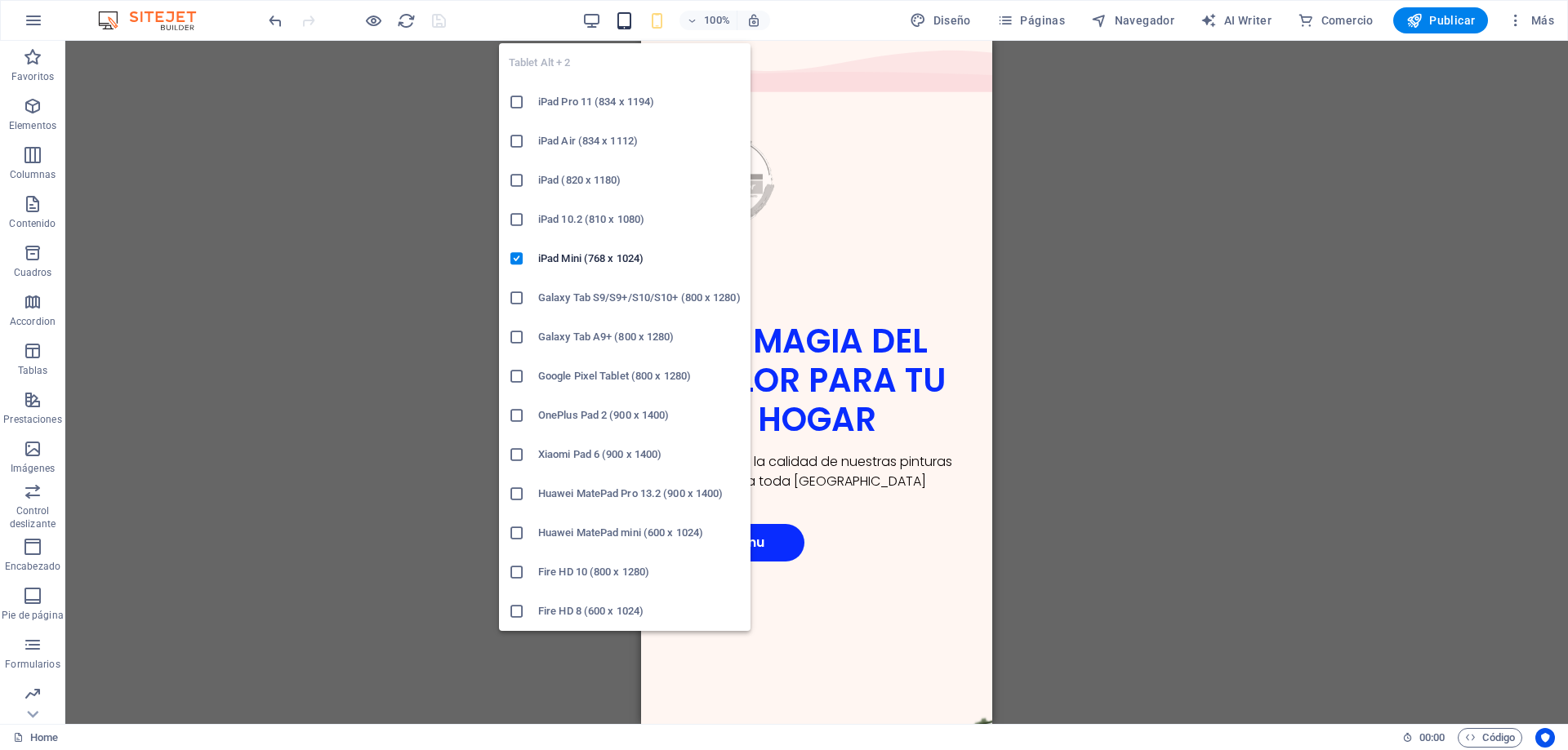
click at [627, 27] on icon "button" at bounding box center [624, 21] width 19 height 19
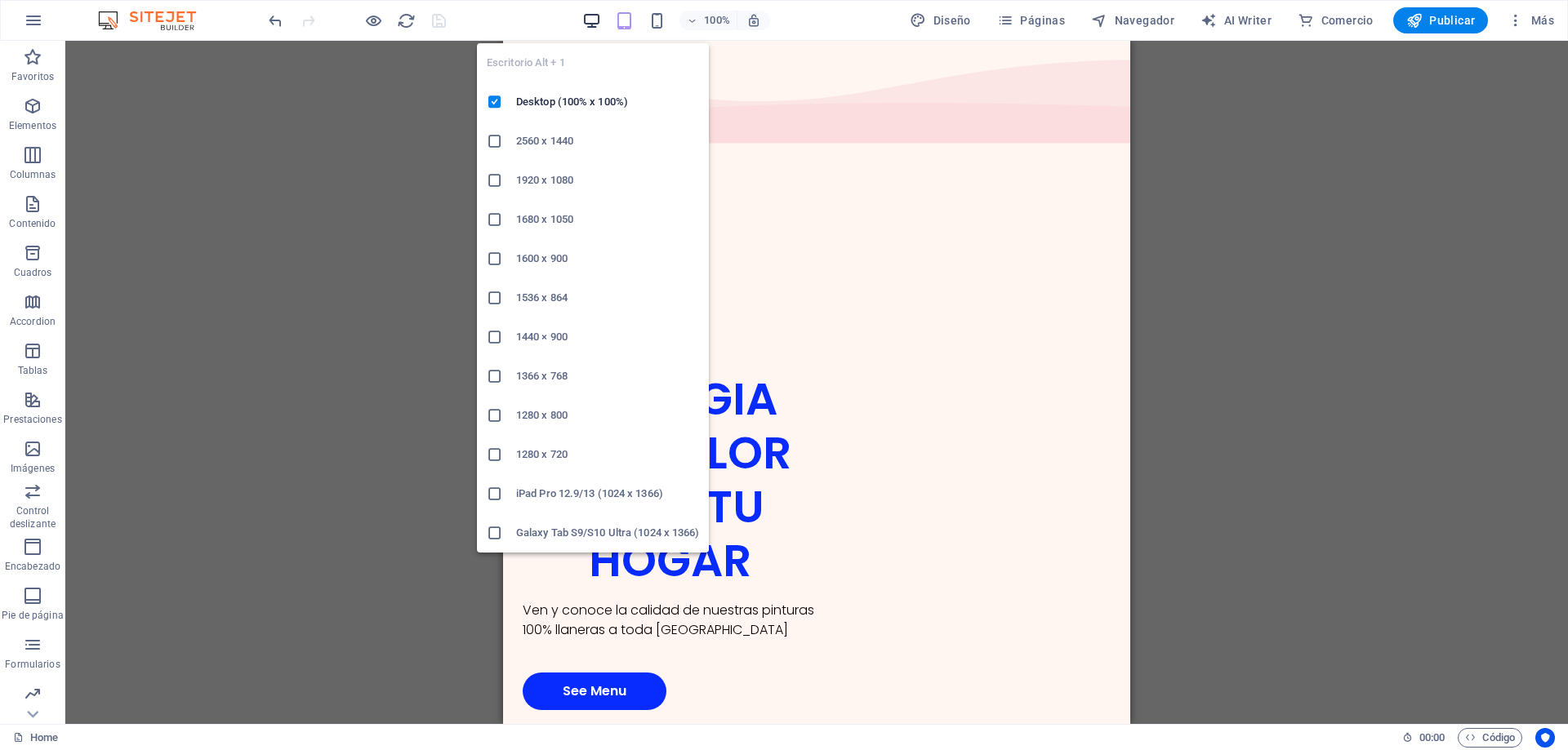
click at [597, 26] on icon "button" at bounding box center [592, 21] width 19 height 19
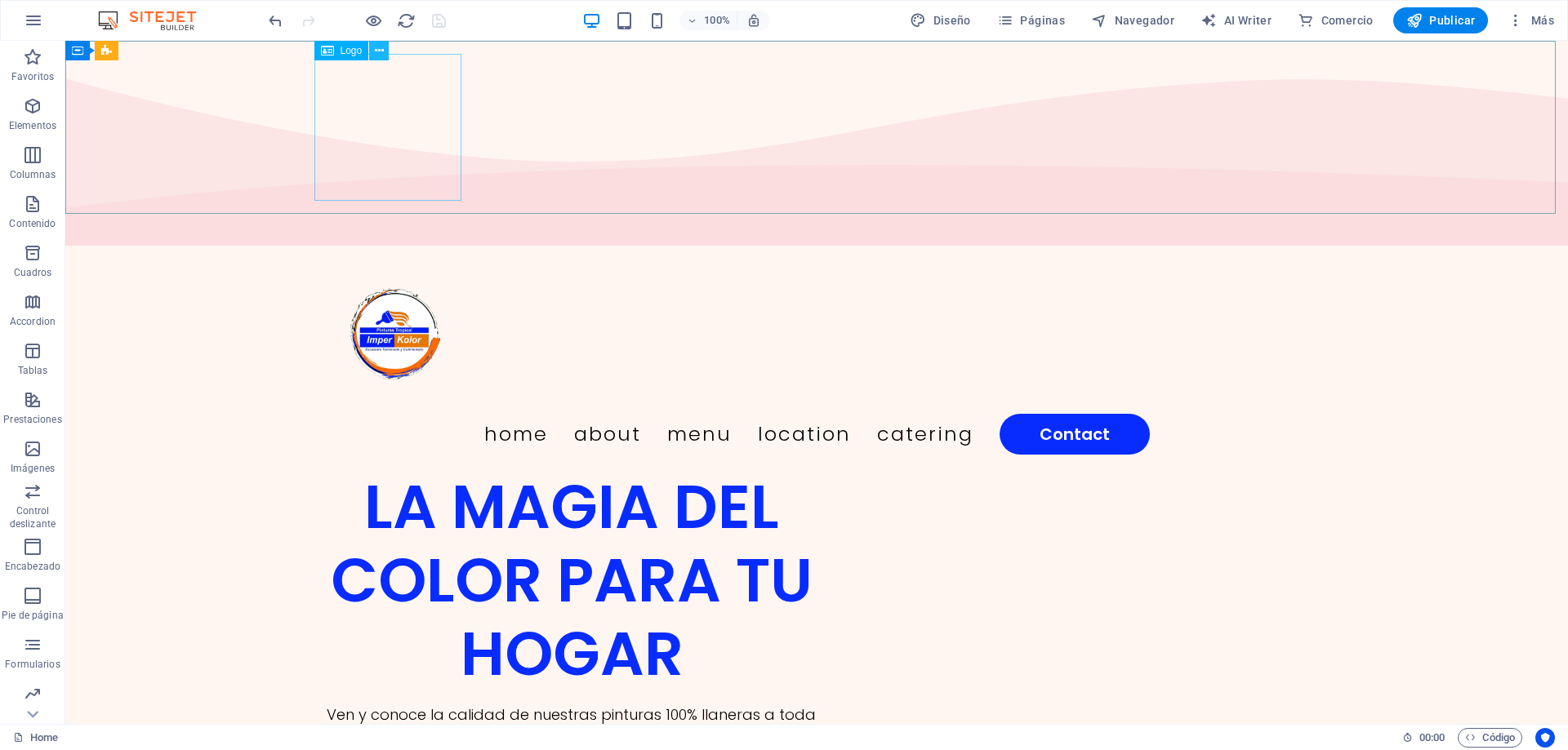
click at [379, 50] on icon at bounding box center [379, 51] width 9 height 17
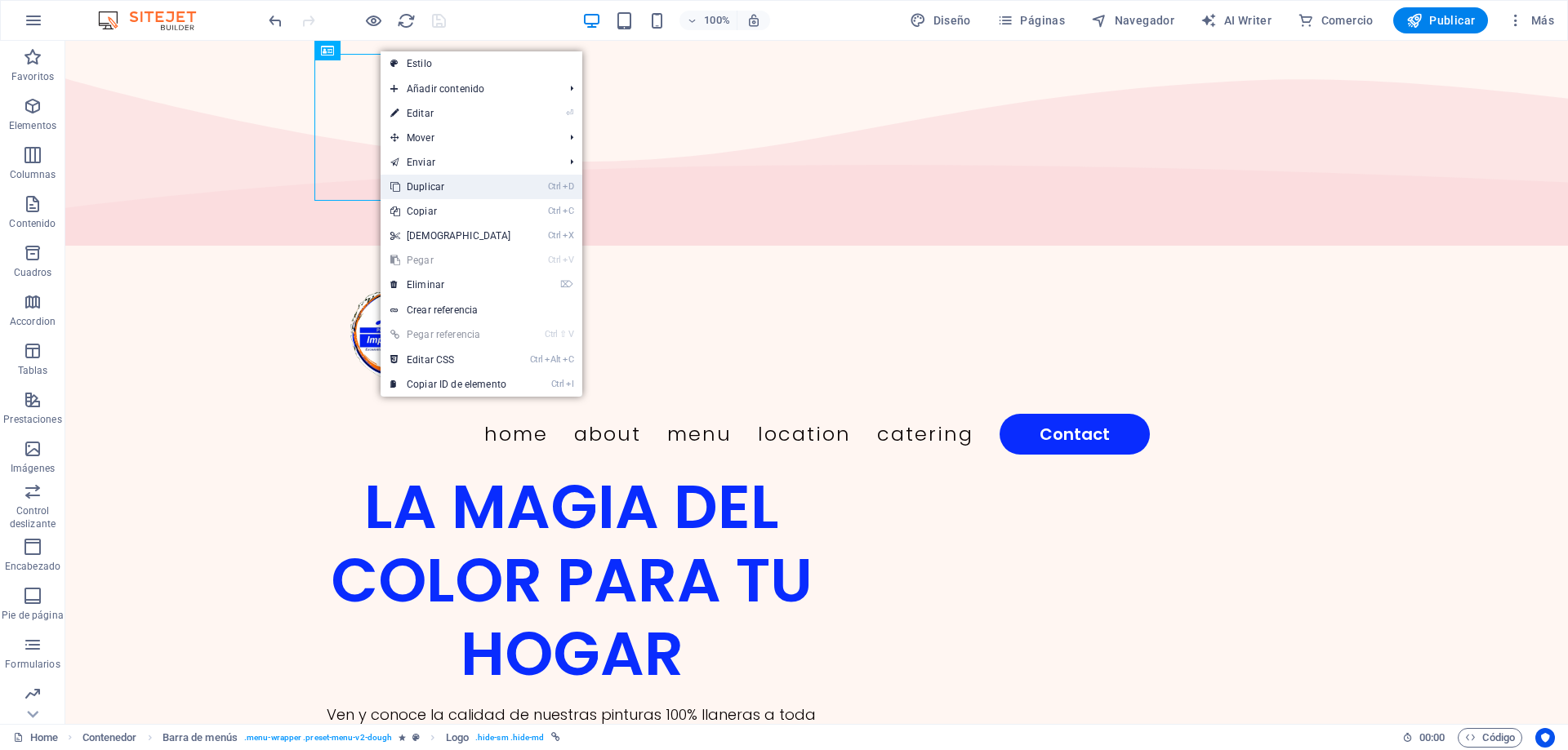
drag, startPoint x: 439, startPoint y: 181, endPoint x: 386, endPoint y: 141, distance: 66.4
click at [439, 181] on link "Ctrl D Duplicar" at bounding box center [451, 188] width 140 height 25
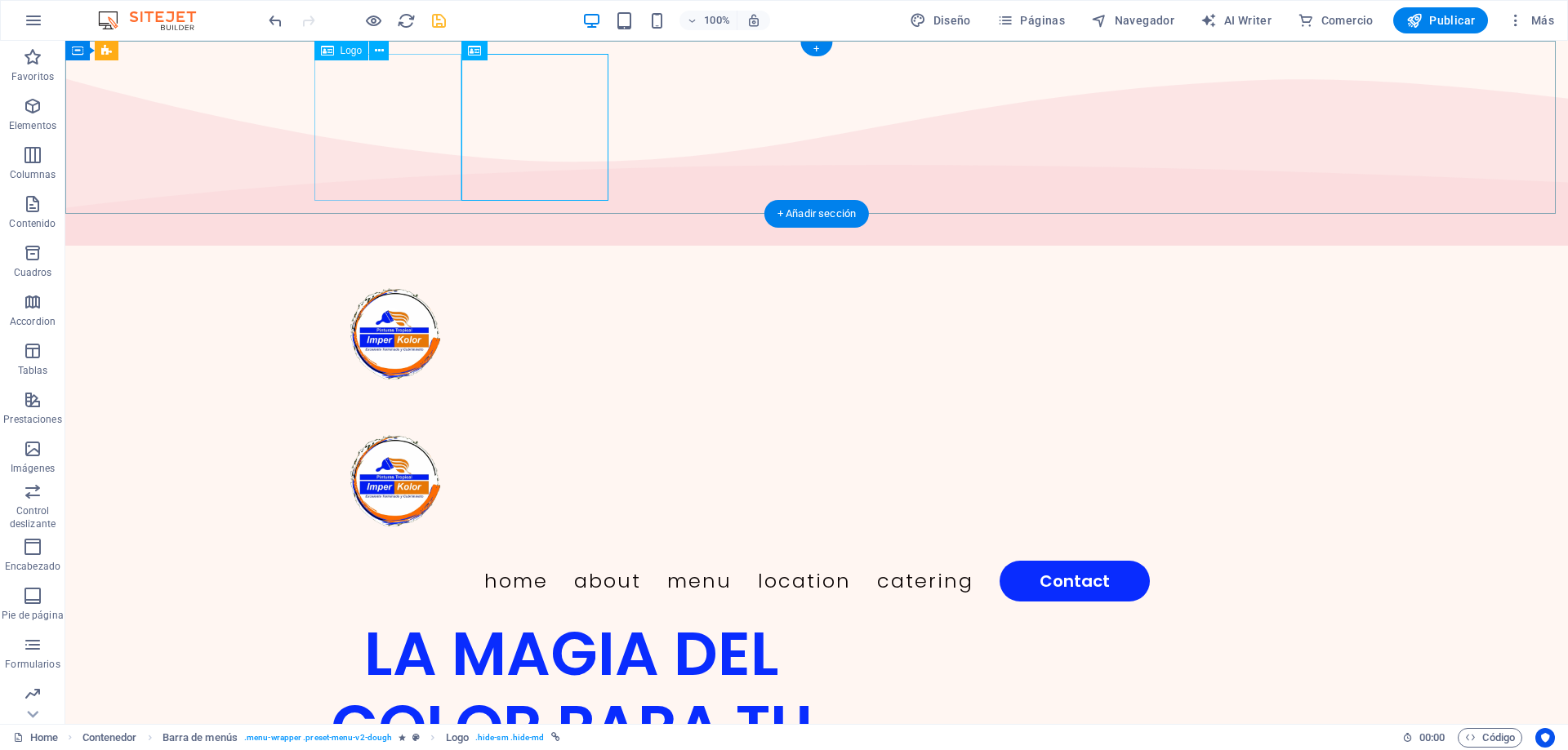
click at [406, 264] on div at bounding box center [816, 337] width 993 height 147
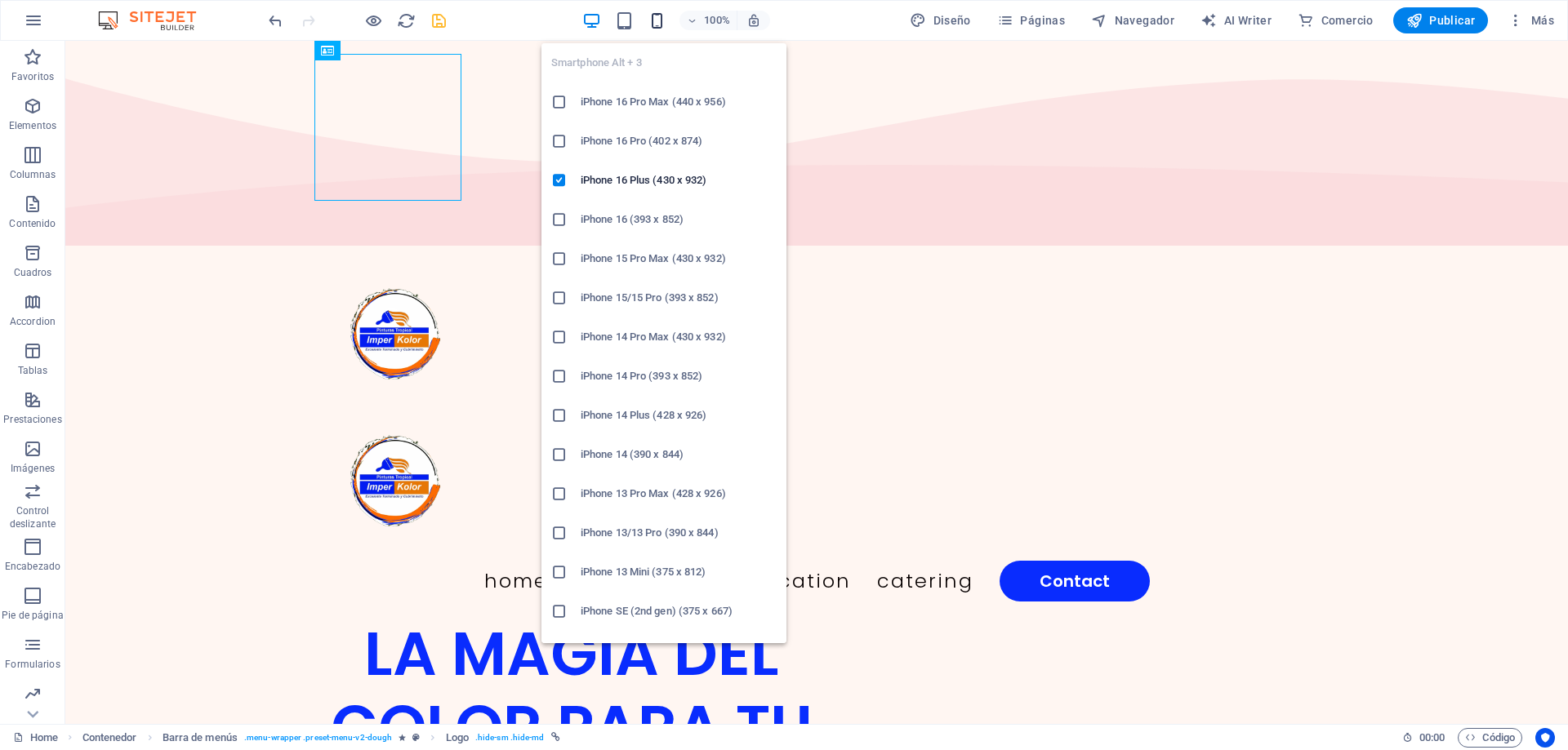
click at [667, 25] on span "button" at bounding box center [656, 21] width 20 height 19
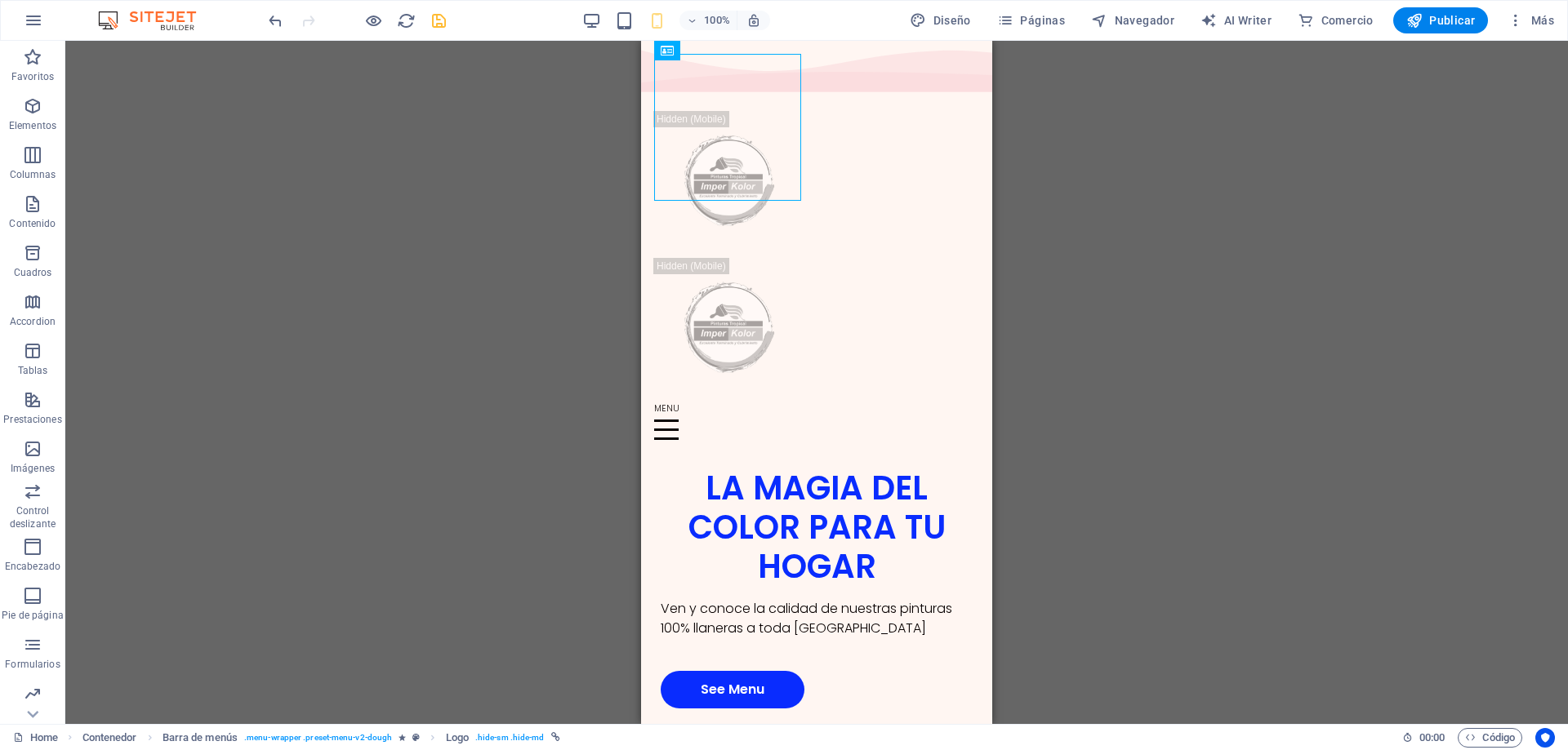
click at [615, 30] on div "100%" at bounding box center [675, 21] width 188 height 27
click at [629, 30] on div "100%" at bounding box center [675, 21] width 188 height 27
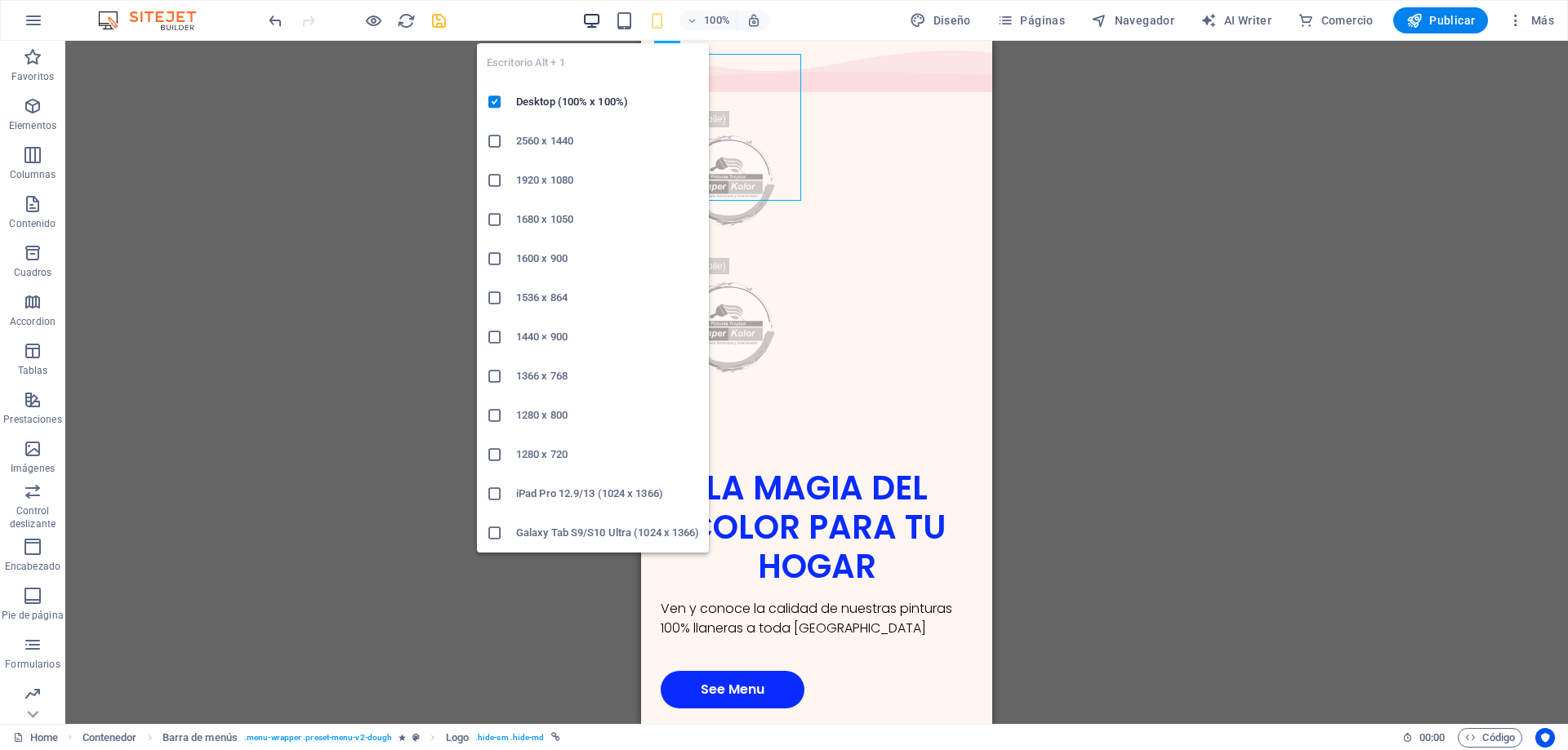
click at [595, 22] on icon "button" at bounding box center [592, 21] width 19 height 19
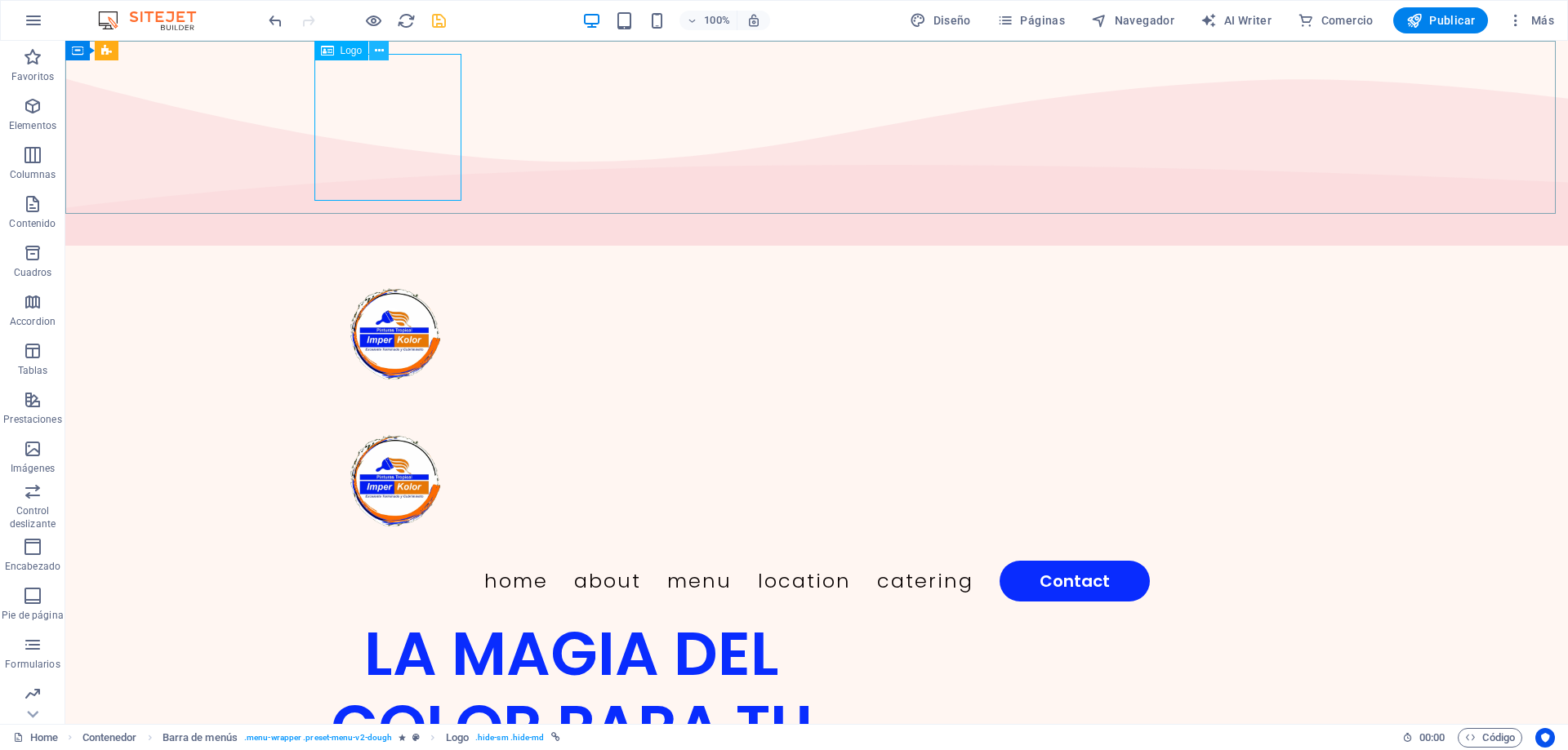
click at [373, 49] on button at bounding box center [379, 50] width 20 height 20
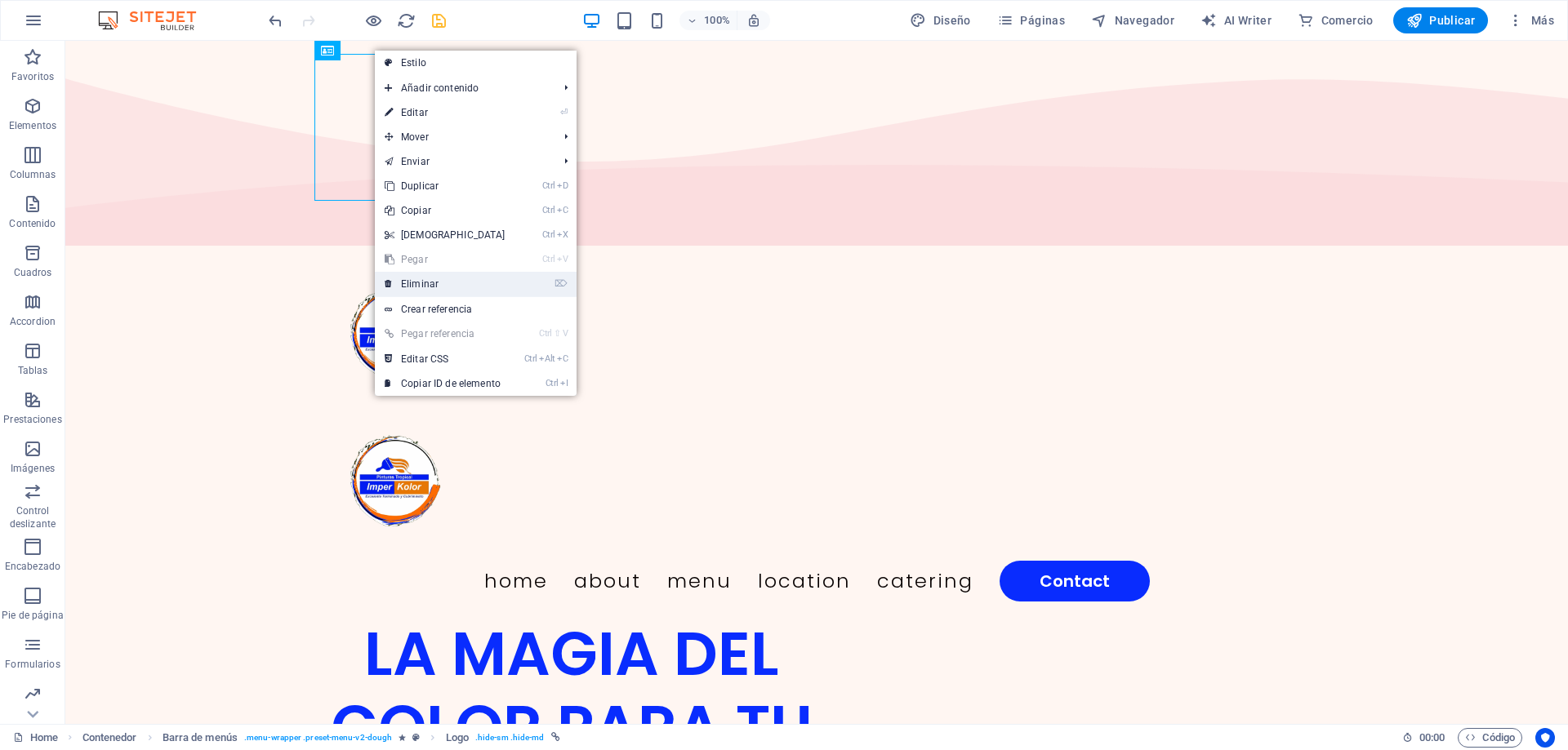
click at [444, 278] on link "⌦ Eliminar" at bounding box center [445, 284] width 140 height 25
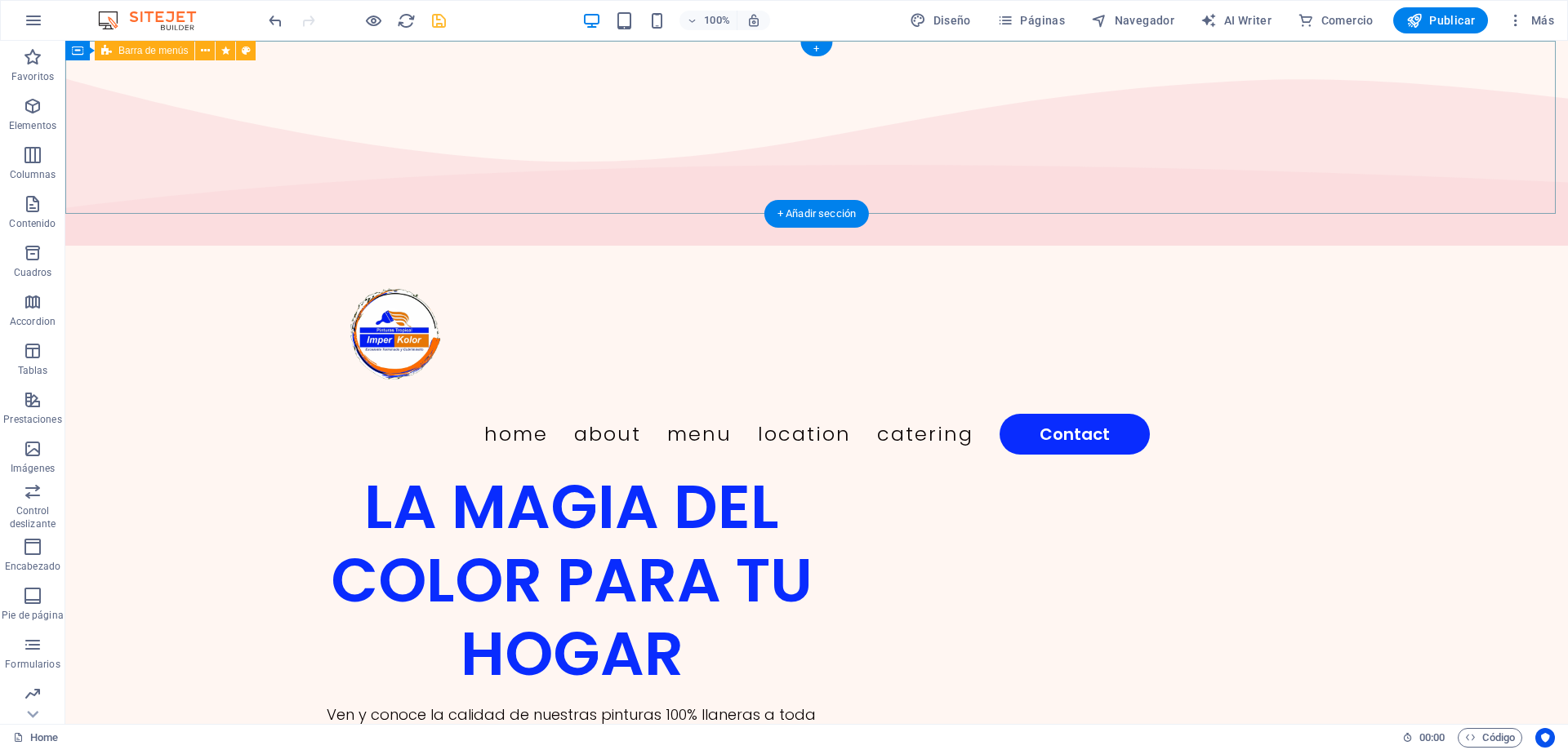
click at [285, 252] on div "Home About Menu Location Catering Contact" at bounding box center [816, 361] width 1503 height 219
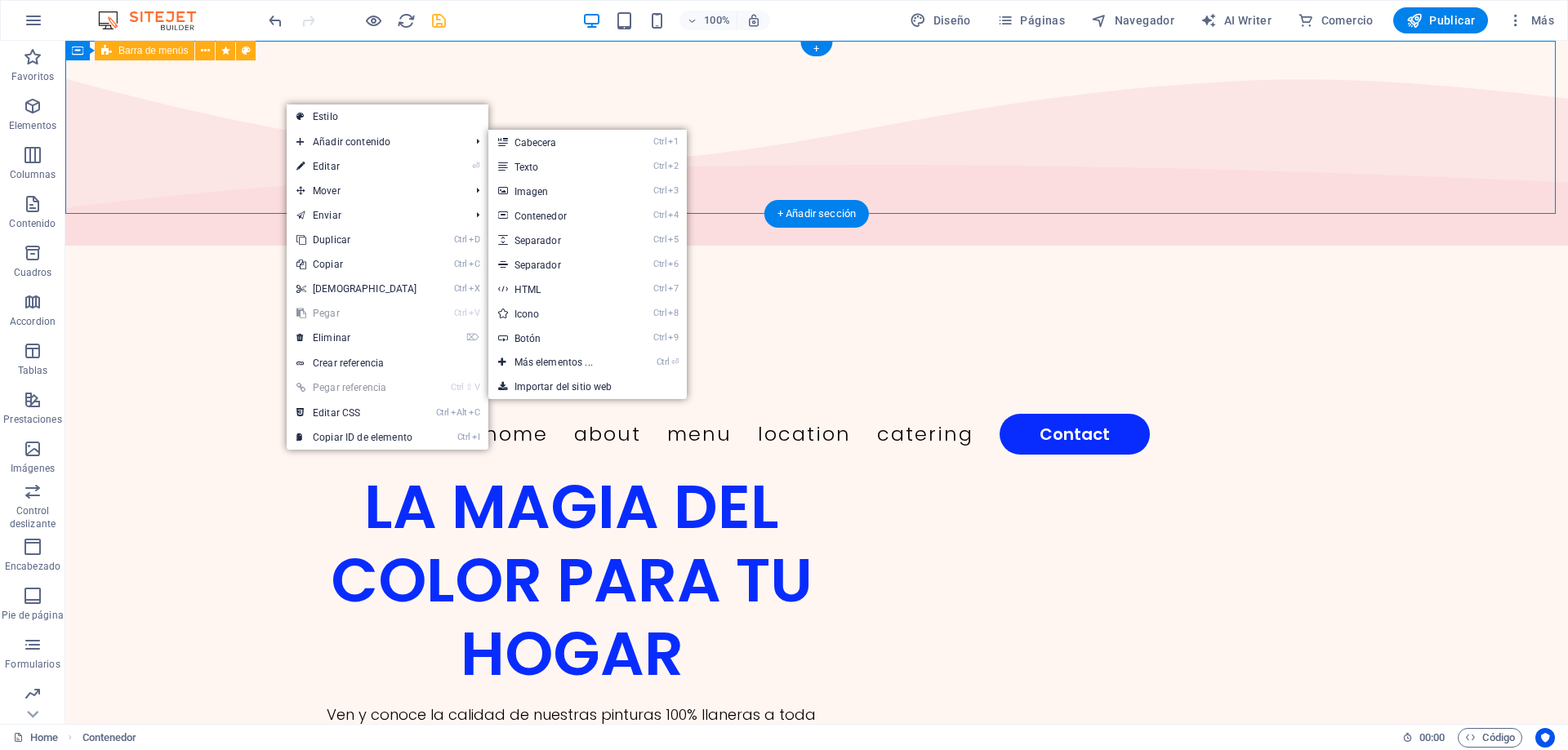
drag, startPoint x: 221, startPoint y: 116, endPoint x: 249, endPoint y: 131, distance: 31.8
click at [219, 252] on div "Home About Menu Location Catering Contact" at bounding box center [816, 361] width 1503 height 219
